Goal: Task Accomplishment & Management: Complete application form

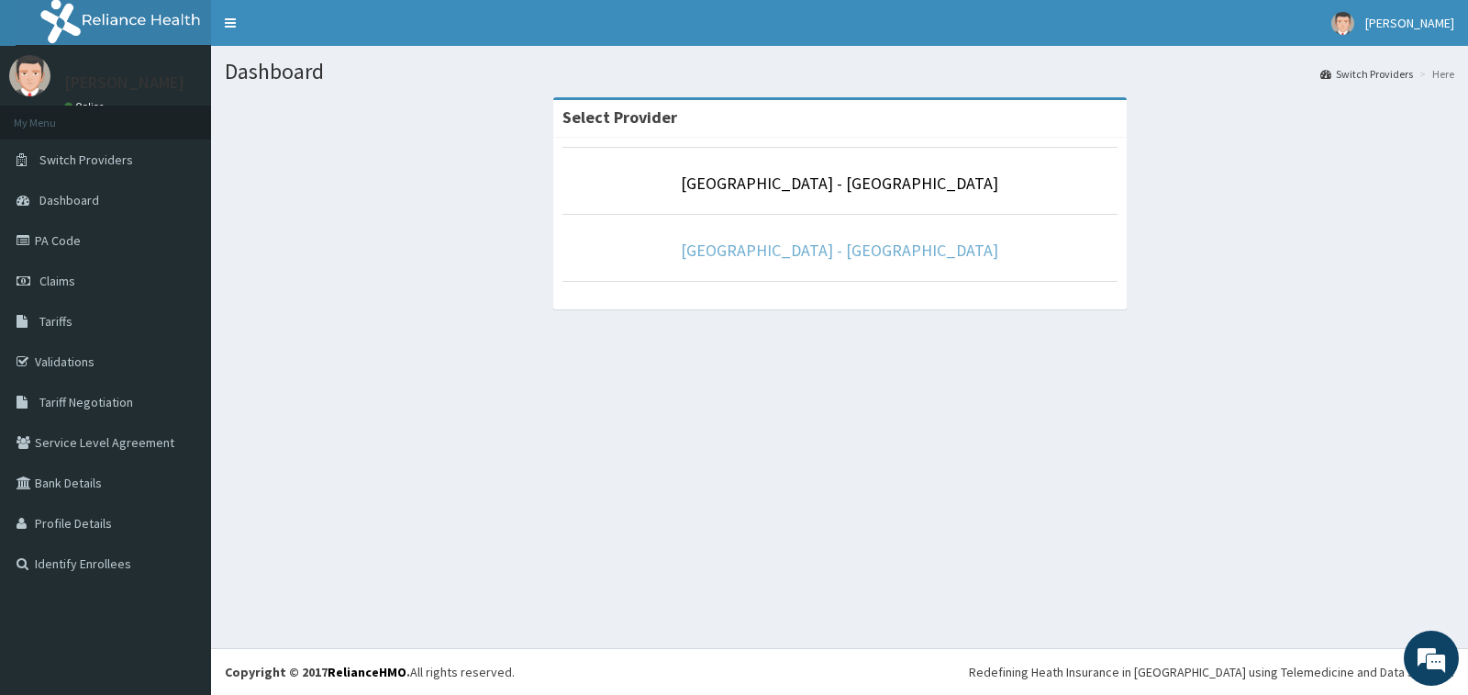
click at [906, 251] on link "[GEOGRAPHIC_DATA] - [GEOGRAPHIC_DATA]" at bounding box center [839, 249] width 317 height 21
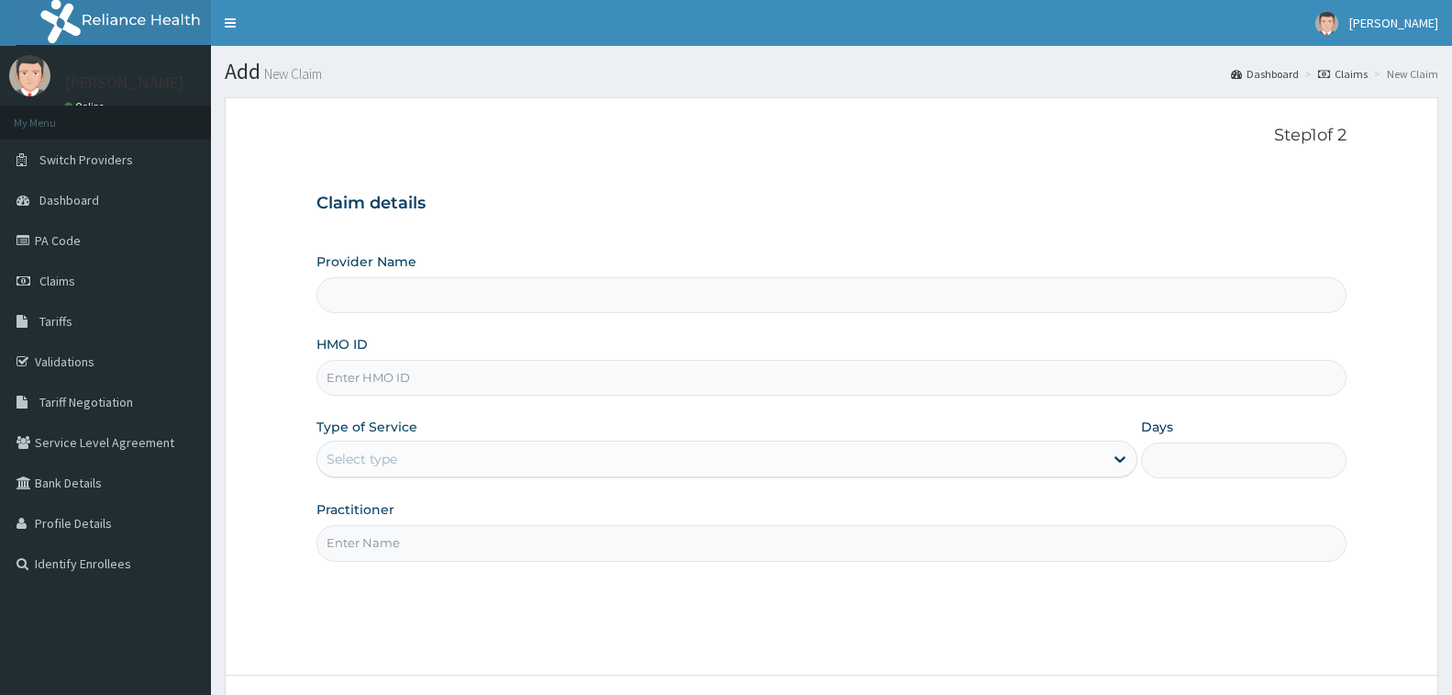
type input "[GEOGRAPHIC_DATA] - [GEOGRAPHIC_DATA]"
click at [455, 372] on input "HMO ID" at bounding box center [832, 378] width 1030 height 36
type input "DGE/10117/A"
click at [349, 457] on div "Select type" at bounding box center [362, 459] width 71 height 18
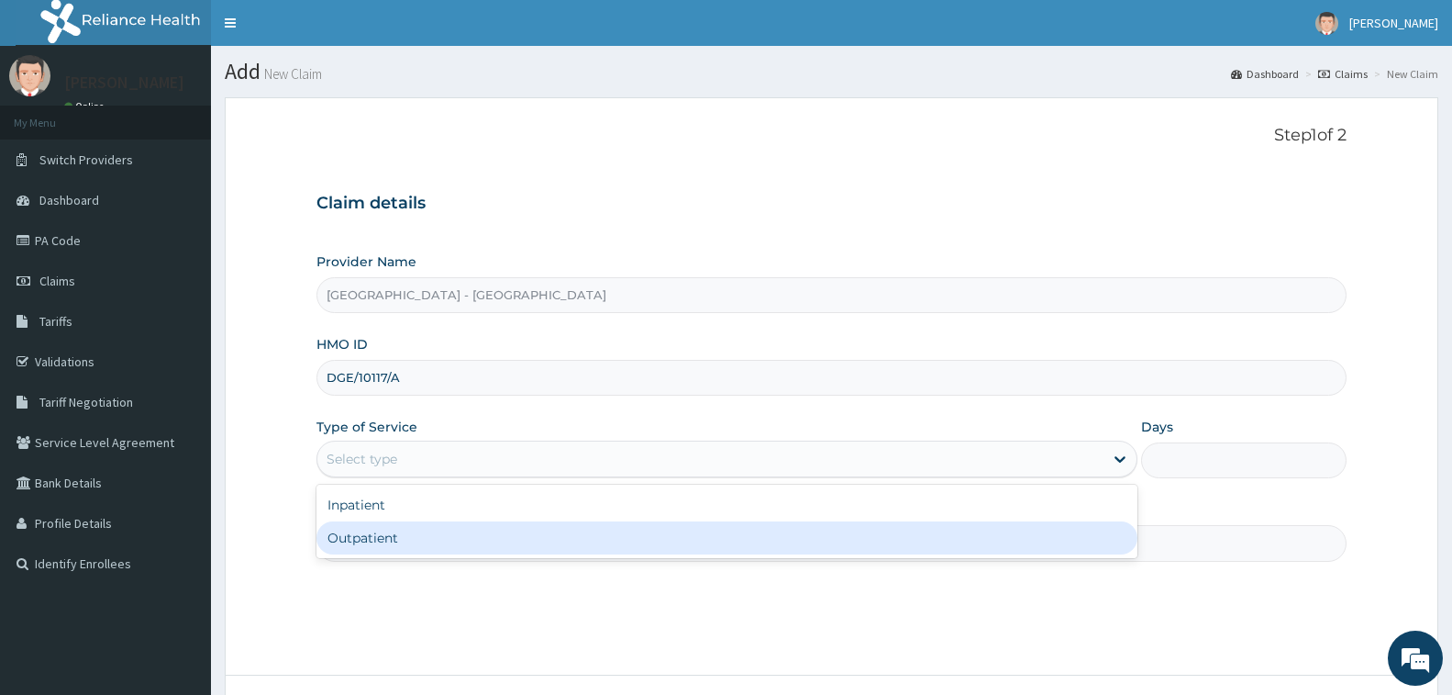
click at [402, 536] on div "Outpatient" at bounding box center [727, 537] width 821 height 33
type input "1"
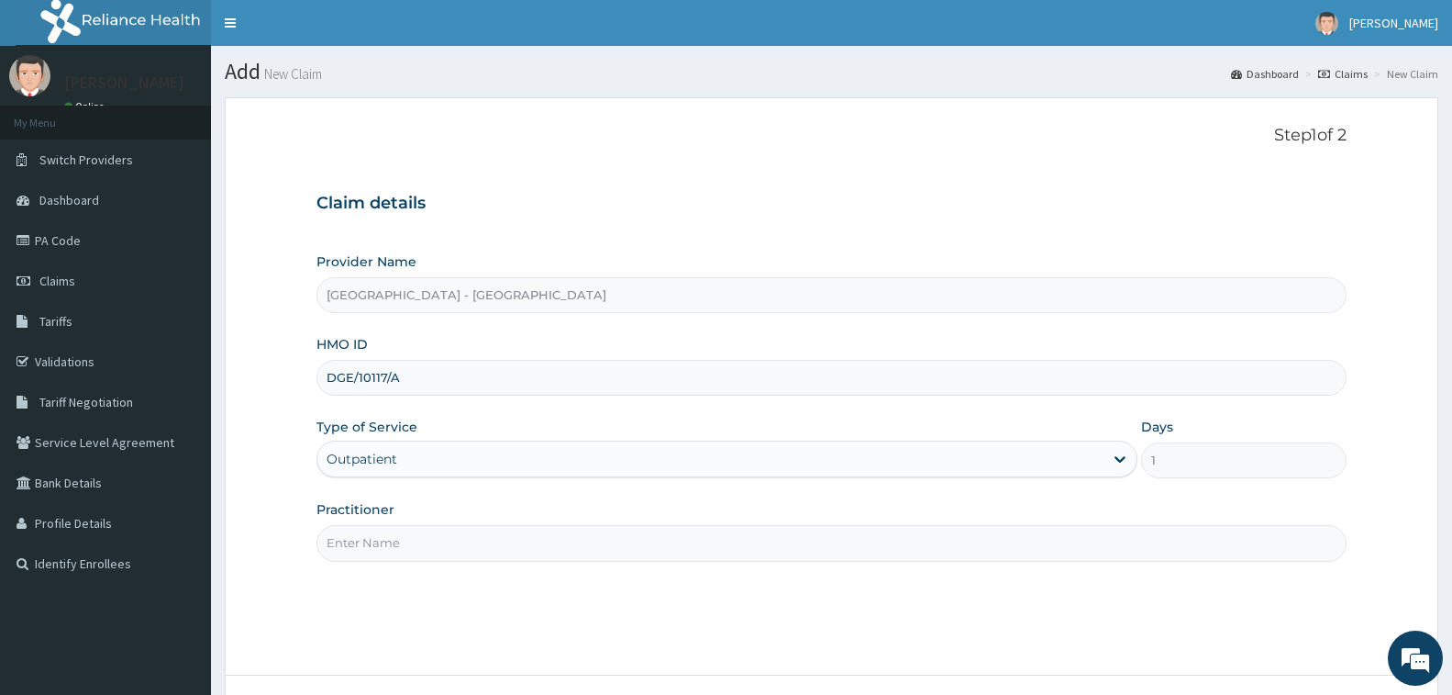
click at [402, 536] on input "Practitioner" at bounding box center [832, 543] width 1030 height 36
type input "DR. AHMED"
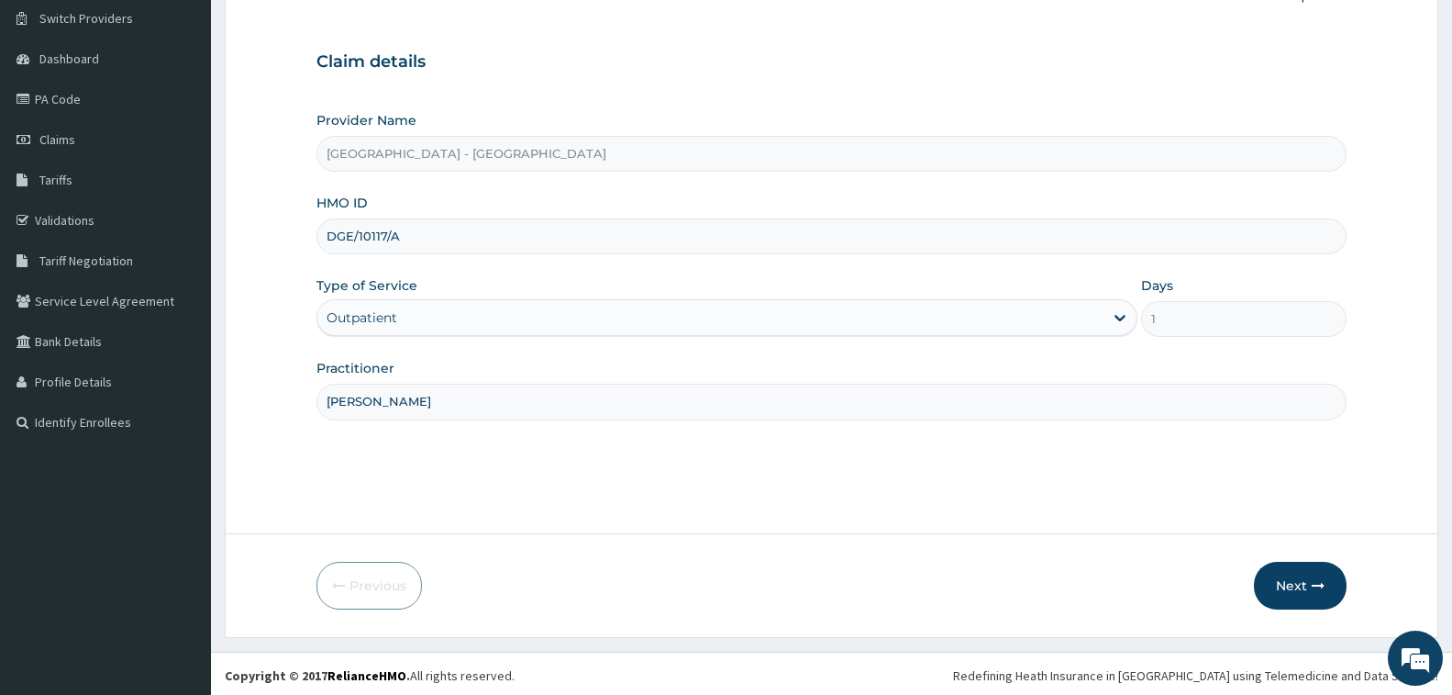
scroll to position [145, 0]
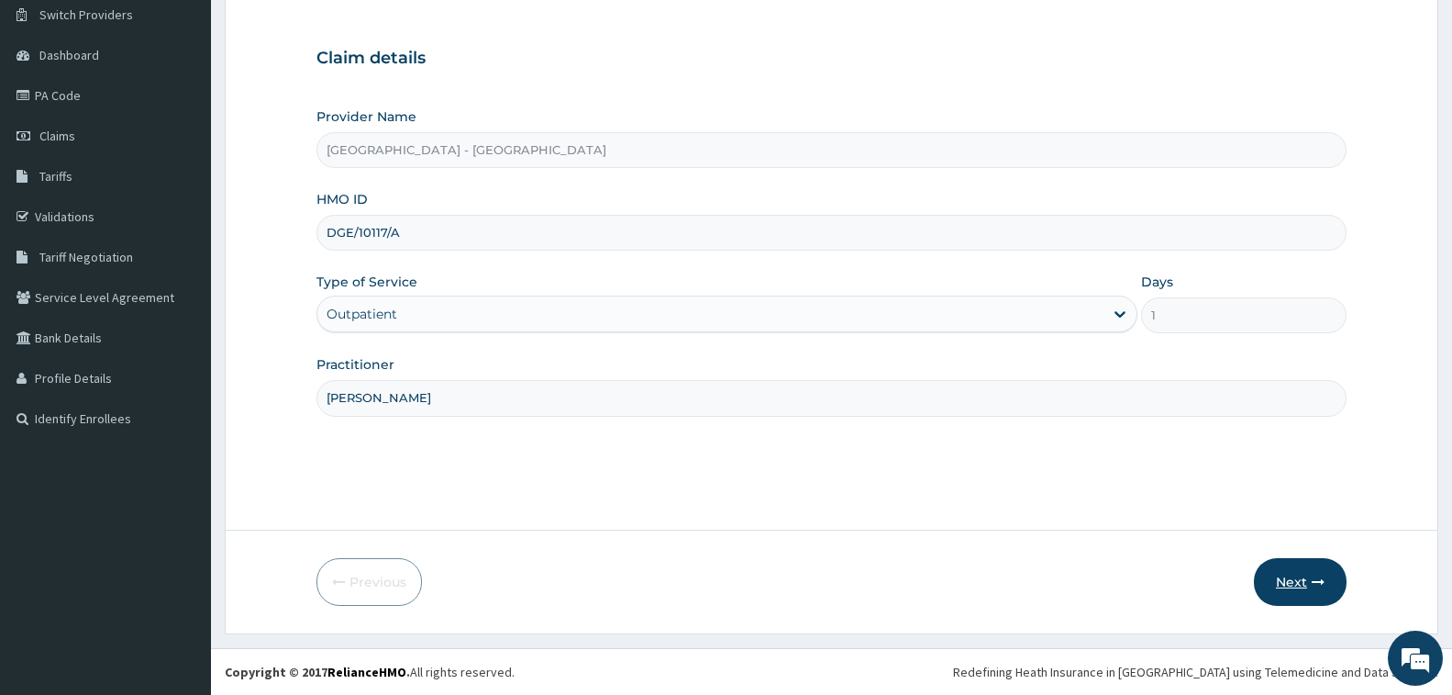
click at [1293, 569] on button "Next" at bounding box center [1300, 582] width 93 height 48
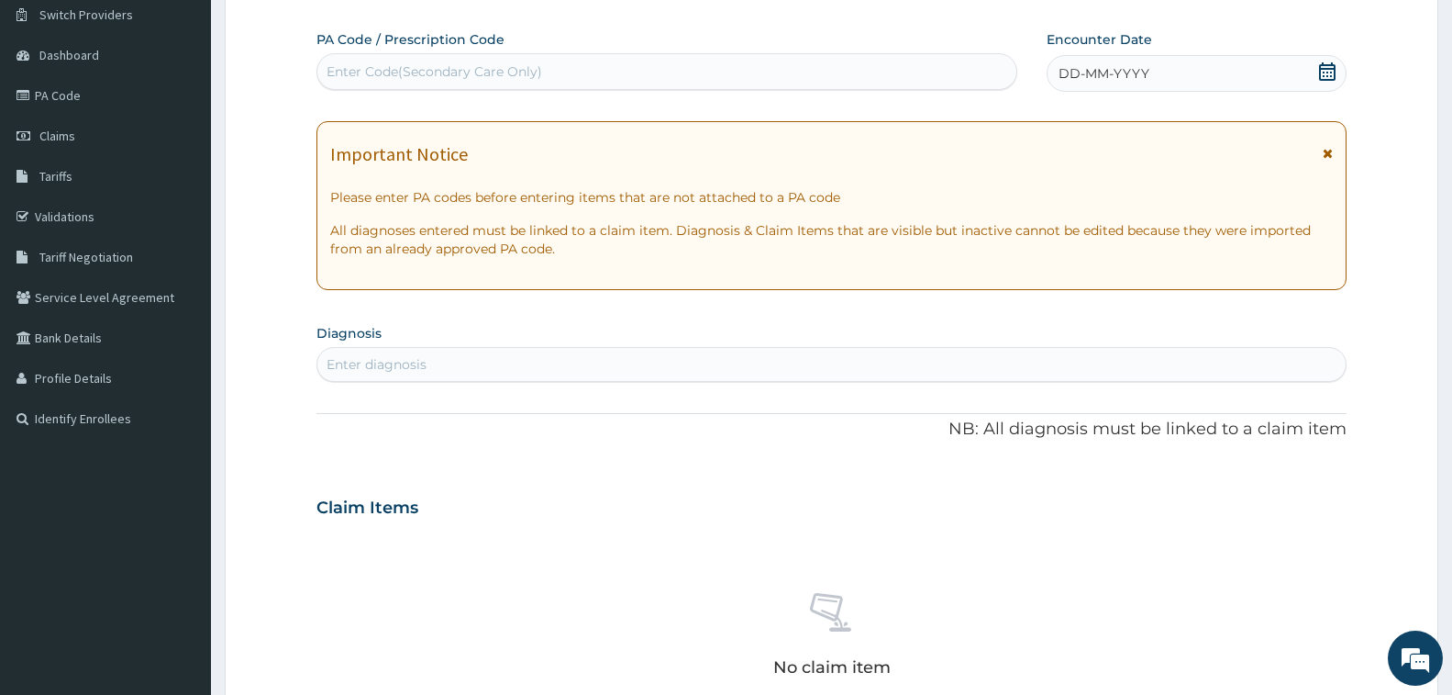
click at [463, 74] on div "Enter Code(Secondary Care Only)" at bounding box center [435, 71] width 216 height 18
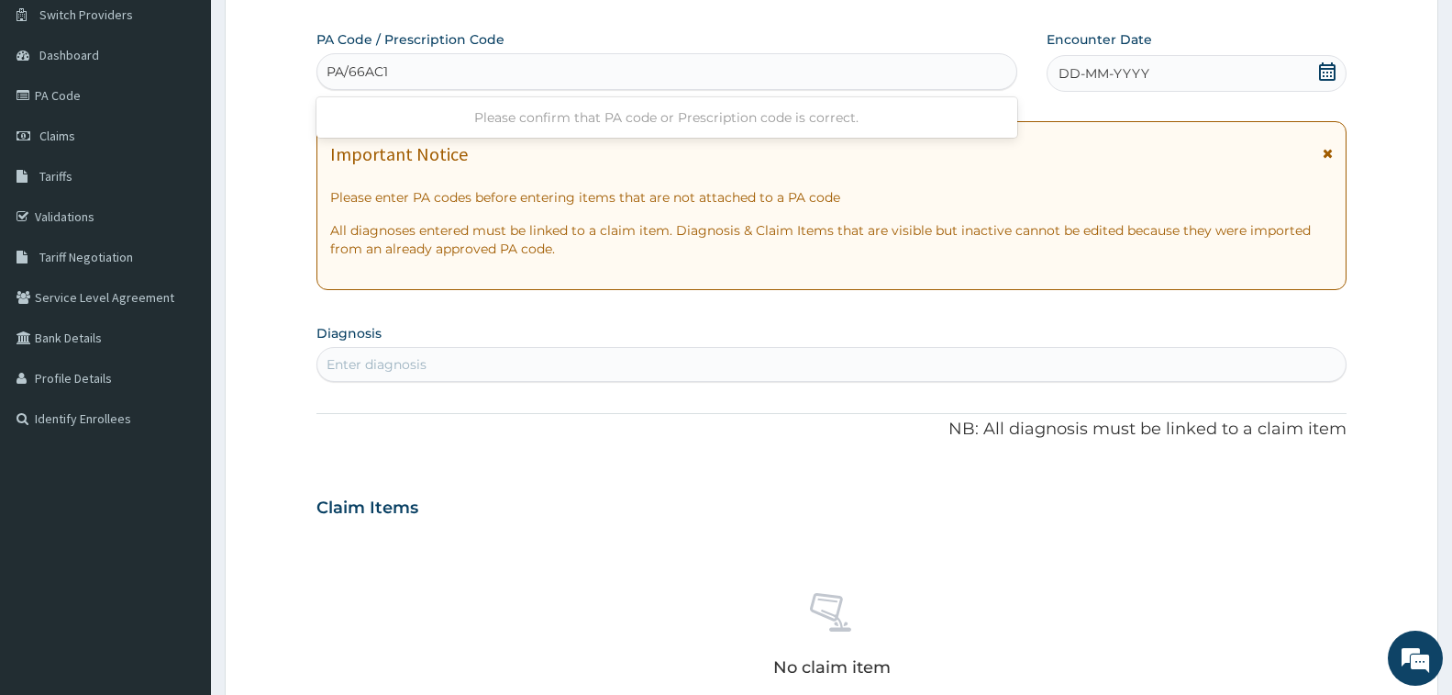
type input "PA/66AC1B"
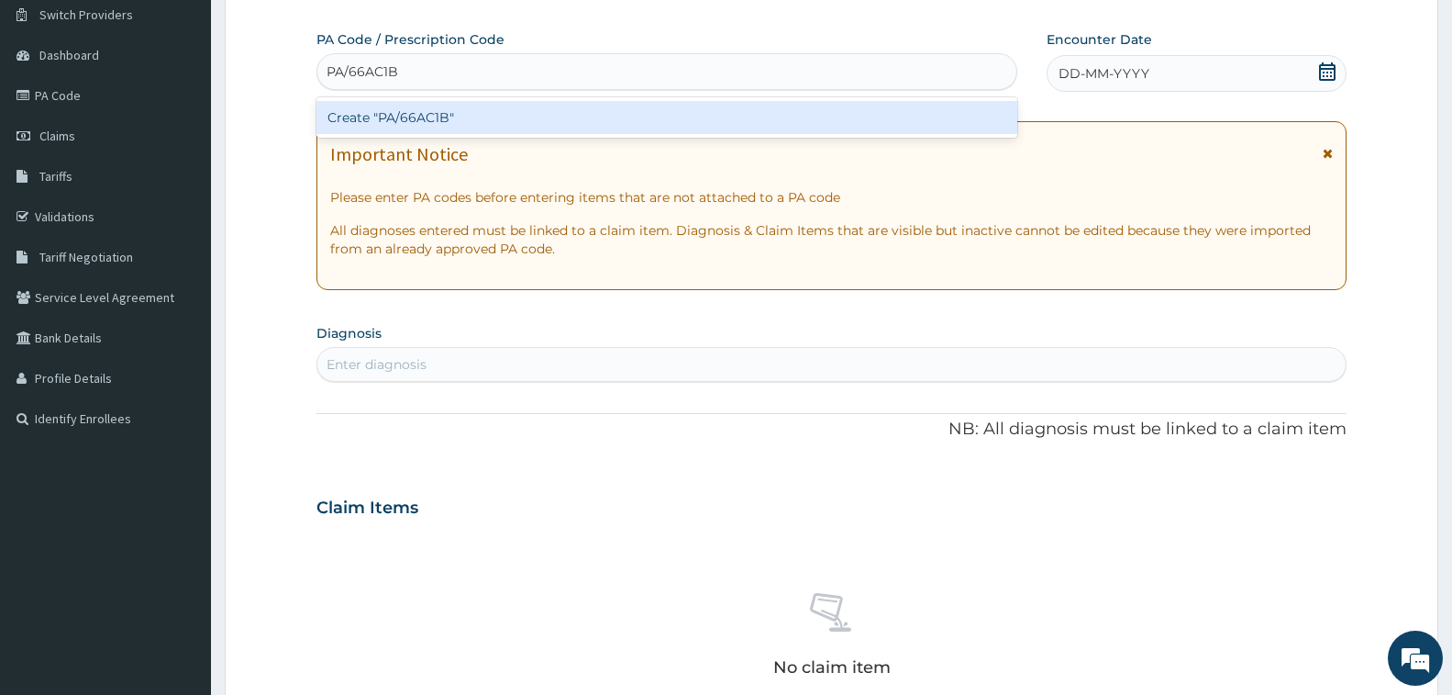
click at [426, 113] on div "Create "PA/66AC1B"" at bounding box center [667, 117] width 701 height 33
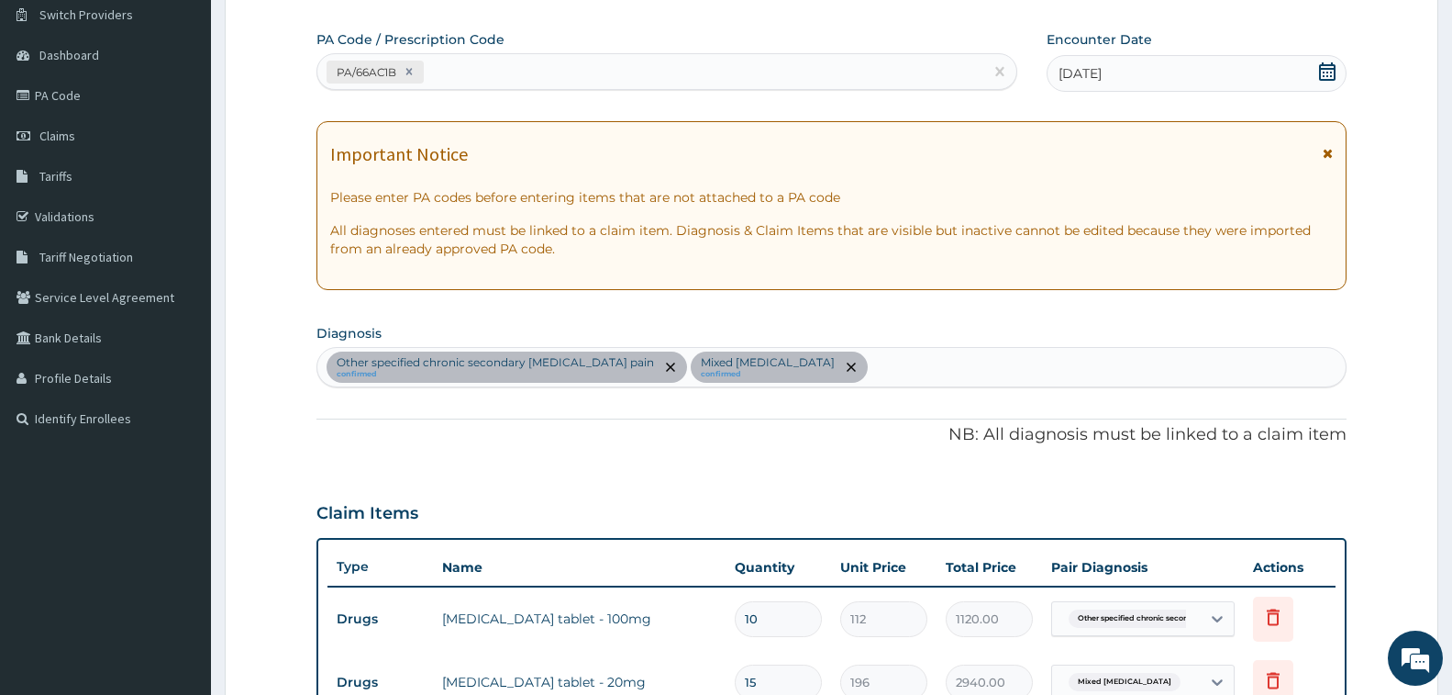
scroll to position [542, 0]
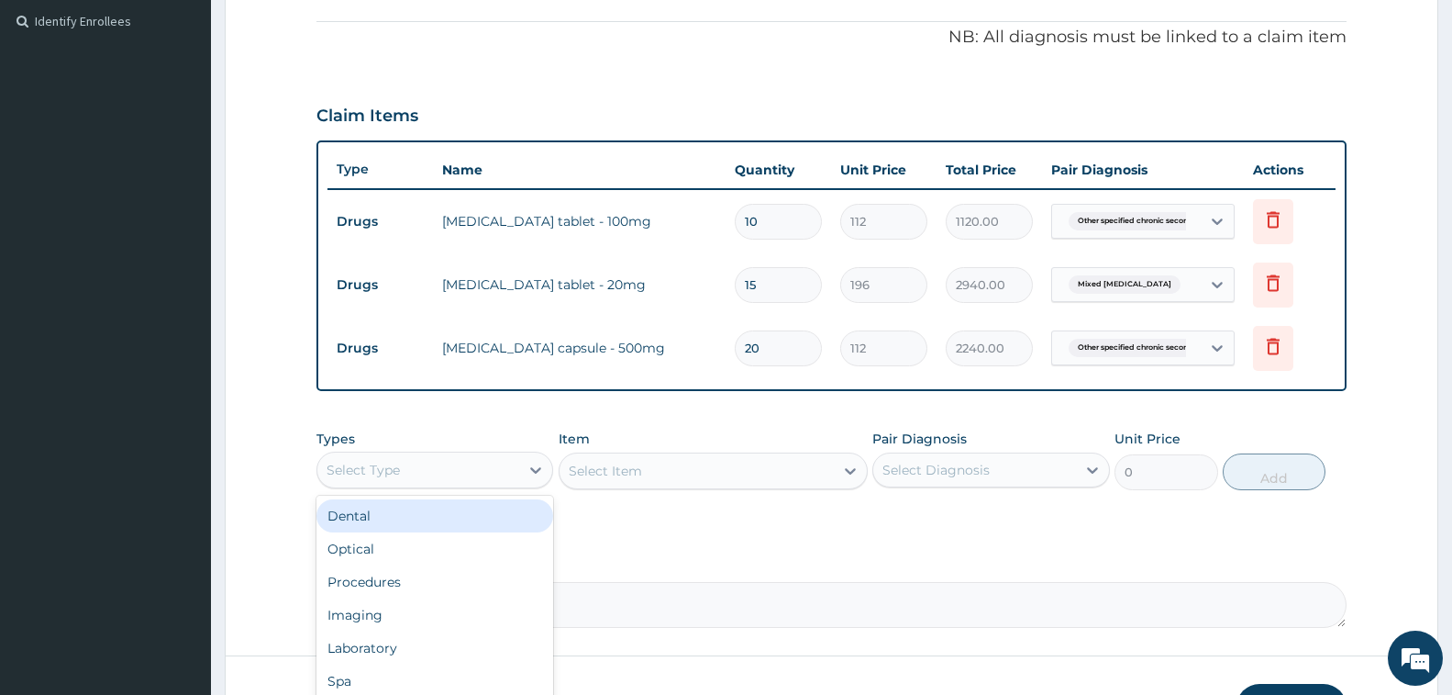
click at [448, 474] on div "Select Type" at bounding box center [418, 469] width 202 height 29
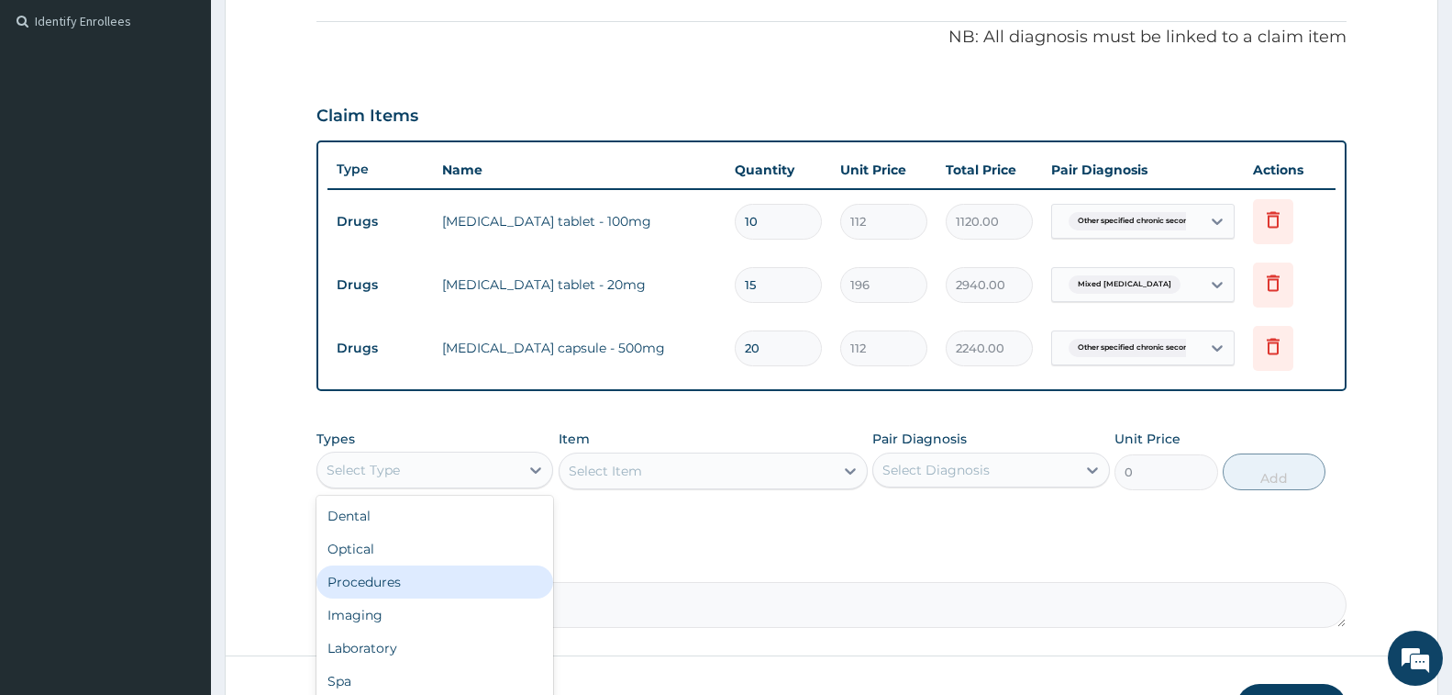
click at [431, 567] on div "Procedures" at bounding box center [435, 581] width 237 height 33
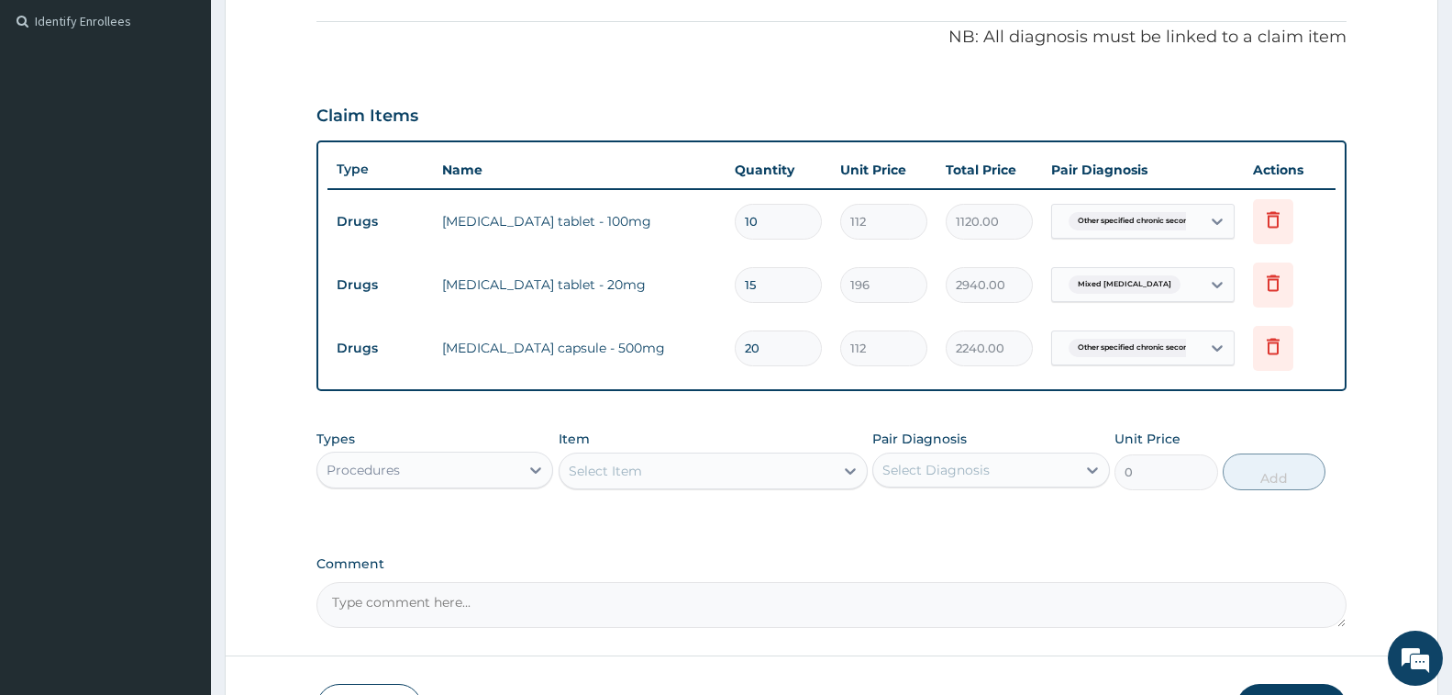
click at [571, 468] on div "Select Item" at bounding box center [697, 470] width 274 height 29
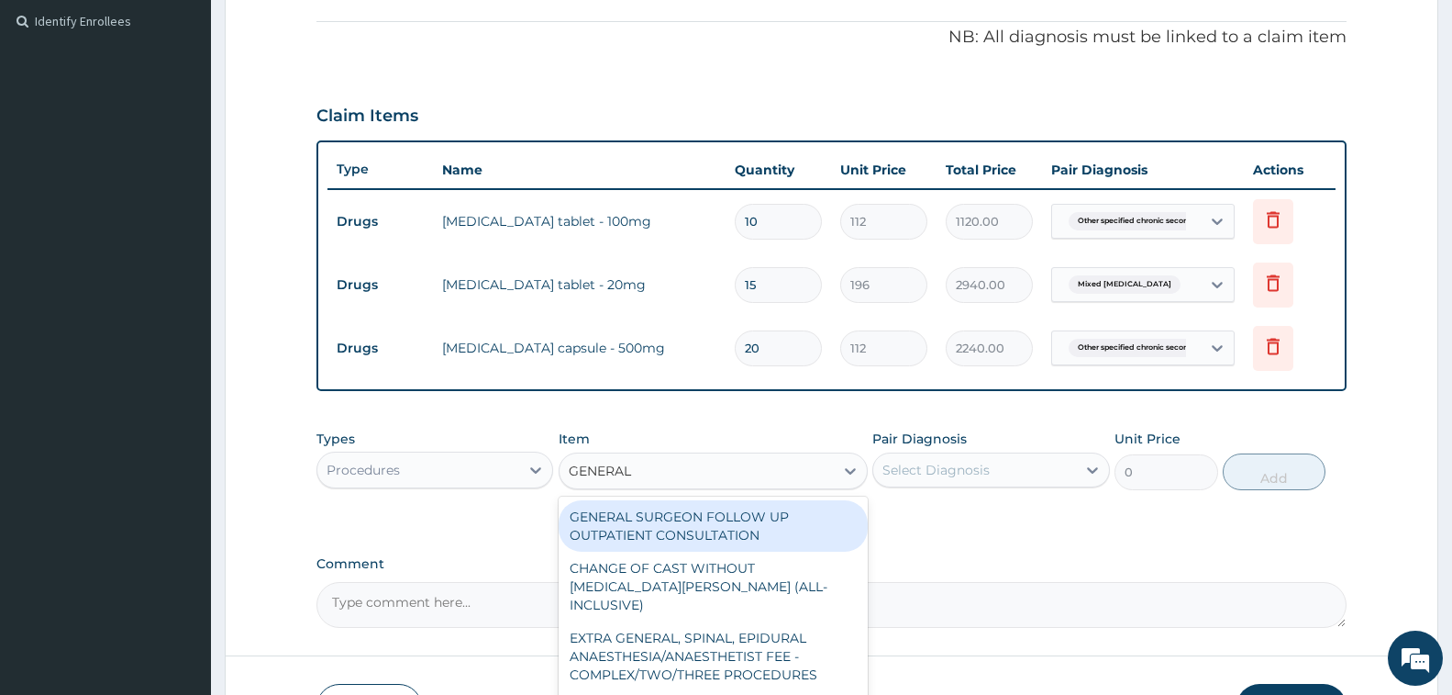
type input "GENERAL P"
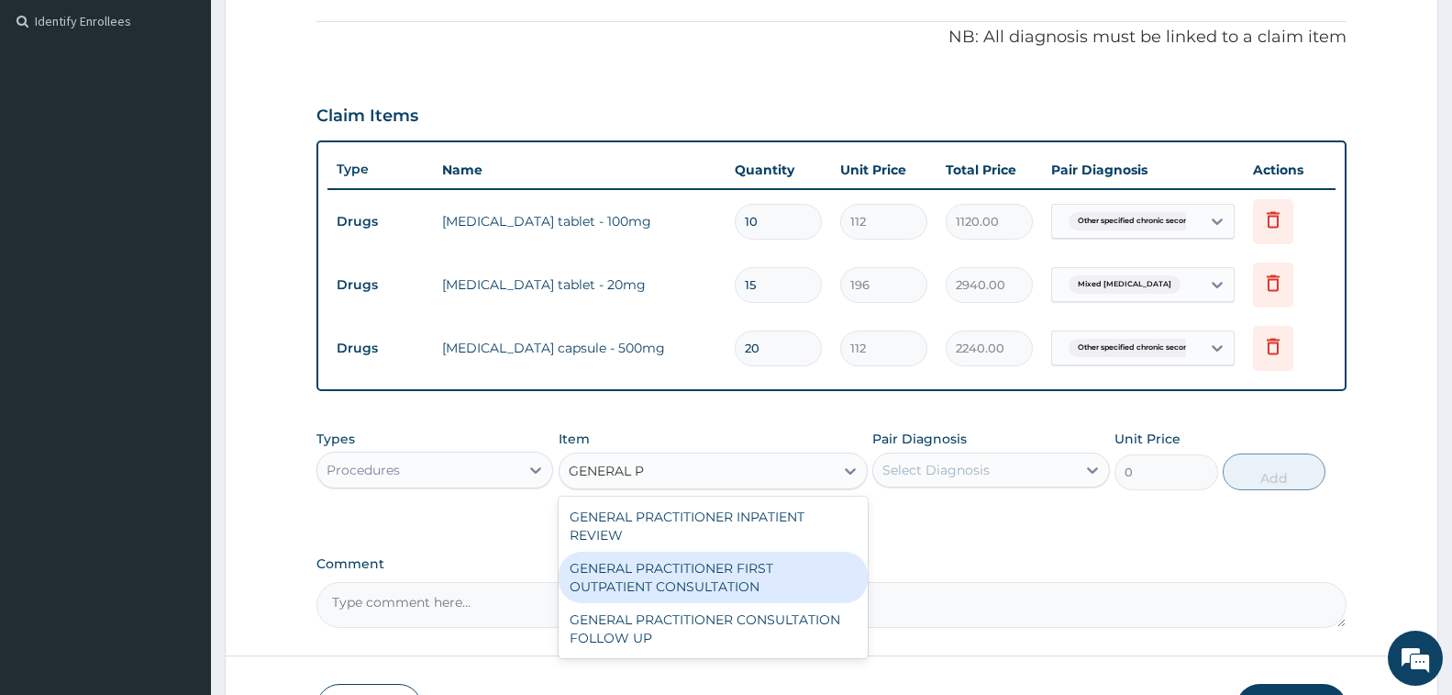
click at [761, 572] on div "GENERAL PRACTITIONER FIRST OUTPATIENT CONSULTATION" at bounding box center [713, 576] width 309 height 51
type input "3750"
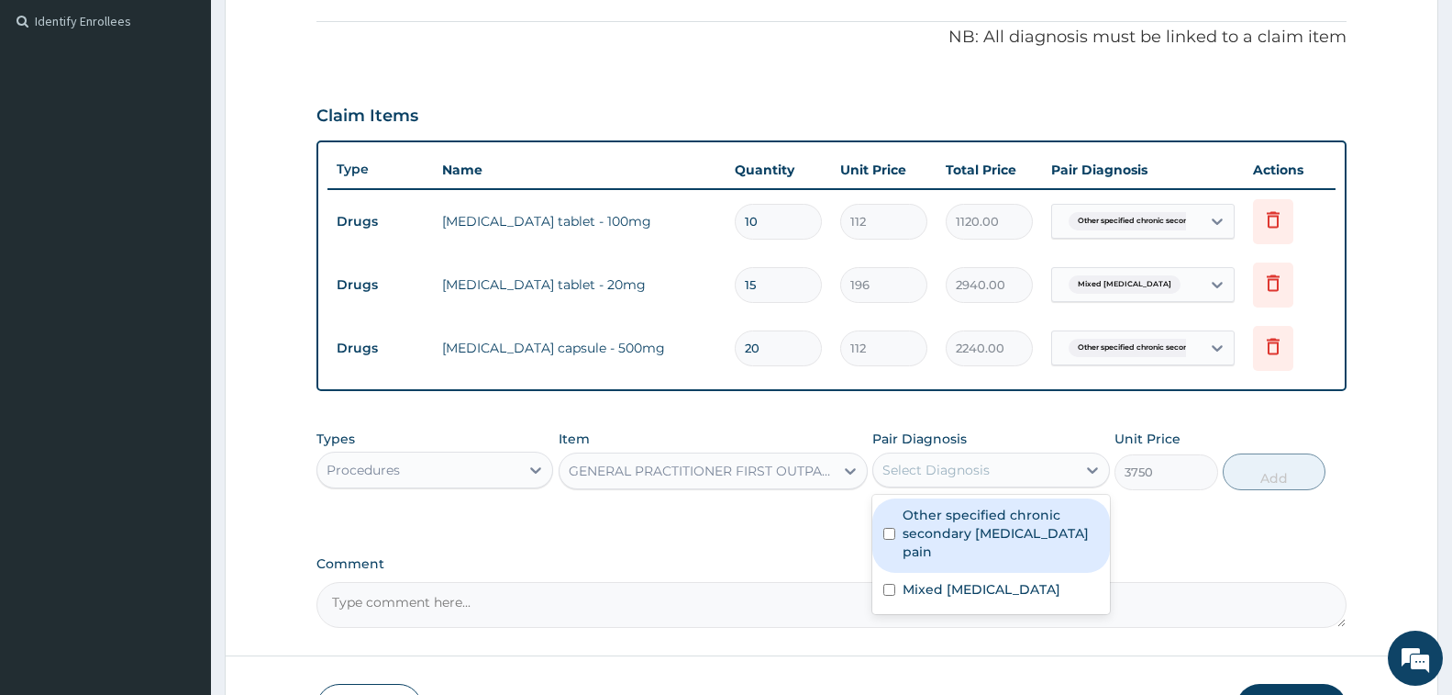
click at [990, 472] on div "Select Diagnosis" at bounding box center [936, 470] width 107 height 18
click at [968, 519] on label "Other specified chronic secondary musculoskeletal pain" at bounding box center [1000, 533] width 195 height 55
checkbox input "true"
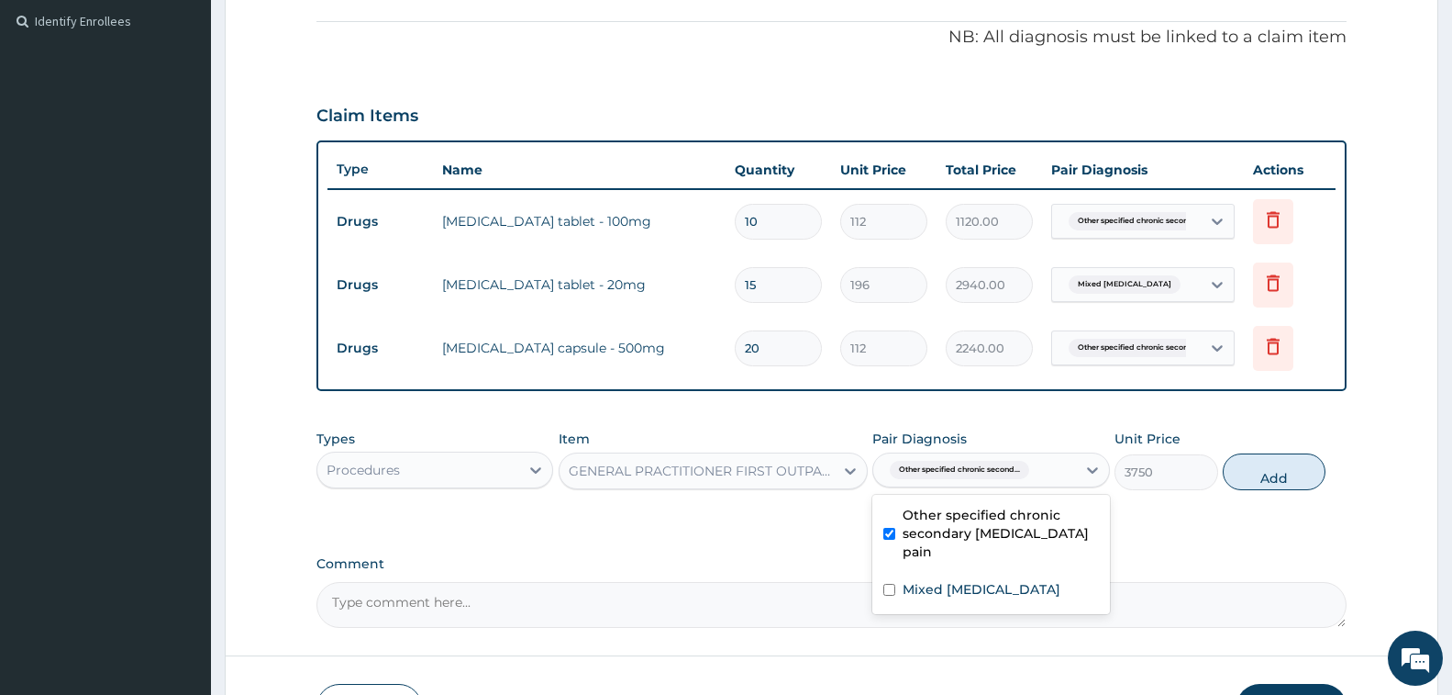
click at [974, 592] on label "Mixed hyperlipidaemia" at bounding box center [982, 589] width 158 height 18
checkbox input "true"
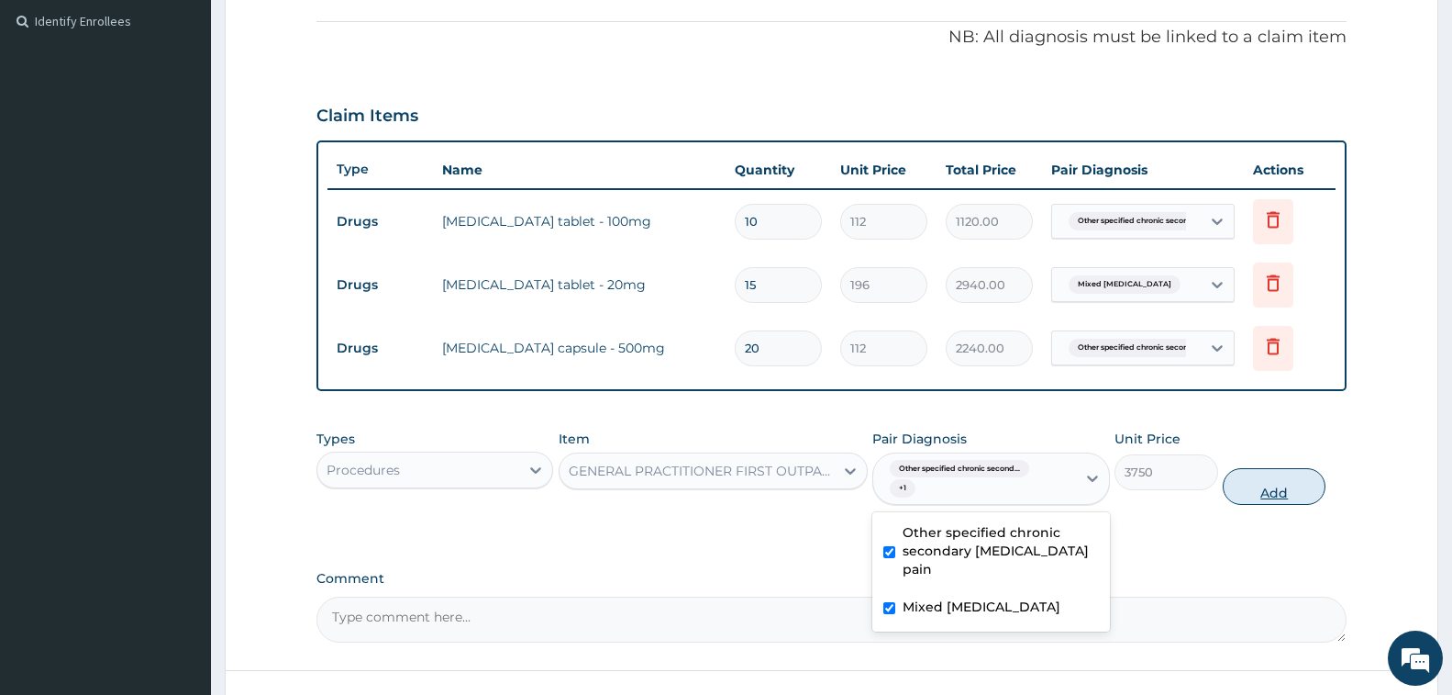
click at [1292, 478] on button "Add" at bounding box center [1274, 486] width 103 height 37
type input "0"
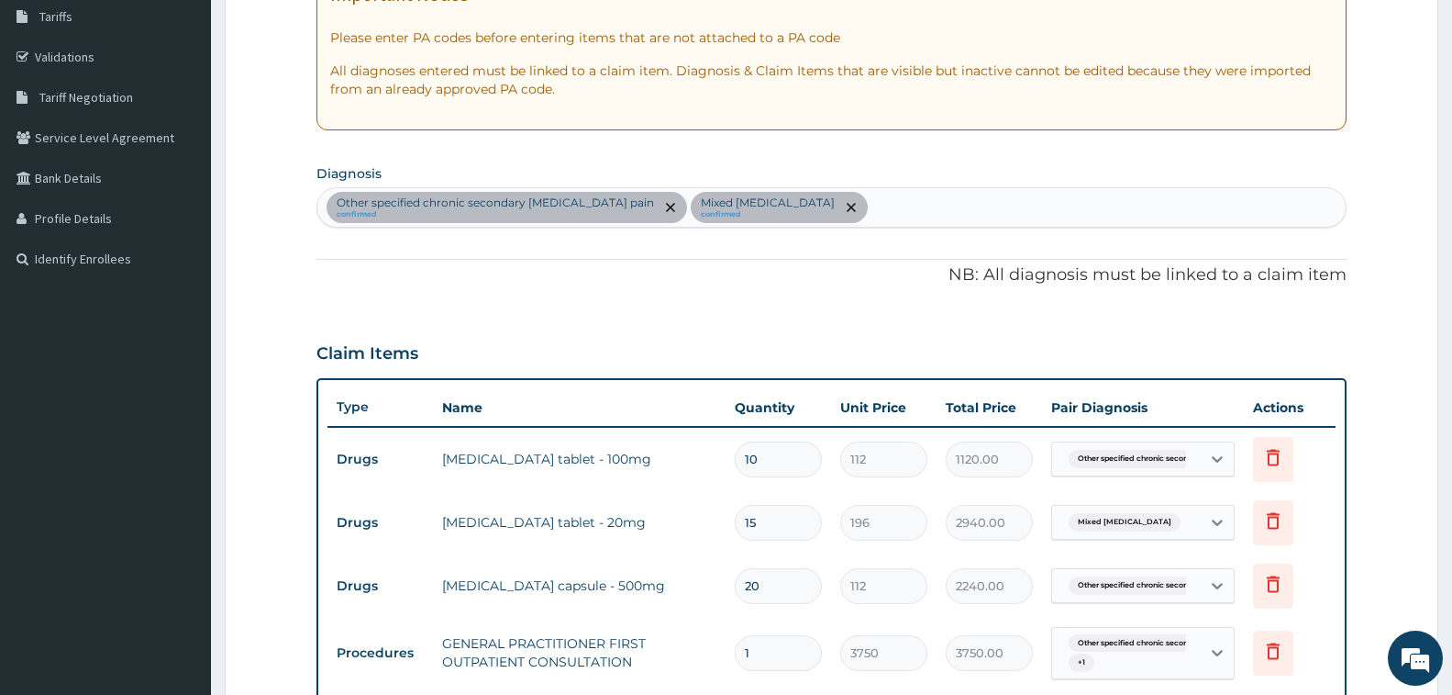
scroll to position [634, 0]
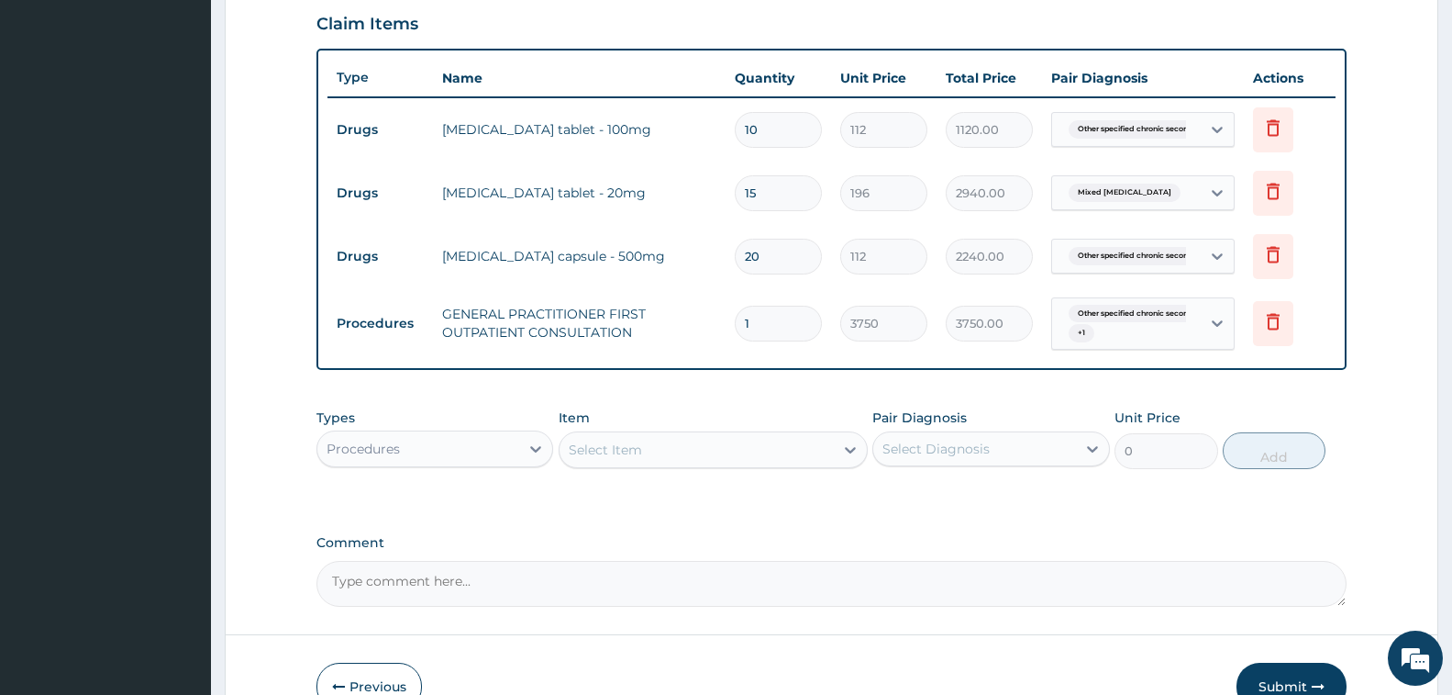
click at [413, 435] on div "Procedures" at bounding box center [418, 448] width 202 height 29
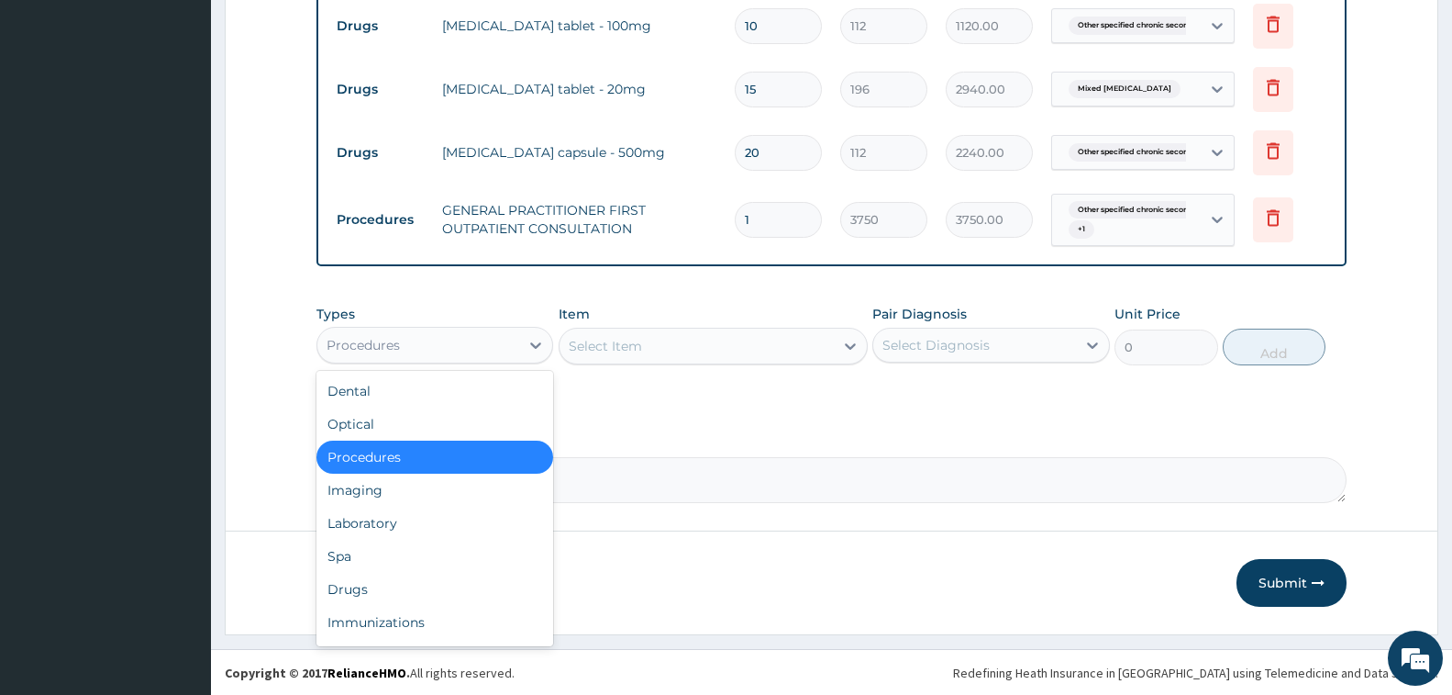
scroll to position [739, 0]
click at [416, 581] on div "Drugs" at bounding box center [435, 588] width 237 height 33
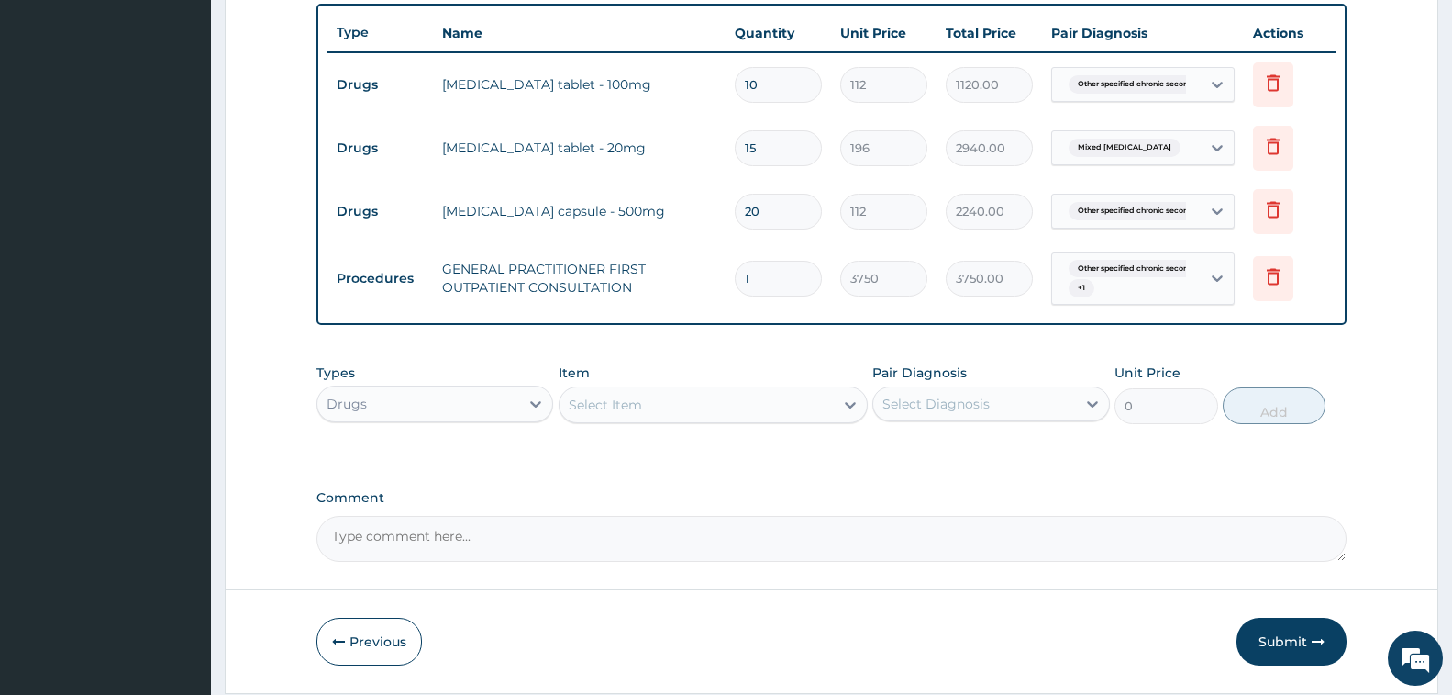
scroll to position [647, 0]
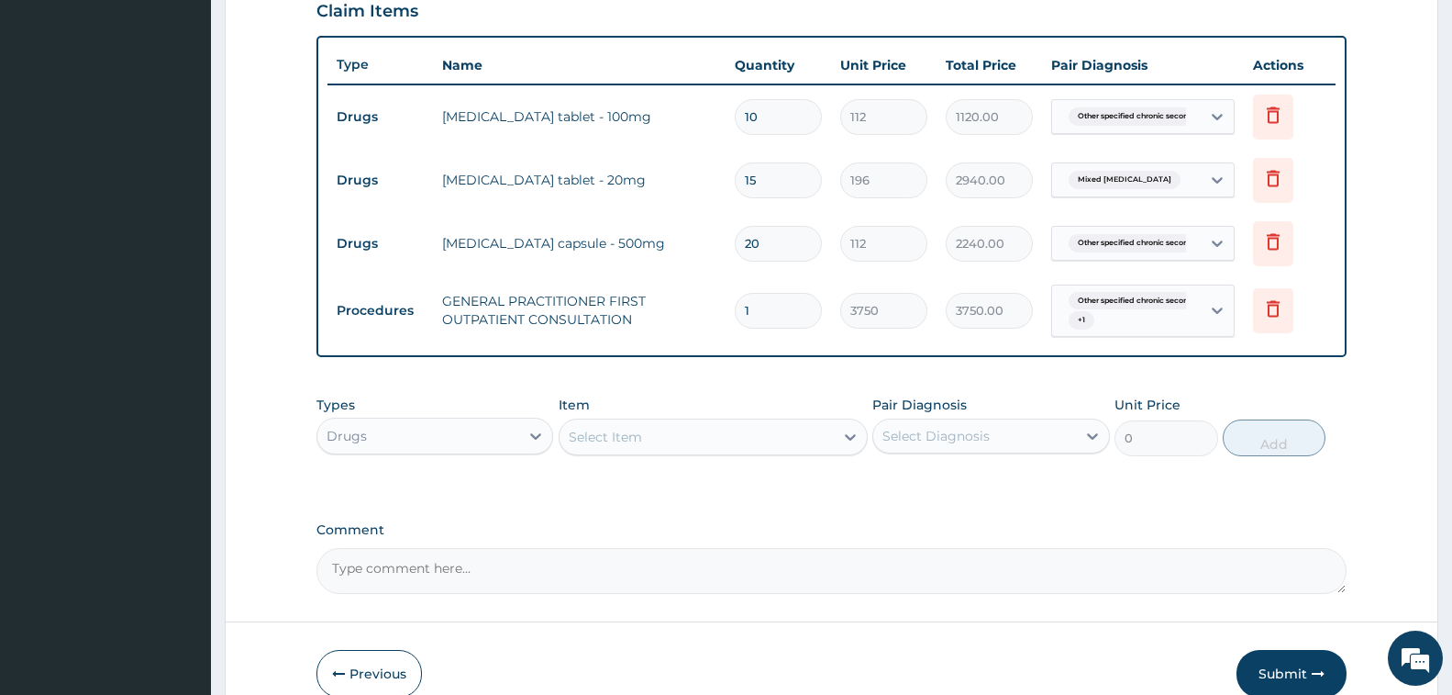
click at [629, 433] on div "Select Item" at bounding box center [605, 437] width 73 height 18
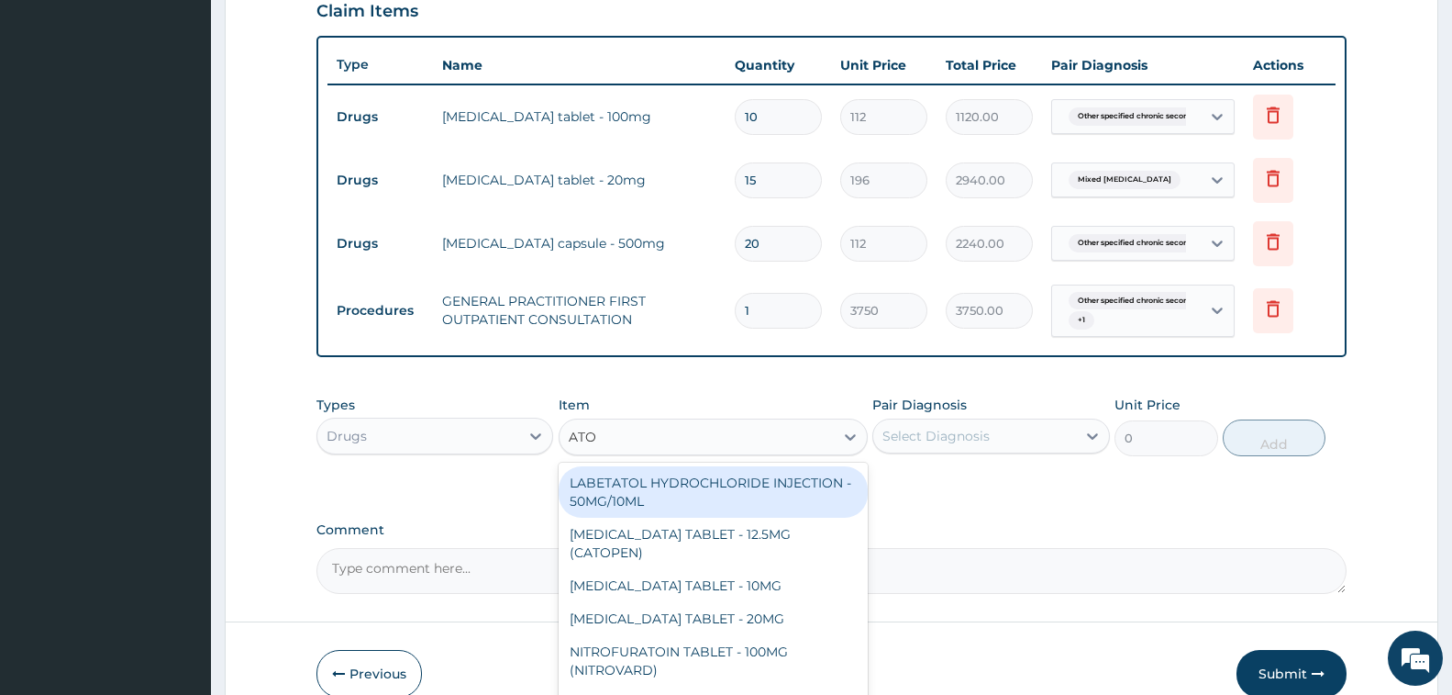
type input "ATOR"
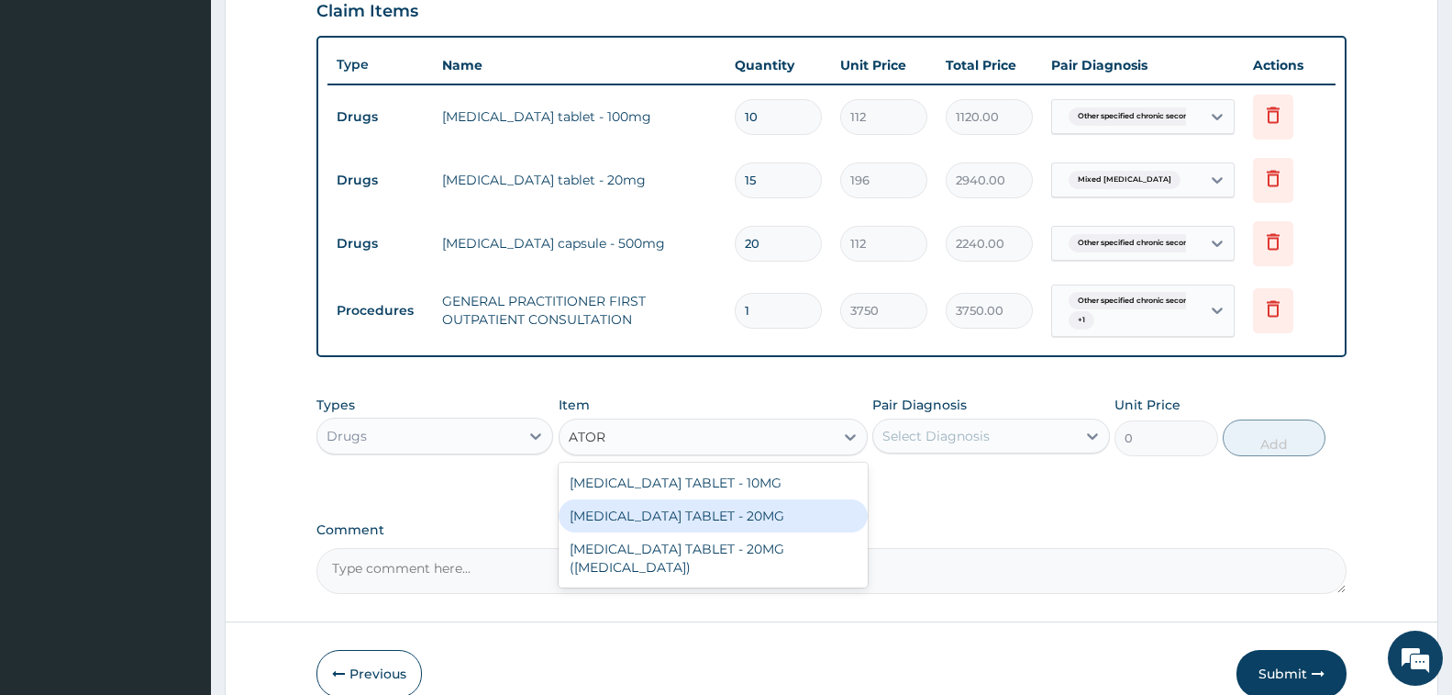
click at [756, 521] on div "[MEDICAL_DATA] TABLET - 20MG" at bounding box center [713, 515] width 309 height 33
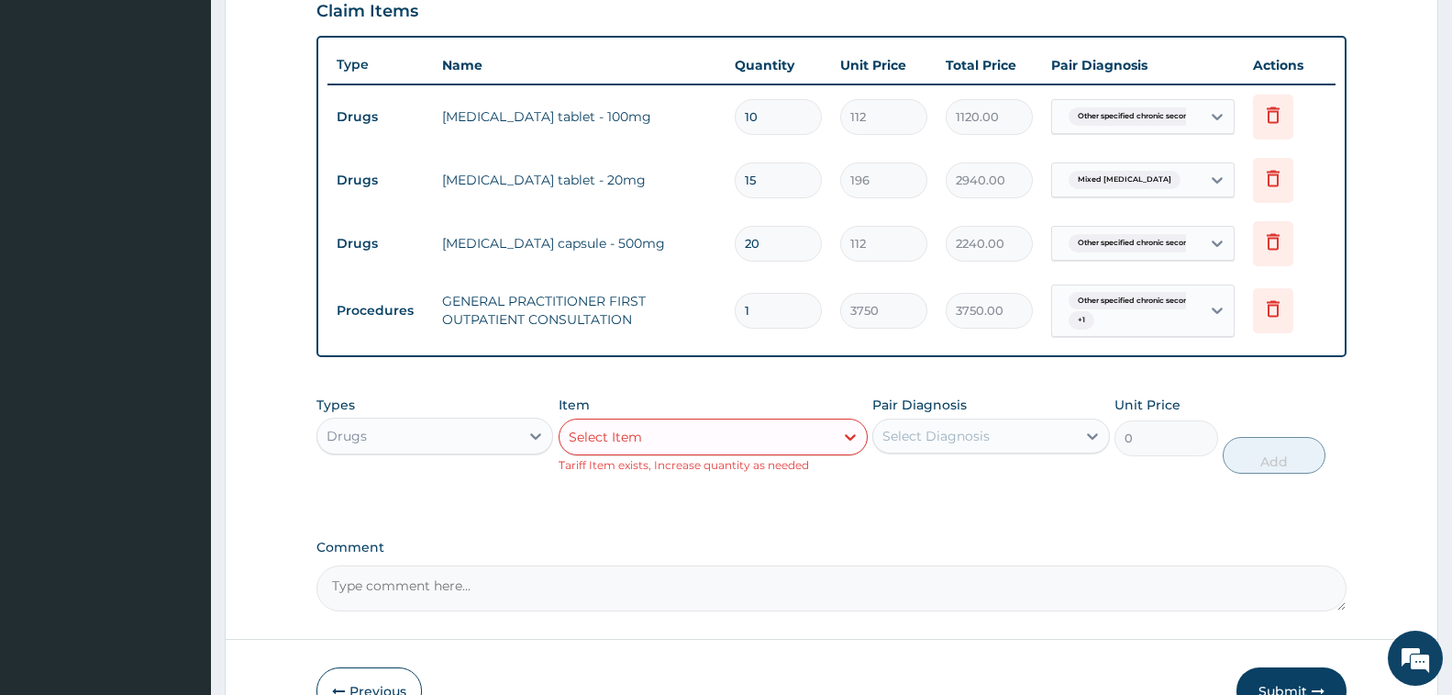
click at [649, 434] on div "Select Item" at bounding box center [697, 436] width 274 height 29
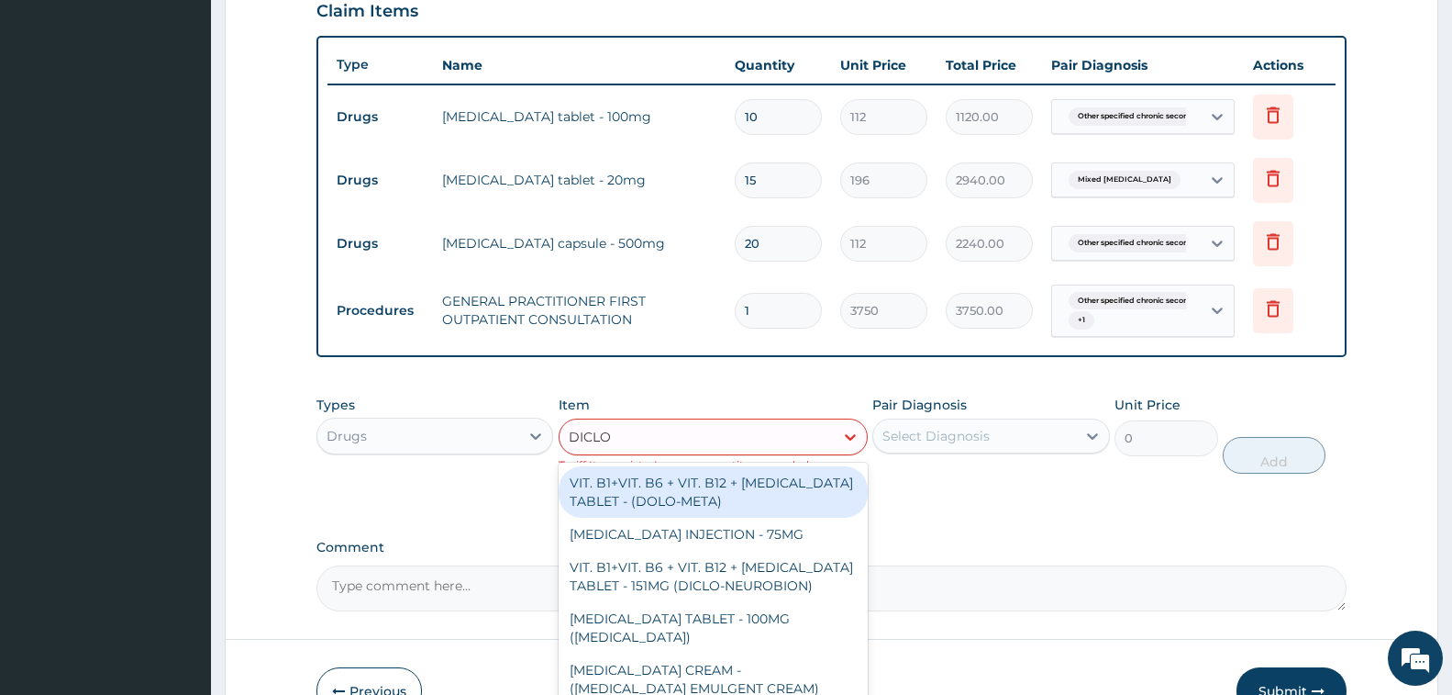
type input "DICLOF"
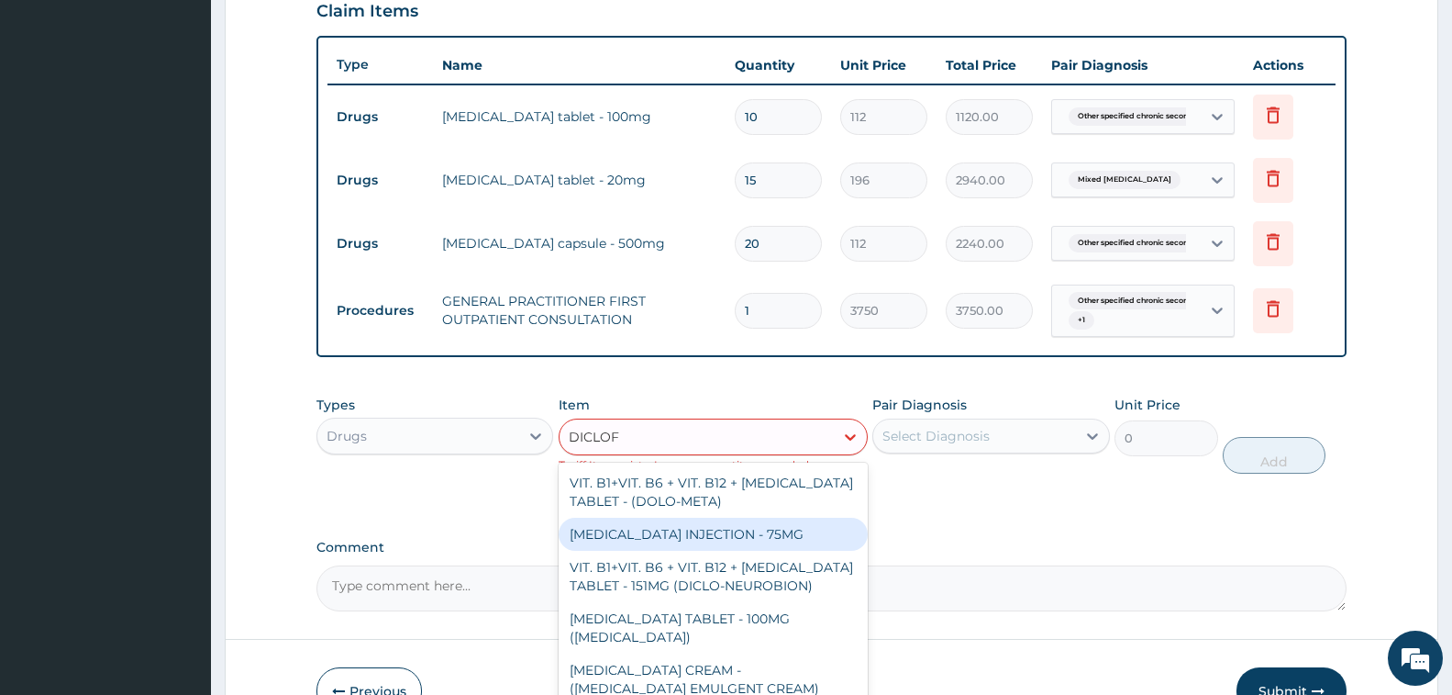
scroll to position [92, 0]
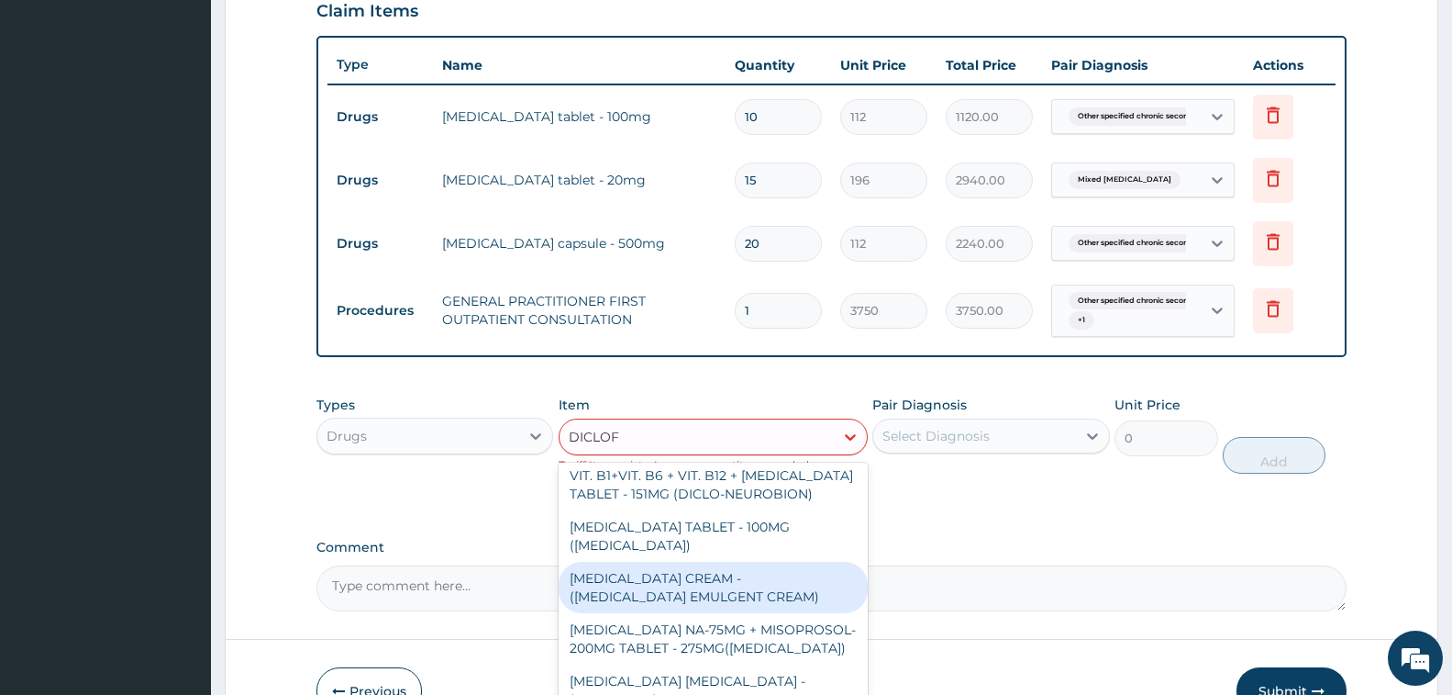
click at [747, 585] on div "[MEDICAL_DATA] CREAM - ([MEDICAL_DATA] EMULGENT CREAM)" at bounding box center [713, 587] width 309 height 51
type input "1400"
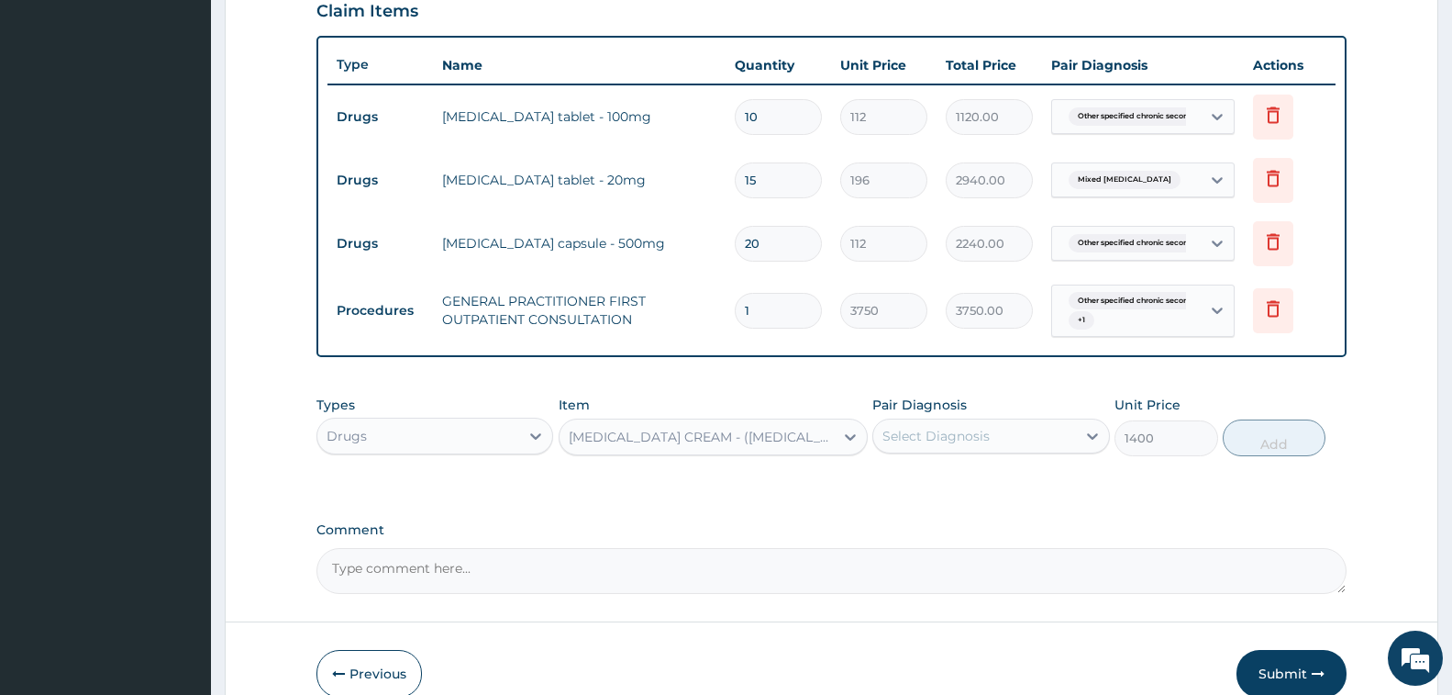
click at [967, 431] on div "Select Diagnosis" at bounding box center [936, 436] width 107 height 18
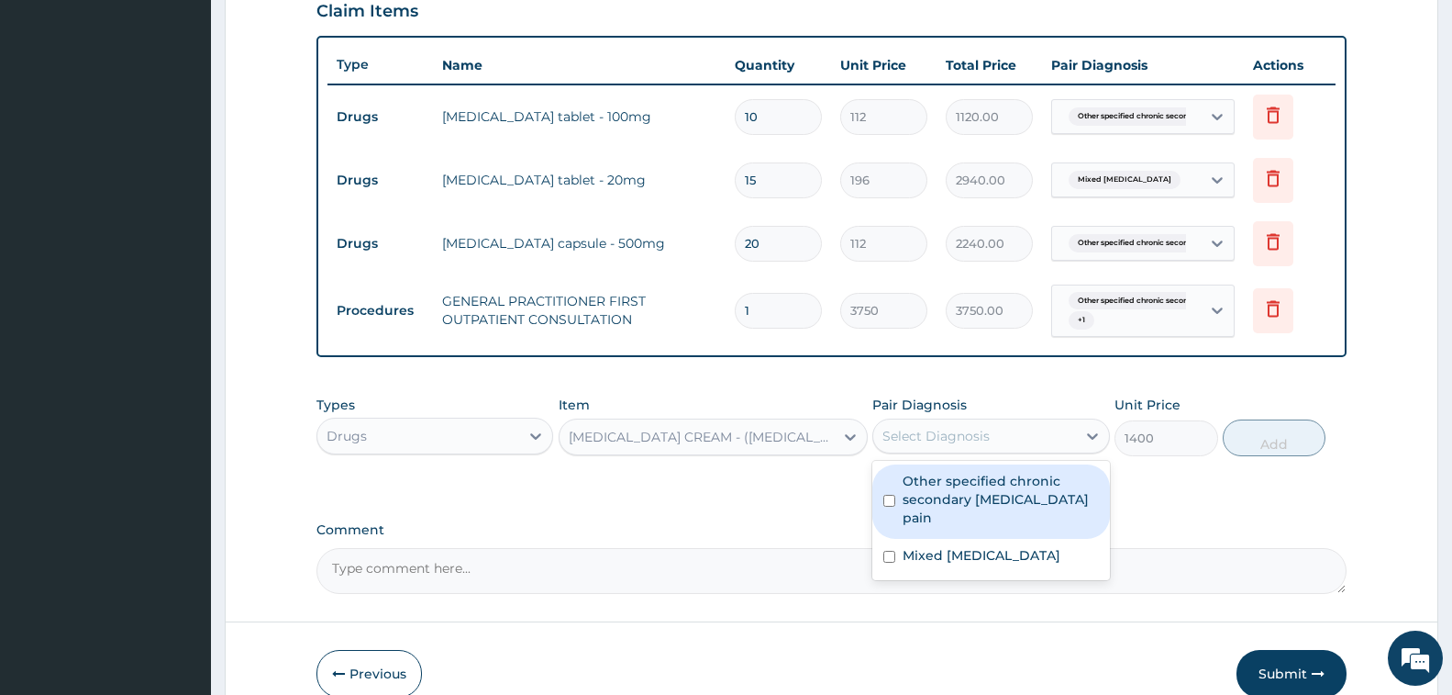
click at [996, 497] on label "Other specified chronic secondary musculoskeletal pain" at bounding box center [1000, 499] width 195 height 55
checkbox input "true"
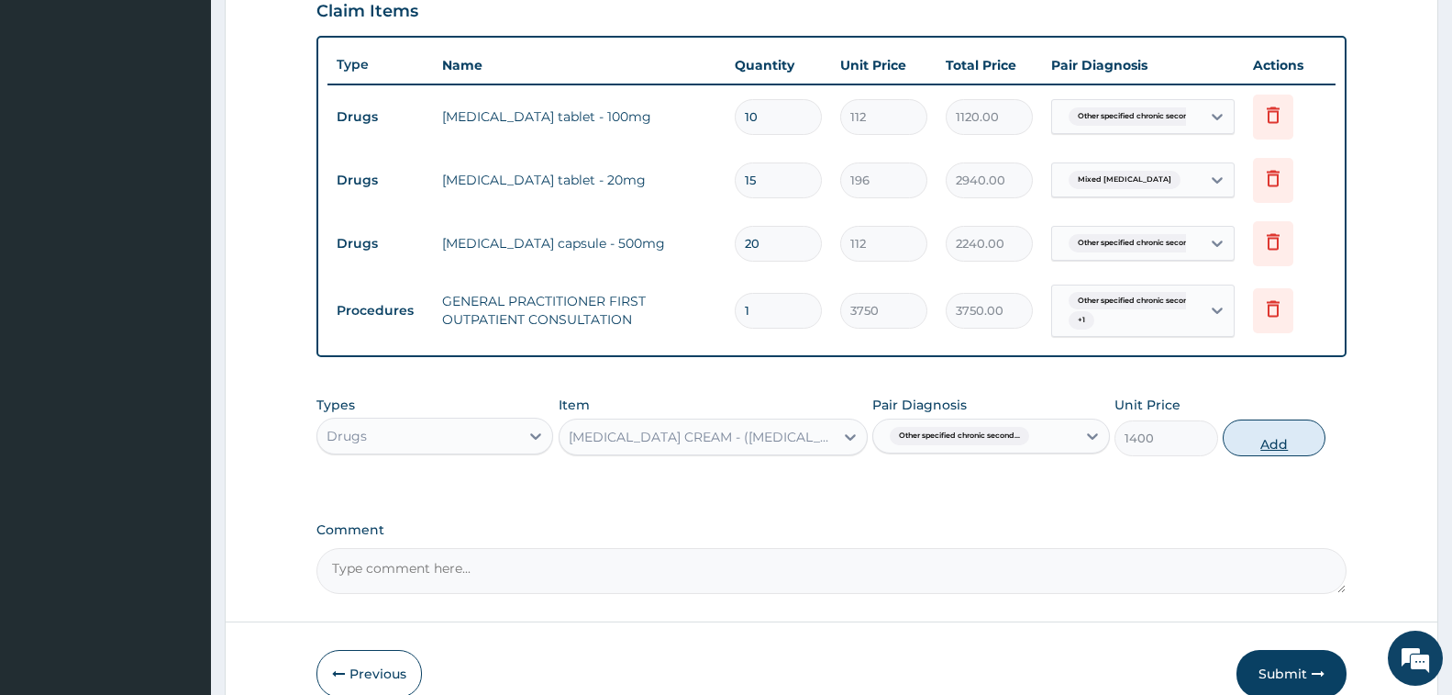
click at [1271, 440] on button "Add" at bounding box center [1274, 437] width 103 height 37
type input "0"
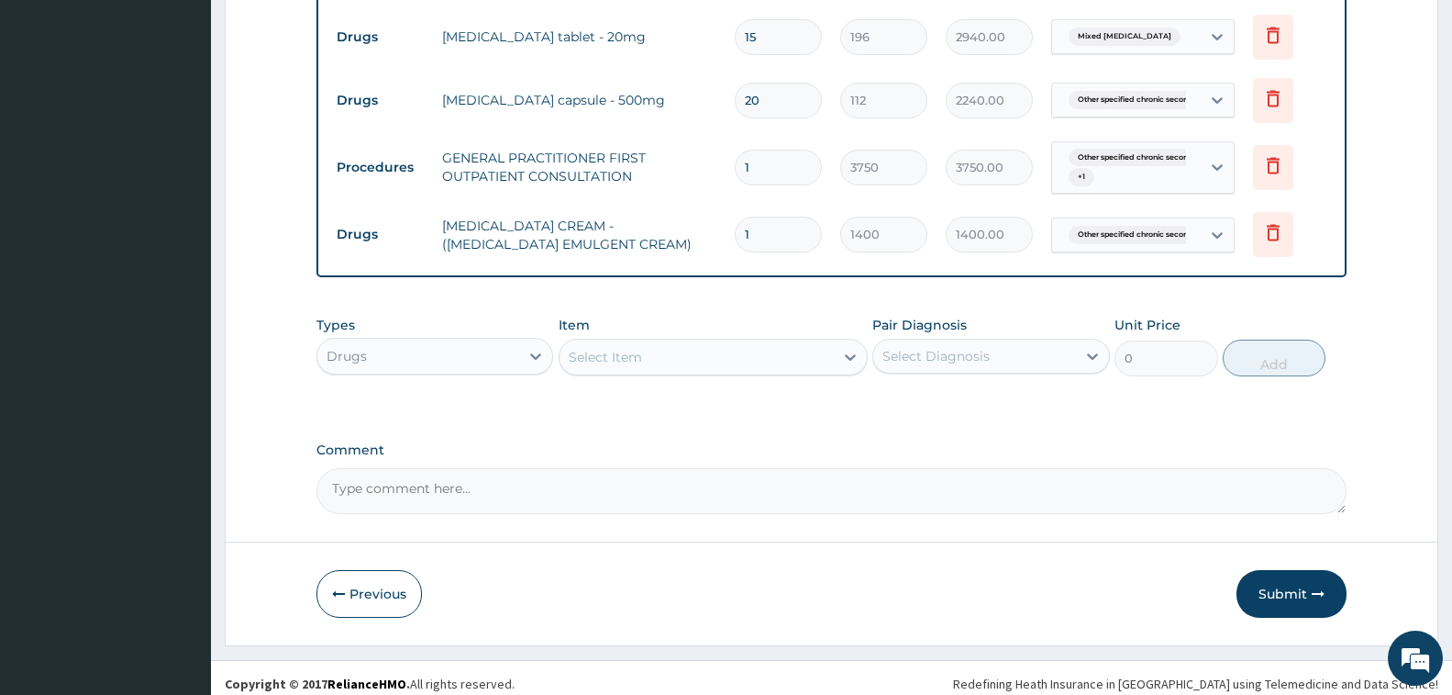
scroll to position [802, 0]
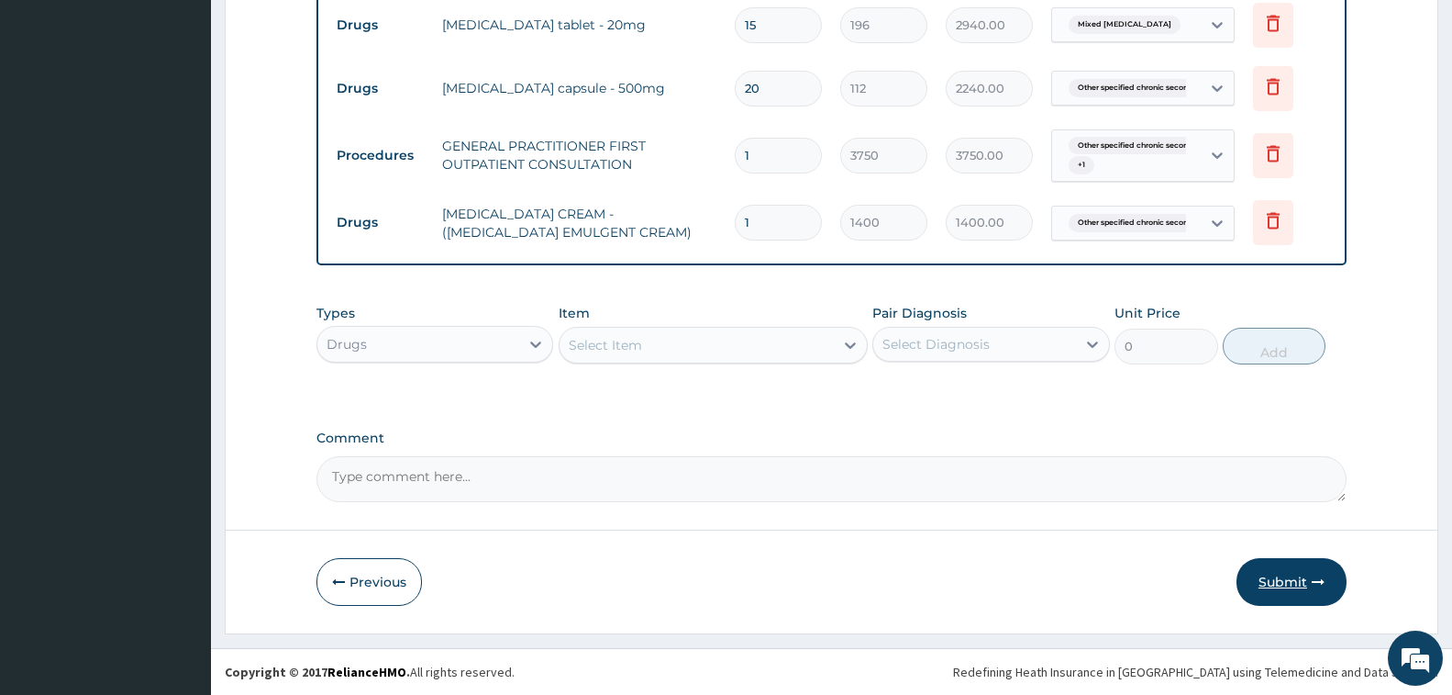
click at [1273, 588] on button "Submit" at bounding box center [1292, 582] width 110 height 48
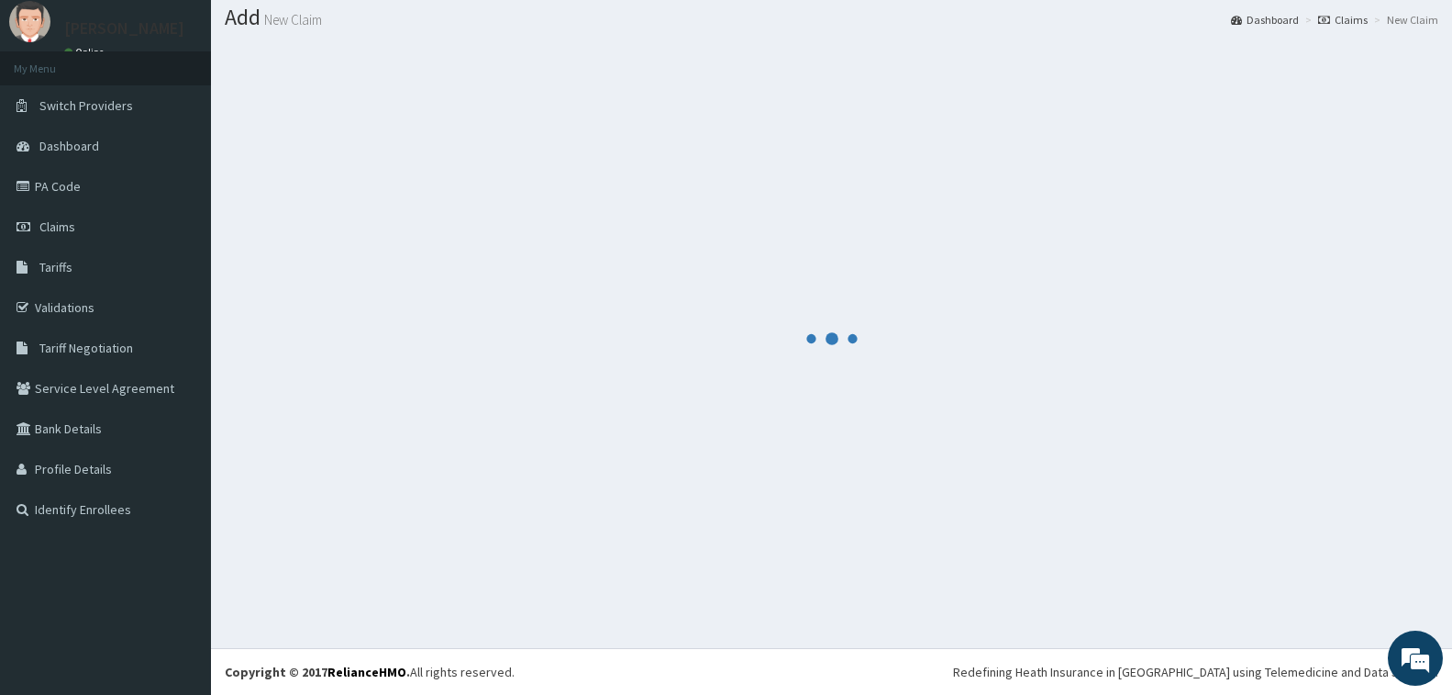
scroll to position [54, 0]
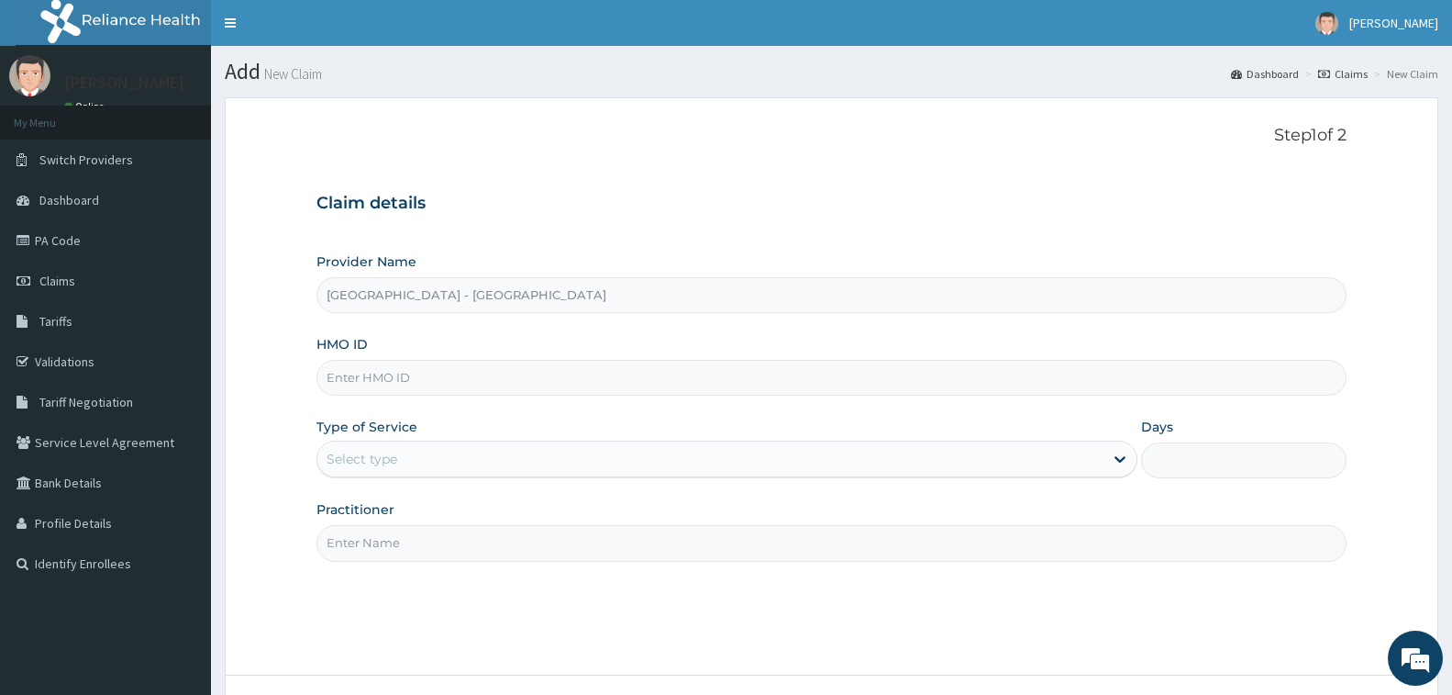
click at [441, 378] on input "HMO ID" at bounding box center [832, 378] width 1030 height 36
type input "PRS/10248/A"
click at [420, 469] on div "Select type" at bounding box center [710, 458] width 786 height 29
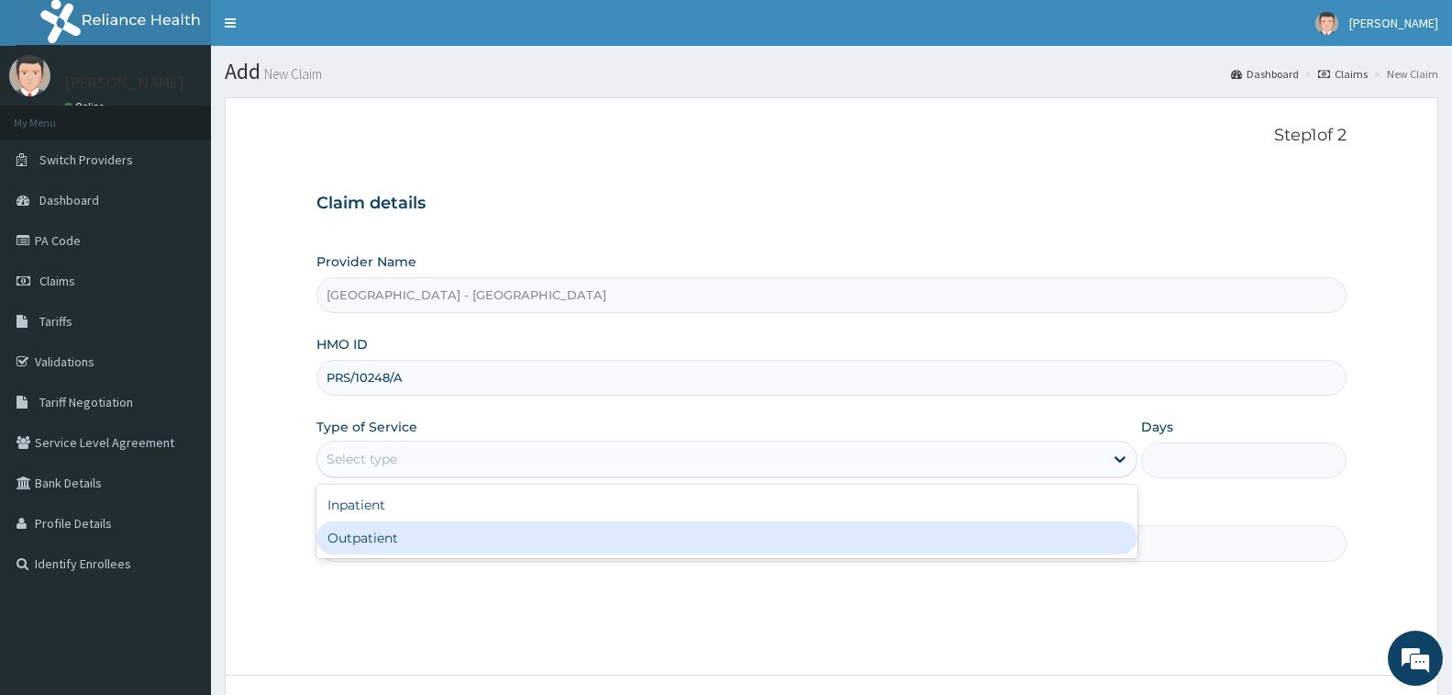
click at [417, 547] on div "Outpatient" at bounding box center [727, 537] width 821 height 33
type input "1"
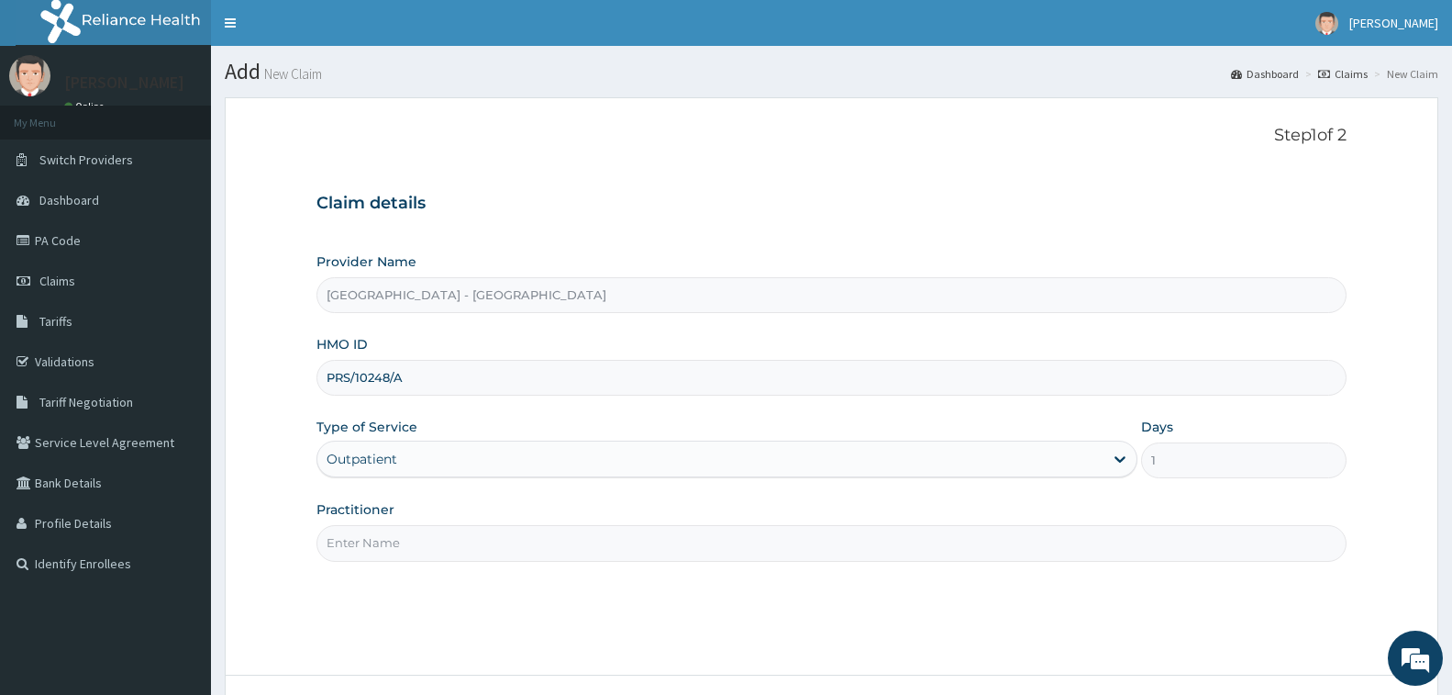
click at [417, 547] on input "Practitioner" at bounding box center [832, 543] width 1030 height 36
type input "DR. AHMED"
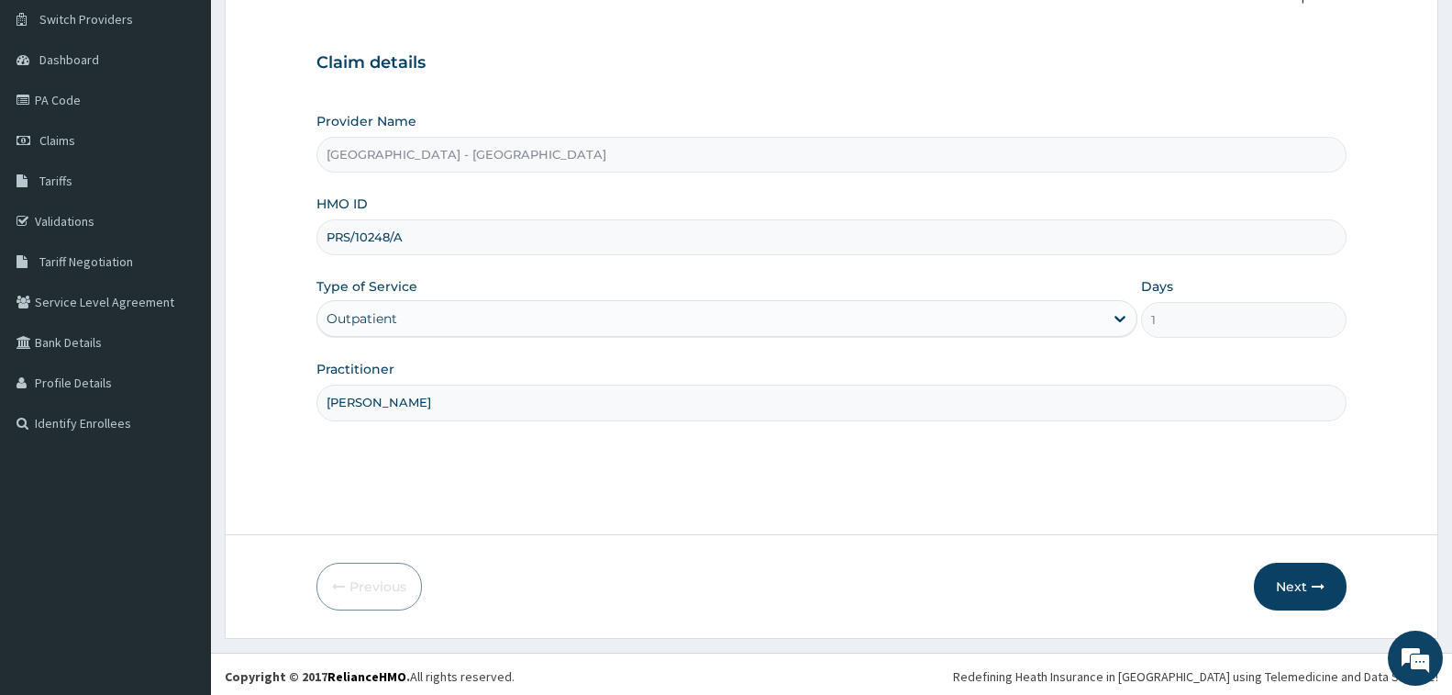
scroll to position [145, 0]
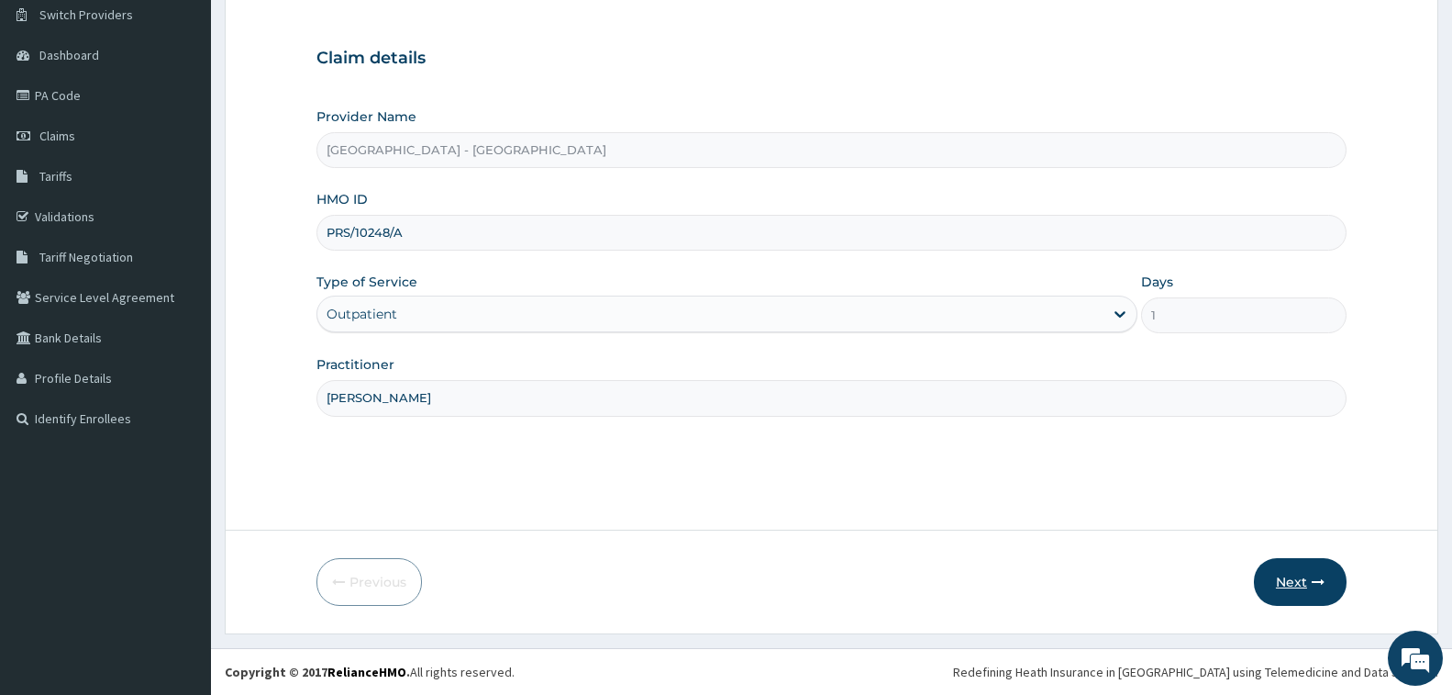
click at [1262, 567] on button "Next" at bounding box center [1300, 582] width 93 height 48
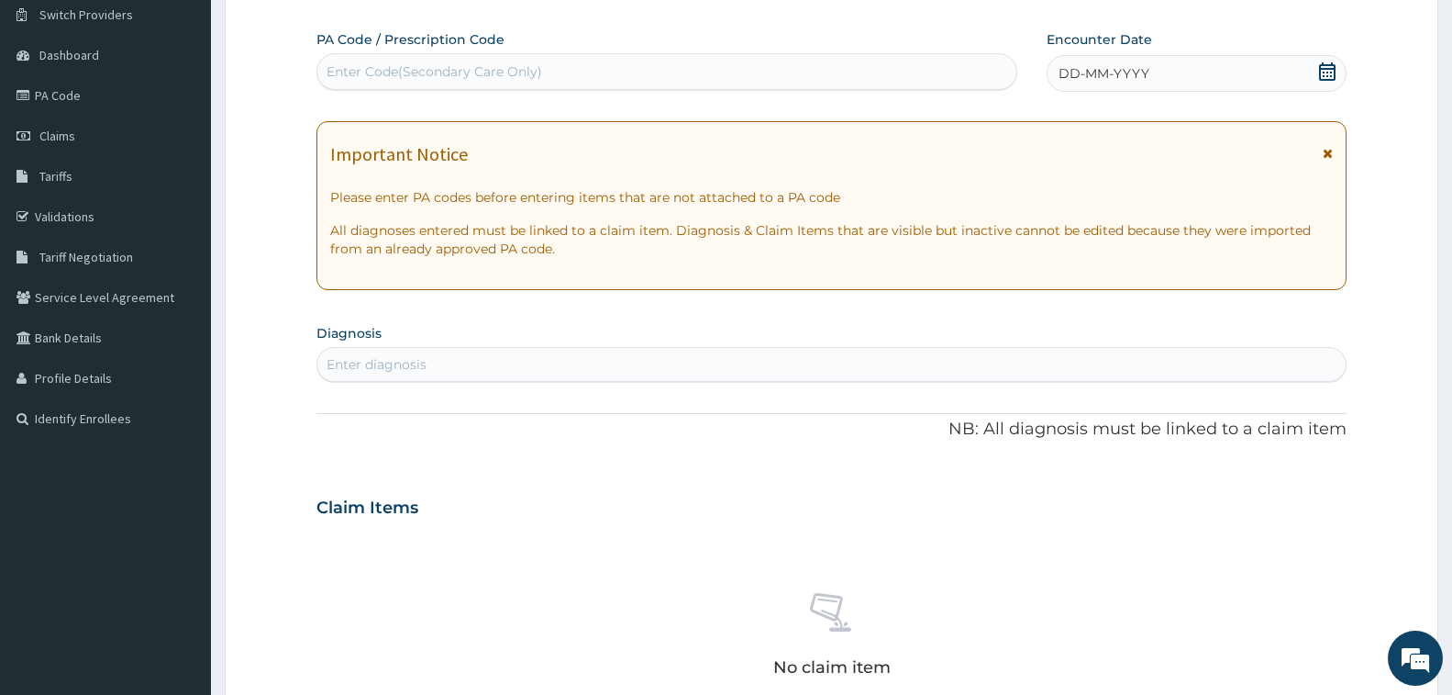
click at [478, 50] on div "PA Code / Prescription Code Enter Code(Secondary Care Only)" at bounding box center [667, 60] width 701 height 60
click at [455, 65] on div "Enter Code(Secondary Care Only)" at bounding box center [435, 71] width 216 height 18
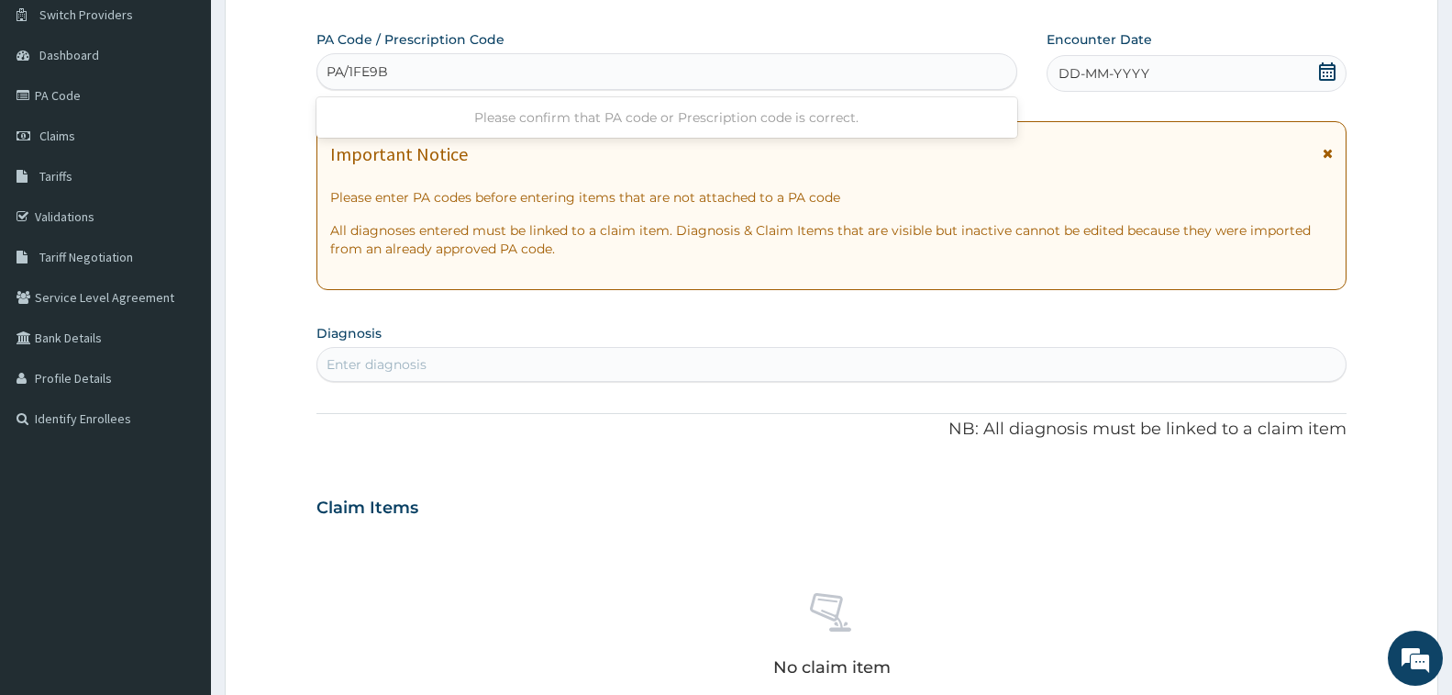
type input "PA/1FE9BD"
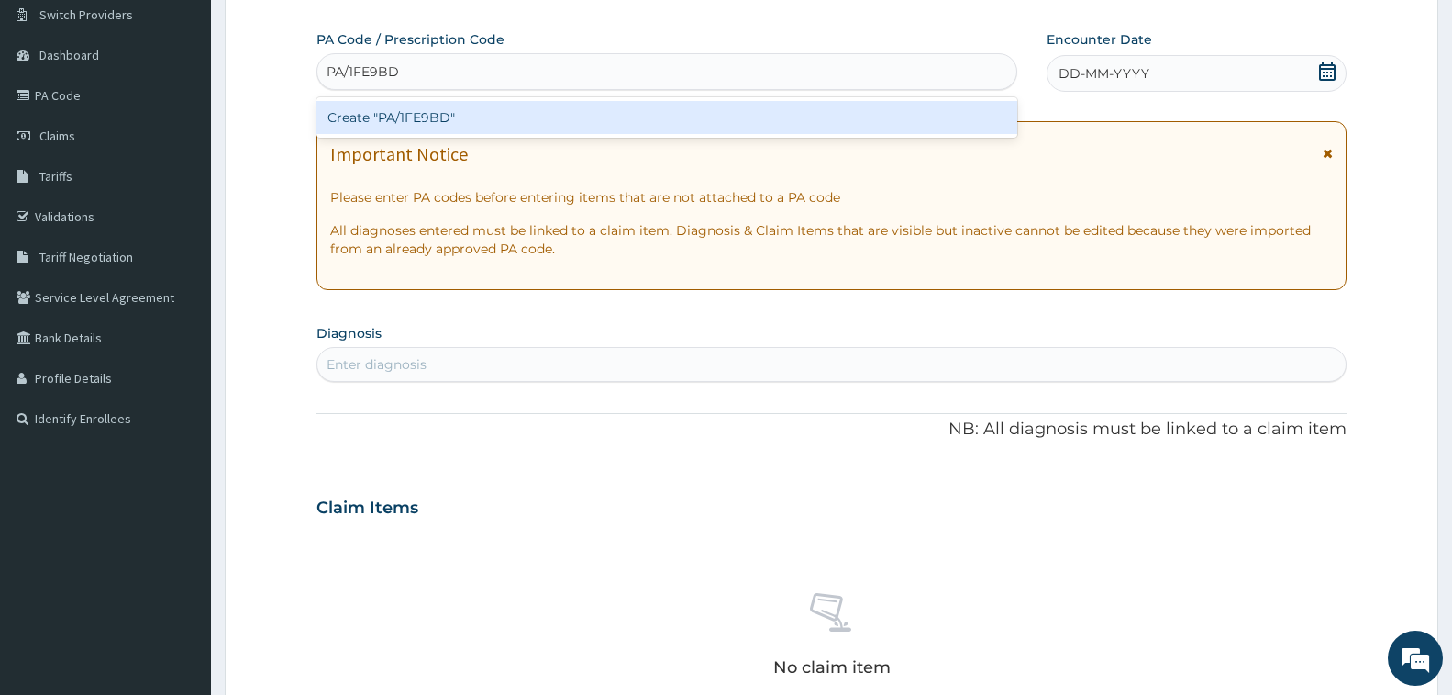
click at [435, 119] on div "Create "PA/1FE9BD"" at bounding box center [667, 117] width 701 height 33
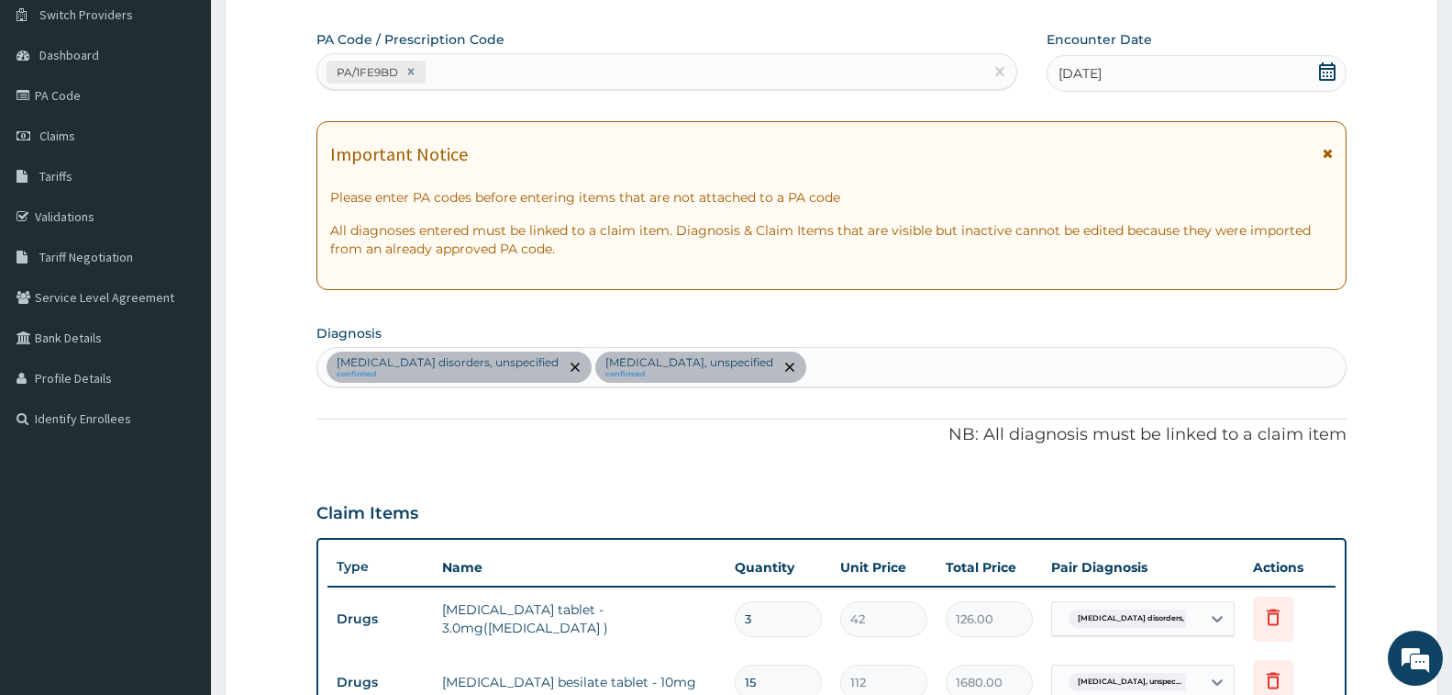
scroll to position [606, 0]
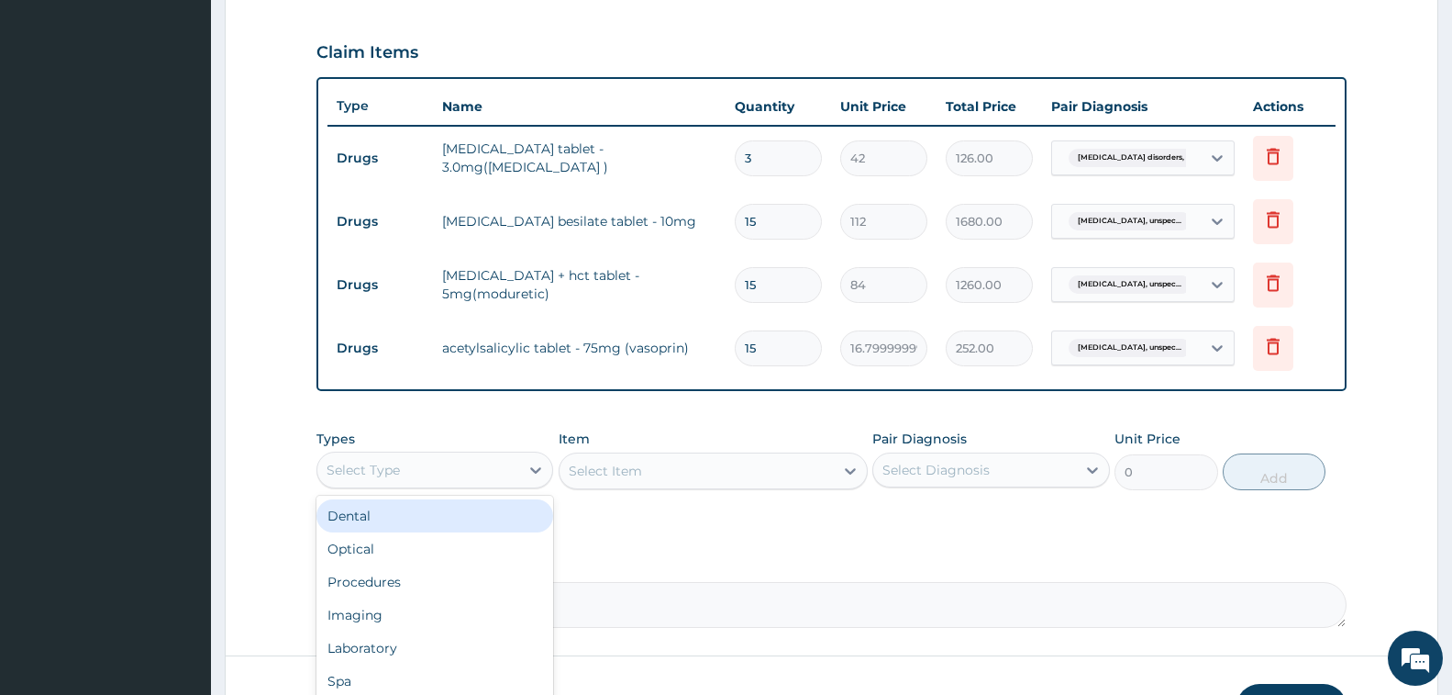
click at [374, 473] on div "Select Type" at bounding box center [363, 470] width 73 height 18
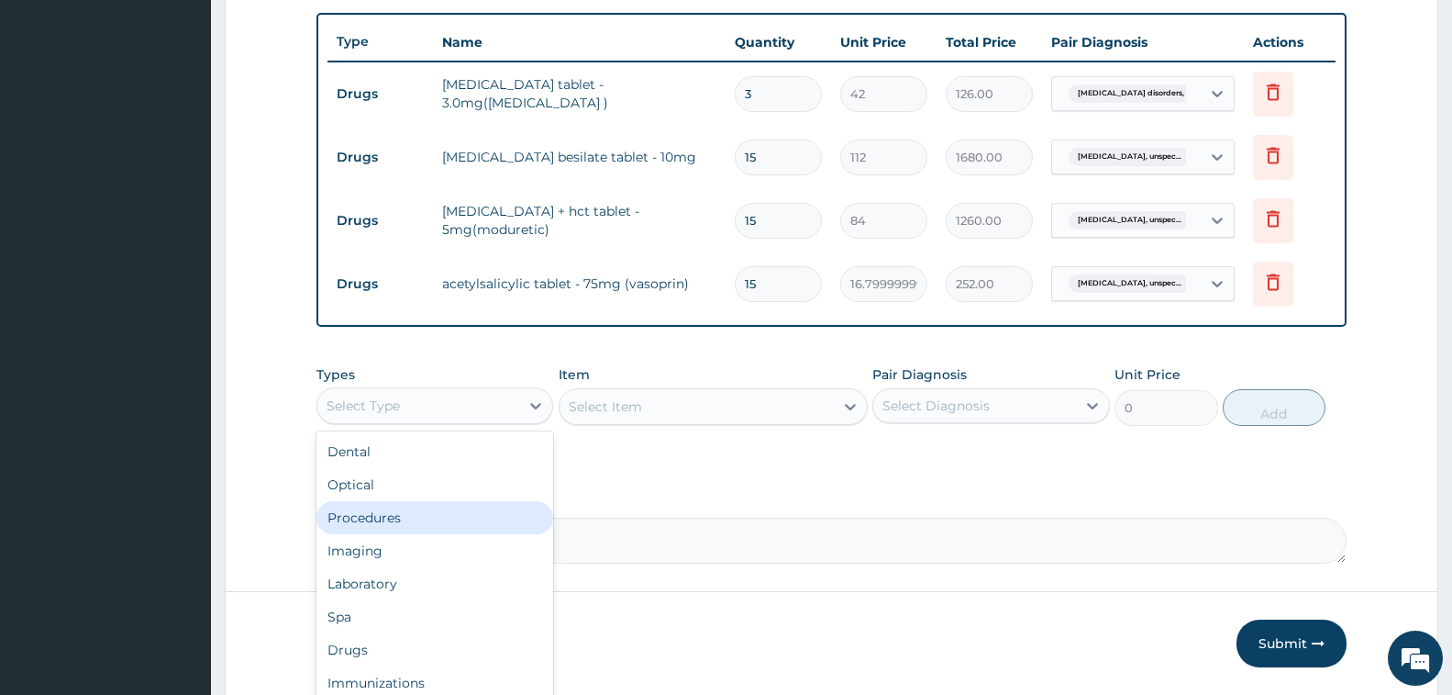
scroll to position [731, 0]
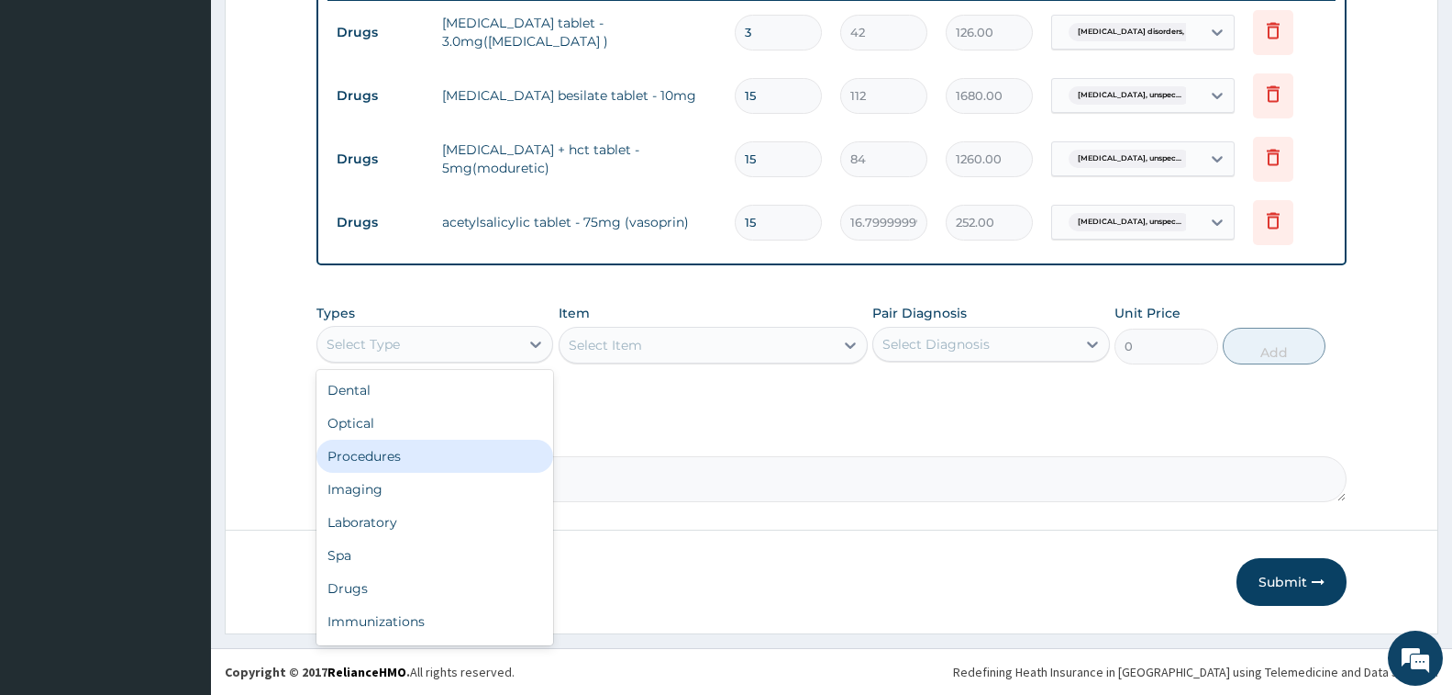
click at [401, 458] on div "Procedures" at bounding box center [435, 456] width 237 height 33
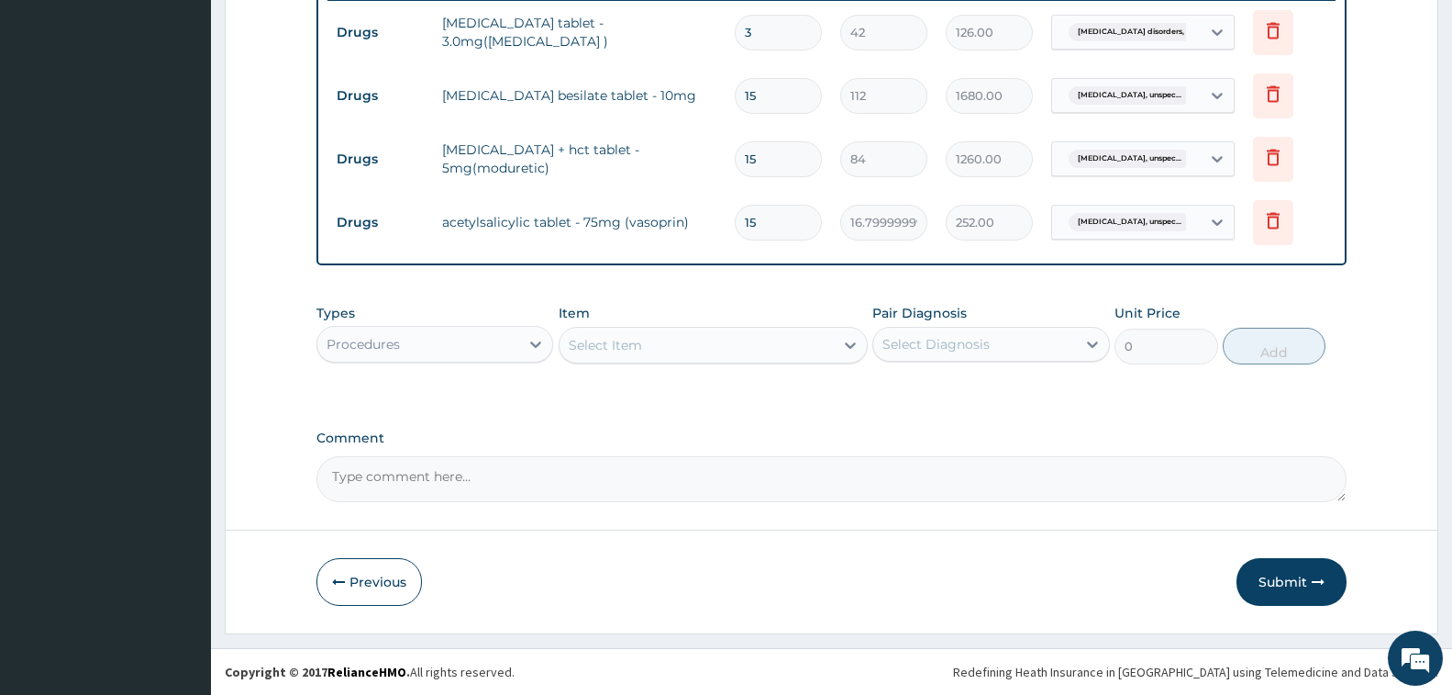
click at [473, 337] on div "Procedures" at bounding box center [418, 343] width 202 height 29
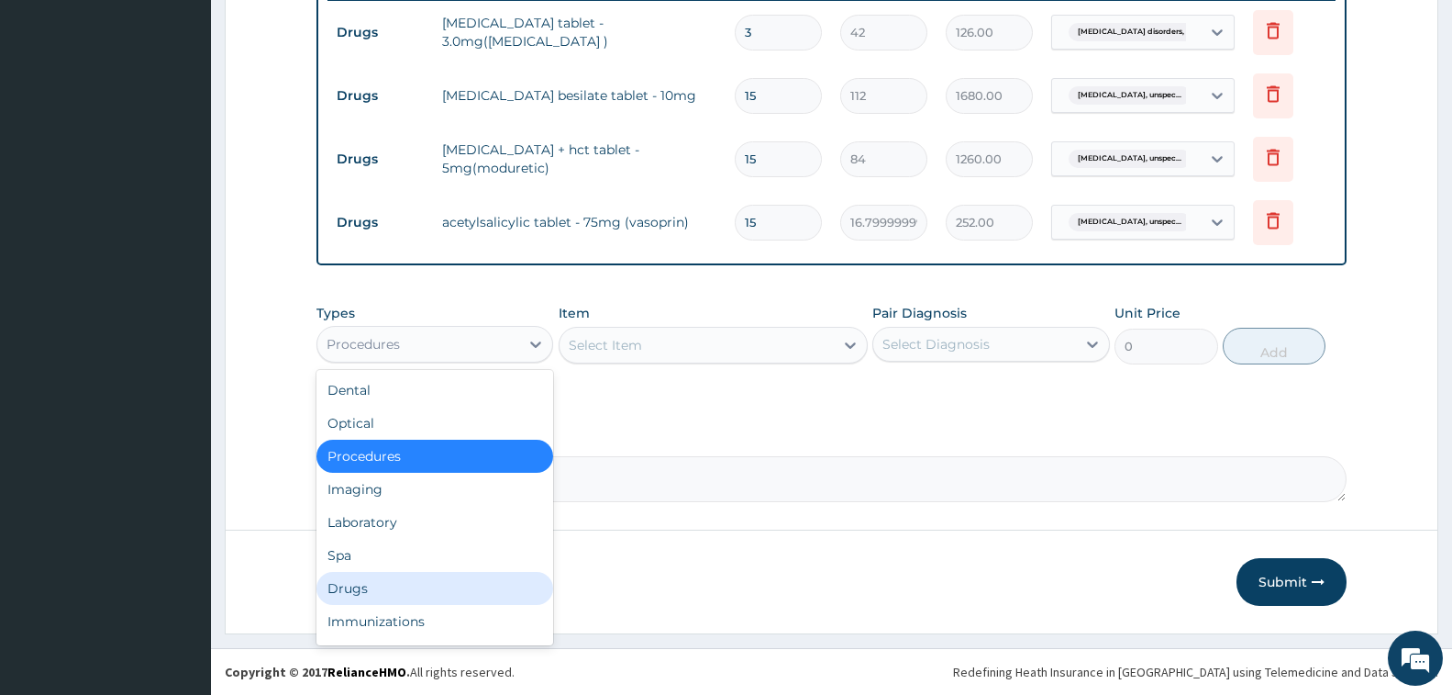
click at [438, 573] on div "Drugs" at bounding box center [435, 588] width 237 height 33
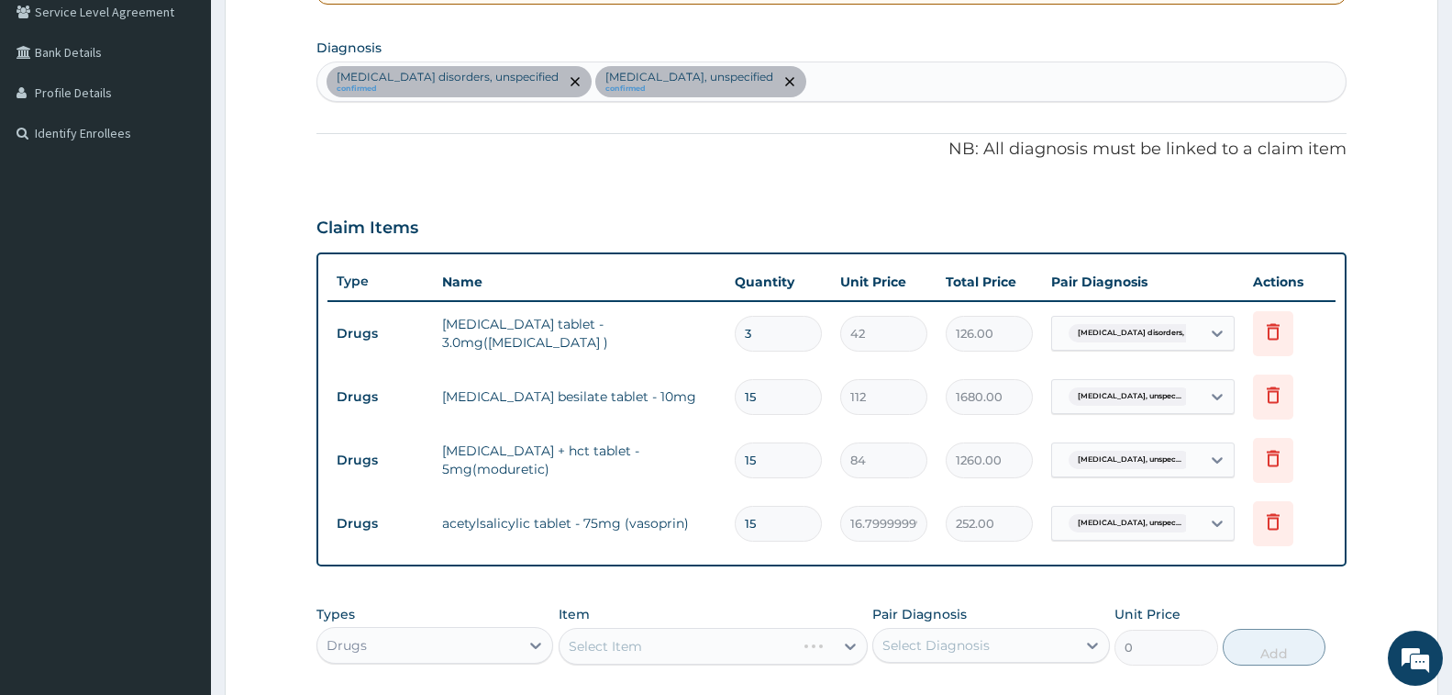
scroll to position [181, 0]
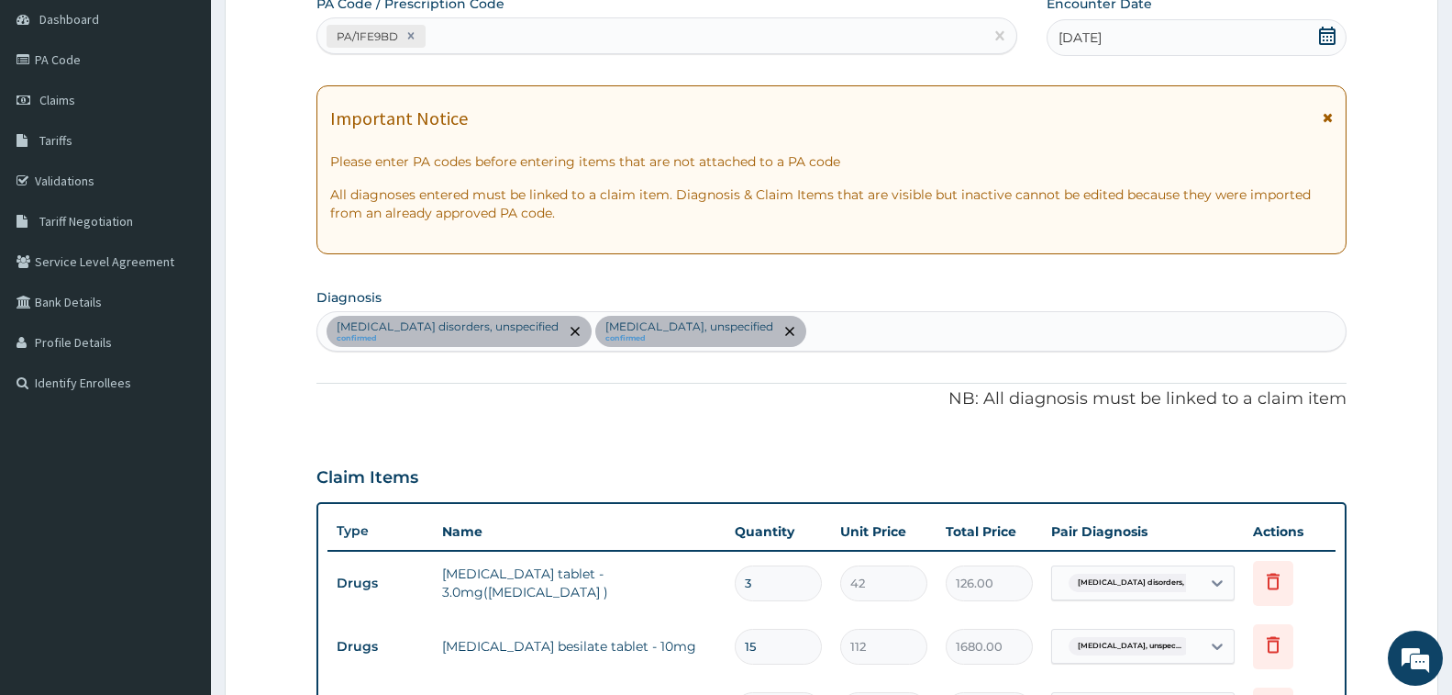
click at [823, 330] on div "Insomnia disorders, unspecified confirmed Essential hypertension, unspecified c…" at bounding box center [831, 331] width 1029 height 39
type input "MALARIA"
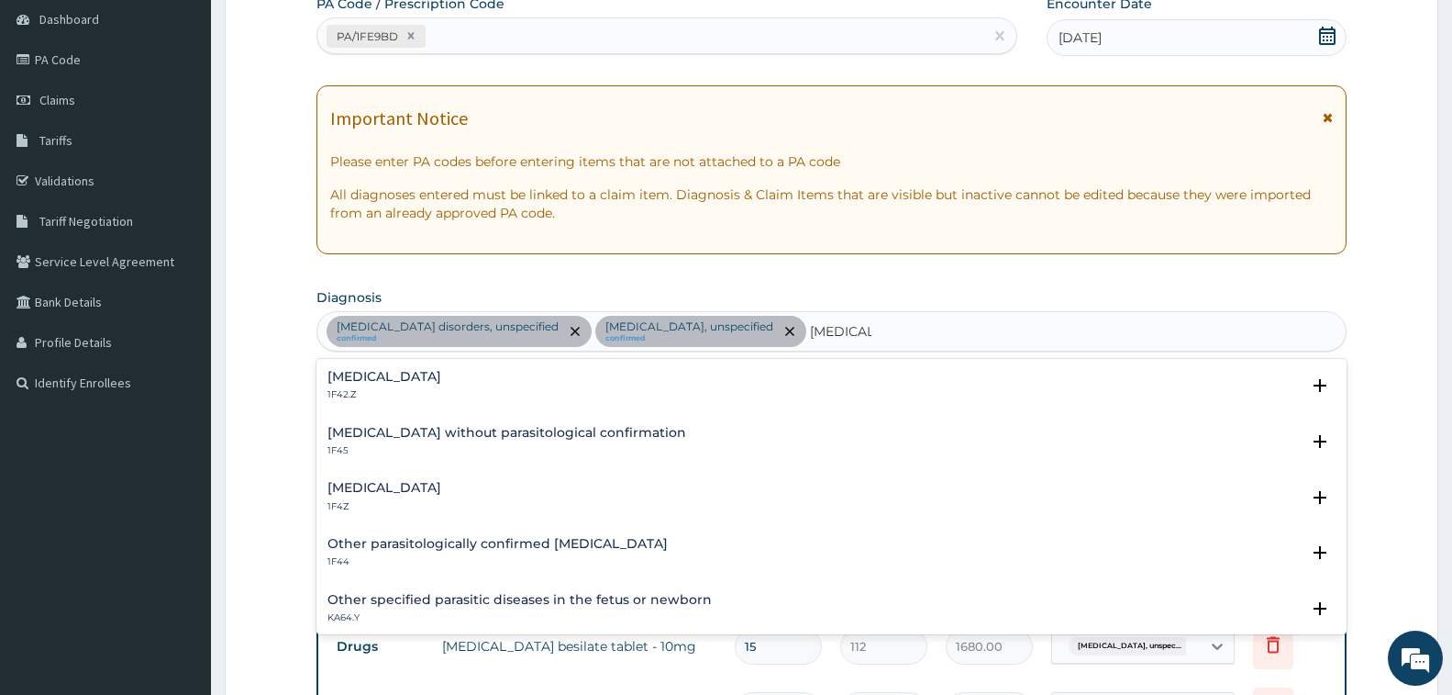
click at [441, 383] on h4 "Plasmodium malariae malaria without complication" at bounding box center [385, 377] width 114 height 14
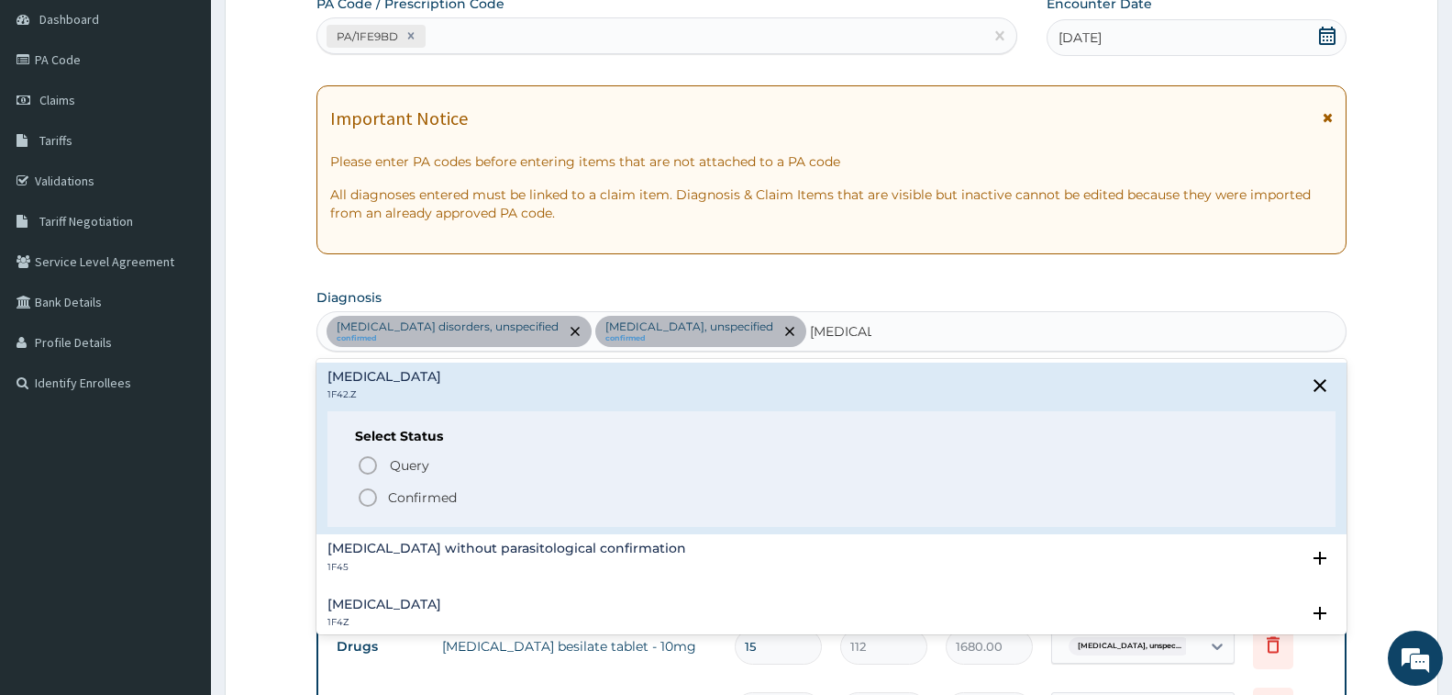
click at [431, 495] on p "Confirmed" at bounding box center [422, 497] width 69 height 18
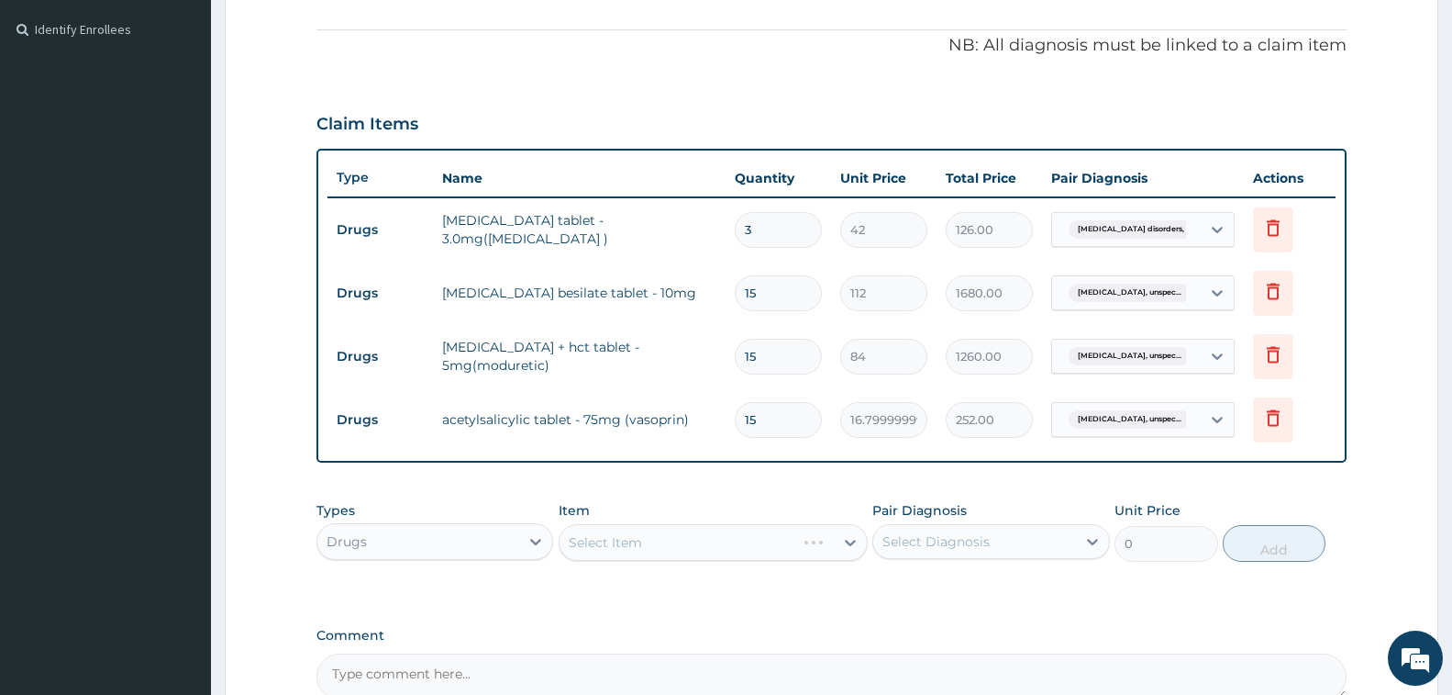
scroll to position [548, 0]
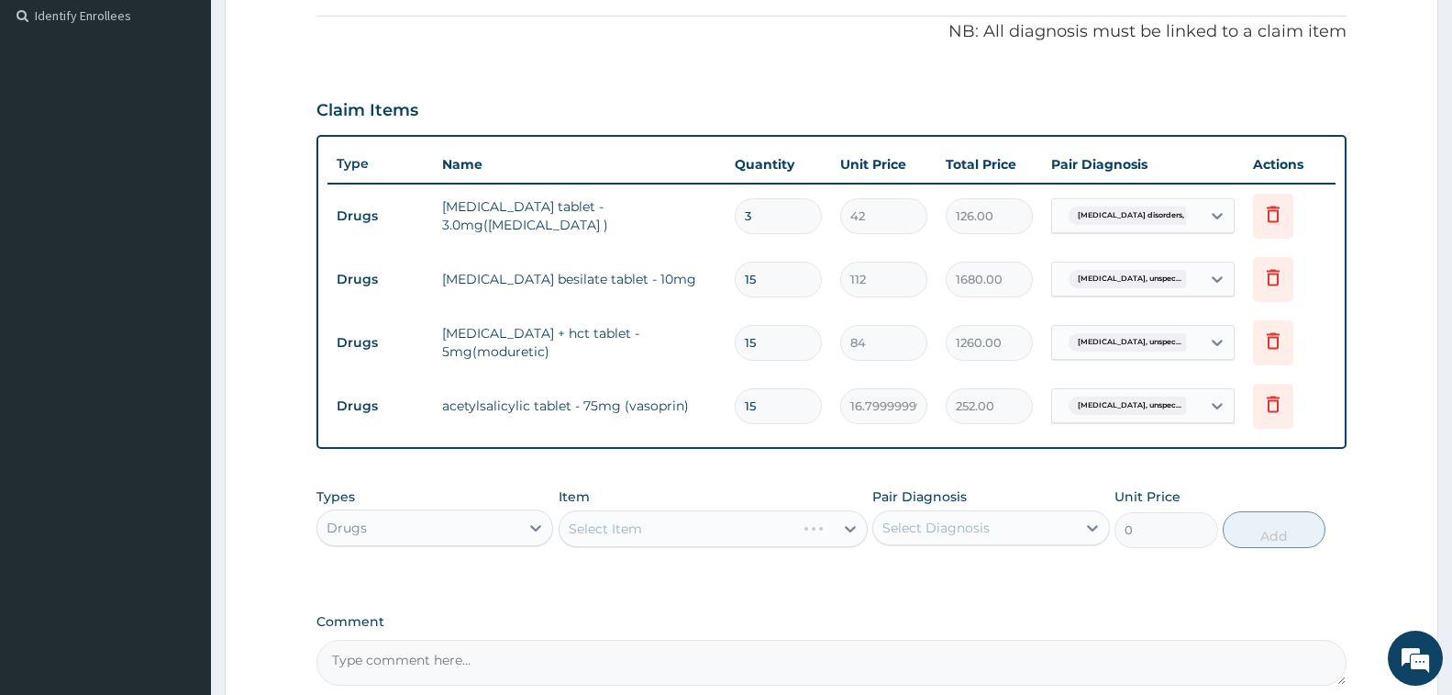
click at [607, 531] on div "Select Item" at bounding box center [713, 528] width 309 height 37
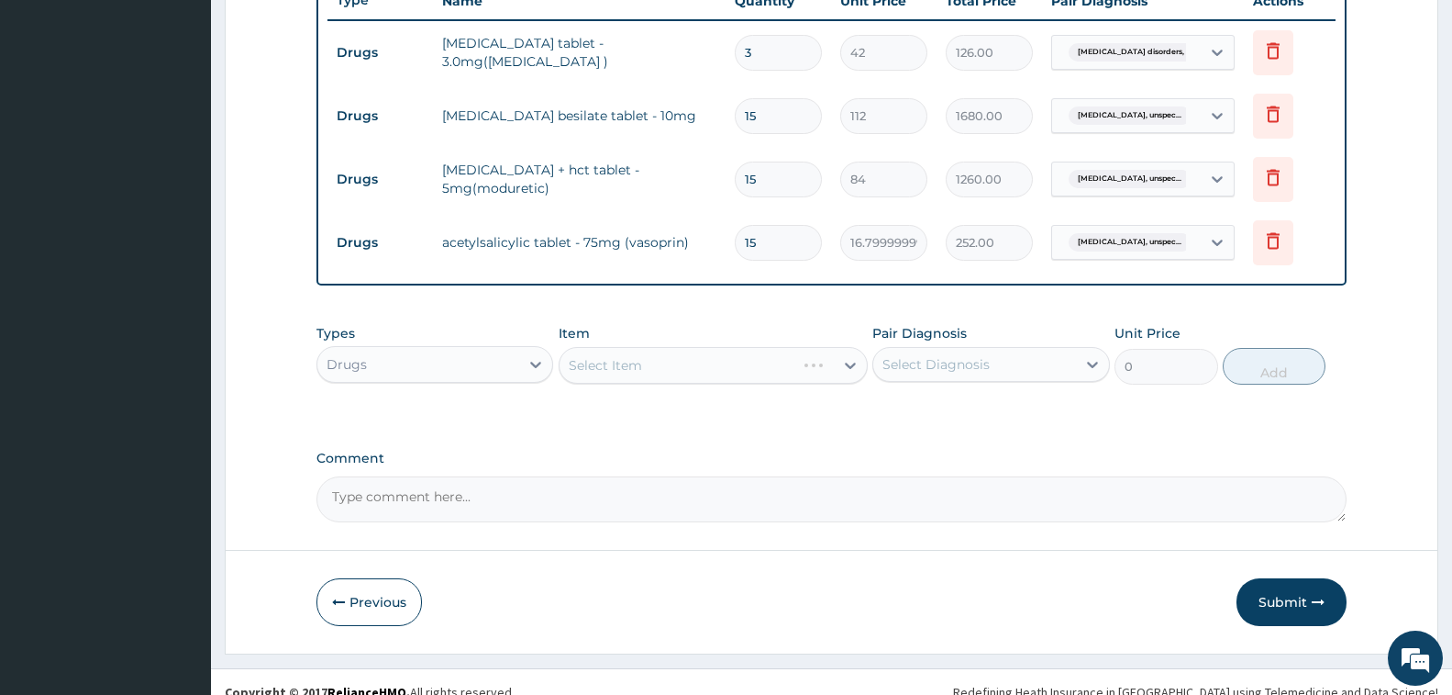
scroll to position [731, 0]
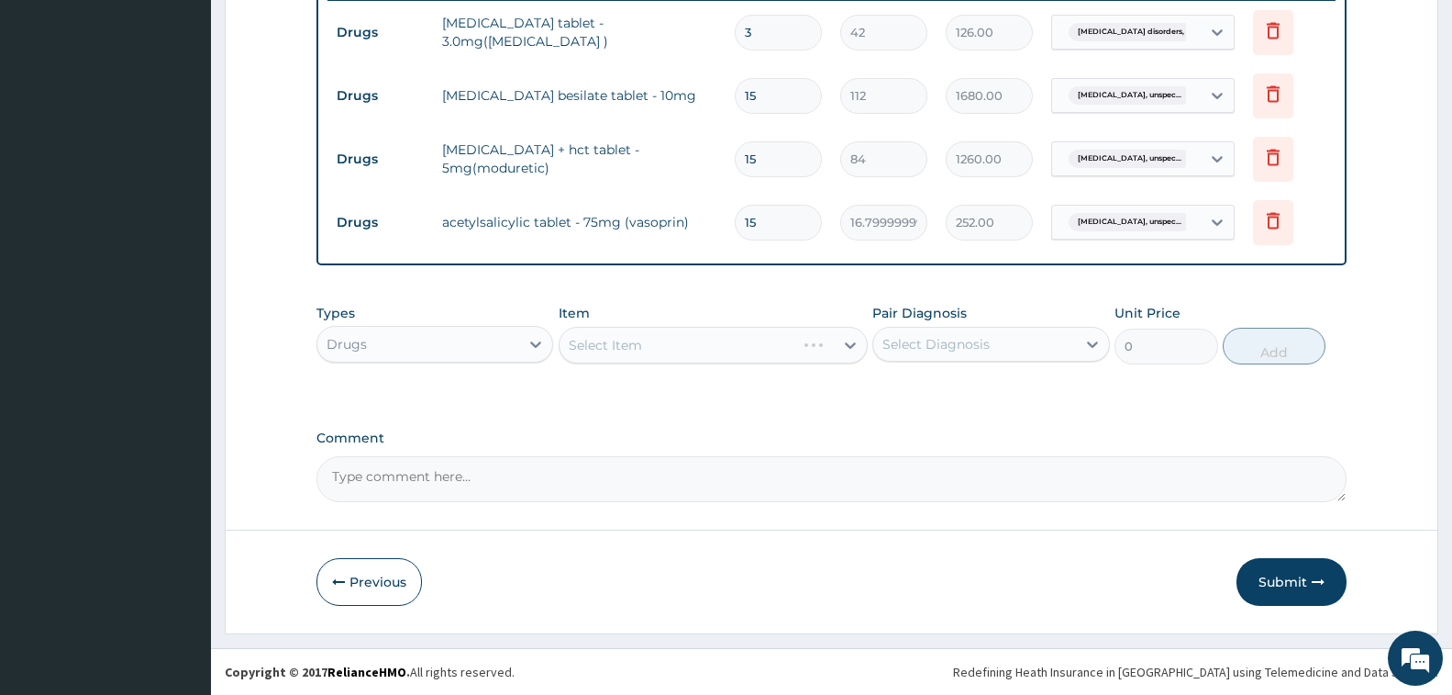
click at [648, 343] on div "Select Item" at bounding box center [713, 345] width 309 height 37
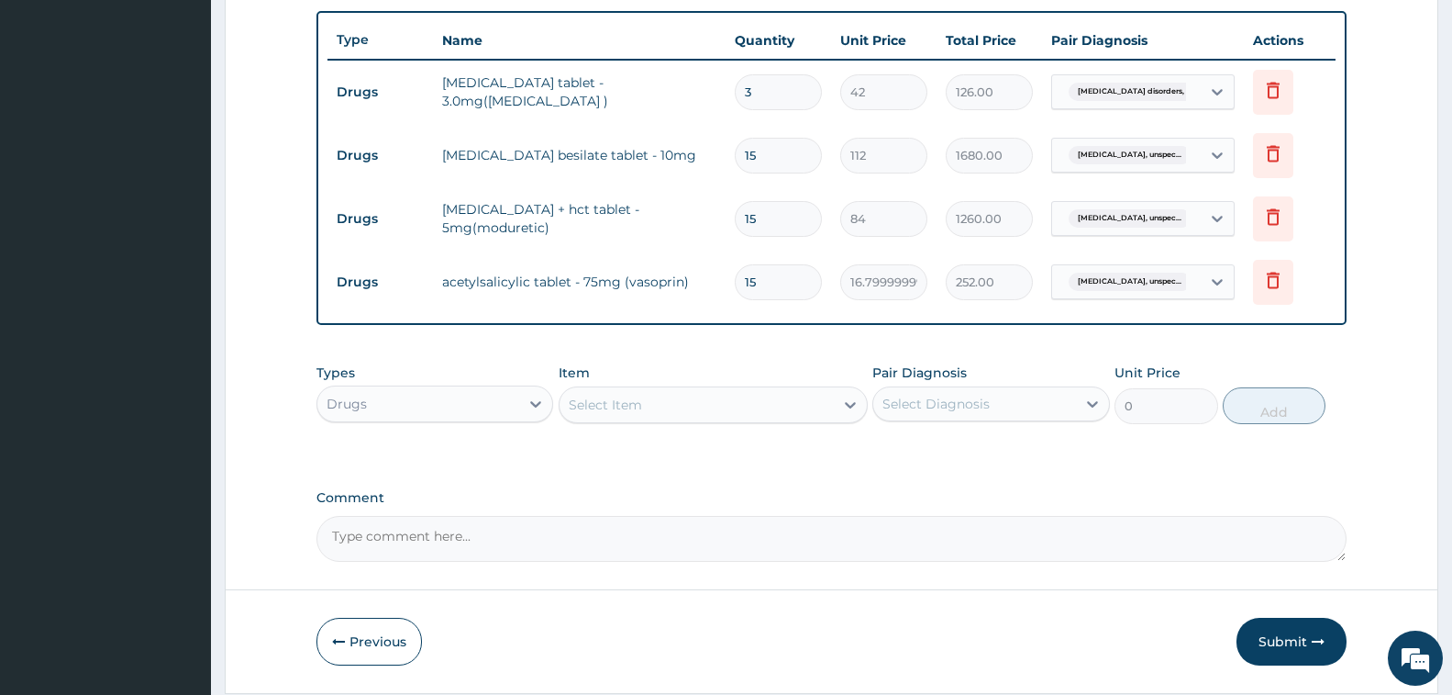
scroll to position [640, 0]
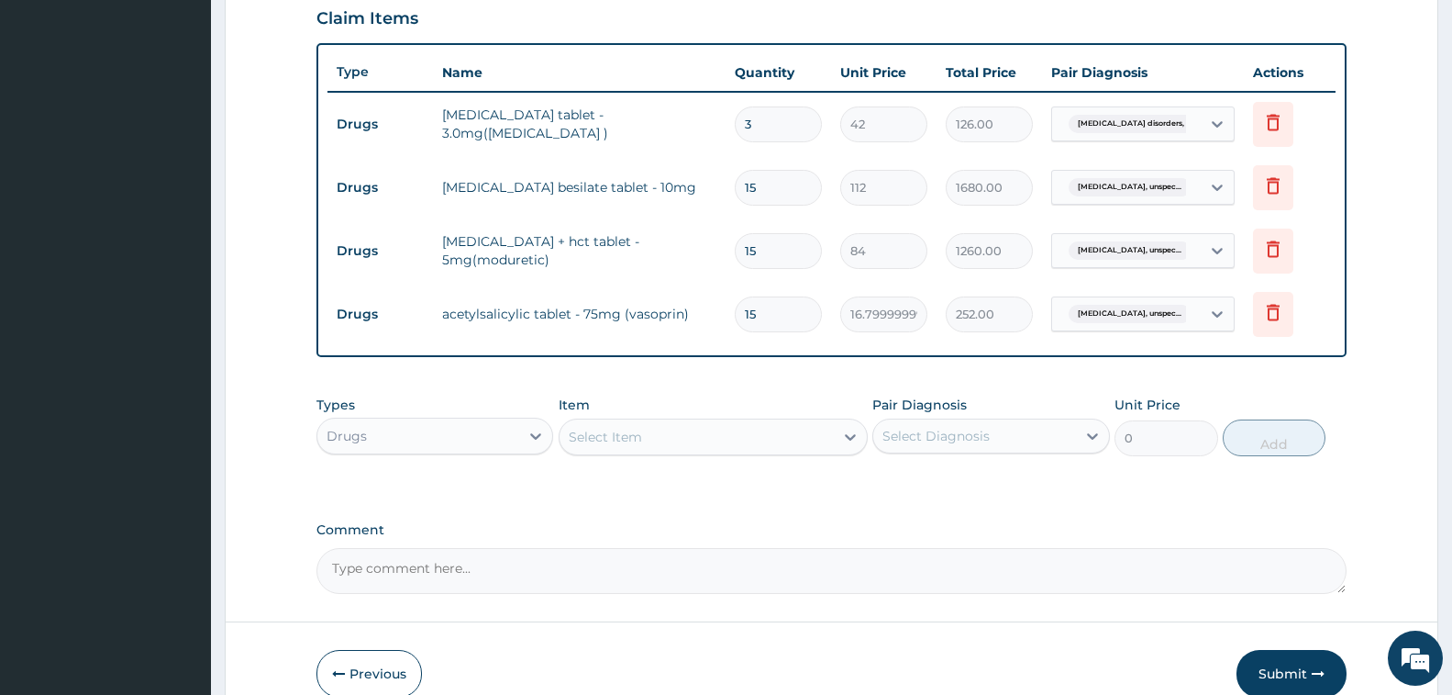
click at [638, 417] on div "Item Select Item" at bounding box center [713, 425] width 309 height 61
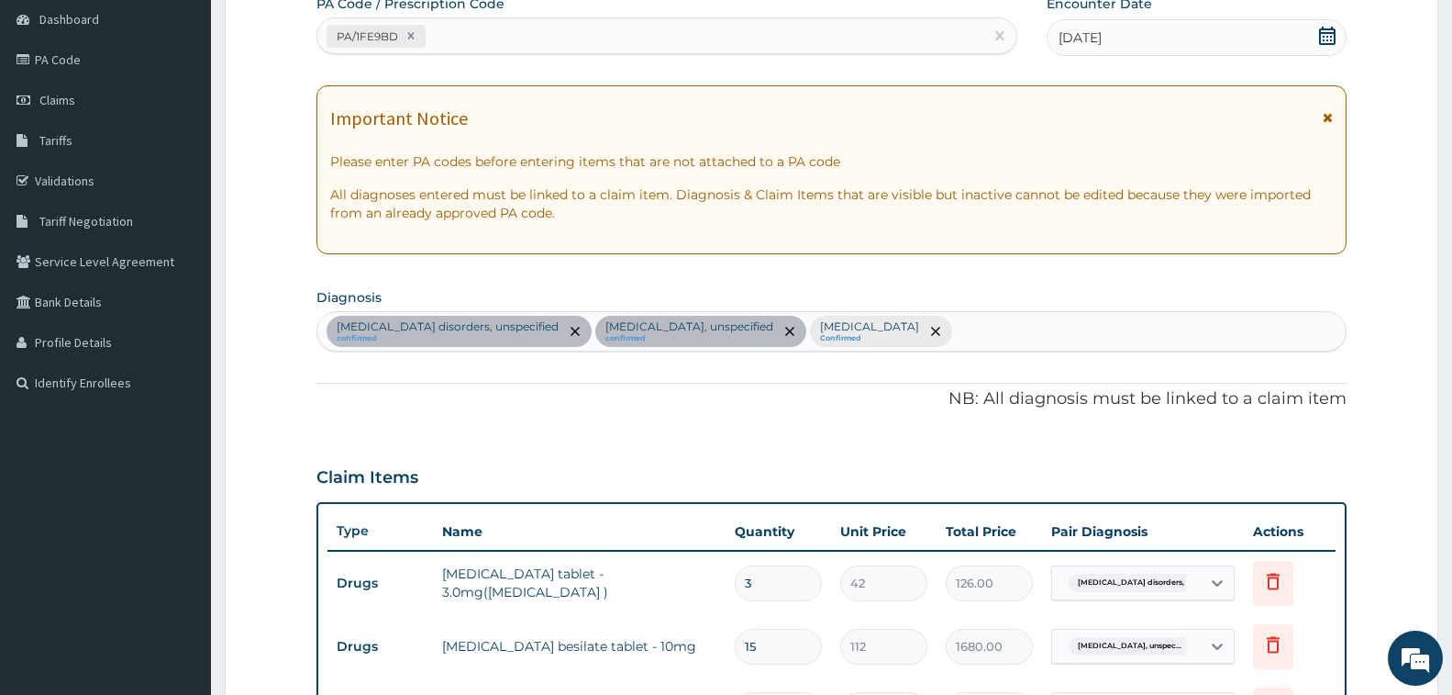
click at [1183, 330] on div "Insomnia disorders, unspecified confirmed Essential hypertension, unspecified c…" at bounding box center [831, 331] width 1029 height 39
type input "RHINITIS"
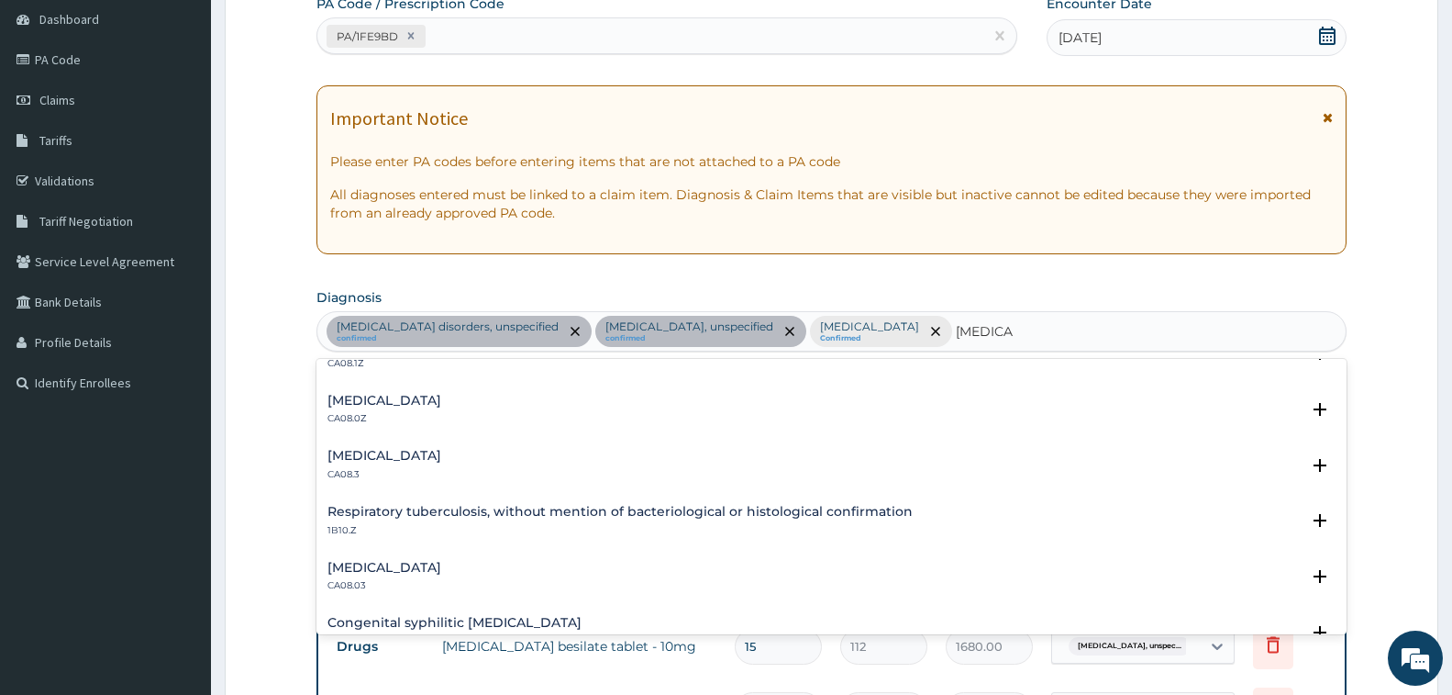
scroll to position [367, 0]
click at [441, 402] on h4 "Allergic rhinitis, unspecified" at bounding box center [385, 400] width 114 height 14
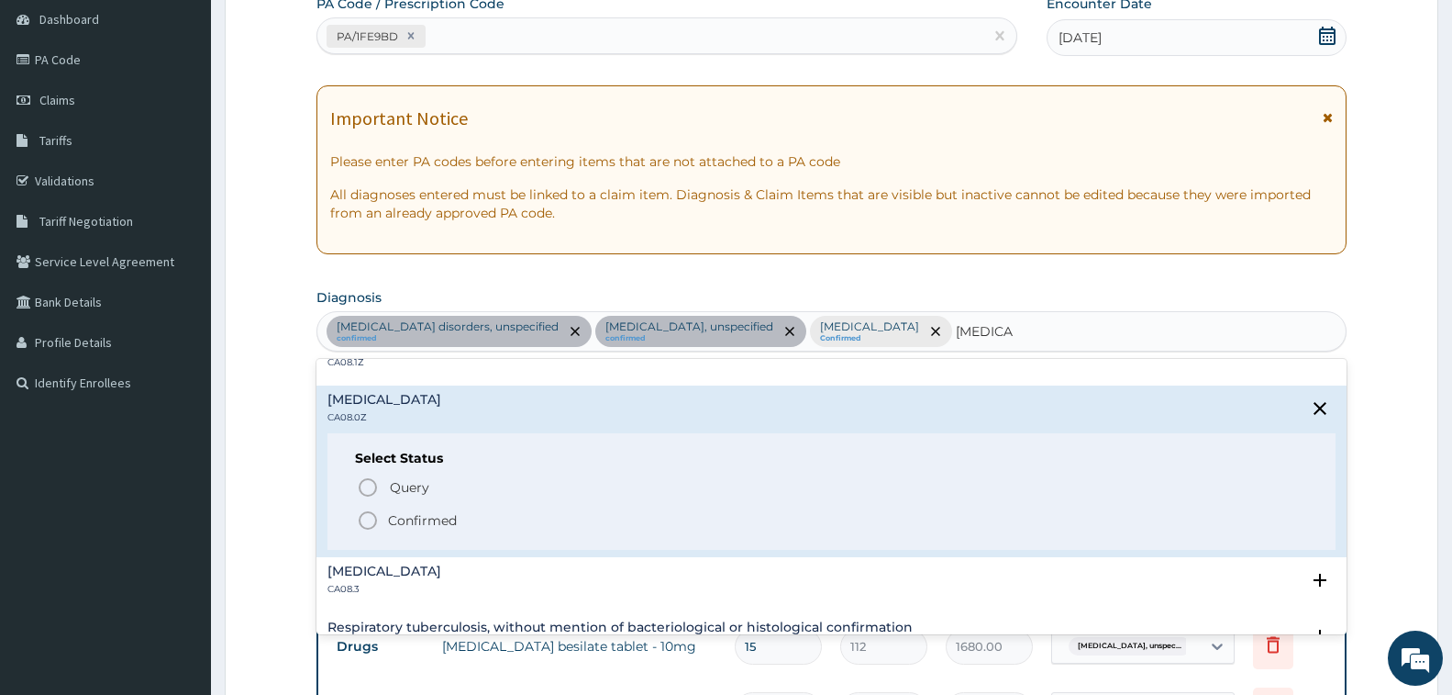
click at [416, 519] on p "Confirmed" at bounding box center [422, 520] width 69 height 18
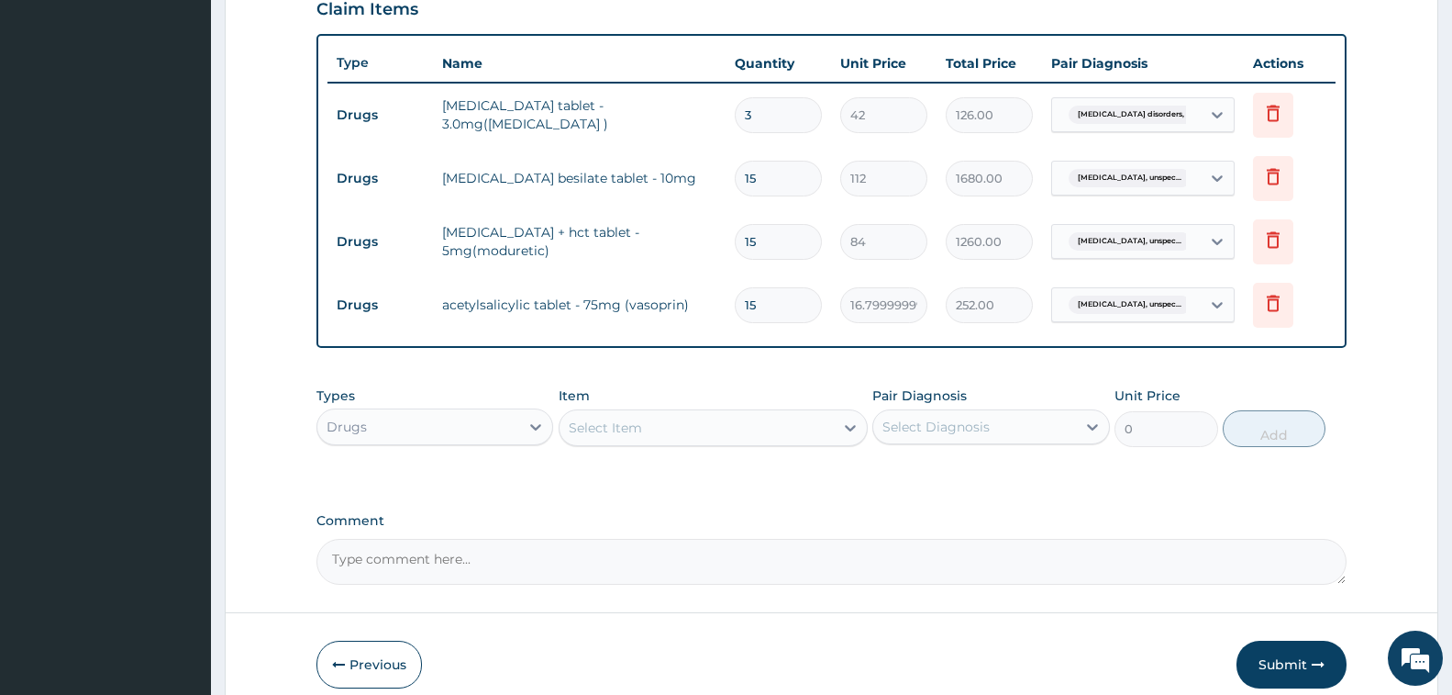
scroll to position [731, 0]
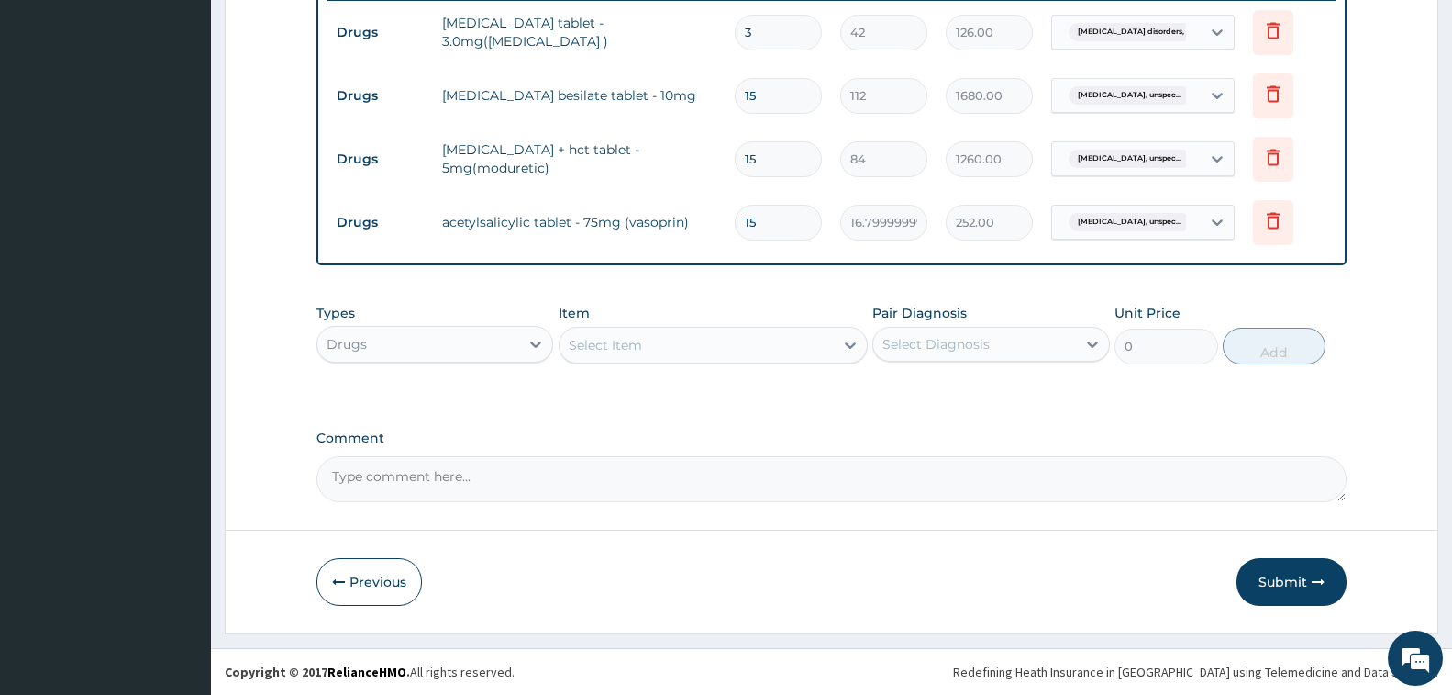
click at [680, 356] on div "Select Item" at bounding box center [697, 344] width 274 height 29
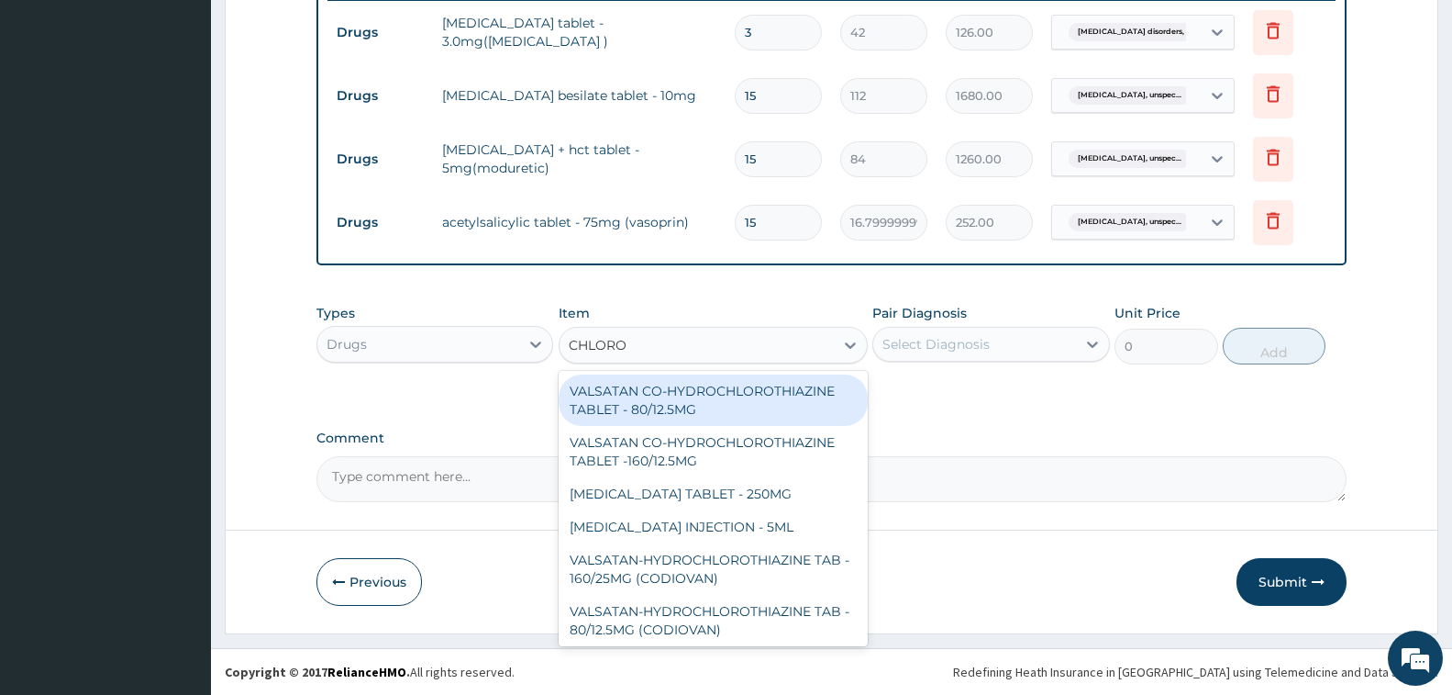
type input "CHLOROQ"
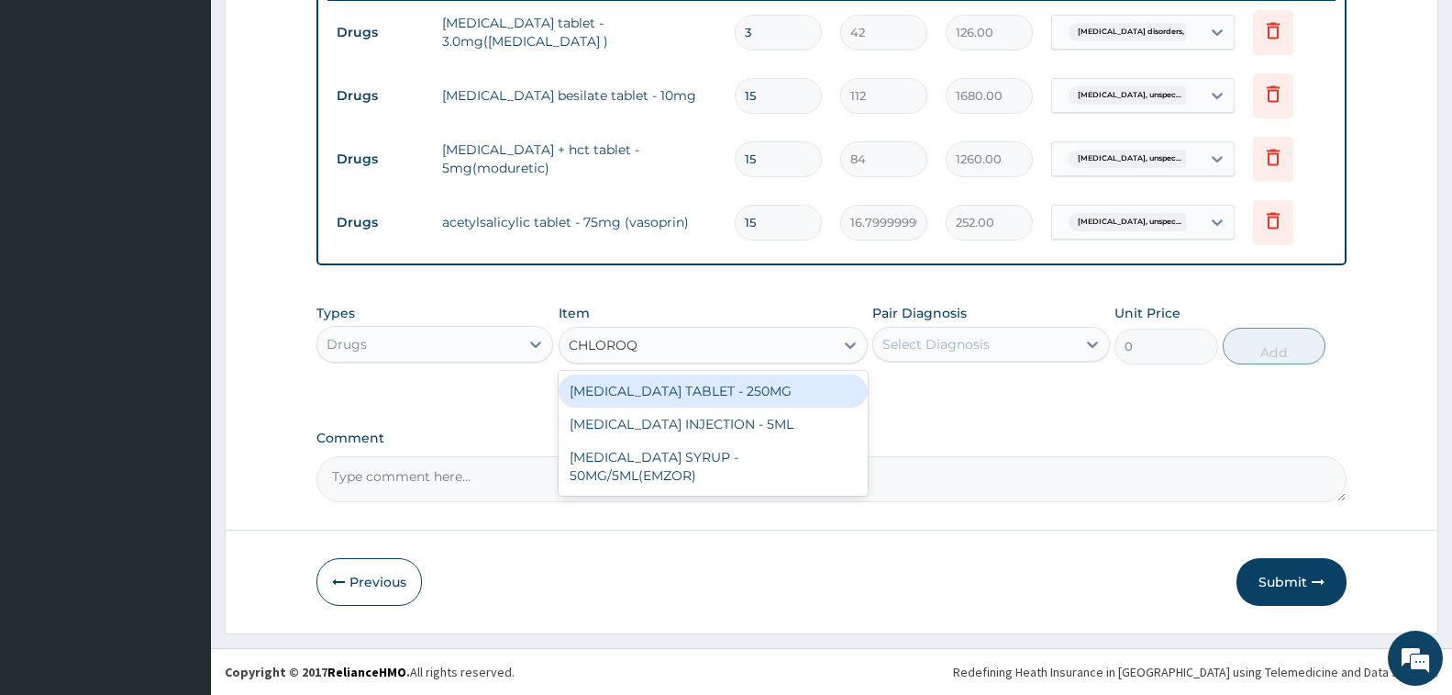
click at [721, 407] on div "CHLOROQUINE PHOSPHATE TABLET - 250MG" at bounding box center [713, 390] width 309 height 33
type input "25.2"
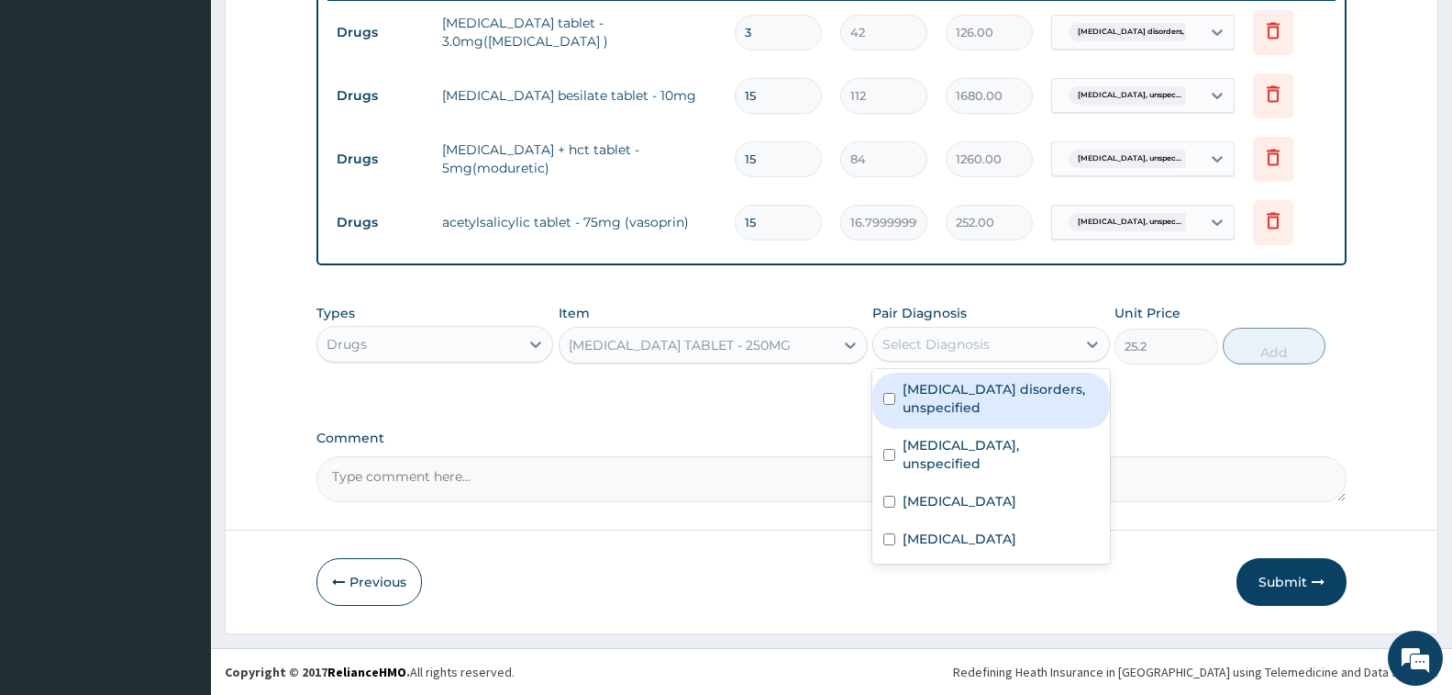
click at [956, 339] on div "Select Diagnosis" at bounding box center [936, 344] width 107 height 18
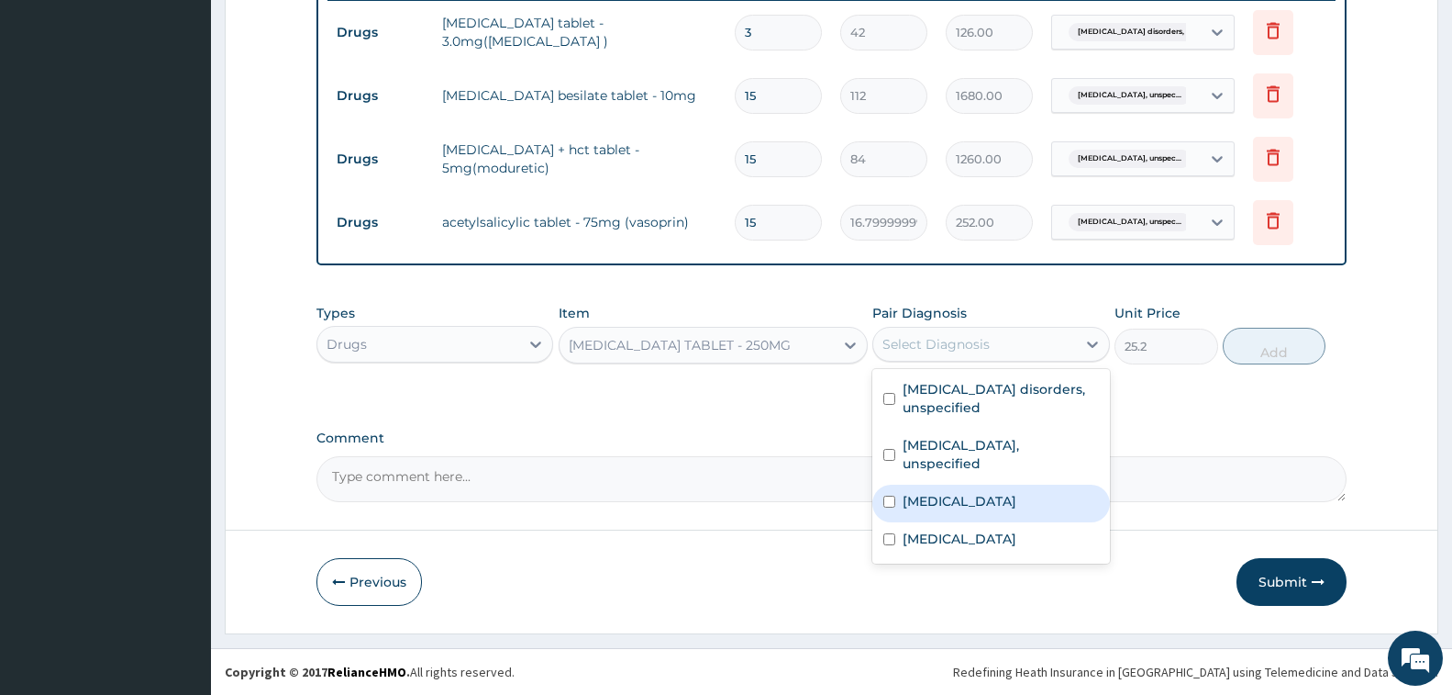
click at [992, 510] on label "Plasmodium malariae malaria without complication" at bounding box center [960, 501] width 114 height 18
checkbox input "true"
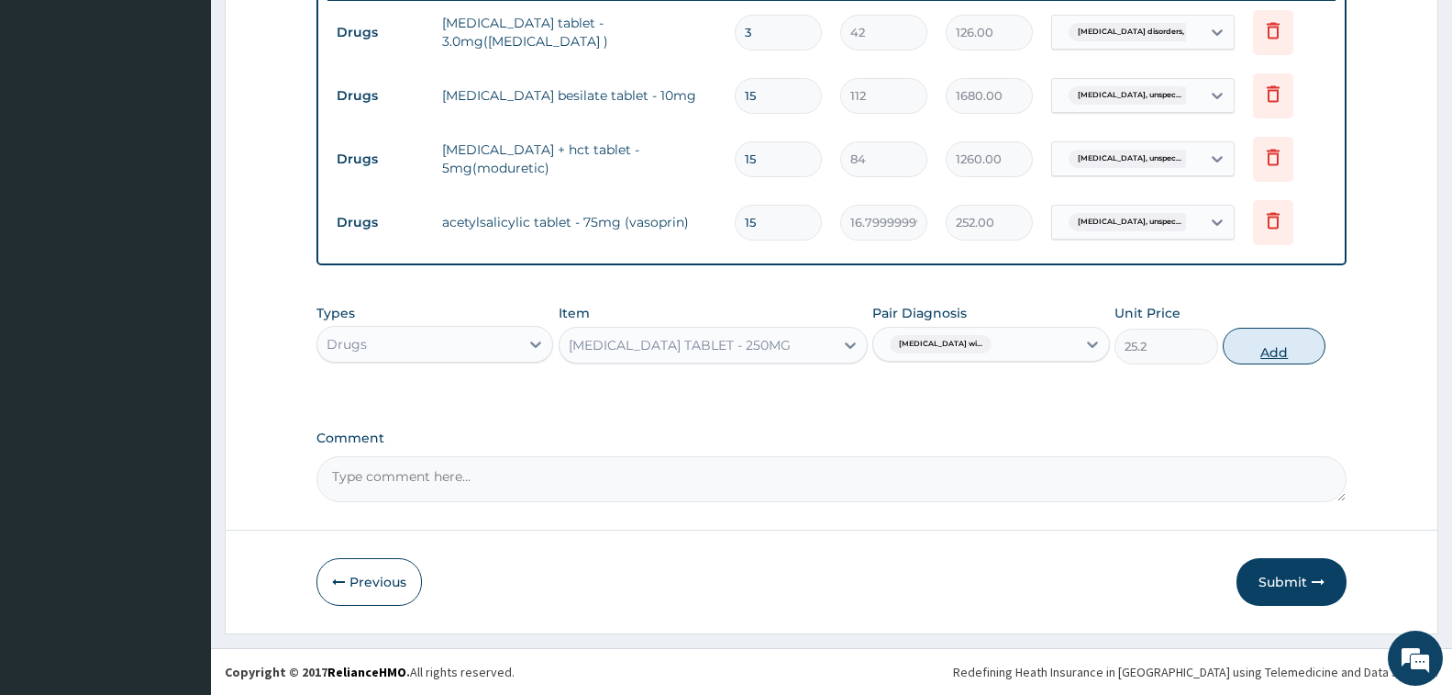
click at [1244, 353] on button "Add" at bounding box center [1274, 346] width 103 height 37
type input "0"
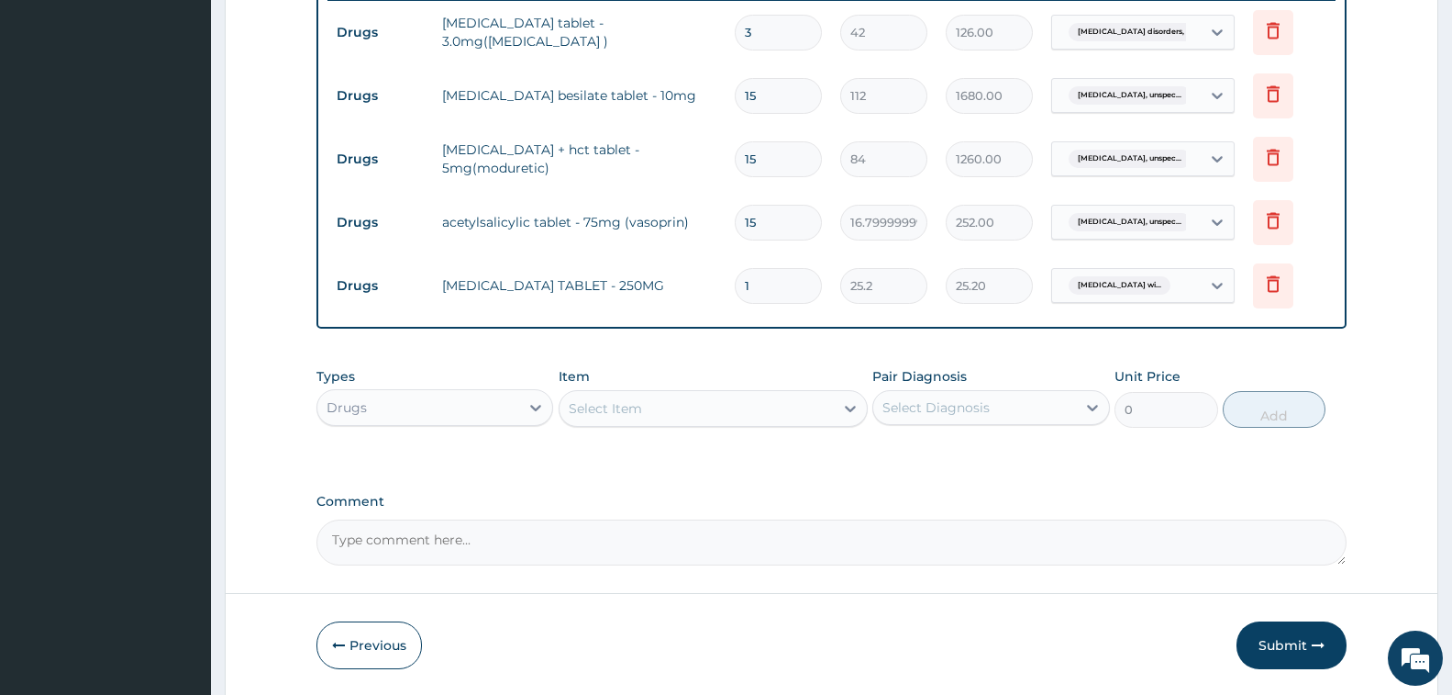
type input "10"
type input "252.00"
type input "10"
click at [662, 407] on div "Select Item" at bounding box center [697, 408] width 274 height 29
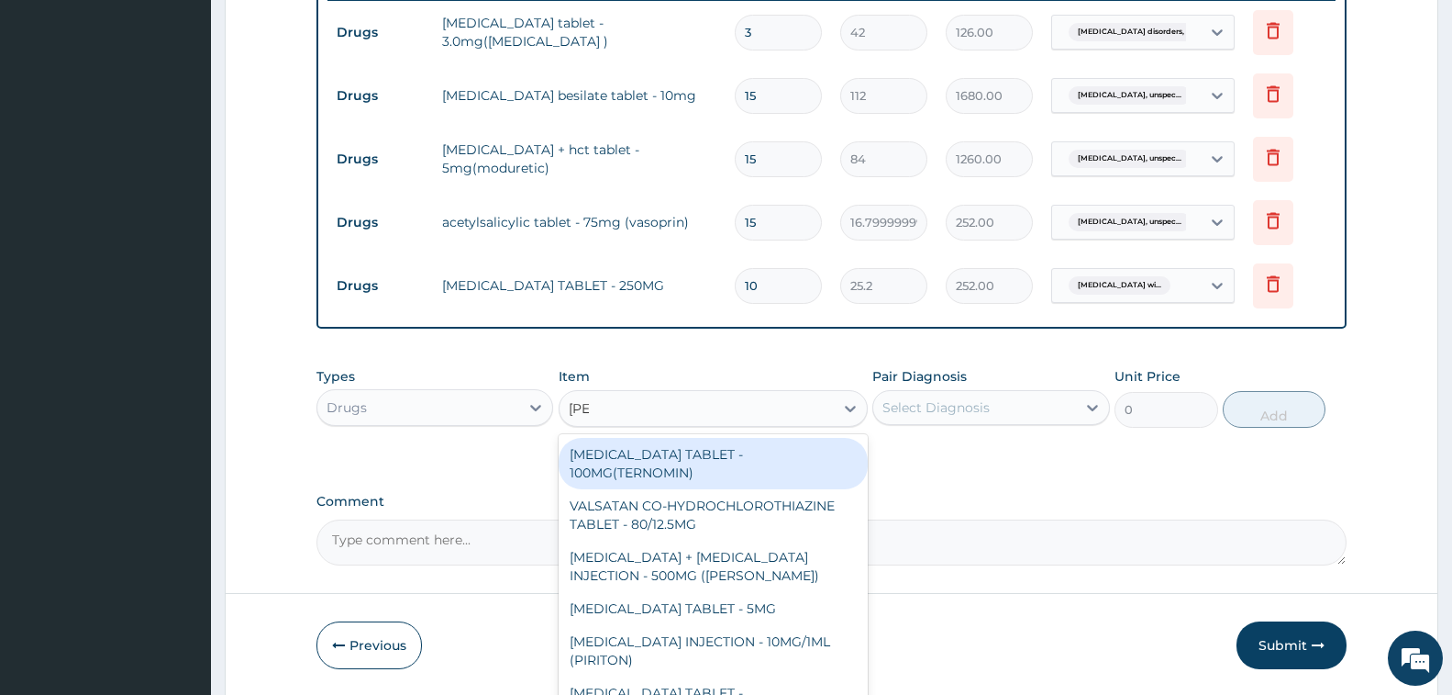
type input "LORAT"
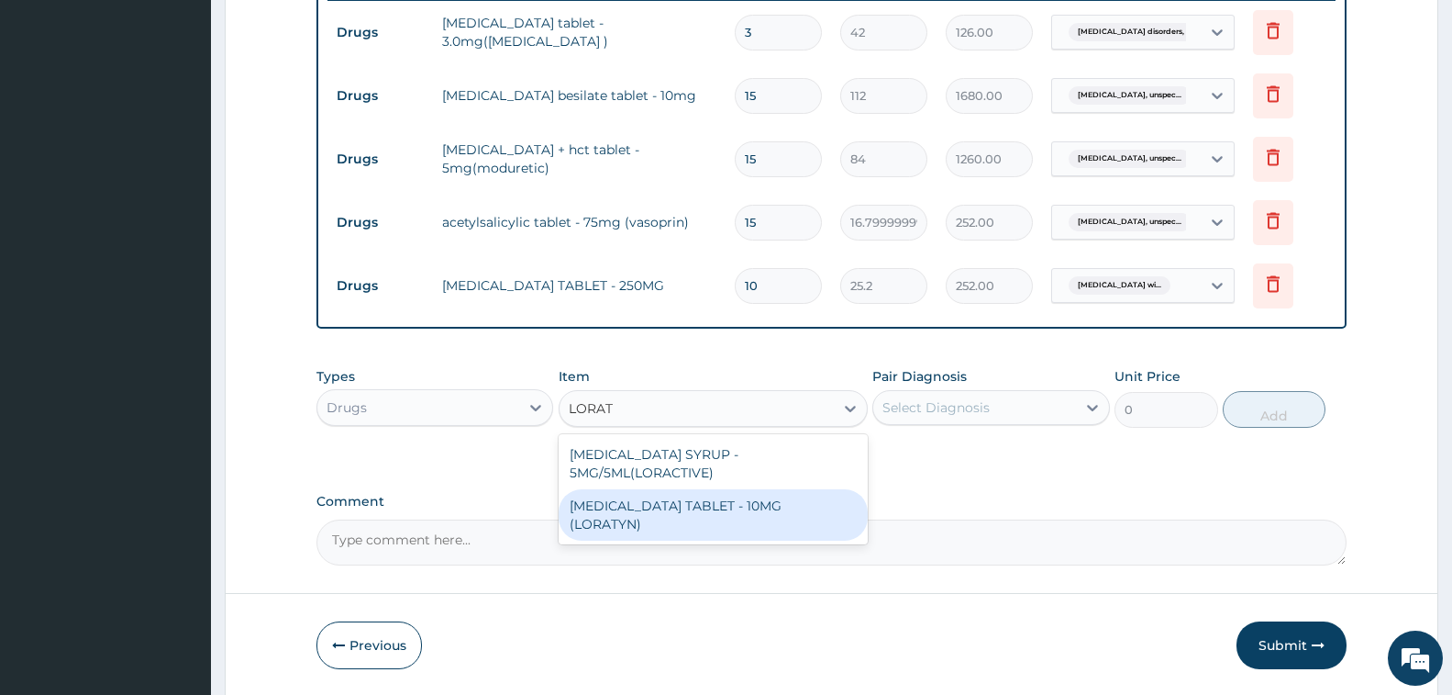
click at [741, 499] on div "LORATADINE TABLET - 10MG (LORATYN)" at bounding box center [713, 514] width 309 height 51
type input "98"
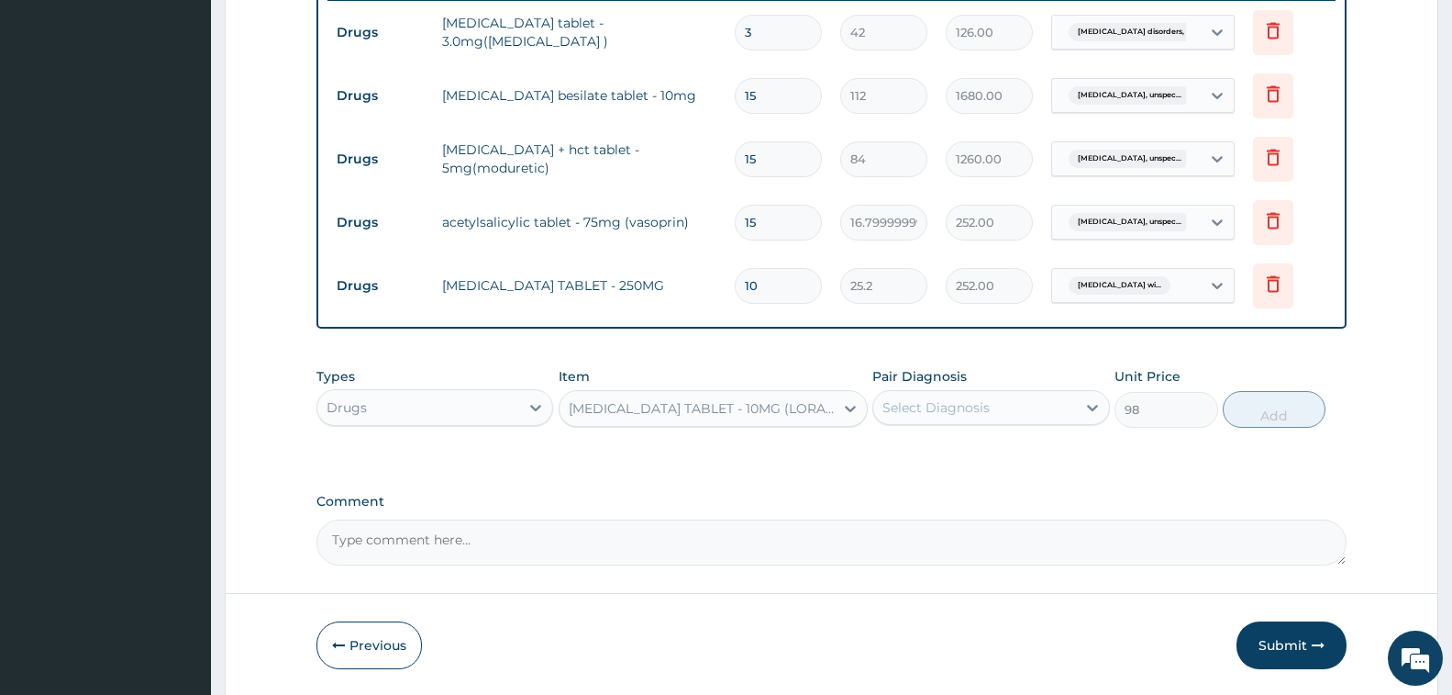
click at [985, 406] on div "Select Diagnosis" at bounding box center [936, 407] width 107 height 18
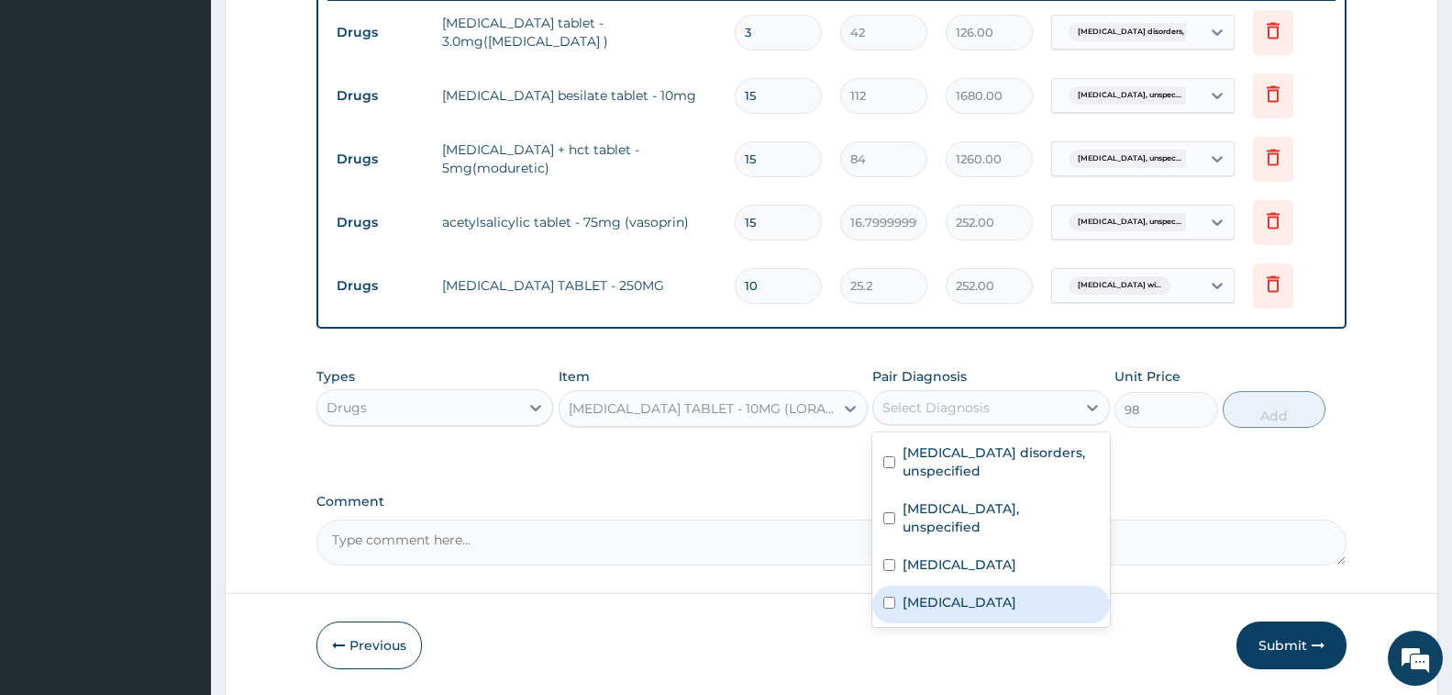
click at [983, 611] on label "Allergic rhinitis, unspecified" at bounding box center [960, 602] width 114 height 18
checkbox input "true"
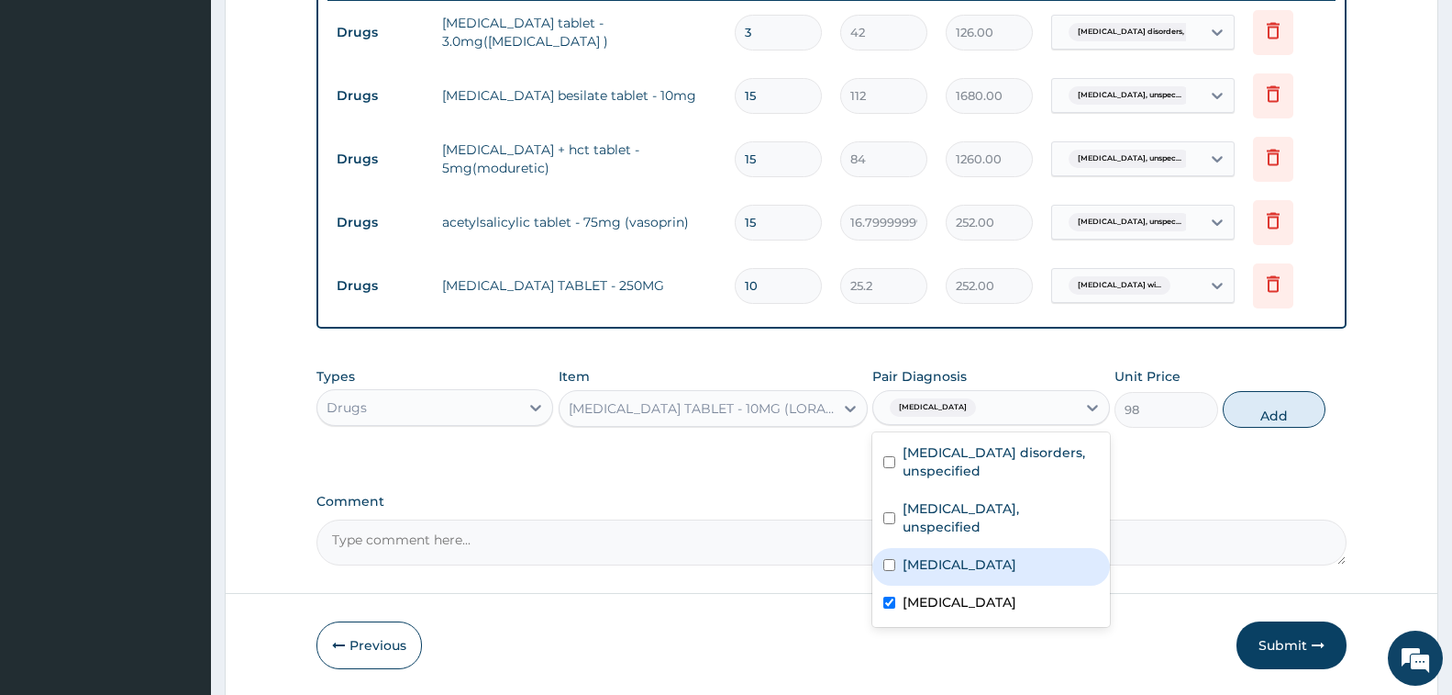
click at [1268, 428] on div "Types Drugs Item LORATADINE TABLET - 10MG (LORATYN) Pair Diagnosis option Aller…" at bounding box center [832, 397] width 1030 height 79
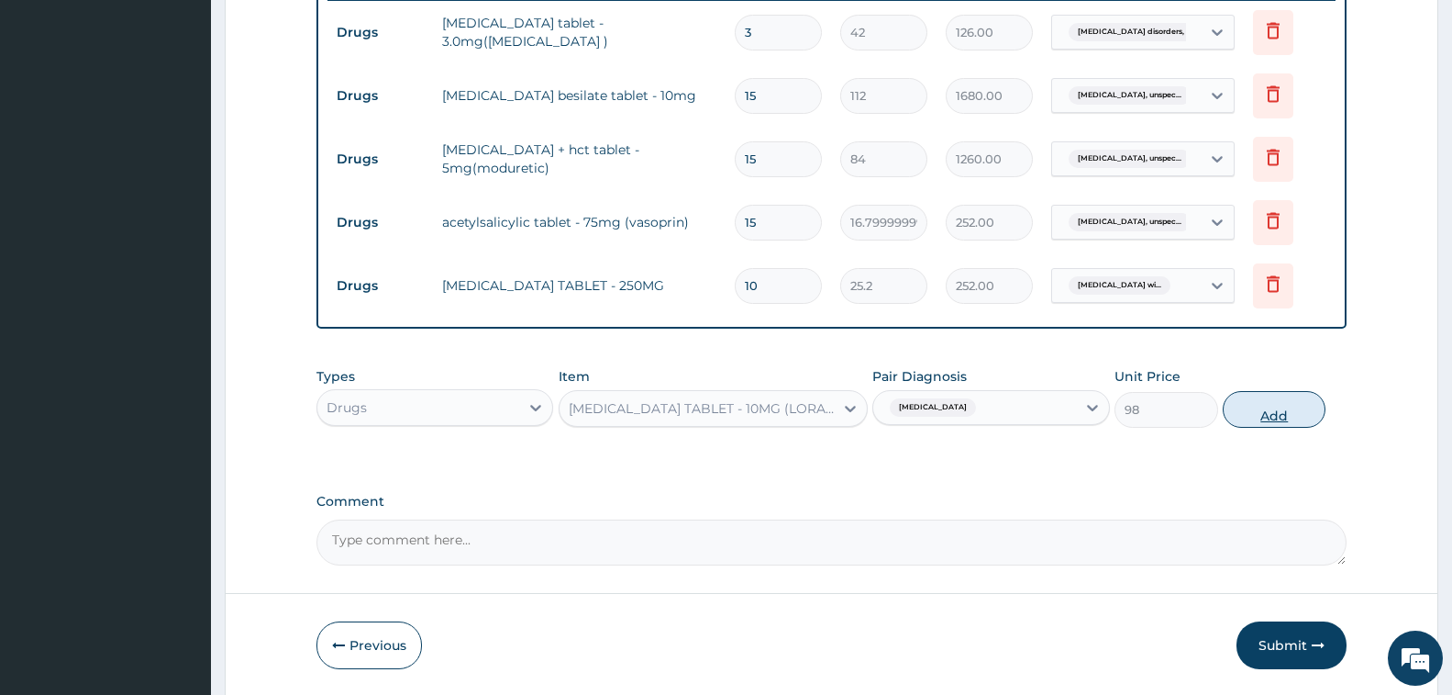
click at [1269, 416] on button "Add" at bounding box center [1274, 409] width 103 height 37
type input "0"
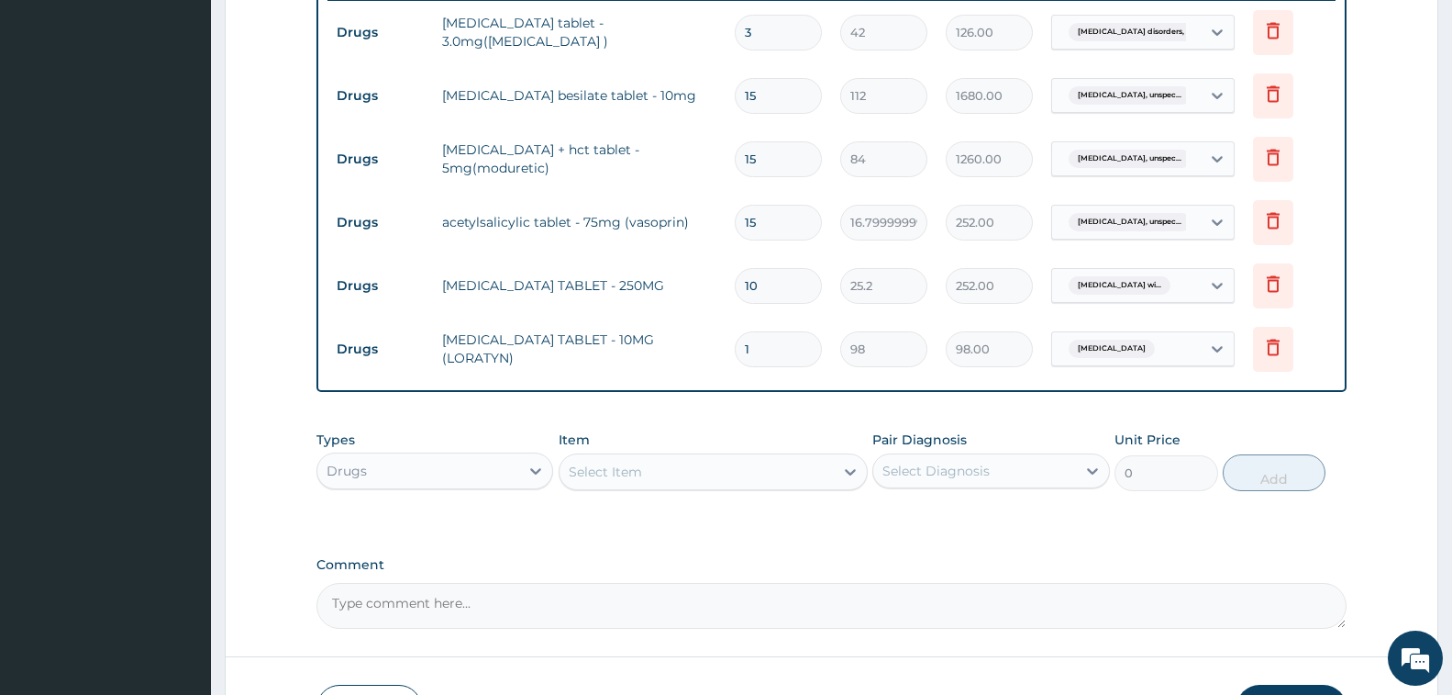
type input "0.00"
type input "3"
type input "294.00"
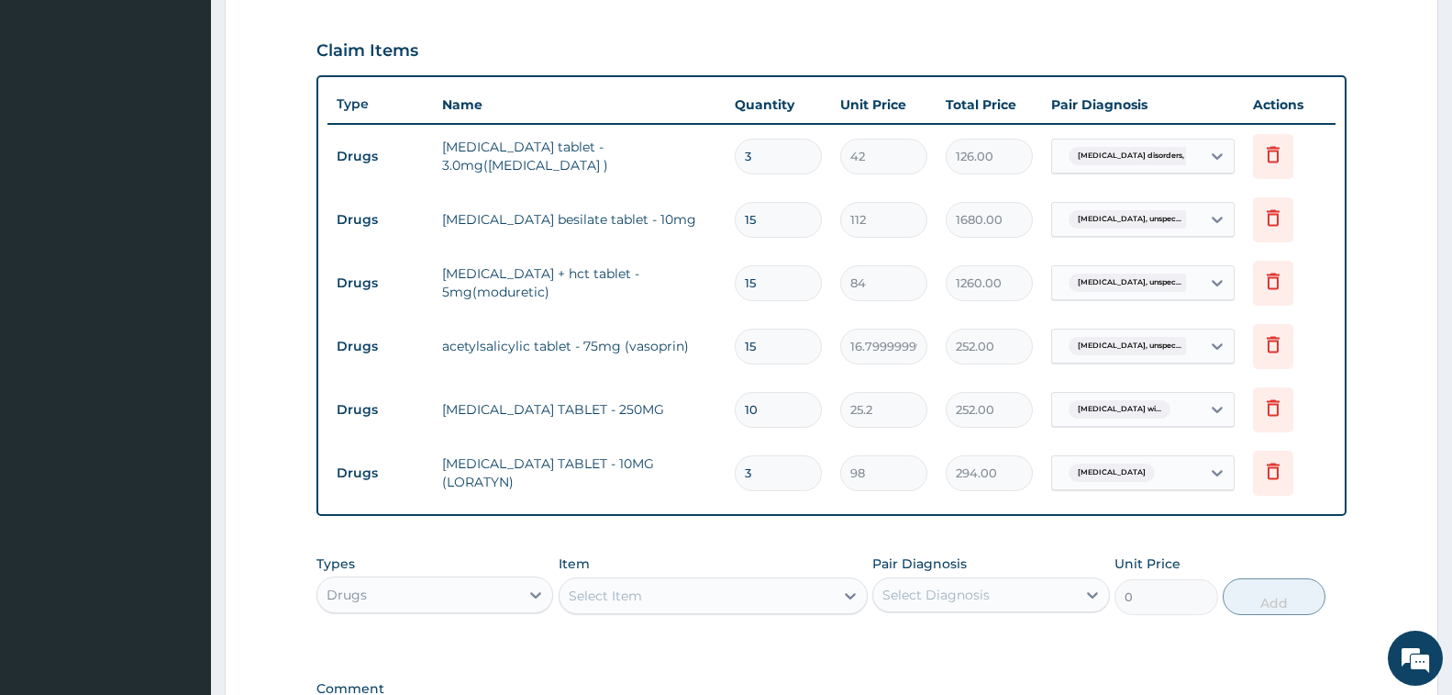
scroll to position [640, 0]
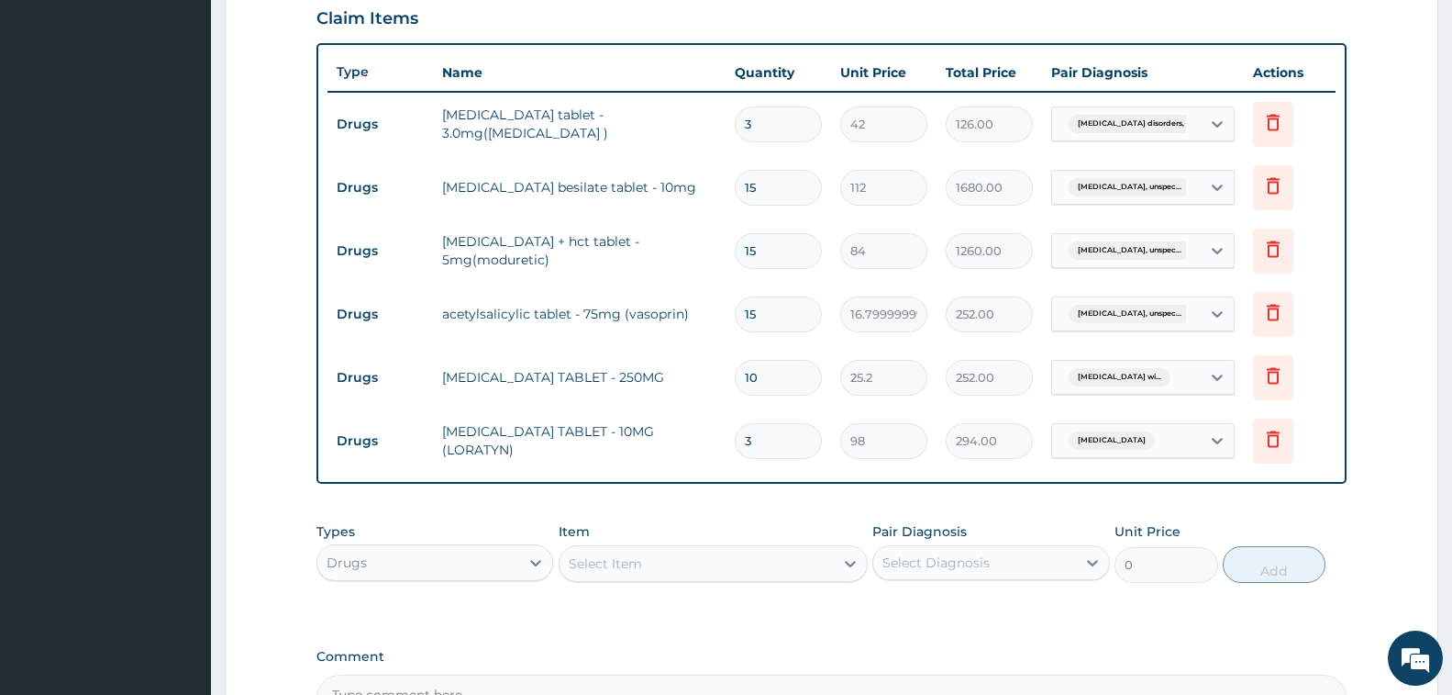
type input "3"
click at [474, 560] on div "Drugs" at bounding box center [418, 562] width 202 height 29
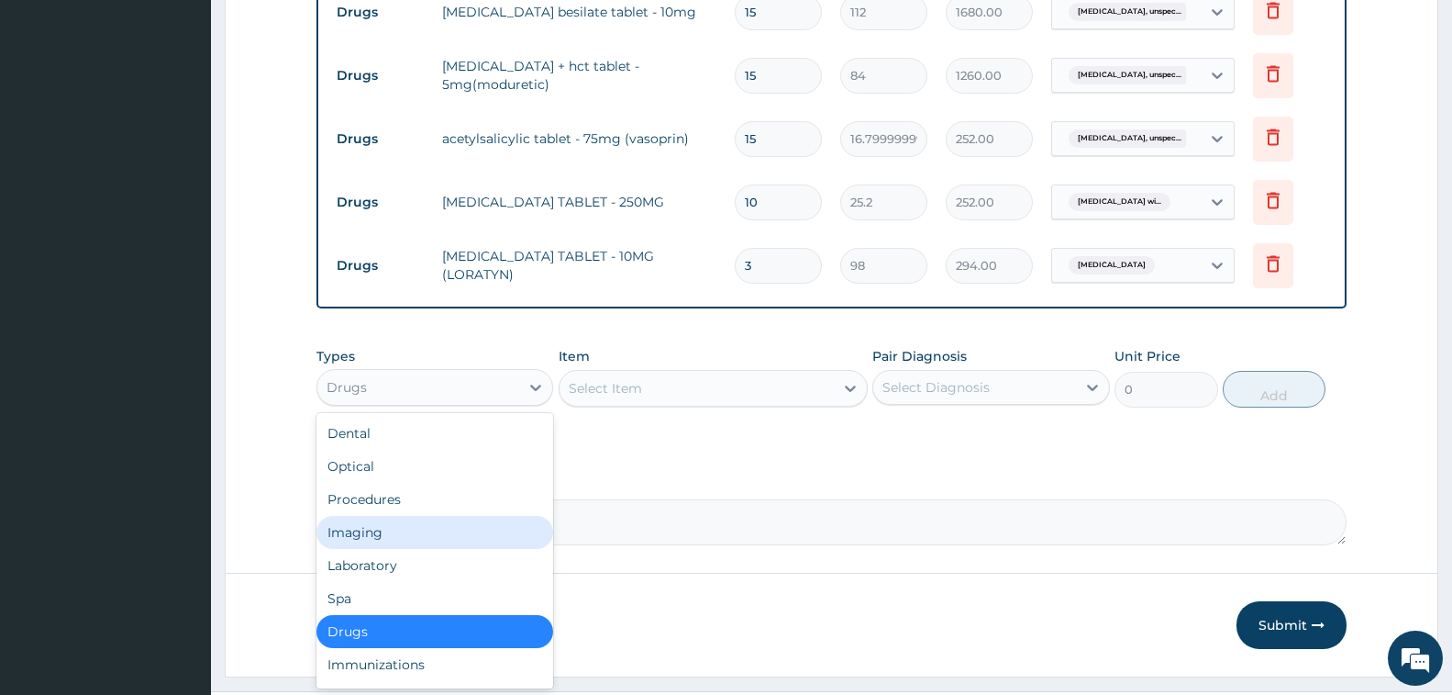
scroll to position [823, 0]
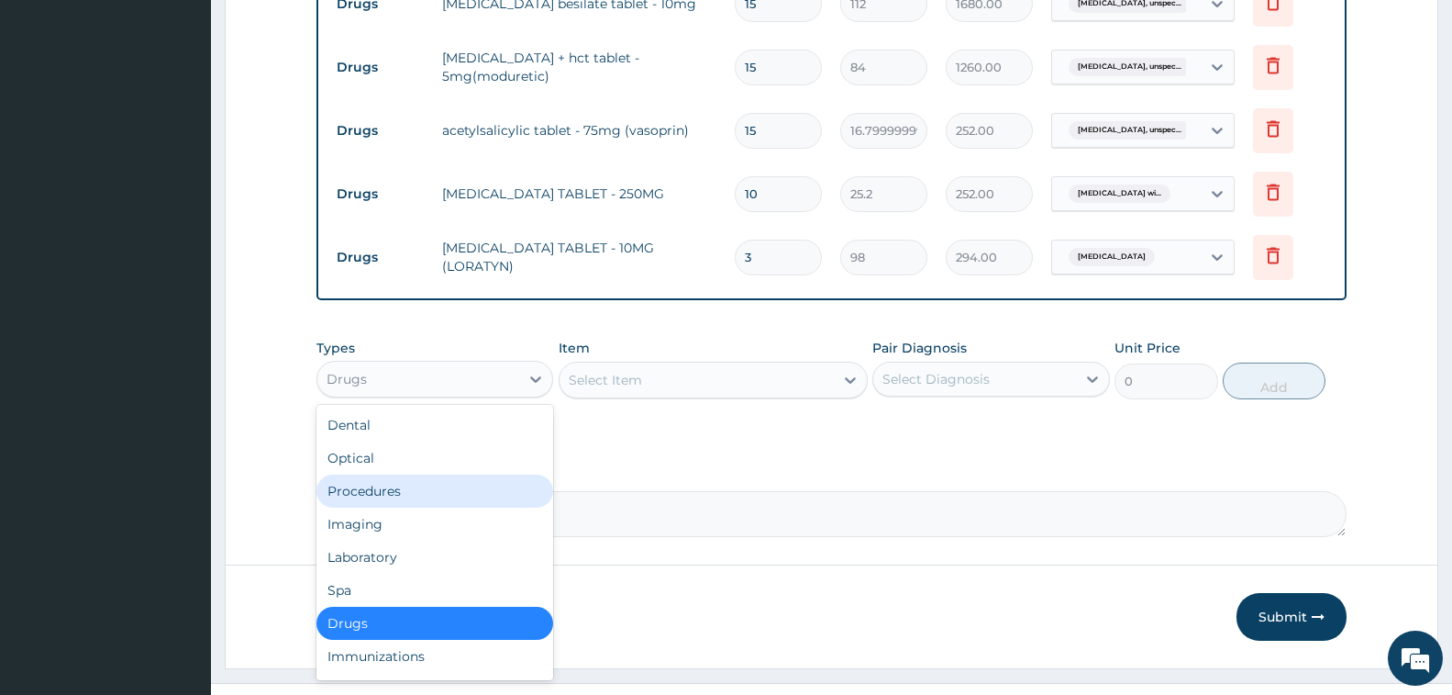
click at [410, 499] on div "Procedures" at bounding box center [435, 490] width 237 height 33
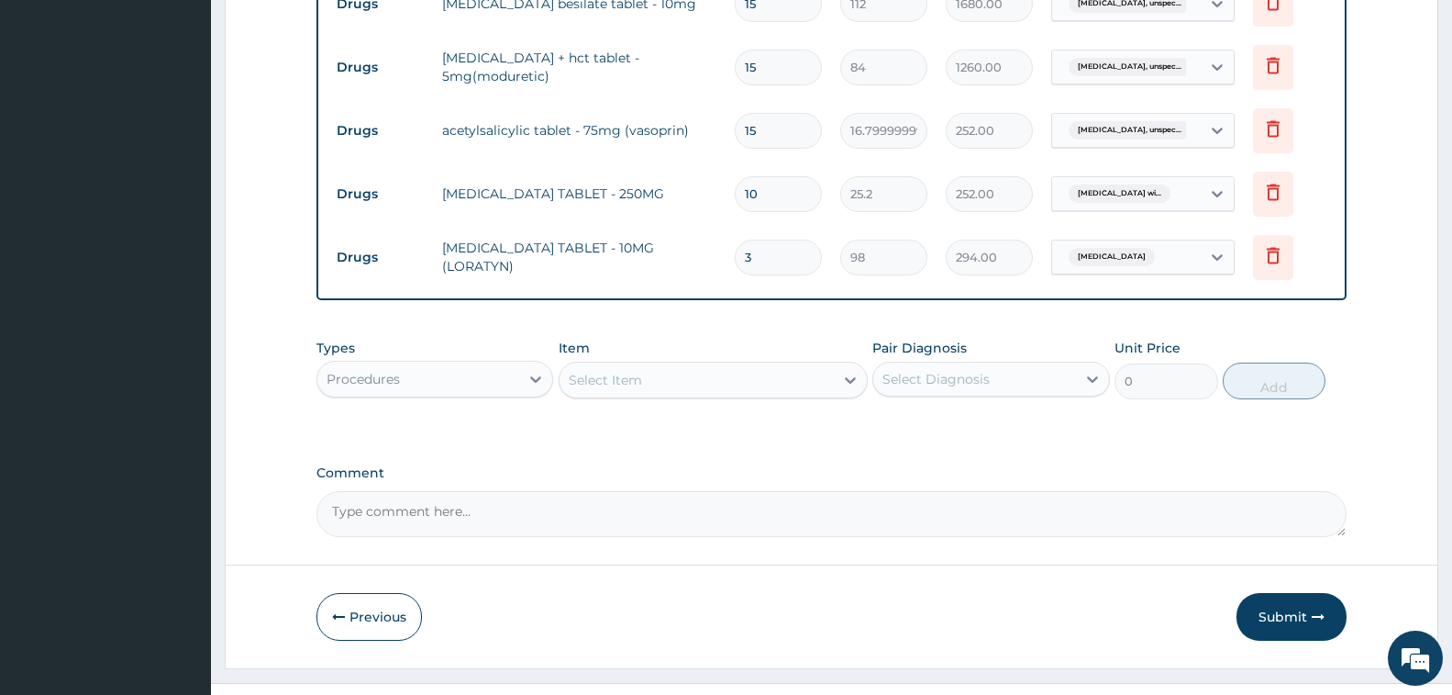
click at [605, 373] on div "Select Item" at bounding box center [605, 380] width 73 height 18
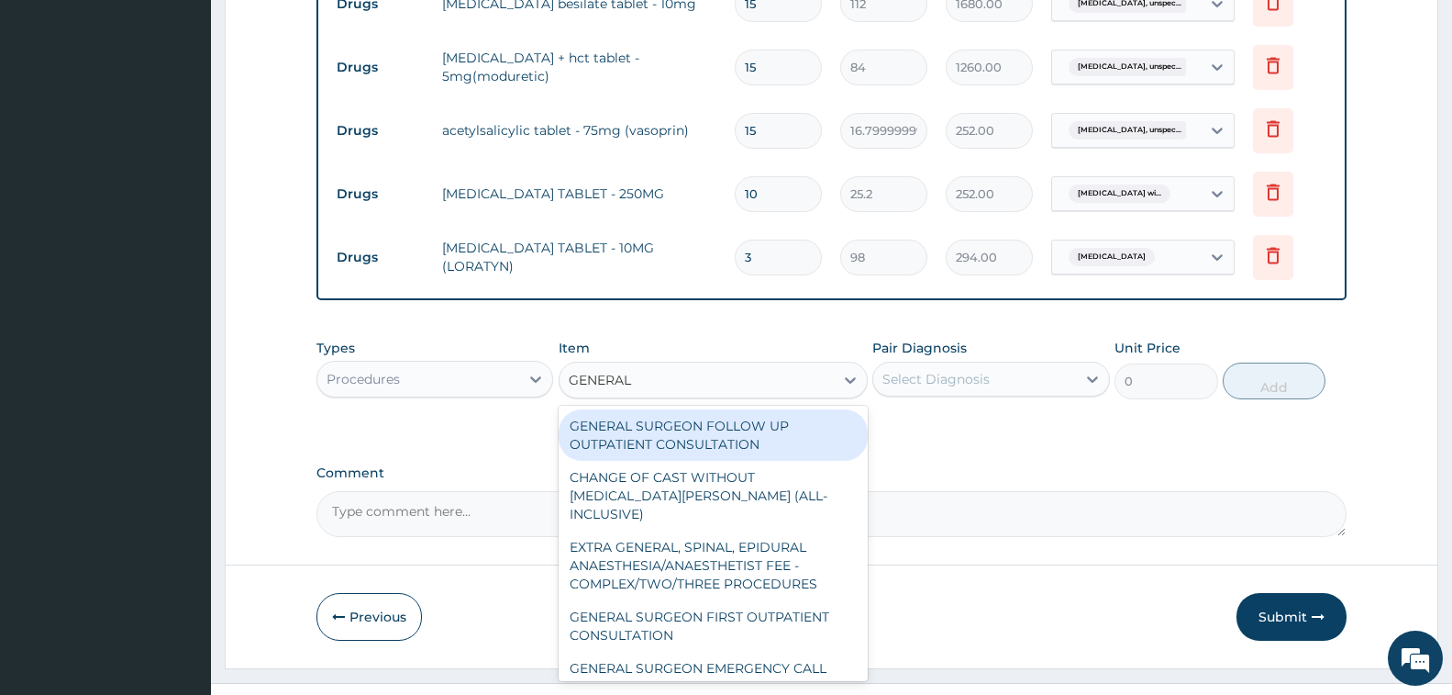
type input "GENERAL P"
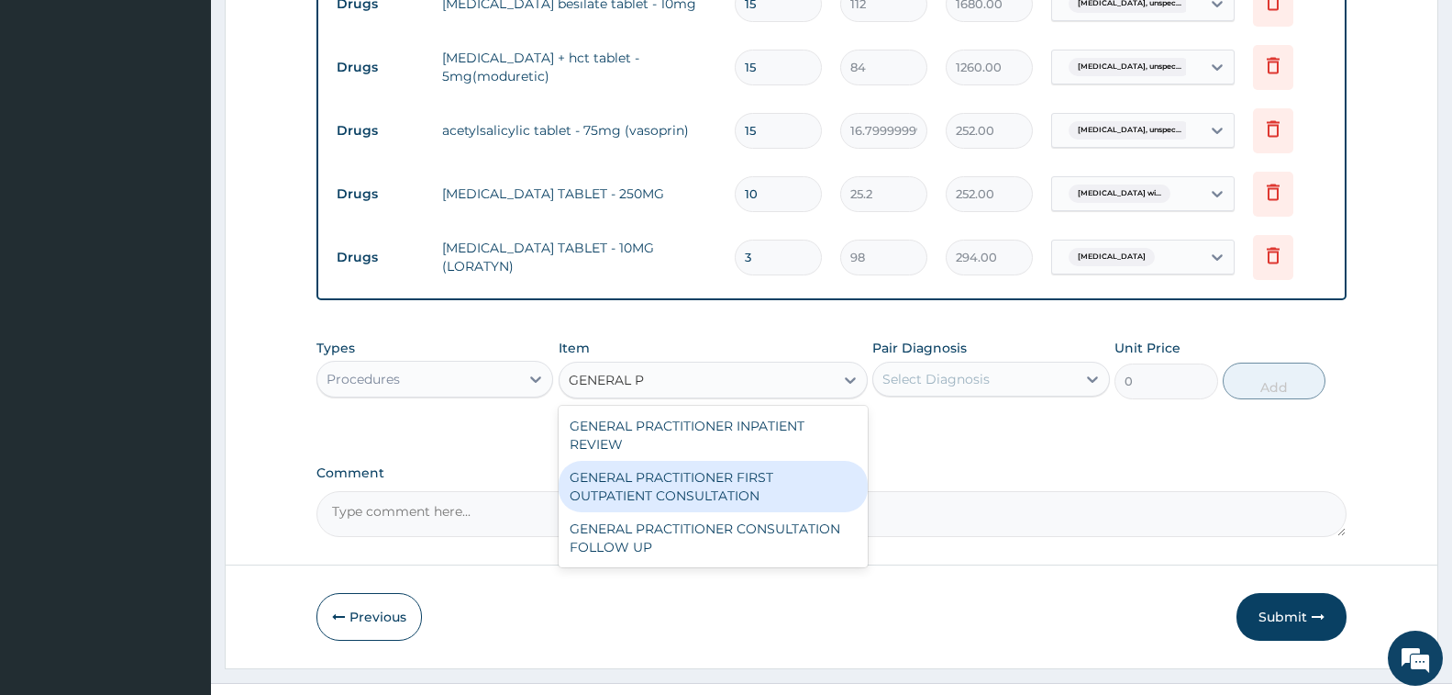
click at [720, 483] on div "GENERAL PRACTITIONER FIRST OUTPATIENT CONSULTATION" at bounding box center [713, 486] width 309 height 51
type input "3750"
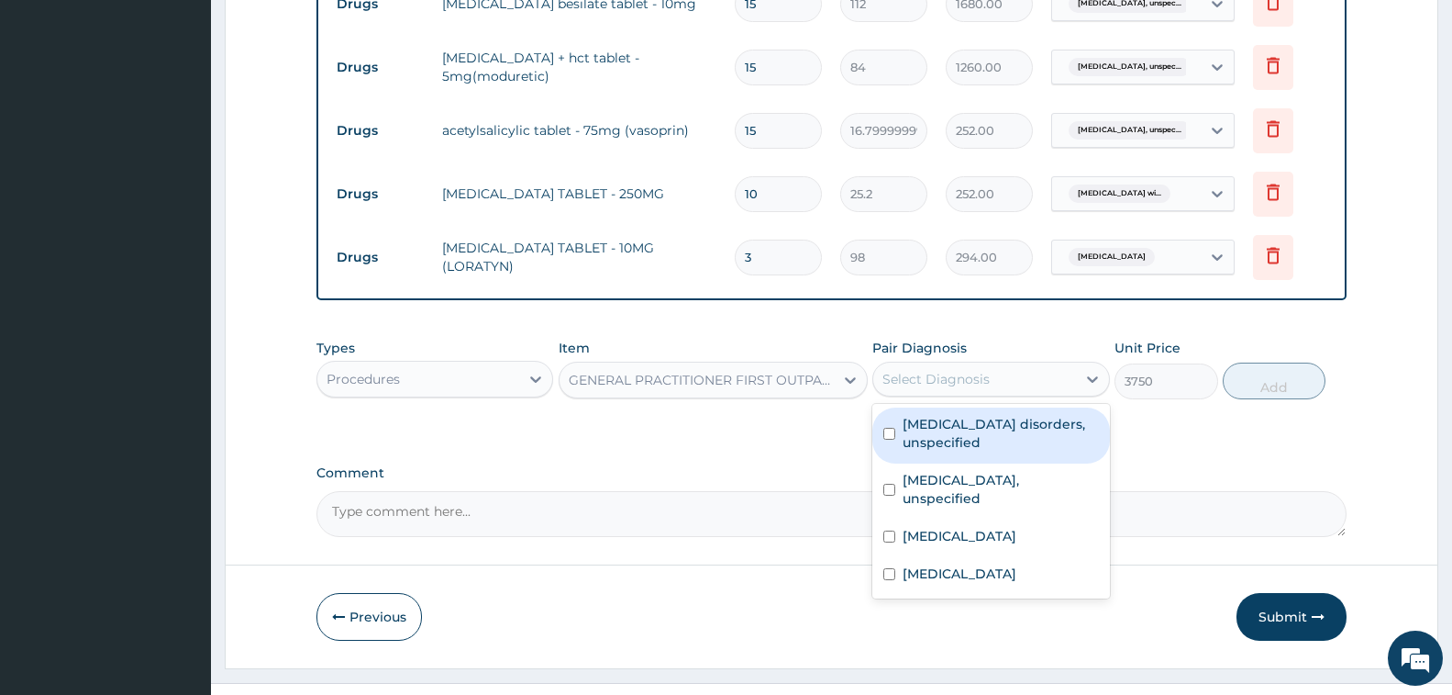
click at [948, 381] on div "Select Diagnosis" at bounding box center [936, 379] width 107 height 18
drag, startPoint x: 982, startPoint y: 438, endPoint x: 988, endPoint y: 485, distance: 48.1
click at [982, 450] on label "Insomnia disorders, unspecified" at bounding box center [1000, 433] width 195 height 37
checkbox input "true"
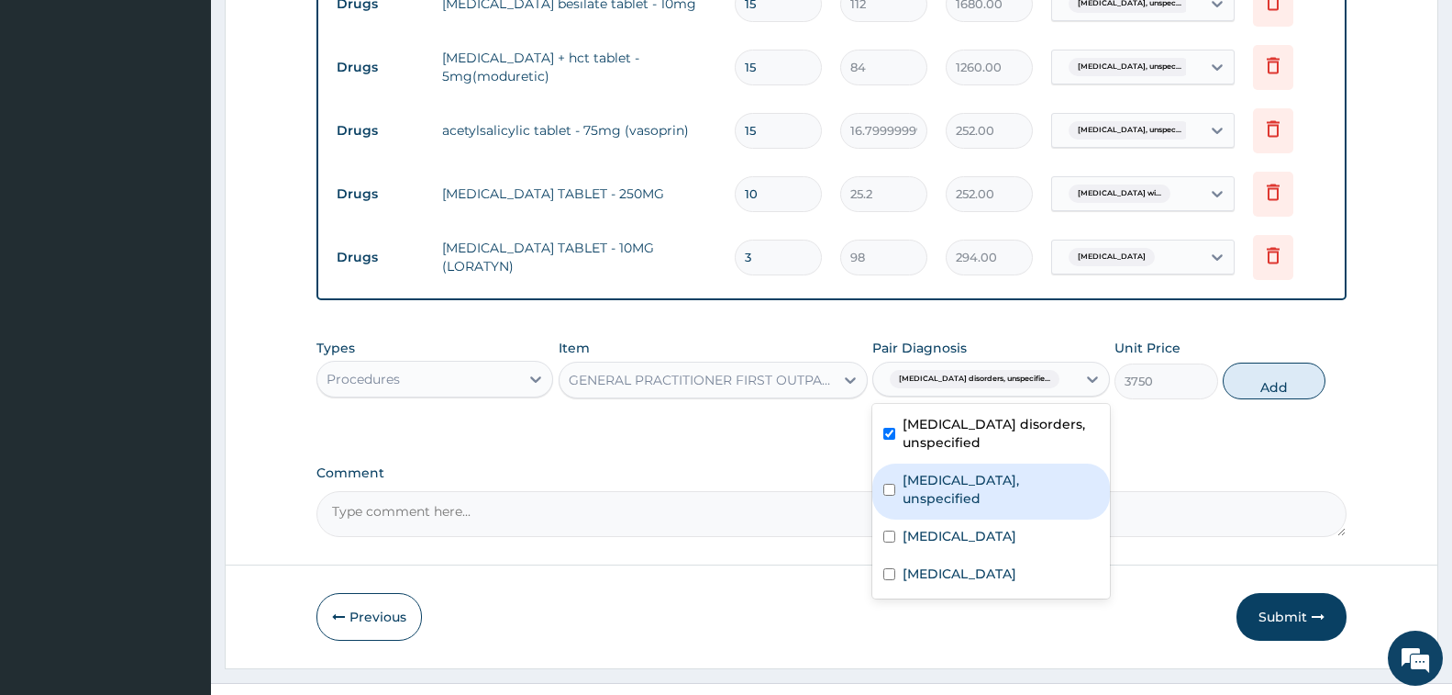
drag, startPoint x: 988, startPoint y: 496, endPoint x: 991, endPoint y: 527, distance: 30.4
click at [988, 508] on div "Essential hypertension, unspecified" at bounding box center [991, 491] width 237 height 56
checkbox input "true"
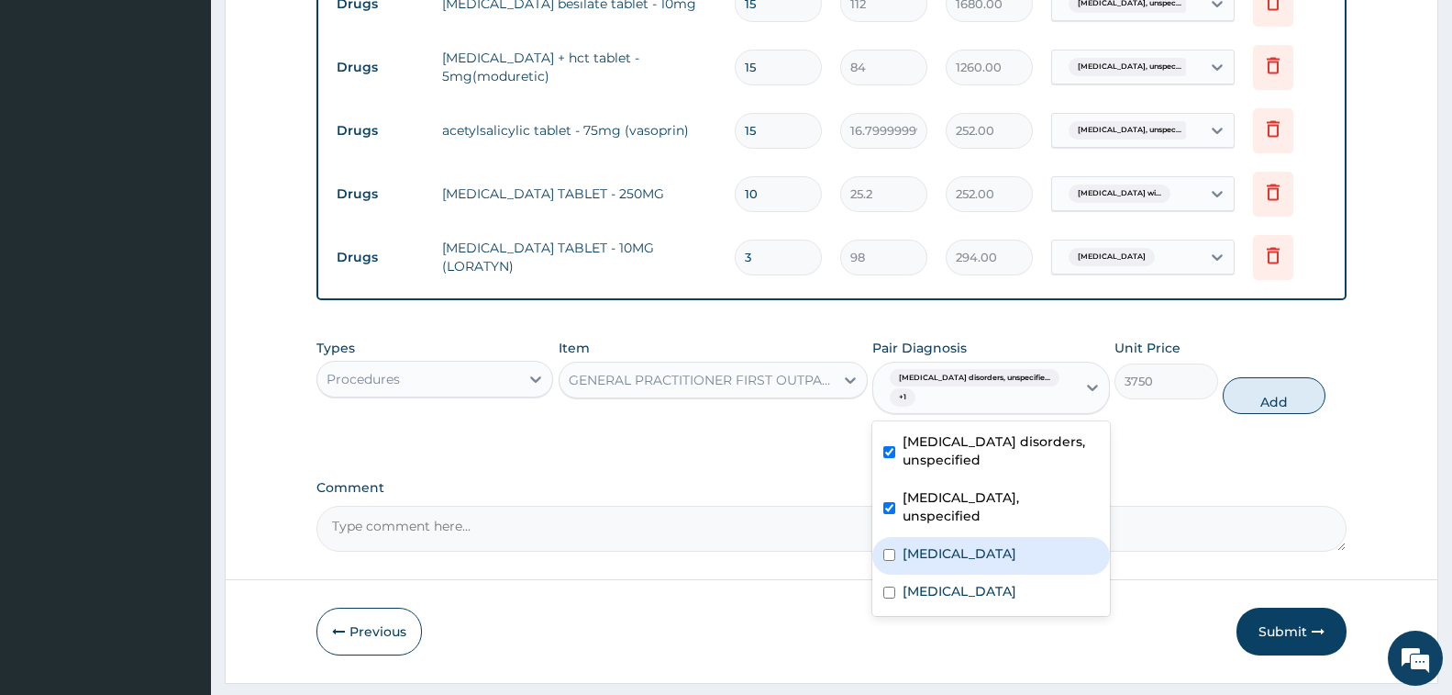
click at [994, 547] on label "Plasmodium malariae malaria without complication" at bounding box center [960, 553] width 114 height 18
checkbox input "true"
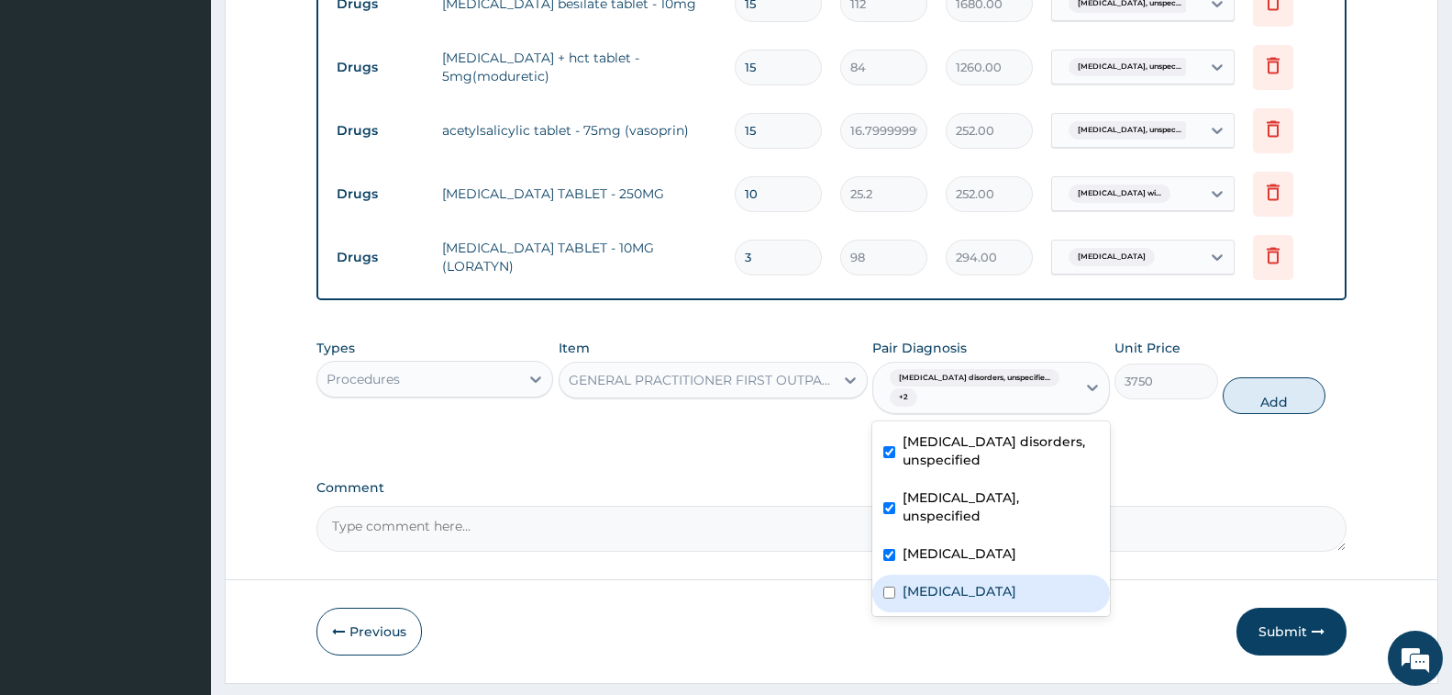
click at [1003, 587] on label "[MEDICAL_DATA]" at bounding box center [960, 591] width 114 height 18
checkbox input "true"
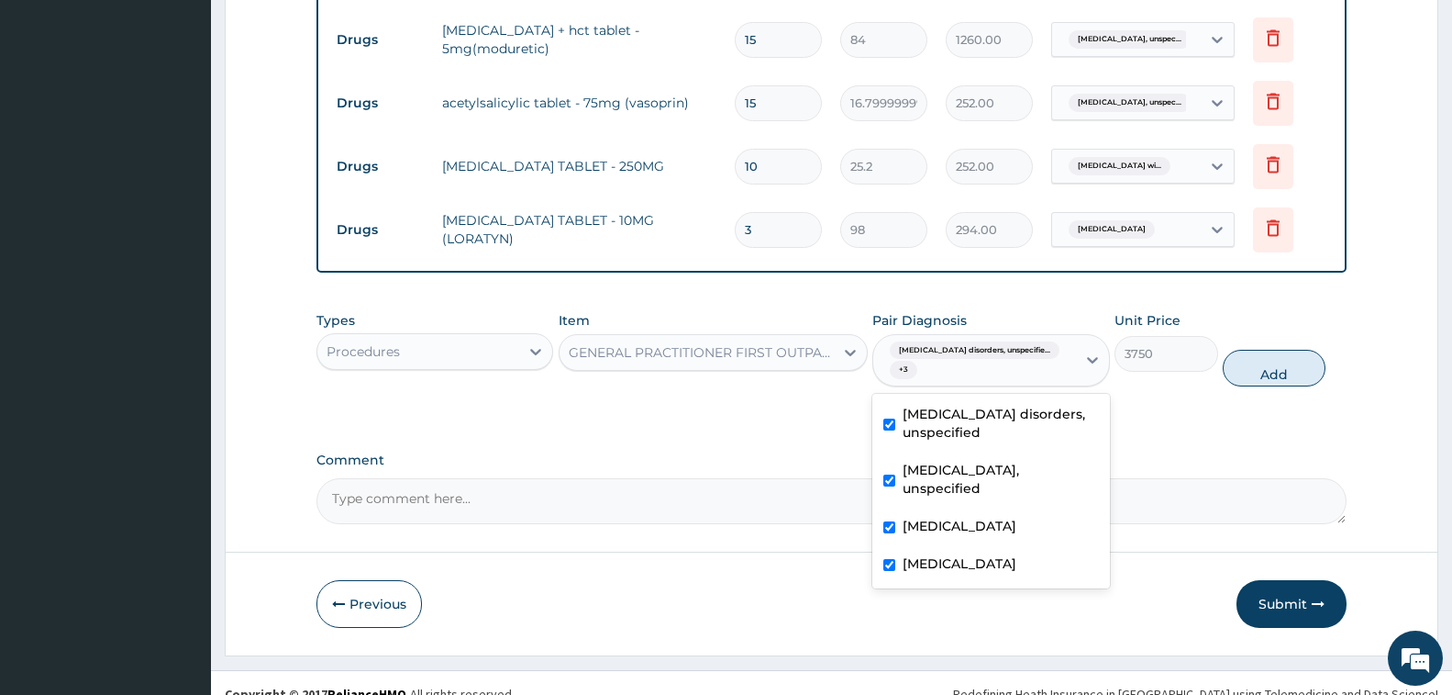
scroll to position [858, 0]
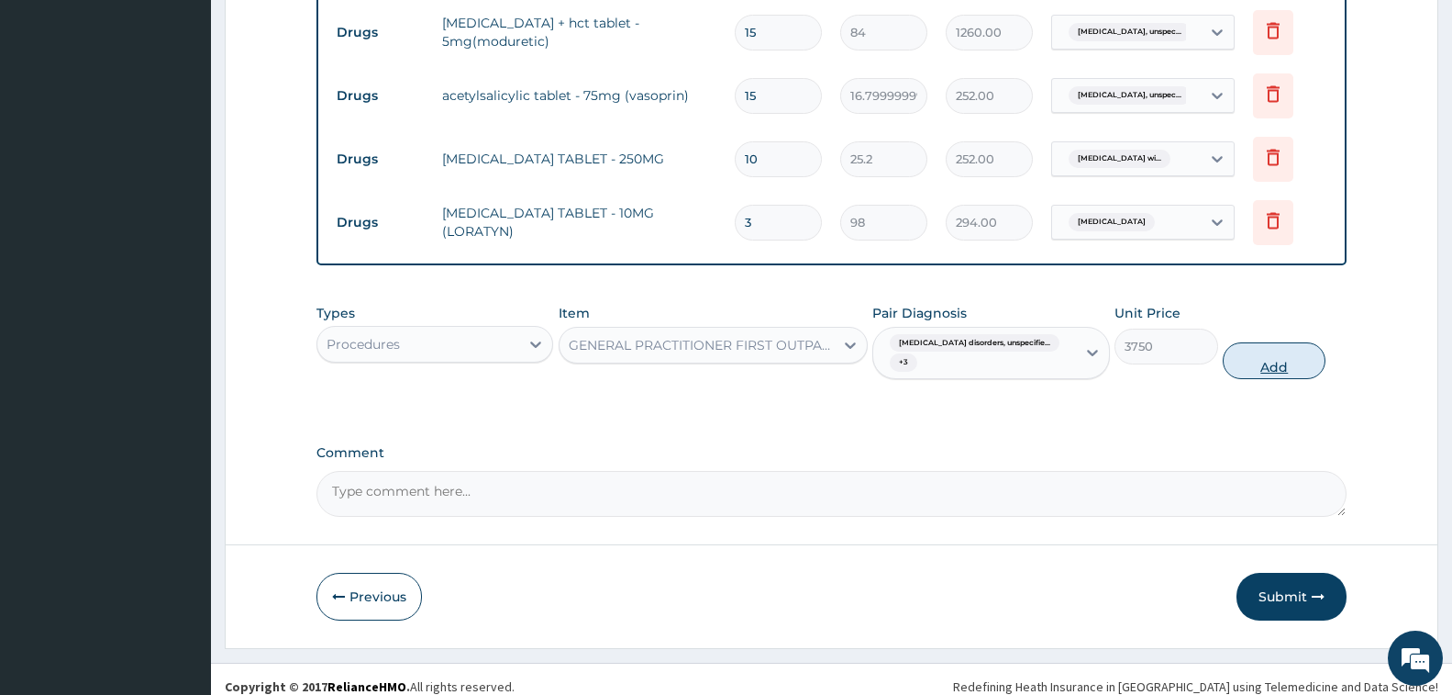
click at [1277, 350] on button "Add" at bounding box center [1274, 360] width 103 height 37
type input "0"
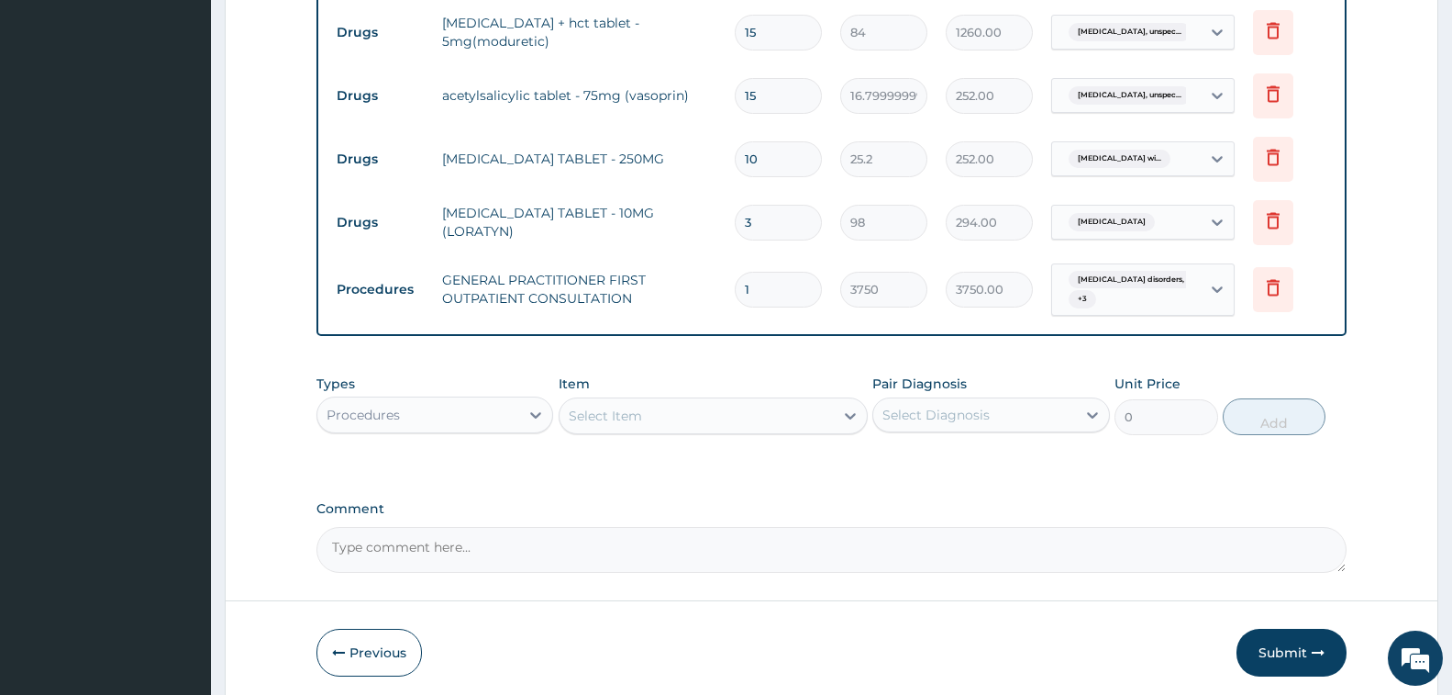
type input "2"
type input "7500.00"
type input "3"
type input "11250.00"
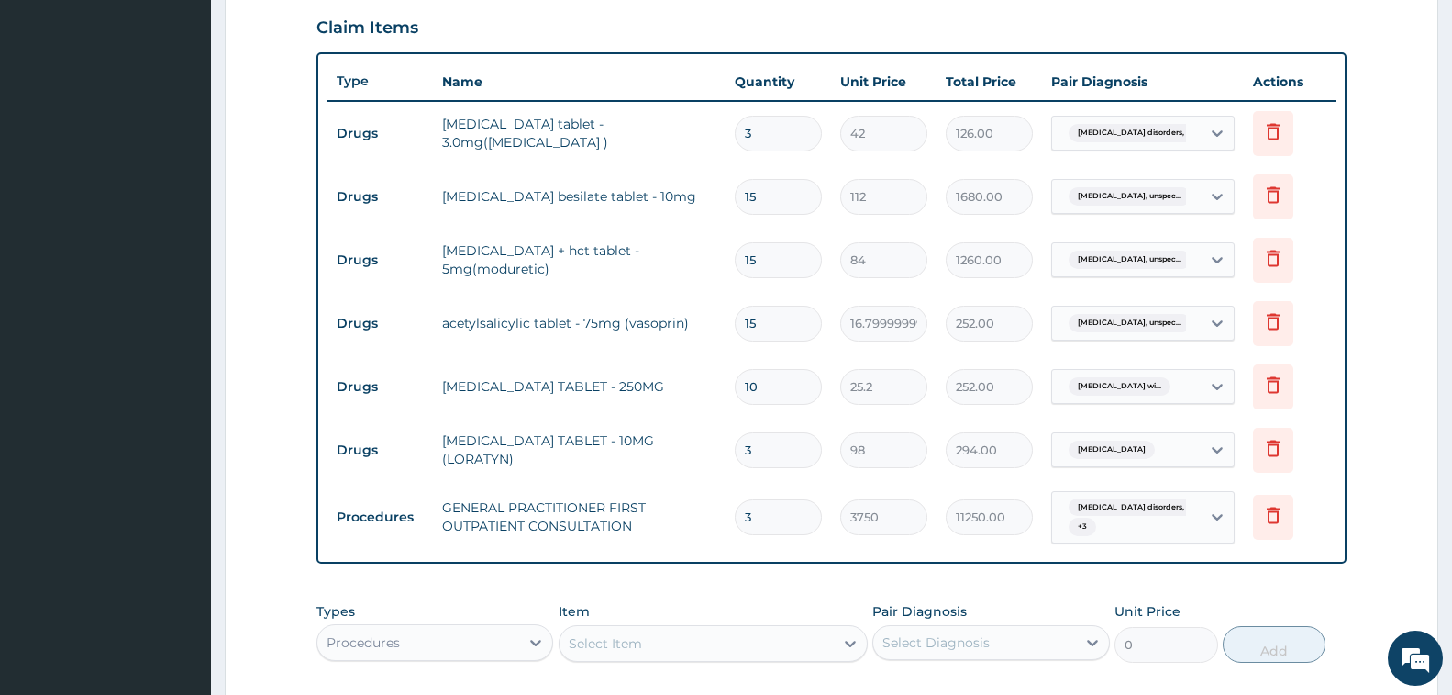
scroll to position [929, 0]
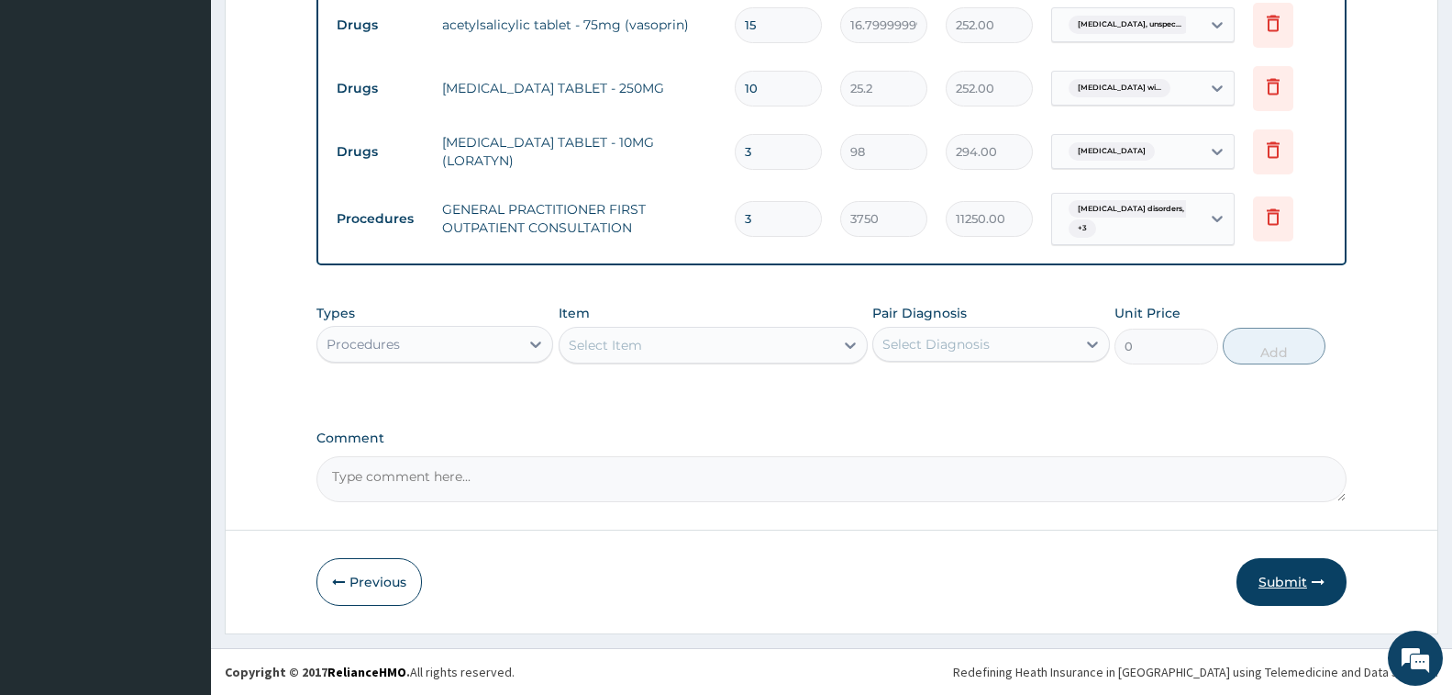
type input "3"
click at [1279, 579] on button "Submit" at bounding box center [1292, 582] width 110 height 48
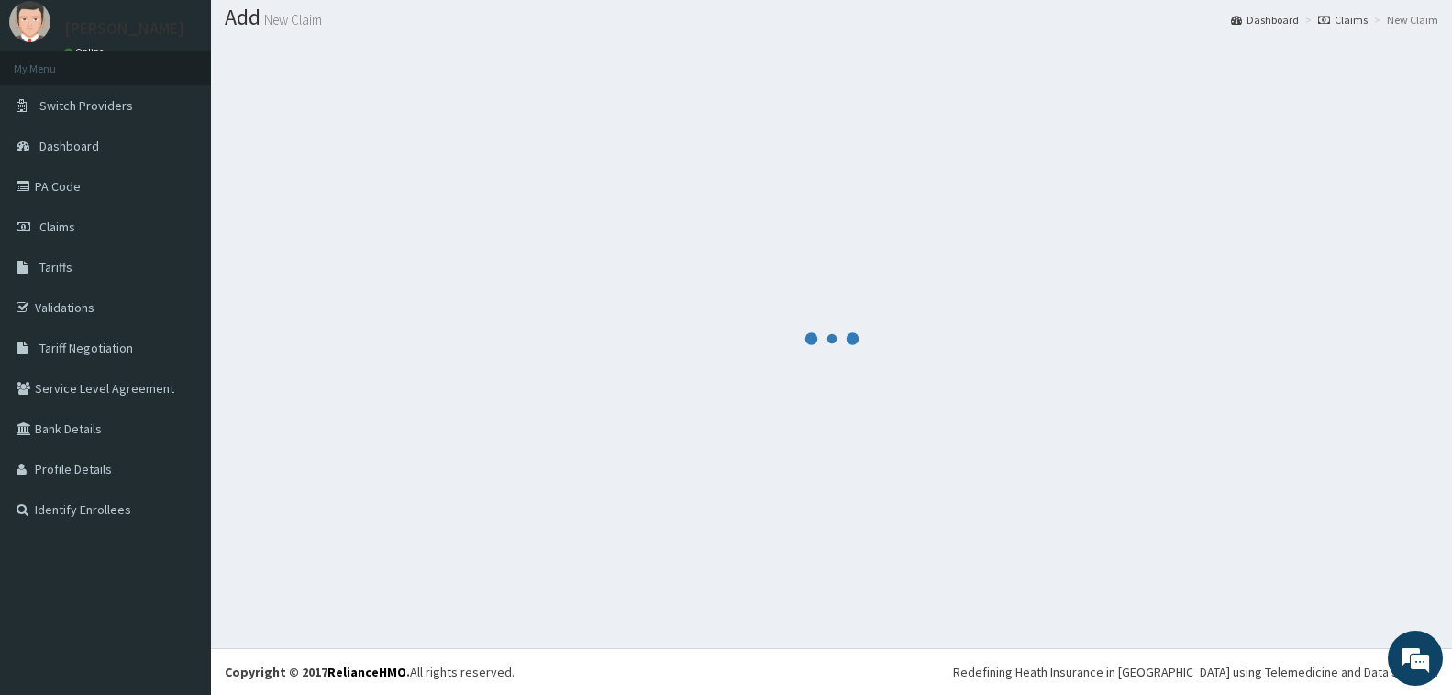
scroll to position [54, 0]
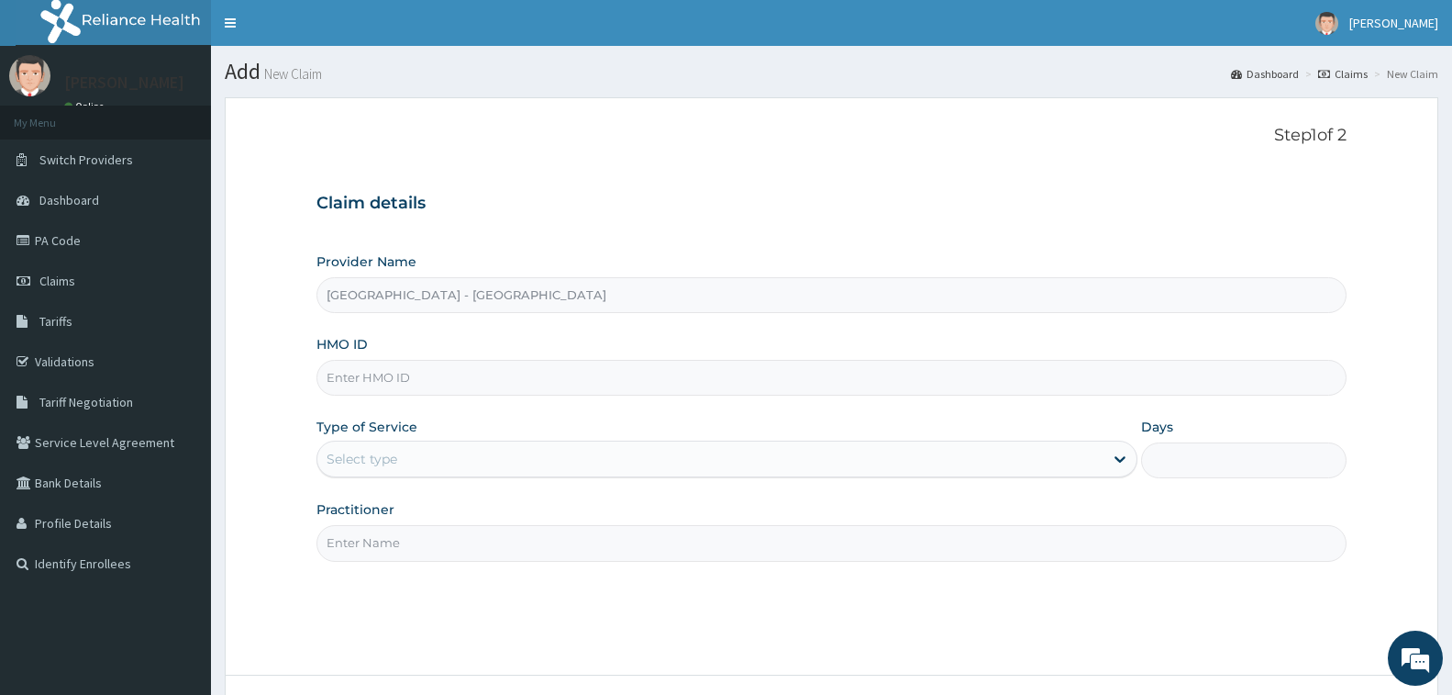
click at [355, 380] on input "HMO ID" at bounding box center [832, 378] width 1030 height 36
type input "NGC/10062/B"
click at [343, 459] on div "Select type" at bounding box center [362, 459] width 71 height 18
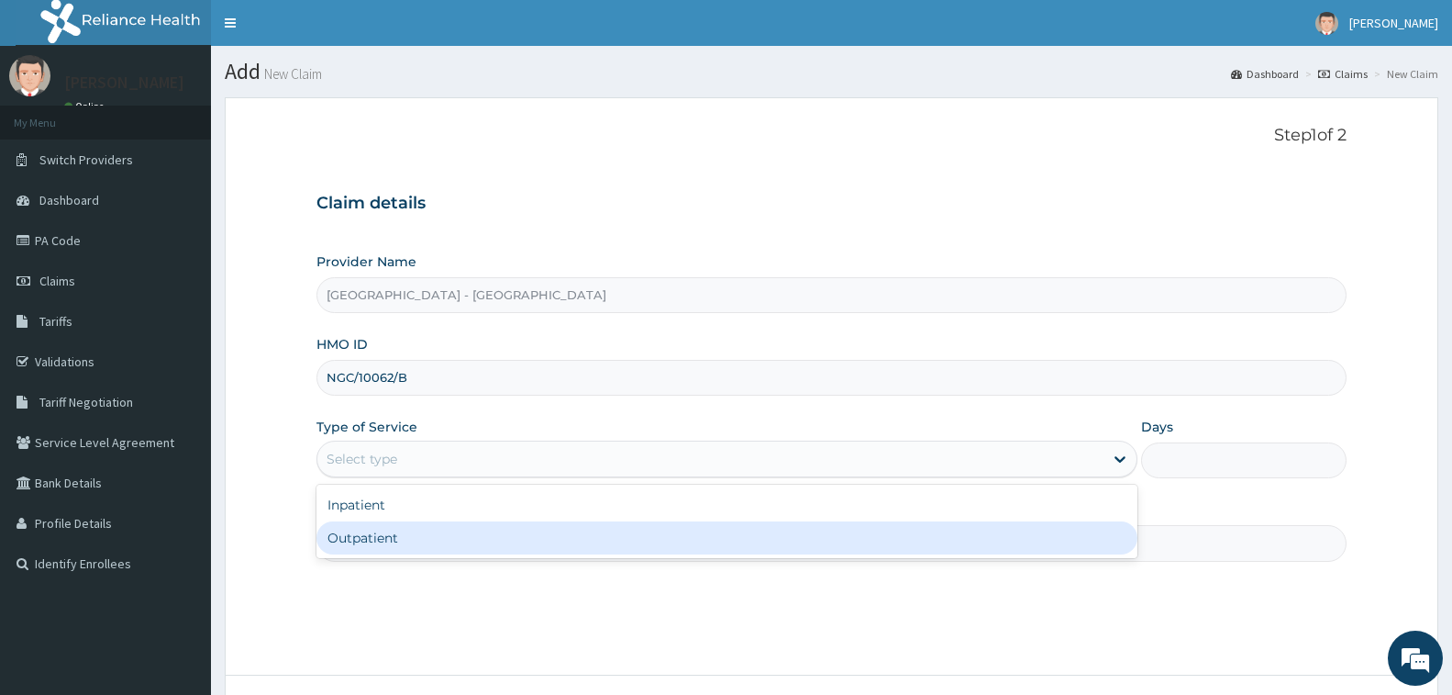
click at [384, 540] on div "Outpatient" at bounding box center [727, 537] width 821 height 33
type input "1"
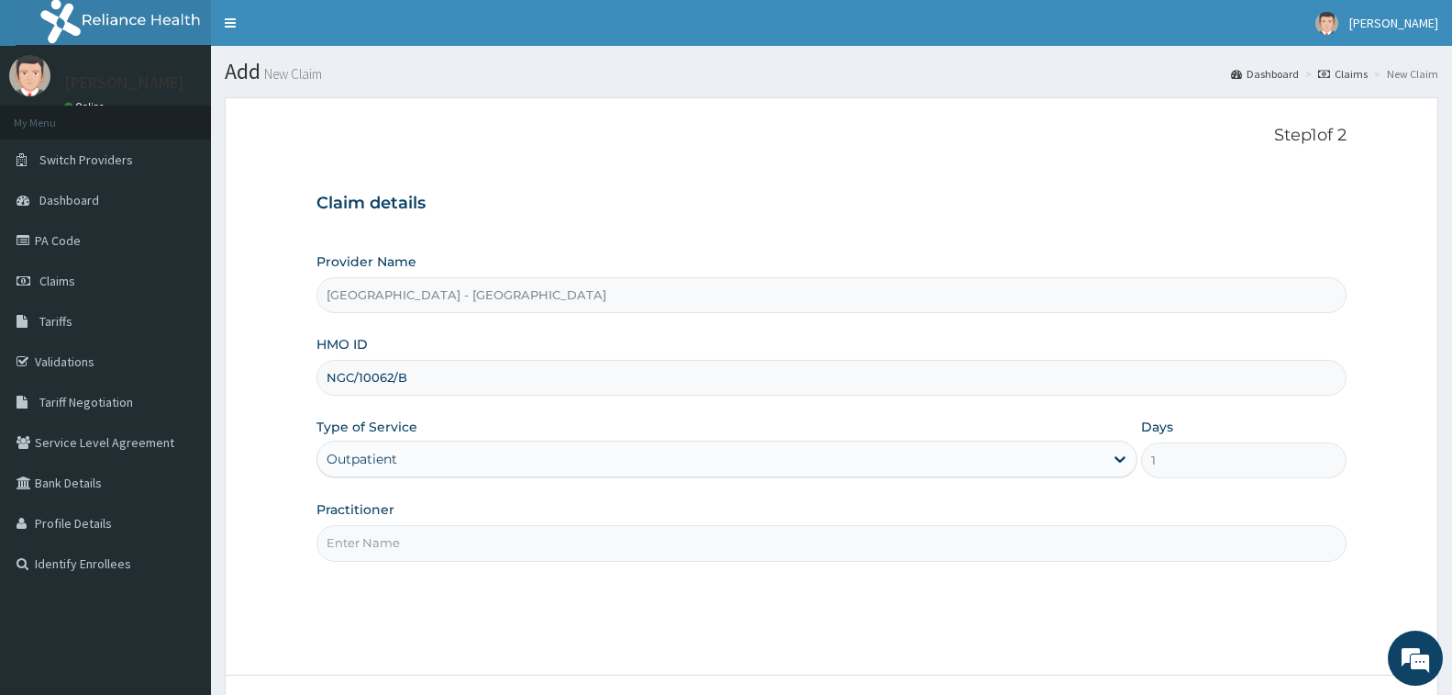
click at [384, 540] on input "Practitioner" at bounding box center [832, 543] width 1030 height 36
type input "DR. AHMED"
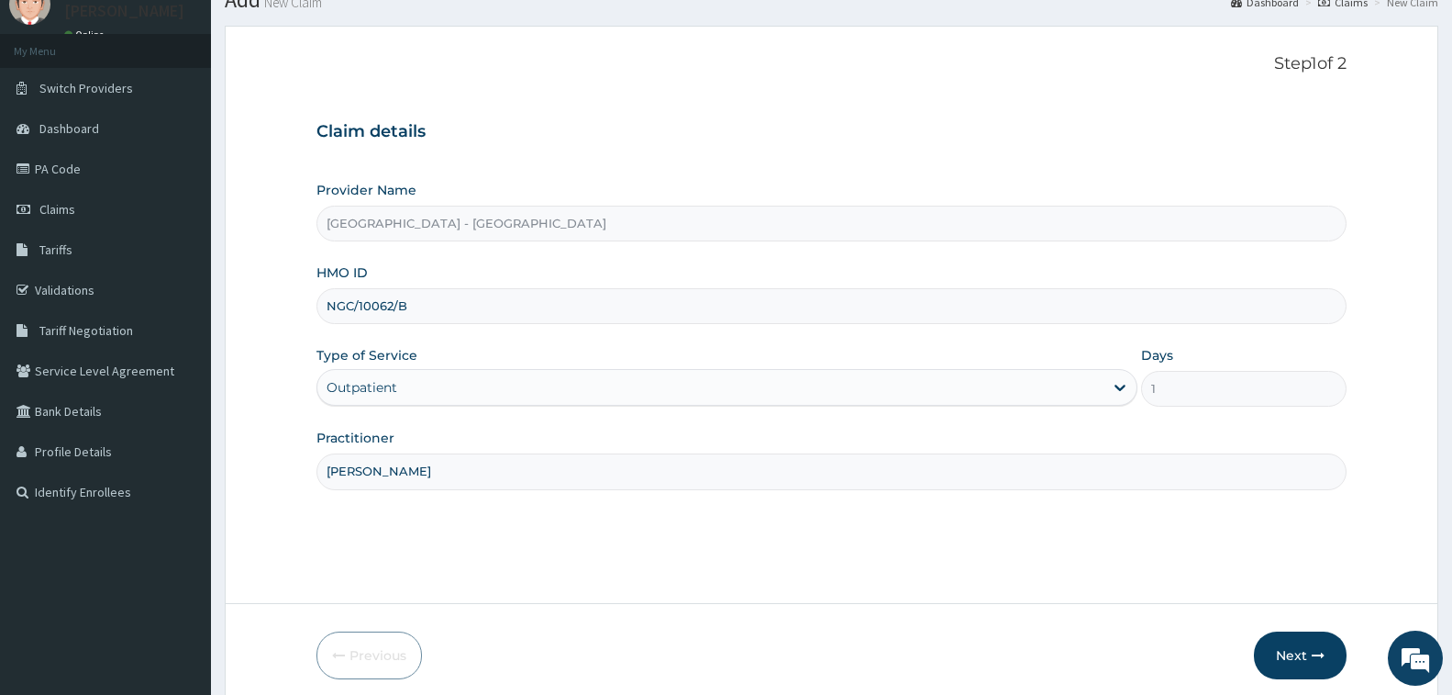
scroll to position [145, 0]
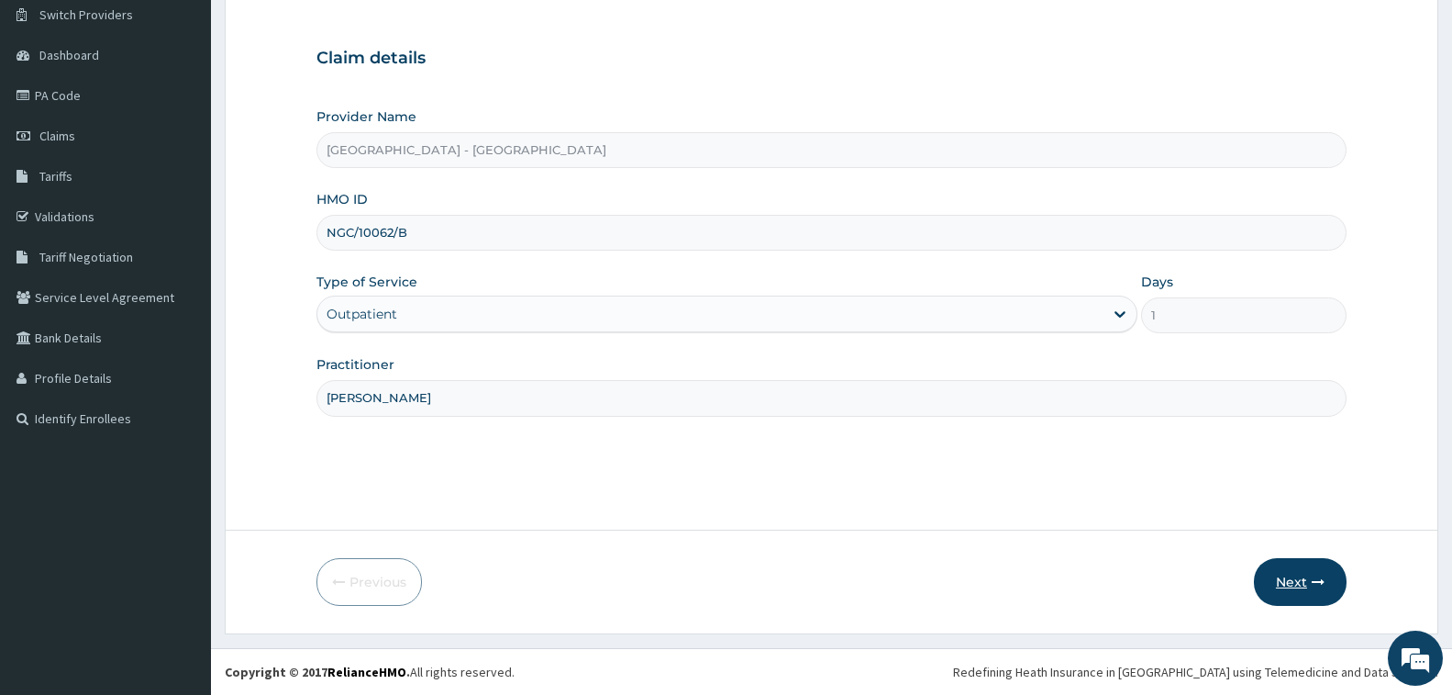
click at [1333, 589] on button "Next" at bounding box center [1300, 582] width 93 height 48
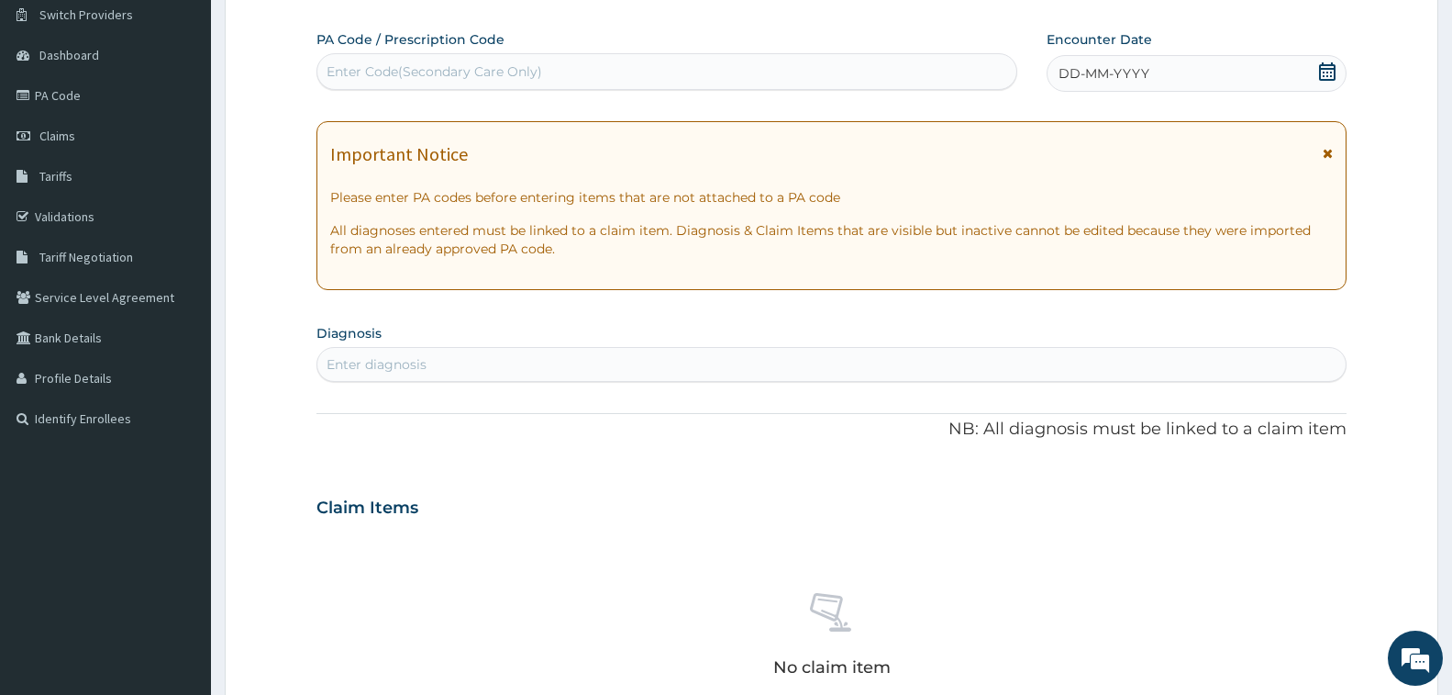
click at [440, 78] on div "Enter Code(Secondary Care Only)" at bounding box center [435, 71] width 216 height 18
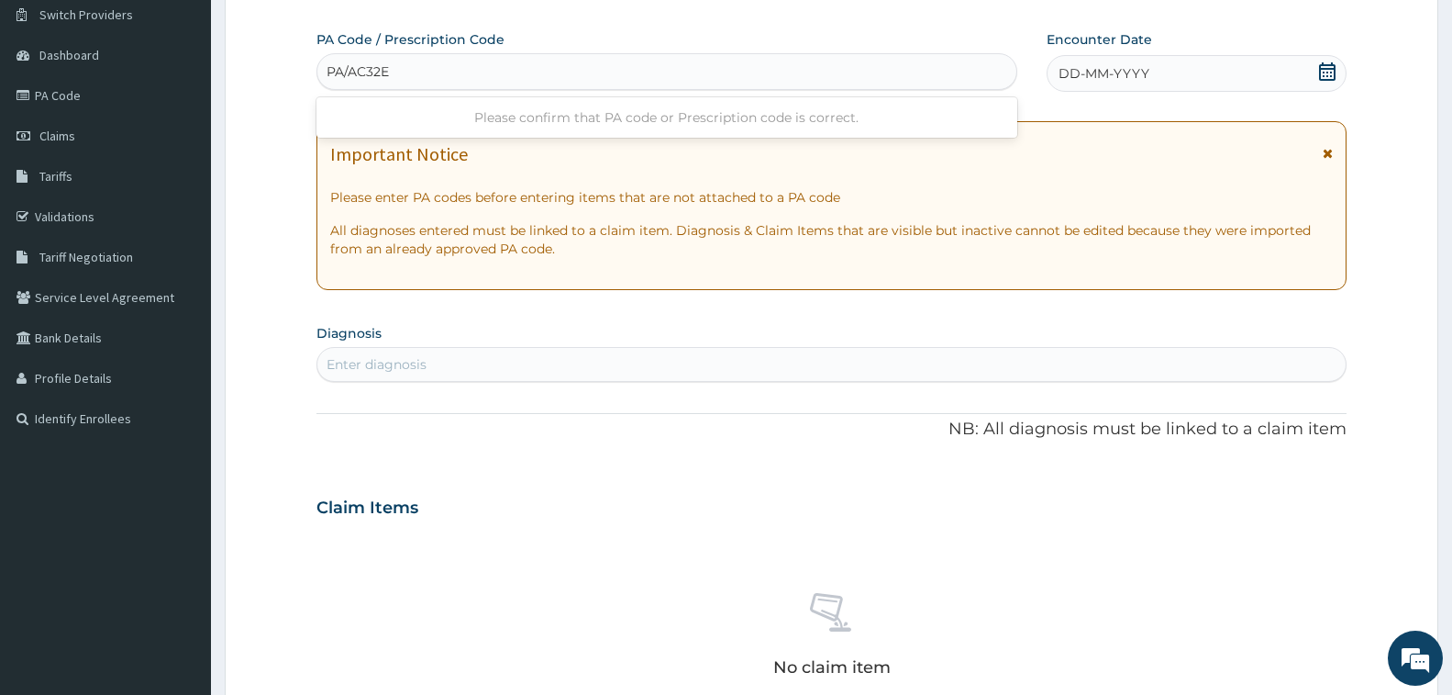
type input "PA/AC32E2"
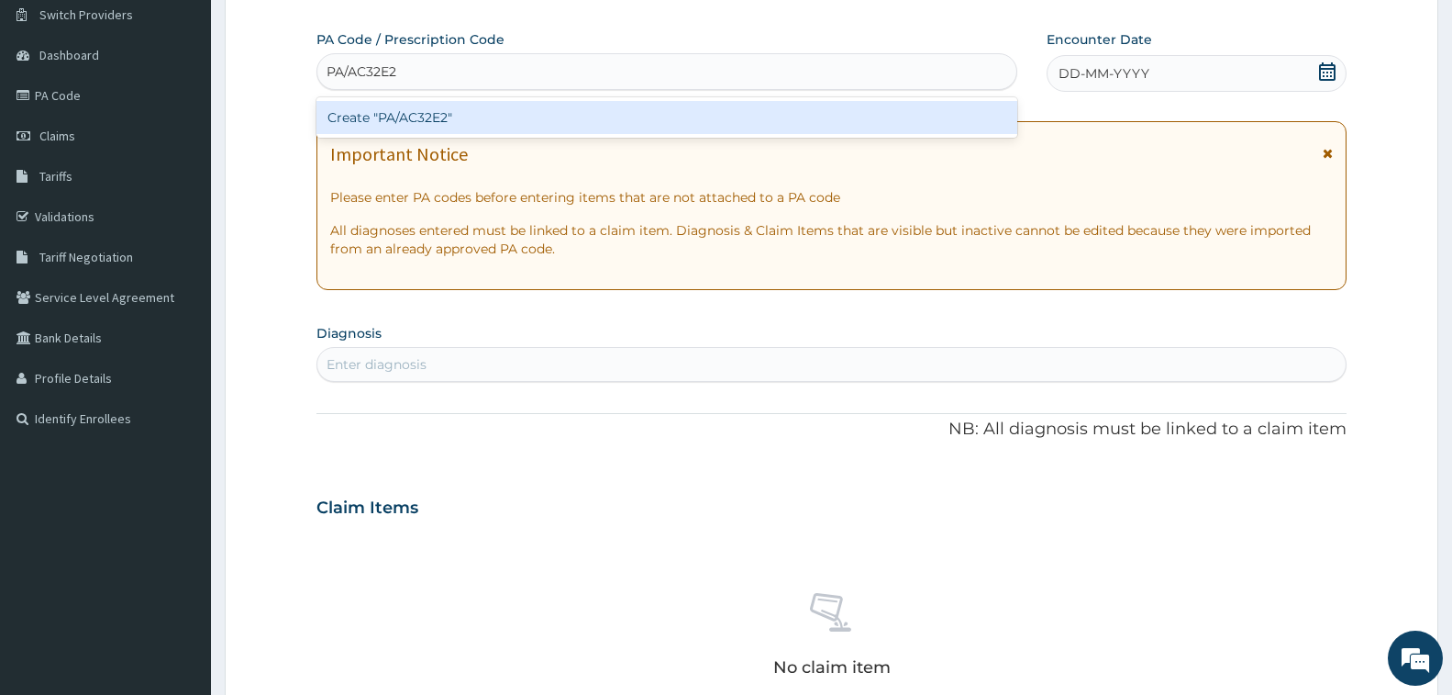
click at [445, 122] on div "Create "PA/AC32E2"" at bounding box center [667, 117] width 701 height 33
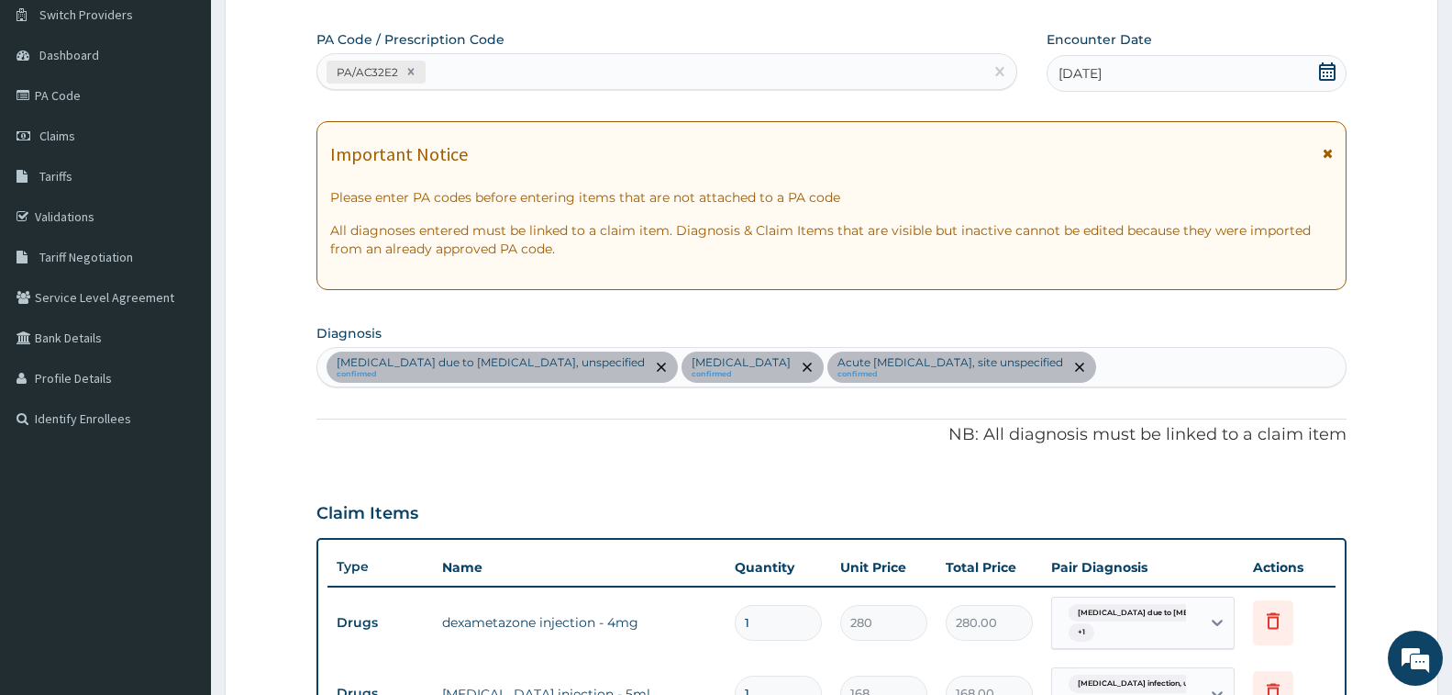
scroll to position [633, 0]
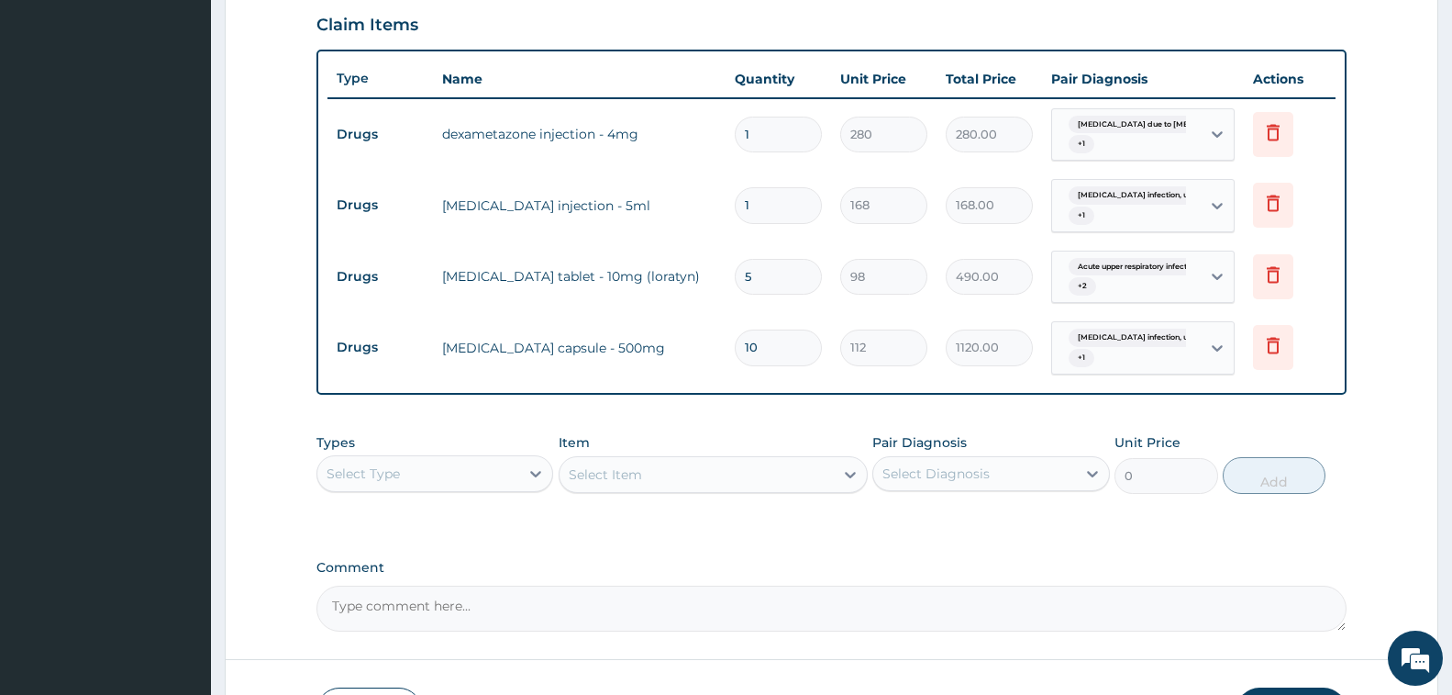
click at [404, 479] on div "Select Type" at bounding box center [418, 473] width 202 height 29
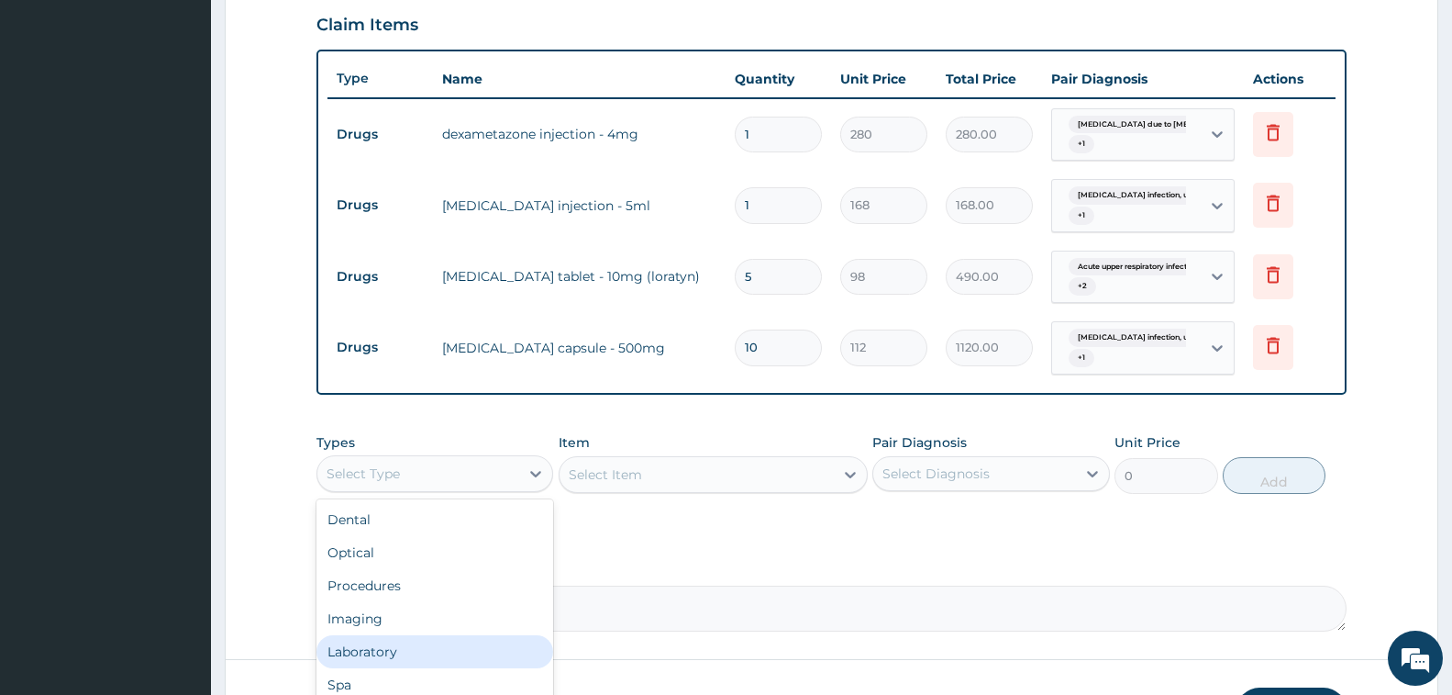
click at [432, 648] on div "Laboratory" at bounding box center [435, 651] width 237 height 33
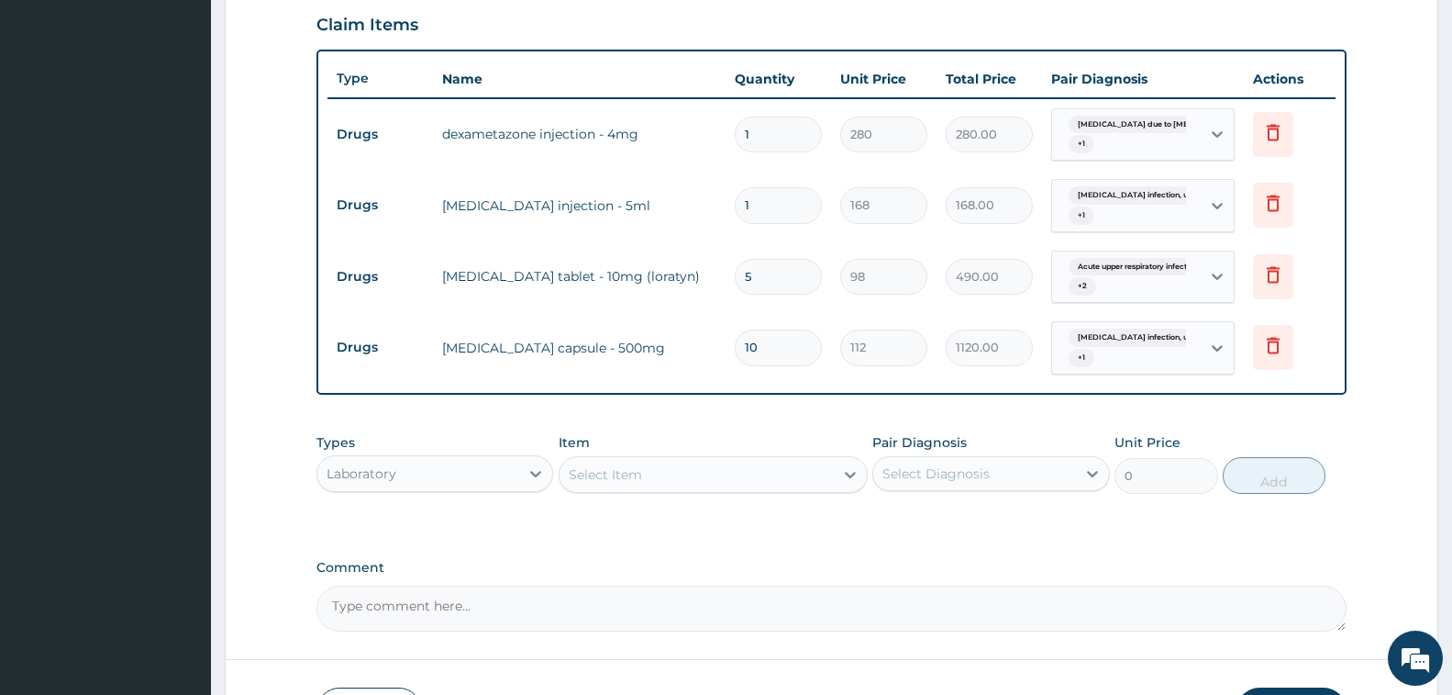
click at [666, 467] on div "Select Item" at bounding box center [697, 474] width 274 height 29
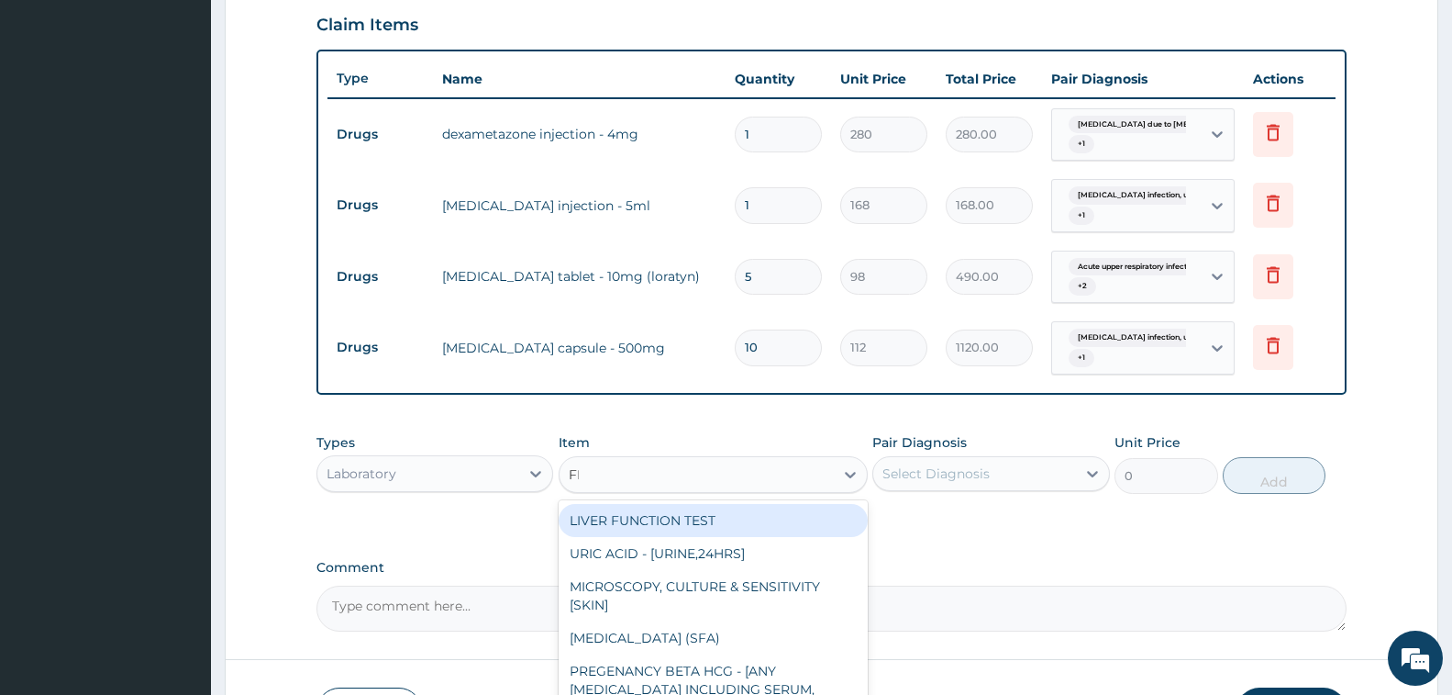
type input "FBC"
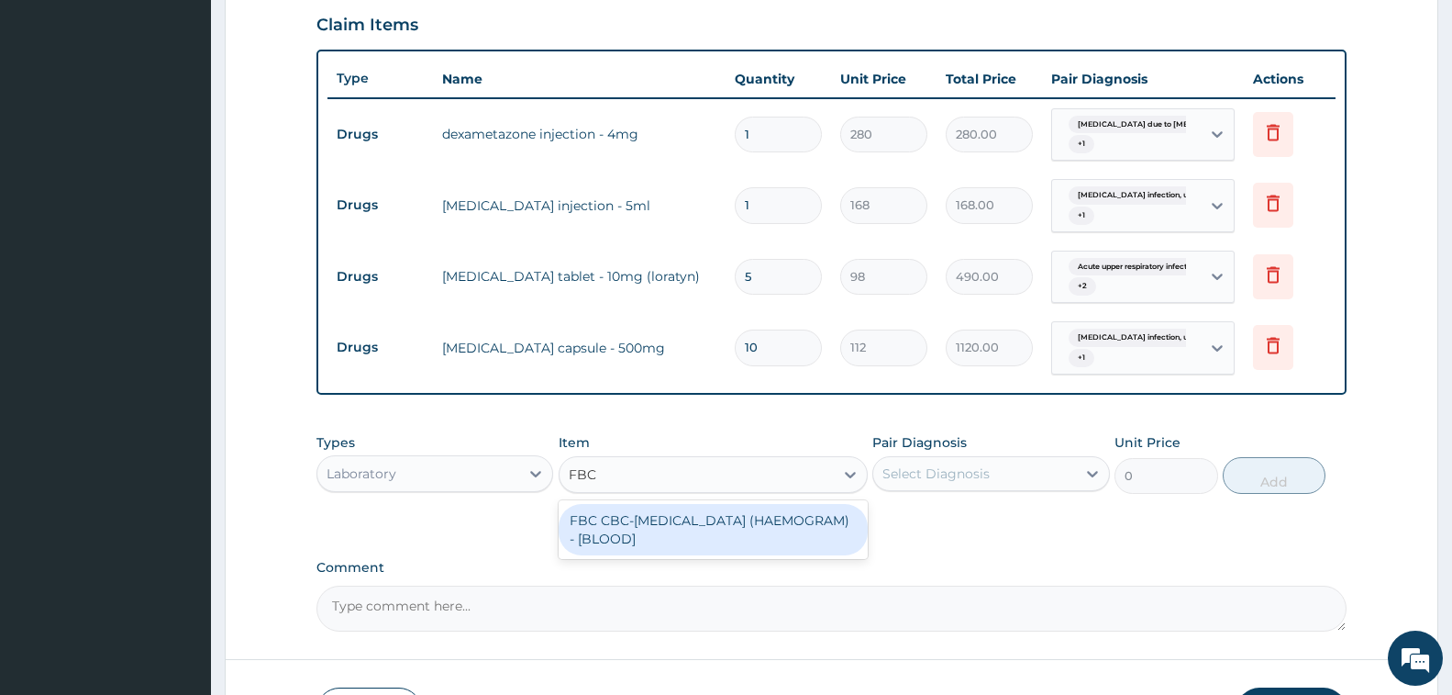
click at [681, 531] on div "FBC CBC-COMPLETE BLOOD COUNT (HAEMOGRAM) - [BLOOD]" at bounding box center [713, 529] width 309 height 51
type input "5000"
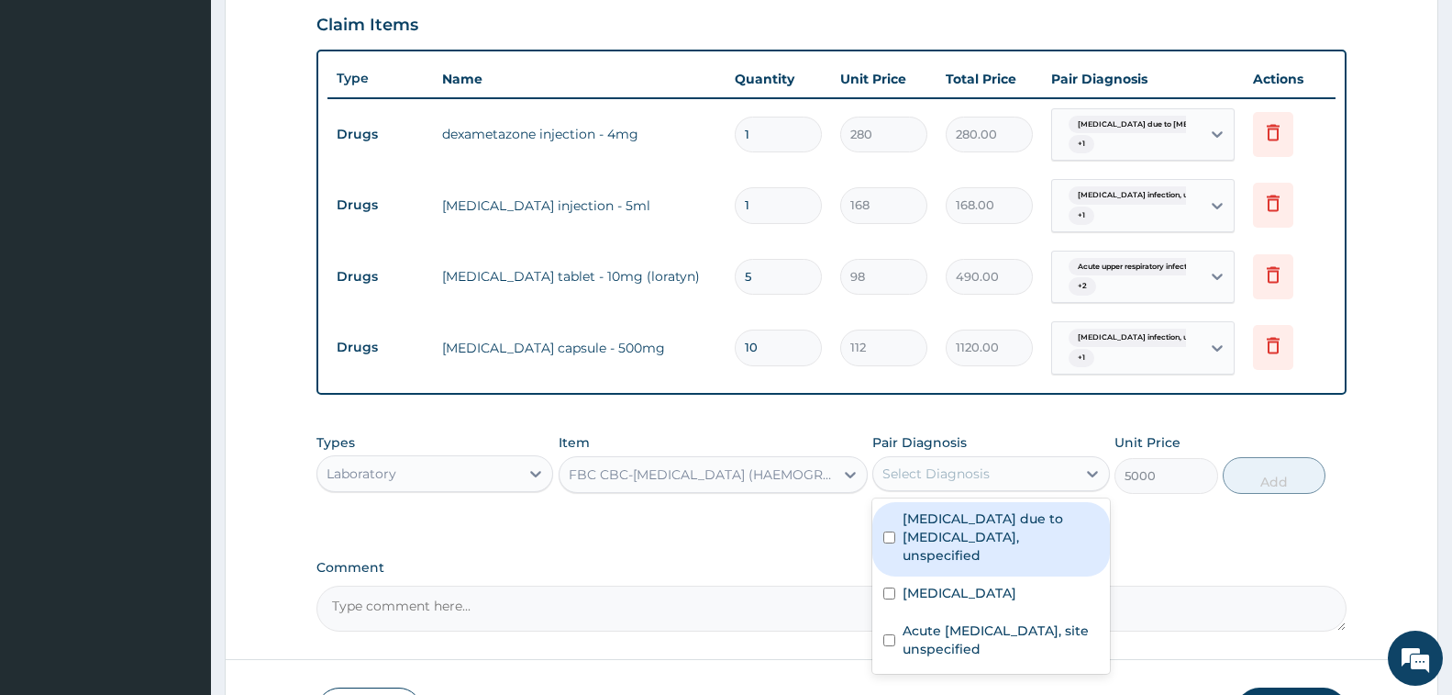
click at [1004, 477] on div "Select Diagnosis" at bounding box center [975, 473] width 202 height 29
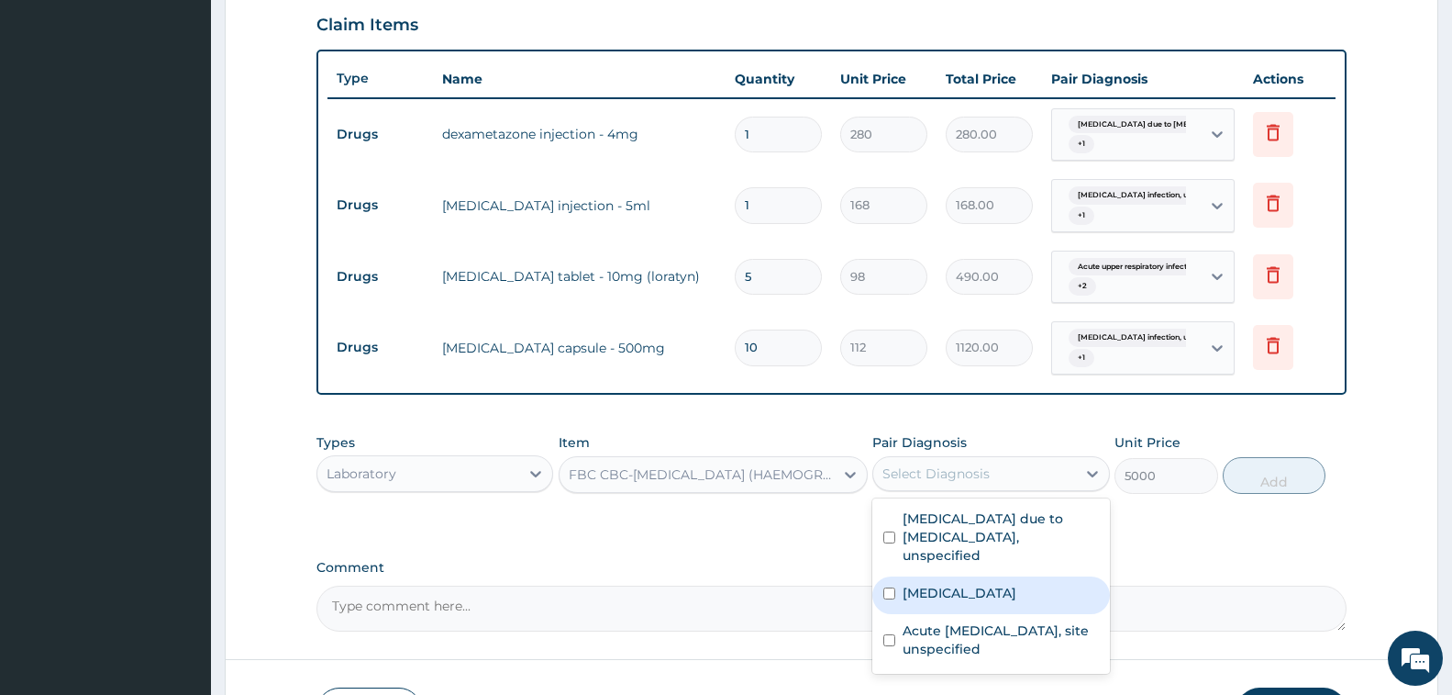
click at [1004, 584] on label "Salmonella infection, unspecified" at bounding box center [960, 593] width 114 height 18
checkbox input "true"
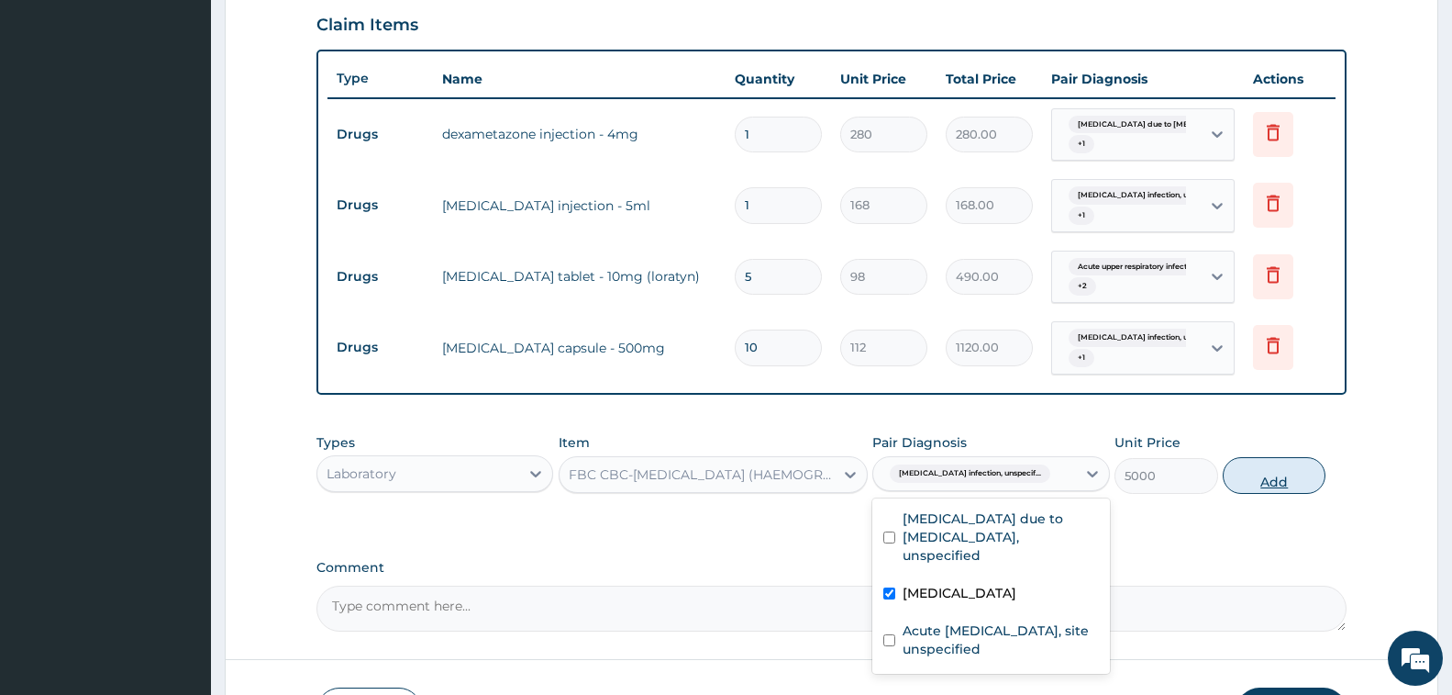
click at [1275, 467] on button "Add" at bounding box center [1274, 475] width 103 height 37
type input "0"
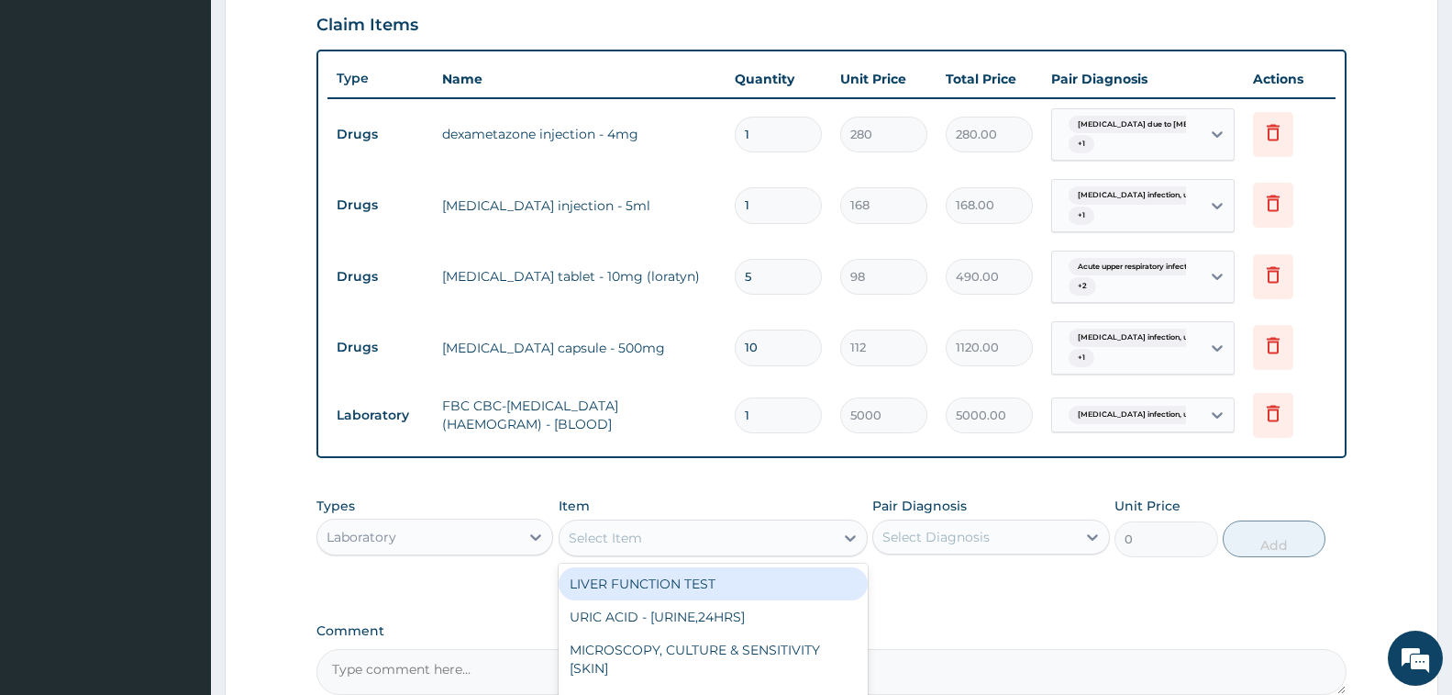
click at [654, 527] on div "Select Item" at bounding box center [697, 537] width 274 height 29
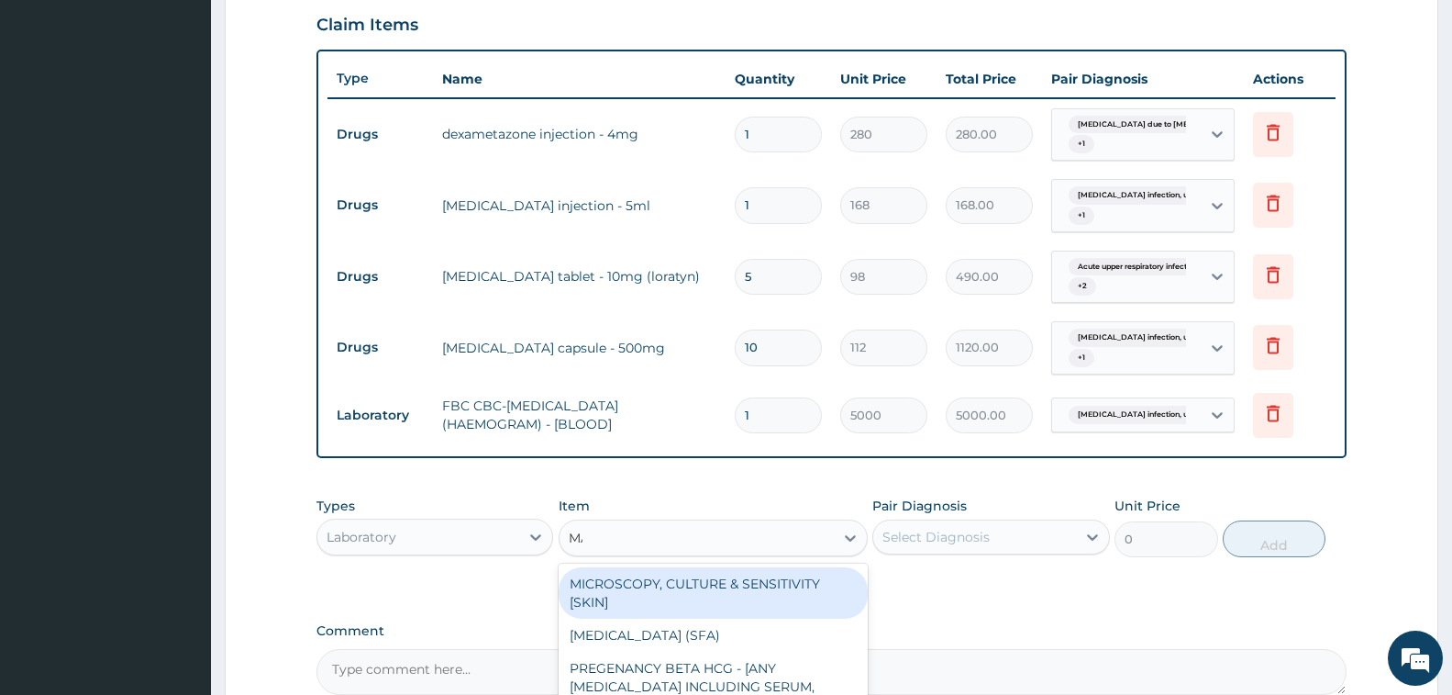
type input "MALA"
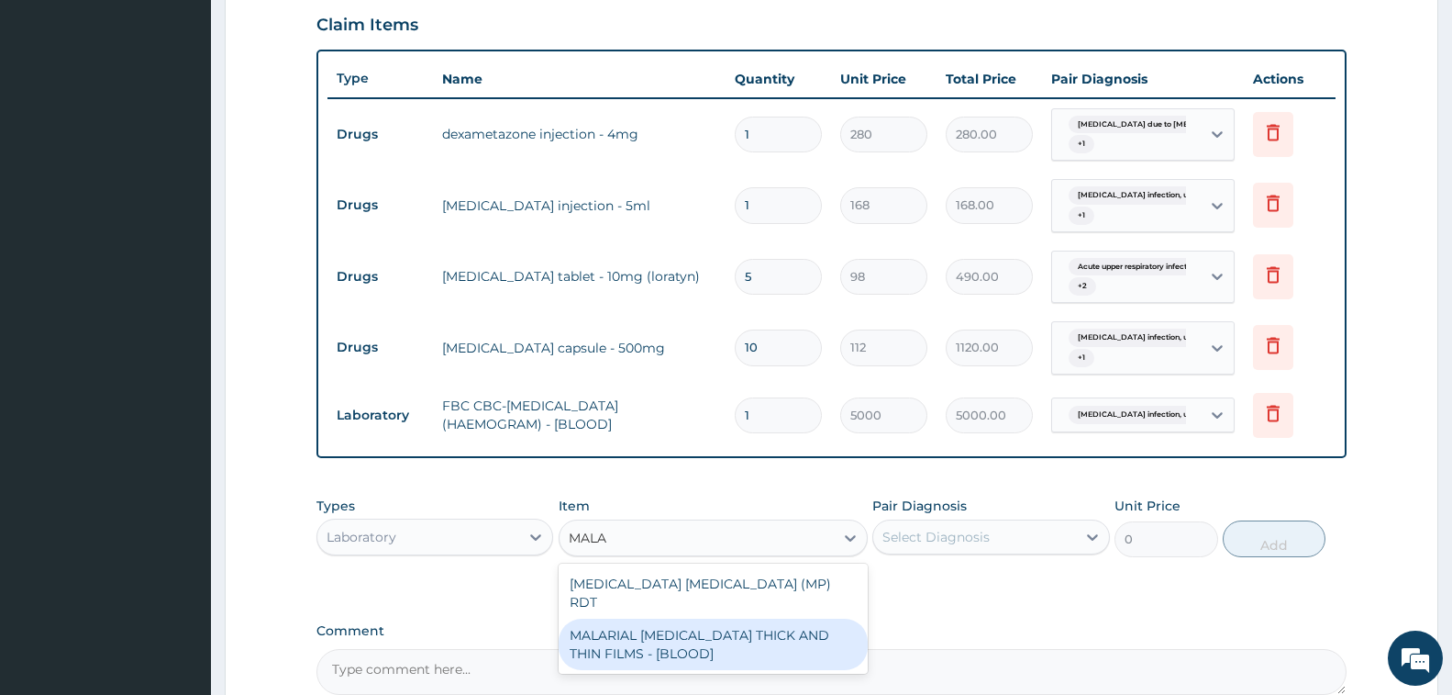
drag, startPoint x: 718, startPoint y: 624, endPoint x: 908, endPoint y: 548, distance: 204.6
click at [744, 620] on div "MALARIAL PARASITE THICK AND THIN FILMS - [BLOOD]" at bounding box center [713, 643] width 309 height 51
type input "2187.5"
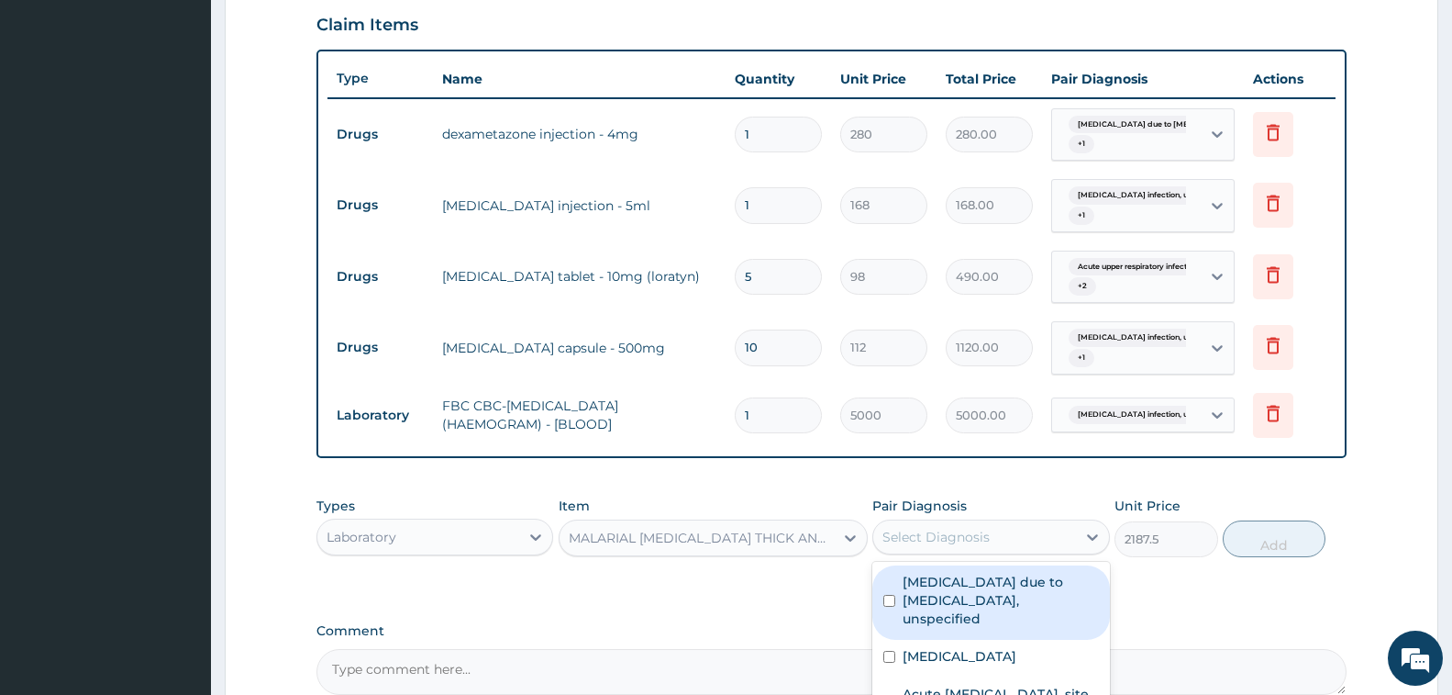
click at [928, 530] on div "Select Diagnosis" at bounding box center [936, 537] width 107 height 18
click at [1011, 598] on label "Malaria due to Plasmodium falciparum, unspecified" at bounding box center [1000, 600] width 195 height 55
checkbox input "true"
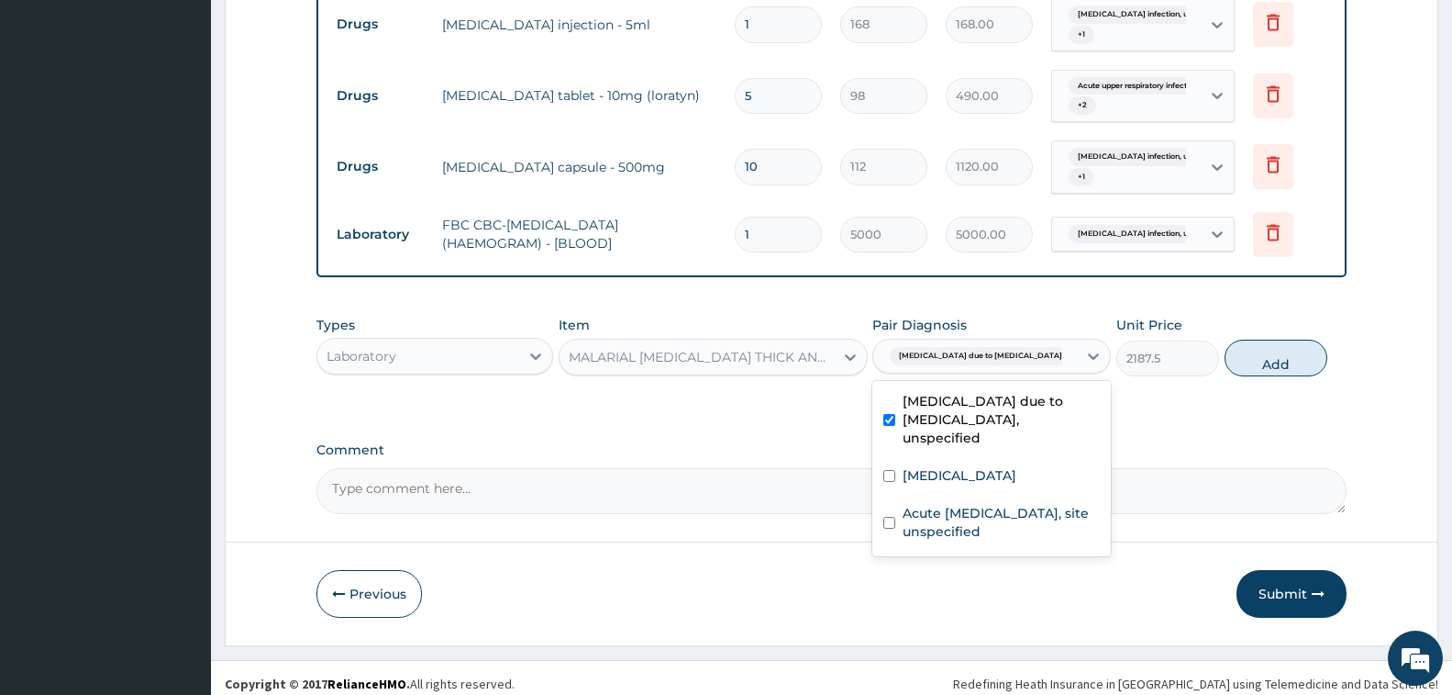
scroll to position [817, 0]
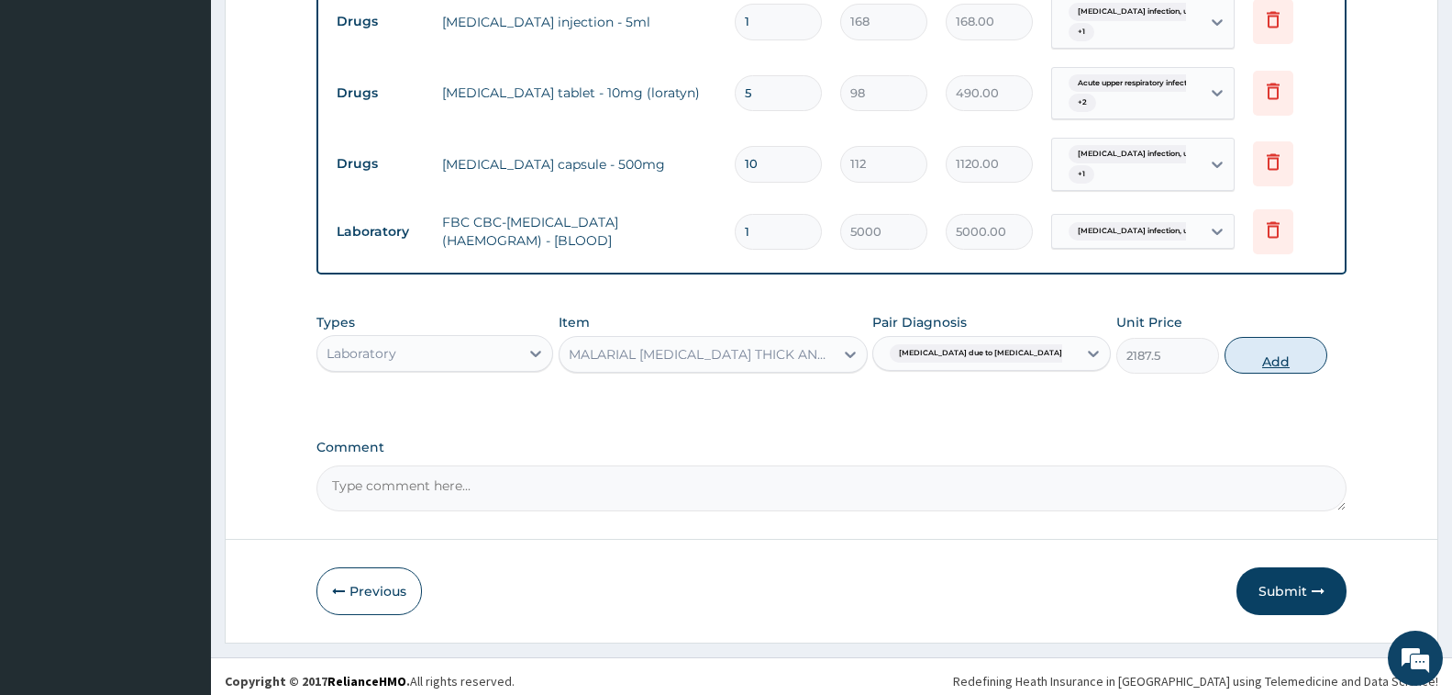
click at [1257, 356] on button "Add" at bounding box center [1276, 355] width 103 height 37
type input "0"
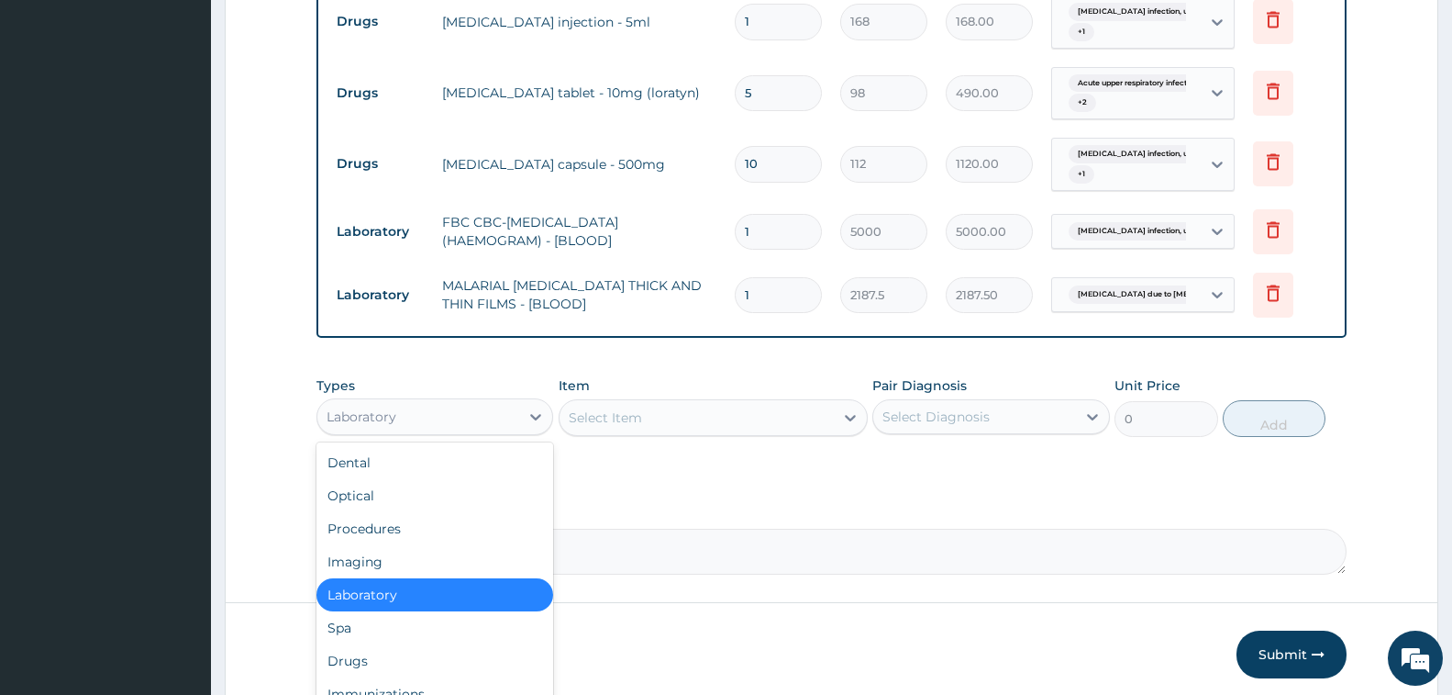
click at [431, 421] on div "Laboratory" at bounding box center [418, 416] width 202 height 29
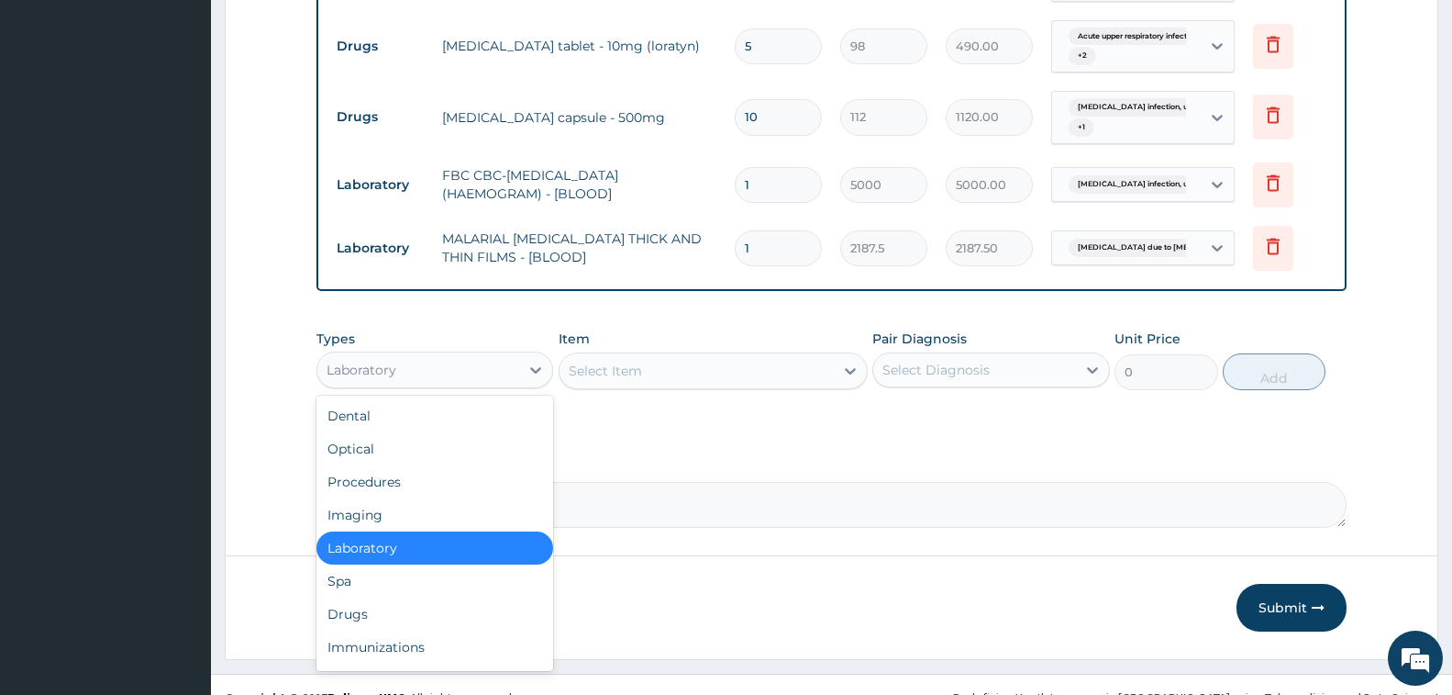
scroll to position [889, 0]
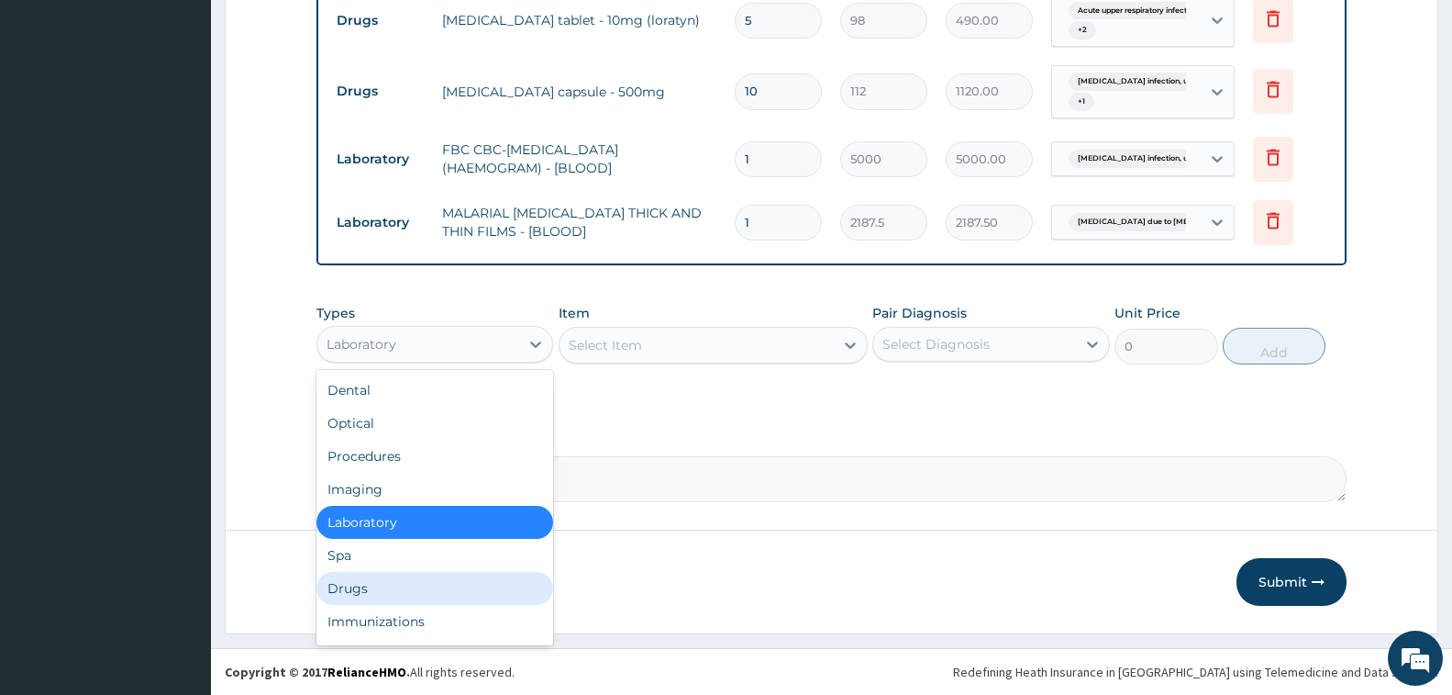
click at [396, 588] on div "Drugs" at bounding box center [435, 588] width 237 height 33
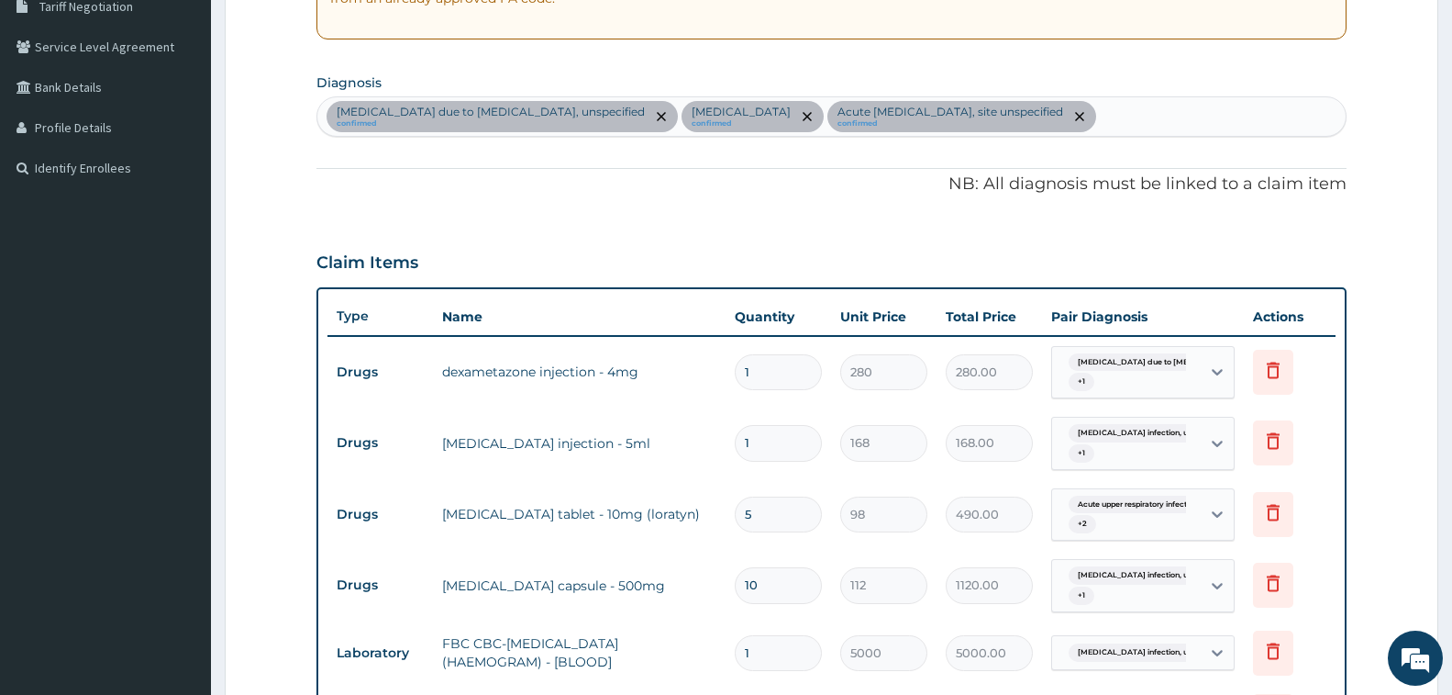
scroll to position [247, 0]
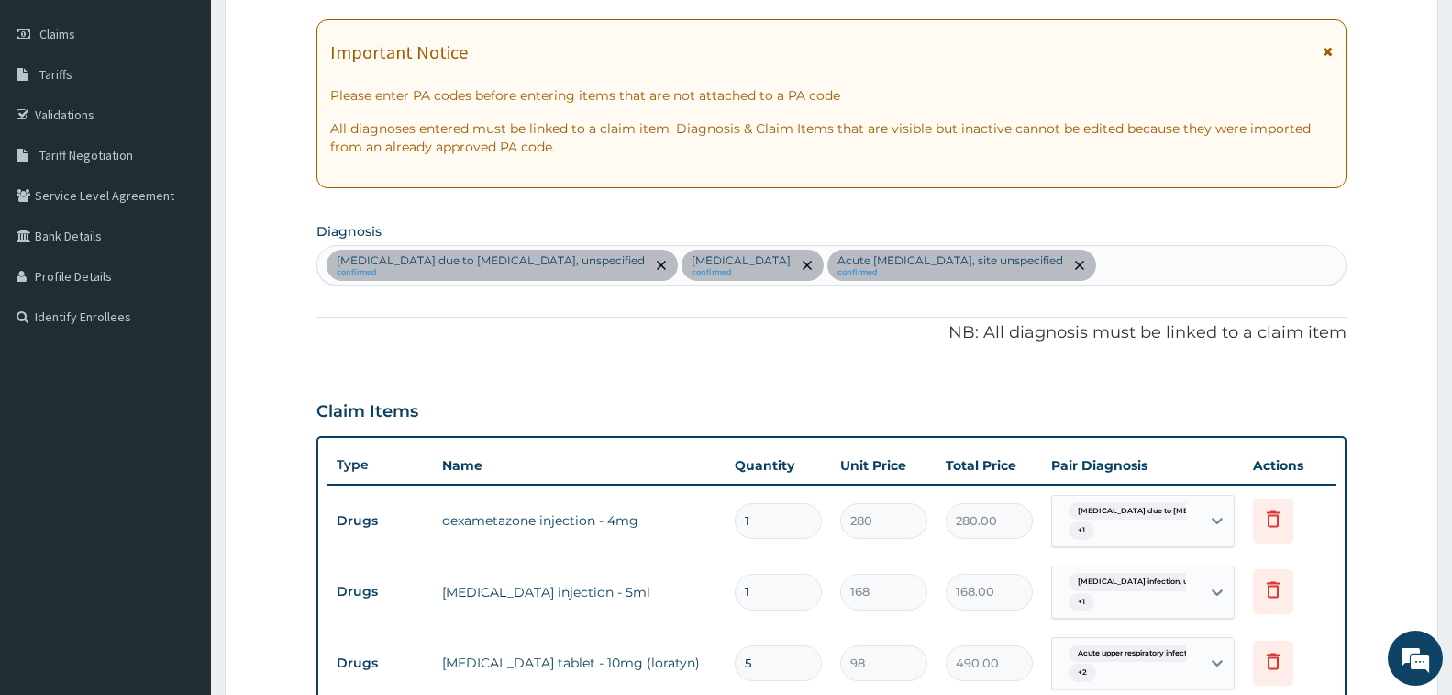
click at [1239, 269] on div "Malaria due to Plasmodium falciparum, unspecified confirmed Salmonella infectio…" at bounding box center [831, 265] width 1029 height 39
type input "[MEDICAL_DATA]"
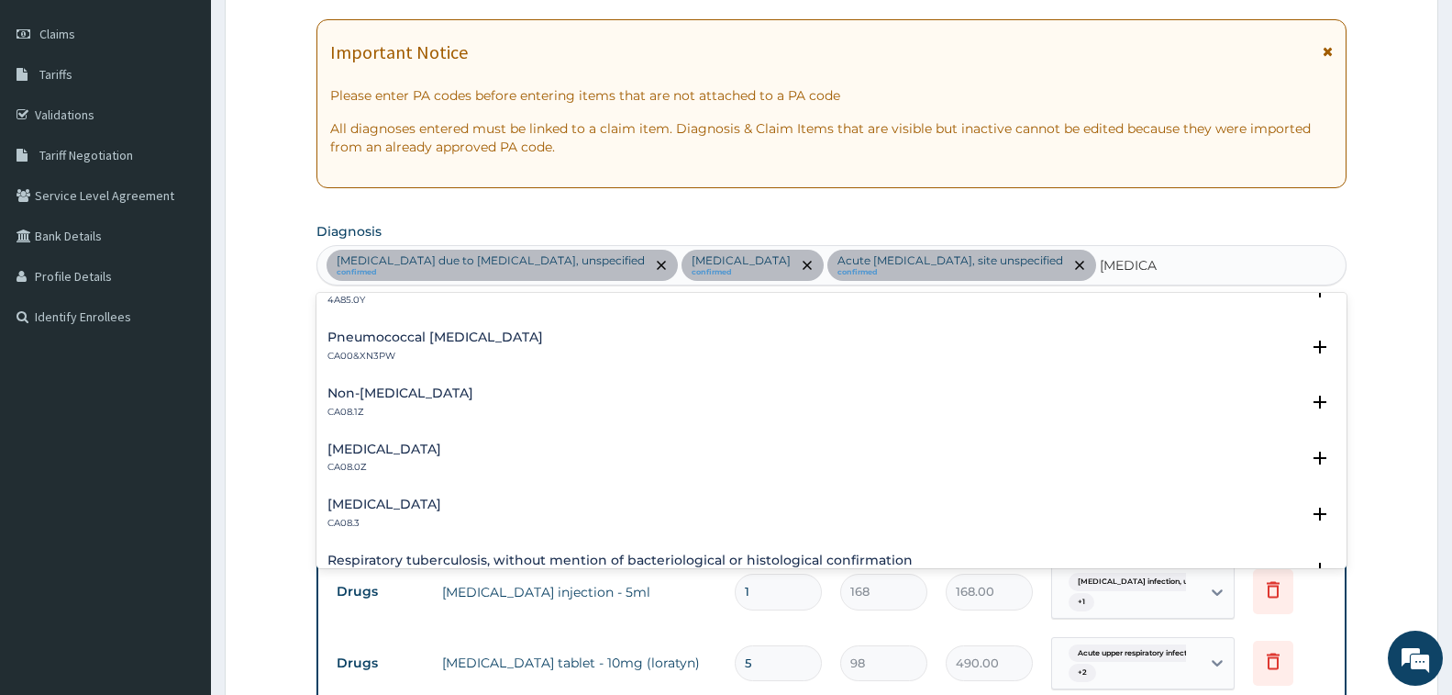
scroll to position [275, 0]
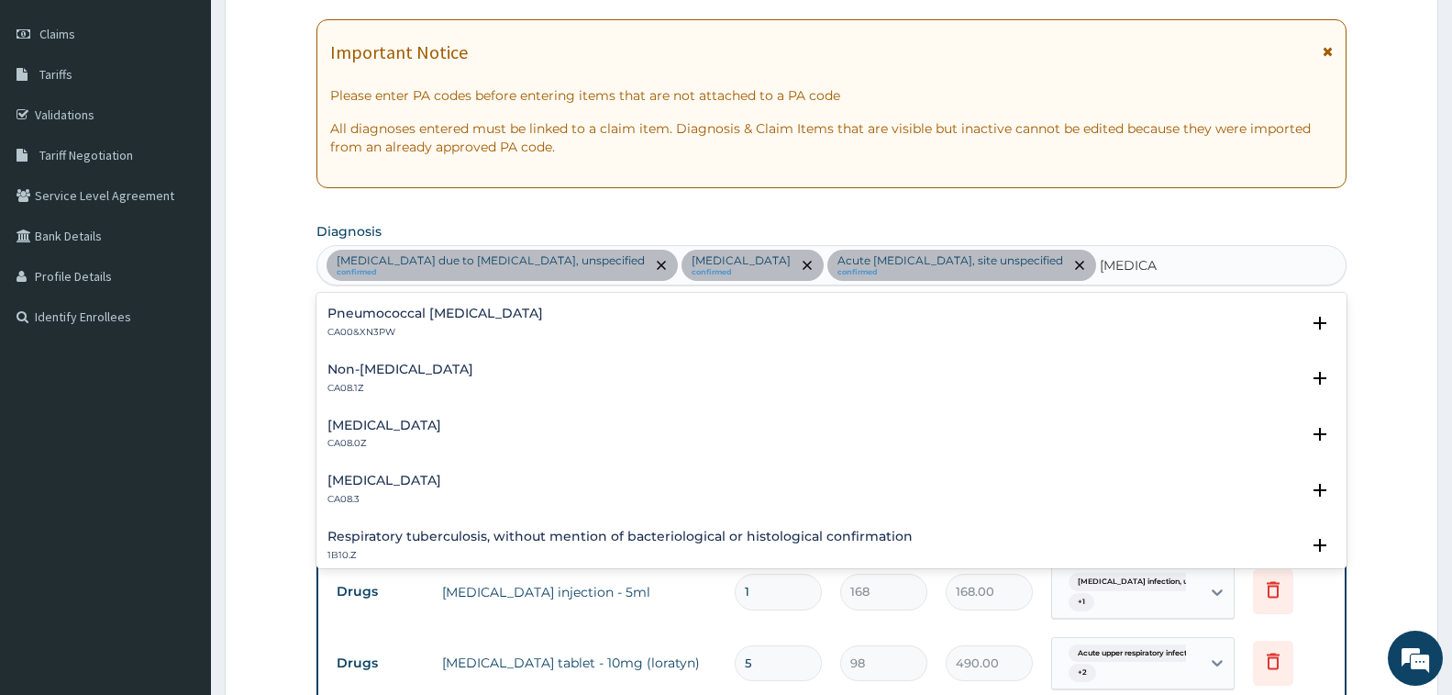
click at [441, 428] on h4 "[MEDICAL_DATA]" at bounding box center [385, 425] width 114 height 14
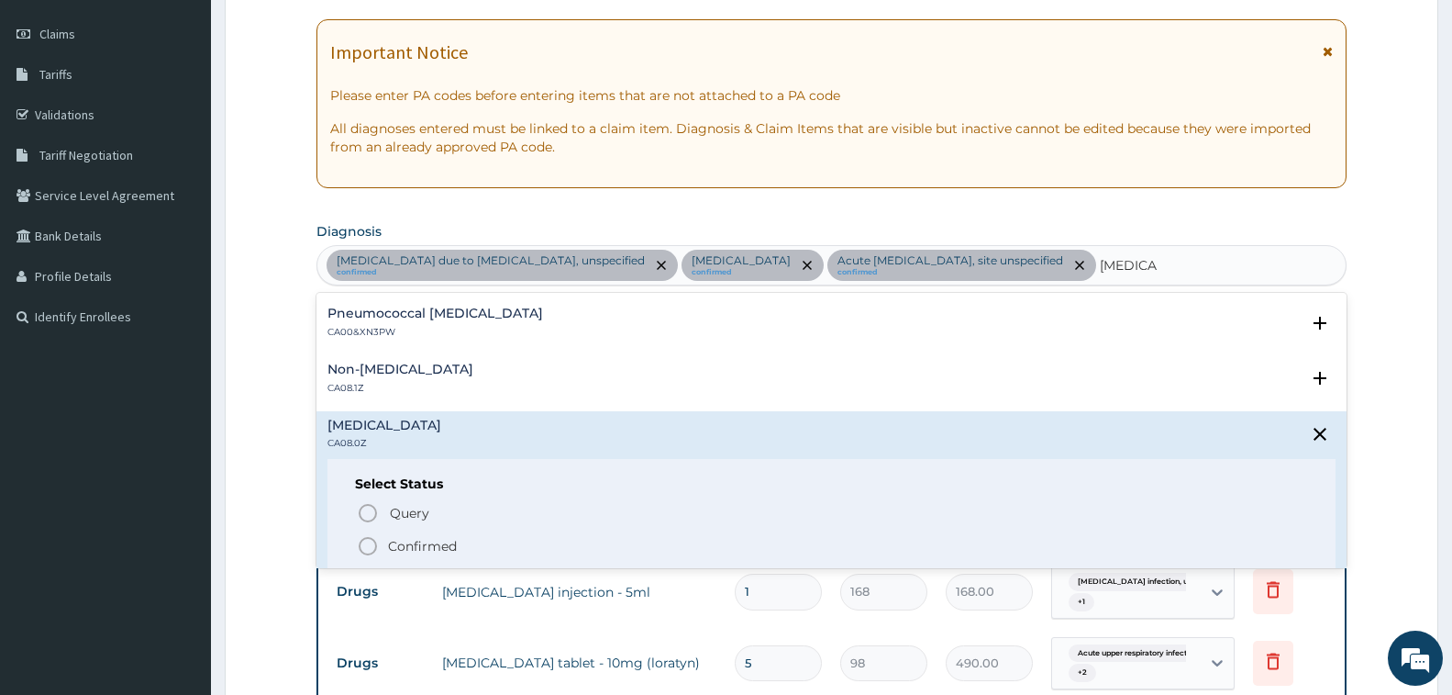
click at [424, 556] on span "Confirmed" at bounding box center [833, 546] width 952 height 22
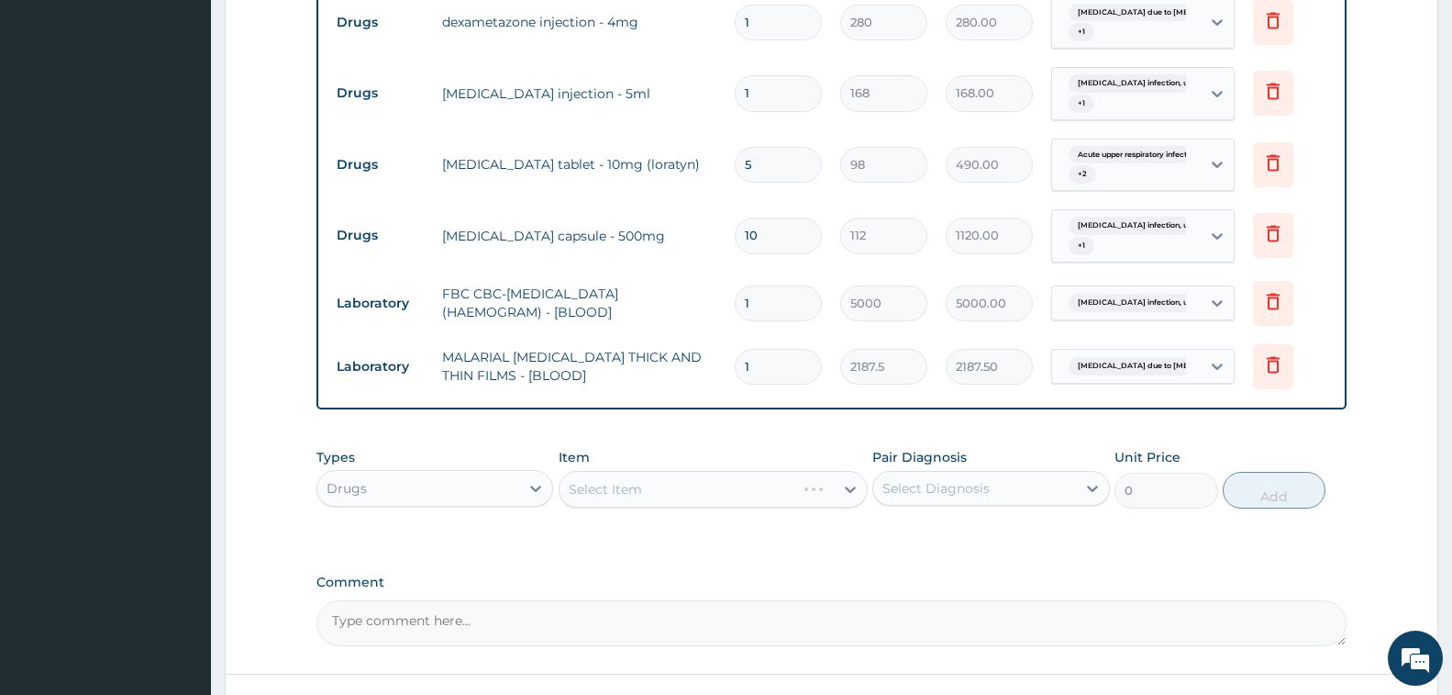
scroll to position [797, 0]
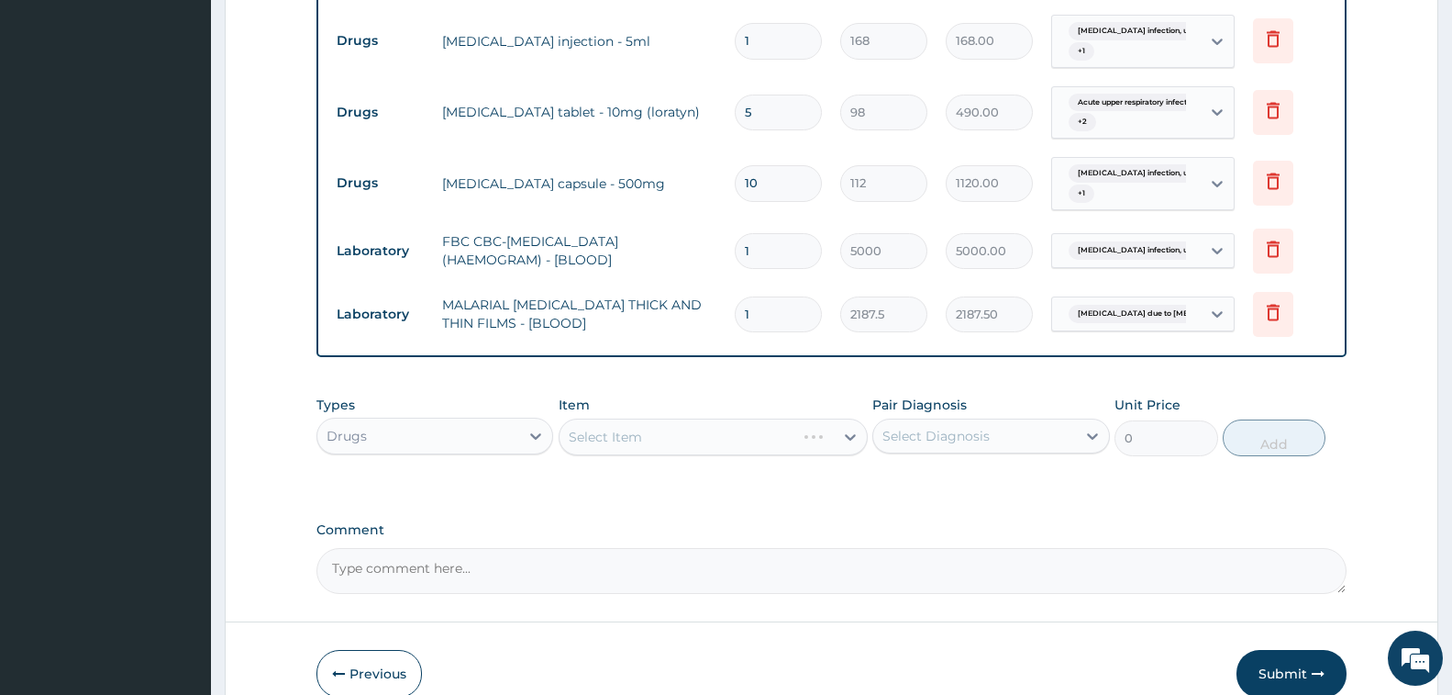
click at [644, 455] on div "Select Item" at bounding box center [713, 436] width 309 height 37
click at [643, 455] on div "Select Item" at bounding box center [713, 436] width 309 height 37
click at [639, 455] on div "Select Item" at bounding box center [713, 436] width 309 height 37
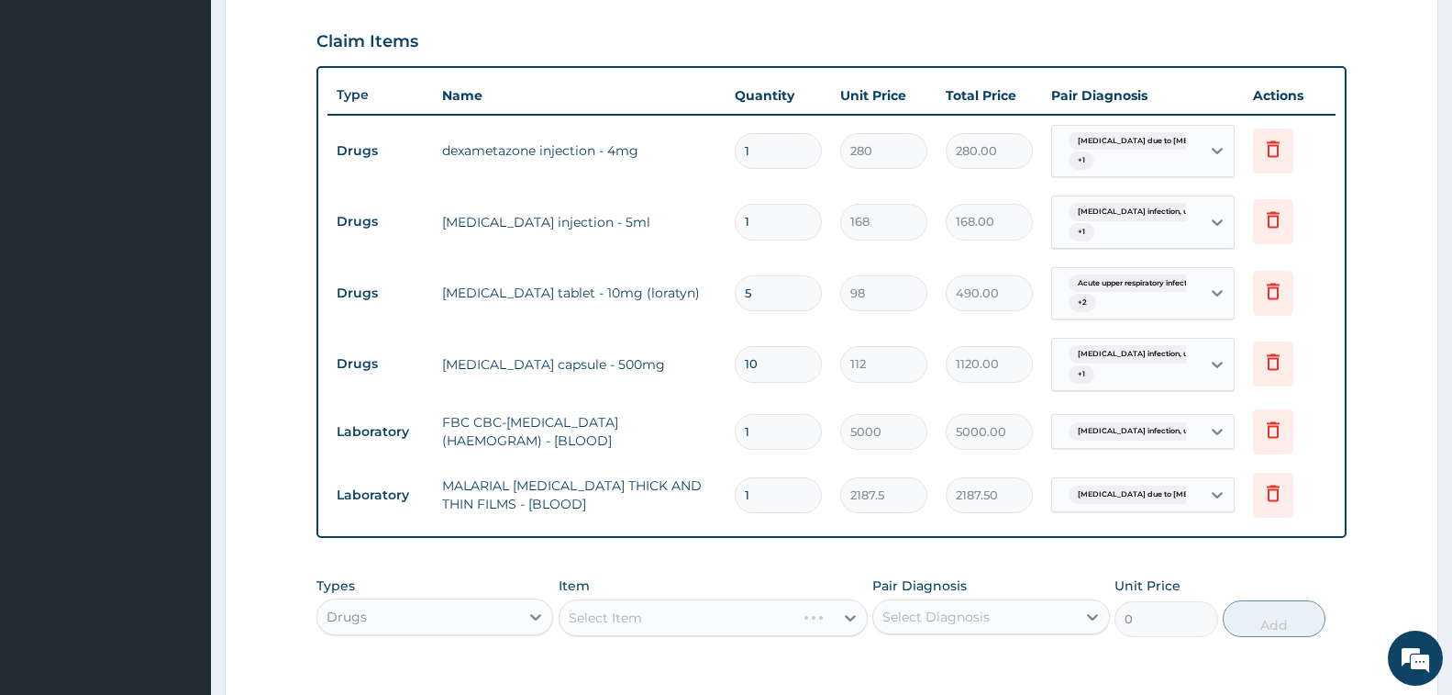
scroll to position [614, 0]
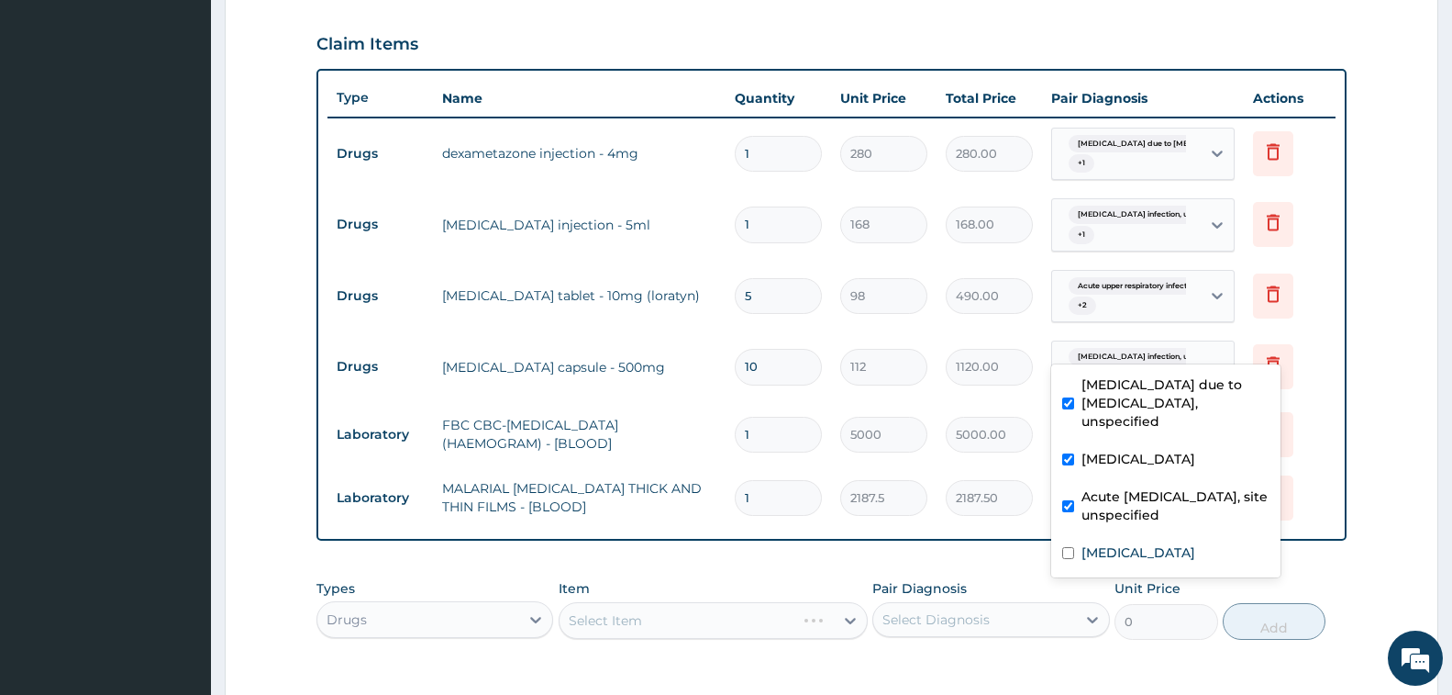
click at [1160, 295] on span "Acute upper respiratory infect..." at bounding box center [1135, 286] width 133 height 18
click at [1152, 559] on label "[MEDICAL_DATA]" at bounding box center [1139, 552] width 114 height 18
checkbox input "true"
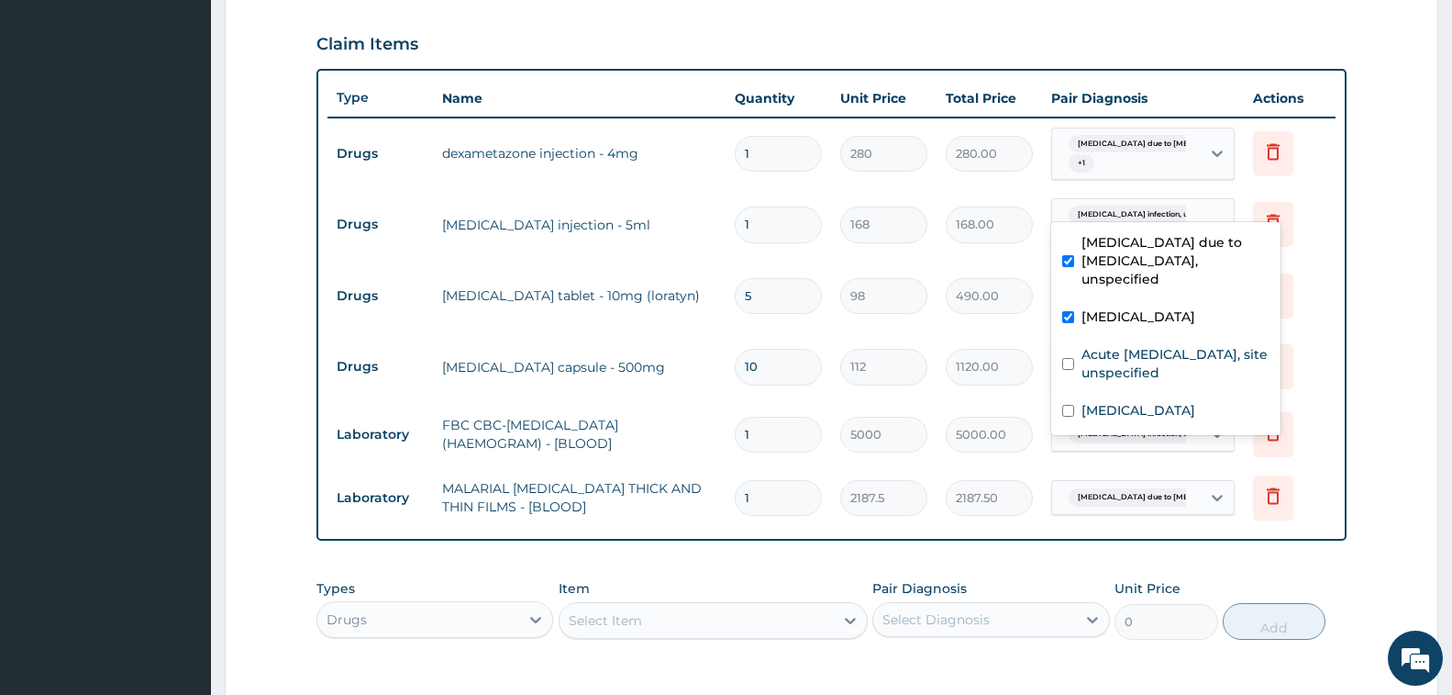
click at [1144, 153] on span "[MEDICAL_DATA] due to [MEDICAL_DATA] falc..." at bounding box center [1170, 144] width 203 height 18
click at [1192, 405] on label "[MEDICAL_DATA]" at bounding box center [1139, 410] width 114 height 18
checkbox input "true"
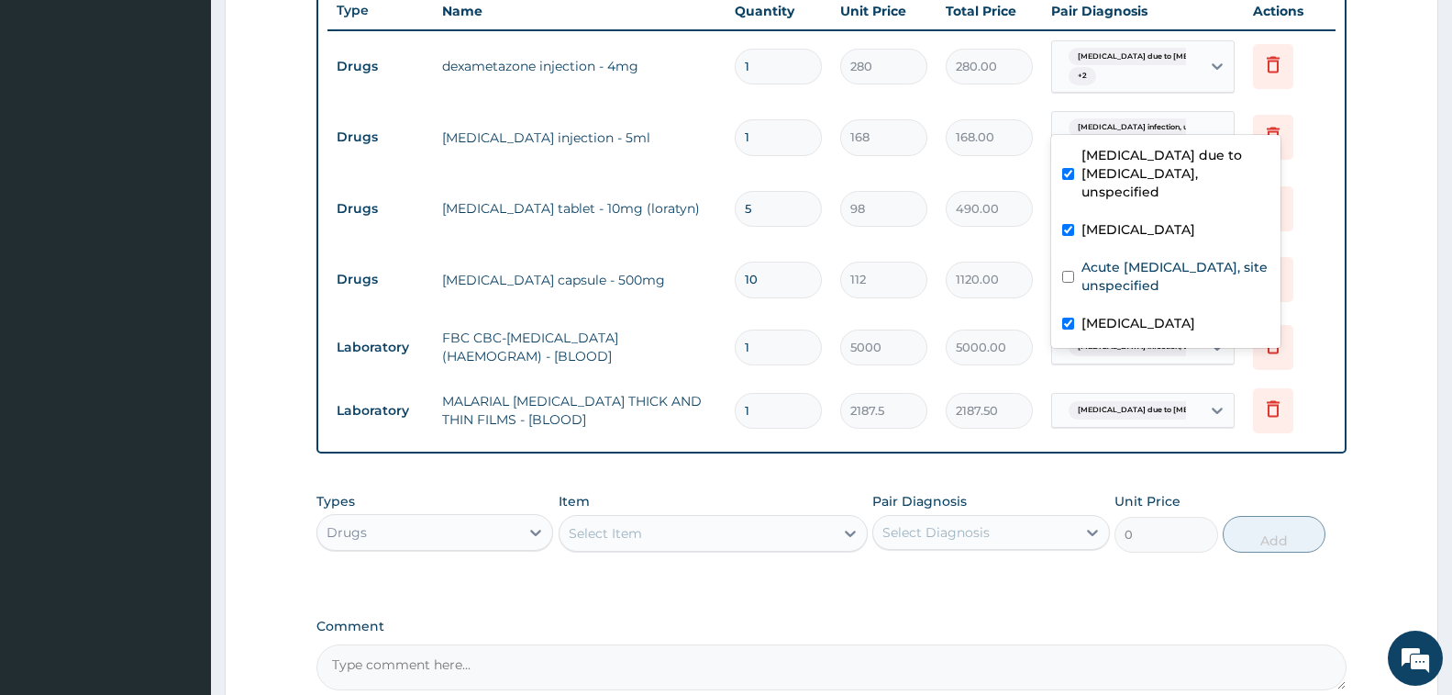
scroll to position [797, 0]
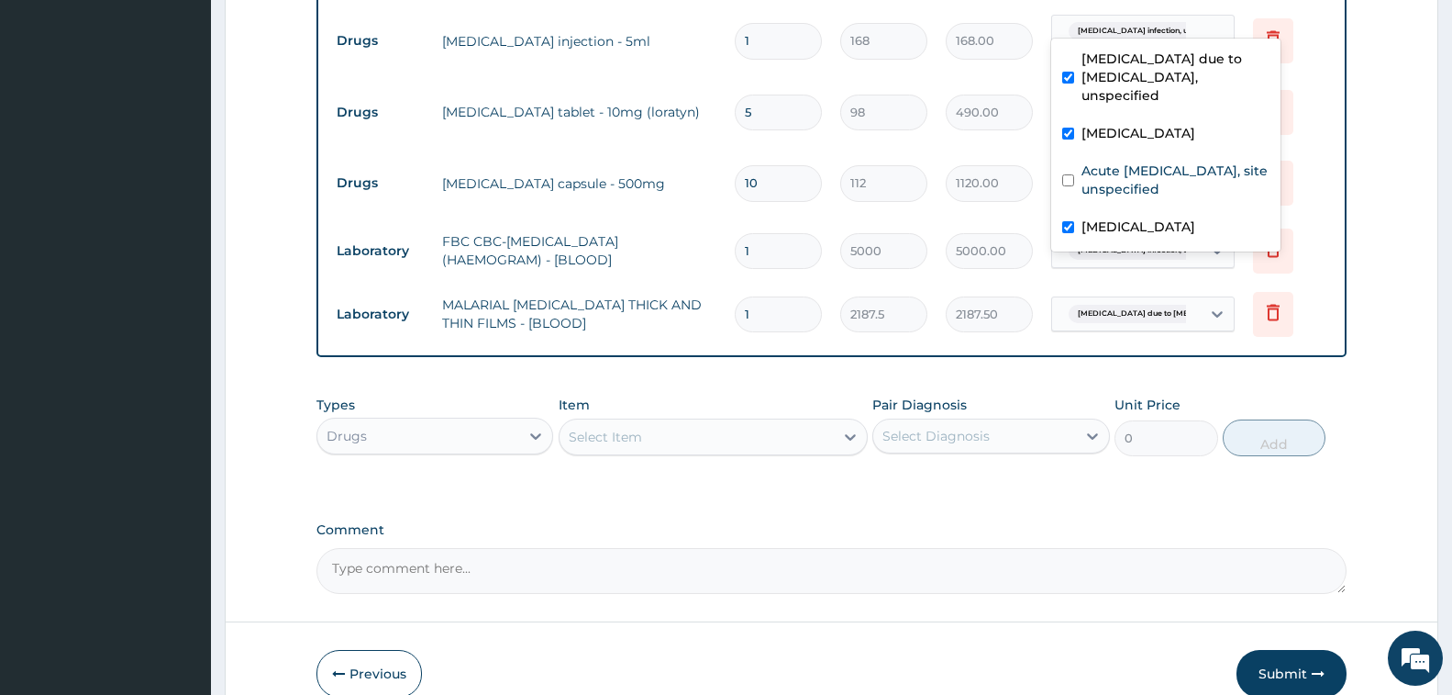
click at [677, 451] on div "Select Item" at bounding box center [697, 436] width 274 height 29
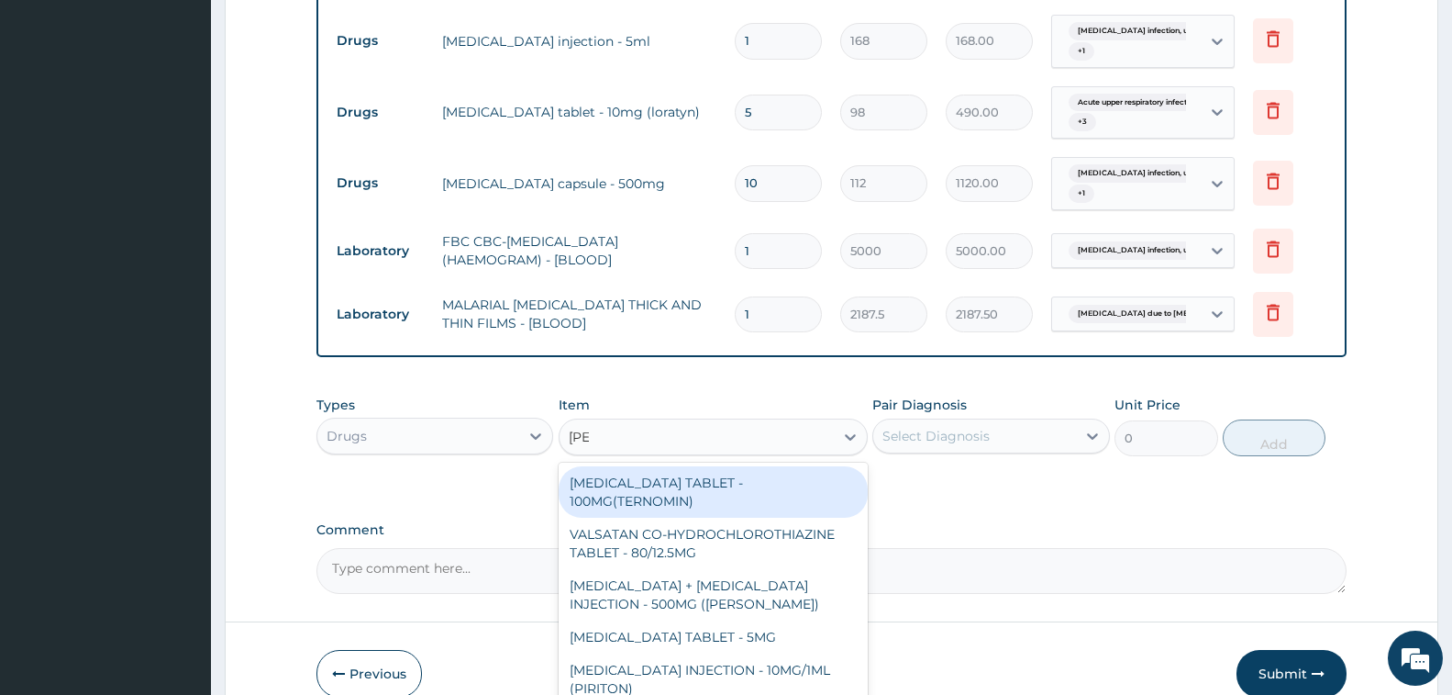
type input "LORAT"
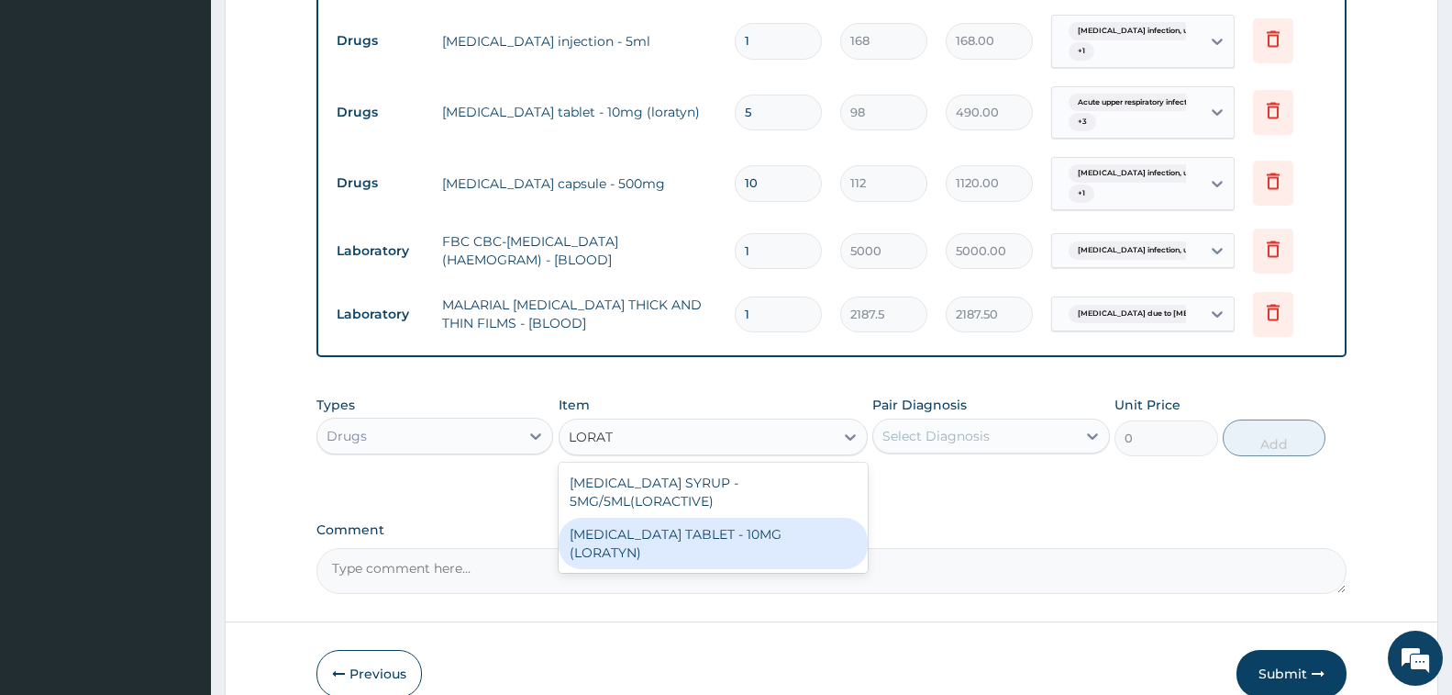
click at [714, 565] on div "[MEDICAL_DATA] TABLET - 10MG (LORATYN)" at bounding box center [713, 542] width 309 height 51
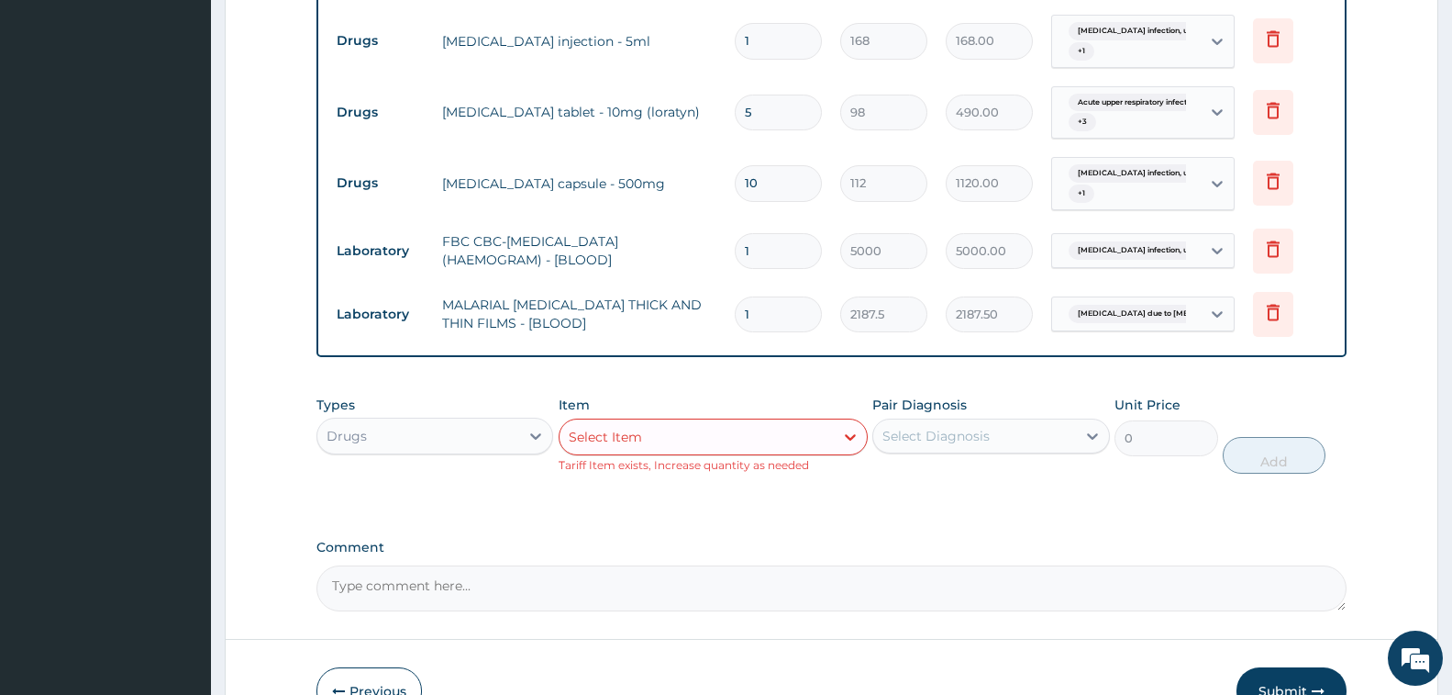
click at [662, 451] on div "Select Item" at bounding box center [697, 436] width 274 height 29
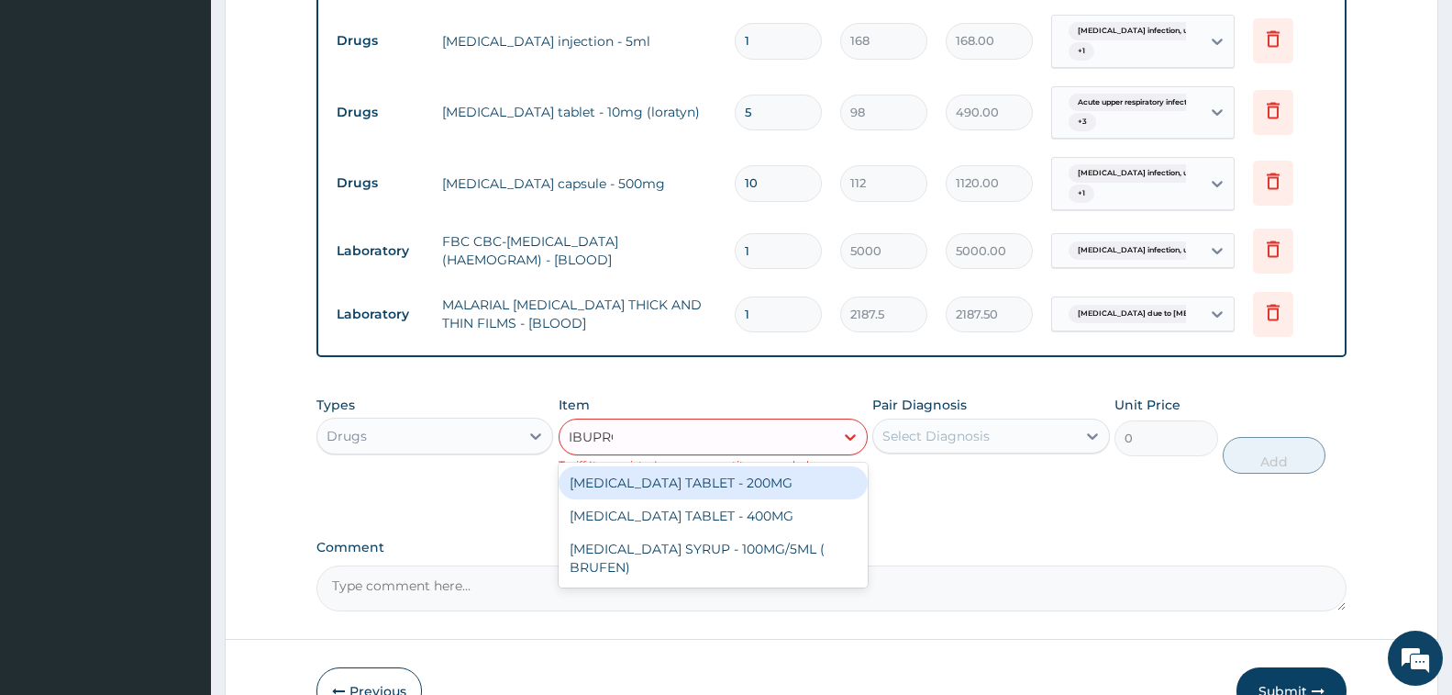
type input "IBUPROF"
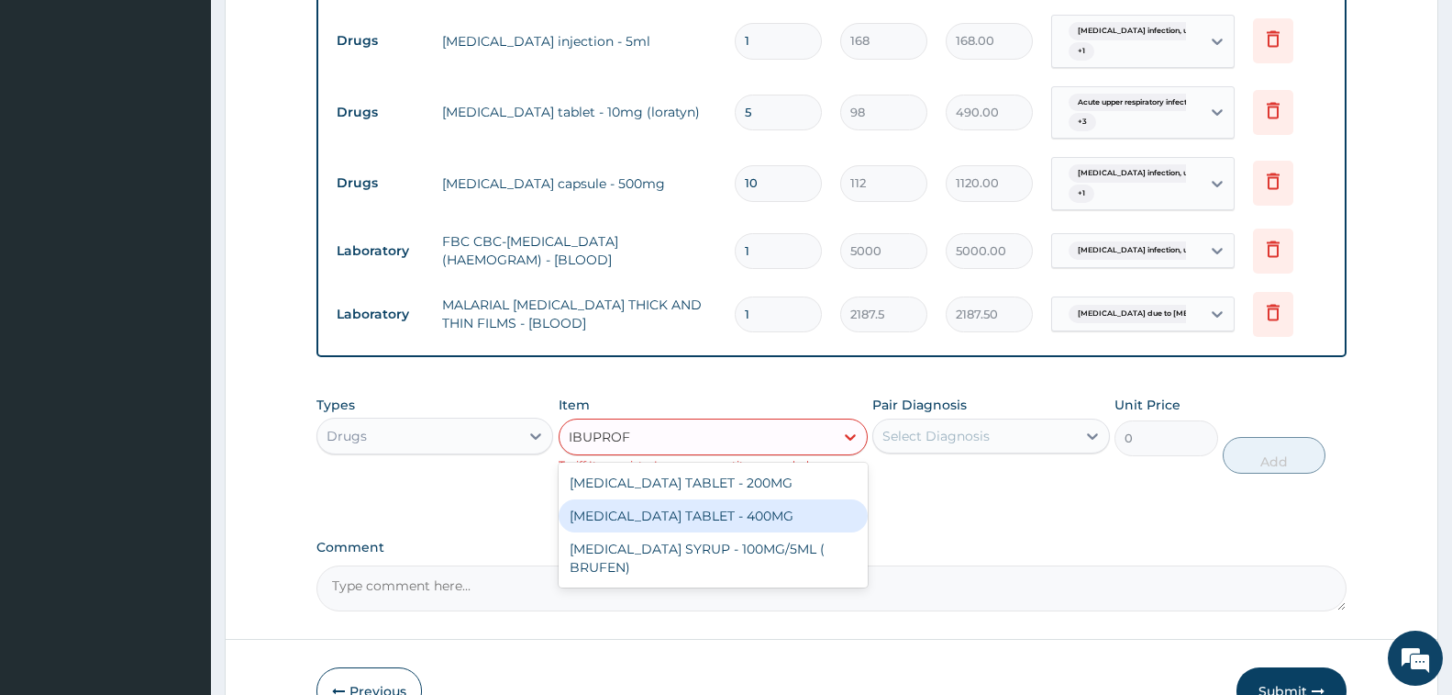
click at [709, 532] on div "[MEDICAL_DATA] TABLET - 400MG" at bounding box center [713, 515] width 309 height 33
type input "560"
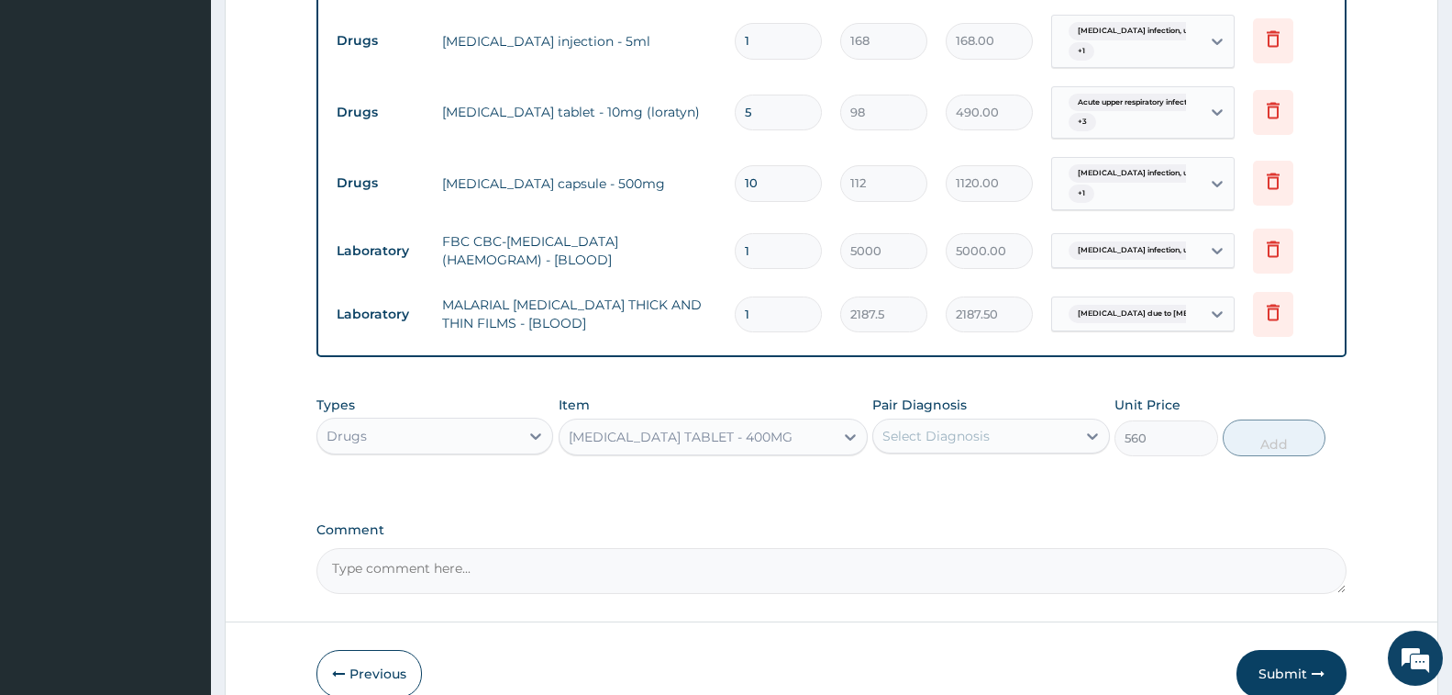
click at [938, 451] on div "Select Diagnosis" at bounding box center [975, 435] width 202 height 29
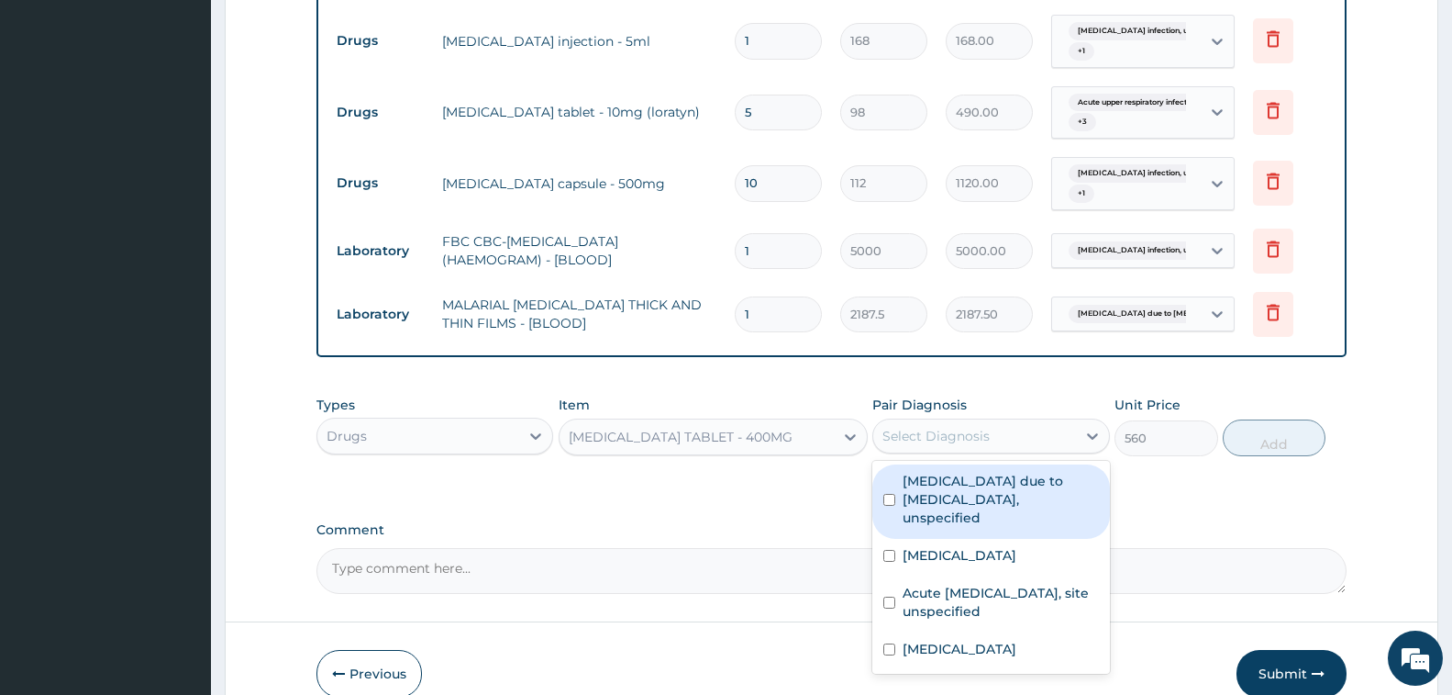
scroll to position [889, 0]
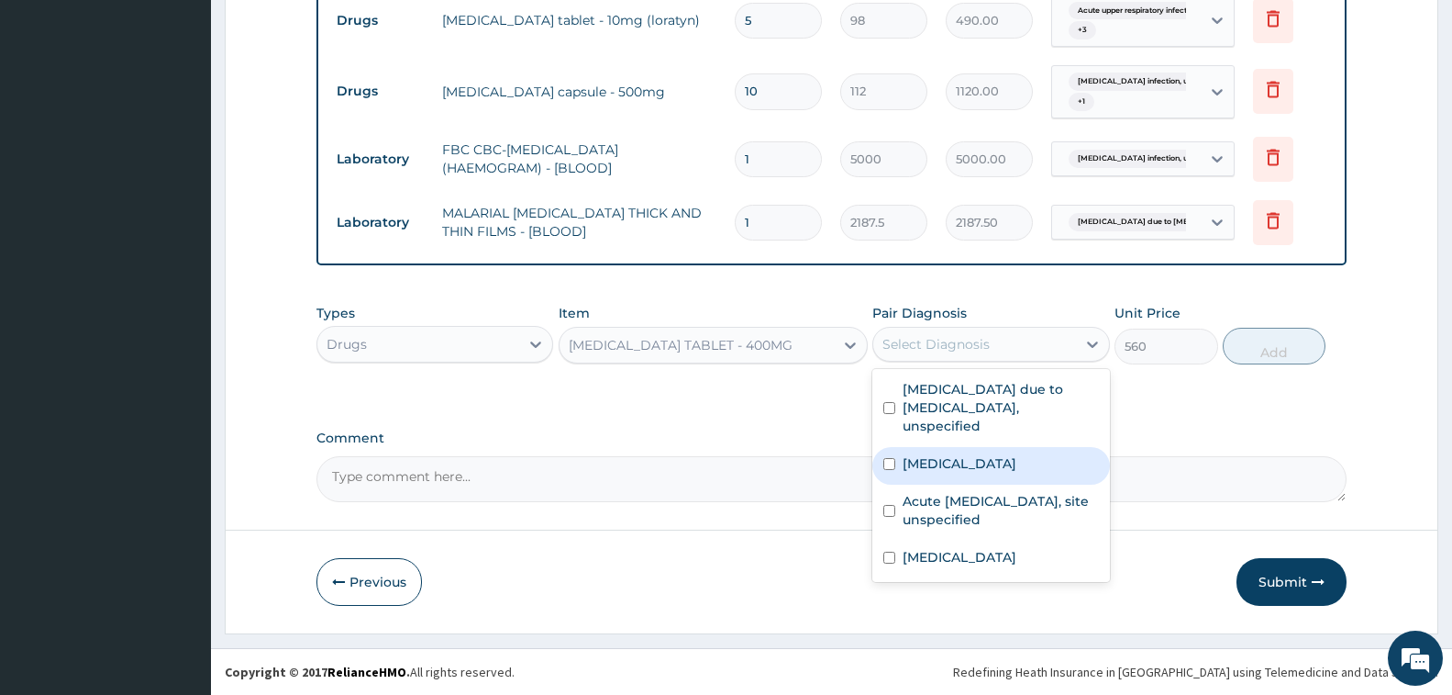
click at [977, 473] on label "[MEDICAL_DATA]" at bounding box center [960, 463] width 114 height 18
checkbox input "true"
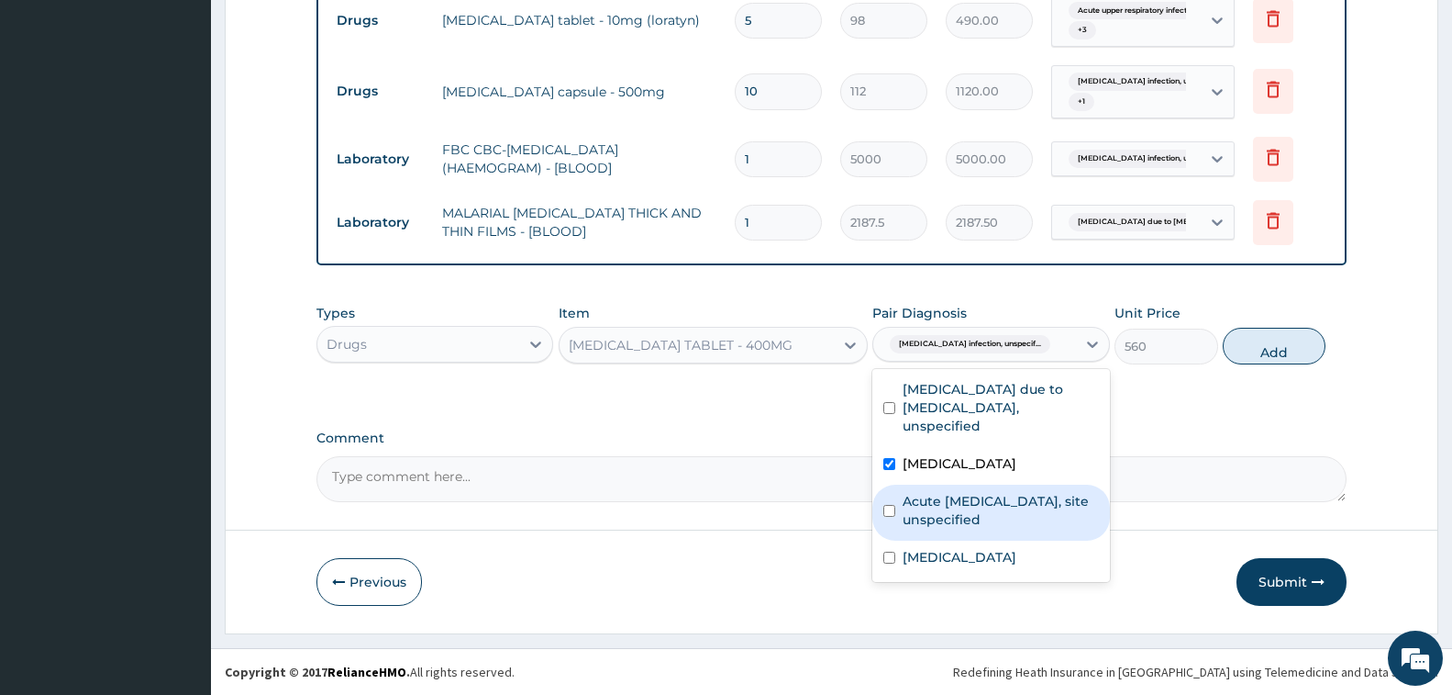
click at [1027, 529] on label "Acute upper respiratory infection, site unspecified" at bounding box center [1000, 510] width 195 height 37
checkbox input "true"
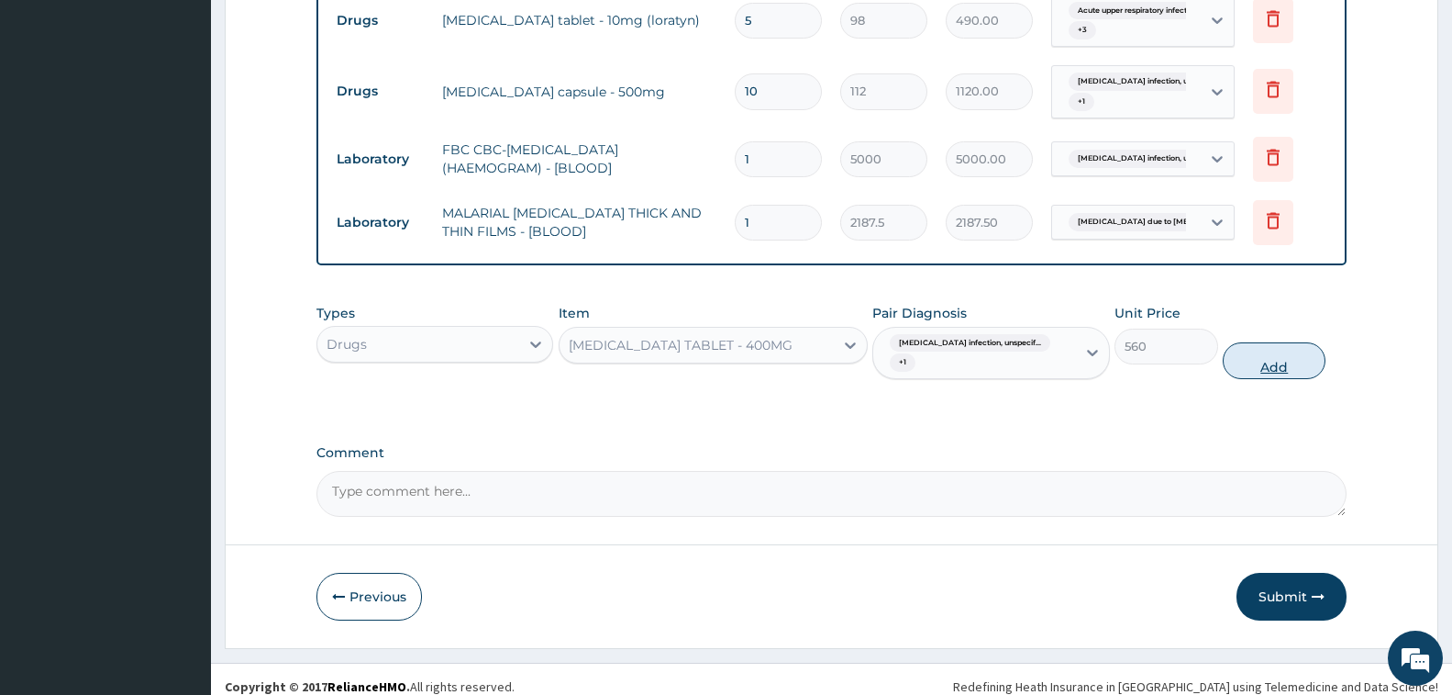
click at [1255, 379] on button "Add" at bounding box center [1274, 360] width 103 height 37
type input "0"
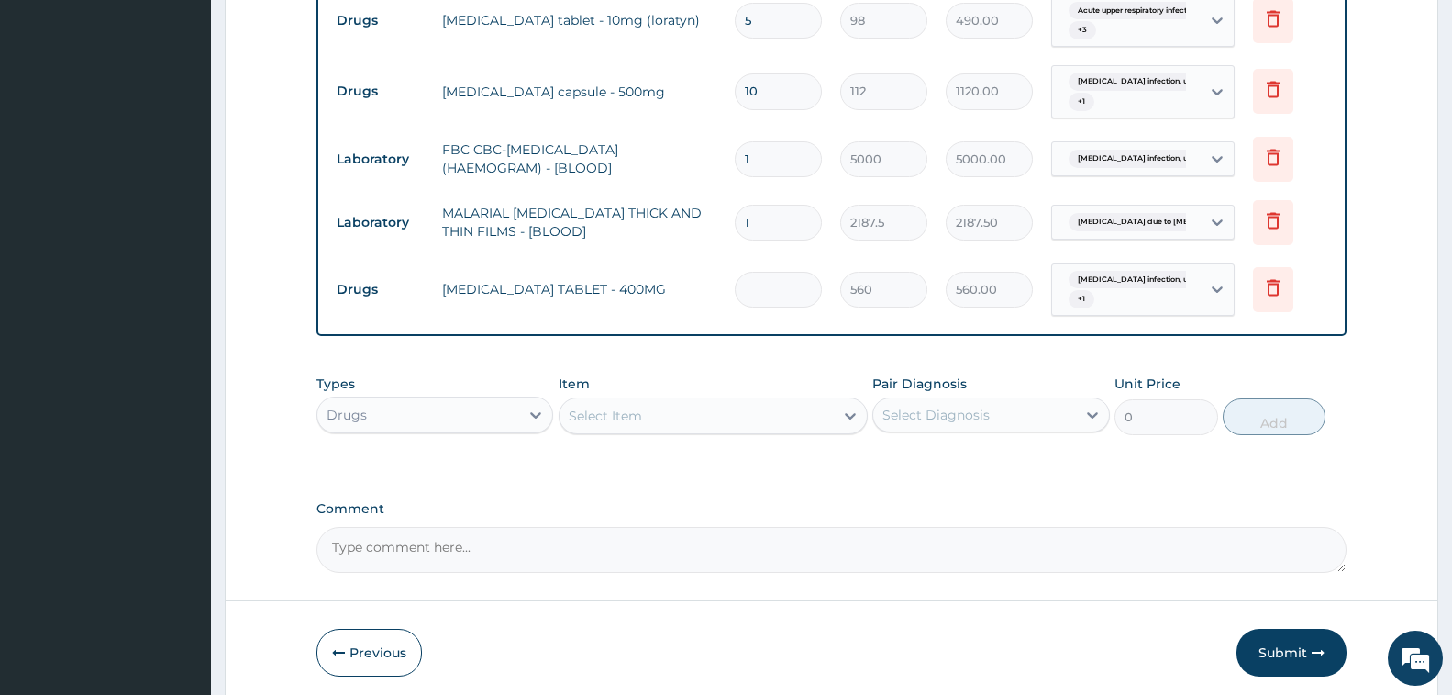
type input "0.00"
type input "9"
type input "5040.00"
type input "9"
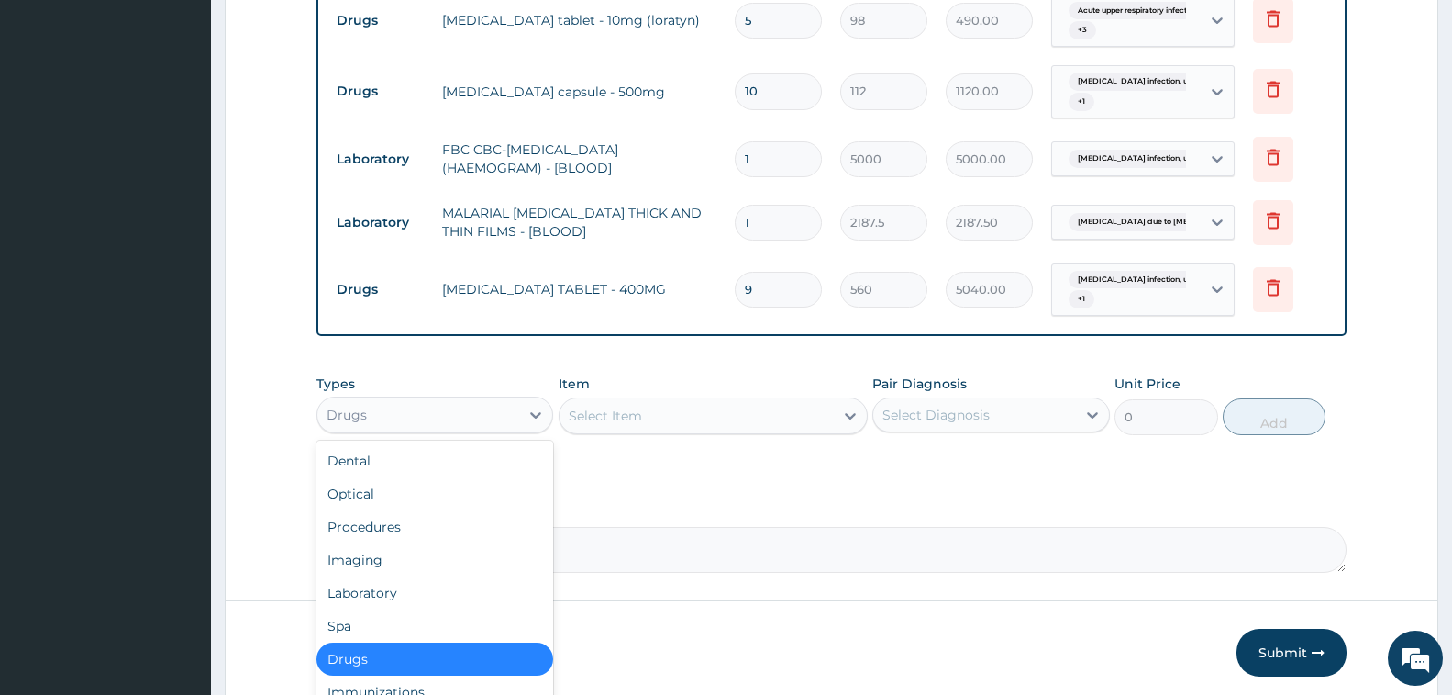
click at [451, 429] on div "Drugs" at bounding box center [418, 414] width 202 height 29
click at [420, 543] on div "Procedures" at bounding box center [435, 526] width 237 height 33
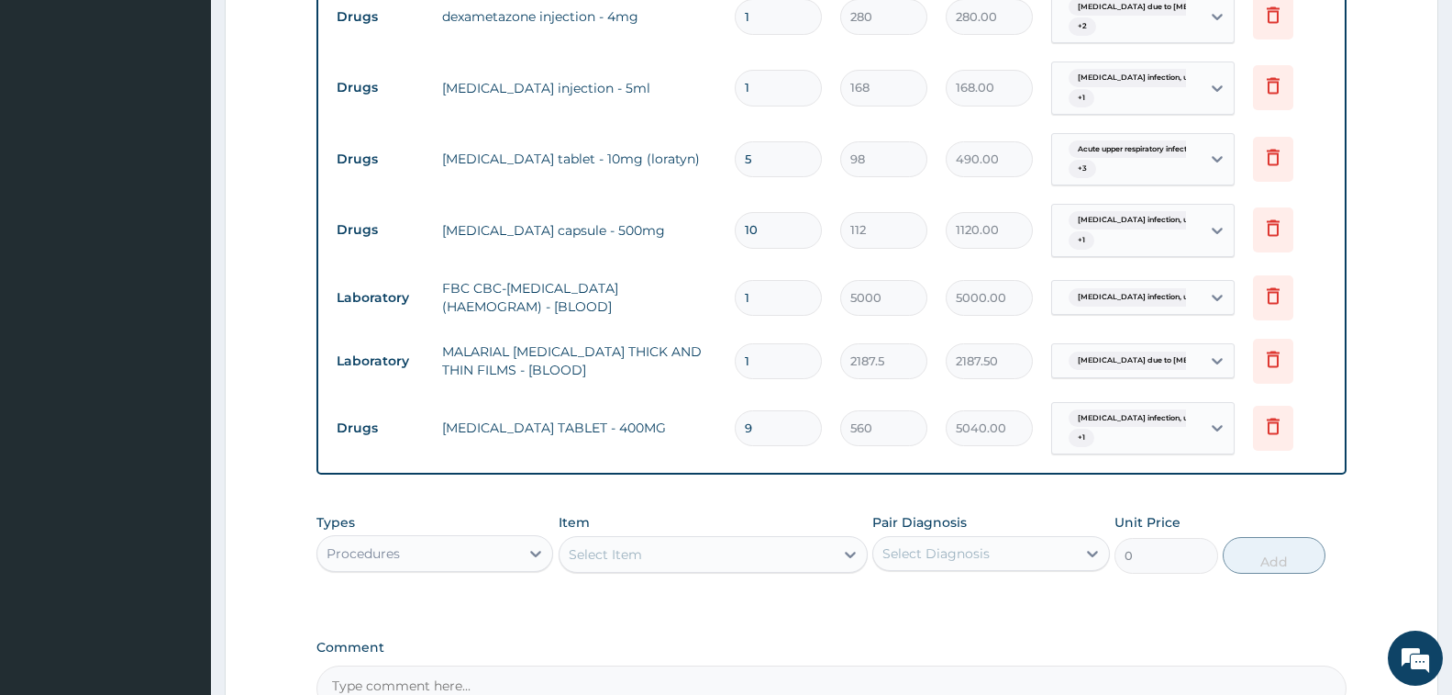
scroll to position [995, 0]
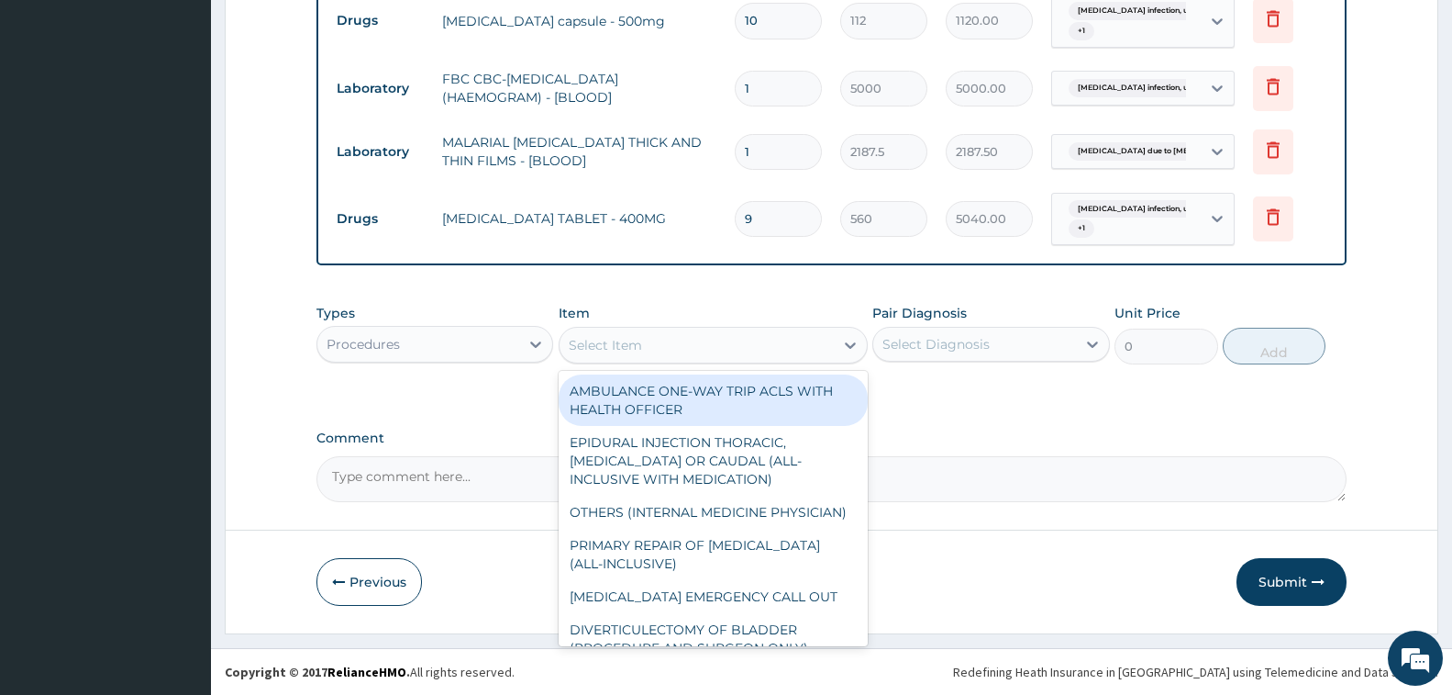
click at [689, 346] on div "Select Item" at bounding box center [697, 344] width 274 height 29
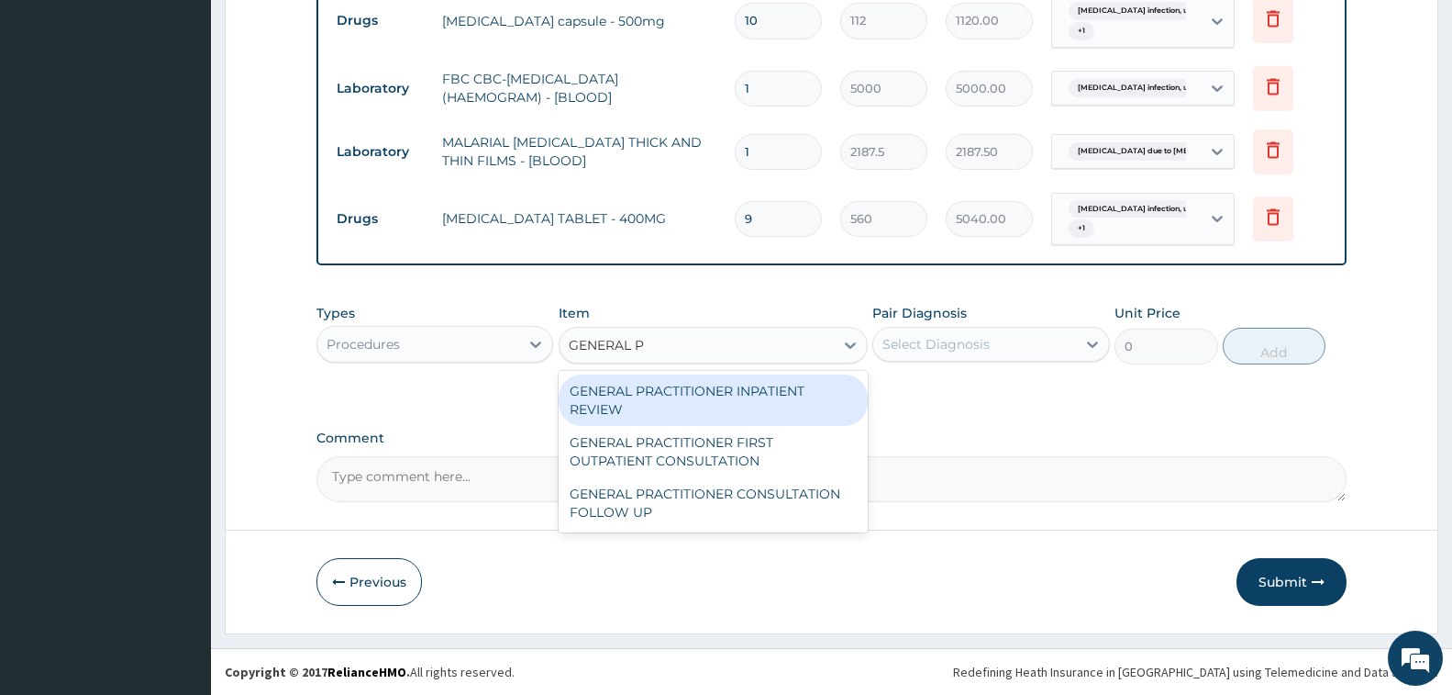
type input "GENERAL PR"
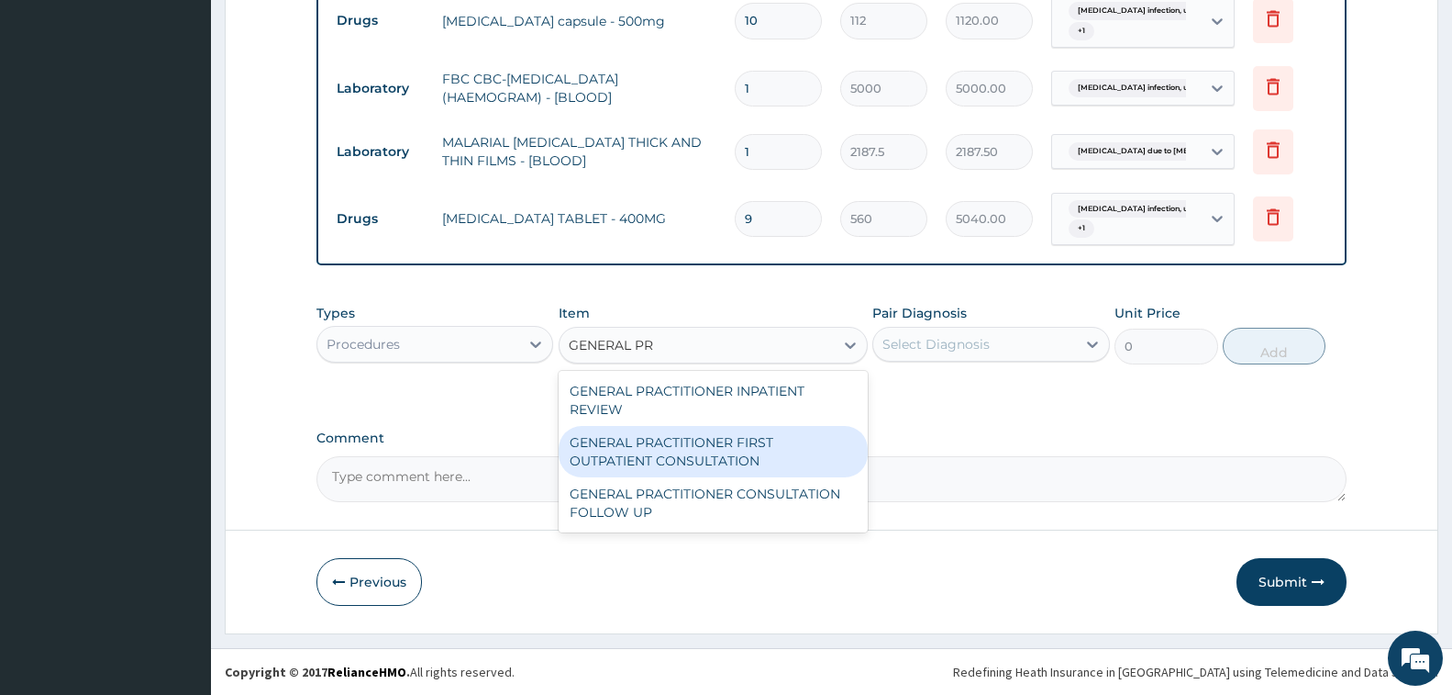
click at [718, 451] on div "GENERAL PRACTITIONER FIRST OUTPATIENT CONSULTATION" at bounding box center [713, 451] width 309 height 51
type input "3750"
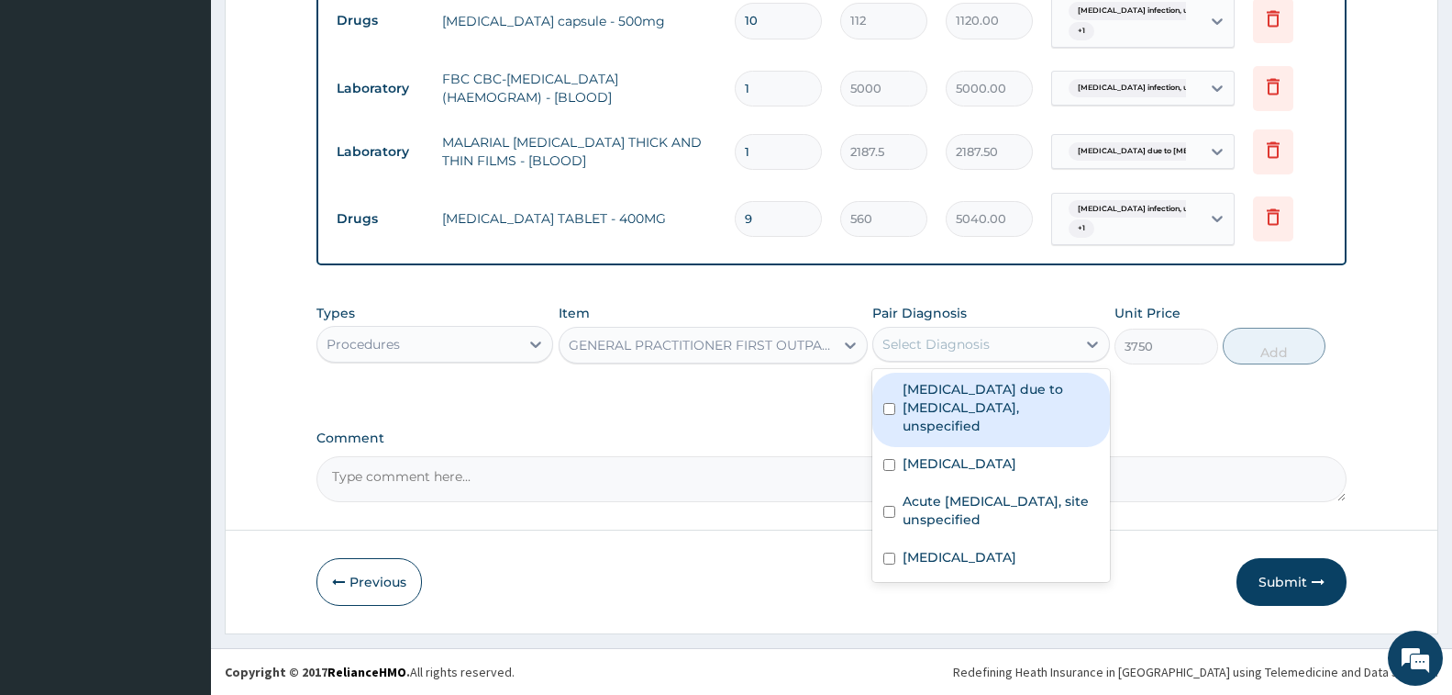
click at [896, 347] on div "Select Diagnosis" at bounding box center [936, 344] width 107 height 18
click at [913, 426] on div "[MEDICAL_DATA] due to [MEDICAL_DATA], unspecified" at bounding box center [991, 410] width 237 height 74
checkbox input "true"
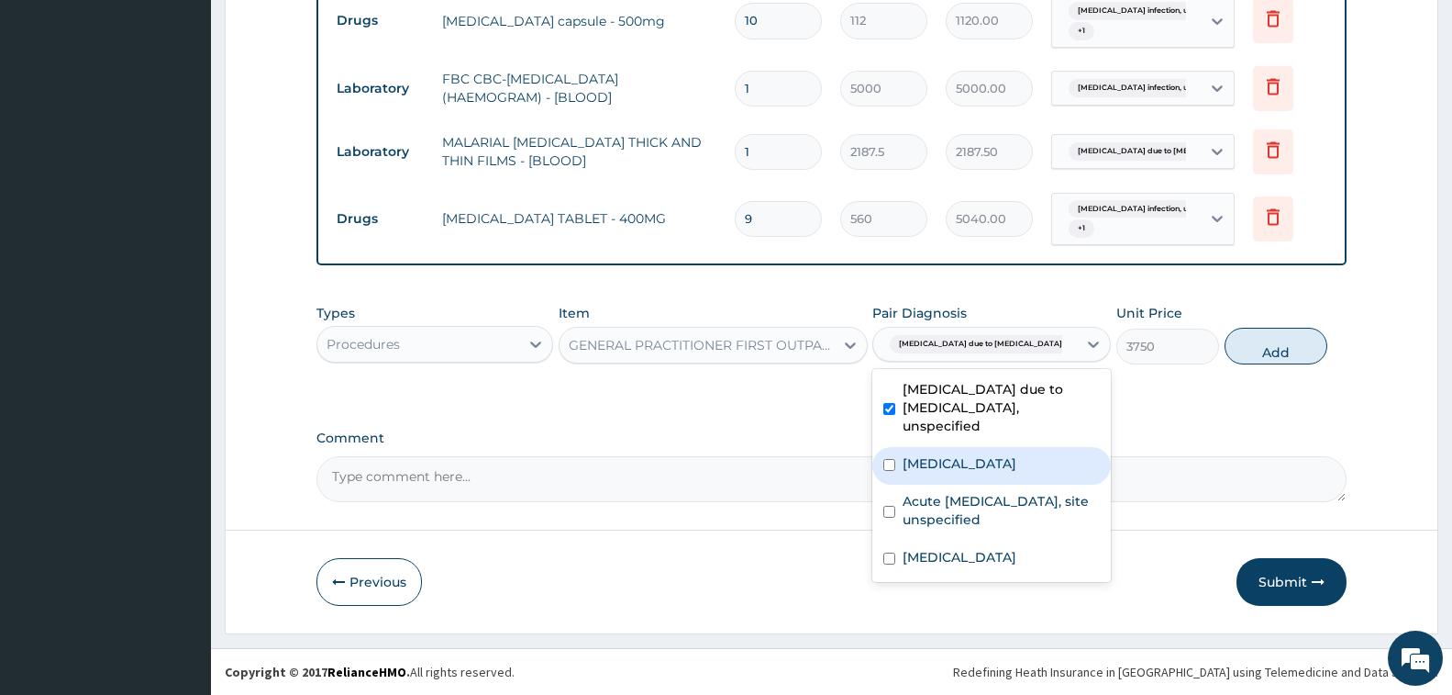
drag, startPoint x: 919, startPoint y: 465, endPoint x: 934, endPoint y: 514, distance: 50.8
click at [920, 472] on label "[MEDICAL_DATA]" at bounding box center [960, 463] width 114 height 18
checkbox input "true"
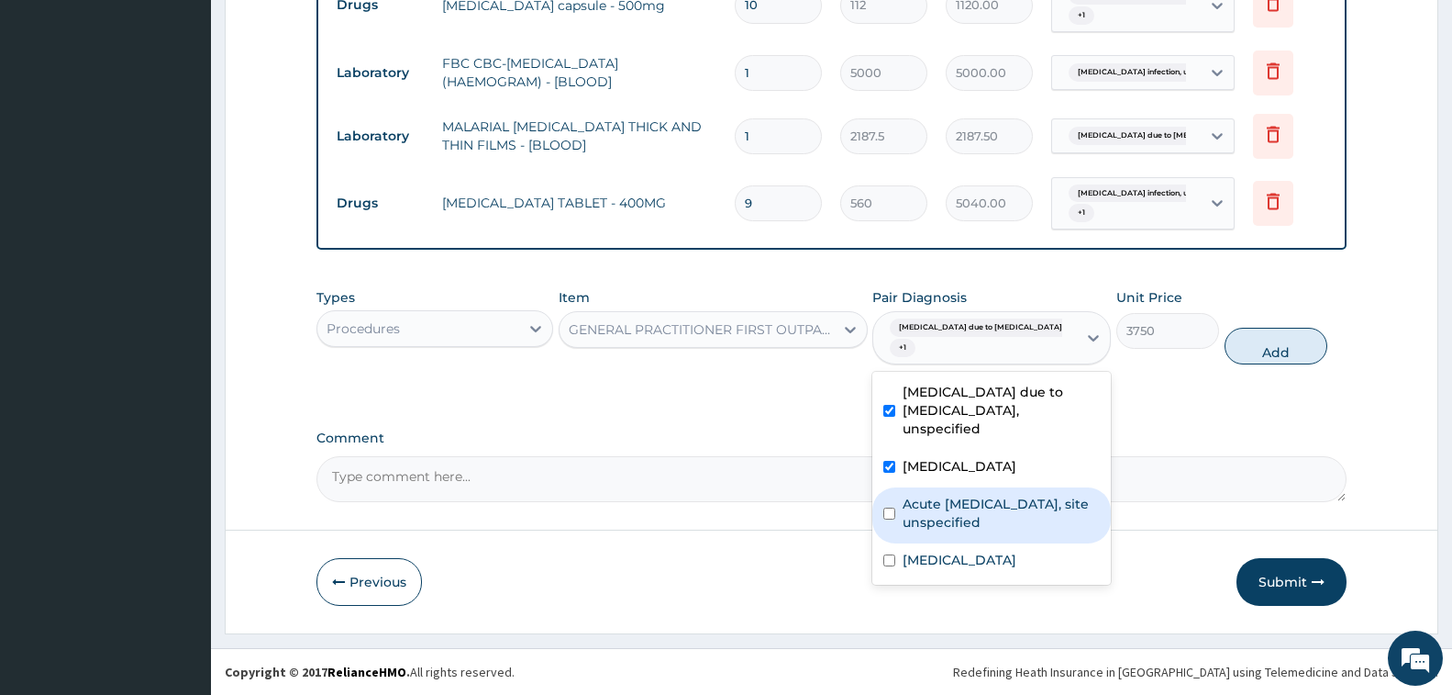
drag, startPoint x: 934, startPoint y: 514, endPoint x: 952, endPoint y: 573, distance: 61.5
click at [934, 523] on label "Acute upper respiratory infection, site unspecified" at bounding box center [1001, 513] width 197 height 37
checkbox input "true"
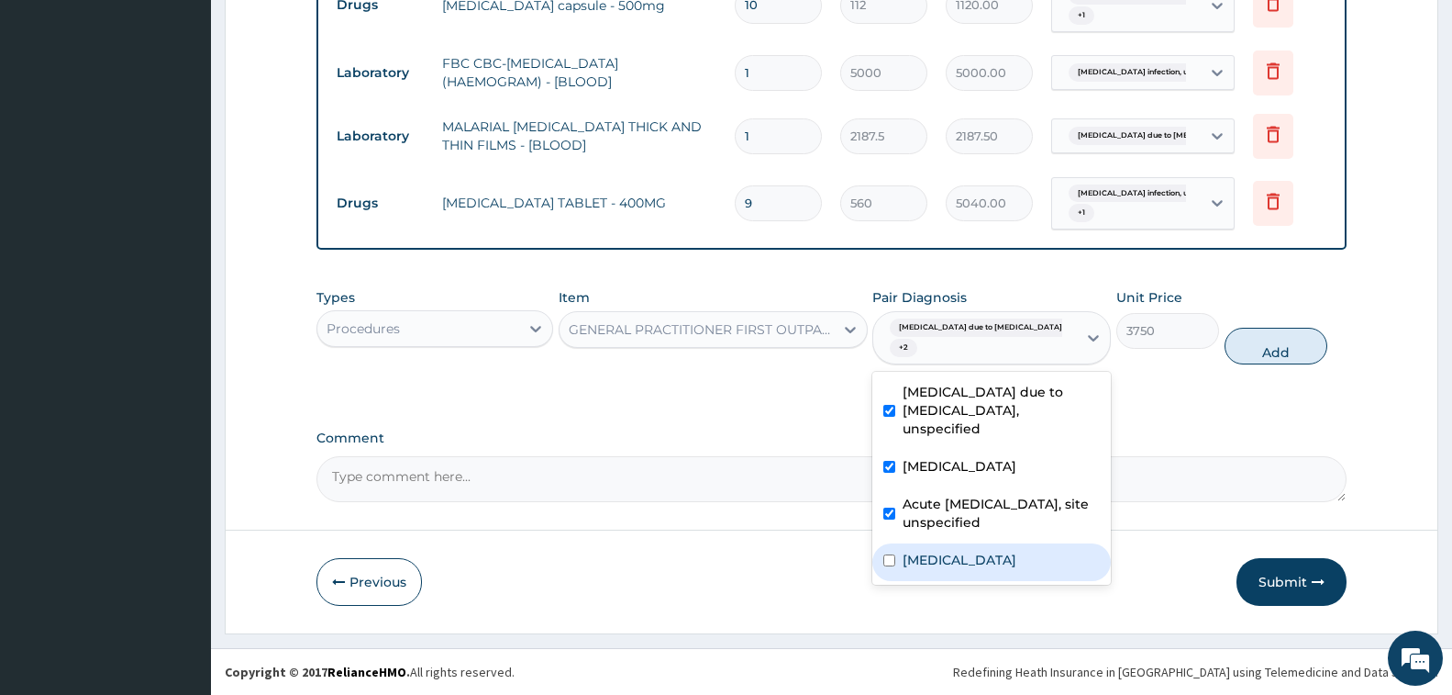
click at [953, 569] on label "[MEDICAL_DATA]" at bounding box center [960, 560] width 114 height 18
checkbox input "true"
click at [1273, 364] on button "Add" at bounding box center [1276, 346] width 103 height 37
type input "0"
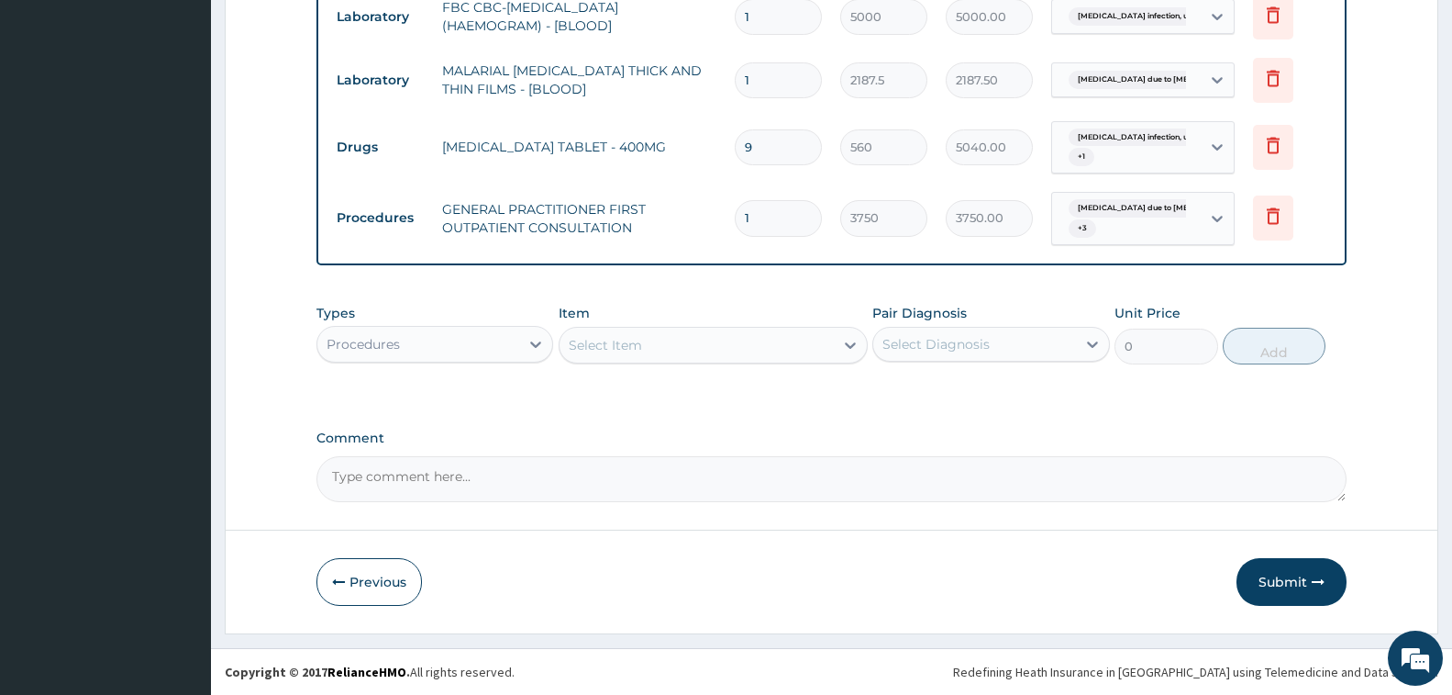
scroll to position [1066, 0]
drag, startPoint x: 1283, startPoint y: 582, endPoint x: 782, endPoint y: 146, distance: 664.0
click at [1282, 579] on button "Submit" at bounding box center [1292, 582] width 110 height 48
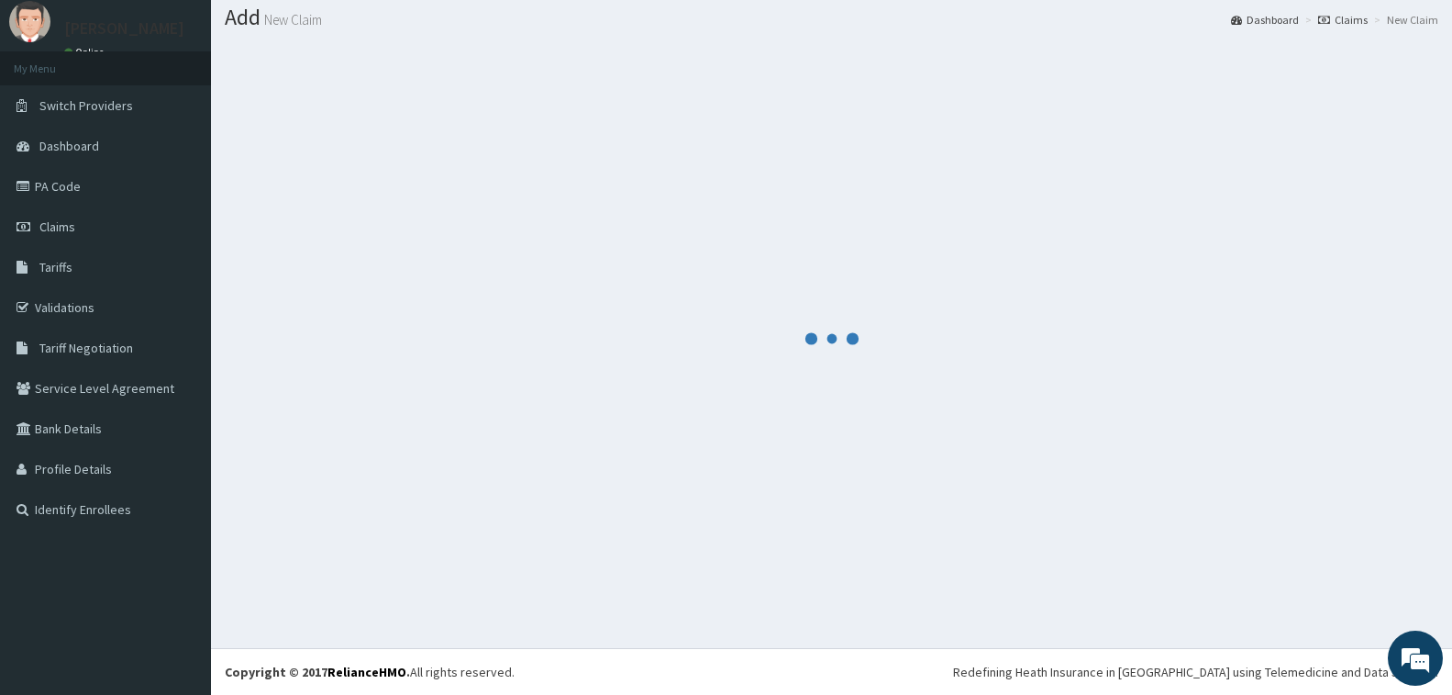
scroll to position [54, 0]
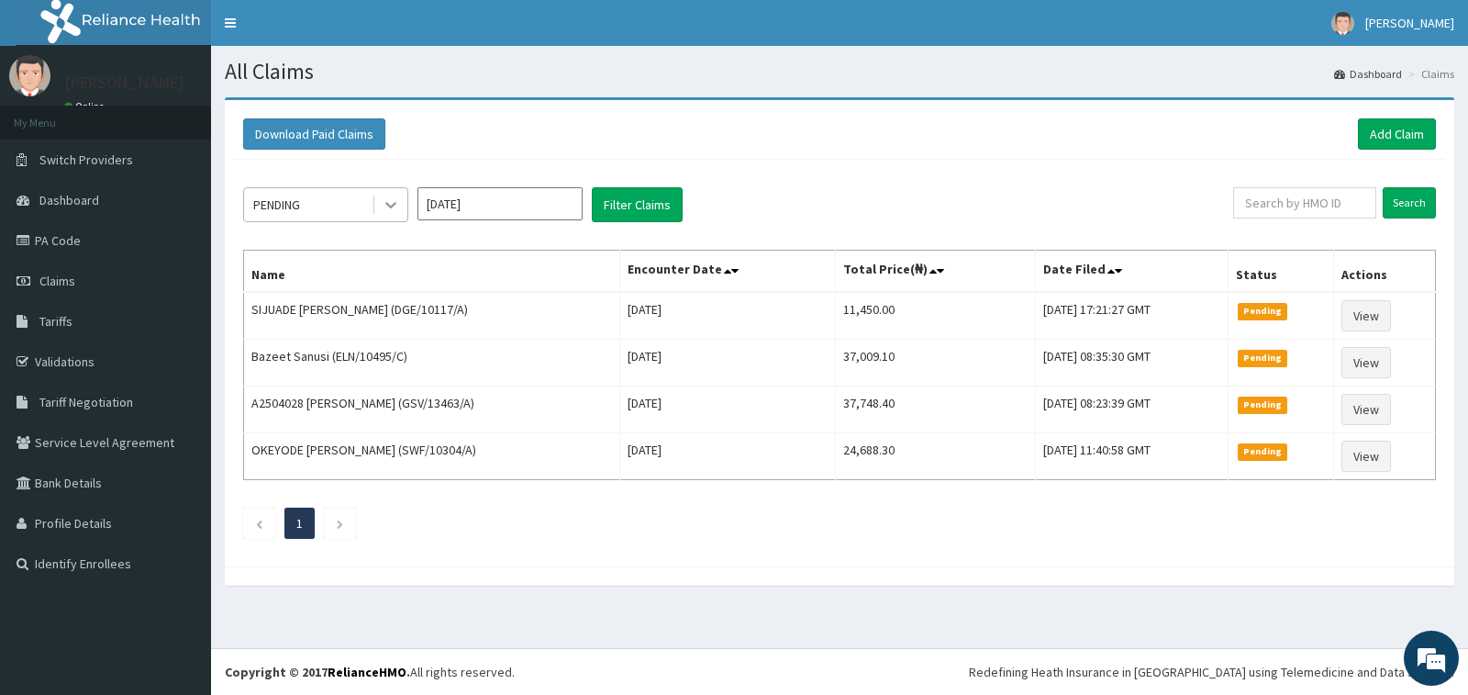
click at [390, 206] on icon at bounding box center [390, 206] width 11 height 6
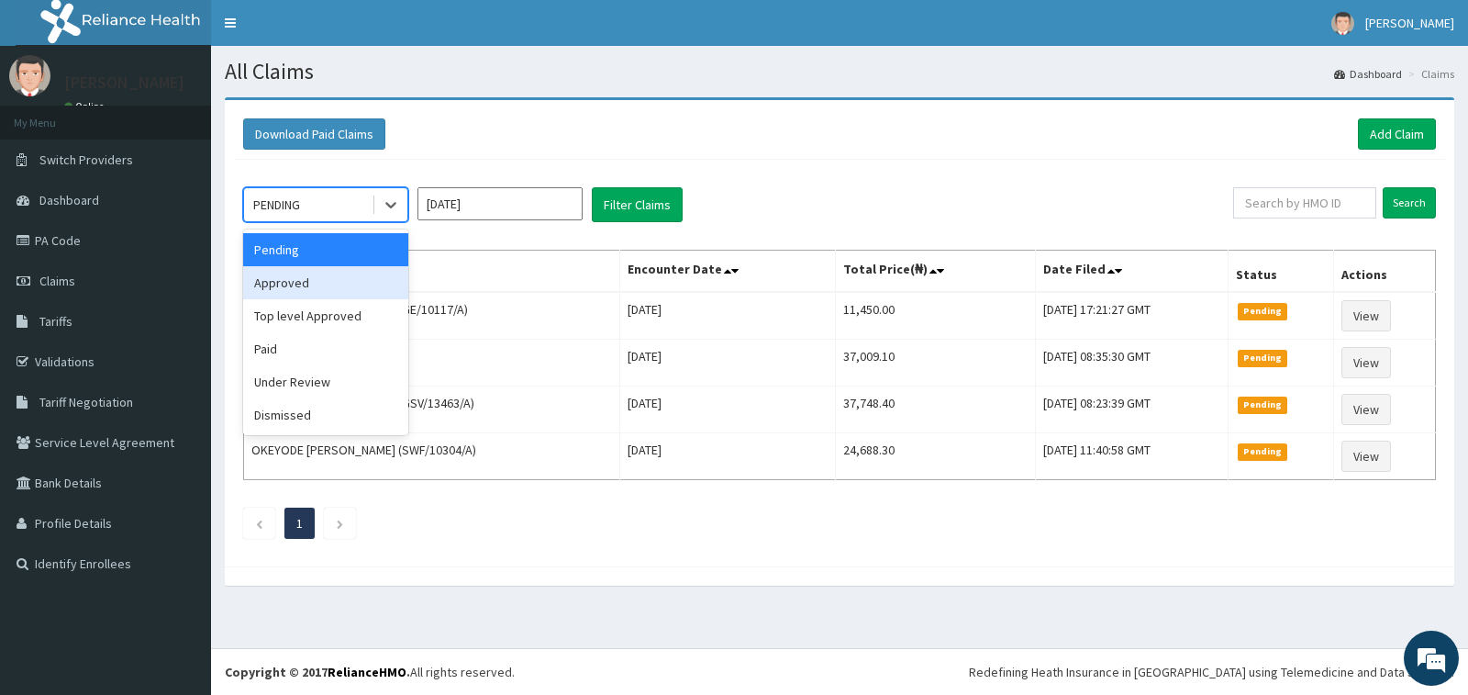
click at [356, 278] on div "Approved" at bounding box center [325, 282] width 165 height 33
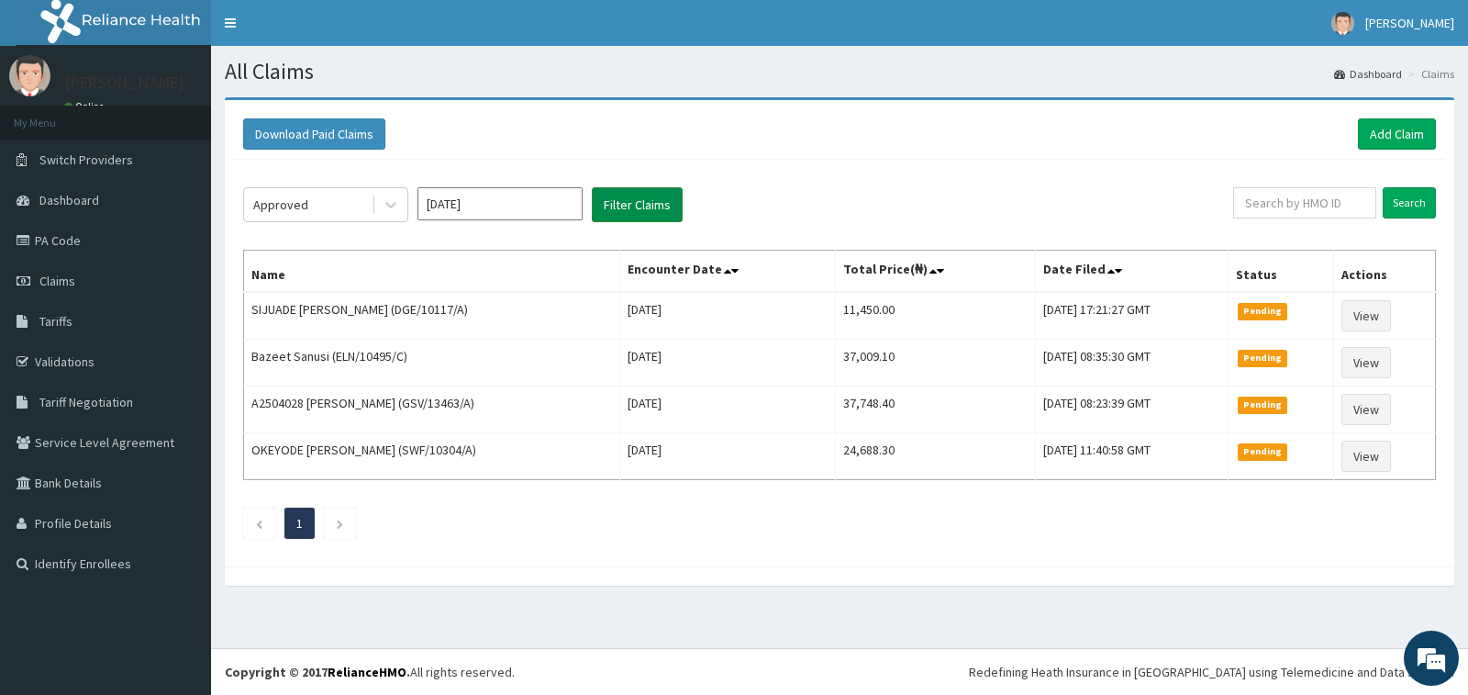
click at [630, 203] on button "Filter Claims" at bounding box center [637, 204] width 91 height 35
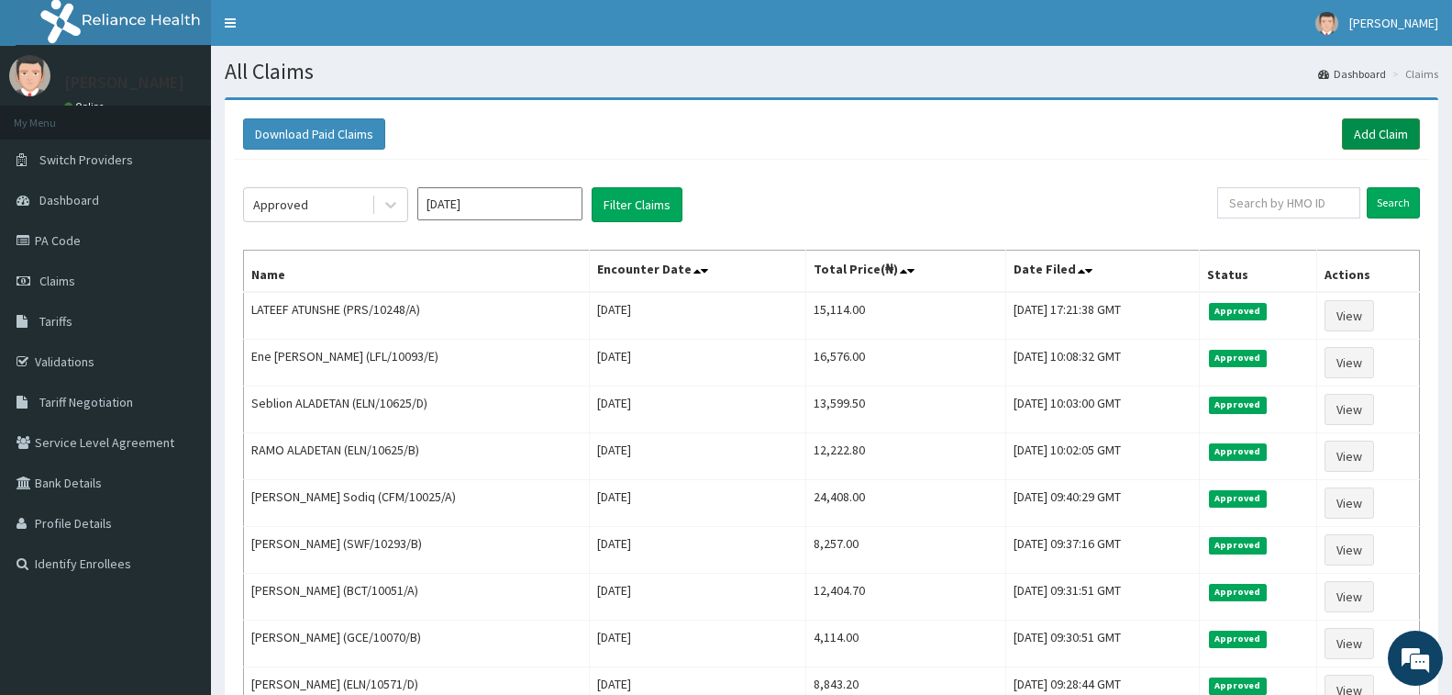
click at [1368, 134] on link "Add Claim" at bounding box center [1381, 133] width 78 height 31
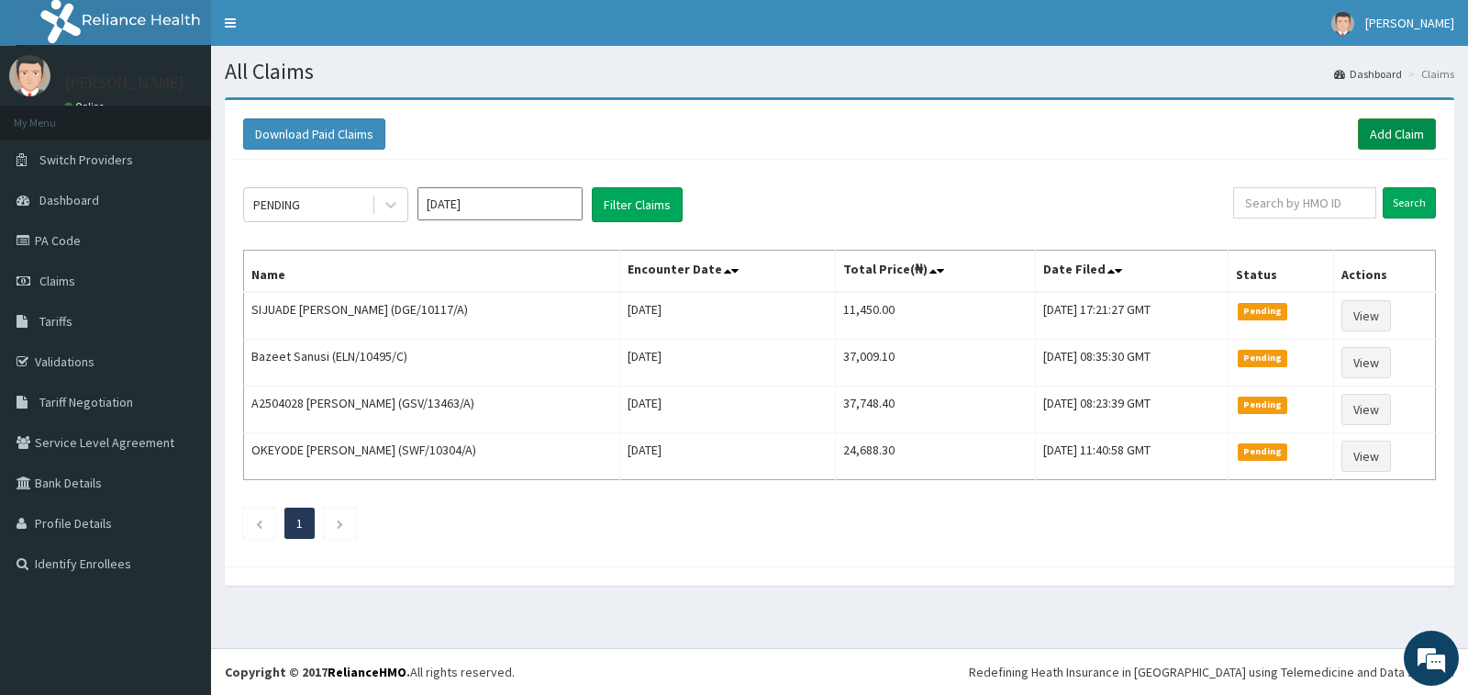
click at [1386, 127] on link "Add Claim" at bounding box center [1397, 133] width 78 height 31
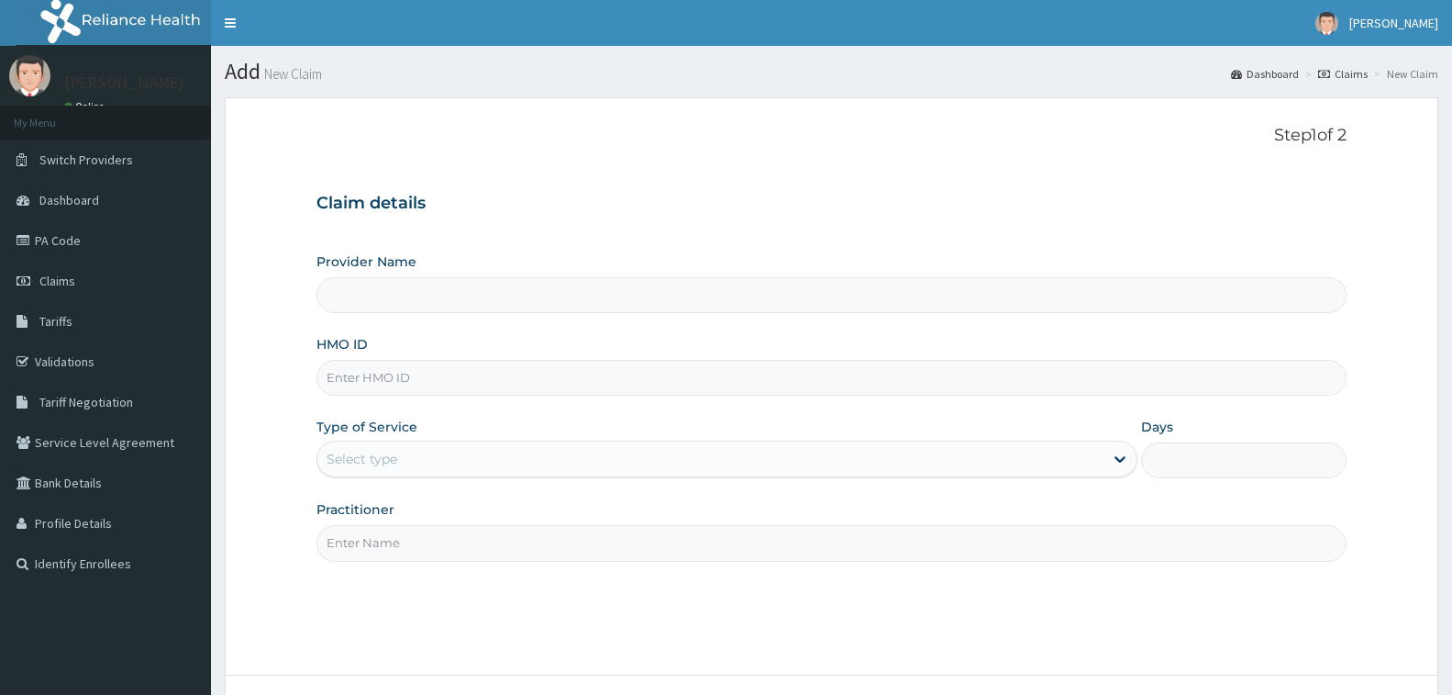
type input "[GEOGRAPHIC_DATA] - [GEOGRAPHIC_DATA]"
click at [445, 365] on input "HMO ID" at bounding box center [832, 378] width 1030 height 36
type input "GSV/12299/A"
click at [440, 451] on div "Select type" at bounding box center [710, 458] width 786 height 29
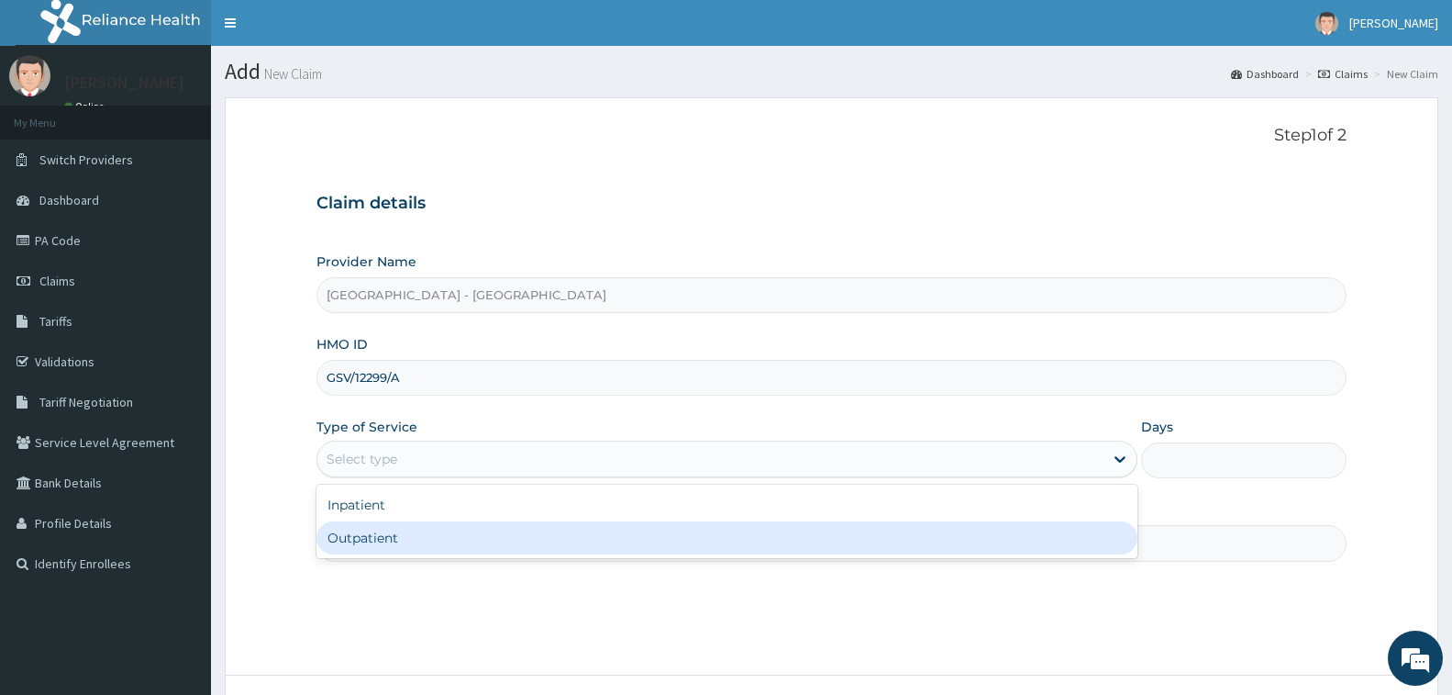
click at [445, 529] on div "Outpatient" at bounding box center [727, 537] width 821 height 33
type input "1"
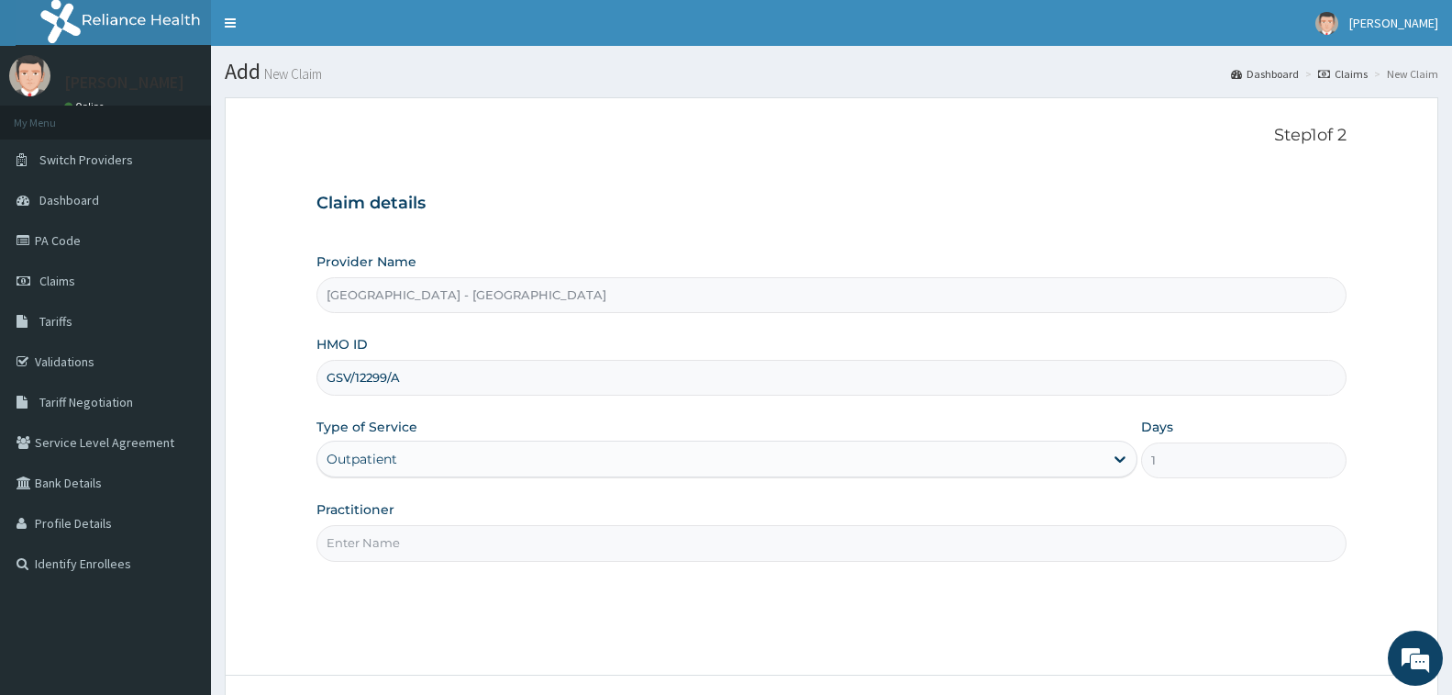
drag, startPoint x: 445, startPoint y: 530, endPoint x: 475, endPoint y: 558, distance: 40.9
click at [447, 532] on input "Practitioner" at bounding box center [832, 543] width 1030 height 36
type input "[PERSON_NAME]"
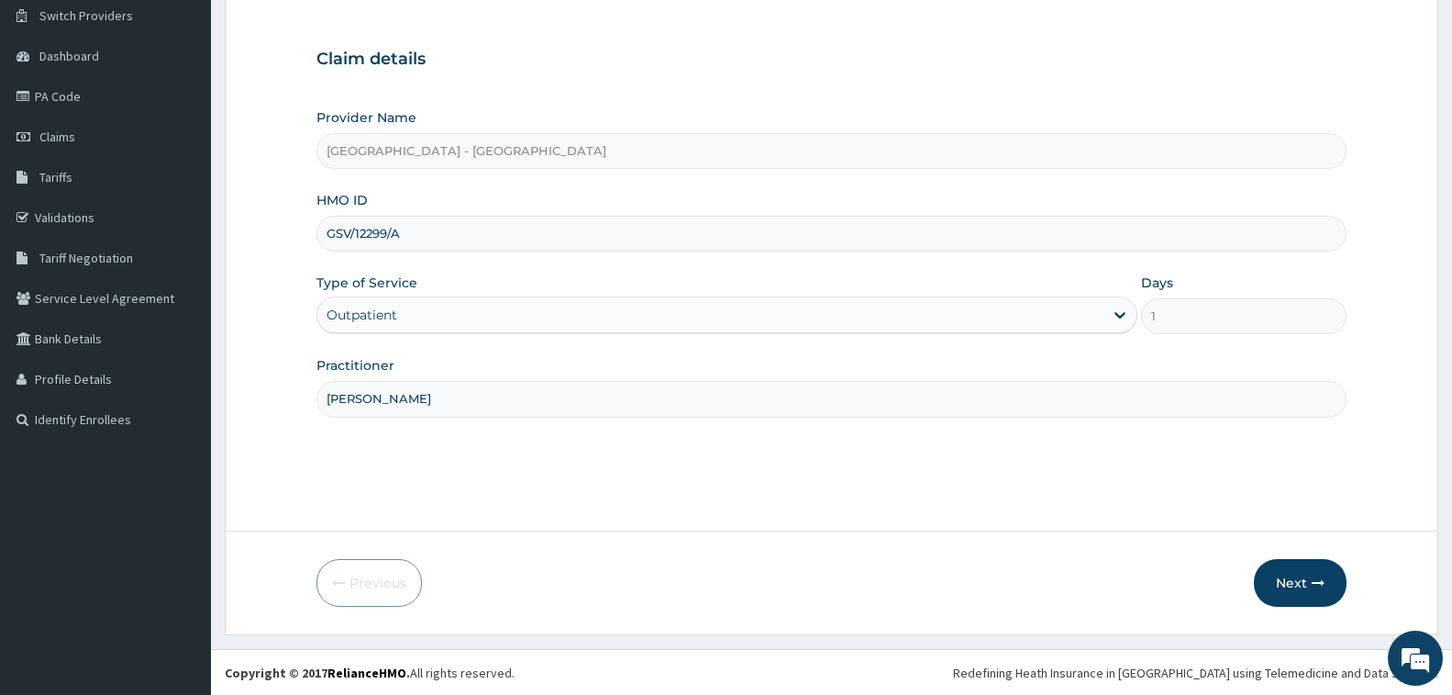
scroll to position [145, 0]
click at [1300, 573] on button "Next" at bounding box center [1300, 582] width 93 height 48
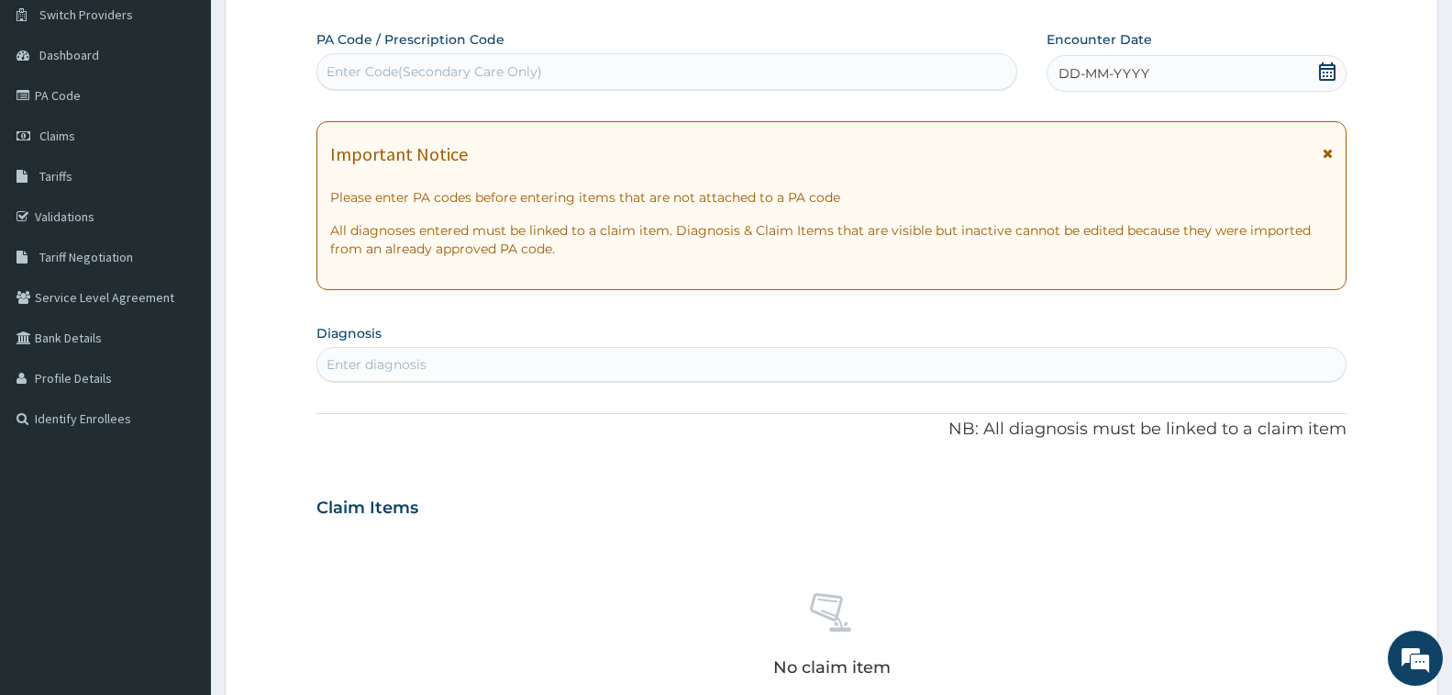
click at [397, 61] on div "Enter Code(Secondary Care Only)" at bounding box center [666, 71] width 699 height 29
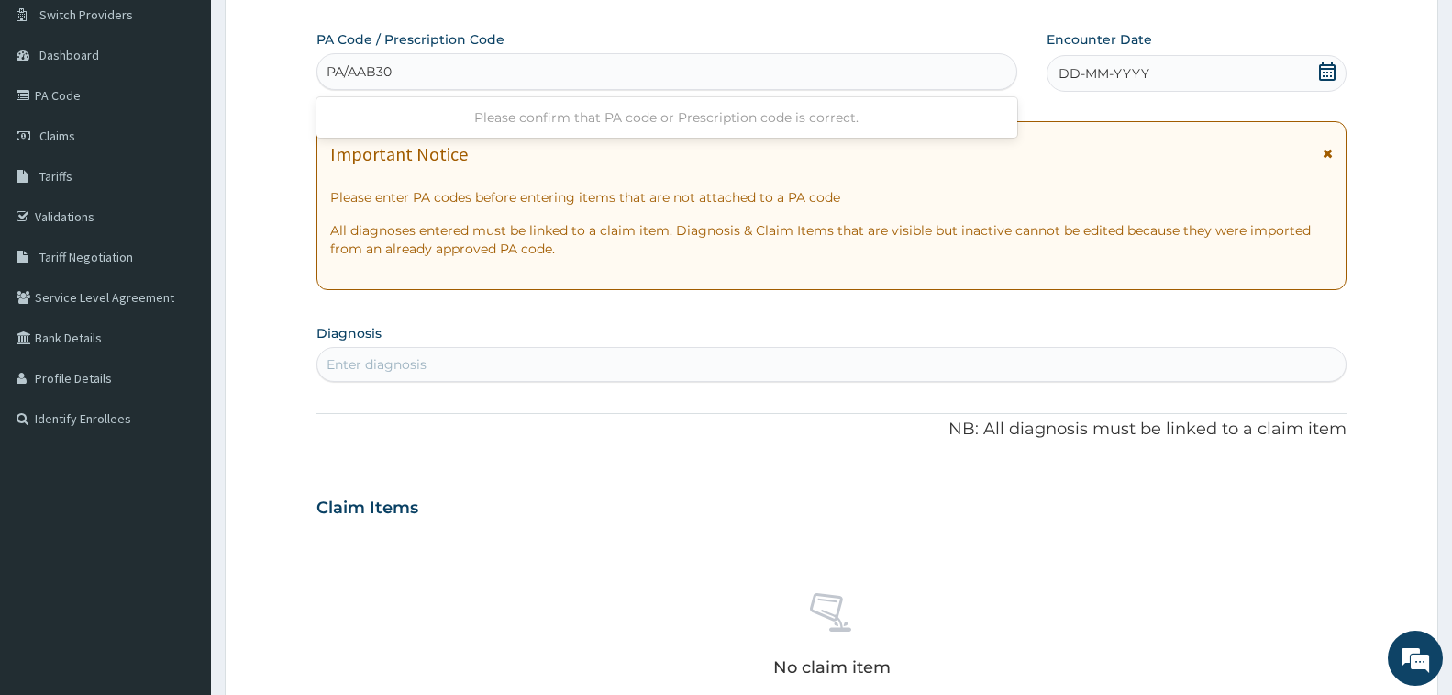
type input "PA/AAB308"
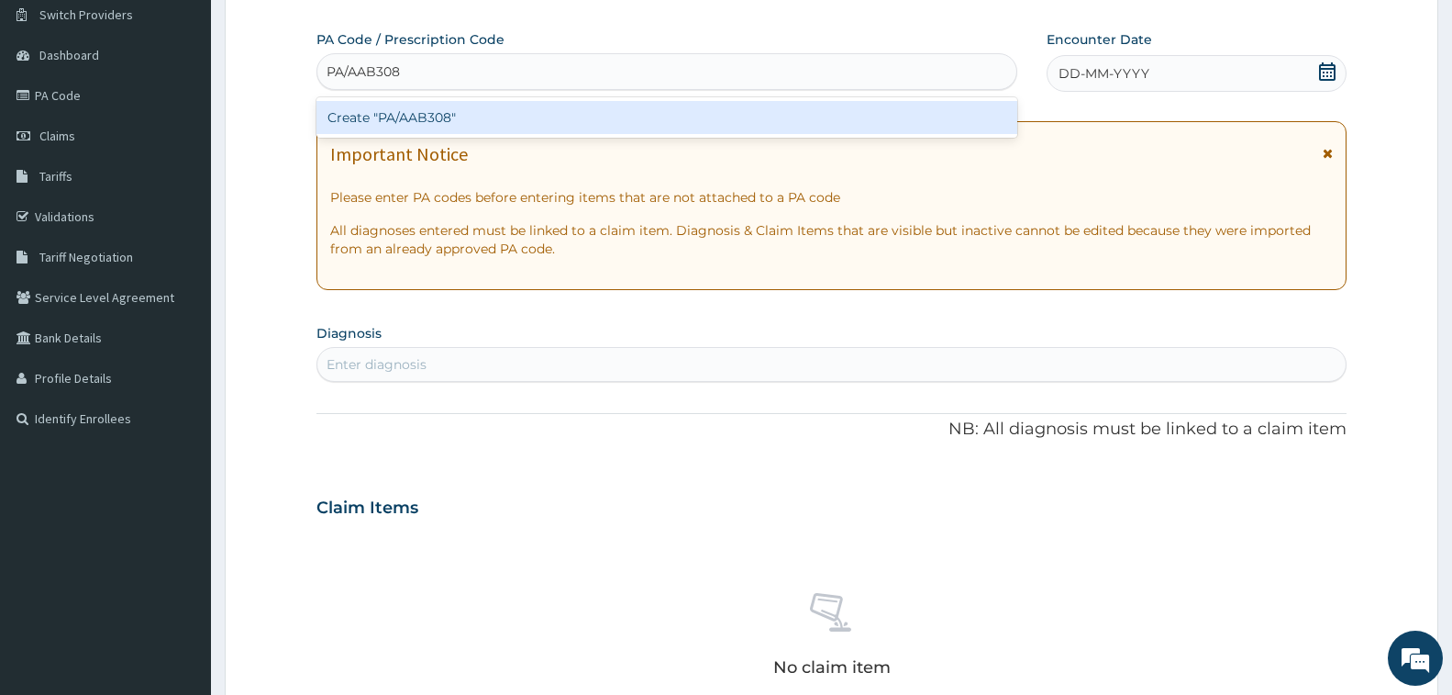
click at [411, 120] on div "Create "PA/AAB308"" at bounding box center [667, 117] width 701 height 33
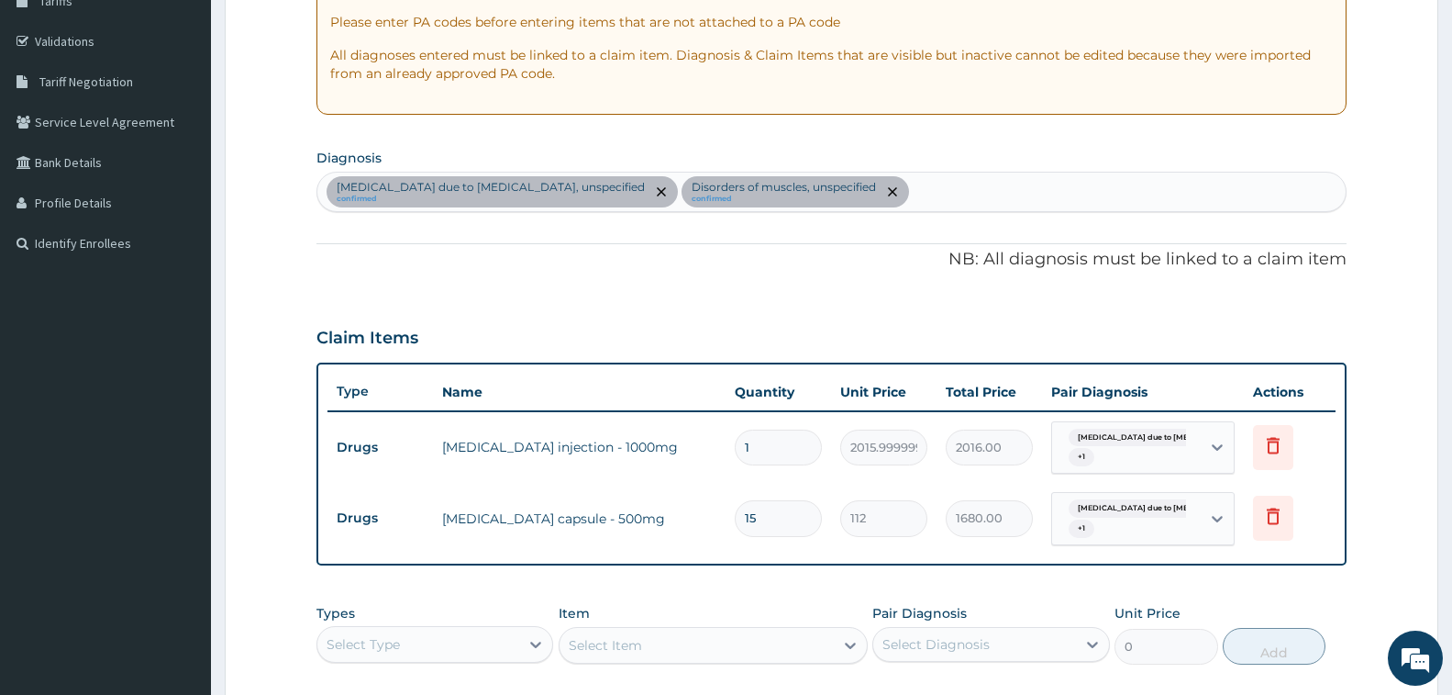
scroll to position [620, 0]
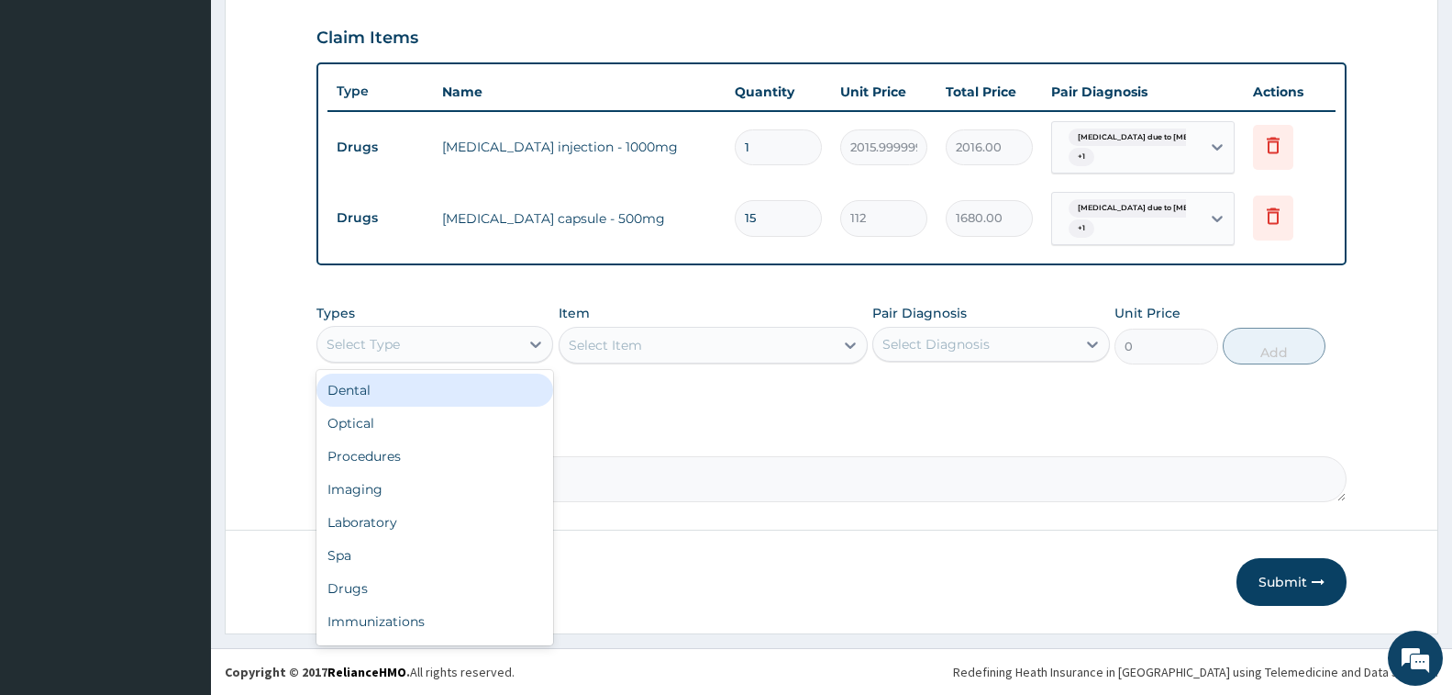
click at [442, 331] on div "Select Type" at bounding box center [418, 343] width 202 height 29
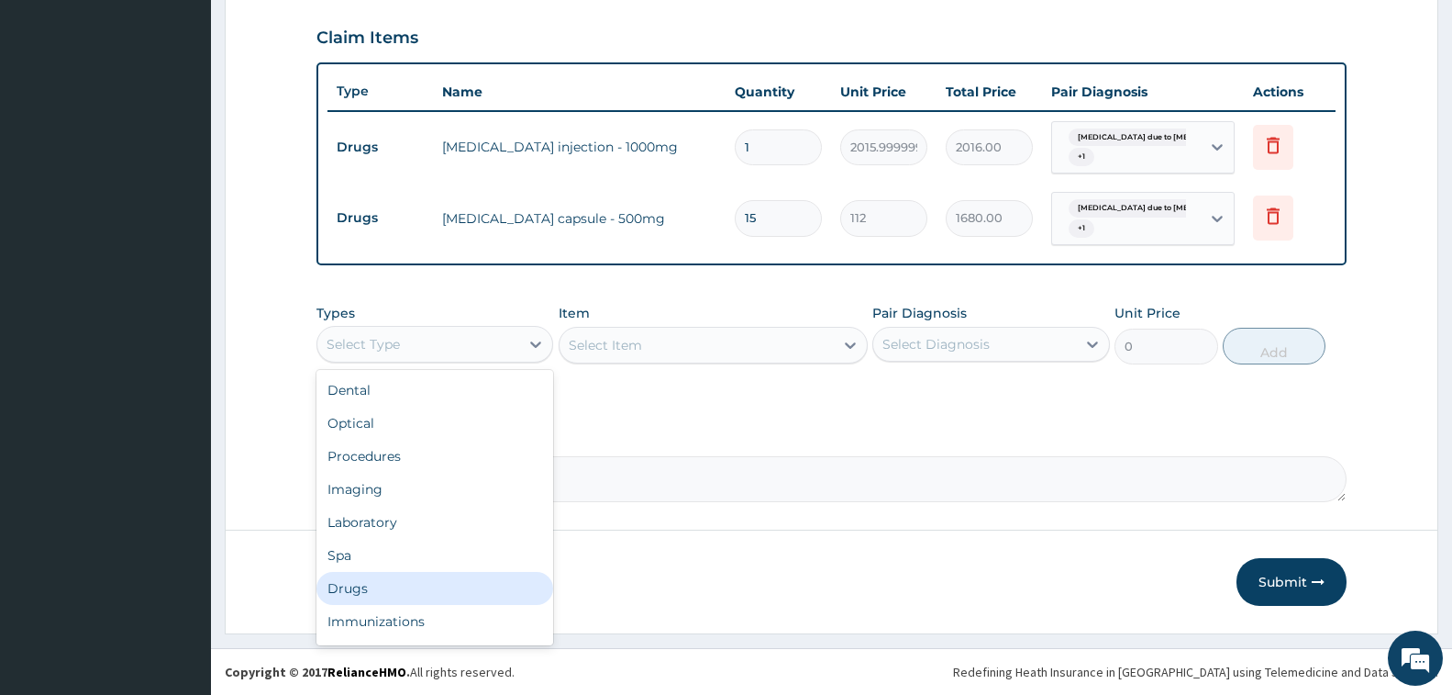
click at [393, 582] on div "Drugs" at bounding box center [435, 588] width 237 height 33
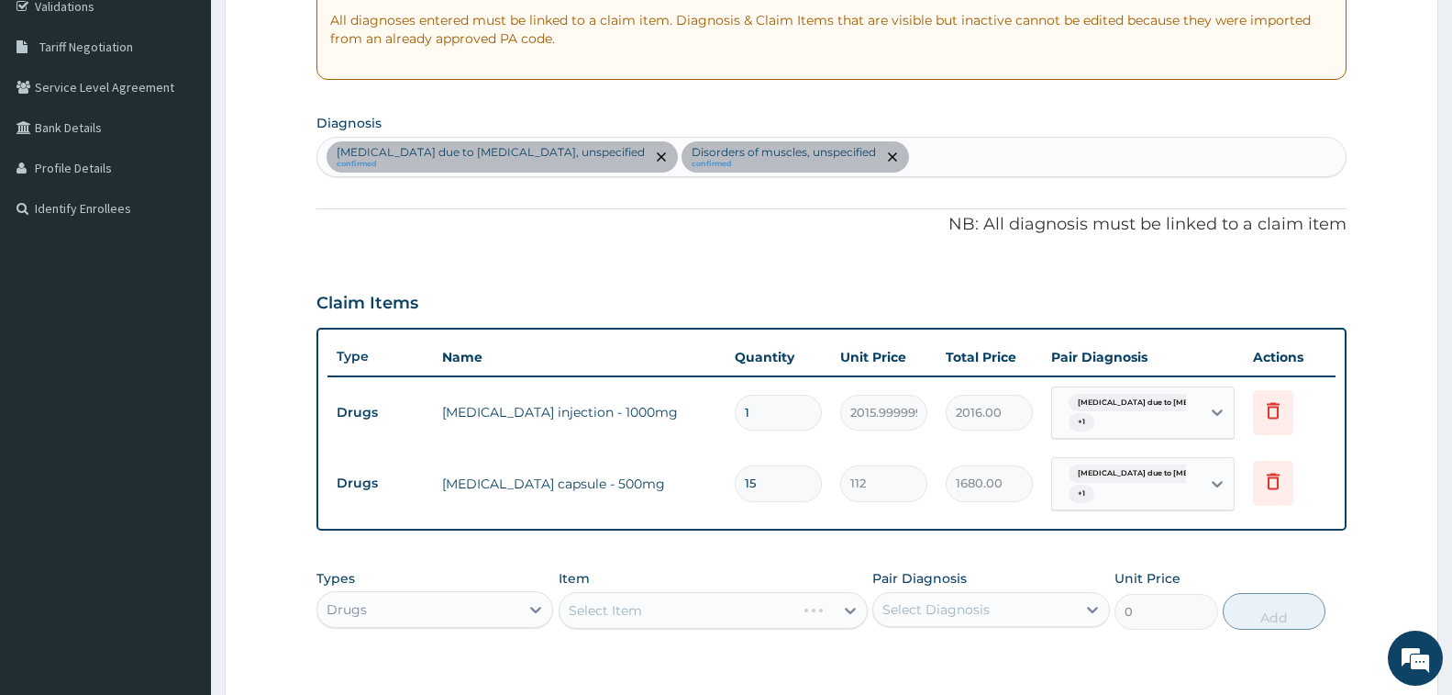
scroll to position [345, 0]
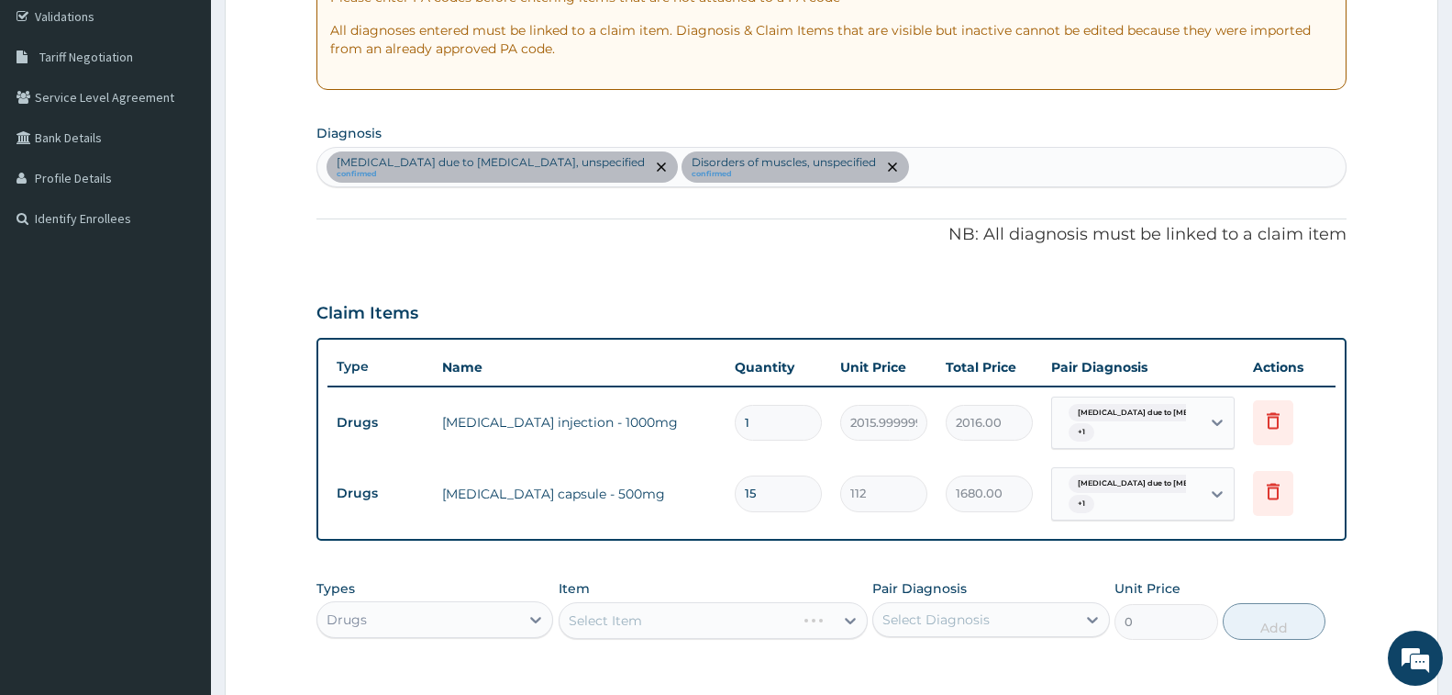
click at [958, 163] on div "[MEDICAL_DATA] due to [MEDICAL_DATA], unspecified confirmed Disorders of muscle…" at bounding box center [831, 167] width 1029 height 39
type input "[MEDICAL_DATA]"
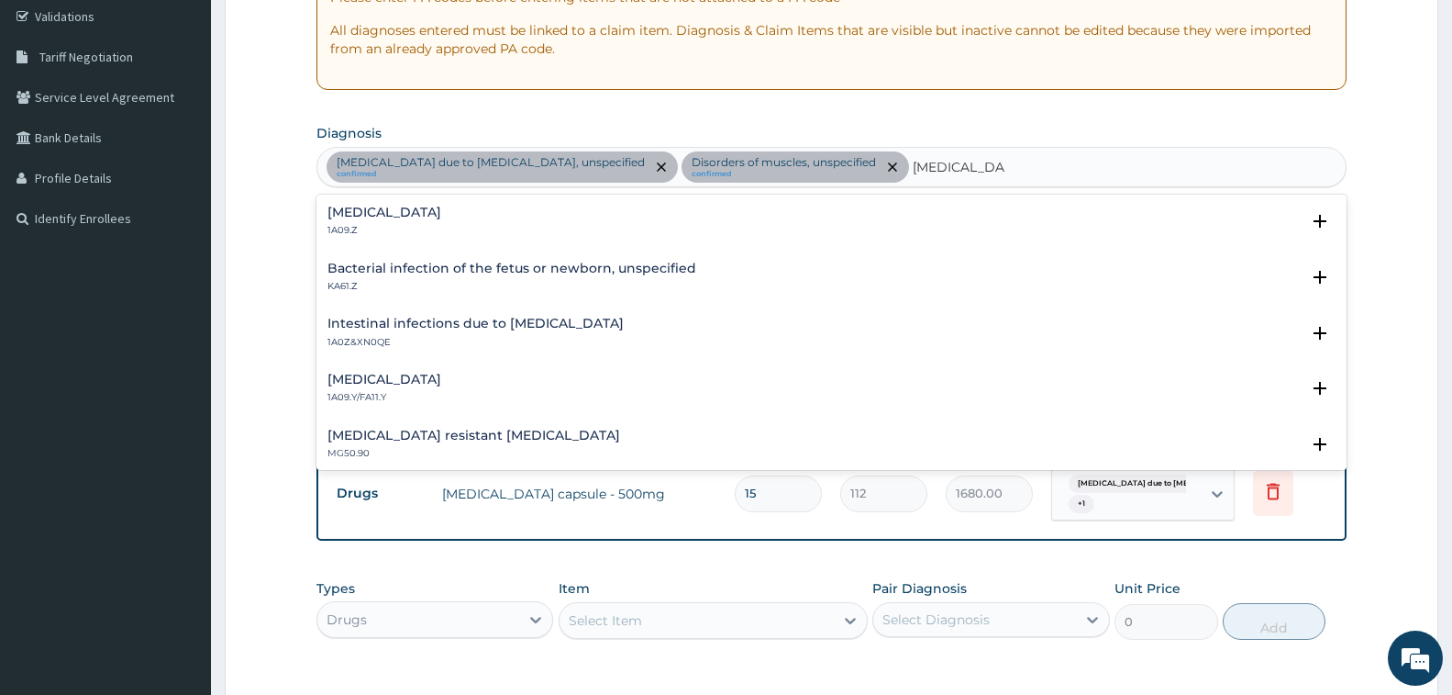
click at [372, 231] on p "1A09.Z" at bounding box center [385, 230] width 114 height 13
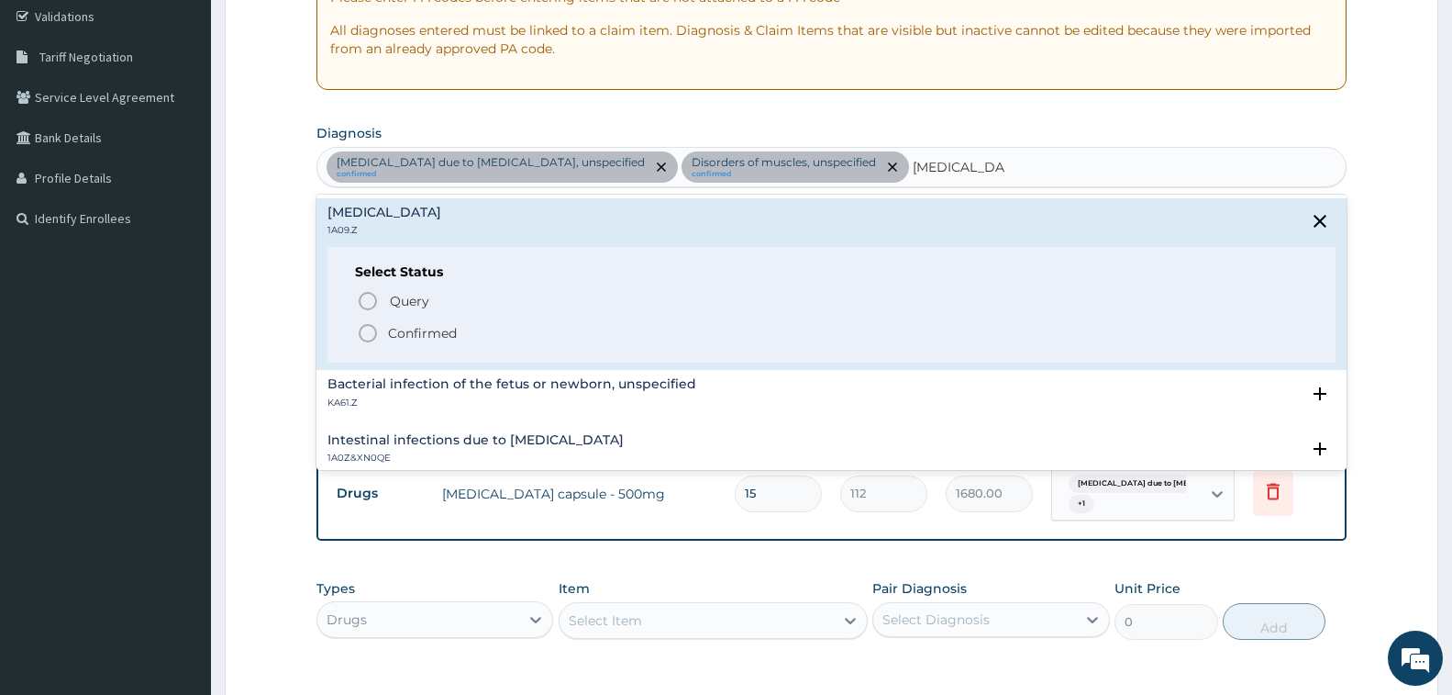
click at [422, 322] on span "Confirmed" at bounding box center [833, 333] width 952 height 22
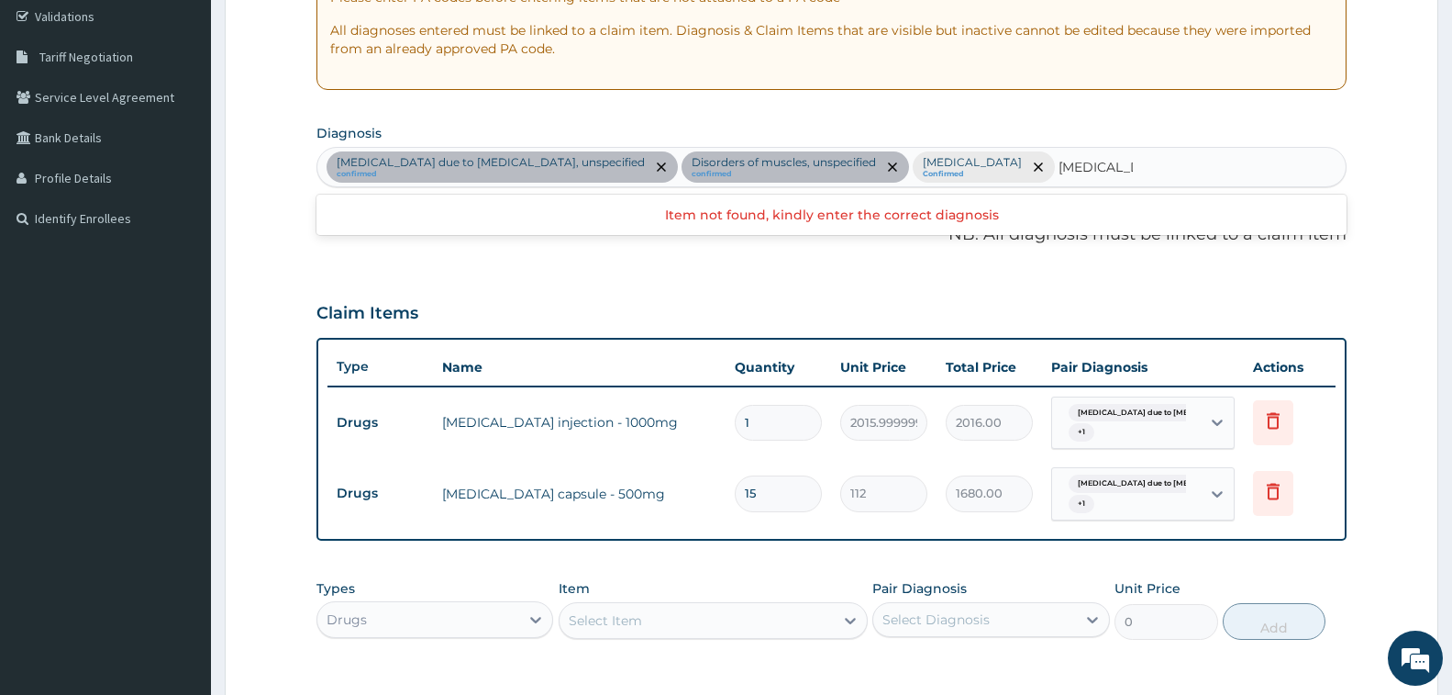
type input "[MEDICAL_DATA]"
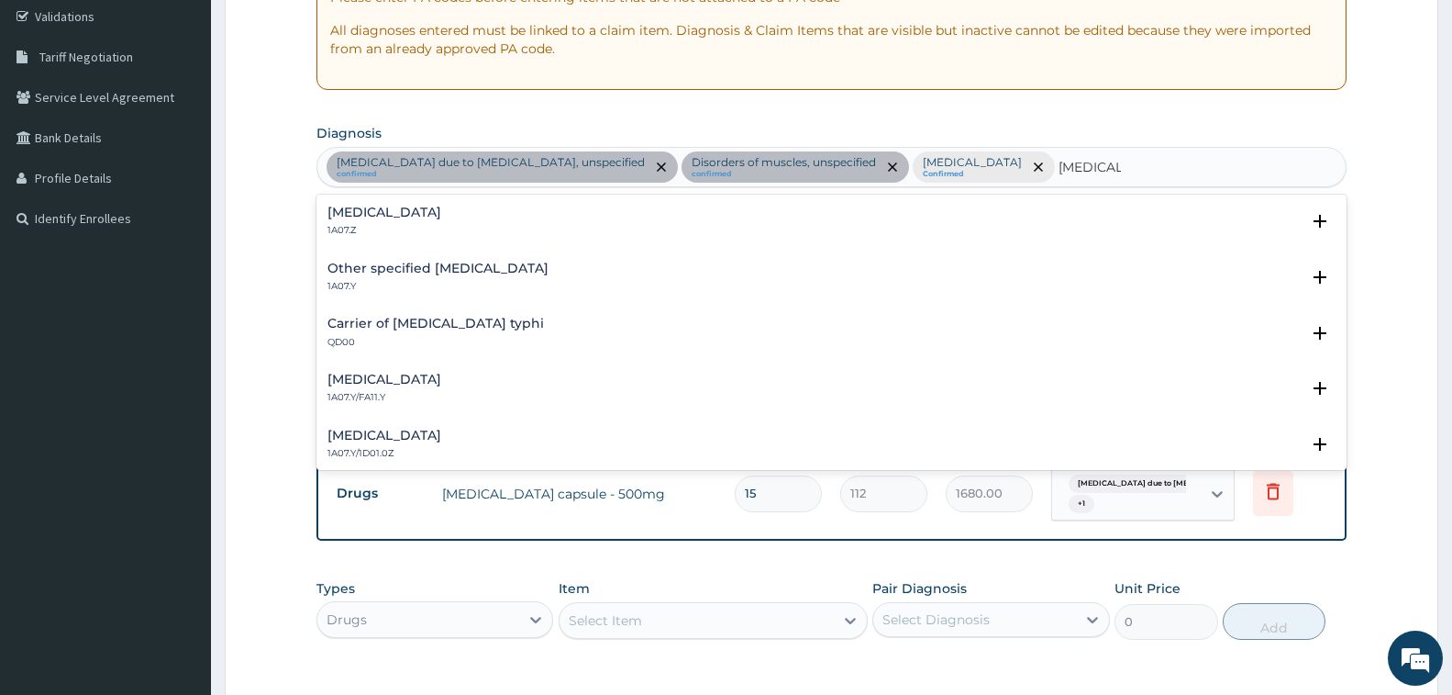
click at [420, 221] on div "[MEDICAL_DATA] 1A07.Z" at bounding box center [385, 222] width 114 height 32
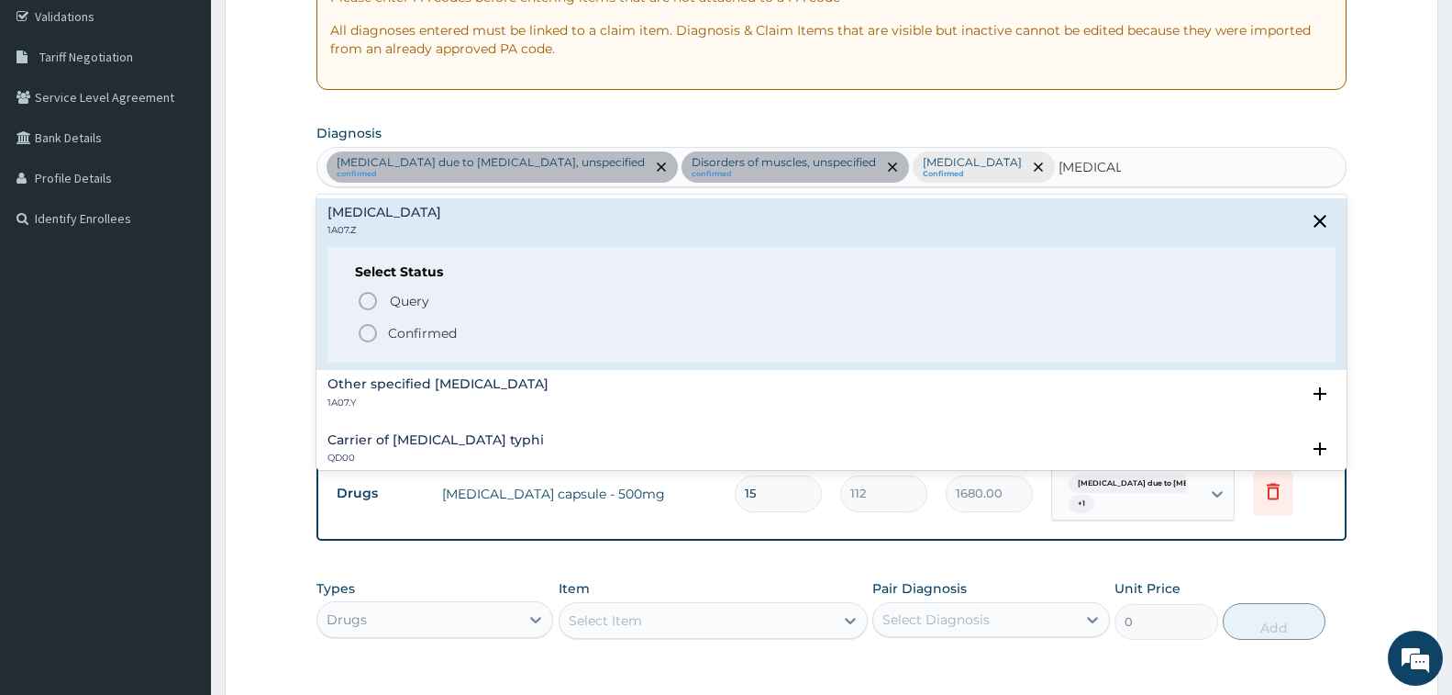
click at [432, 329] on p "Confirmed" at bounding box center [422, 333] width 69 height 18
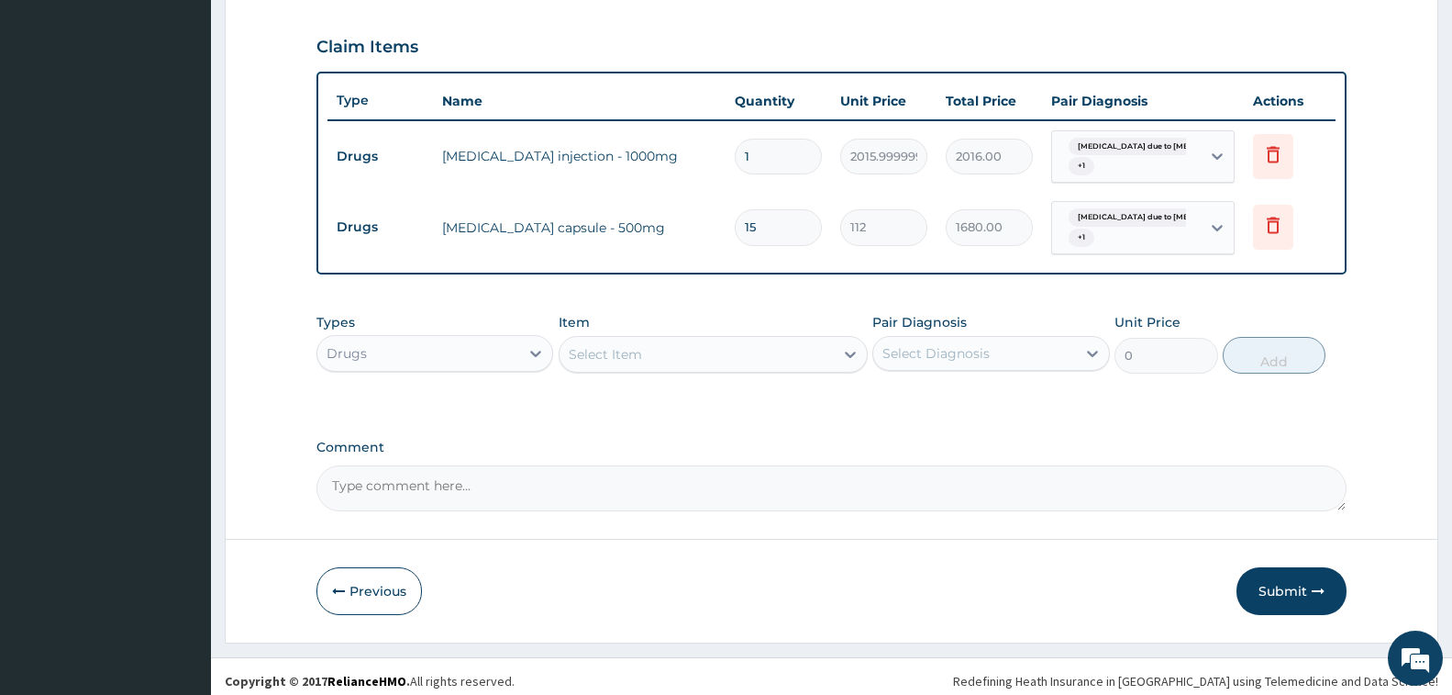
scroll to position [620, 0]
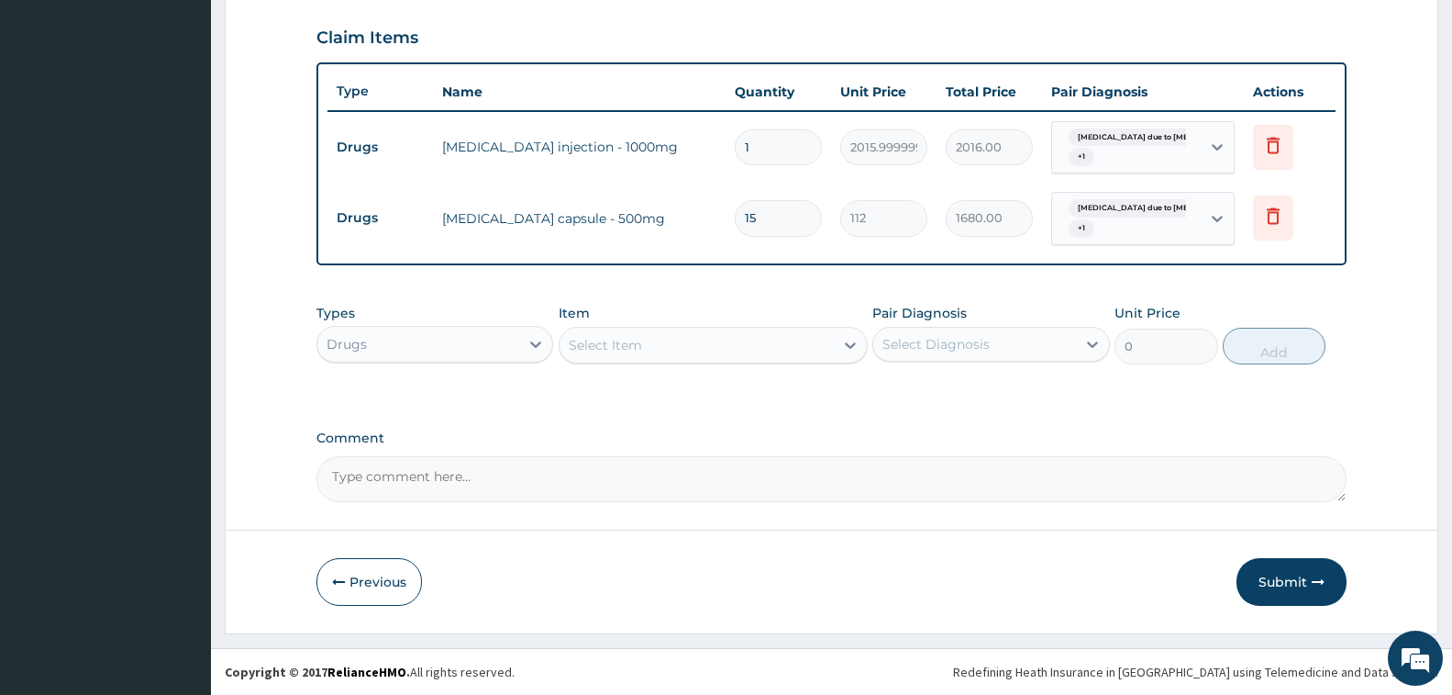
click at [657, 351] on div "Select Item" at bounding box center [697, 344] width 274 height 29
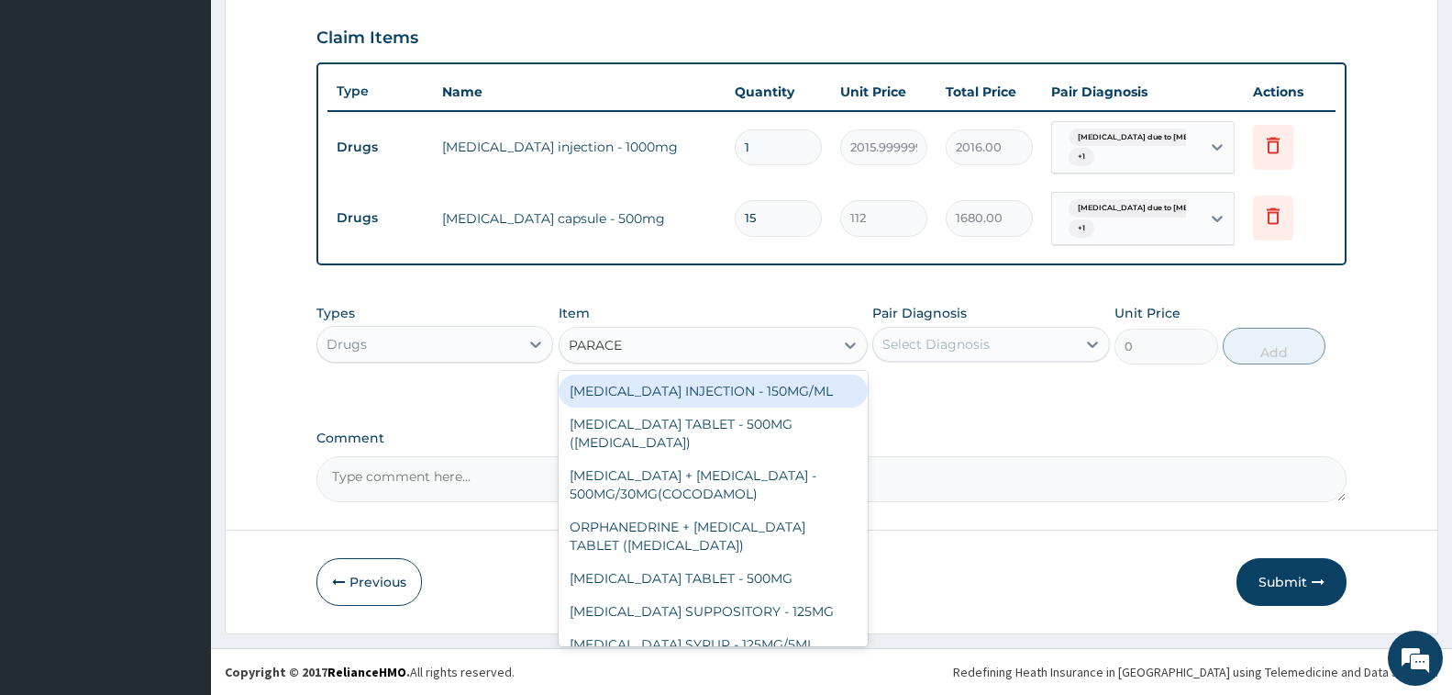
type input "PARACET"
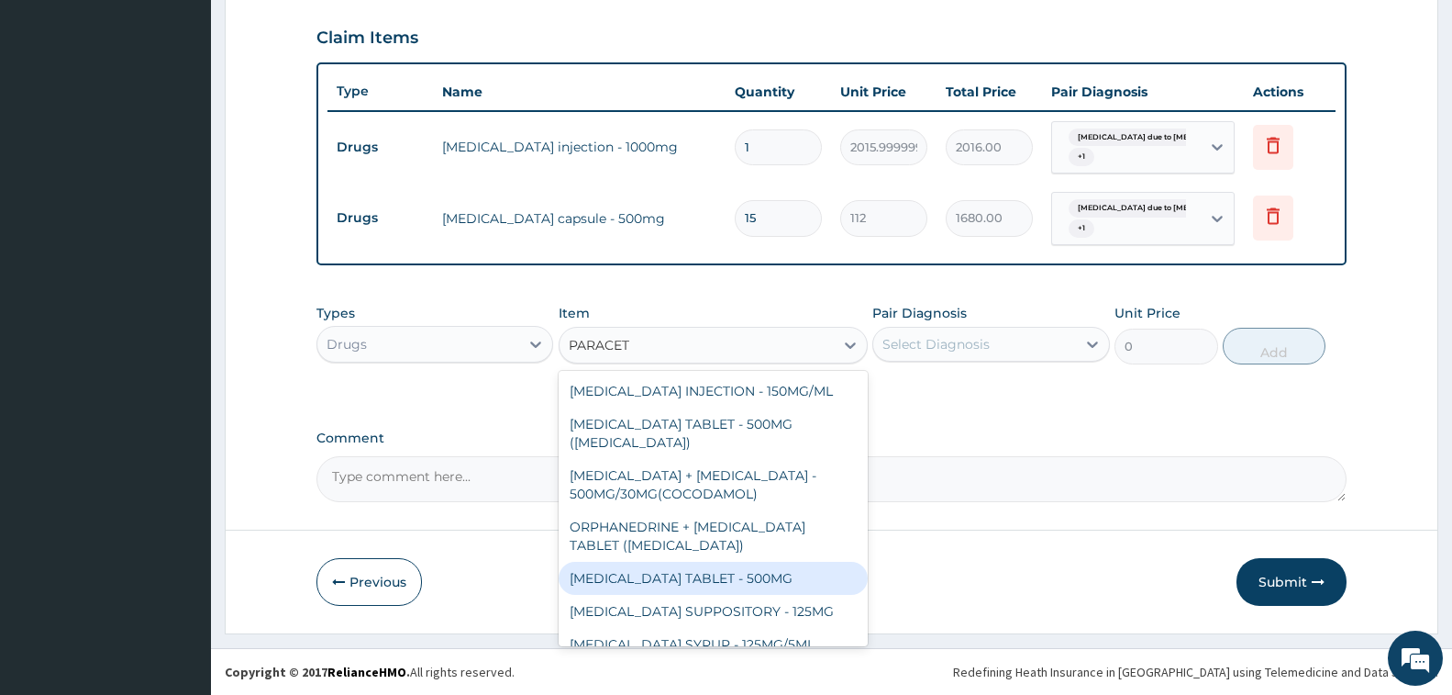
click at [735, 575] on div "[MEDICAL_DATA] TABLET - 500MG" at bounding box center [713, 578] width 309 height 33
type input "33.599999999999994"
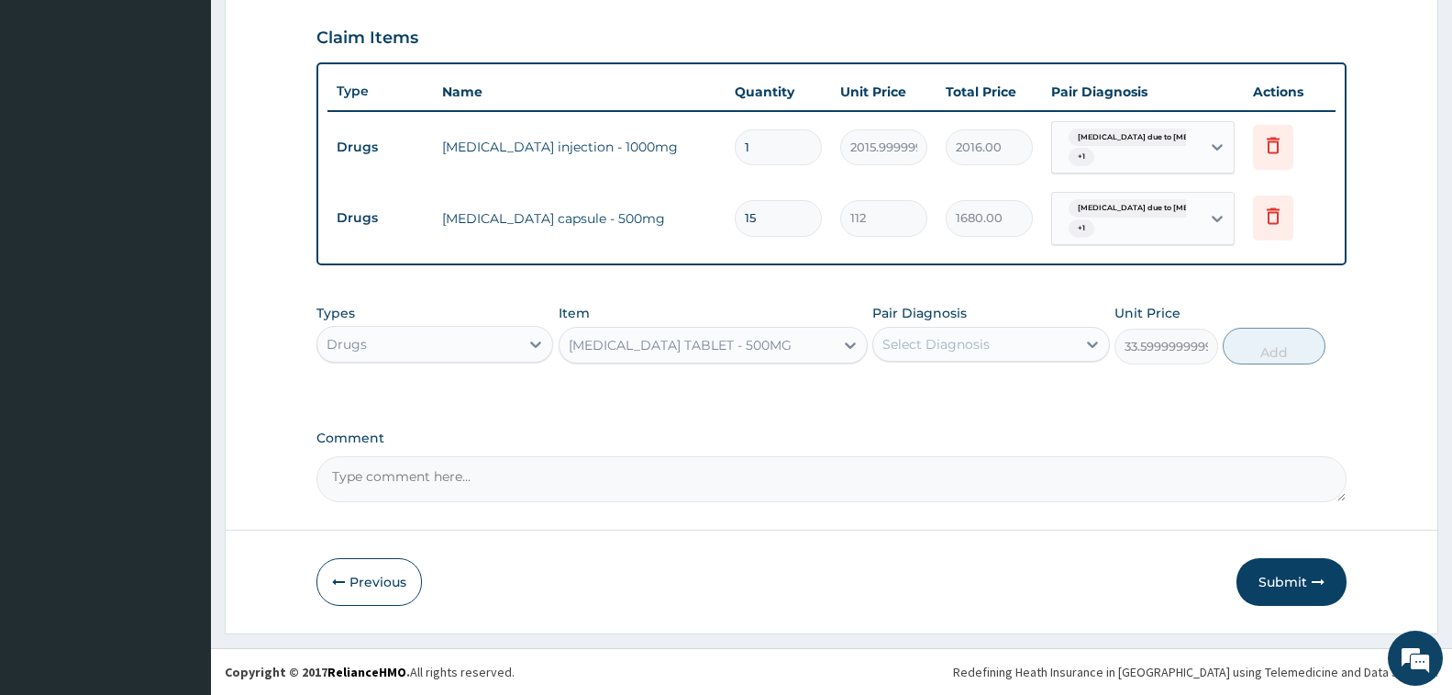
click at [1003, 330] on div "Select Diagnosis" at bounding box center [975, 343] width 202 height 29
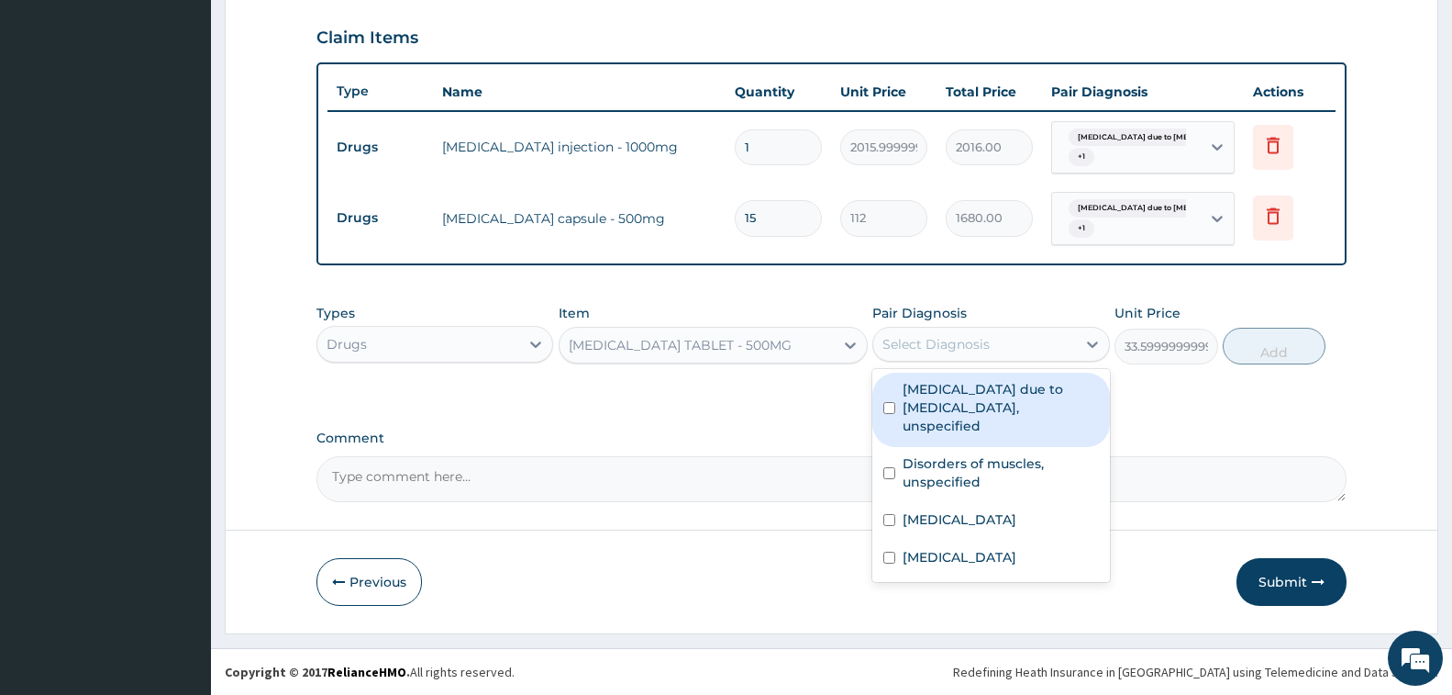
click at [991, 408] on label "[MEDICAL_DATA] due to [MEDICAL_DATA], unspecified" at bounding box center [1000, 407] width 195 height 55
checkbox input "true"
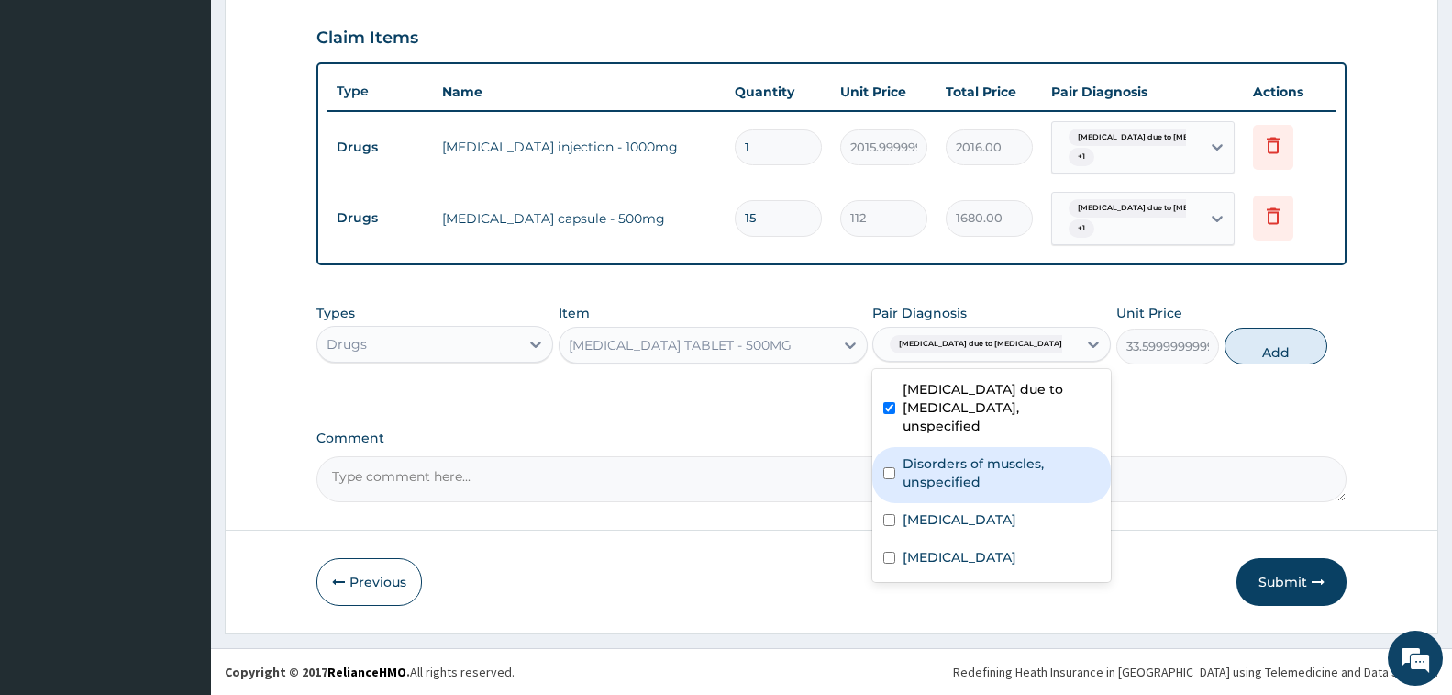
click at [985, 457] on label "Disorders of muscles, unspecified" at bounding box center [1001, 472] width 197 height 37
checkbox input "true"
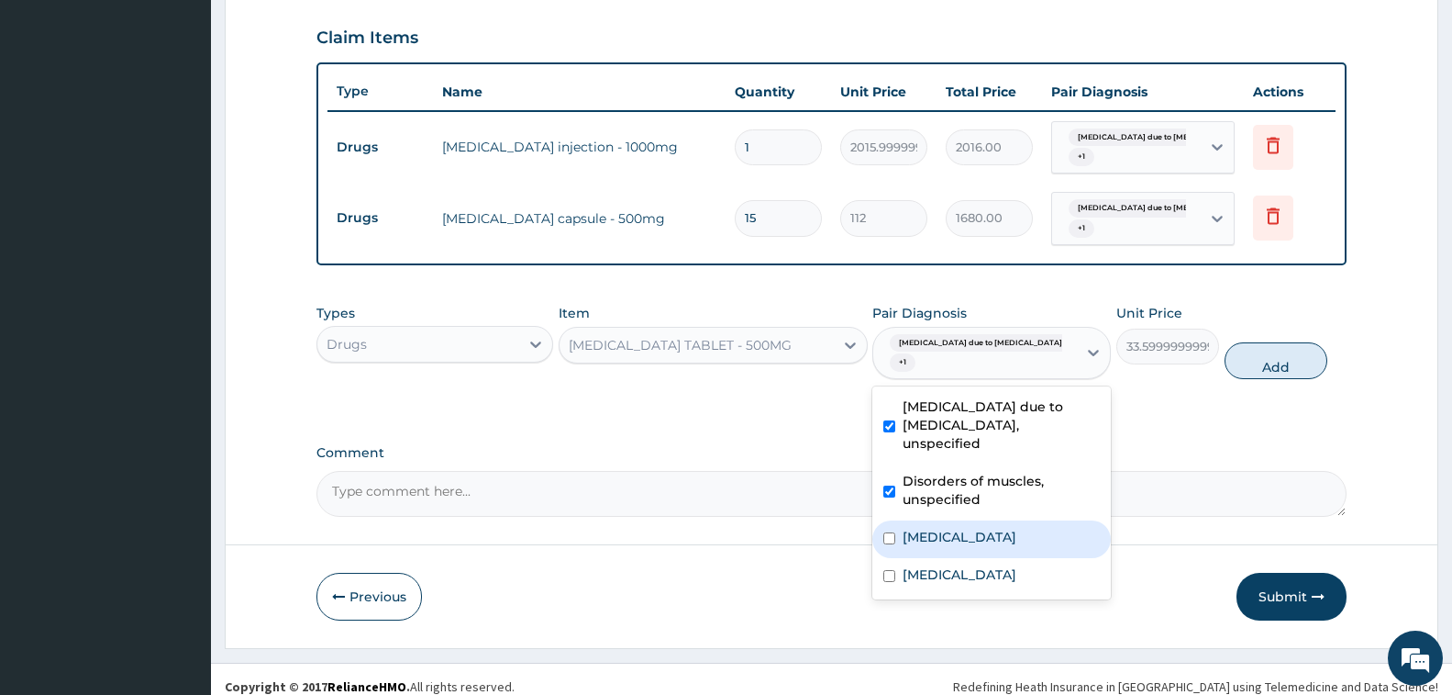
click at [994, 529] on label "[MEDICAL_DATA]" at bounding box center [960, 537] width 114 height 18
checkbox input "true"
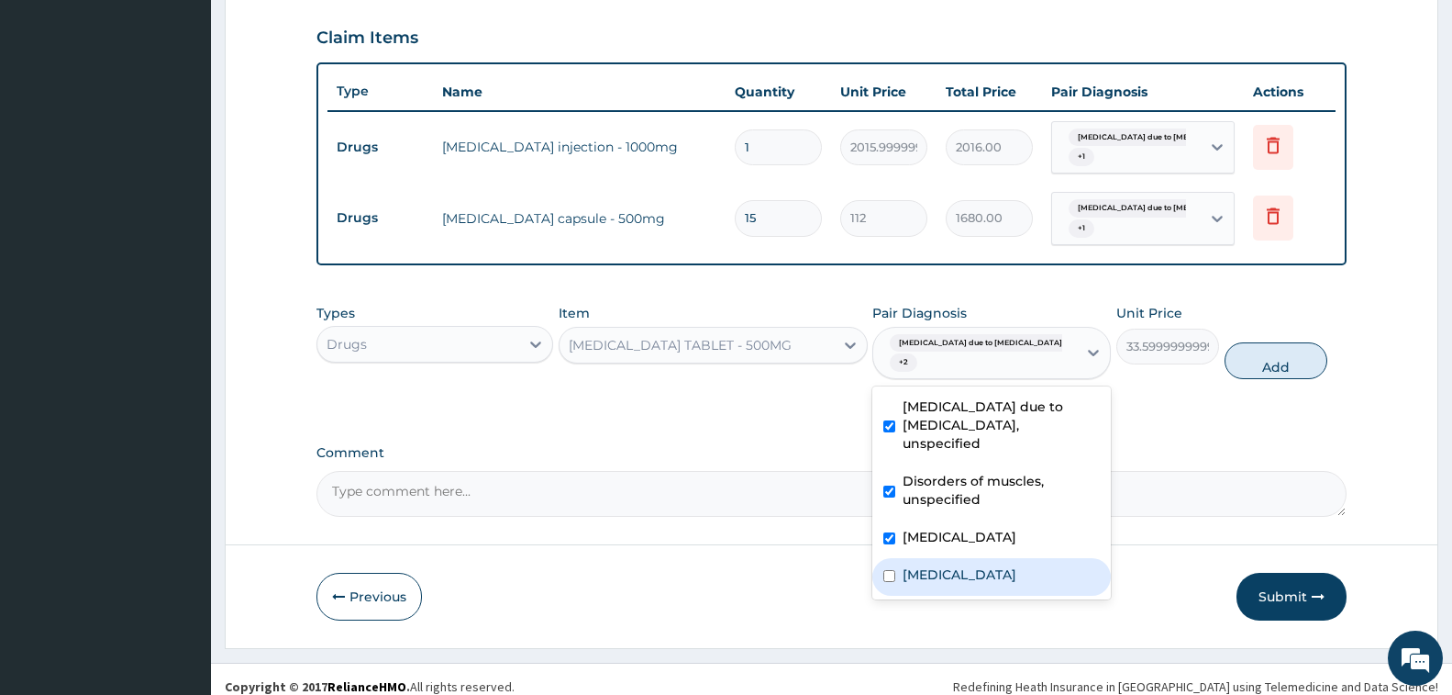
click at [1012, 575] on label "Typhoid fever, unspecified" at bounding box center [960, 574] width 114 height 18
checkbox input "true"
click at [1262, 351] on button "Add" at bounding box center [1276, 360] width 103 height 37
type input "0"
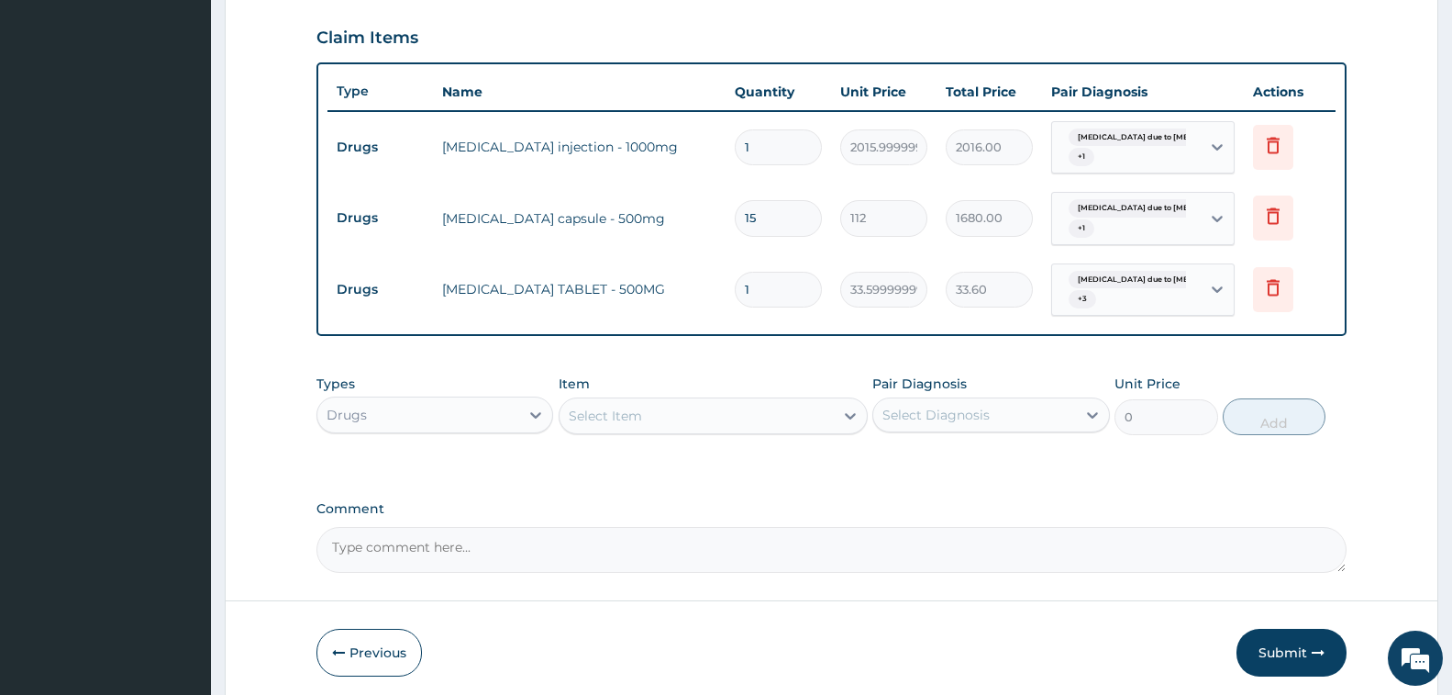
type input "18"
type input "604.80"
type input "18"
click at [1154, 217] on div "[MEDICAL_DATA] due to [MEDICAL_DATA] falc... + 1" at bounding box center [1124, 218] width 125 height 44
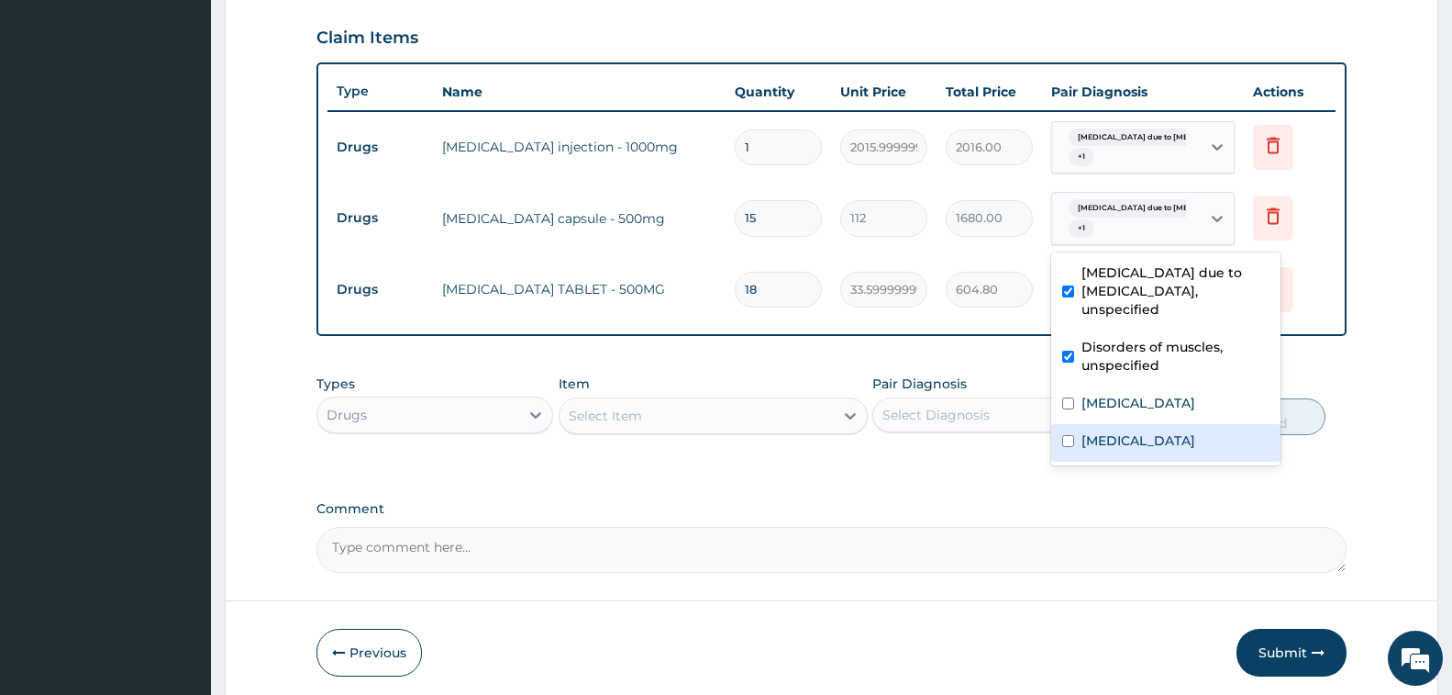
click at [1140, 436] on label "Typhoid fever, unspecified" at bounding box center [1139, 440] width 114 height 18
checkbox input "true"
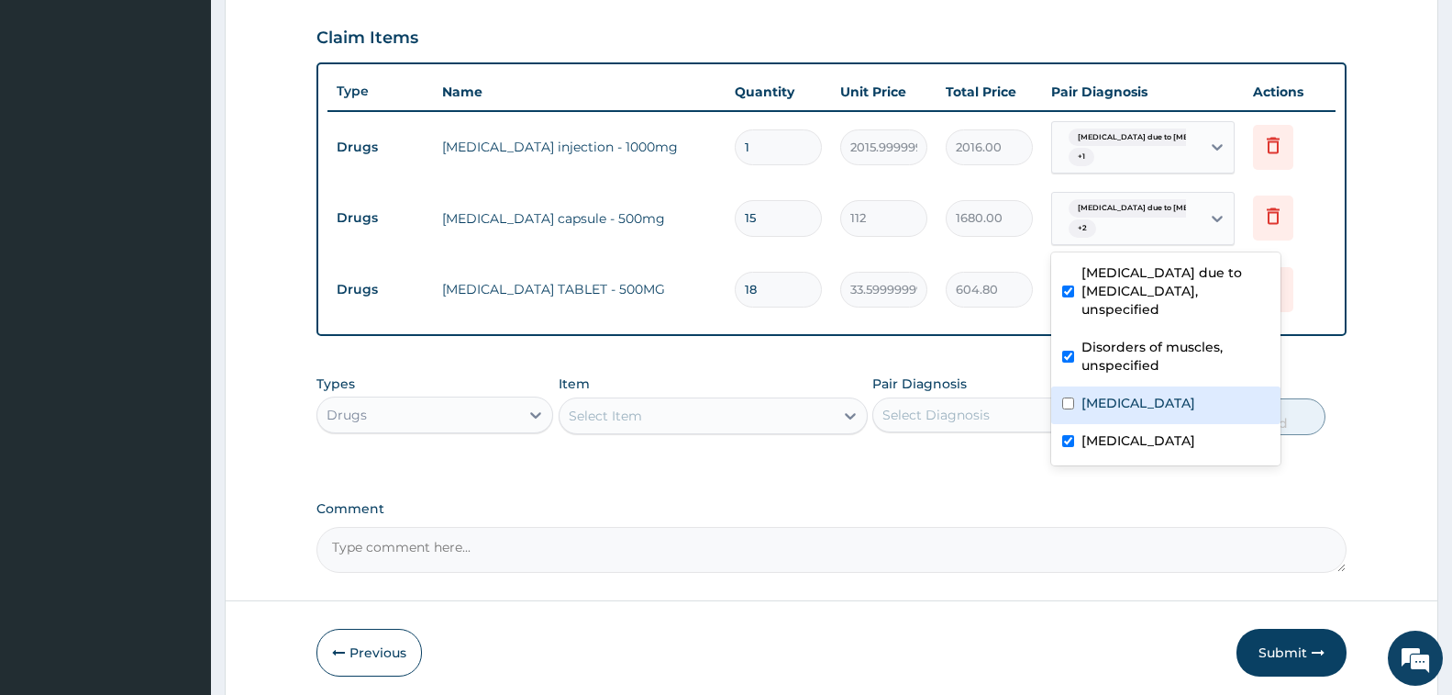
click at [1139, 406] on label "[MEDICAL_DATA]" at bounding box center [1139, 403] width 114 height 18
checkbox input "true"
click at [1125, 277] on label "[MEDICAL_DATA] due to [MEDICAL_DATA], unspecified" at bounding box center [1176, 290] width 188 height 55
click at [849, 499] on div "PA Code / Prescription Code PA/AAB308 Encounter Date 09-10-2025 Important Notic…" at bounding box center [832, 64] width 1030 height 1018
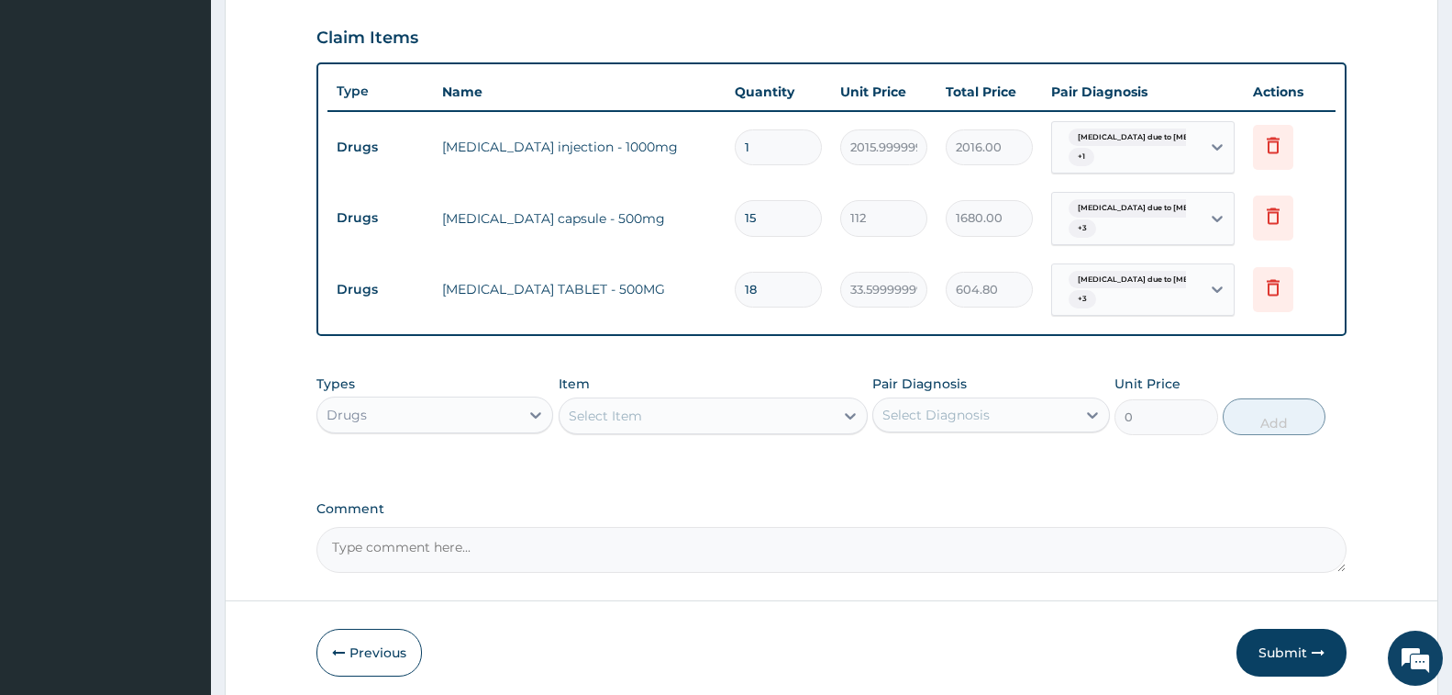
click at [1119, 128] on div "[MEDICAL_DATA] due to [MEDICAL_DATA] falc... + 1" at bounding box center [1124, 148] width 125 height 44
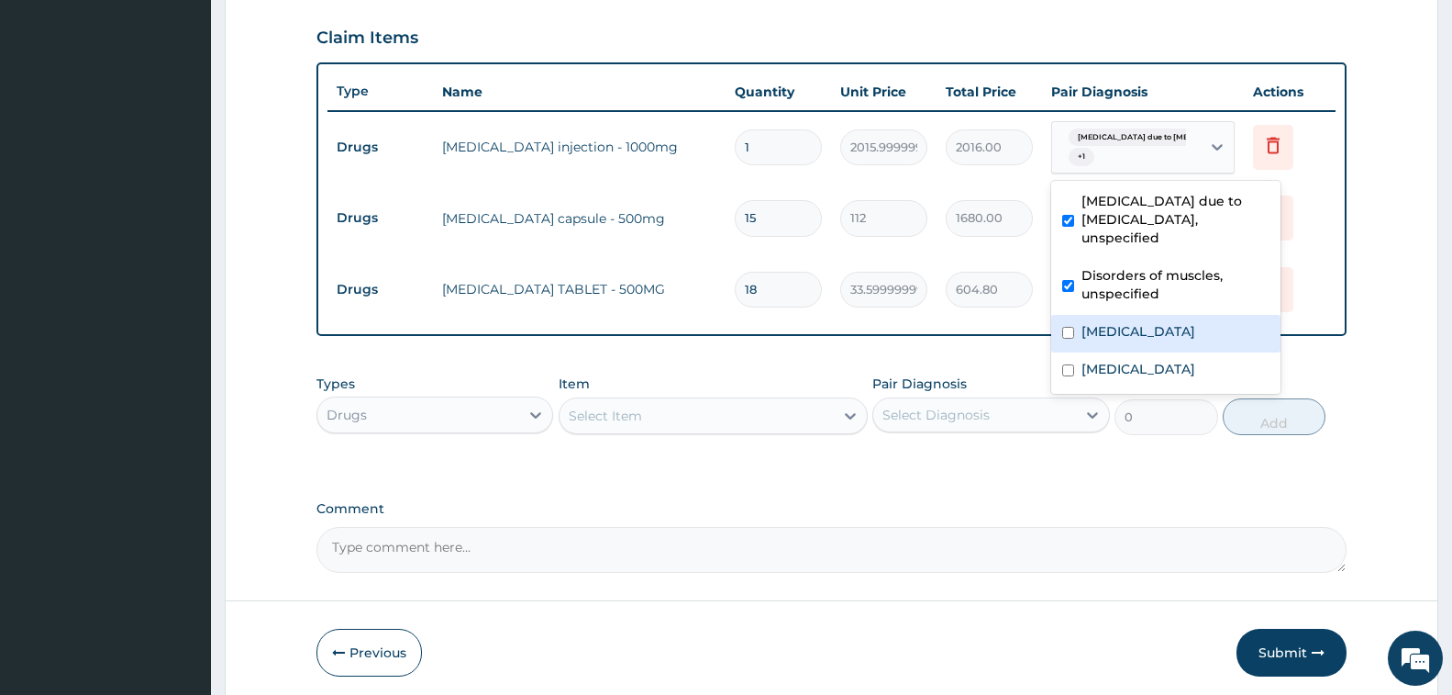
click at [1132, 324] on label "[MEDICAL_DATA]" at bounding box center [1139, 331] width 114 height 18
checkbox input "true"
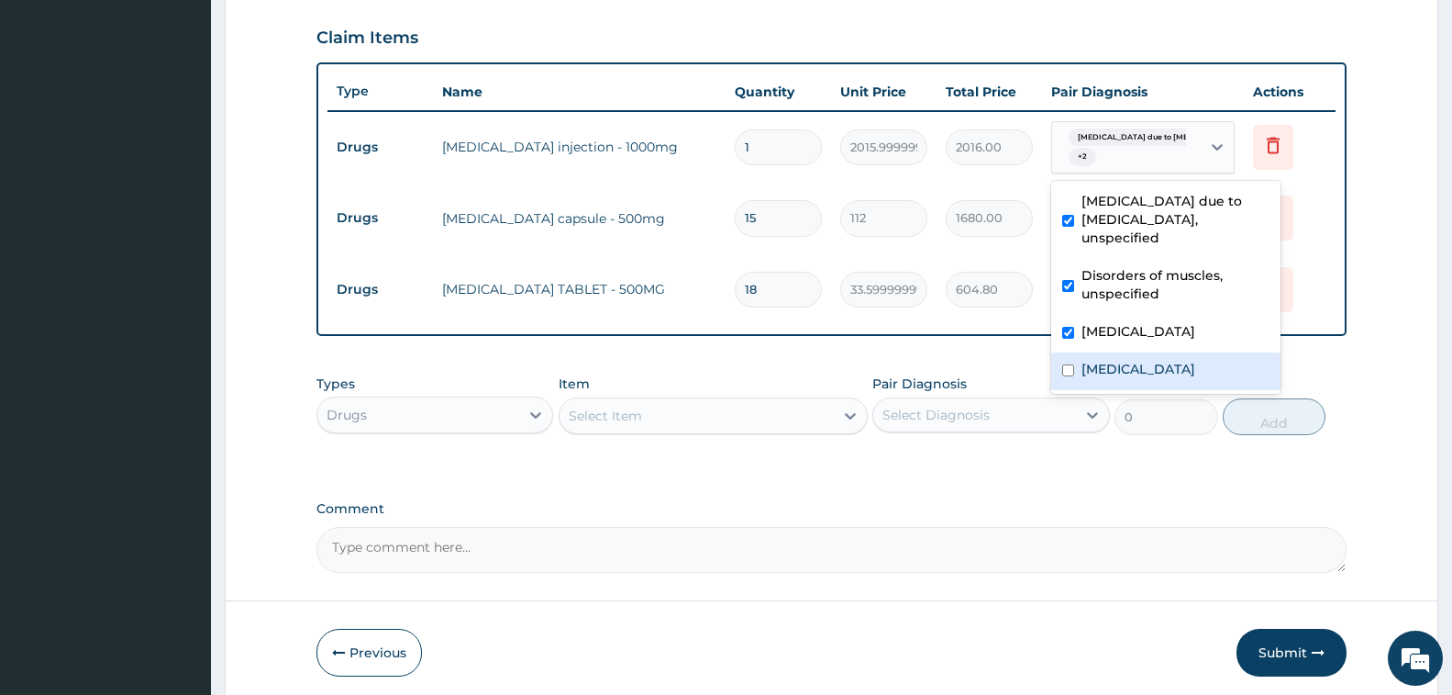
click at [1122, 370] on label "Typhoid fever, unspecified" at bounding box center [1139, 369] width 114 height 18
checkbox input "true"
click at [667, 412] on div "Select Item" at bounding box center [697, 415] width 274 height 29
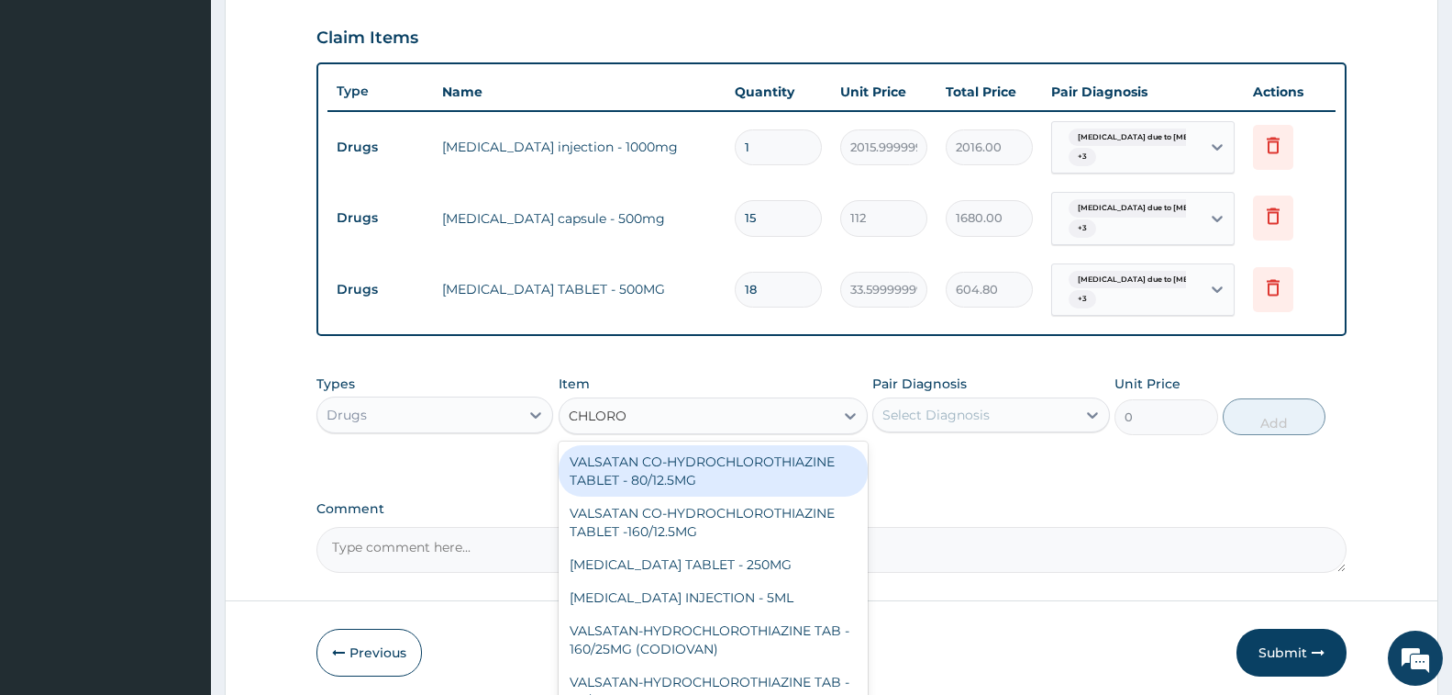
type input "CHLOROQ"
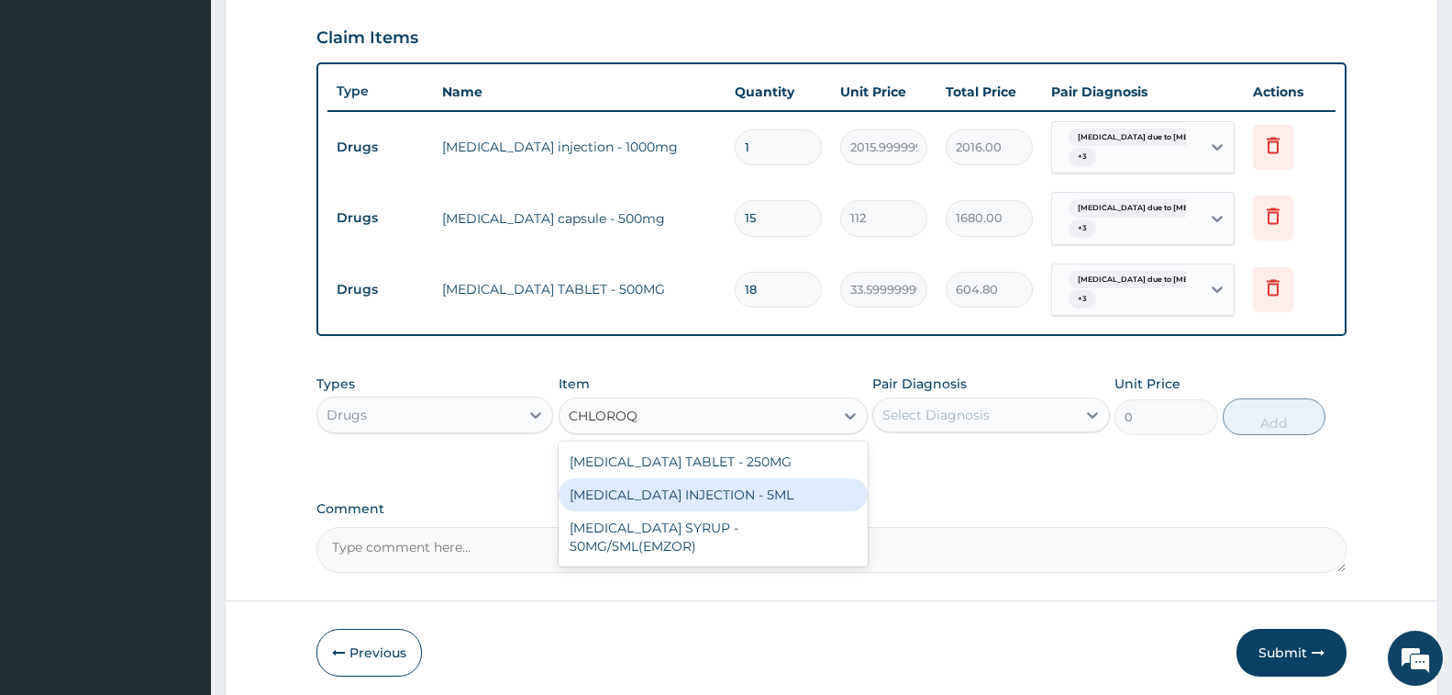
click at [753, 506] on div "[MEDICAL_DATA] INJECTION - 5ML" at bounding box center [713, 494] width 309 height 33
type input "168"
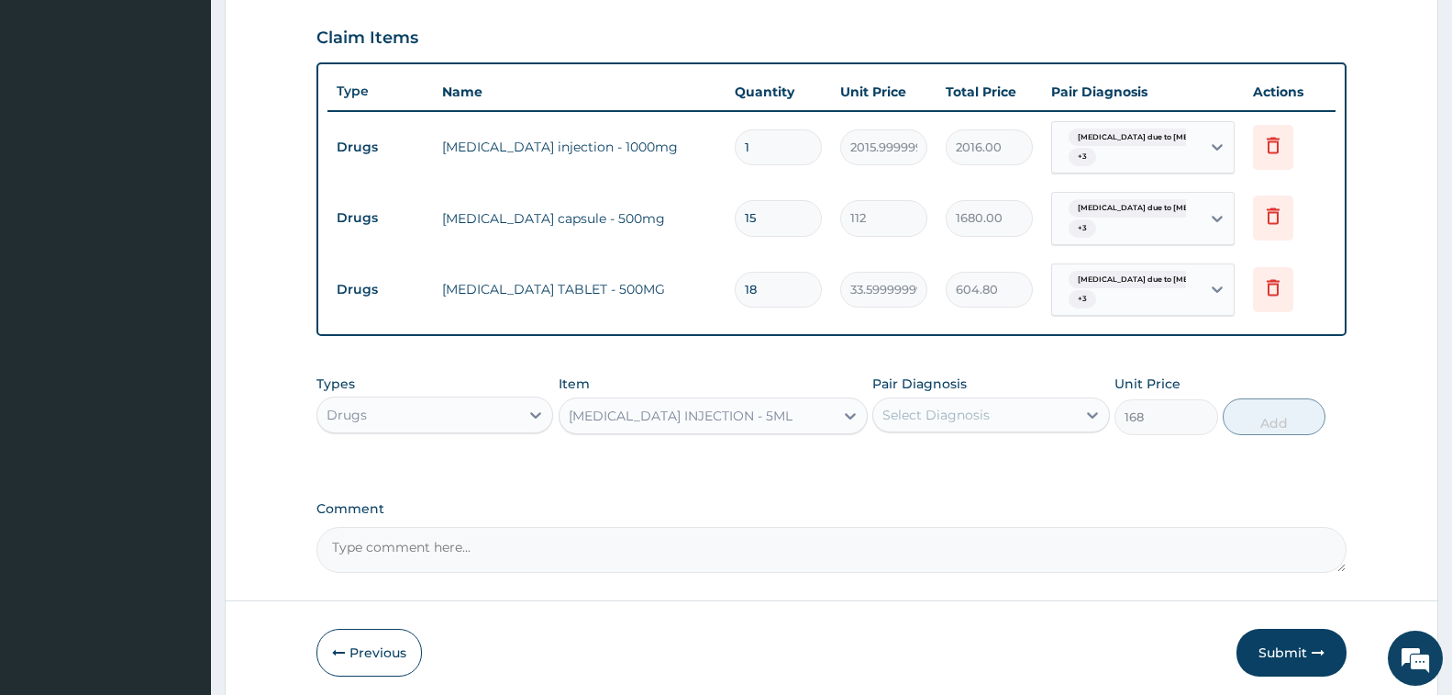
click at [964, 402] on div "Select Diagnosis" at bounding box center [975, 414] width 202 height 29
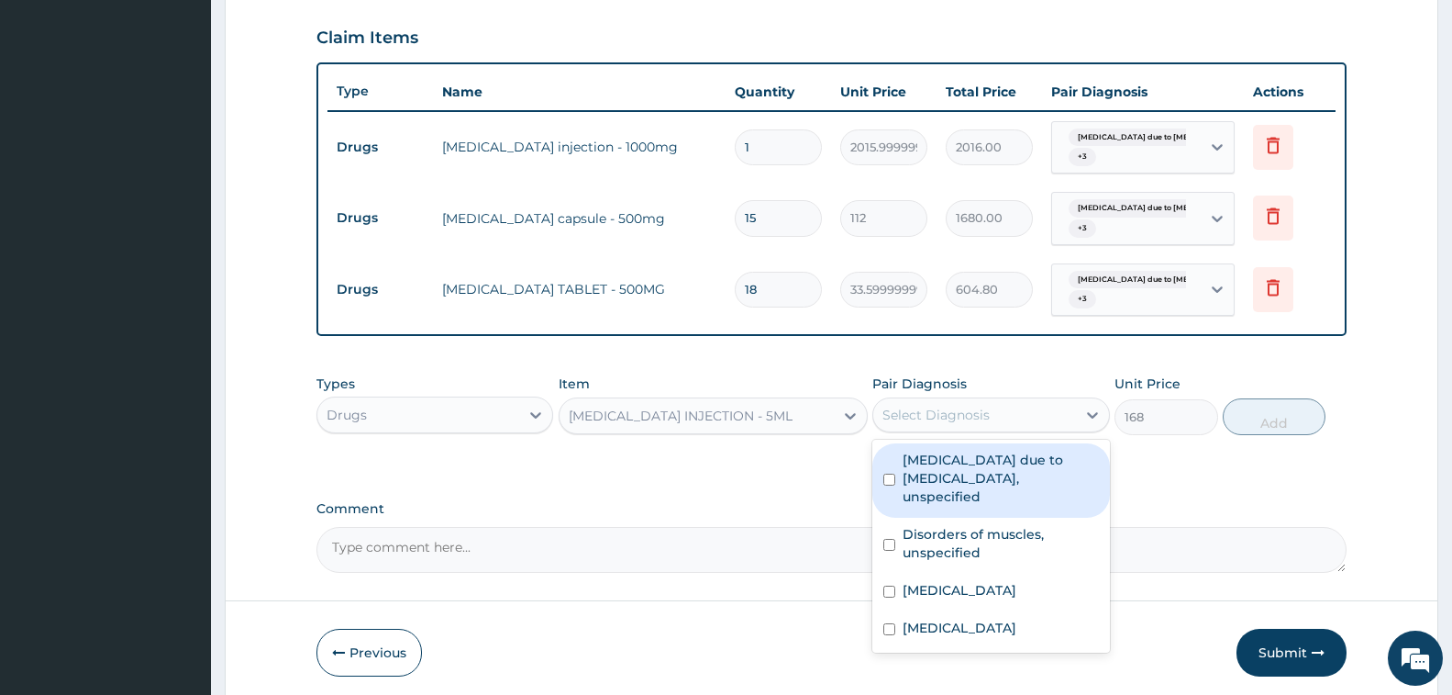
click at [994, 481] on label "[MEDICAL_DATA] due to [MEDICAL_DATA], unspecified" at bounding box center [1000, 478] width 195 height 55
checkbox input "true"
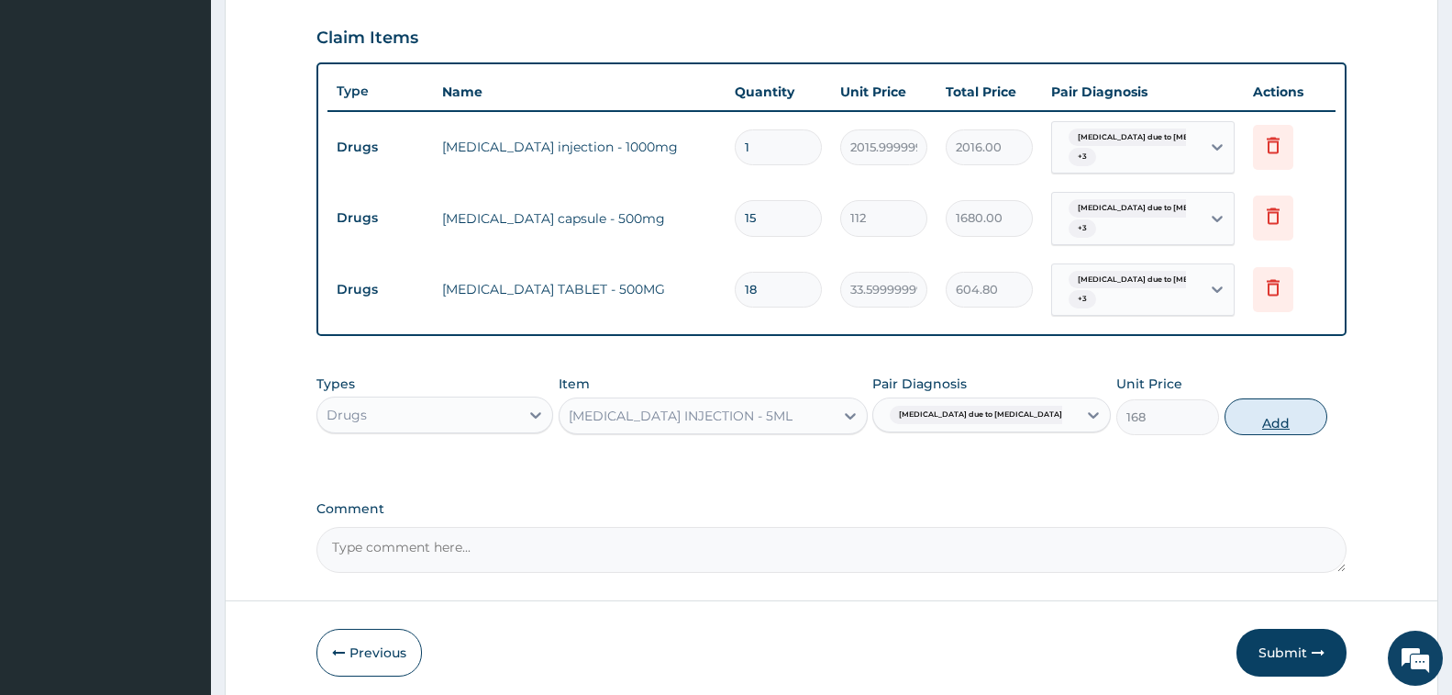
click at [1269, 414] on button "Add" at bounding box center [1276, 416] width 103 height 37
type input "0"
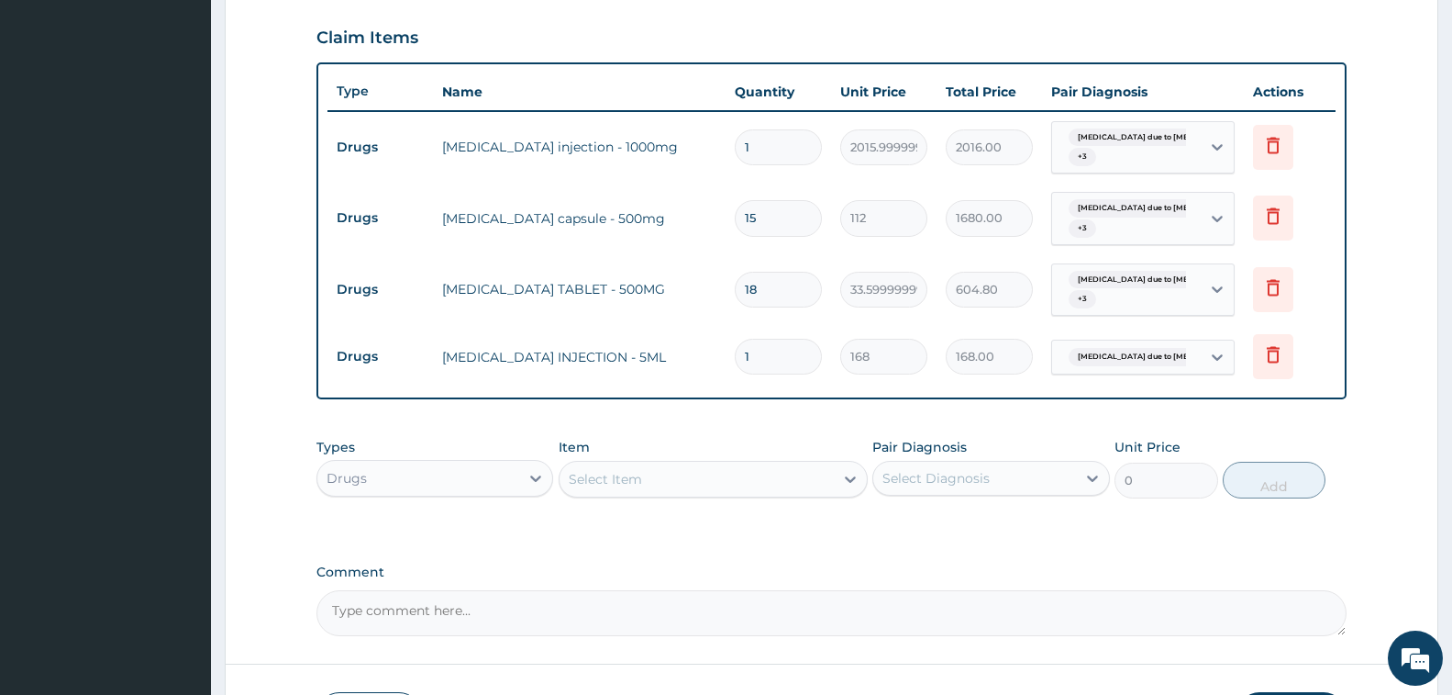
type input "0.00"
type input "2"
type input "336.00"
type input "2"
click at [728, 473] on div "Select Item" at bounding box center [697, 478] width 274 height 29
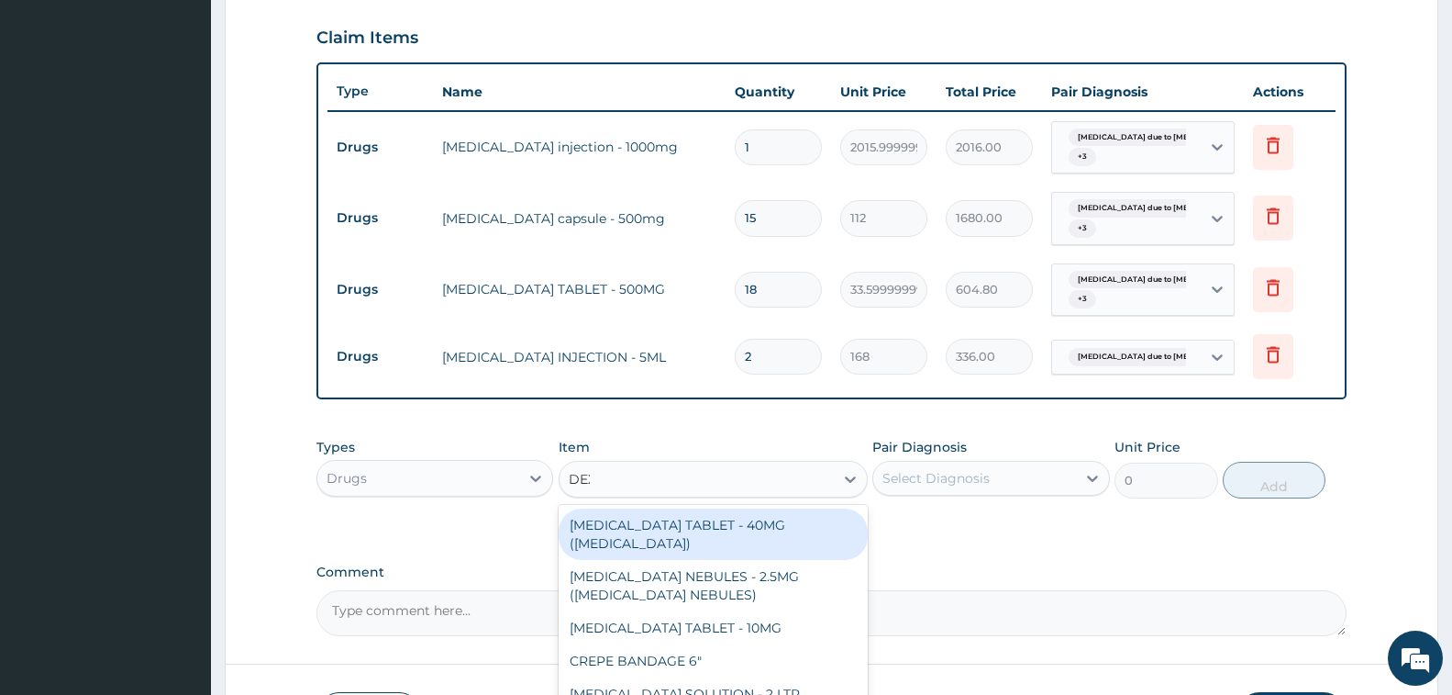
type input "DEXA"
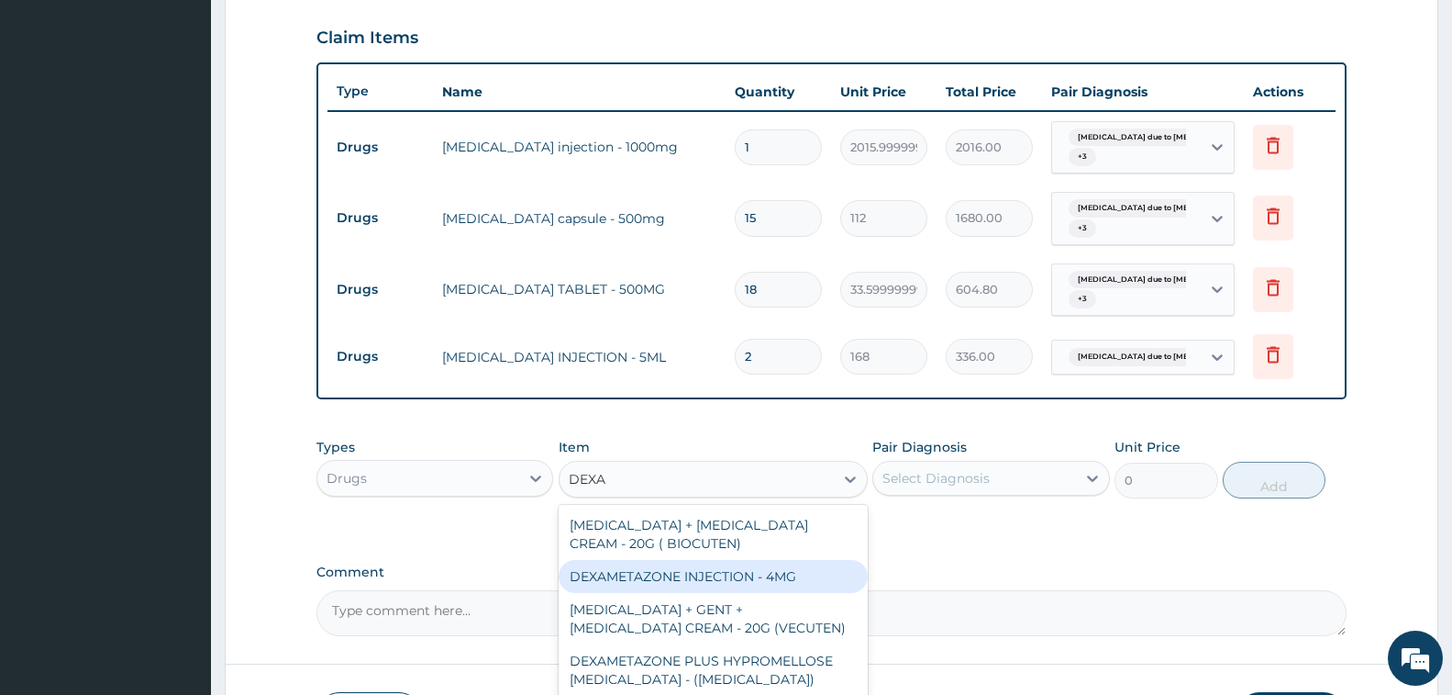
click at [770, 569] on div "DEXAMETAZONE INJECTION - 4MG" at bounding box center [713, 576] width 309 height 33
type input "280"
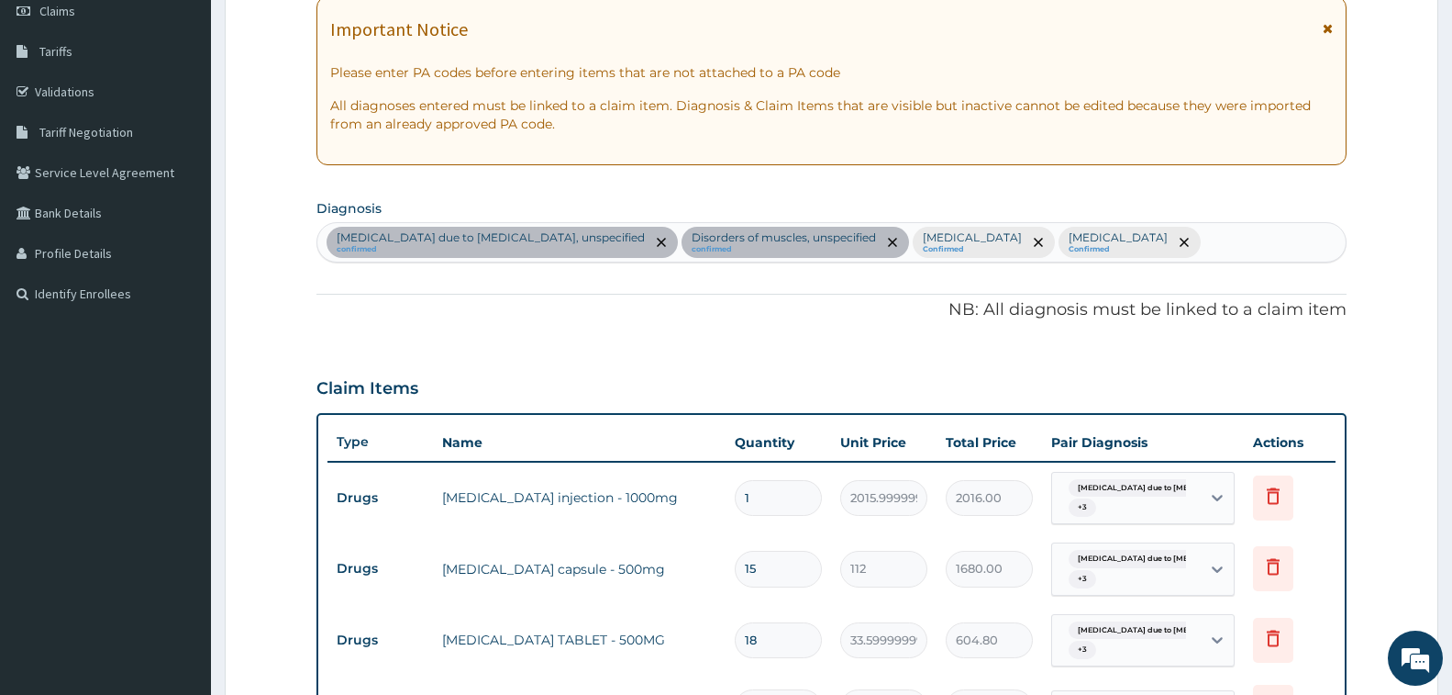
scroll to position [253, 0]
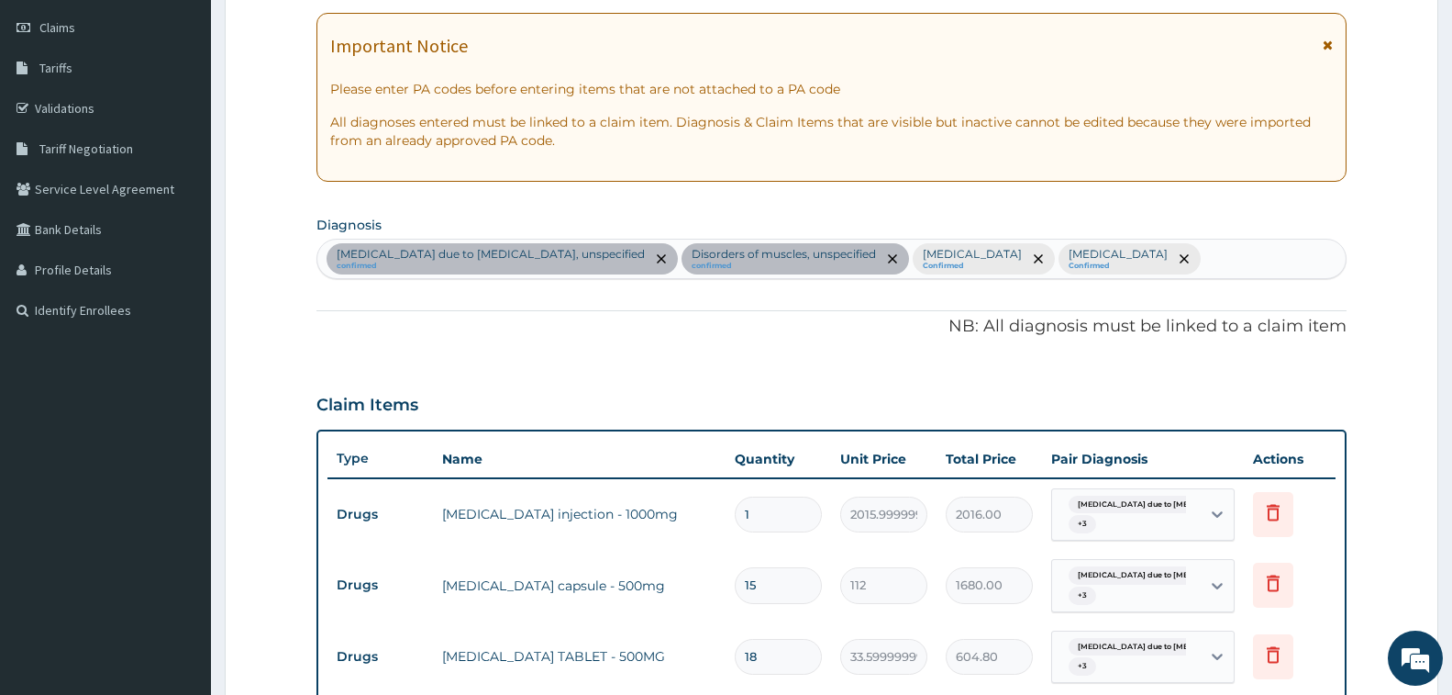
click at [1326, 255] on div "Malaria due to Plasmodium falciparum, unspecified confirmed Disorders of muscle…" at bounding box center [831, 258] width 1029 height 39
type input "RHINITIS"
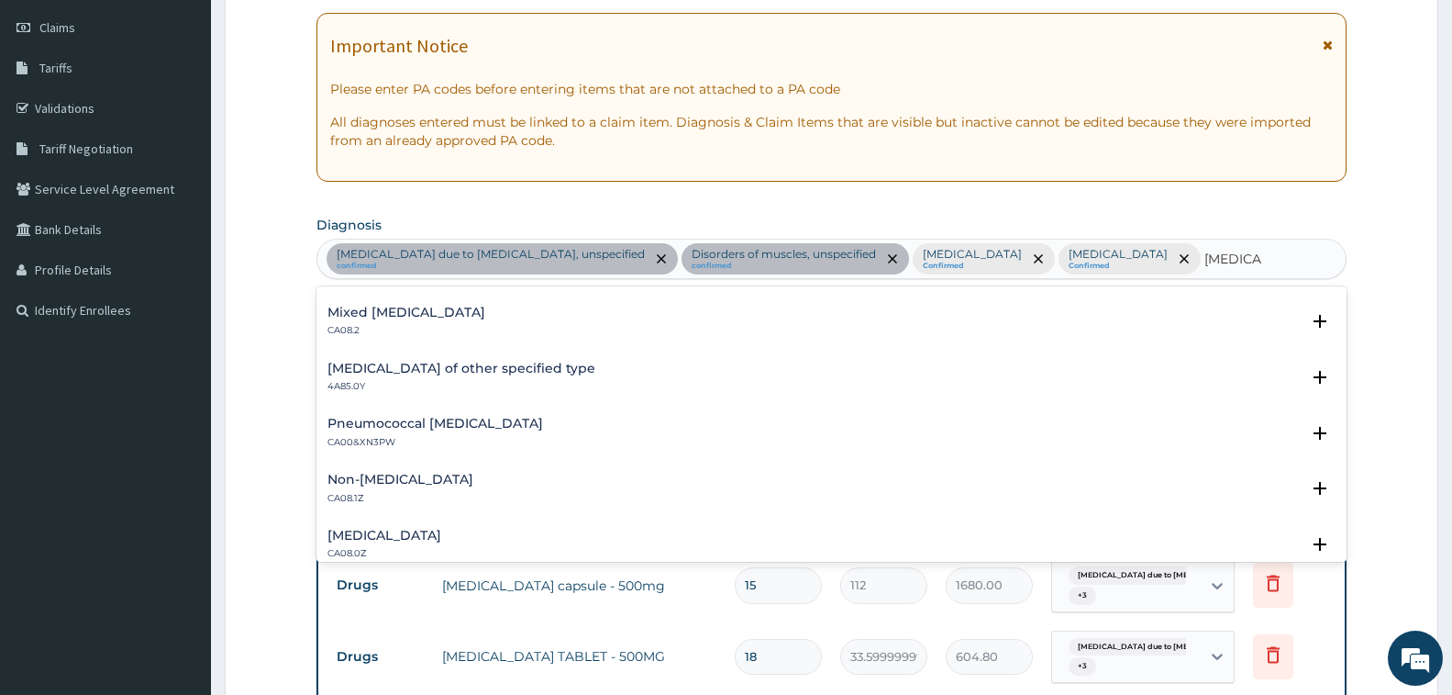
scroll to position [184, 0]
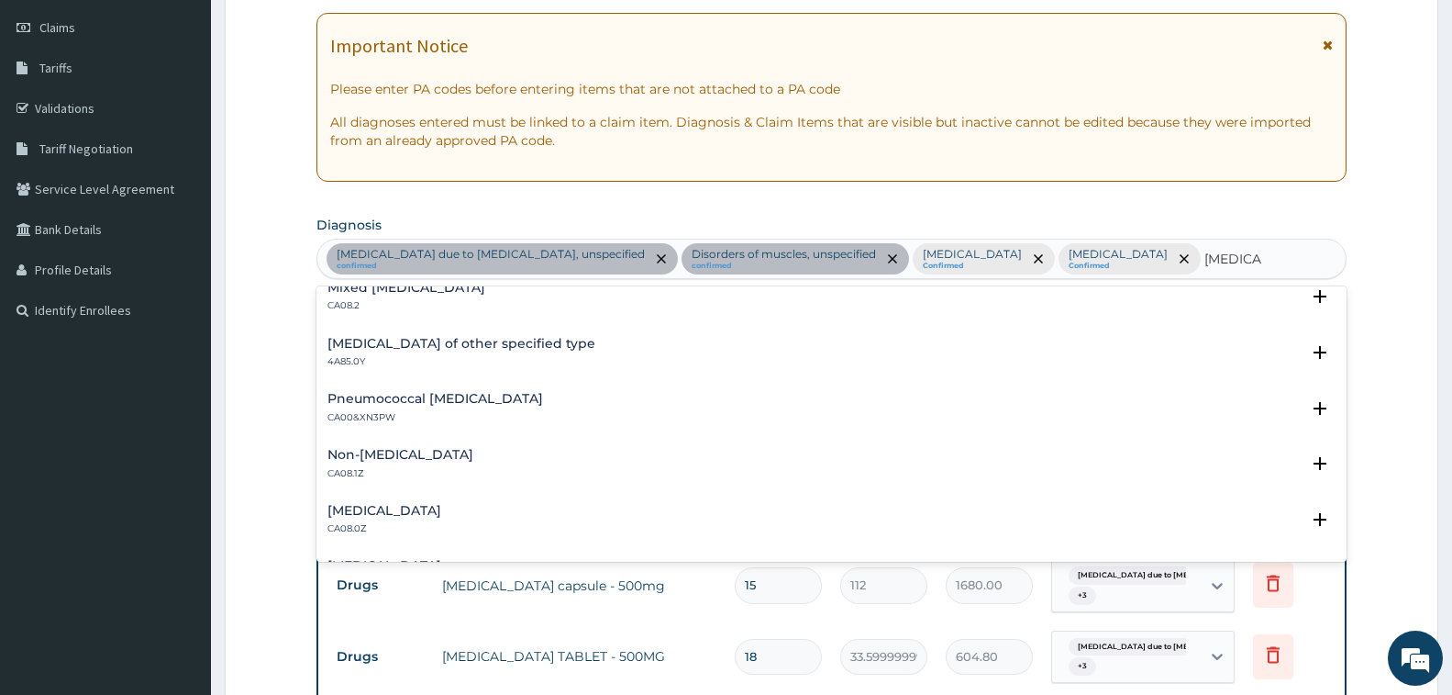
click at [441, 517] on h4 "Allergic rhinitis, unspecified" at bounding box center [385, 511] width 114 height 14
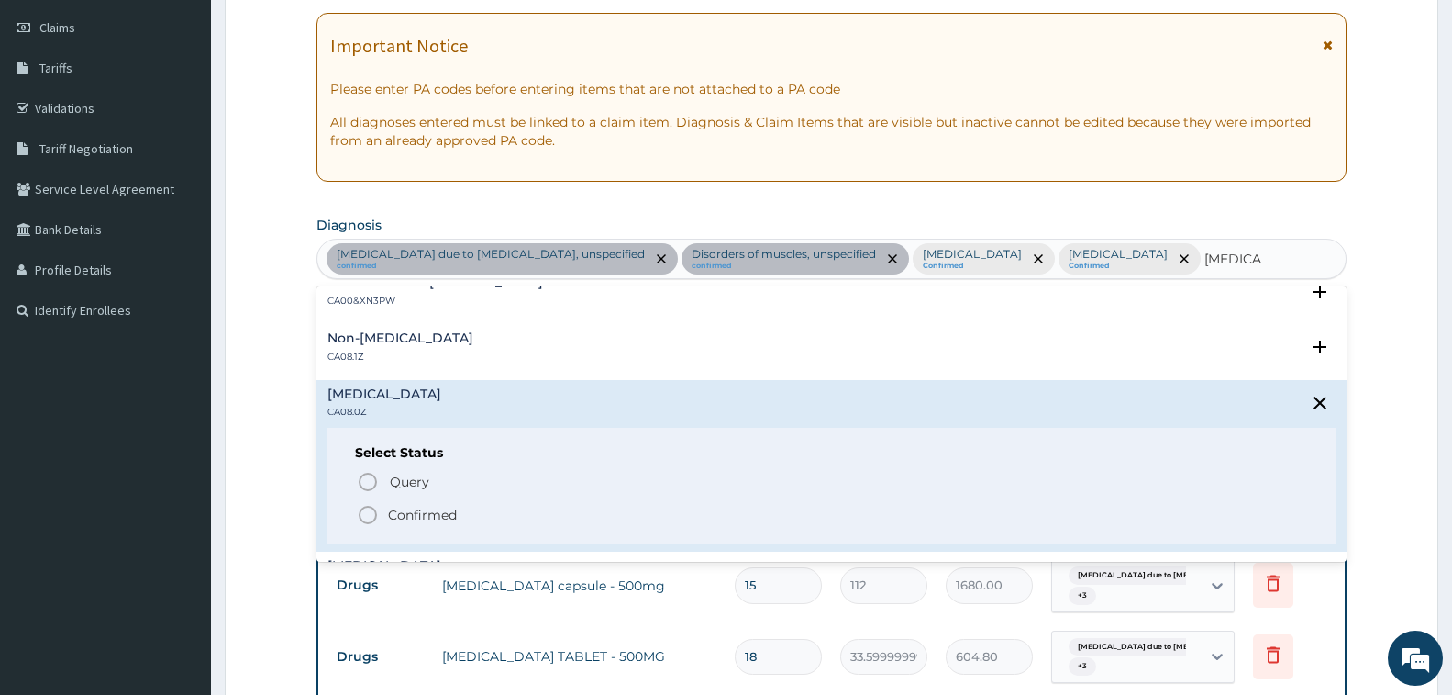
scroll to position [367, 0]
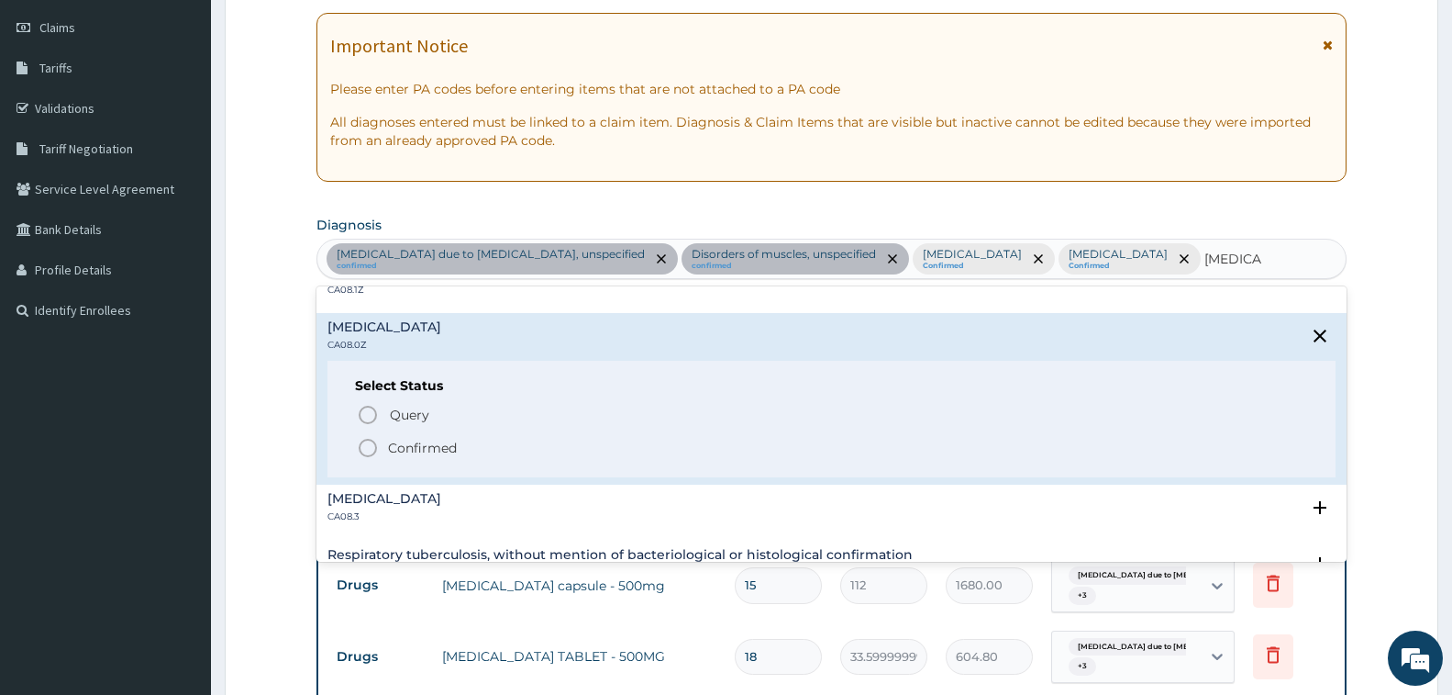
click at [434, 457] on p "Confirmed" at bounding box center [422, 448] width 69 height 18
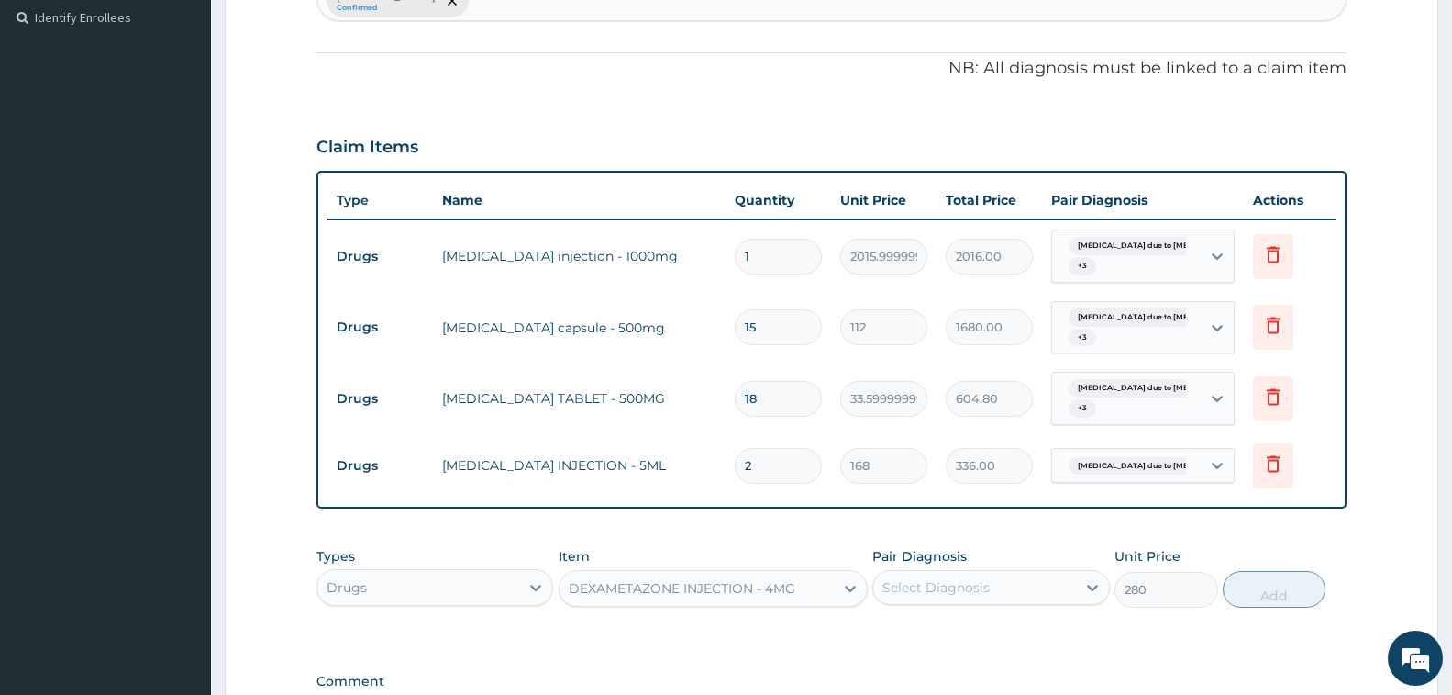
scroll to position [789, 0]
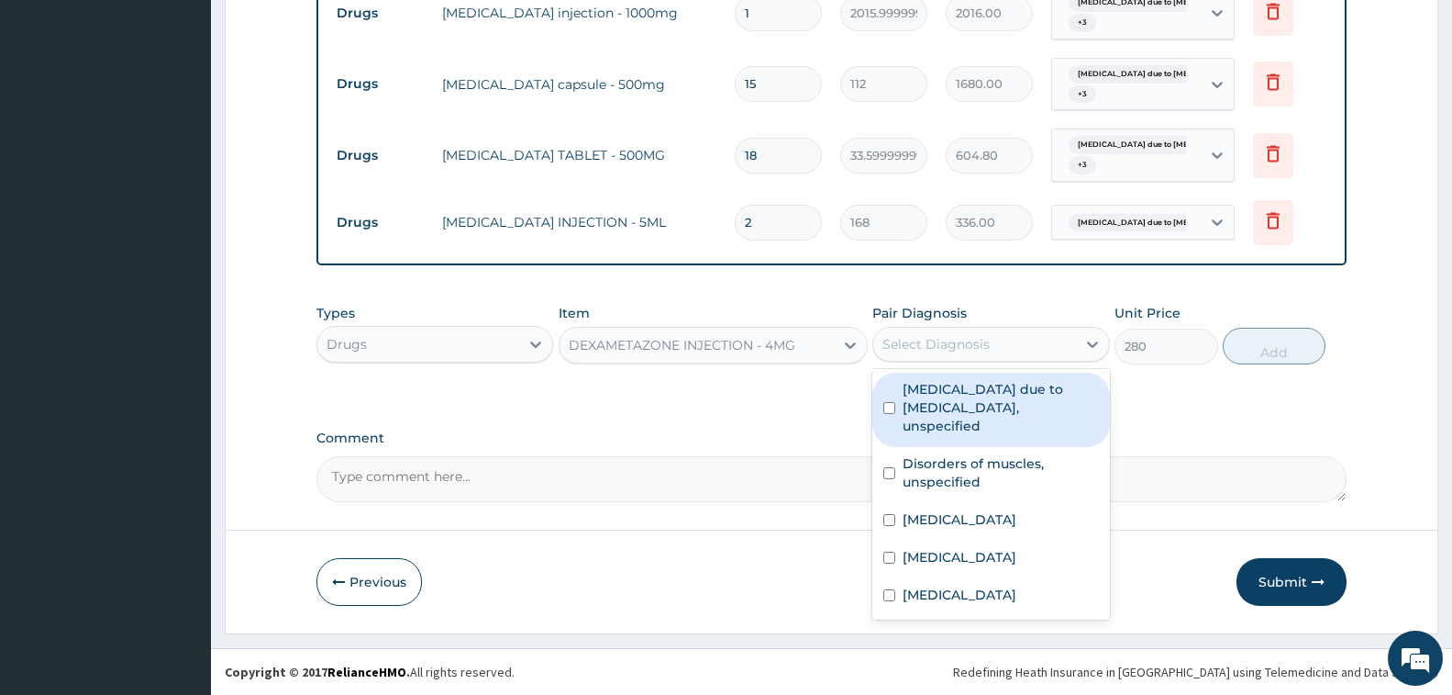
click at [995, 340] on div "Select Diagnosis" at bounding box center [975, 343] width 202 height 29
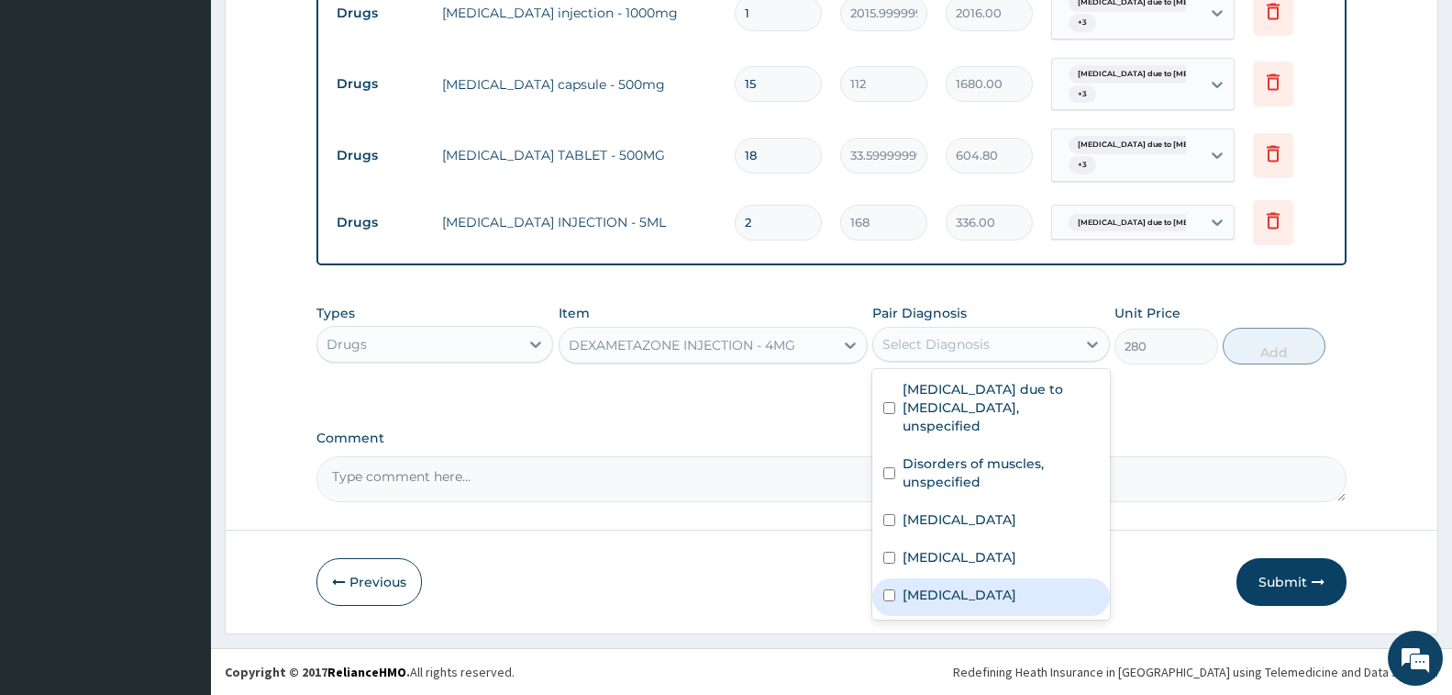
click at [999, 597] on label "Allergic rhinitis, unspecified" at bounding box center [960, 594] width 114 height 18
checkbox input "true"
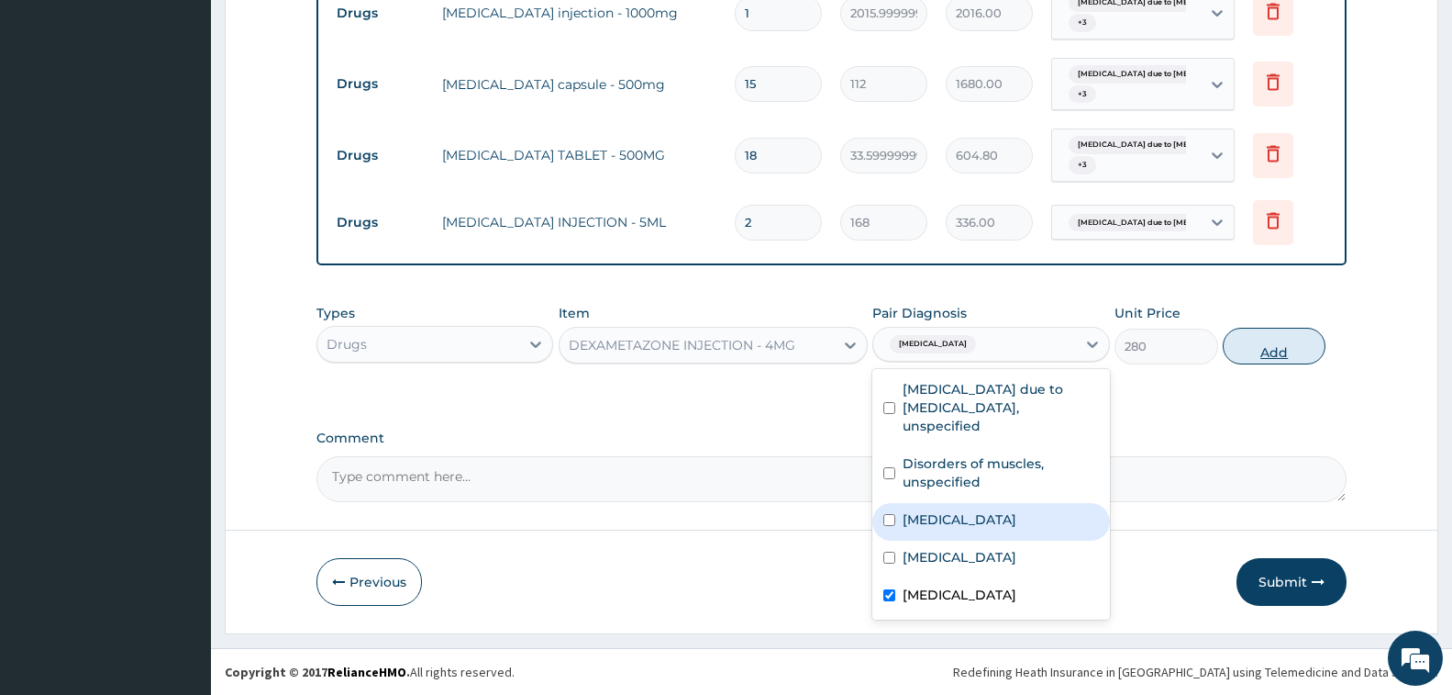
click at [1252, 354] on button "Add" at bounding box center [1274, 346] width 103 height 37
type input "0"
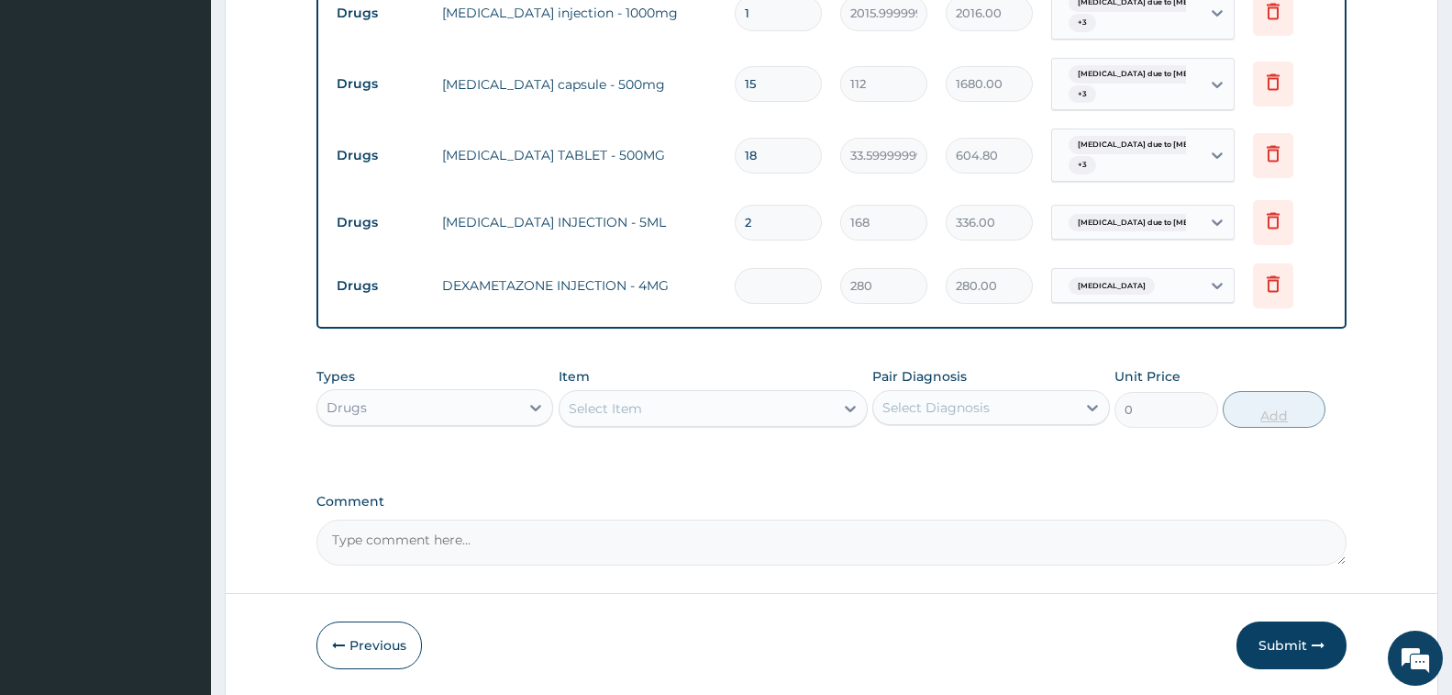
type input "0.00"
type input "2"
type input "560.00"
type input "2"
click at [596, 414] on div "Select Item" at bounding box center [605, 408] width 73 height 18
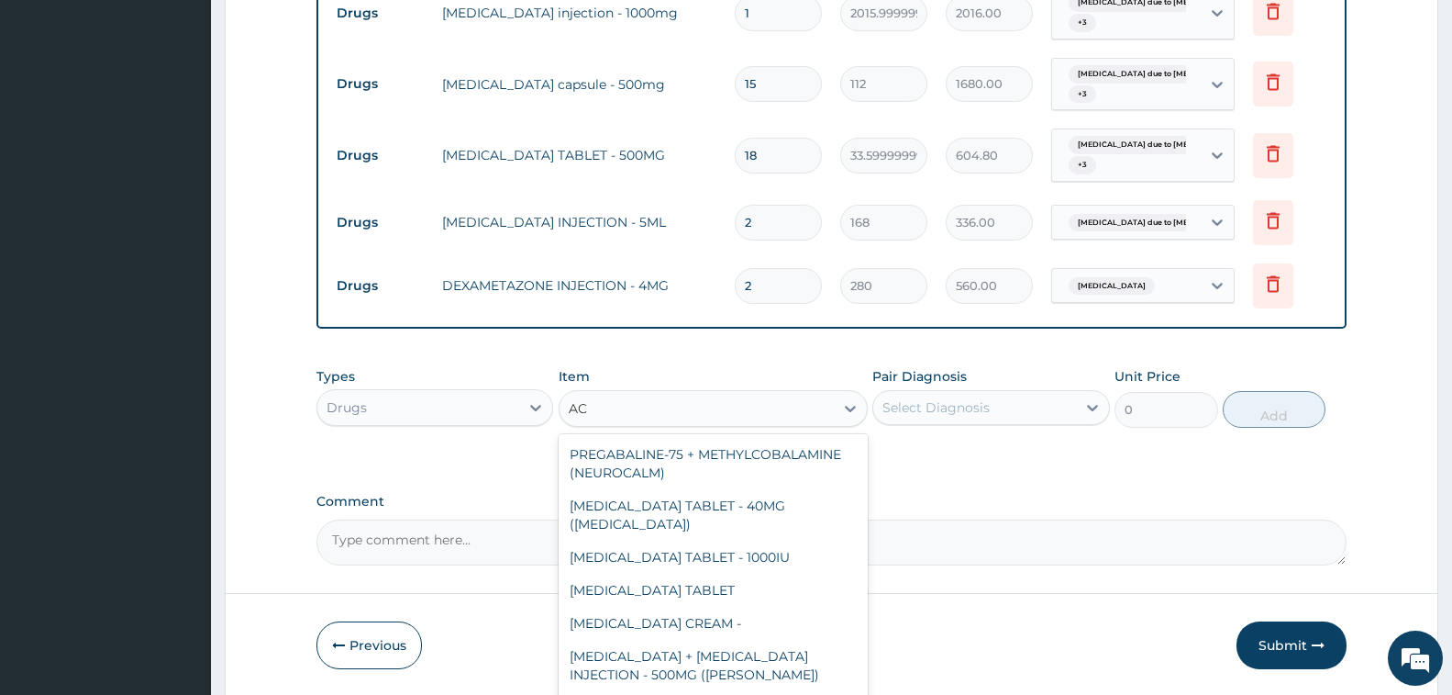
type input "A"
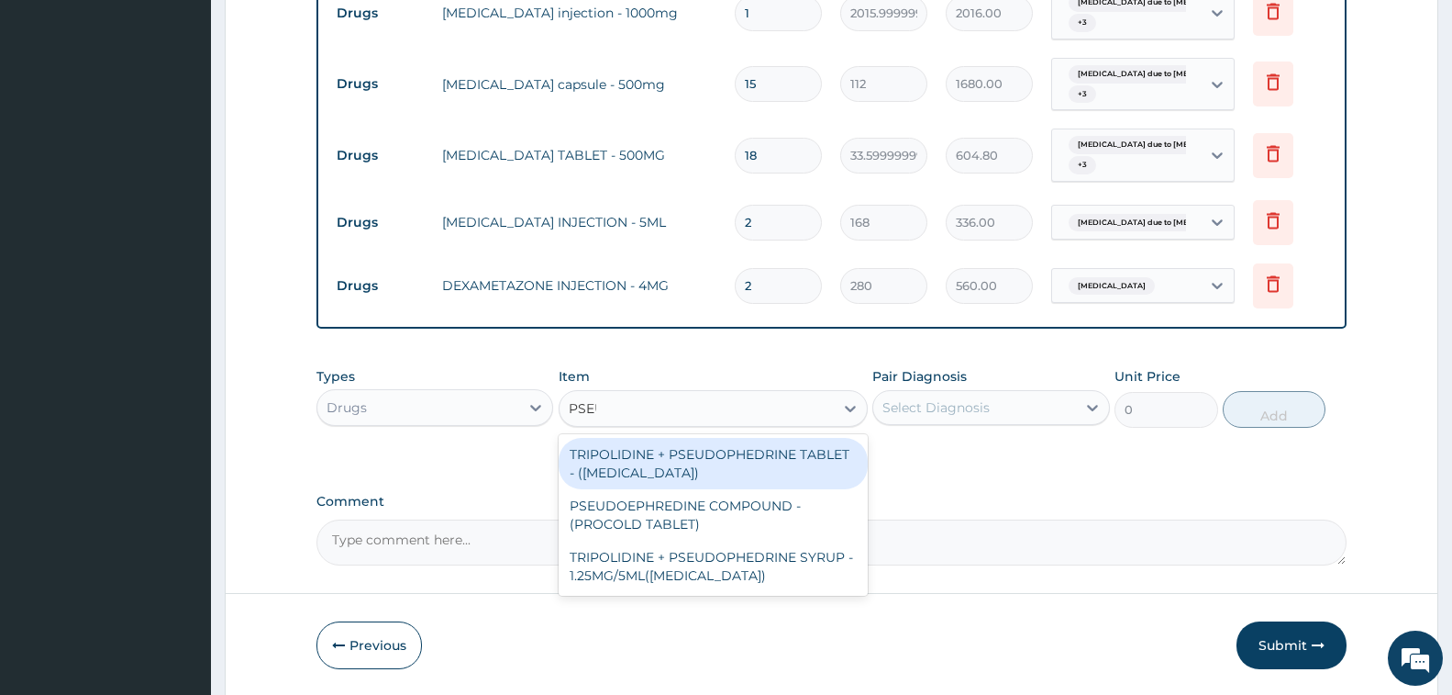
type input "PSEUD"
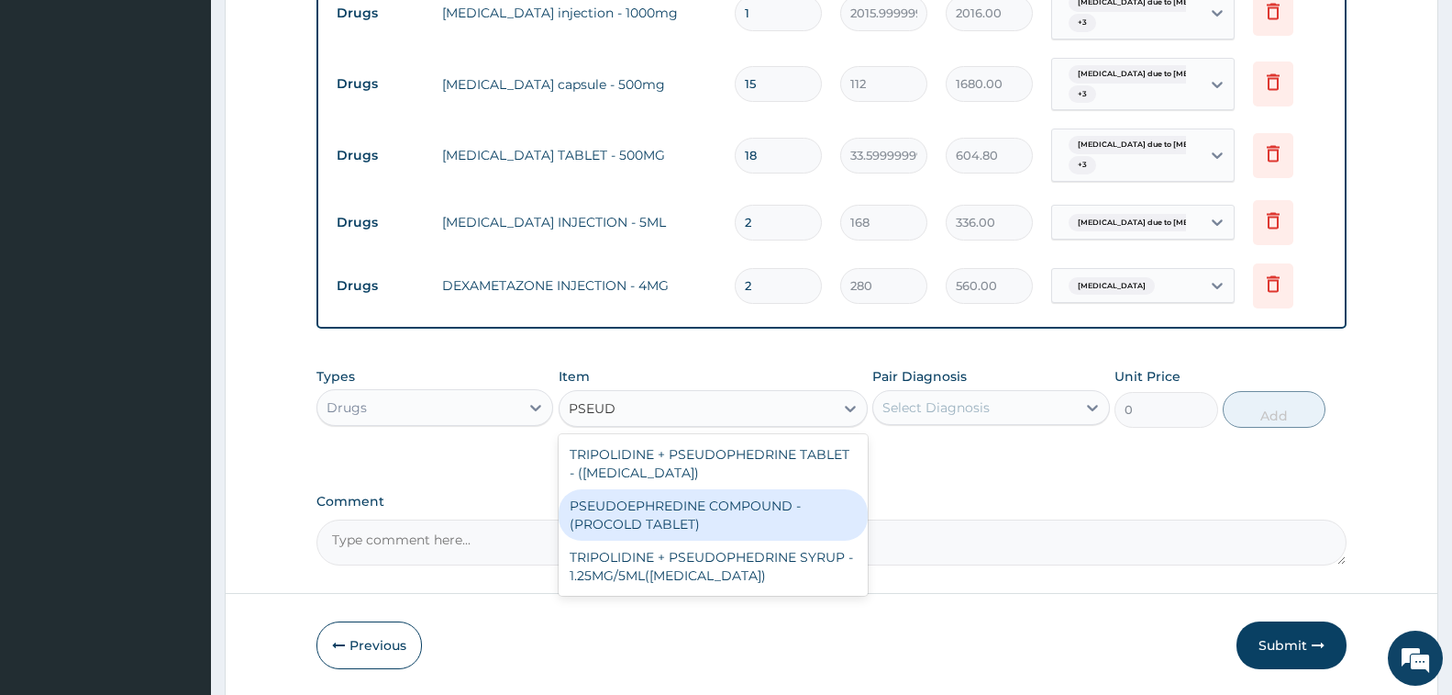
click at [706, 509] on div "PSEUDOEPHREDINE COMPOUND - (PROCOLD TABLET)" at bounding box center [713, 514] width 309 height 51
type input "84"
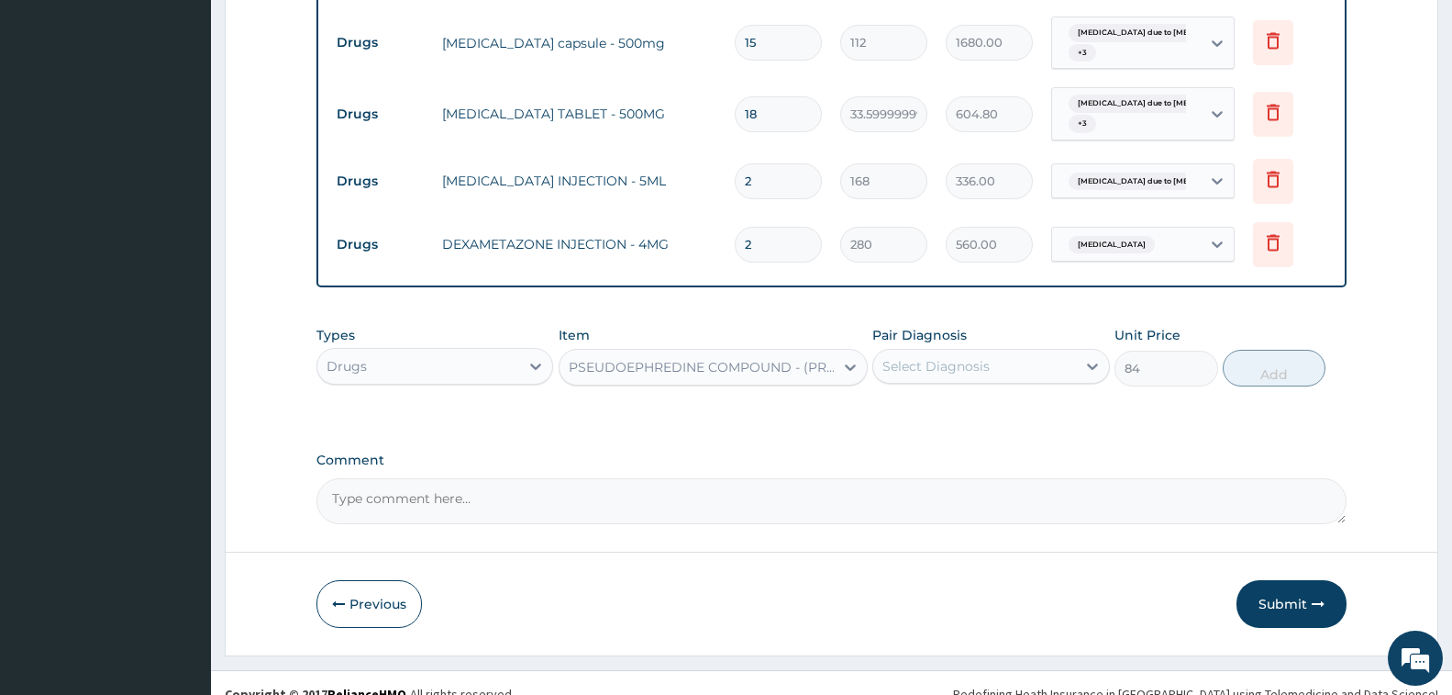
scroll to position [852, 0]
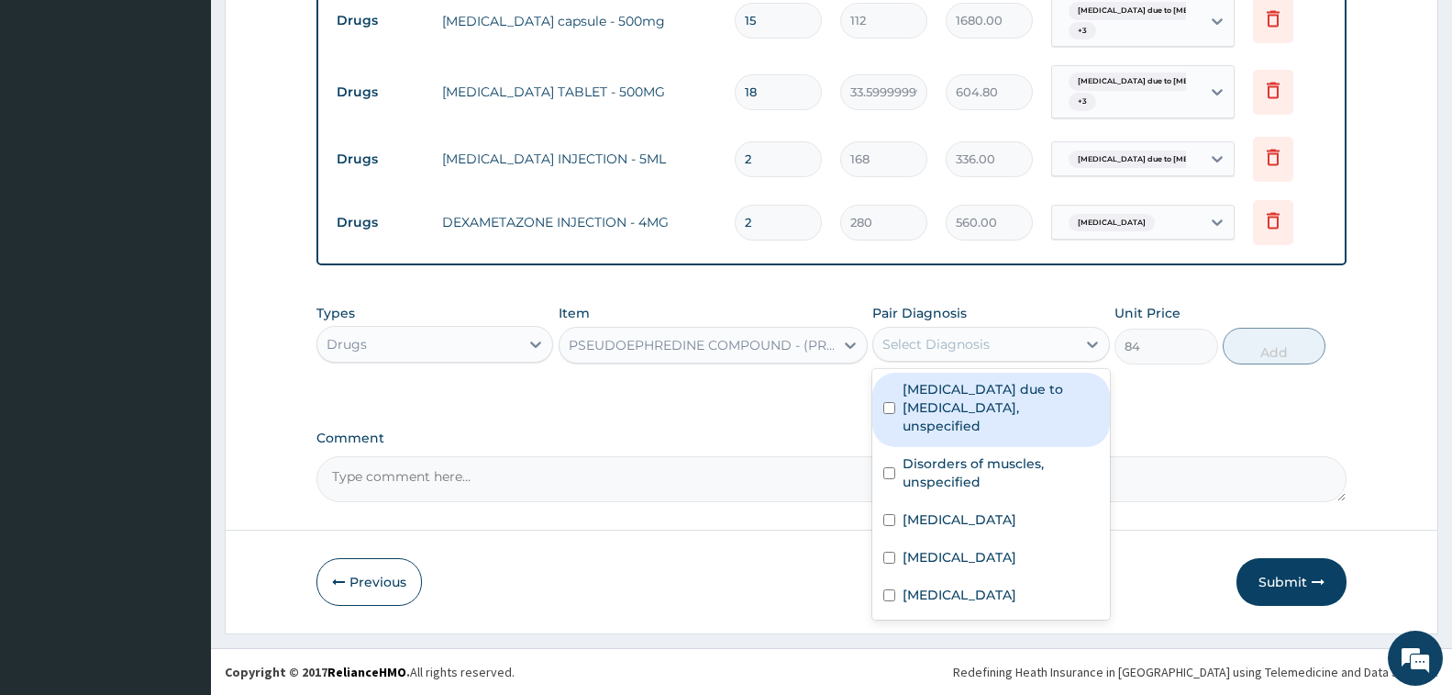
click at [904, 344] on div "Select Diagnosis" at bounding box center [936, 344] width 107 height 18
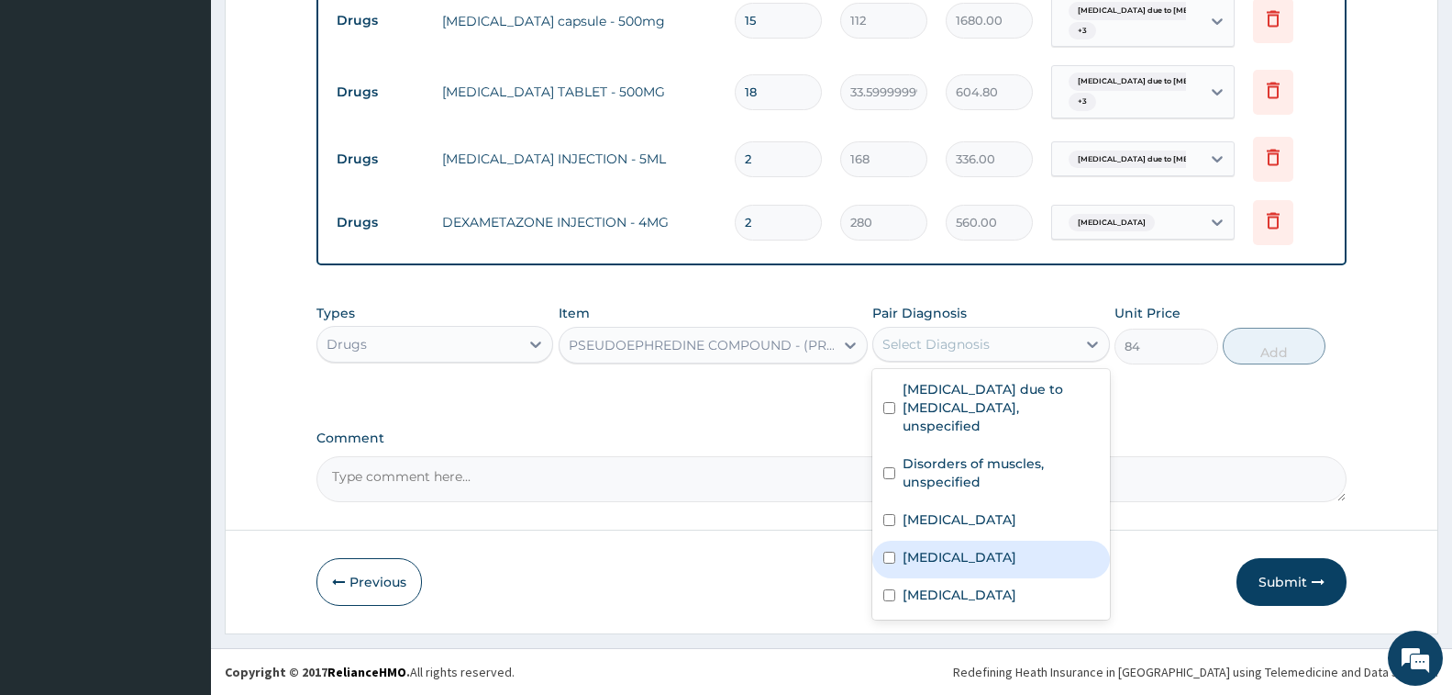
click at [1007, 567] on div "Typhoid fever, unspecified" at bounding box center [991, 559] width 237 height 38
checkbox input "true"
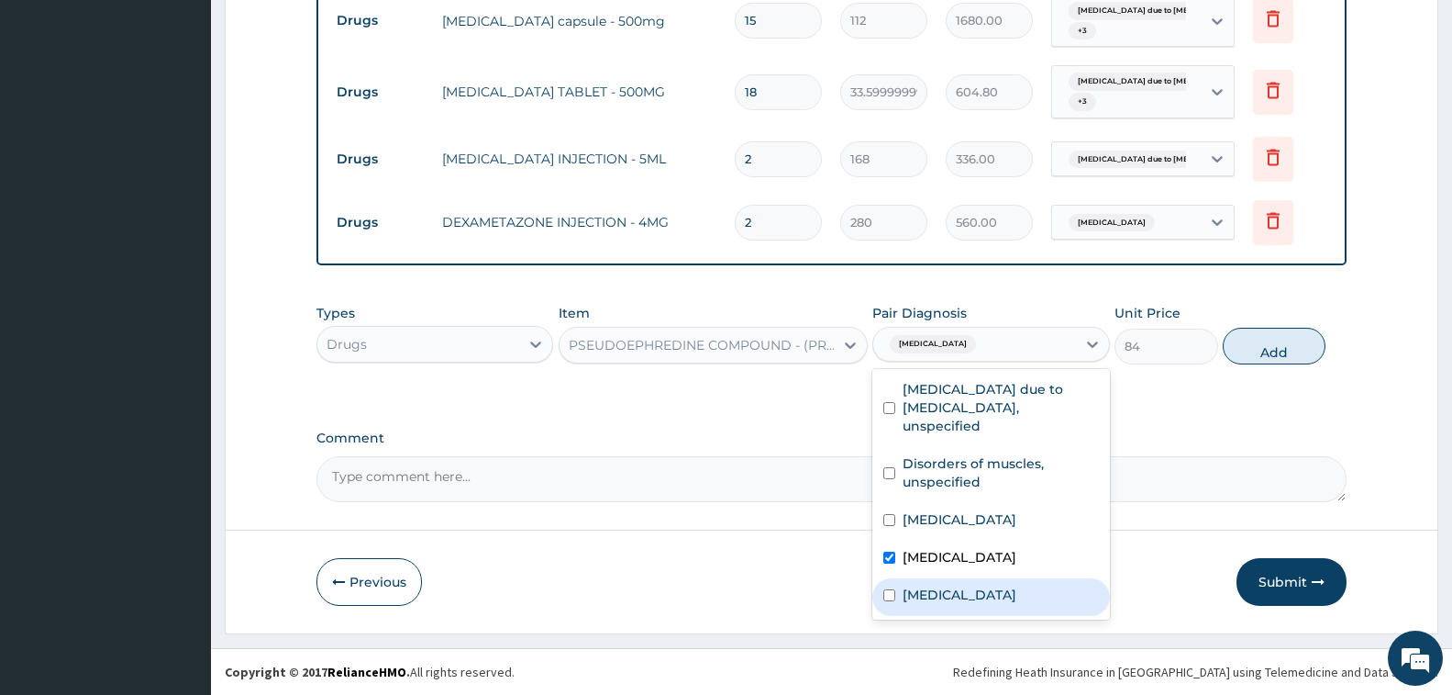
click at [993, 615] on div "Allergic rhinitis, unspecified" at bounding box center [991, 597] width 237 height 38
checkbox input "true"
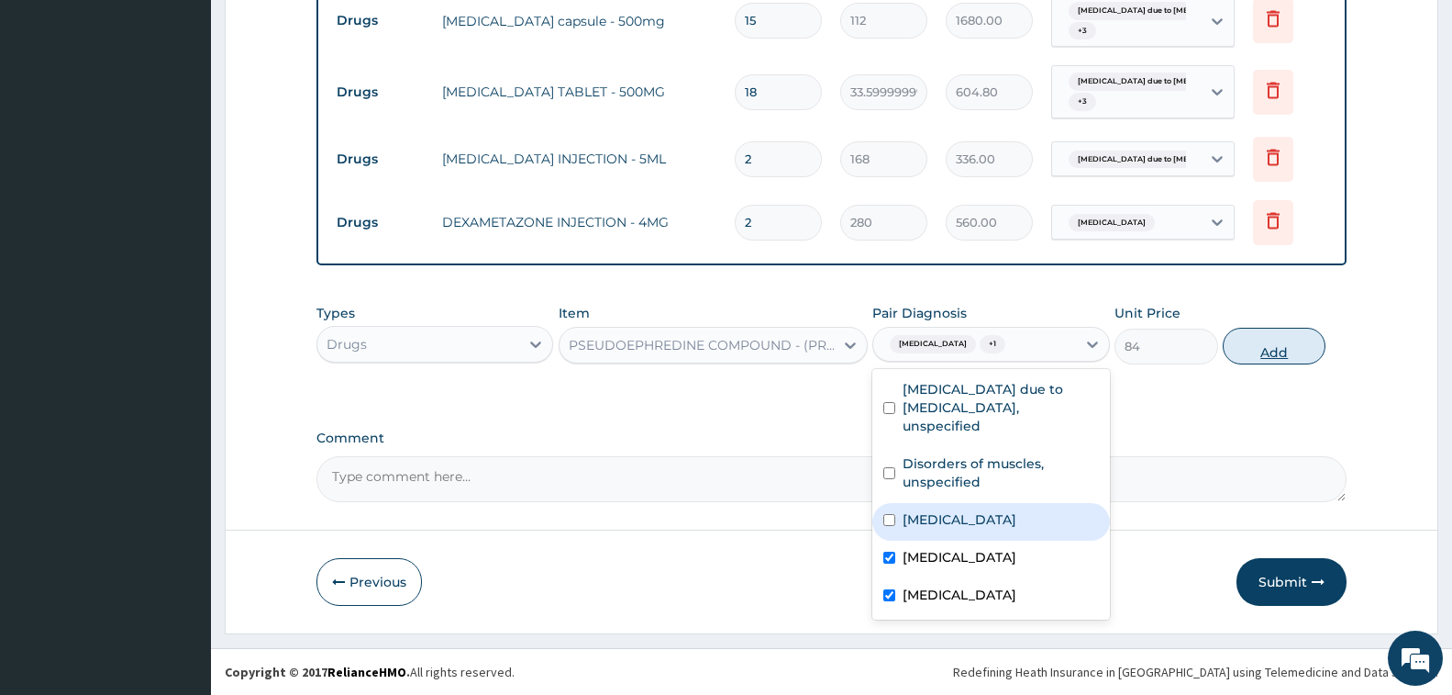
click at [1269, 343] on button "Add" at bounding box center [1274, 346] width 103 height 37
type input "0"
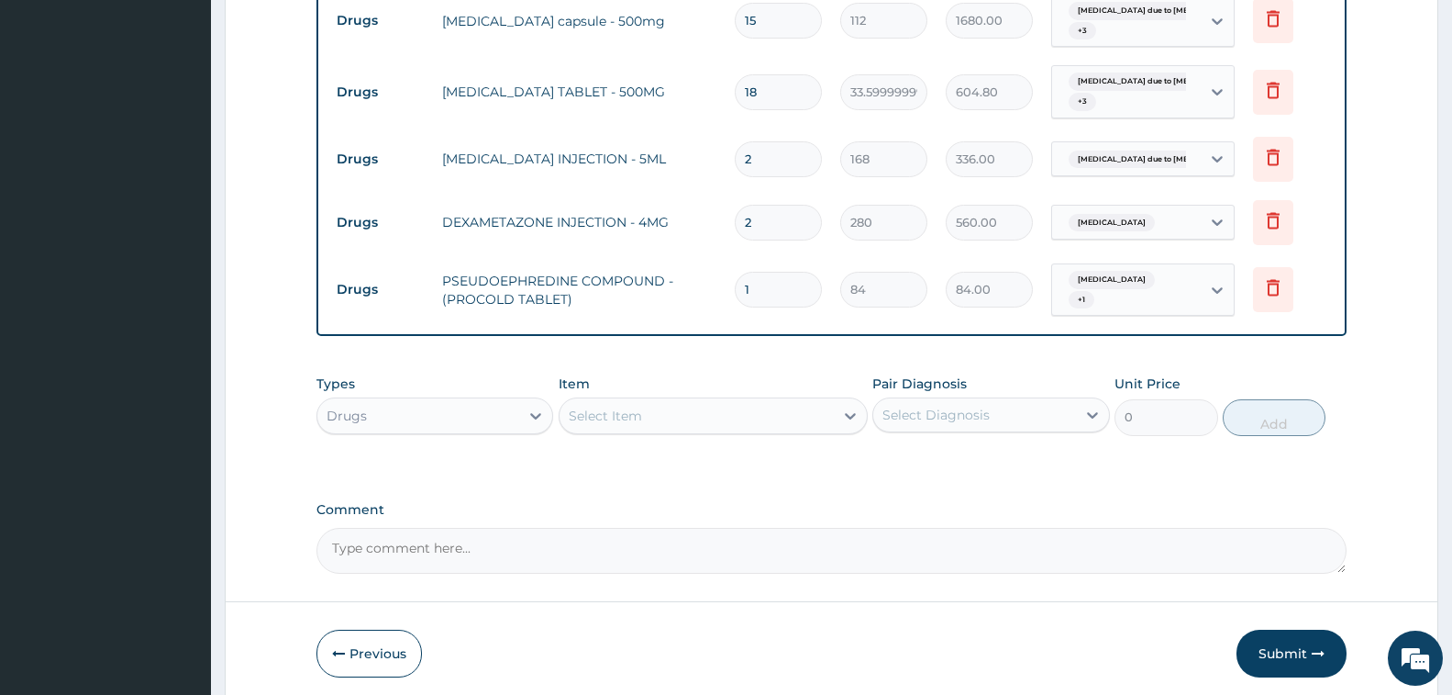
type input "0.00"
type input "6"
type input "504.00"
type input "6"
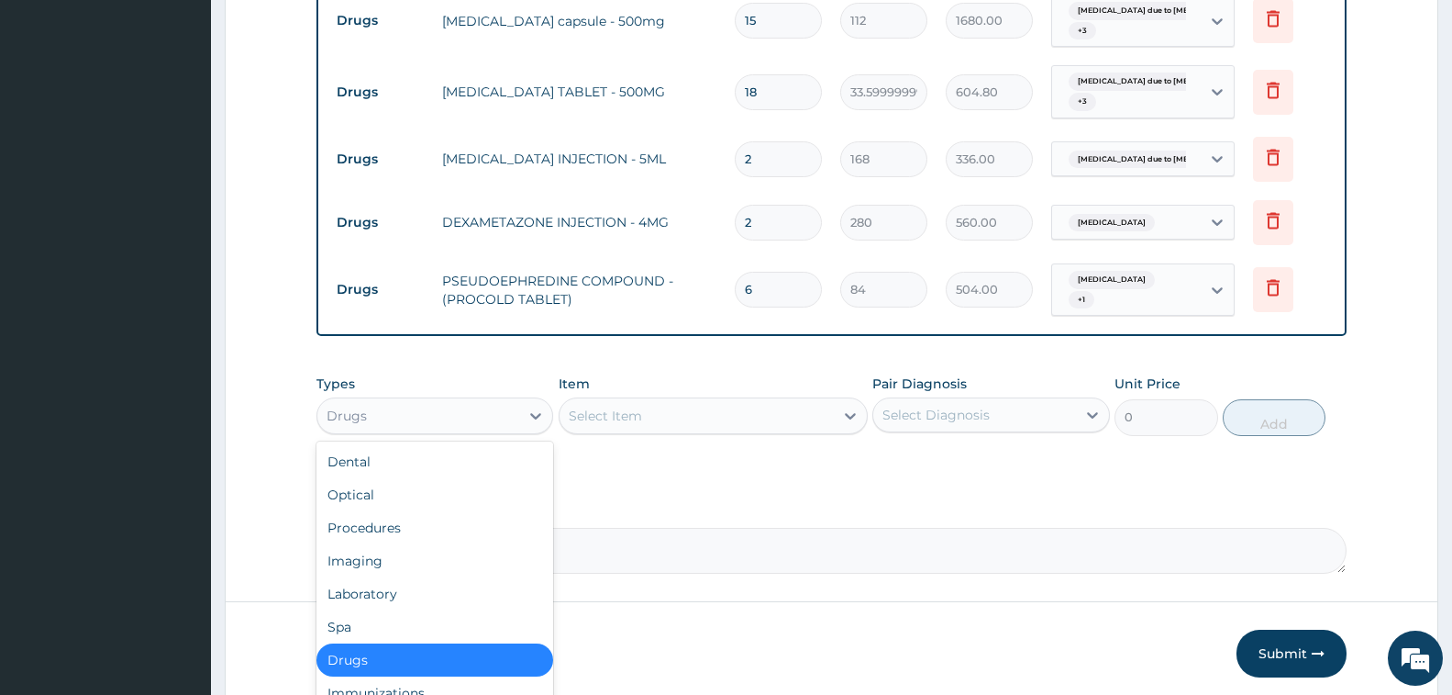
click at [405, 419] on div "Drugs" at bounding box center [418, 415] width 202 height 29
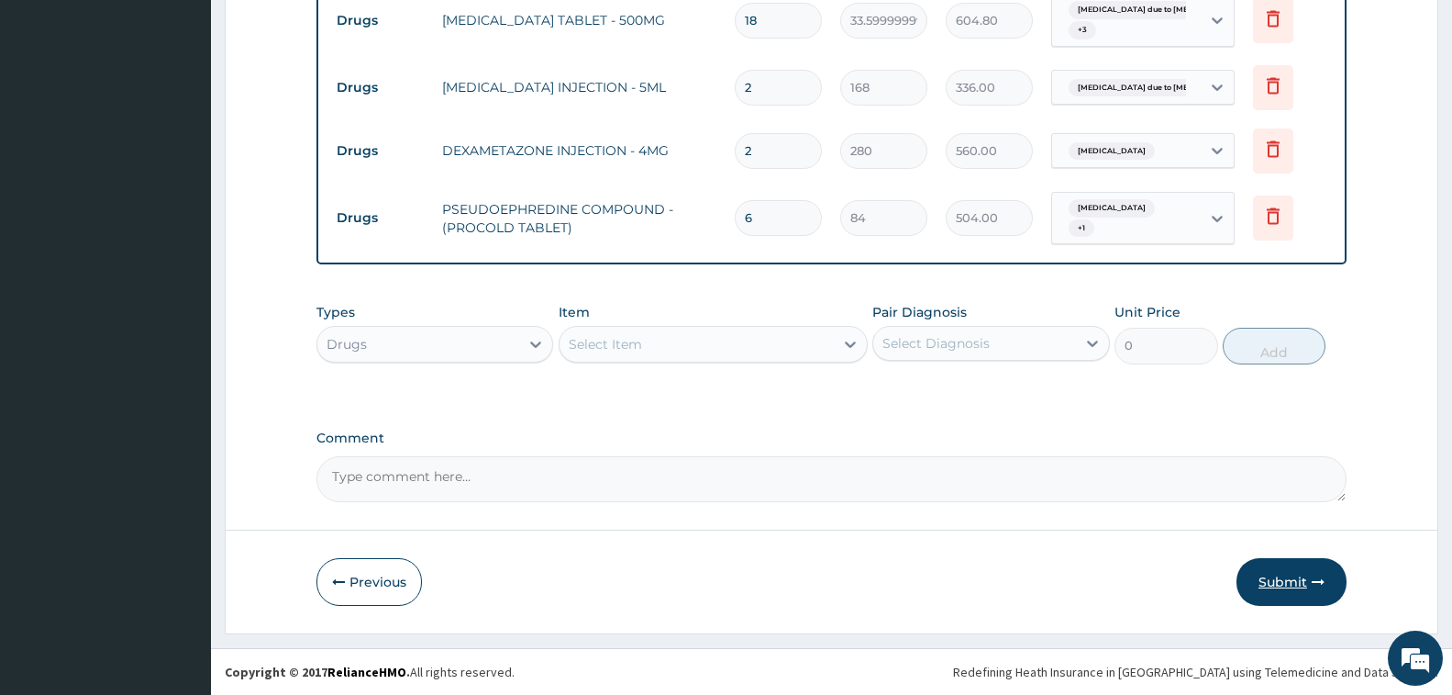
click at [1292, 575] on button "Submit" at bounding box center [1292, 582] width 110 height 48
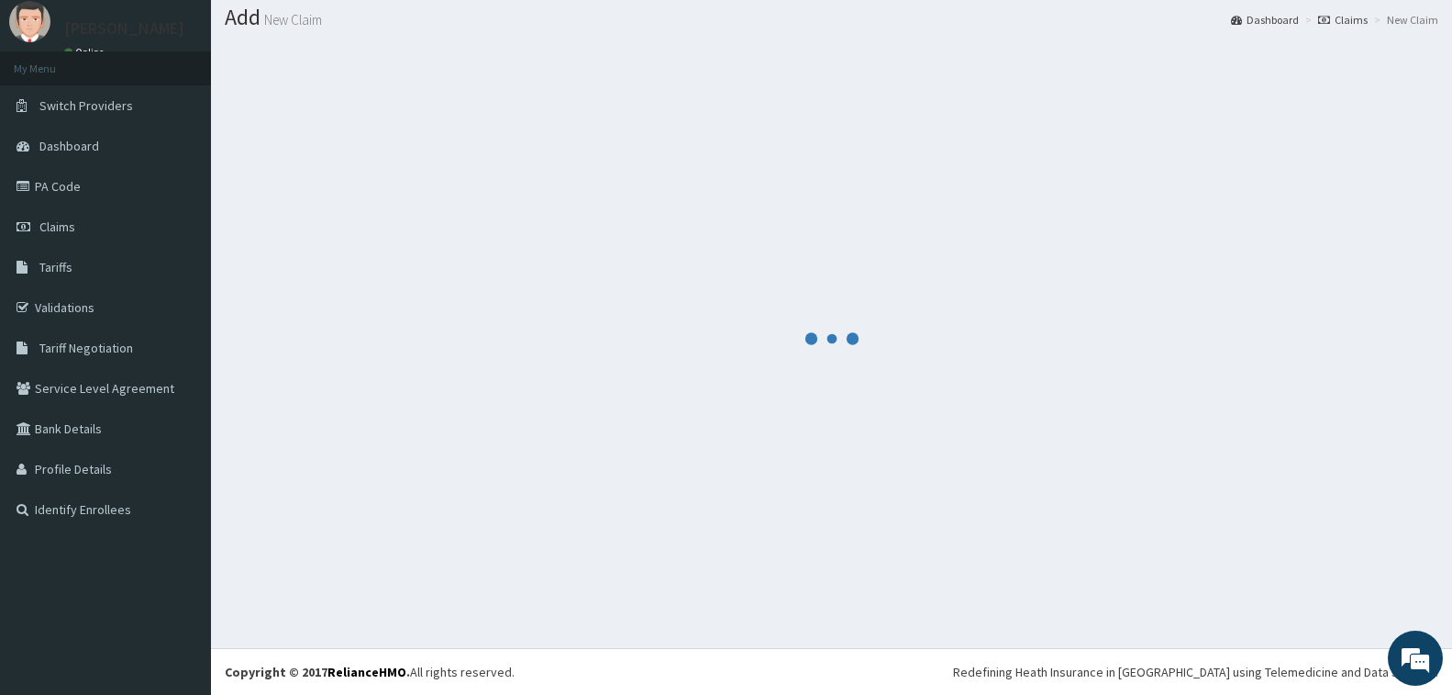
scroll to position [924, 0]
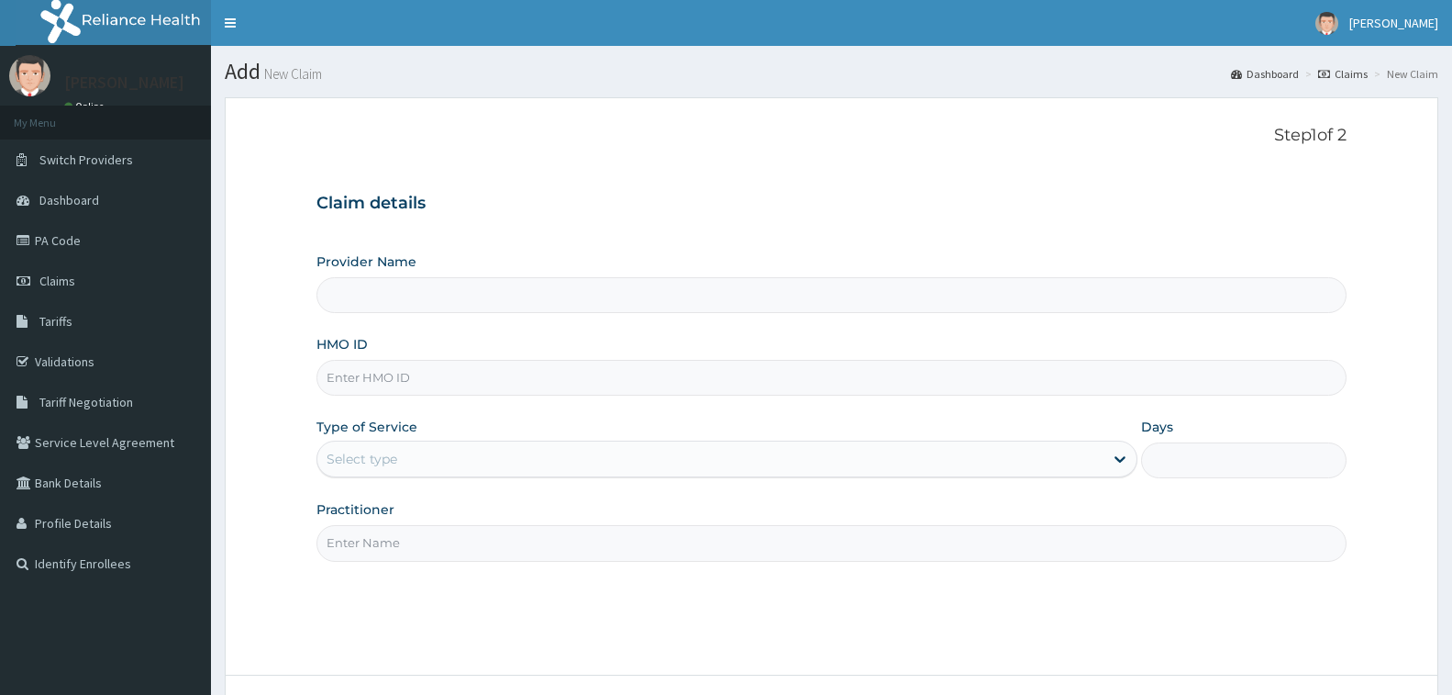
type input "[GEOGRAPHIC_DATA] - [GEOGRAPHIC_DATA]"
click at [409, 372] on input "HMO ID" at bounding box center [832, 378] width 1030 height 36
type input "GSV/13784/A"
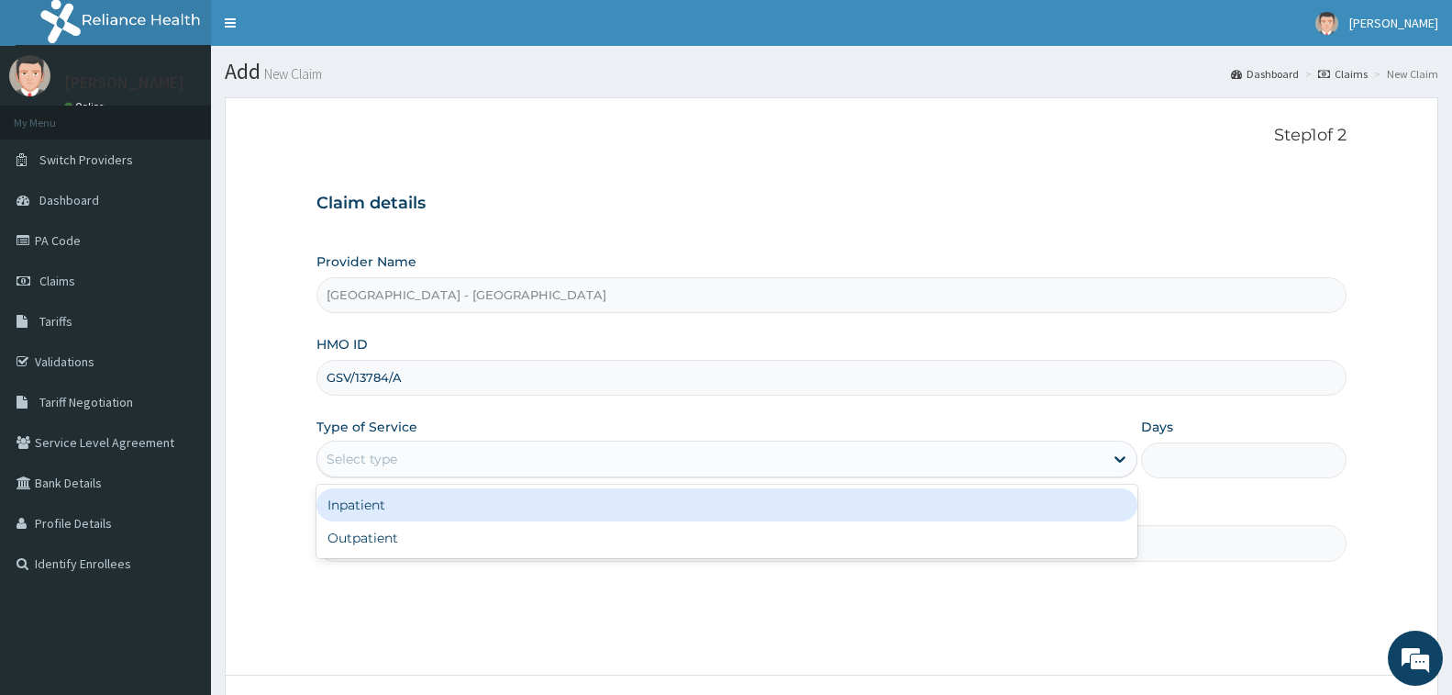
drag, startPoint x: 439, startPoint y: 454, endPoint x: 397, endPoint y: 558, distance: 111.6
click at [438, 454] on div "Select type" at bounding box center [710, 458] width 786 height 29
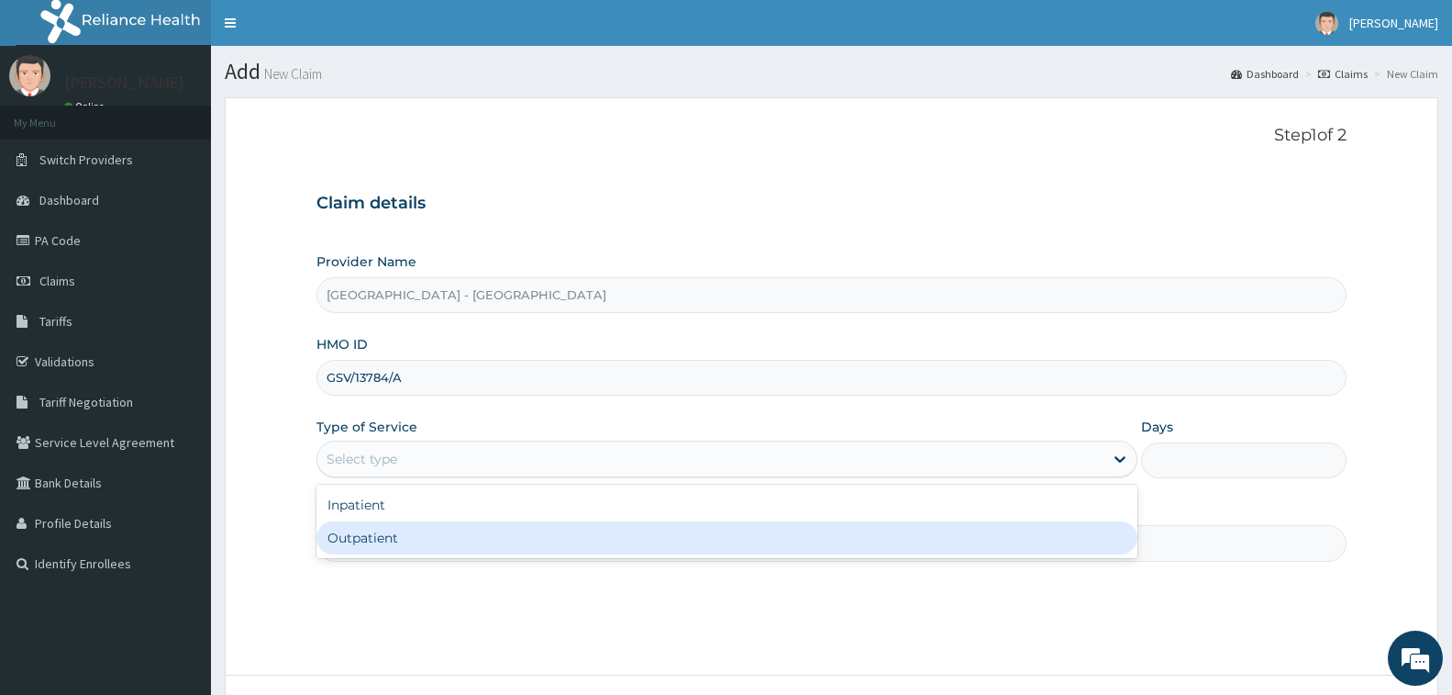
click at [395, 554] on div "Outpatient" at bounding box center [727, 537] width 821 height 33
type input "1"
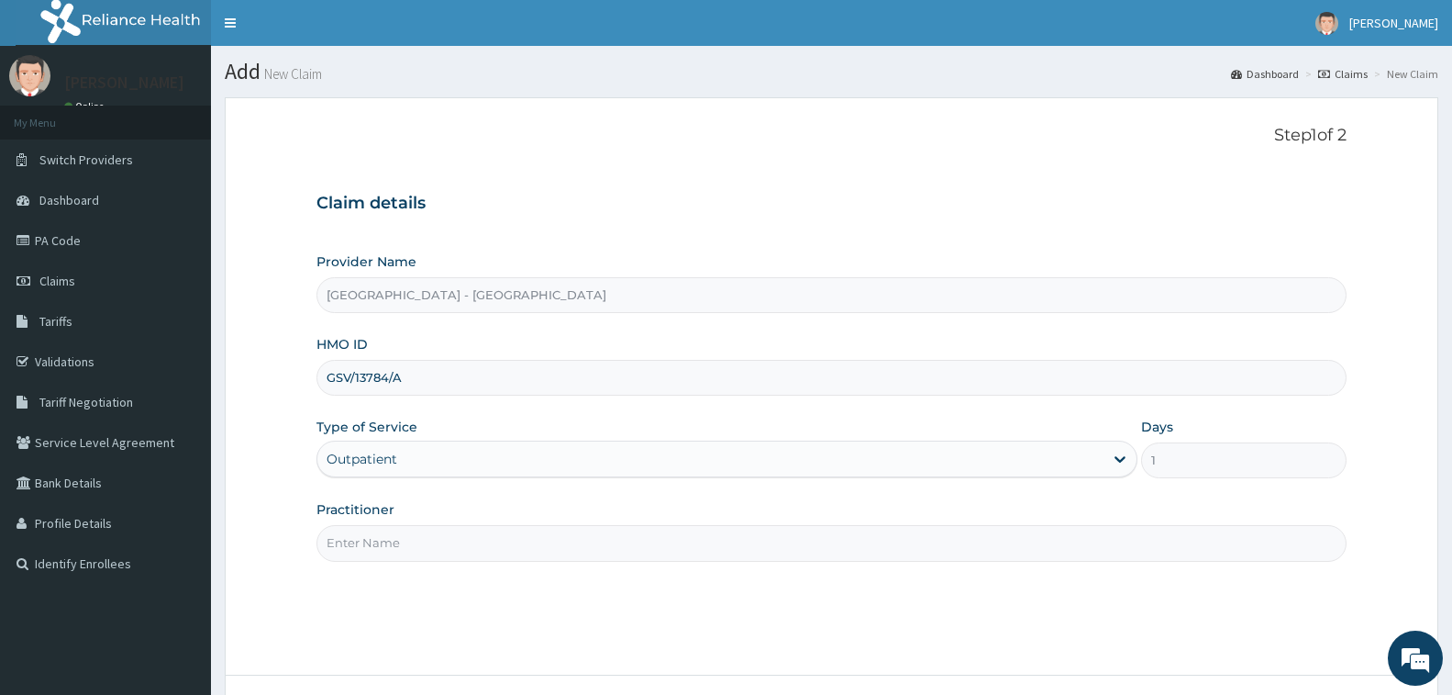
drag, startPoint x: 396, startPoint y: 549, endPoint x: 439, endPoint y: 557, distance: 43.0
click at [396, 549] on input "Practitioner" at bounding box center [832, 543] width 1030 height 36
type input "[PERSON_NAME]"
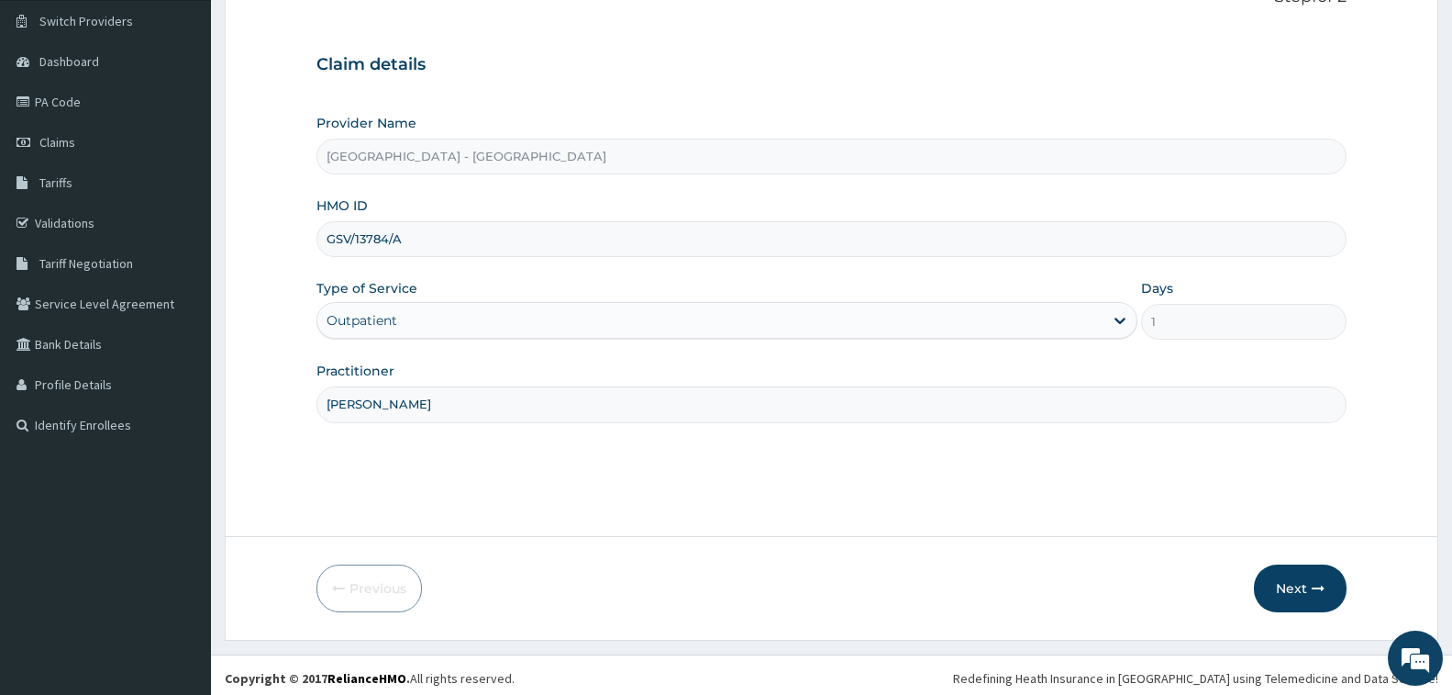
scroll to position [145, 0]
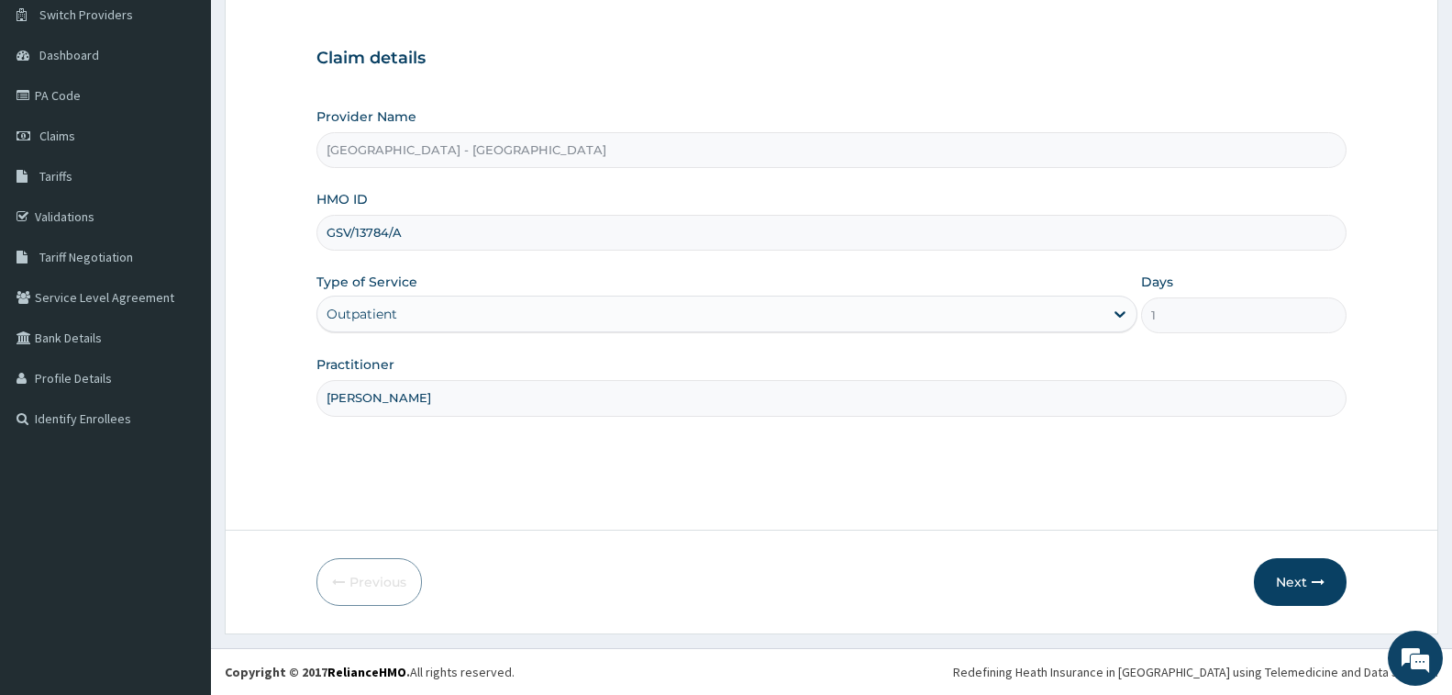
drag, startPoint x: 1285, startPoint y: 583, endPoint x: 474, endPoint y: 206, distance: 894.5
click at [1237, 562] on div "Previous Next" at bounding box center [832, 582] width 1030 height 48
click at [1312, 565] on button "Next" at bounding box center [1300, 582] width 93 height 48
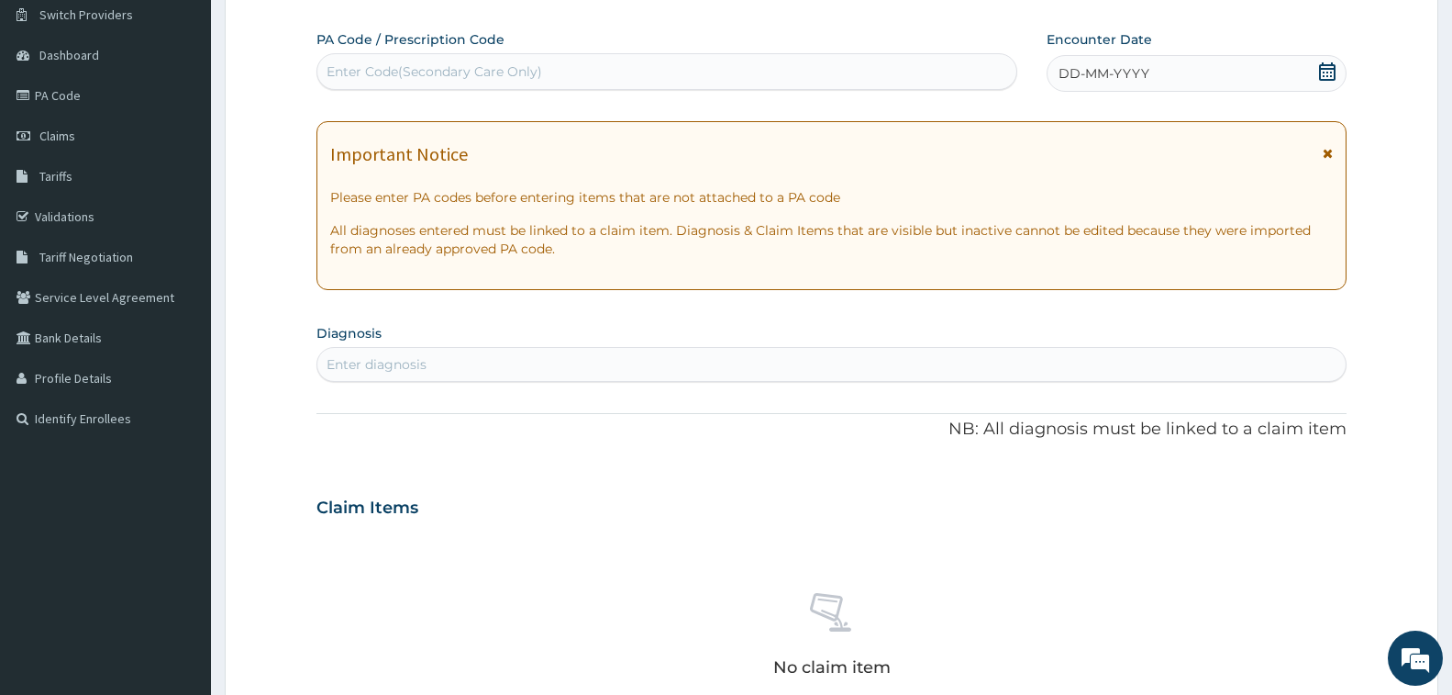
click at [454, 58] on div "Enter Code(Secondary Care Only)" at bounding box center [667, 71] width 701 height 37
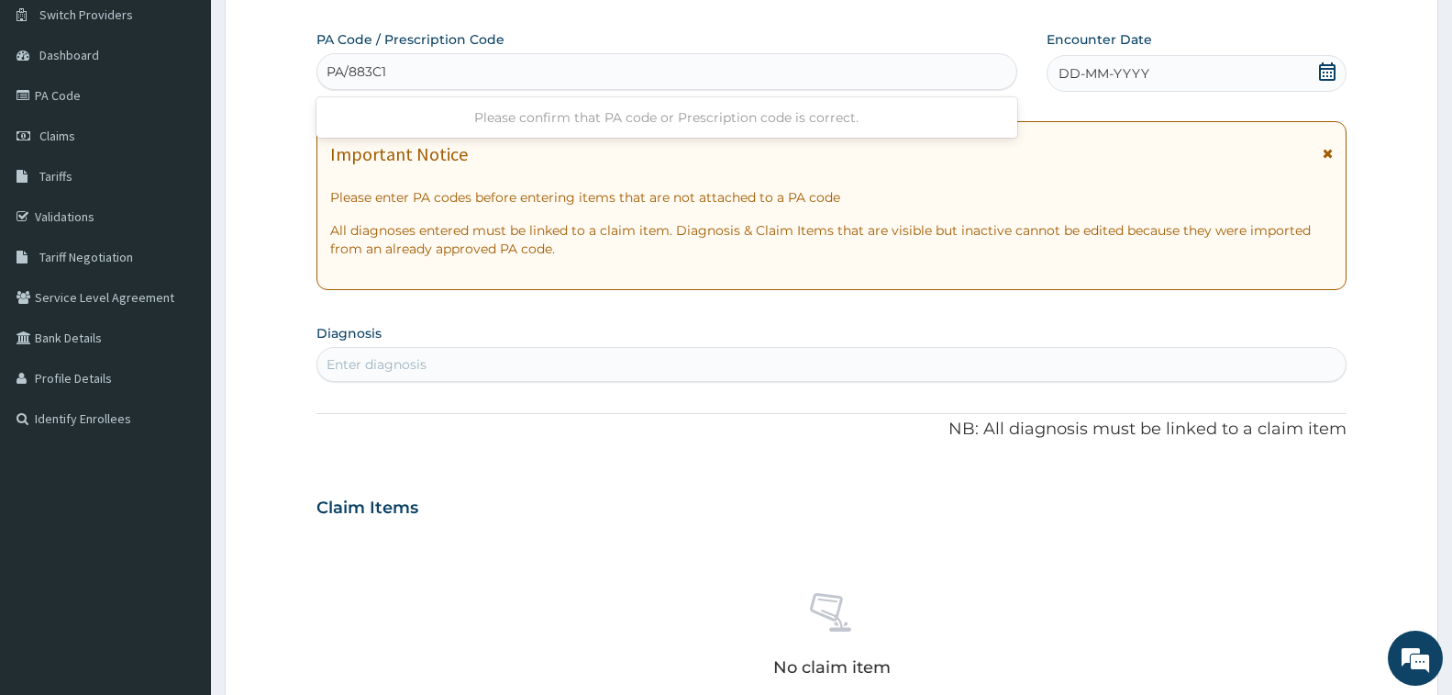
type input "PA/883C16"
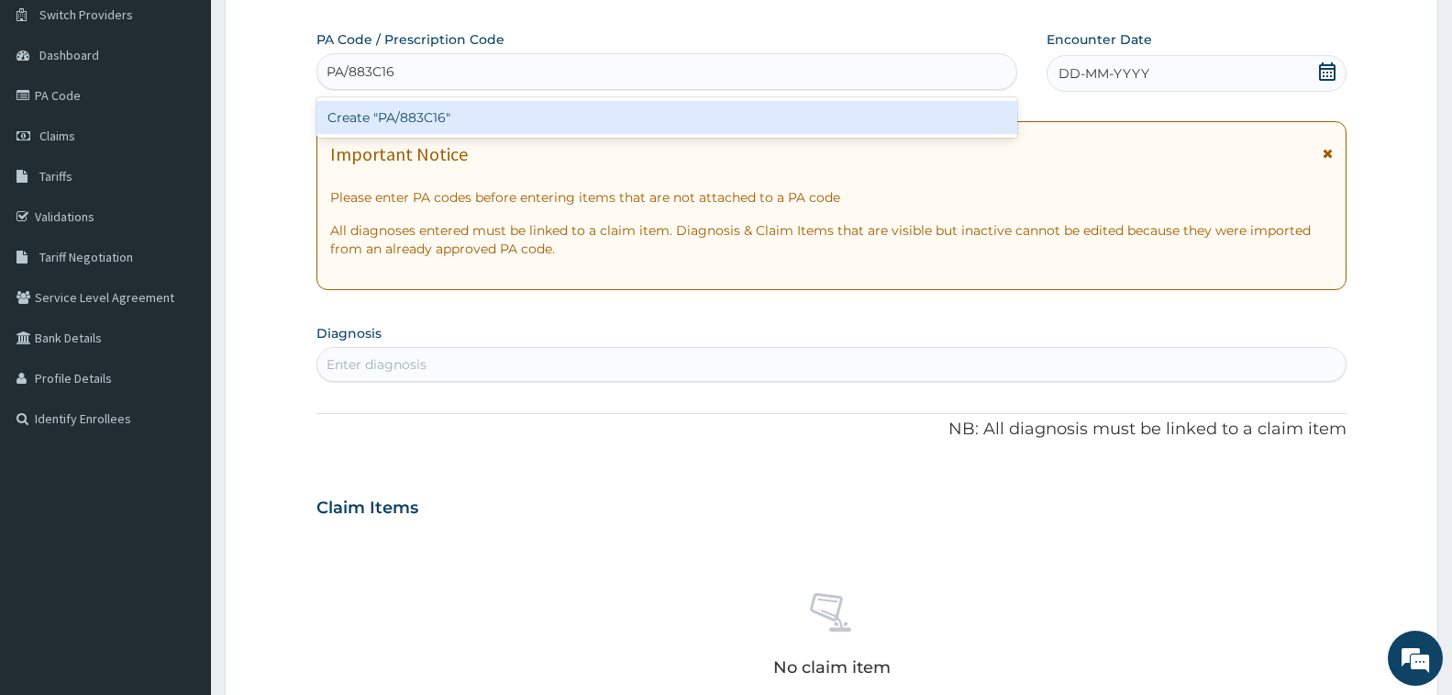
click at [439, 110] on div "Create "PA/883C16"" at bounding box center [667, 117] width 701 height 33
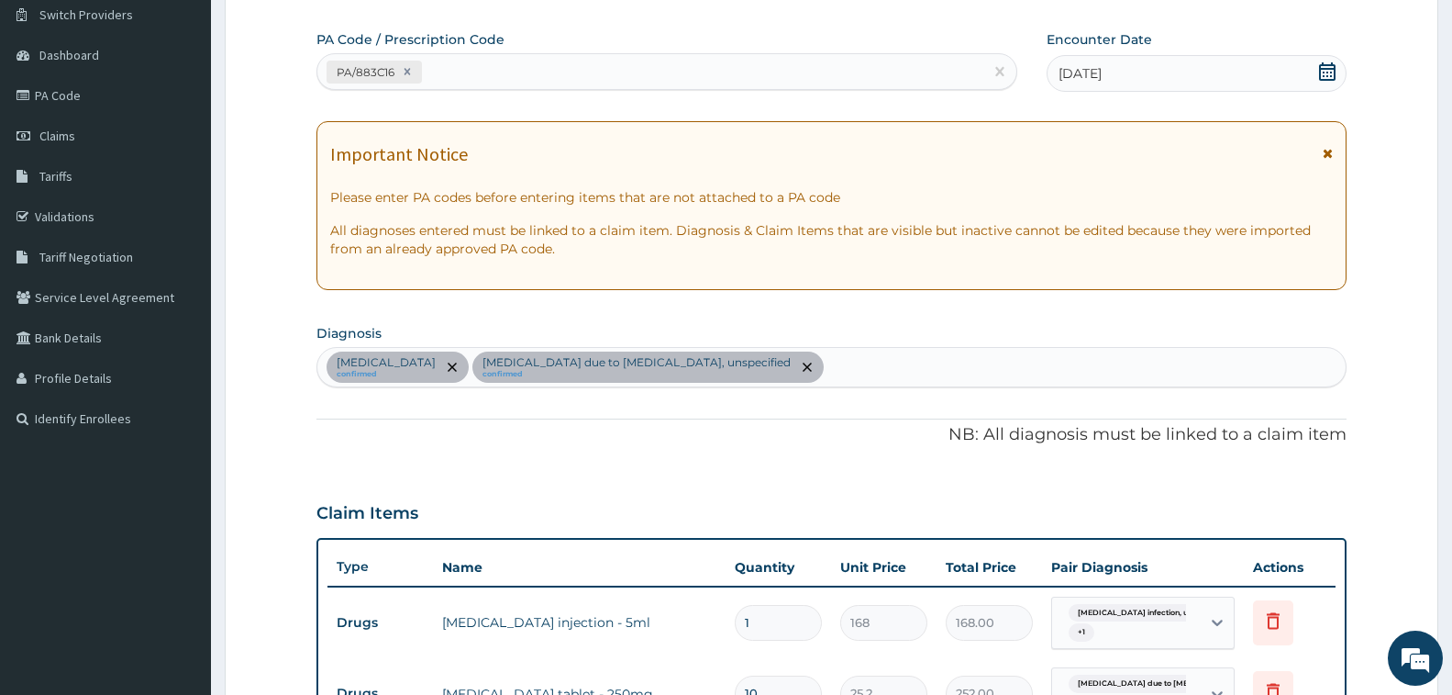
scroll to position [562, 0]
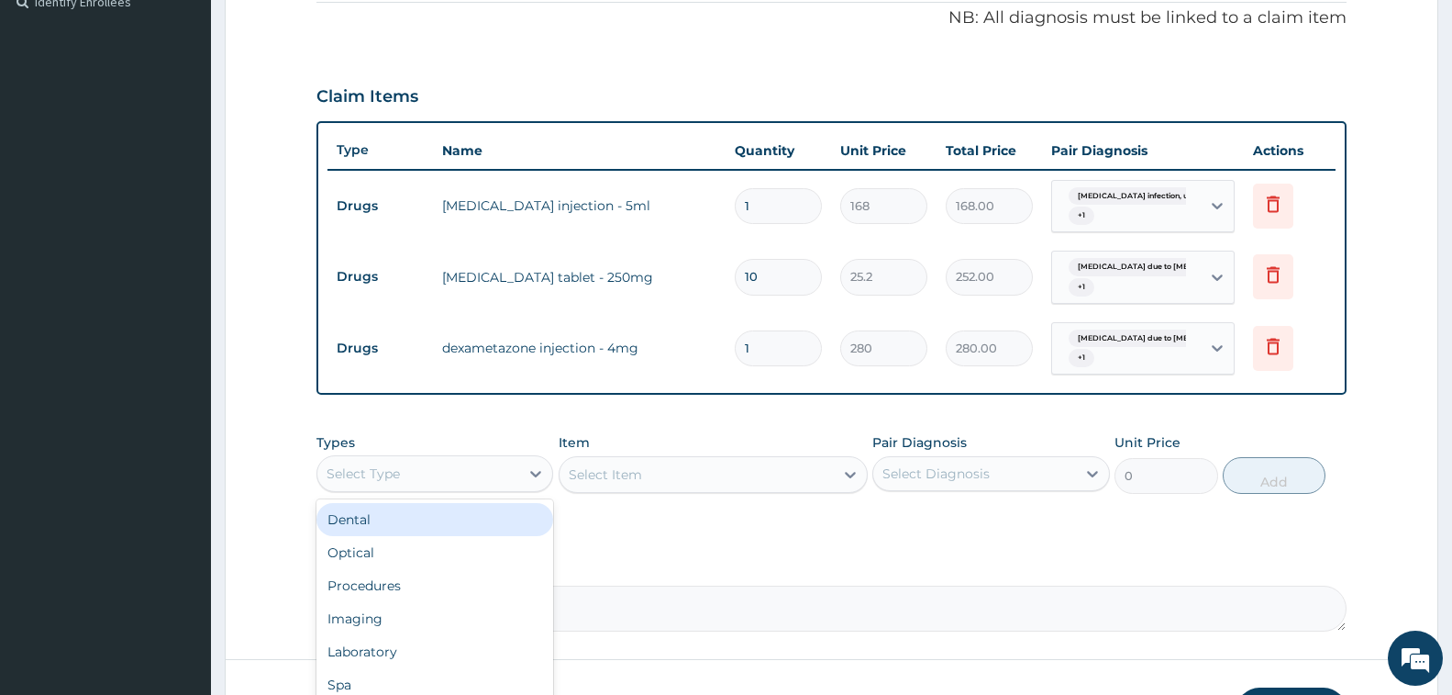
click at [470, 475] on div "Select Type" at bounding box center [418, 473] width 202 height 29
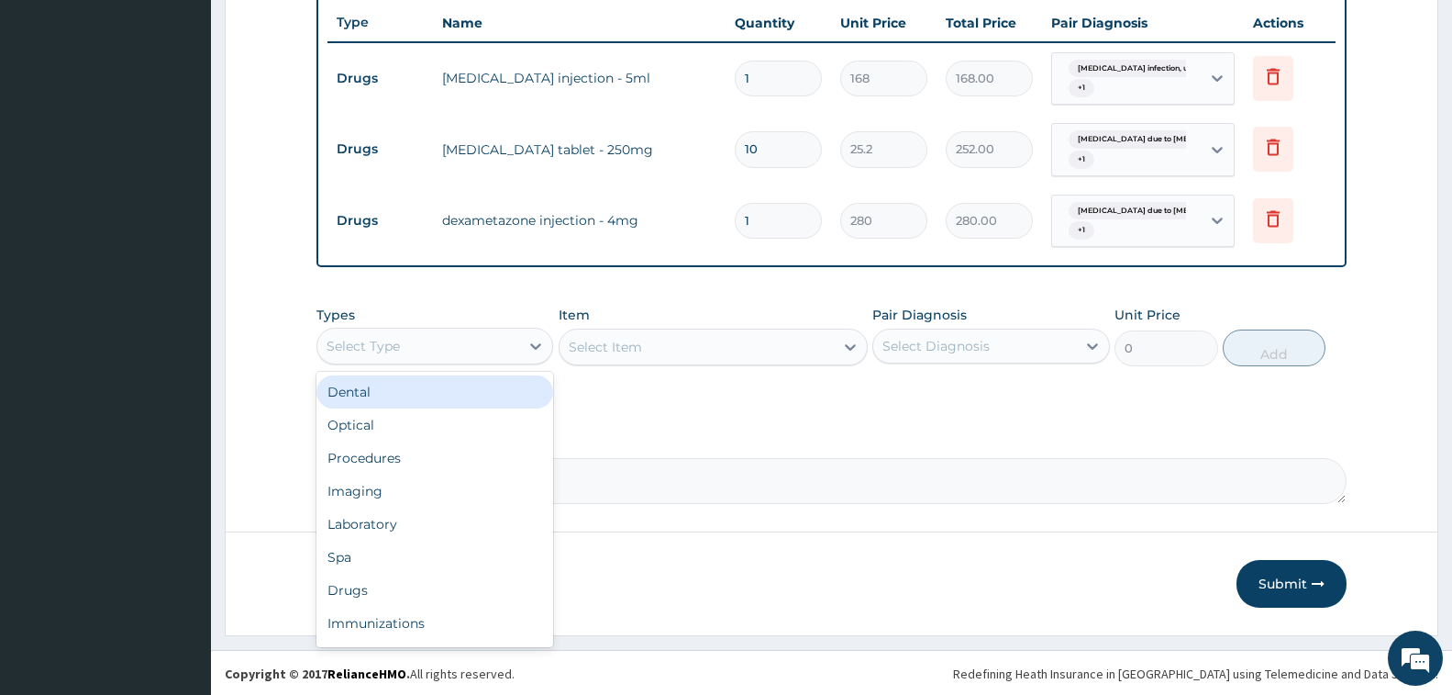
scroll to position [691, 0]
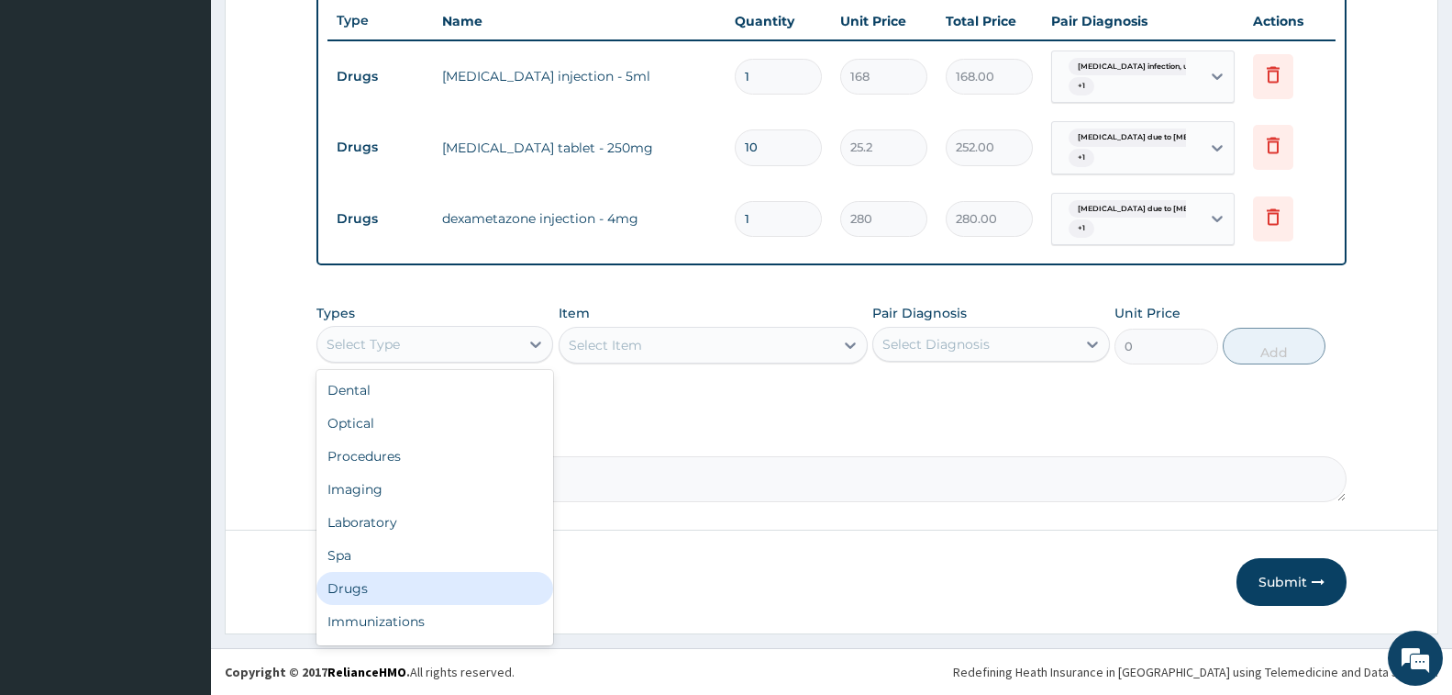
click at [373, 579] on div "Drugs" at bounding box center [435, 588] width 237 height 33
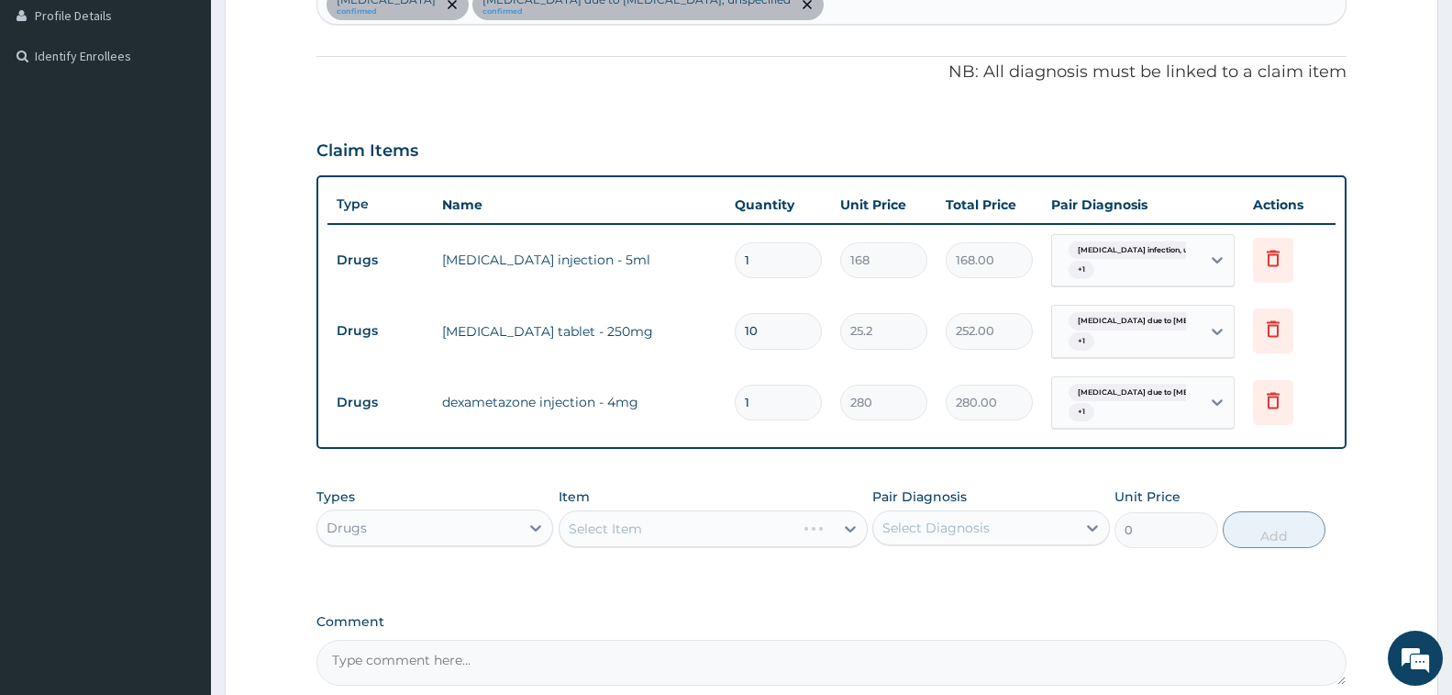
scroll to position [416, 0]
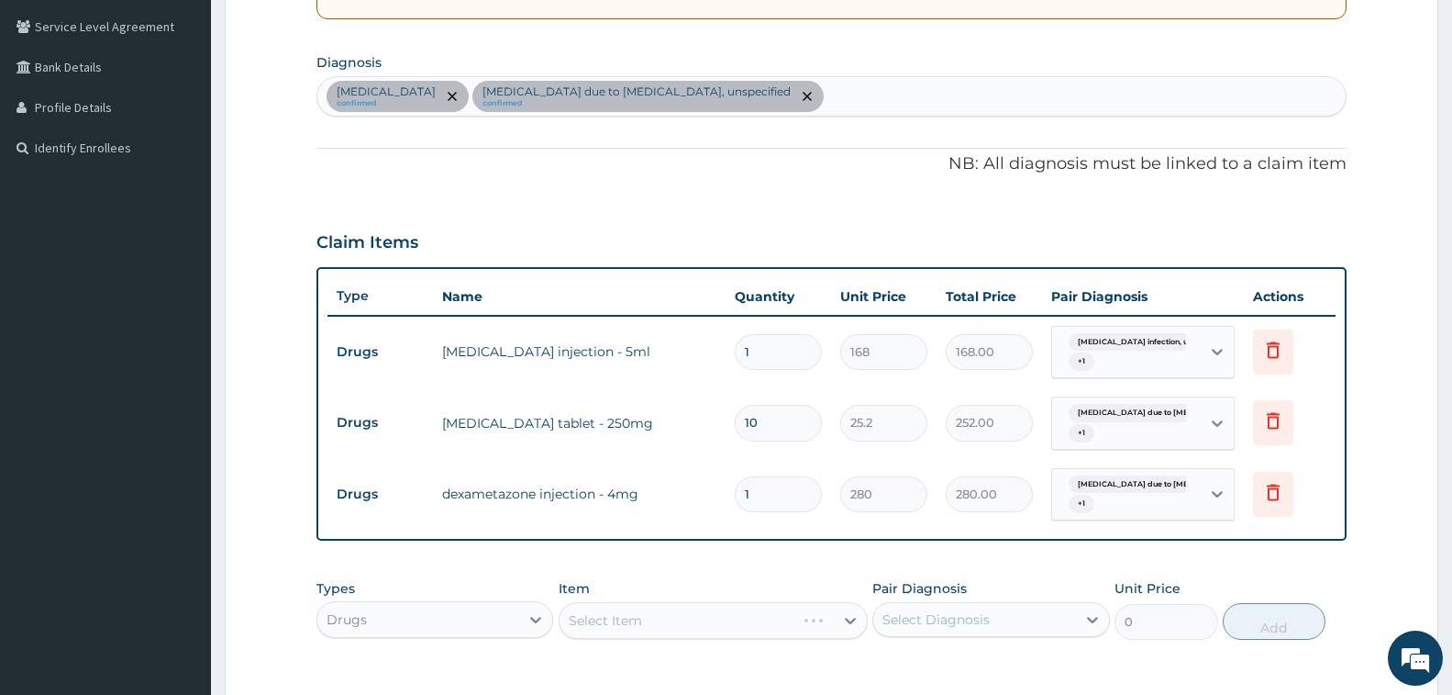
click at [938, 81] on div "Salmonella infection, unspecified confirmed Malaria due to Plasmodium falciparu…" at bounding box center [831, 96] width 1029 height 39
type input "RHINITIS"
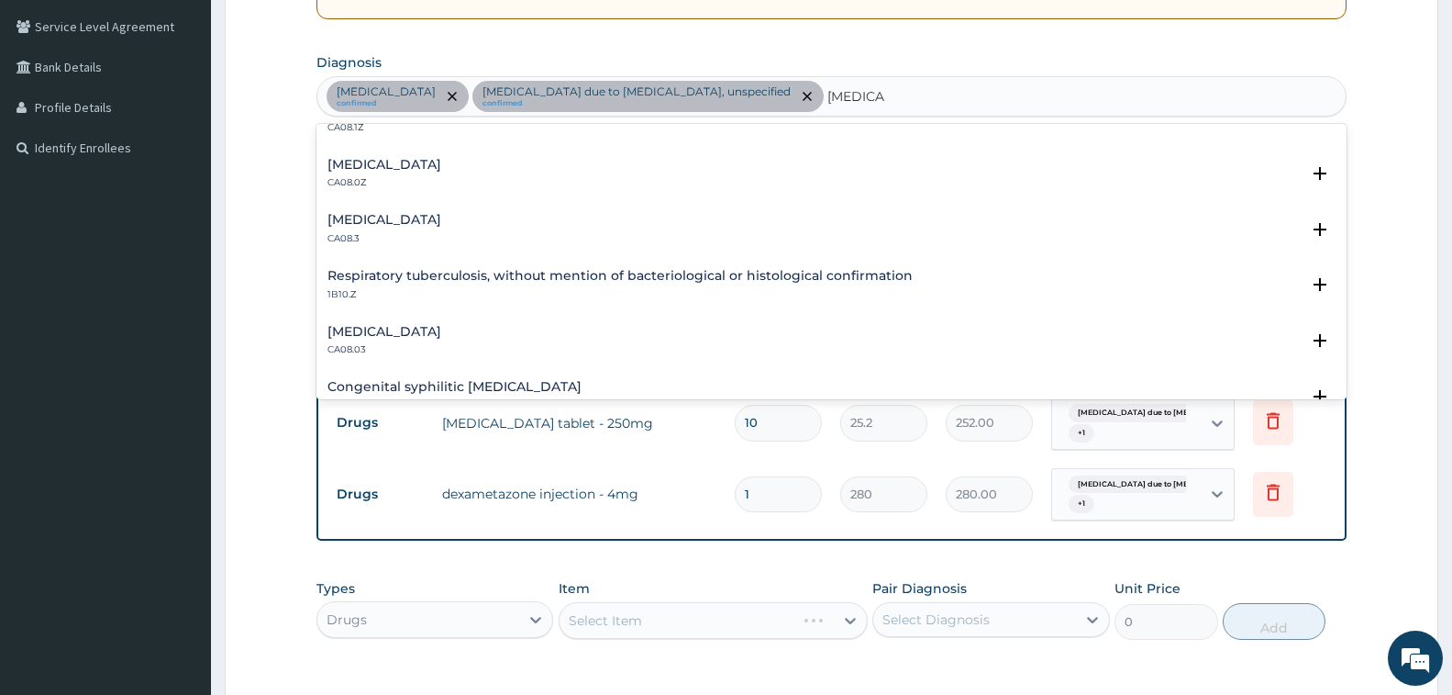
scroll to position [275, 0]
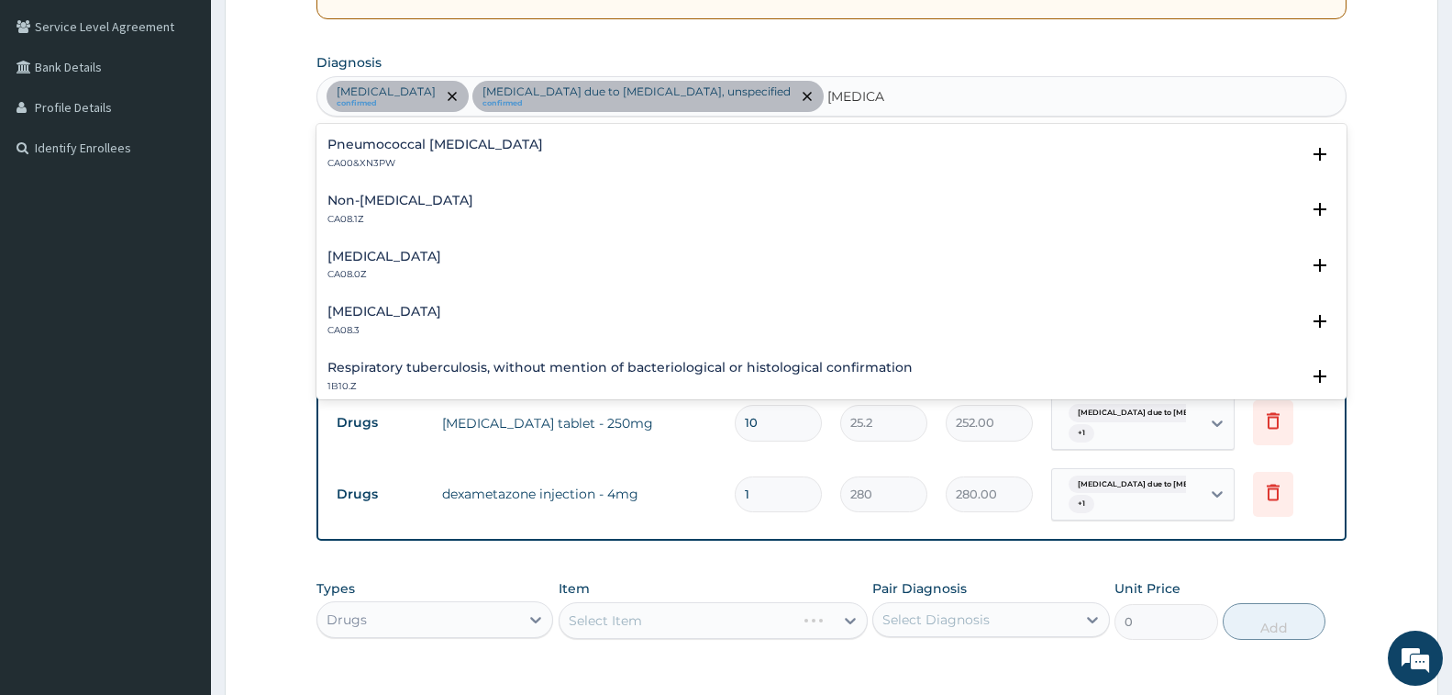
click at [441, 253] on h4 "Allergic rhinitis, unspecified" at bounding box center [385, 257] width 114 height 14
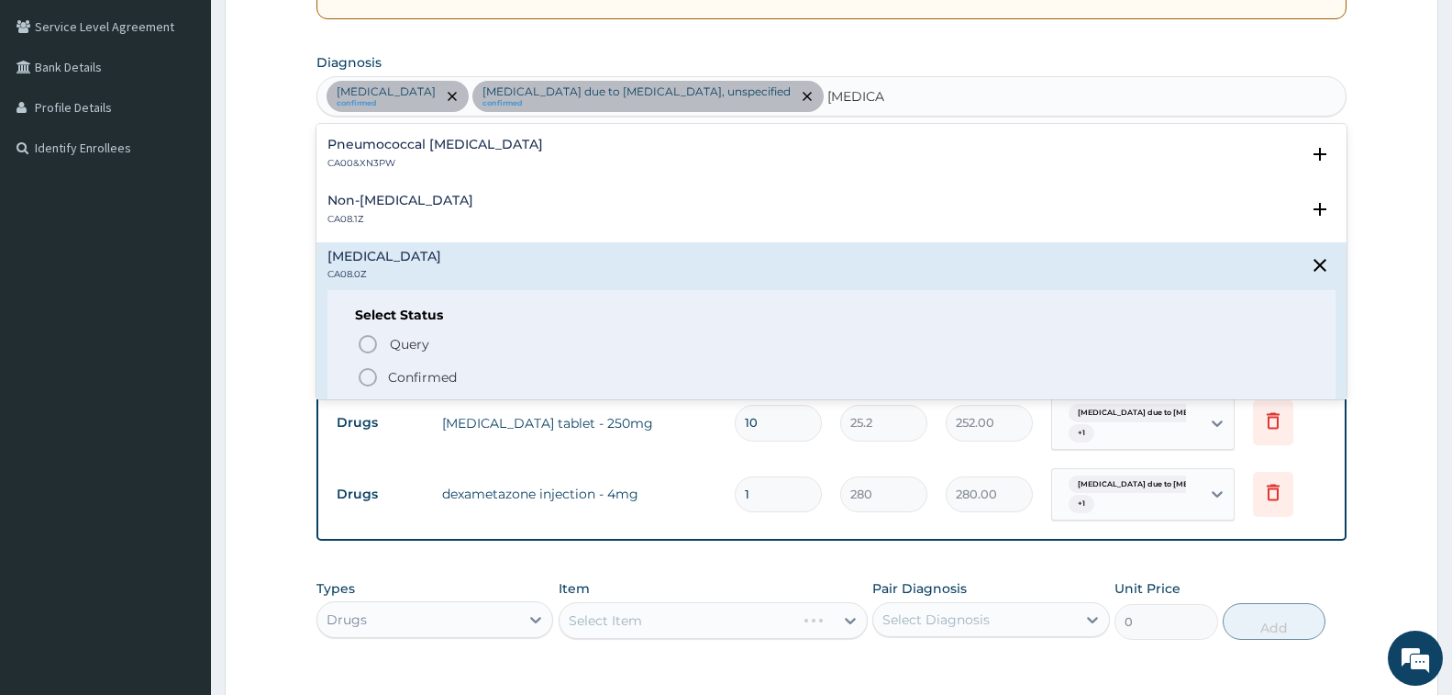
click at [403, 372] on p "Confirmed" at bounding box center [422, 377] width 69 height 18
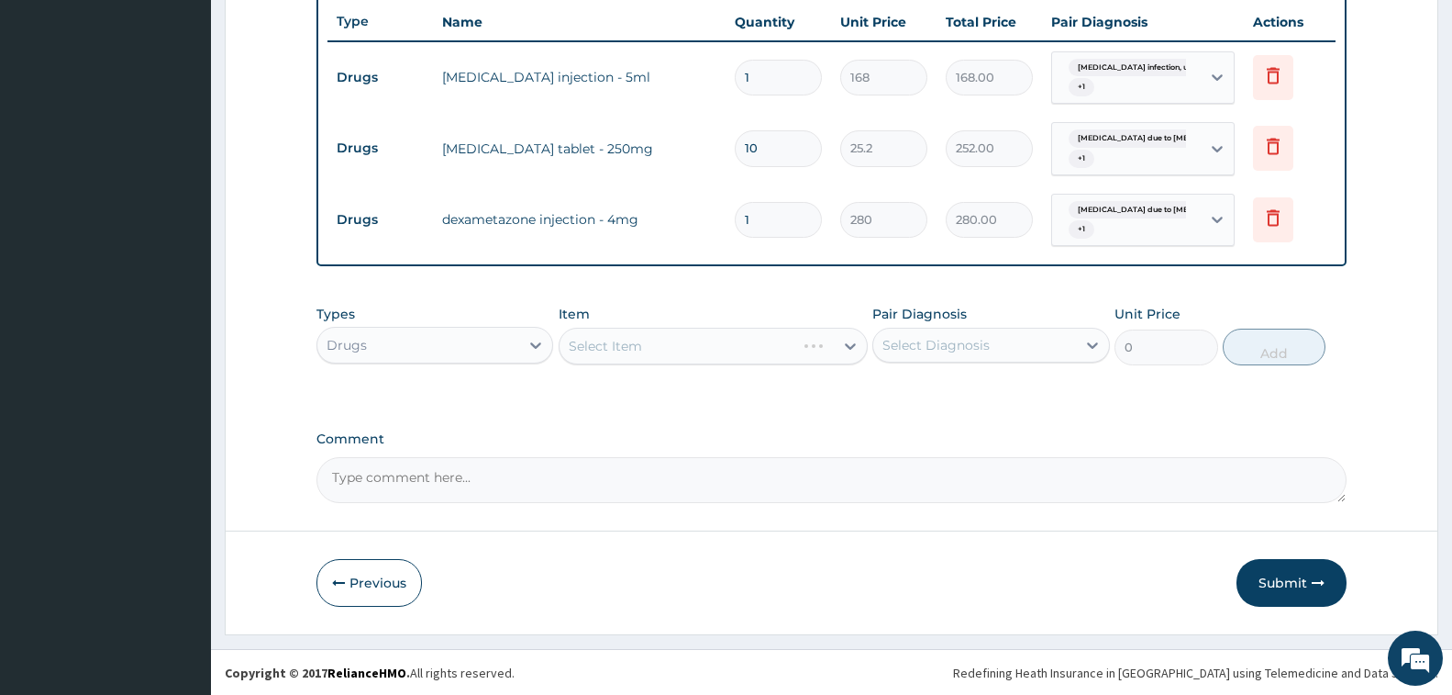
scroll to position [691, 0]
click at [688, 353] on div "Select Item" at bounding box center [713, 345] width 309 height 37
click at [624, 357] on div "Select Item" at bounding box center [697, 344] width 274 height 29
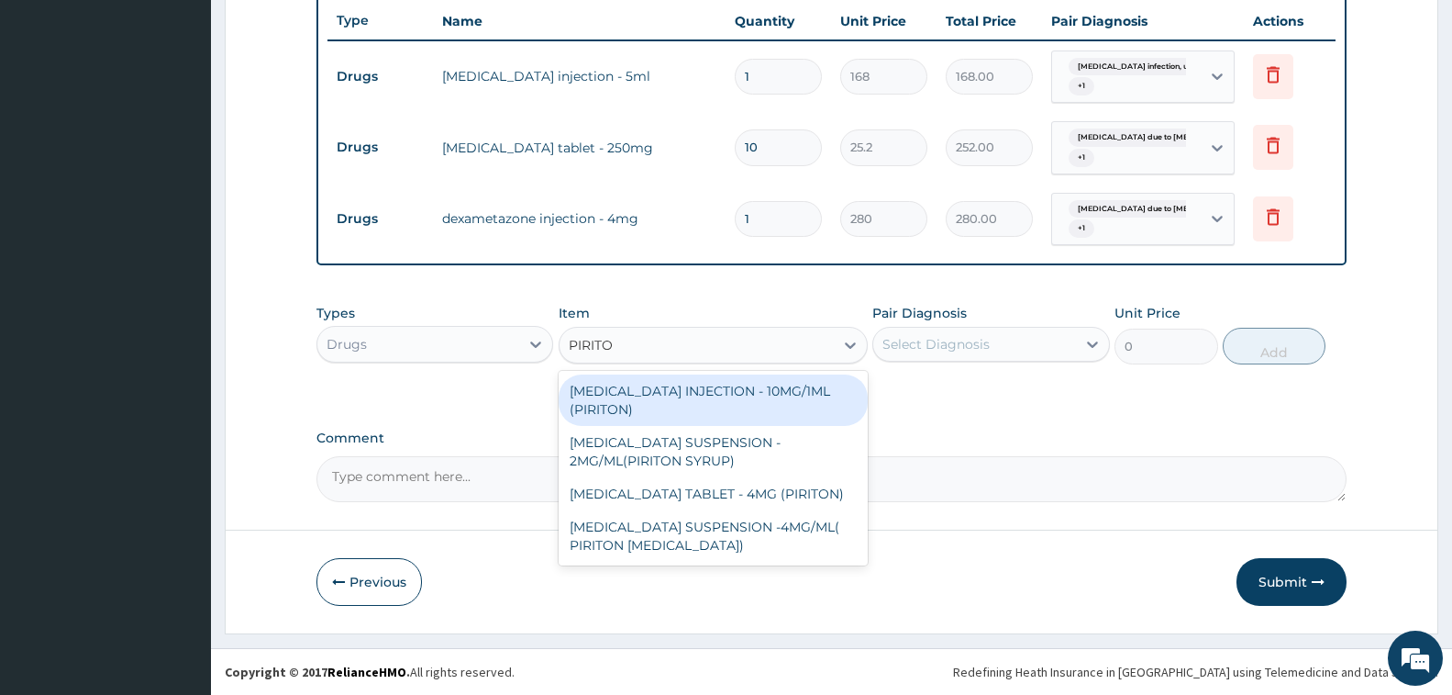
type input "PIRITON"
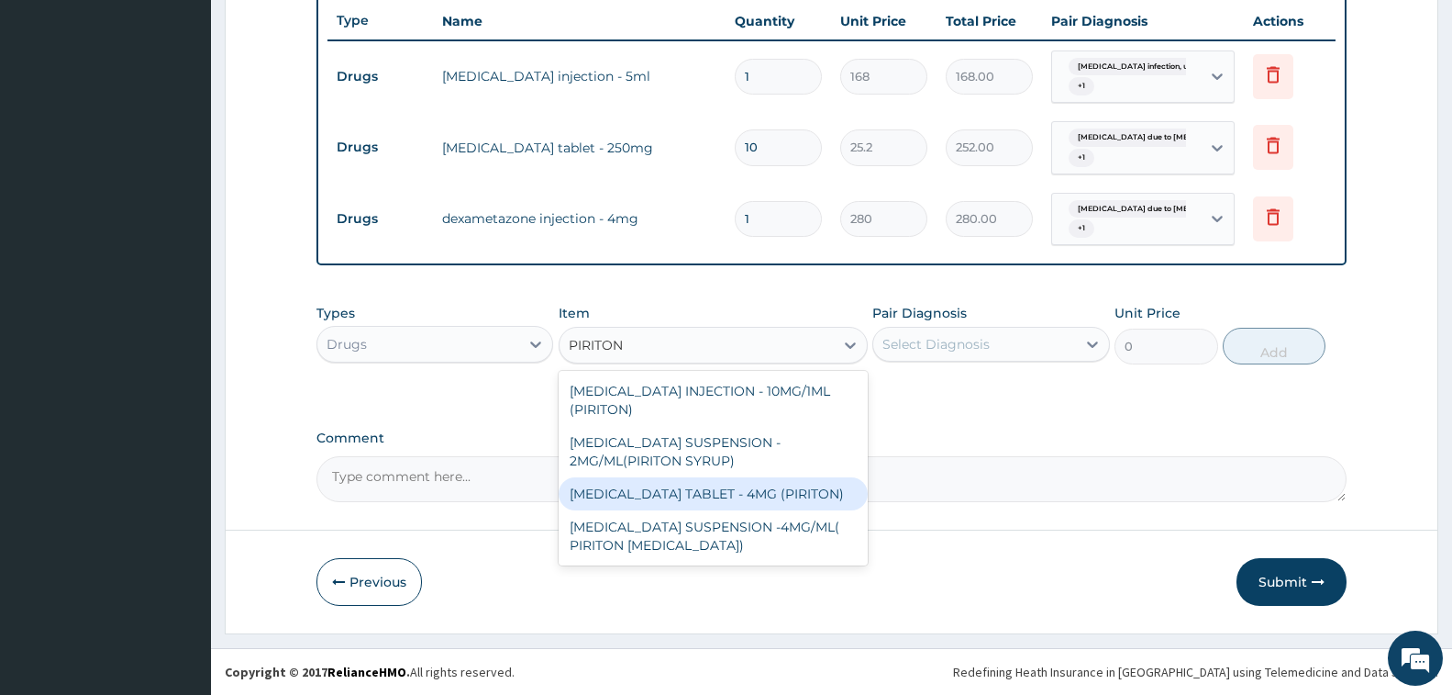
click at [754, 506] on div "CHLORPHENIRAMINE TABLET - 4MG (PIRITON)" at bounding box center [713, 493] width 309 height 33
type input "22.4"
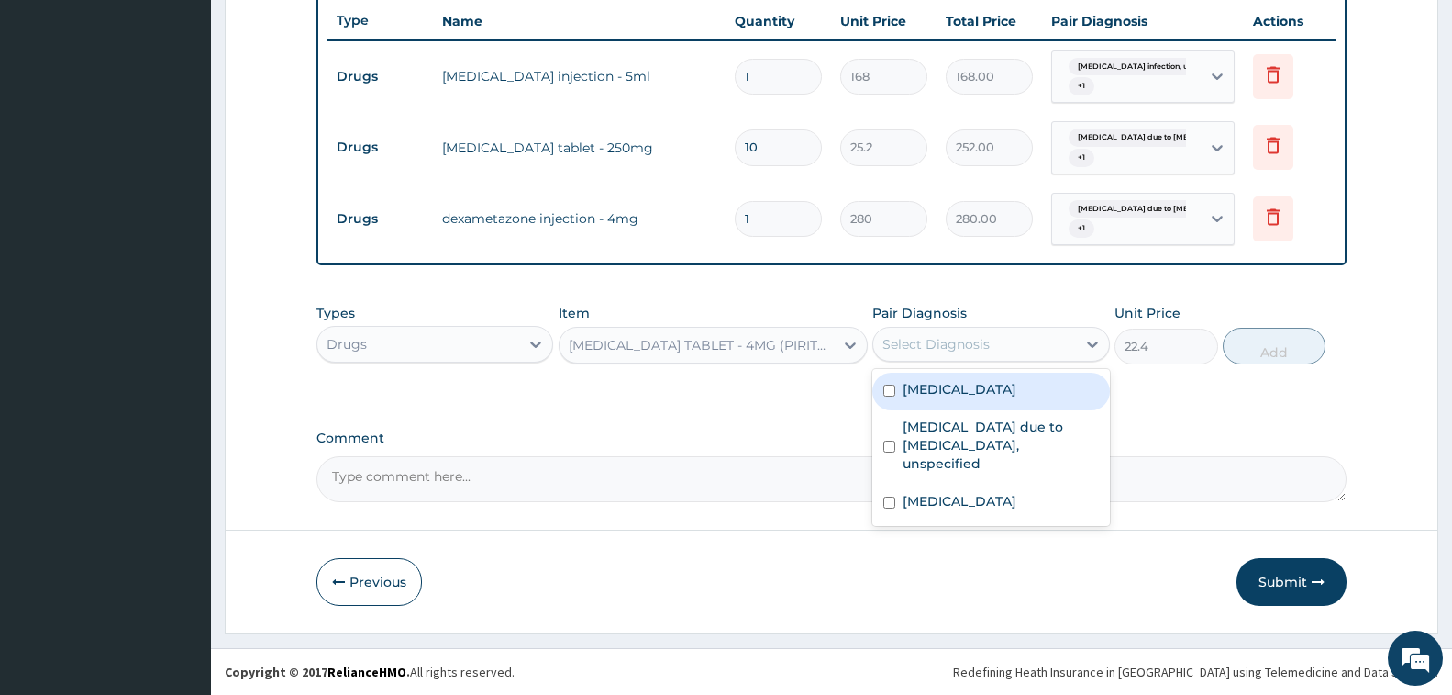
click at [914, 345] on div "Select Diagnosis" at bounding box center [936, 344] width 107 height 18
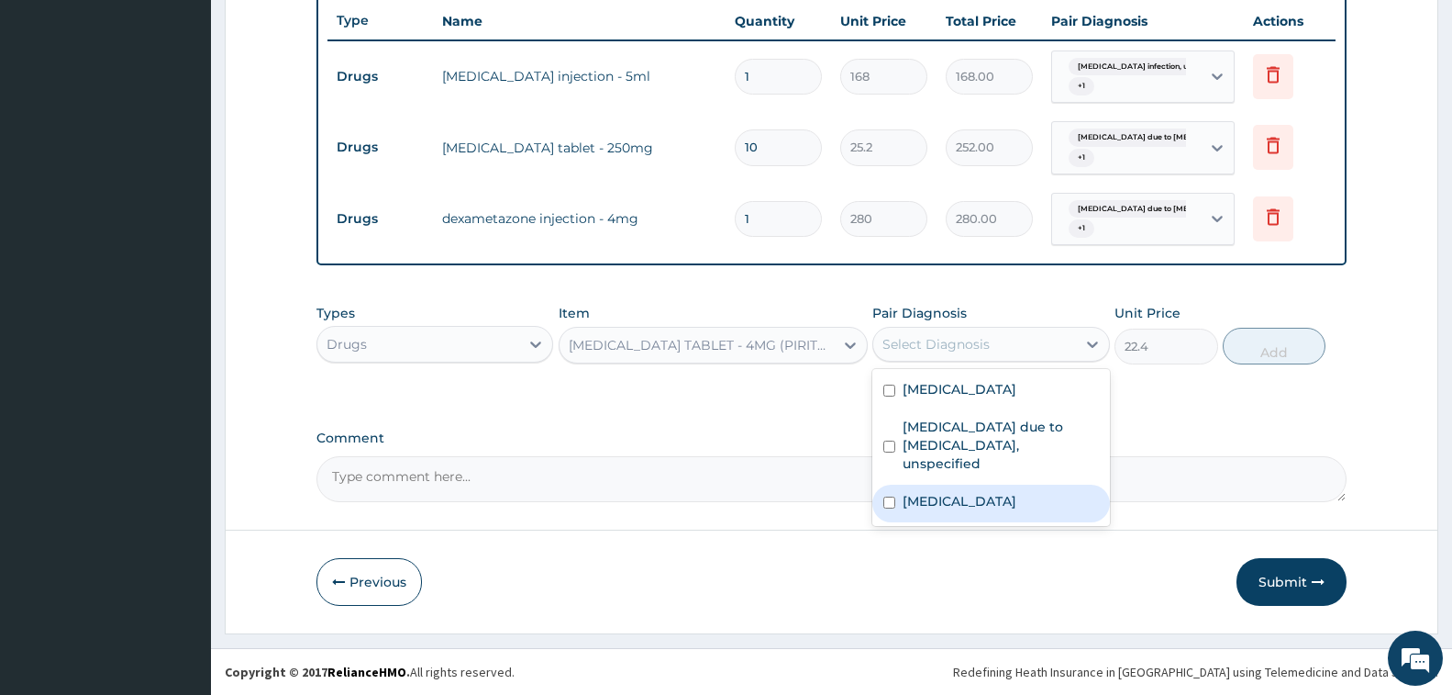
click at [974, 493] on label "Allergic rhinitis, unspecified" at bounding box center [960, 501] width 114 height 18
checkbox input "true"
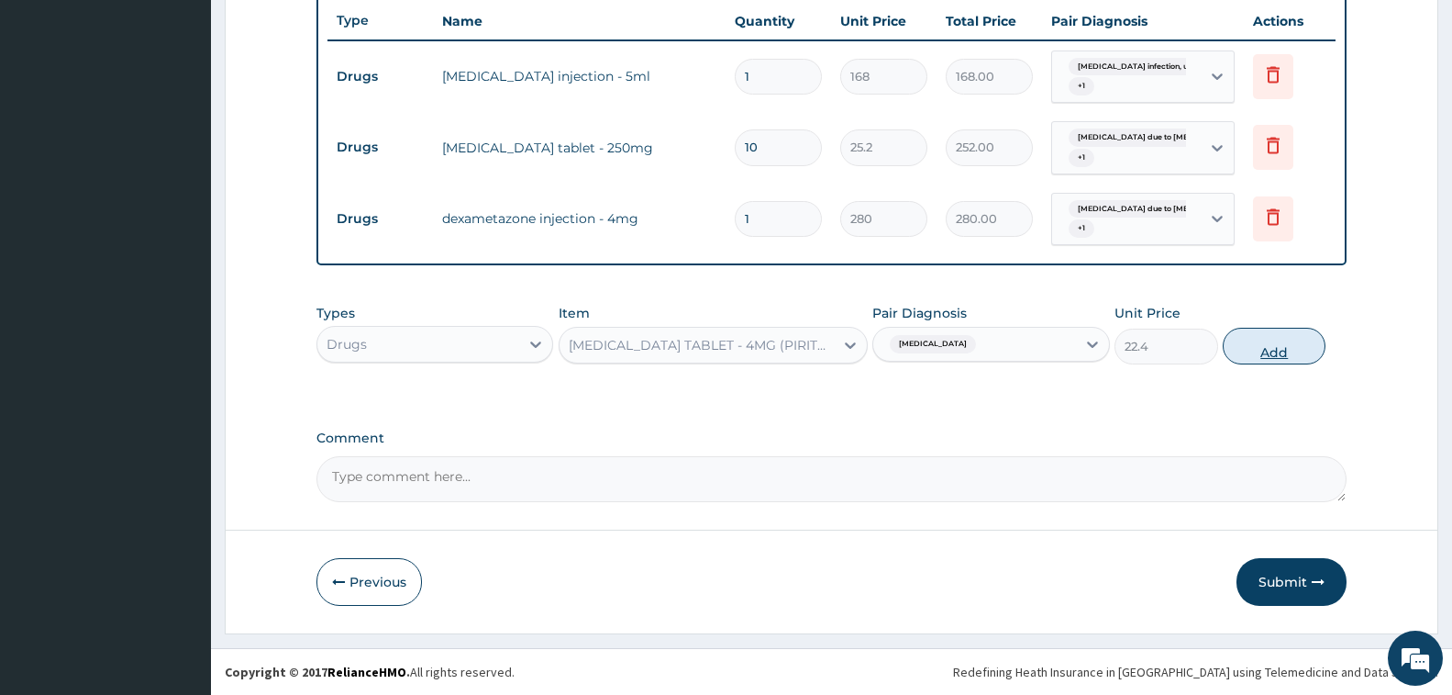
click at [1248, 345] on button "Add" at bounding box center [1274, 346] width 103 height 37
type input "0"
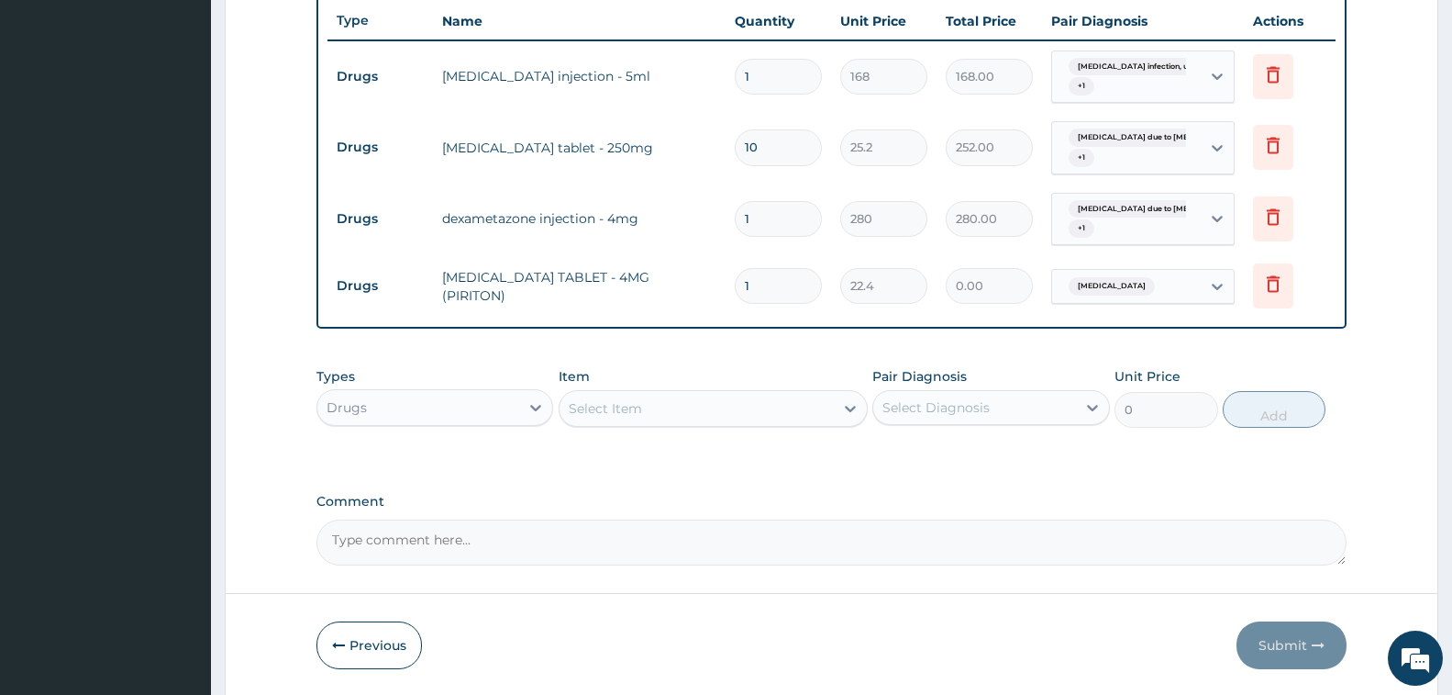
type input "0.00"
type input "6"
type input "134.40"
type input "6"
click at [1115, 221] on div "Malaria due to Plasmodium falc... + 1" at bounding box center [1124, 219] width 125 height 44
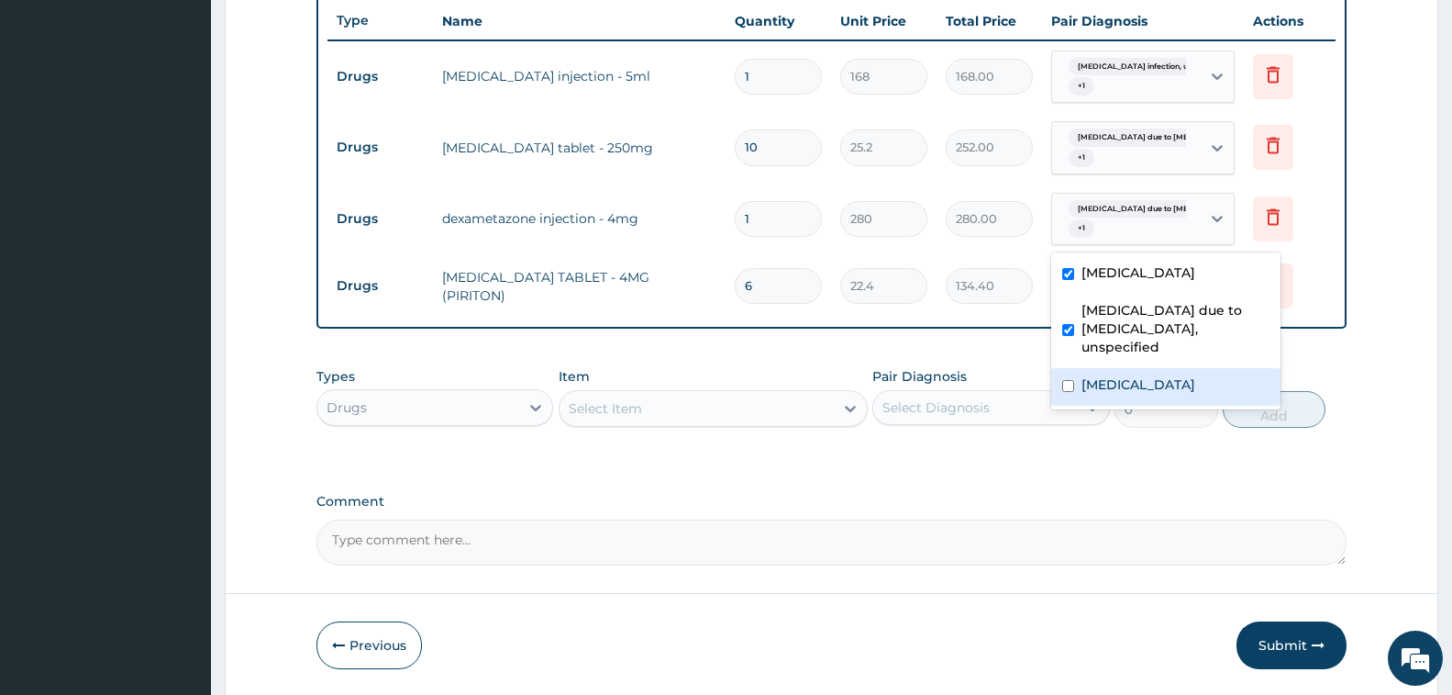
click at [1143, 390] on label "Allergic rhinitis, unspecified" at bounding box center [1139, 384] width 114 height 18
checkbox input "true"
click at [676, 412] on div "Select Item" at bounding box center [697, 408] width 274 height 29
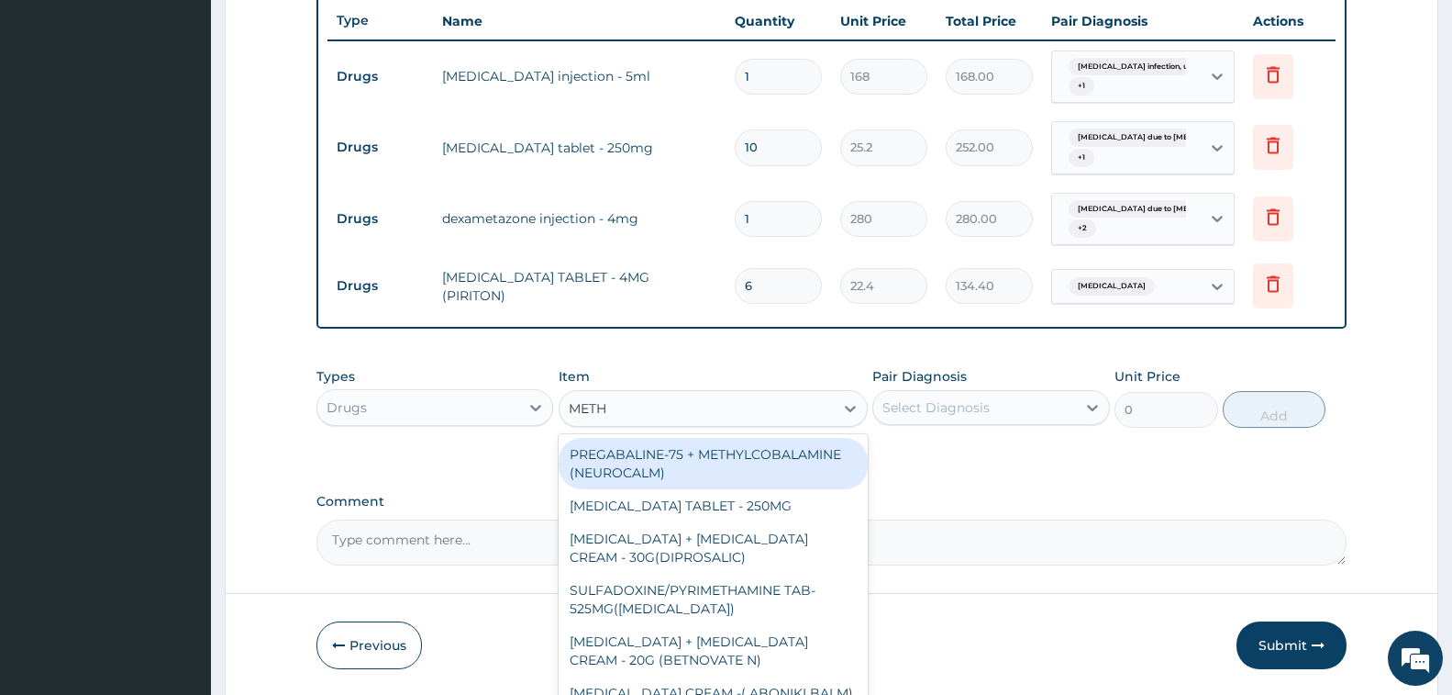
type input "METHY"
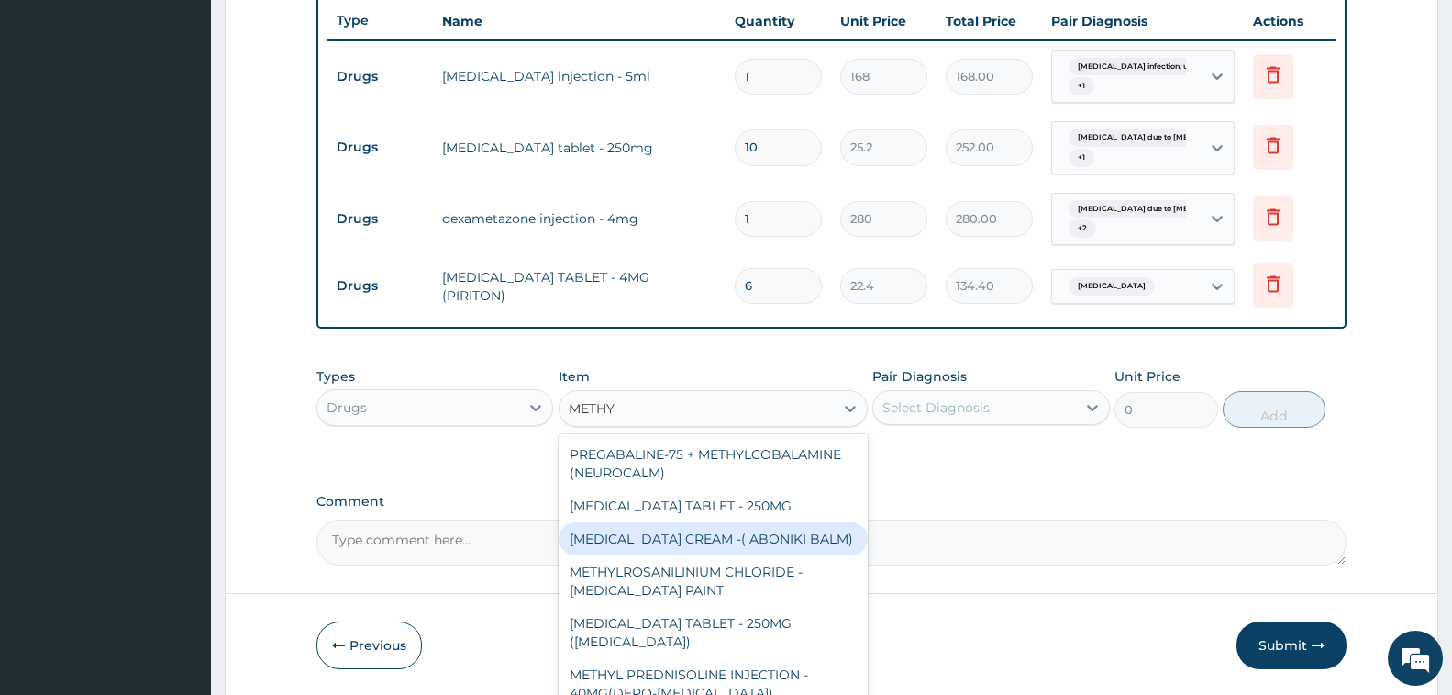
click at [718, 545] on div "METHYL SALICYLATE CREAM -( ABONIKI BALM)" at bounding box center [713, 538] width 309 height 33
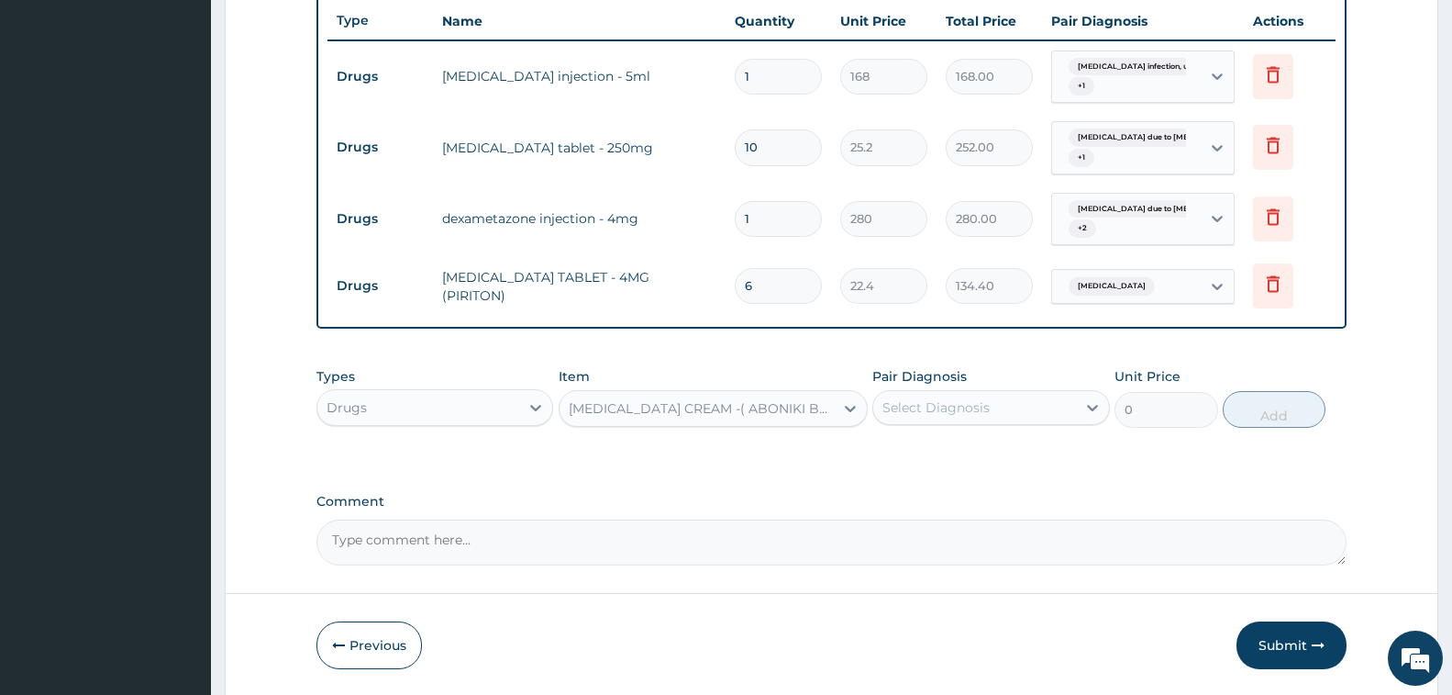
type input "840"
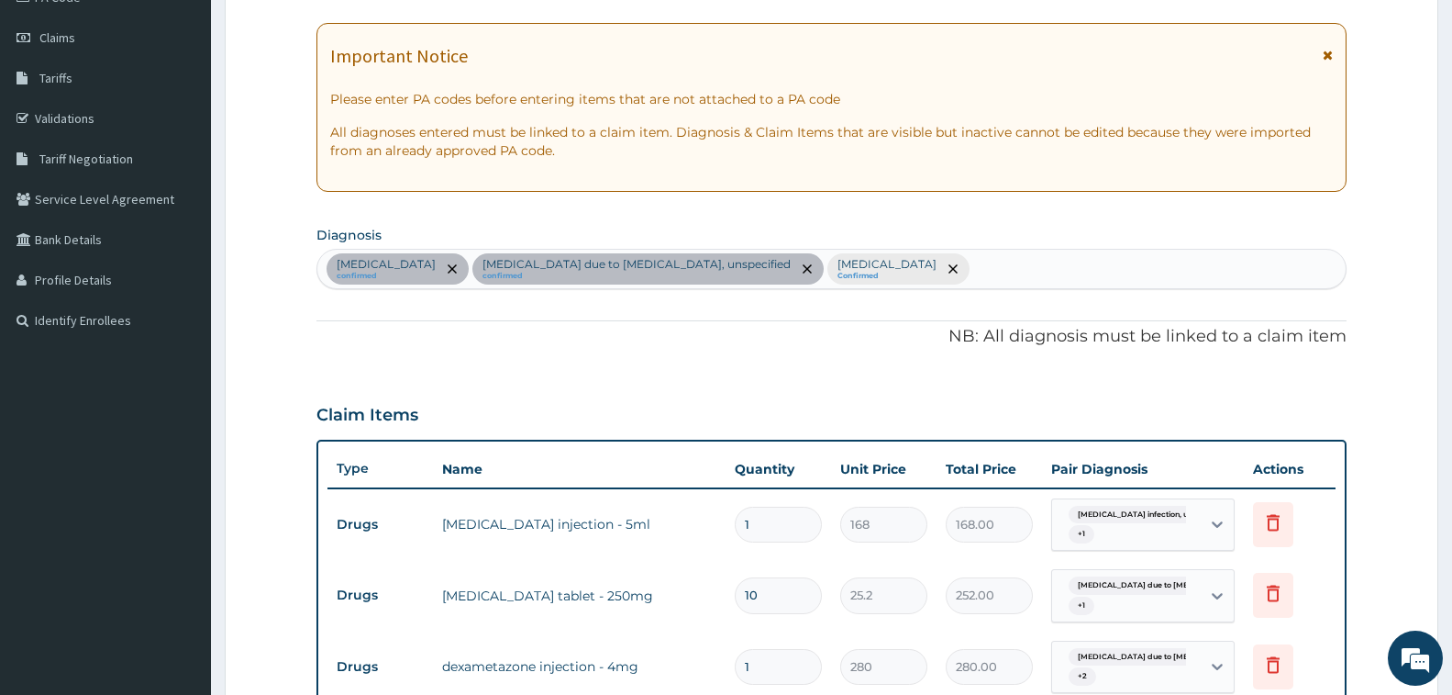
scroll to position [140, 0]
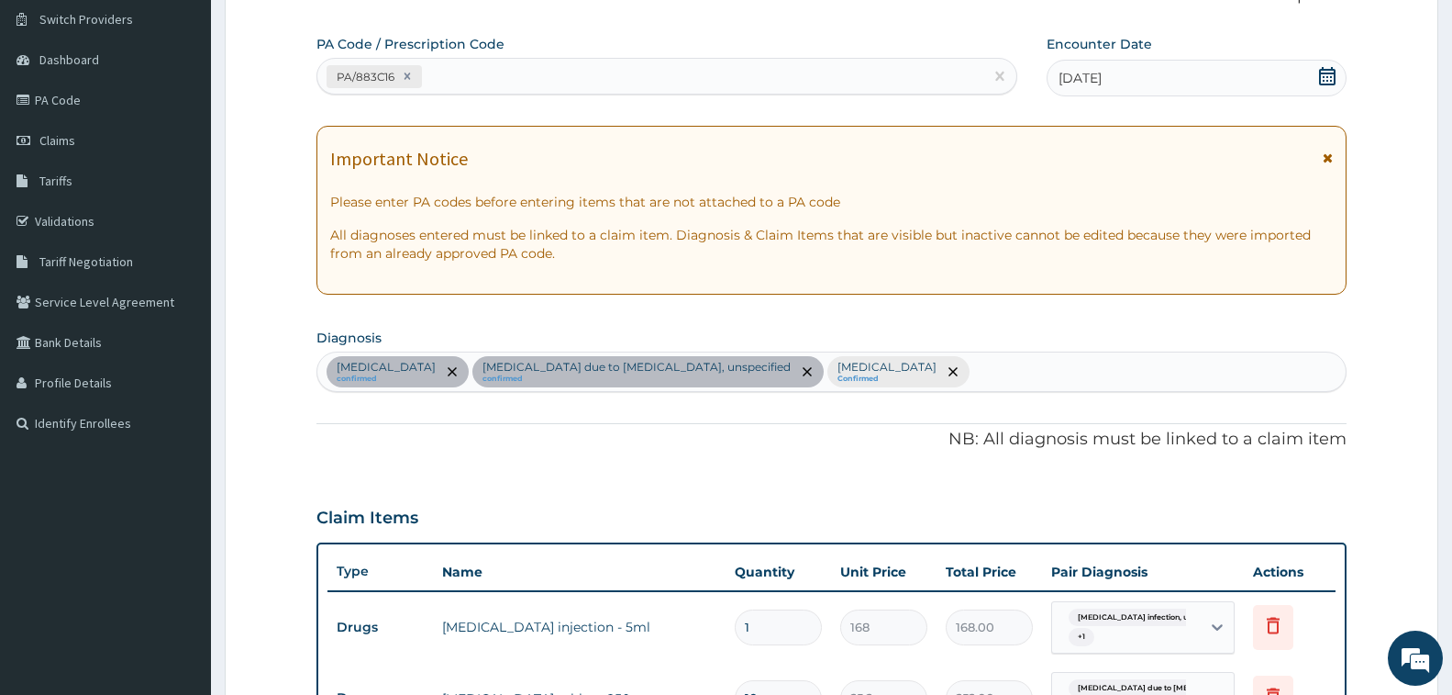
click at [1134, 364] on div "Salmonella infection, unspecified confirmed Malaria due to Plasmodium falciparu…" at bounding box center [831, 371] width 1029 height 39
type input "MUSCLE S"
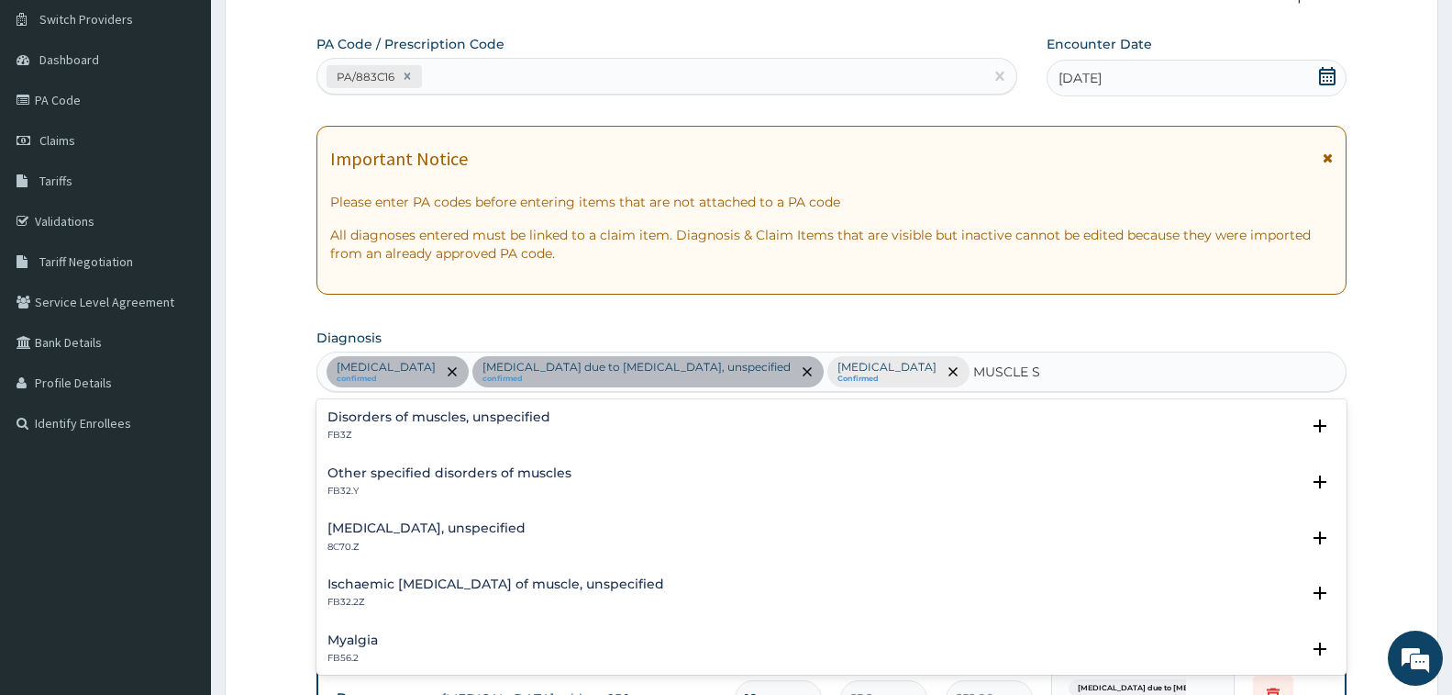
click at [411, 640] on div "Myalgia FB56.2" at bounding box center [832, 649] width 1008 height 32
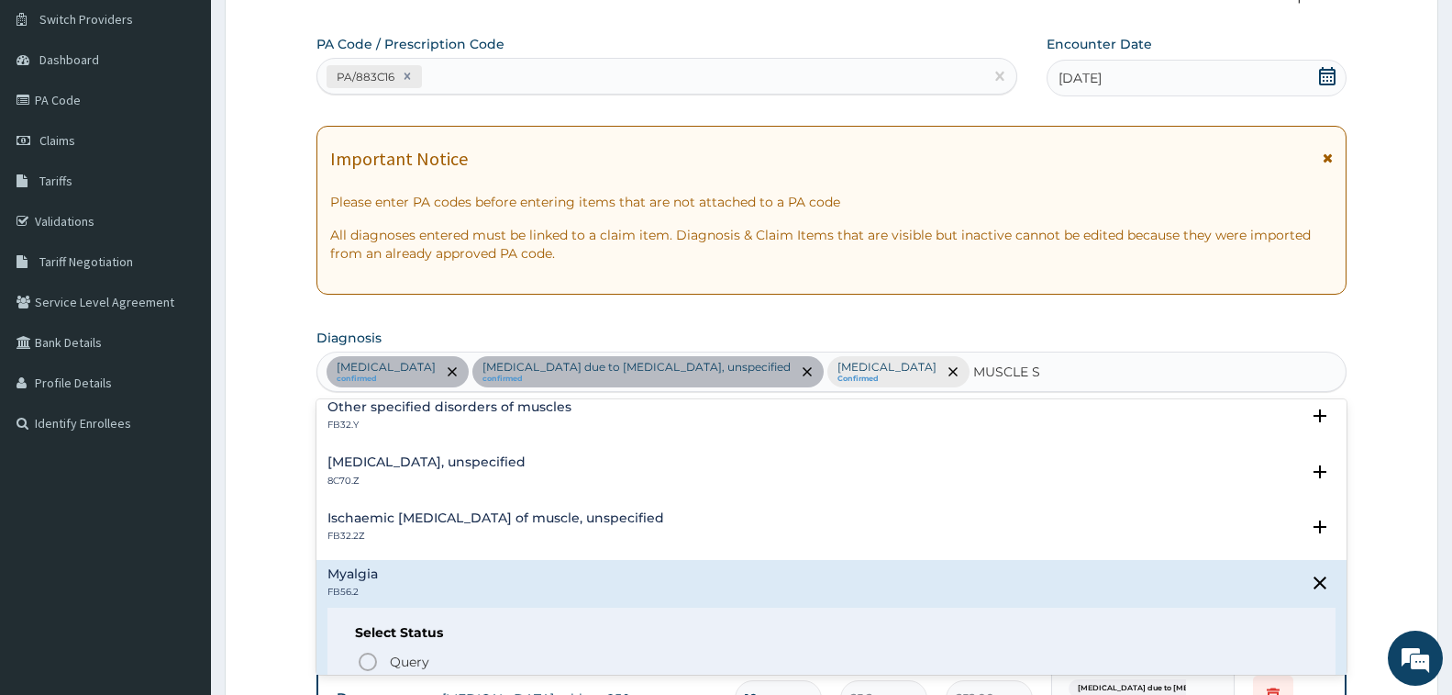
scroll to position [92, 0]
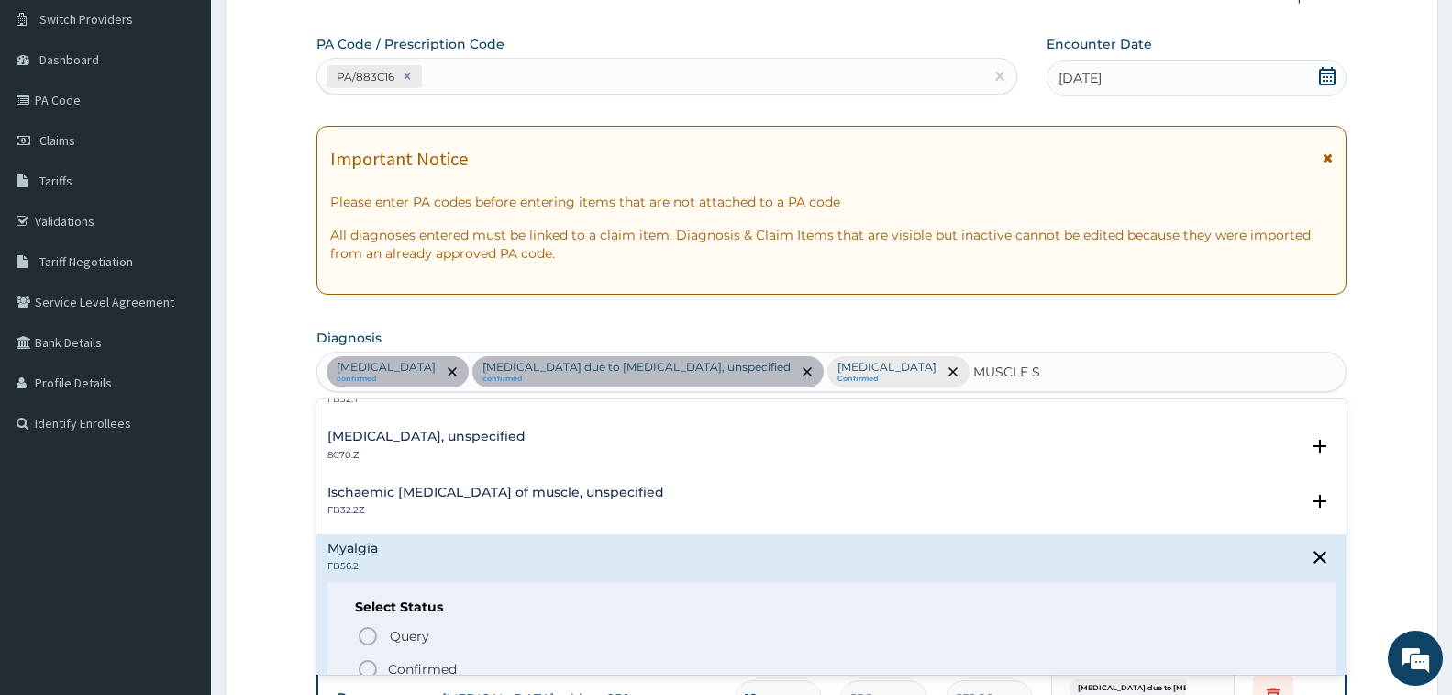
click at [440, 661] on p "Confirmed" at bounding box center [422, 669] width 69 height 18
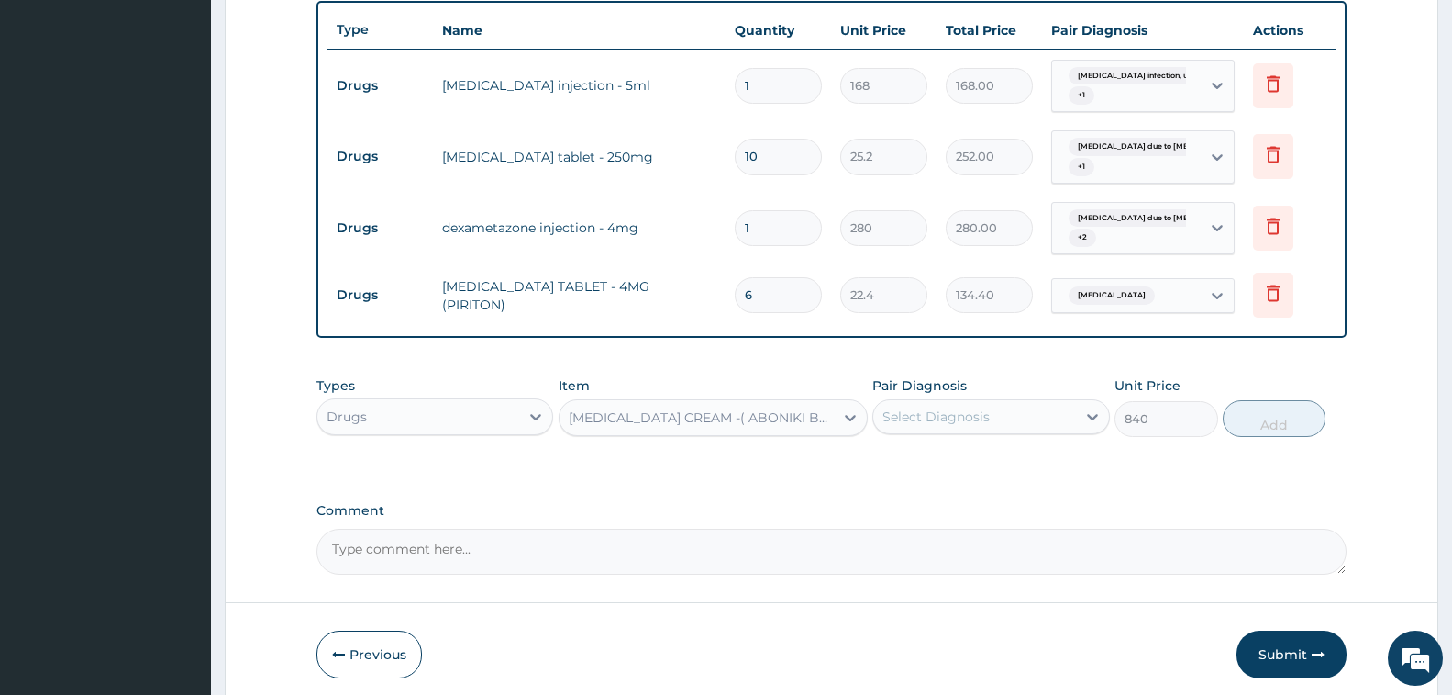
scroll to position [754, 0]
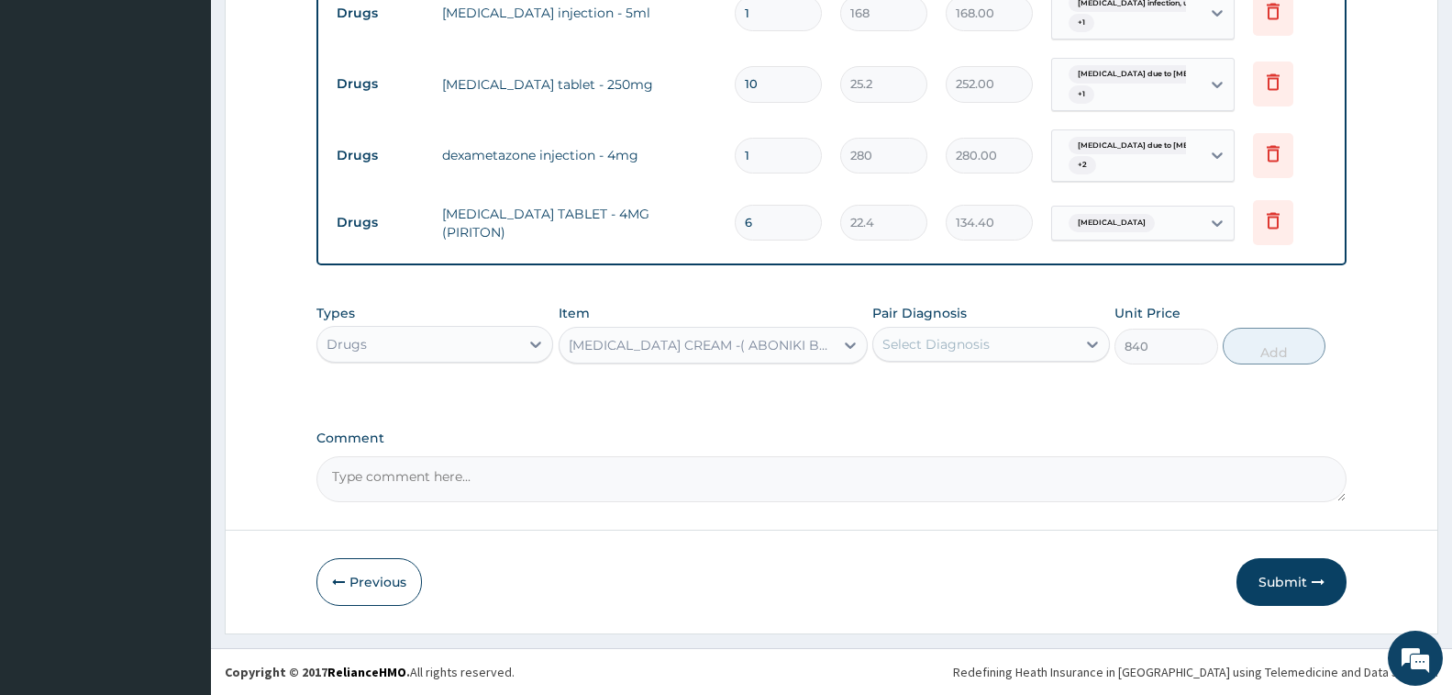
click at [1017, 348] on div "Select Diagnosis" at bounding box center [975, 343] width 202 height 29
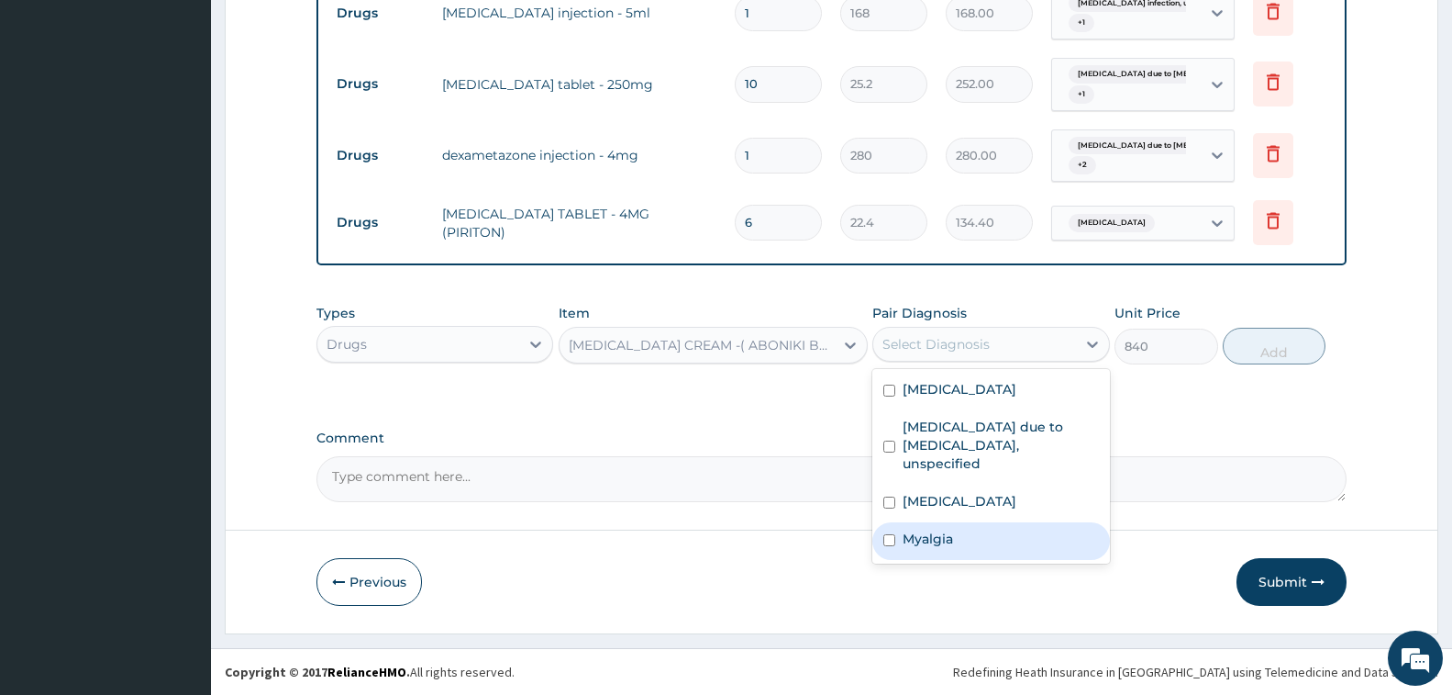
click at [999, 537] on div "Myalgia" at bounding box center [991, 541] width 237 height 38
checkbox input "true"
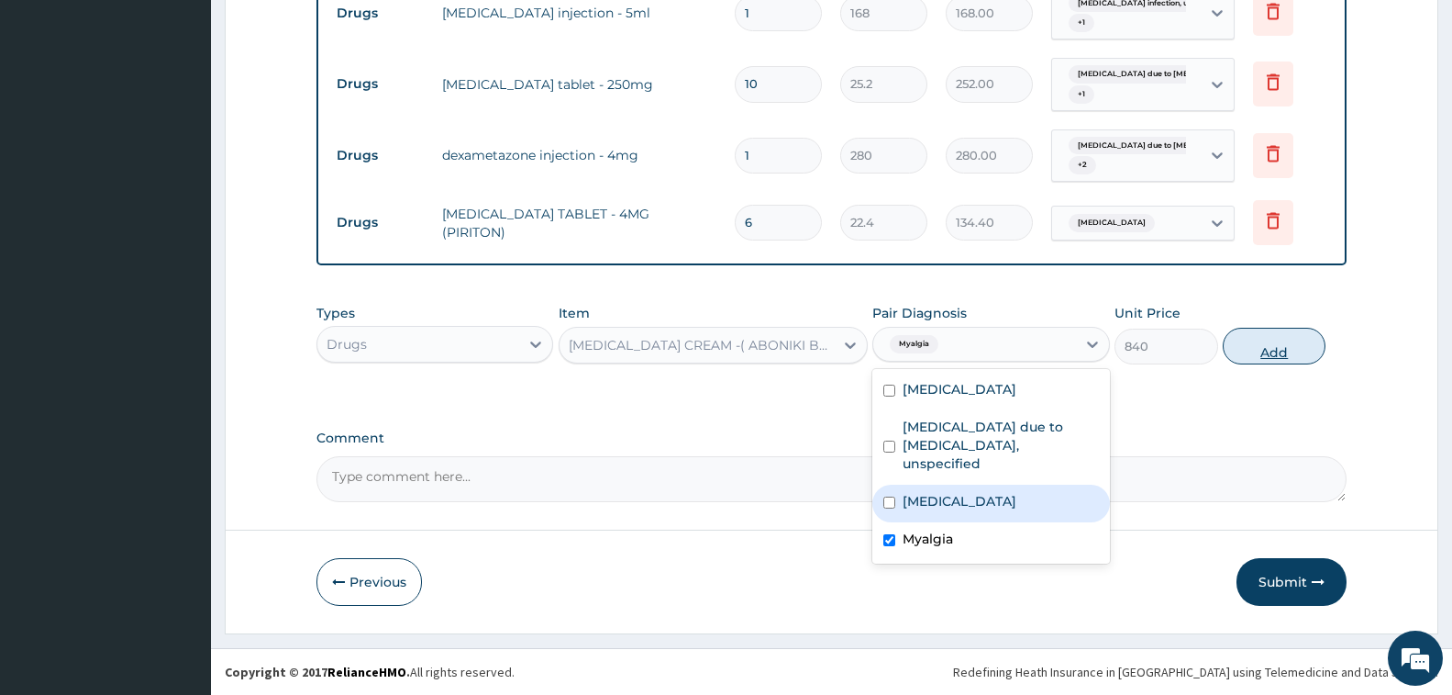
click at [1291, 328] on button "Add" at bounding box center [1274, 346] width 103 height 37
type input "0"
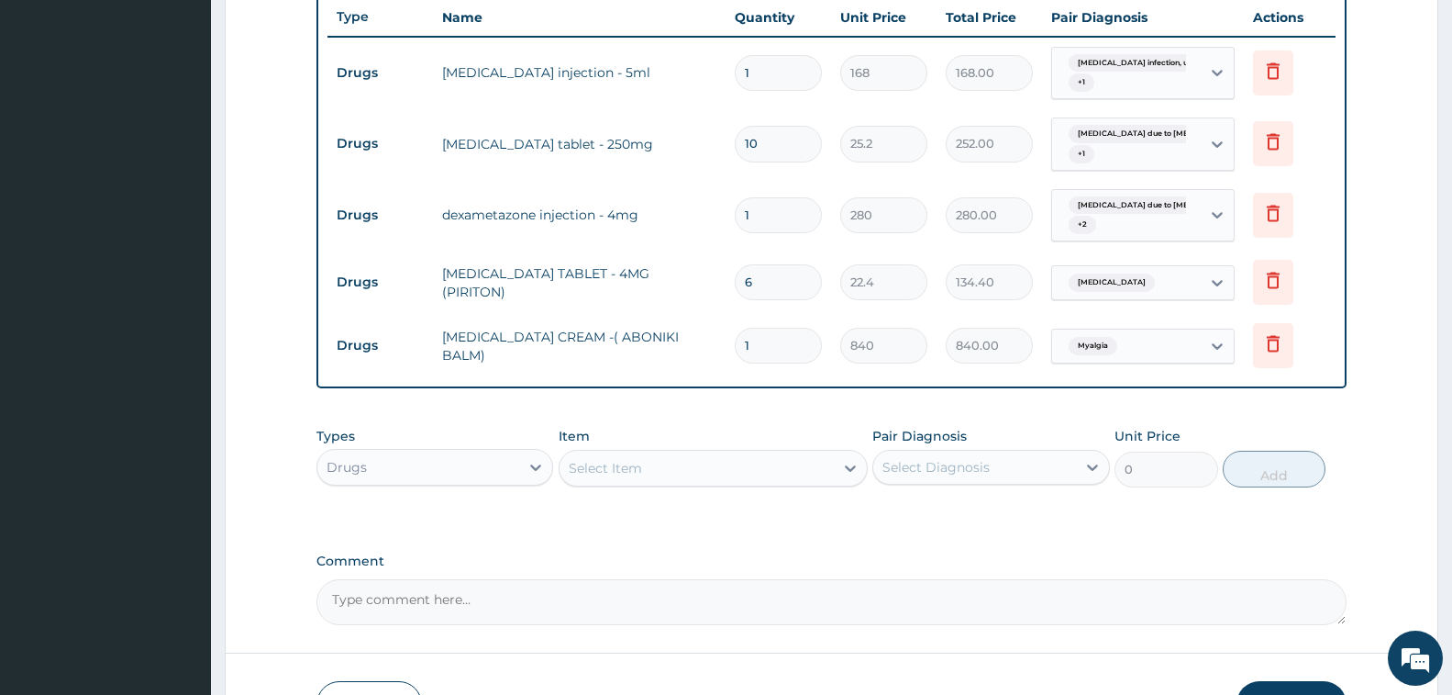
scroll to position [662, 0]
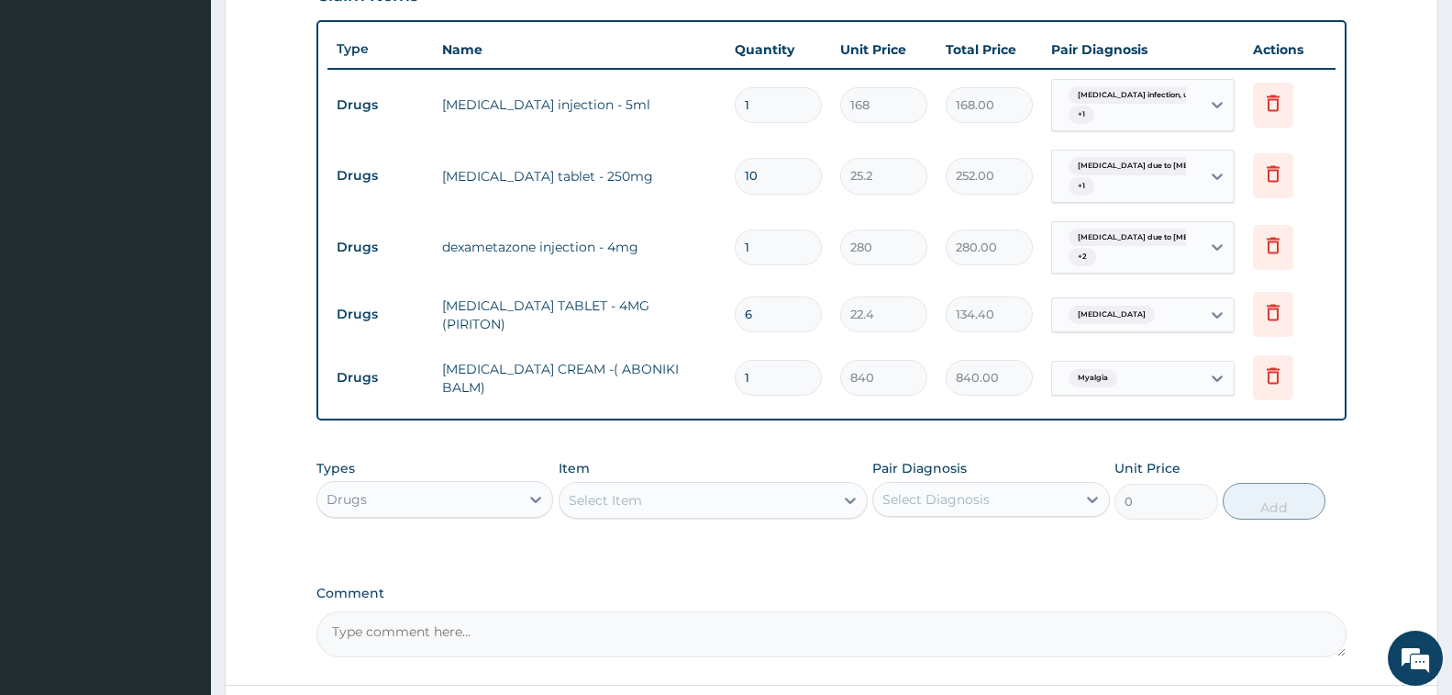
click at [448, 493] on div "Drugs" at bounding box center [418, 498] width 202 height 29
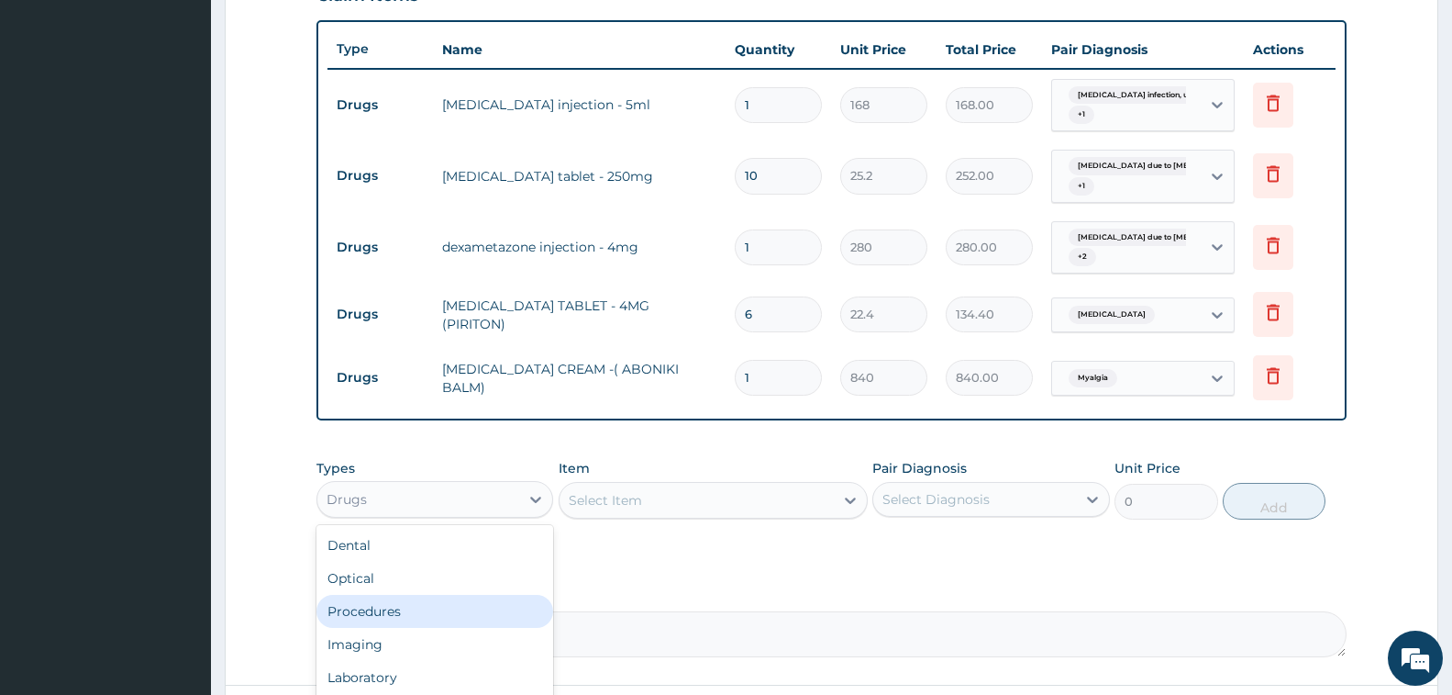
click at [409, 614] on div "Procedures" at bounding box center [435, 611] width 237 height 33
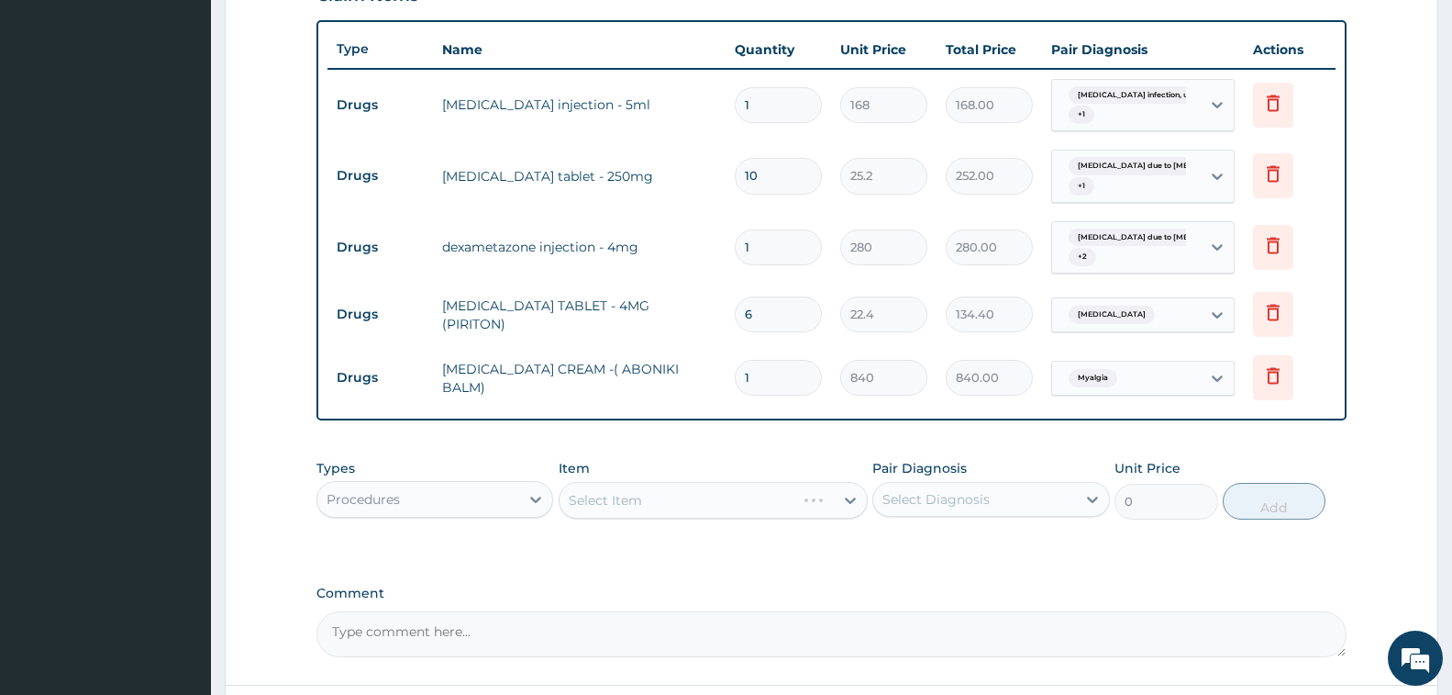
click at [645, 501] on div "Select Item" at bounding box center [713, 500] width 309 height 37
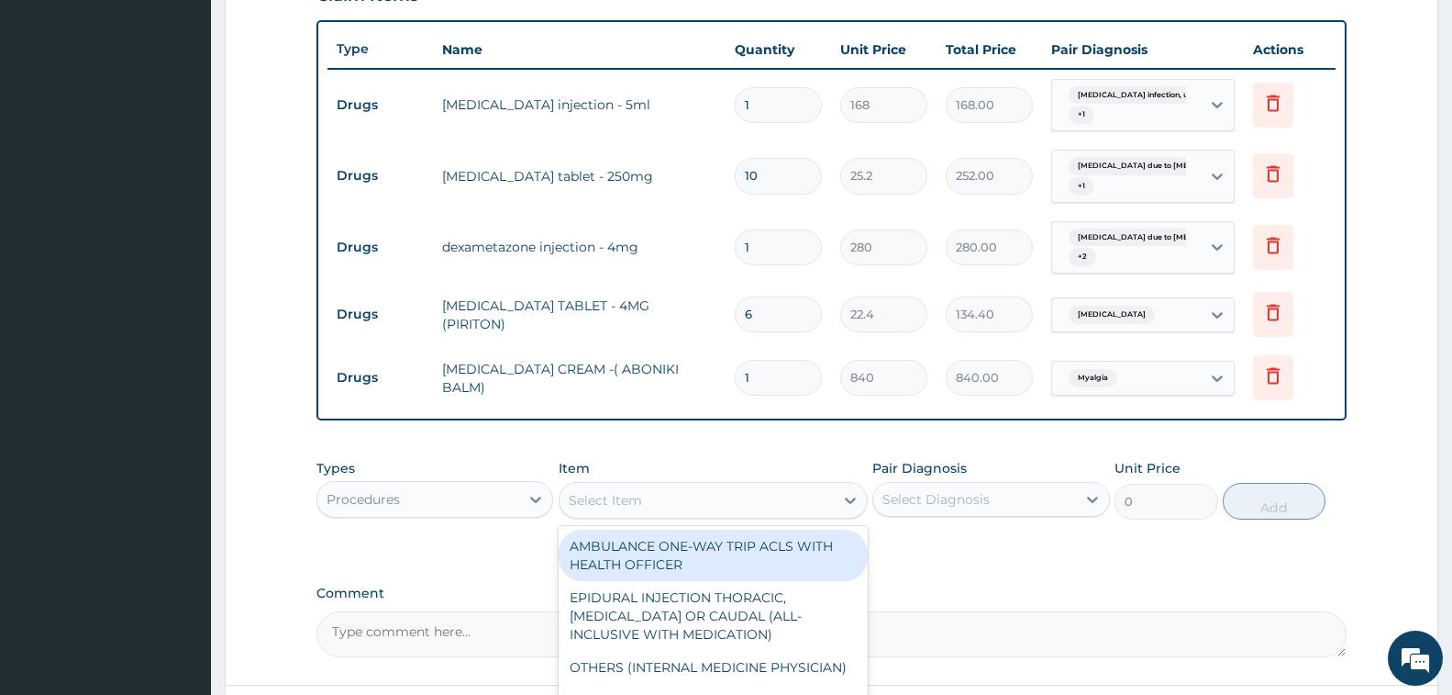
click at [629, 499] on div "Select Item" at bounding box center [605, 500] width 73 height 18
type input "GENERAL PR"
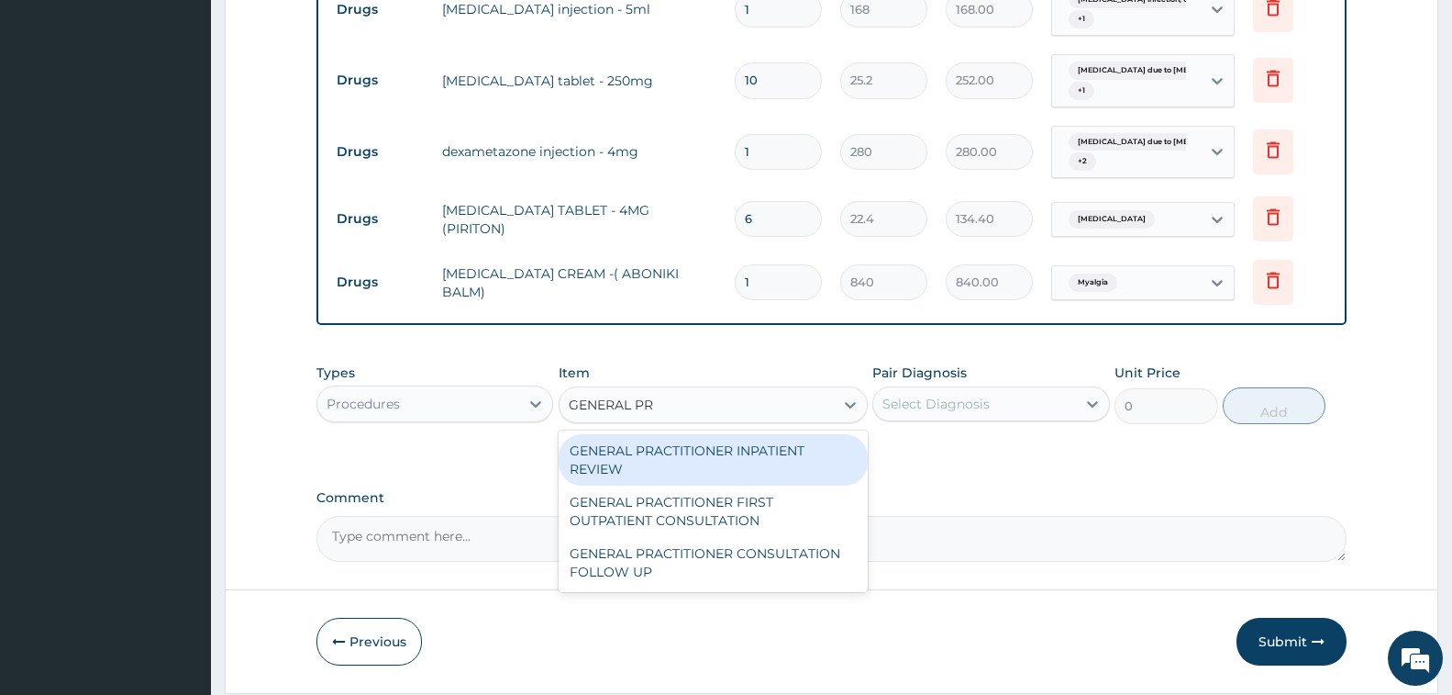
scroll to position [818, 0]
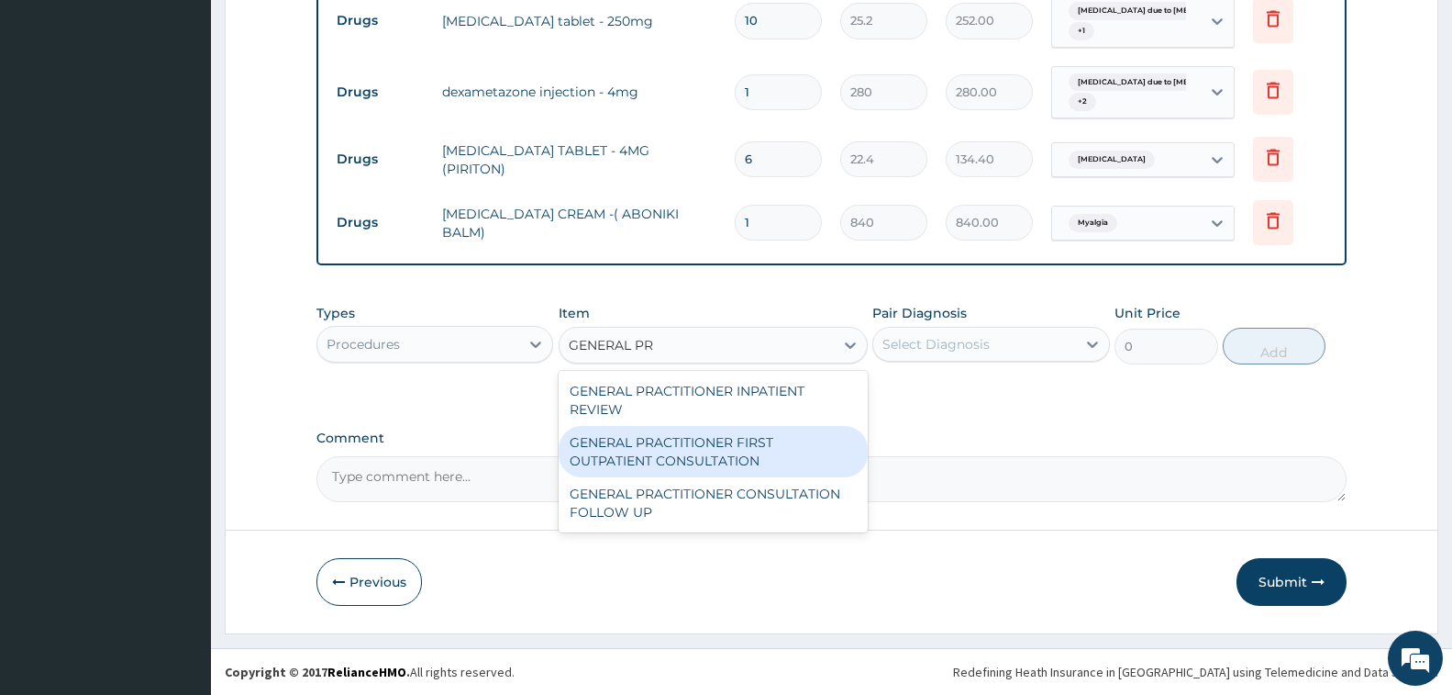
click at [711, 456] on div "GENERAL PRACTITIONER FIRST OUTPATIENT CONSULTATION" at bounding box center [713, 451] width 309 height 51
type input "3750"
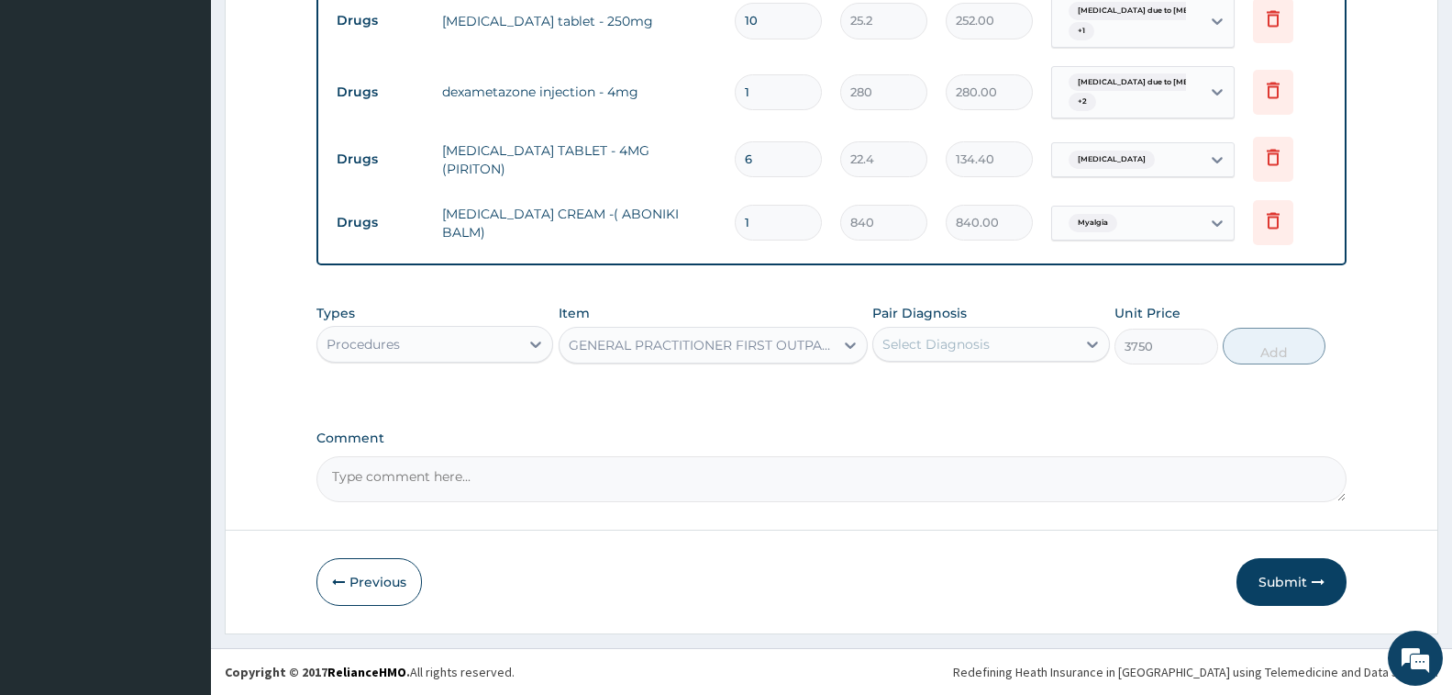
click at [1014, 341] on div "Select Diagnosis" at bounding box center [975, 343] width 202 height 29
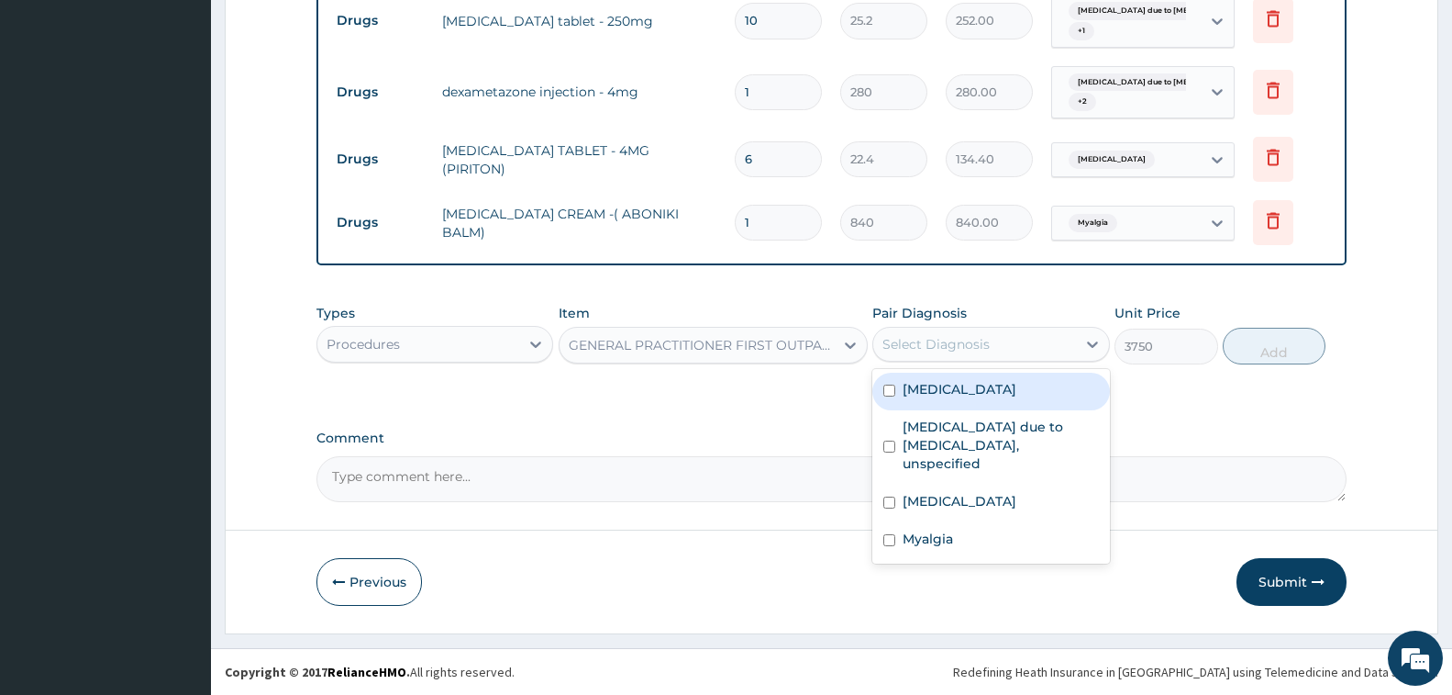
click at [1005, 384] on label "Salmonella infection, unspecified" at bounding box center [960, 389] width 114 height 18
checkbox input "true"
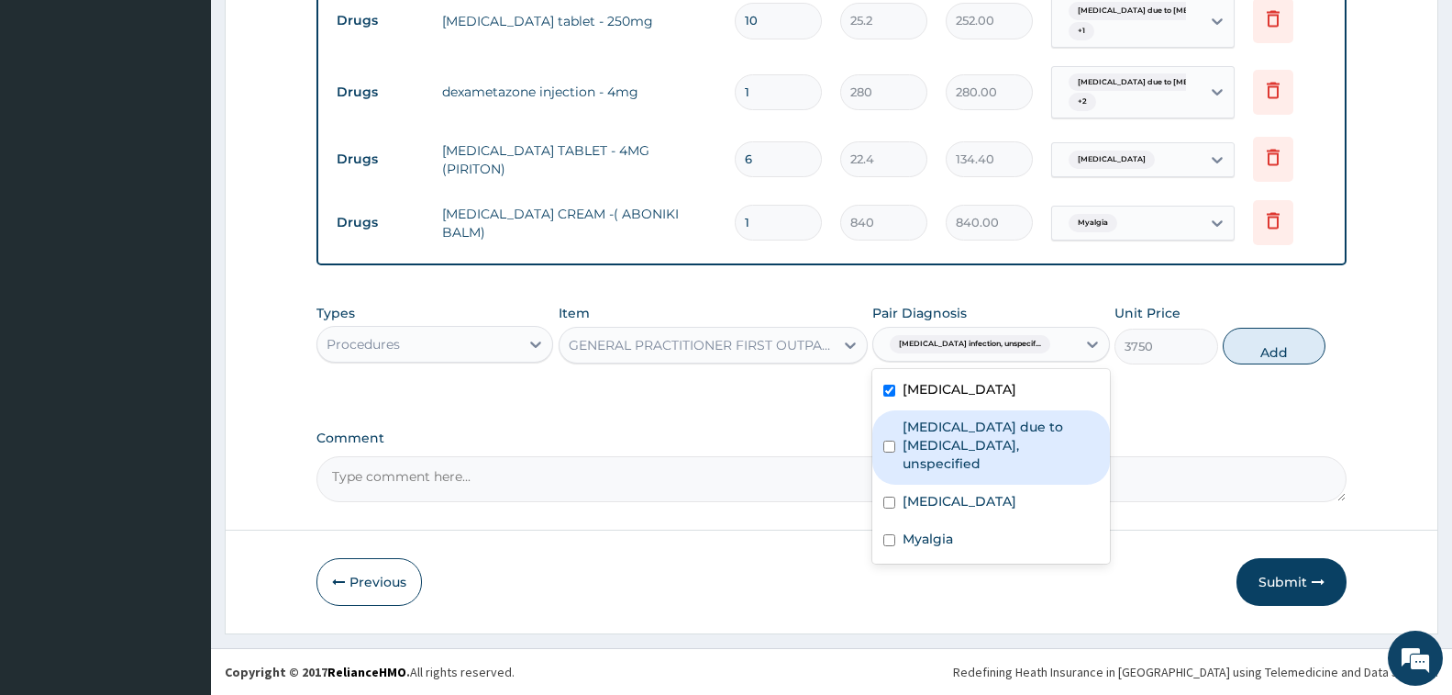
click at [1006, 462] on label "Malaria due to Plasmodium falciparum, unspecified" at bounding box center [1000, 444] width 195 height 55
checkbox input "true"
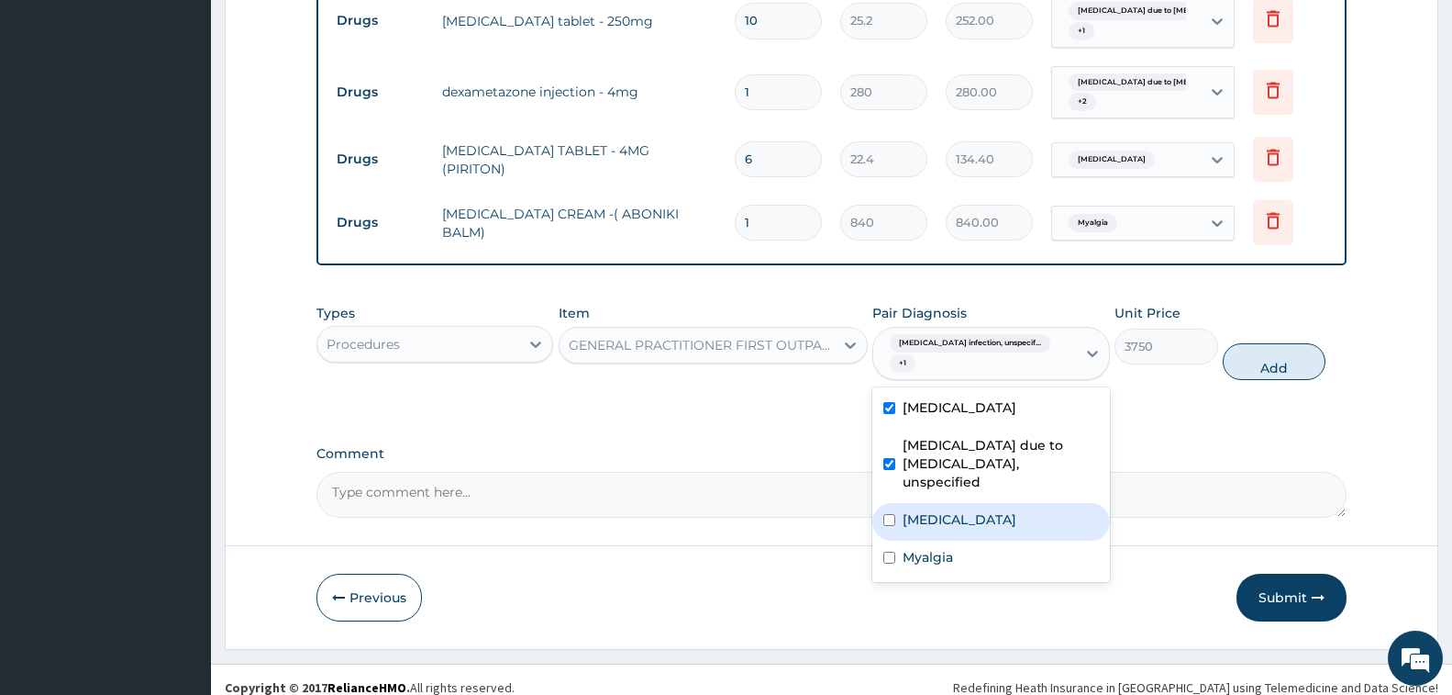
drag, startPoint x: 994, startPoint y: 517, endPoint x: 977, endPoint y: 539, distance: 27.5
click at [992, 518] on div "Allergic rhinitis, unspecified" at bounding box center [991, 522] width 237 height 38
checkbox input "true"
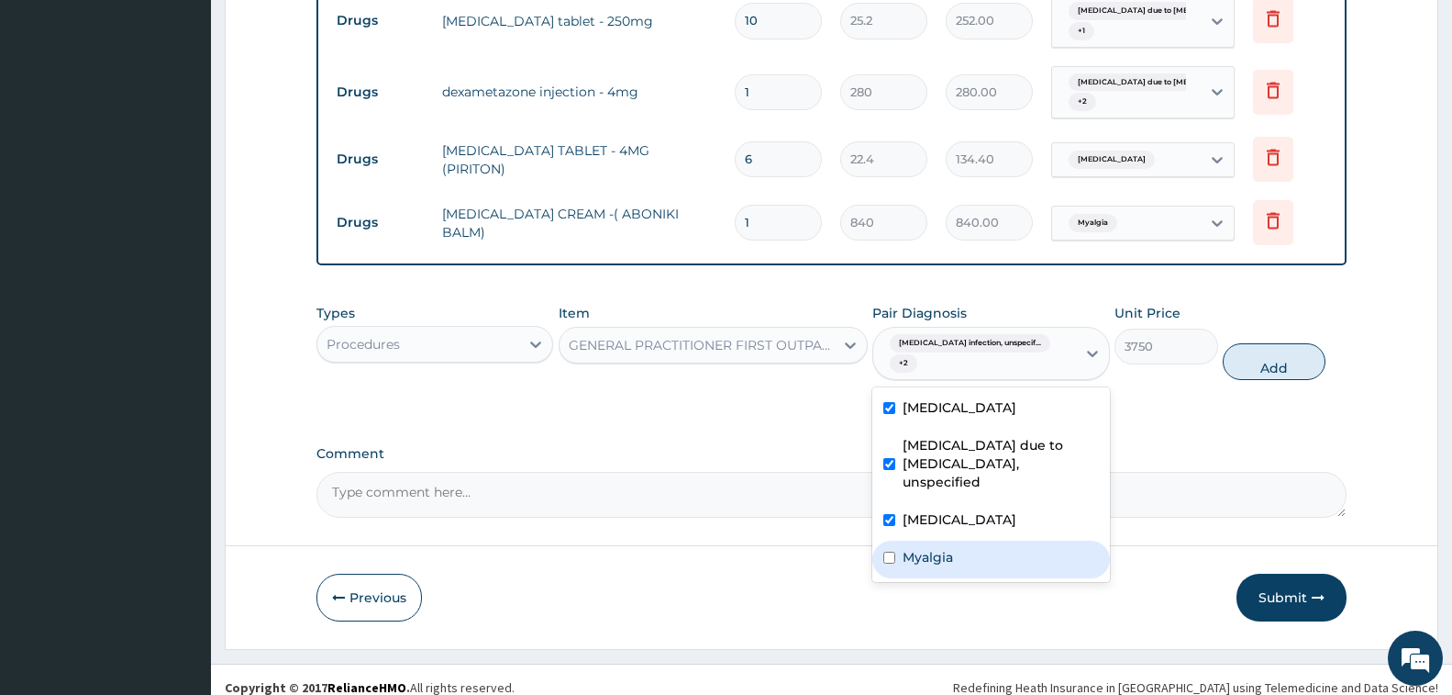
click at [975, 540] on div "Myalgia" at bounding box center [991, 559] width 237 height 38
checkbox input "true"
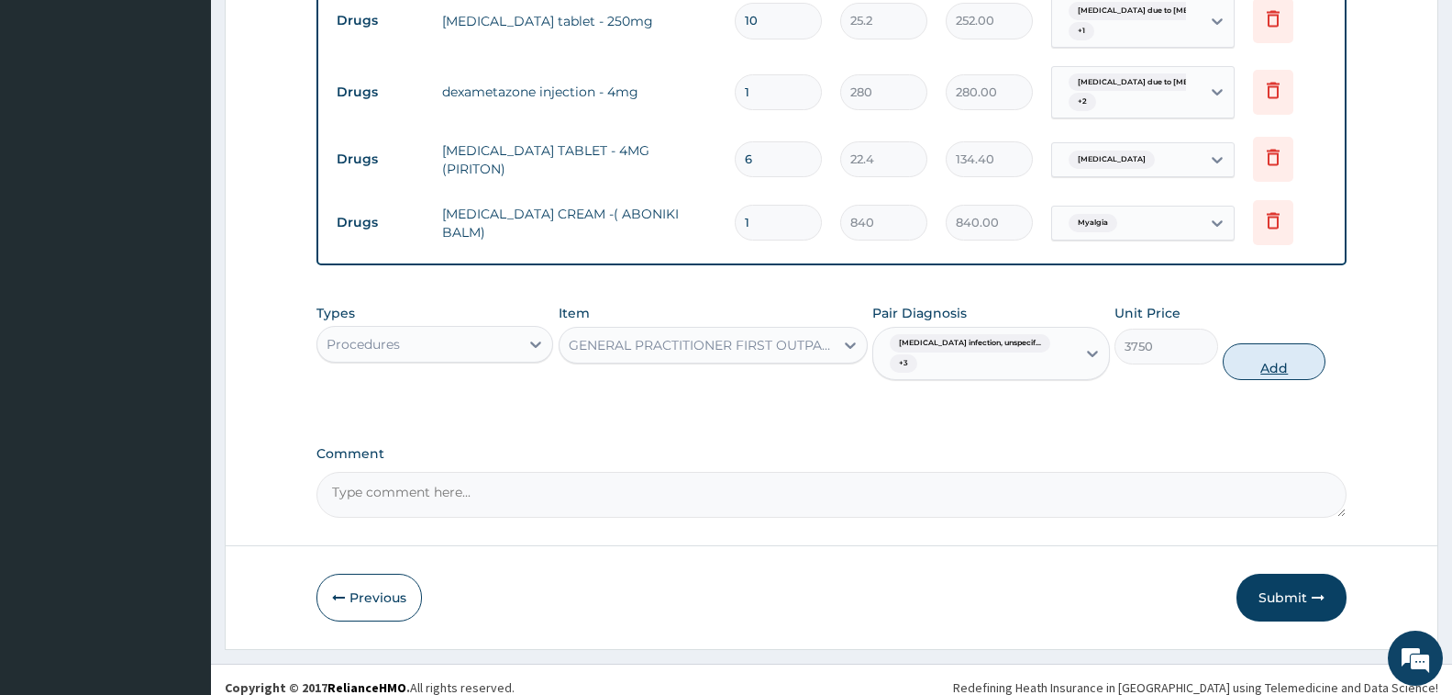
click at [1276, 343] on button "Add" at bounding box center [1274, 361] width 103 height 37
type input "0"
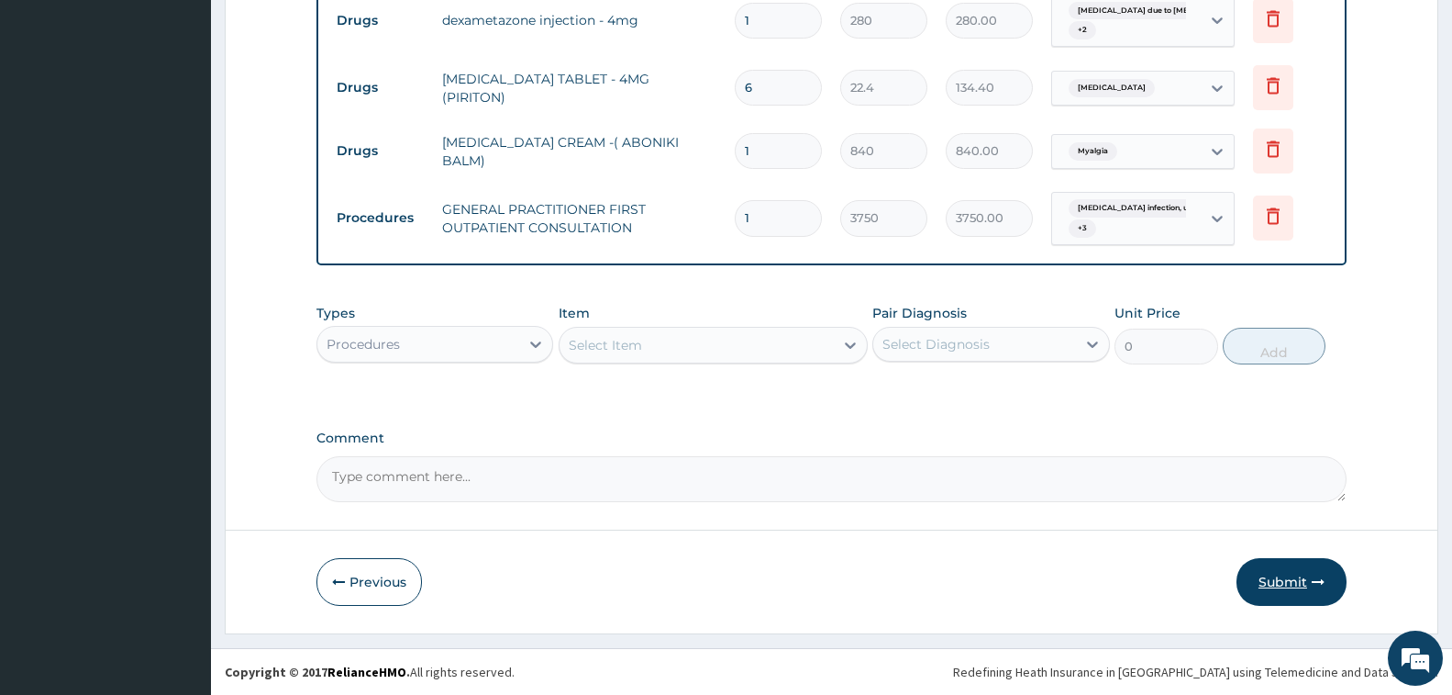
click at [1312, 587] on icon "button" at bounding box center [1318, 581] width 13 height 13
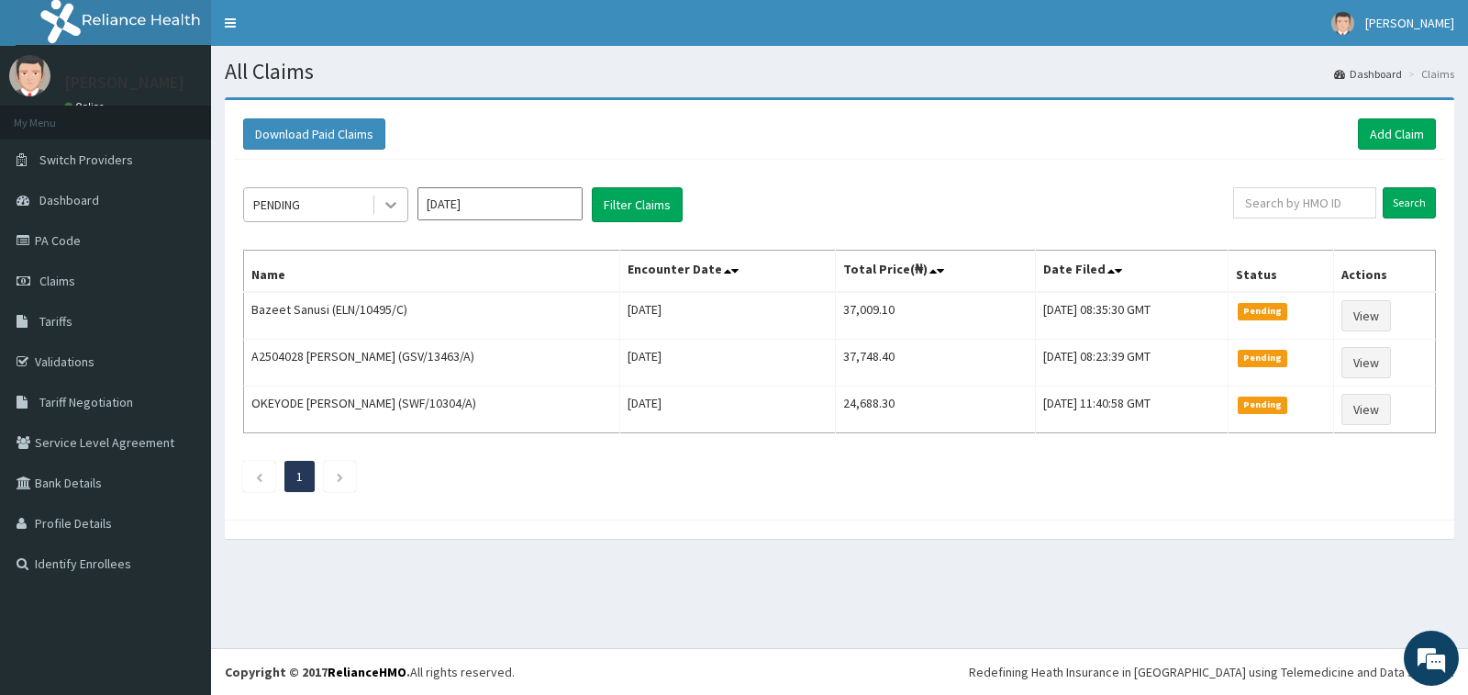
click at [389, 200] on icon at bounding box center [391, 204] width 18 height 18
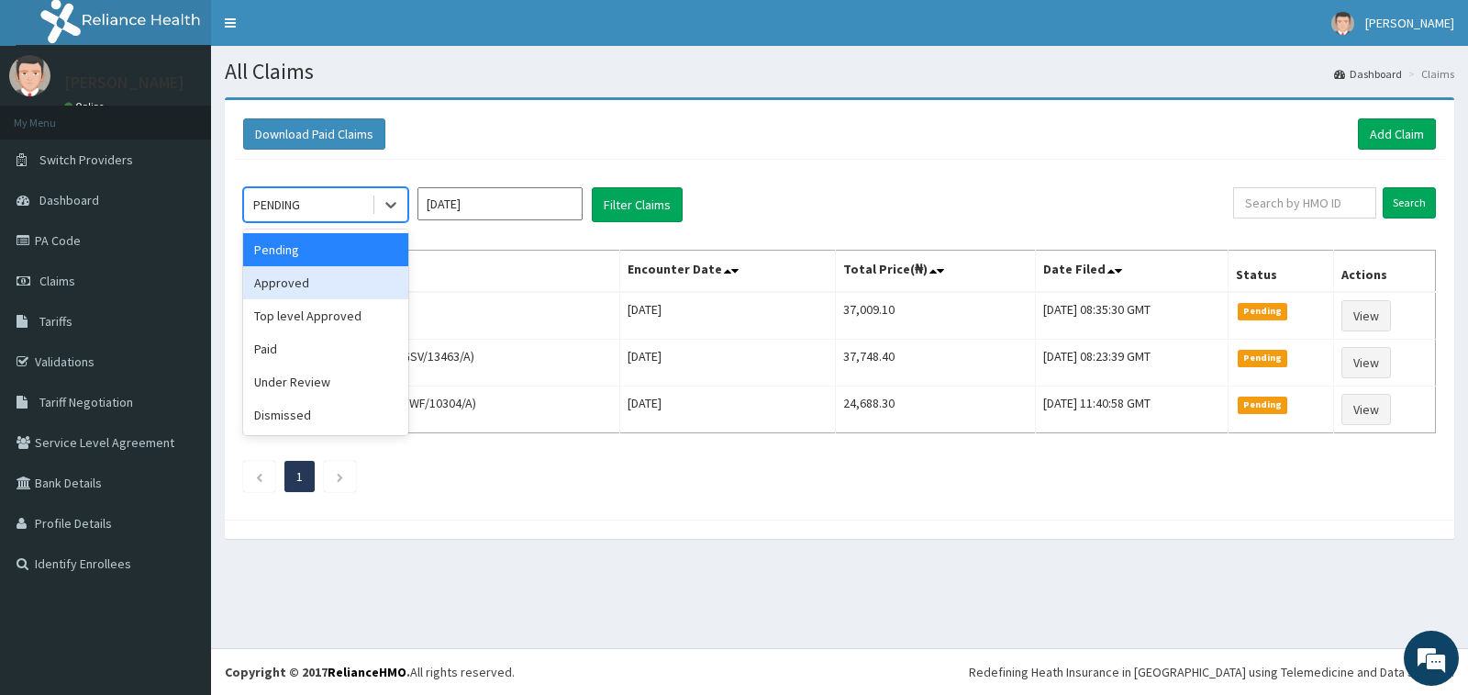
click at [335, 282] on div "Approved" at bounding box center [325, 282] width 165 height 33
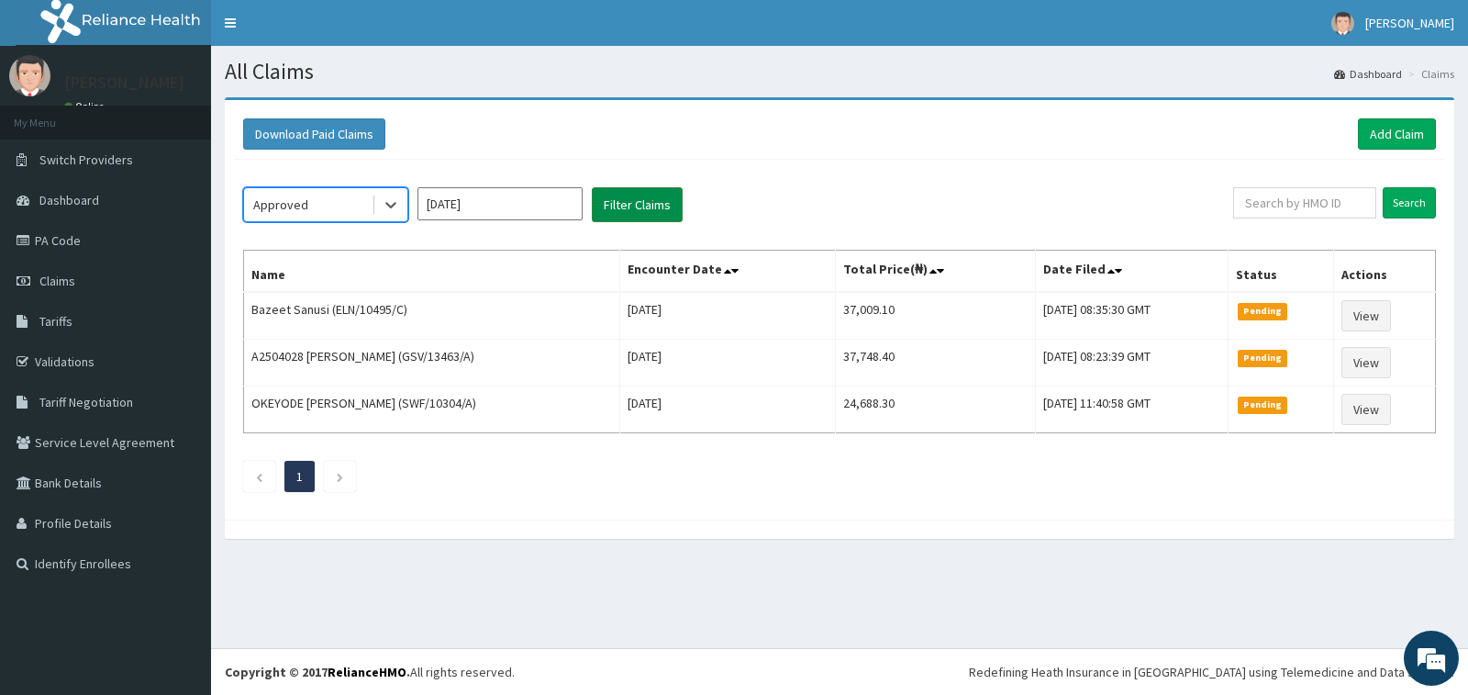
click at [636, 199] on button "Filter Claims" at bounding box center [637, 204] width 91 height 35
